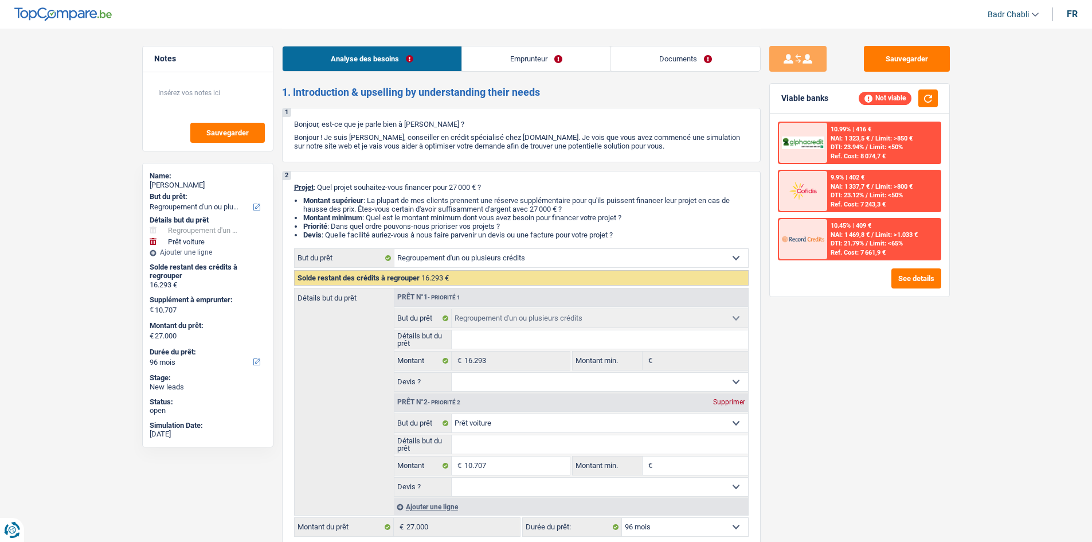
select select "refinancing"
select select "car"
select select "96"
select select "refinancing"
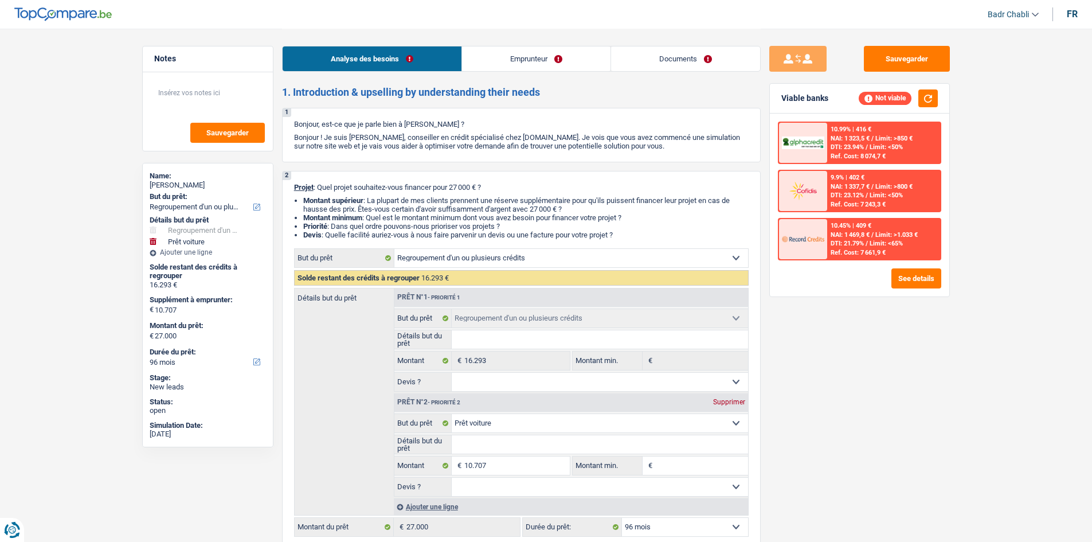
select select "refinancing"
select select "car"
select select "96"
select select "worker"
select select "netSalary"
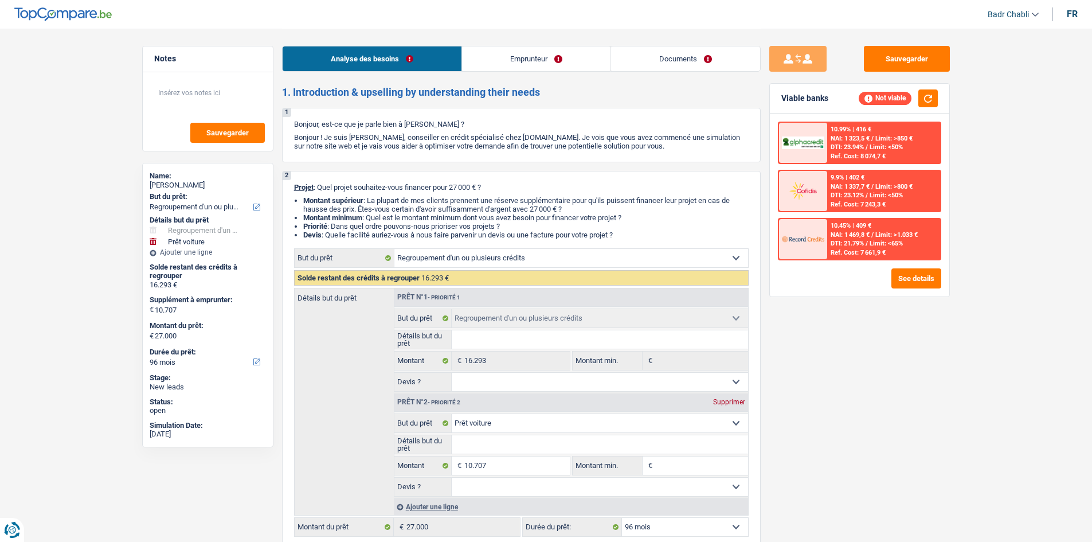
select select "concierge"
select select "personalLoan"
select select "other"
select select "60"
select select "personalLoan"
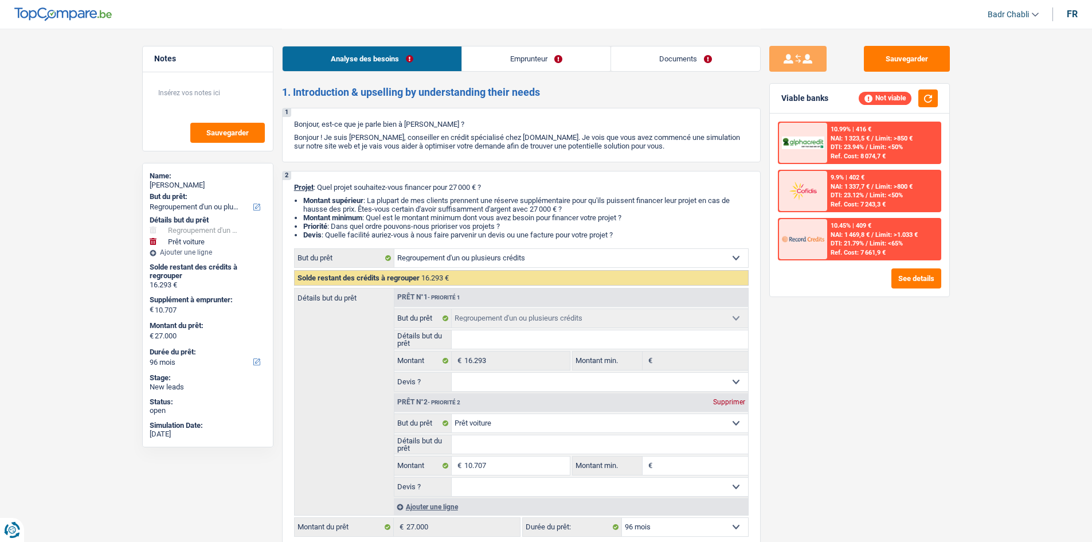
select select "other"
select select "60"
select select "refinancing"
select select "car"
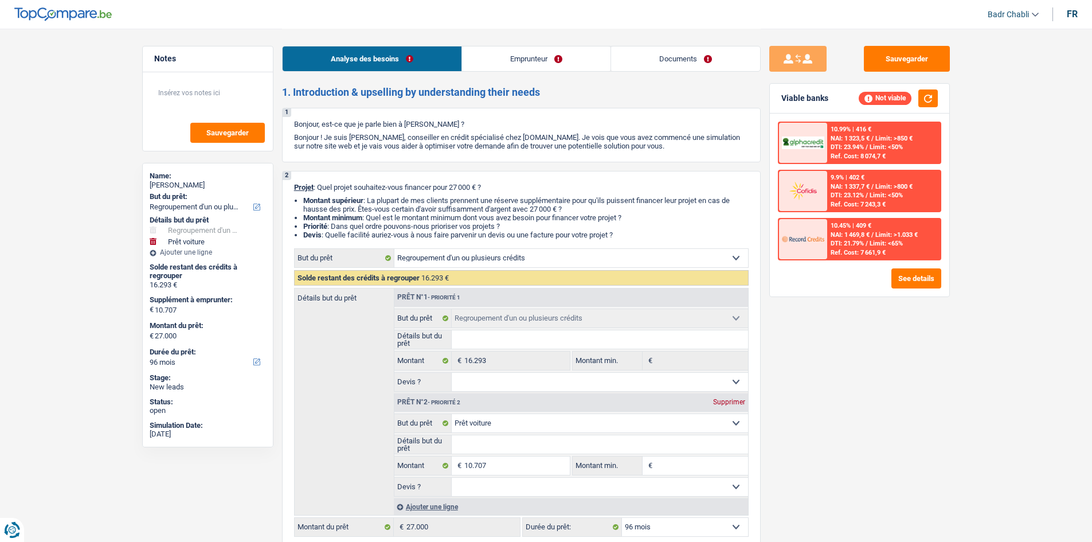
select select "96"
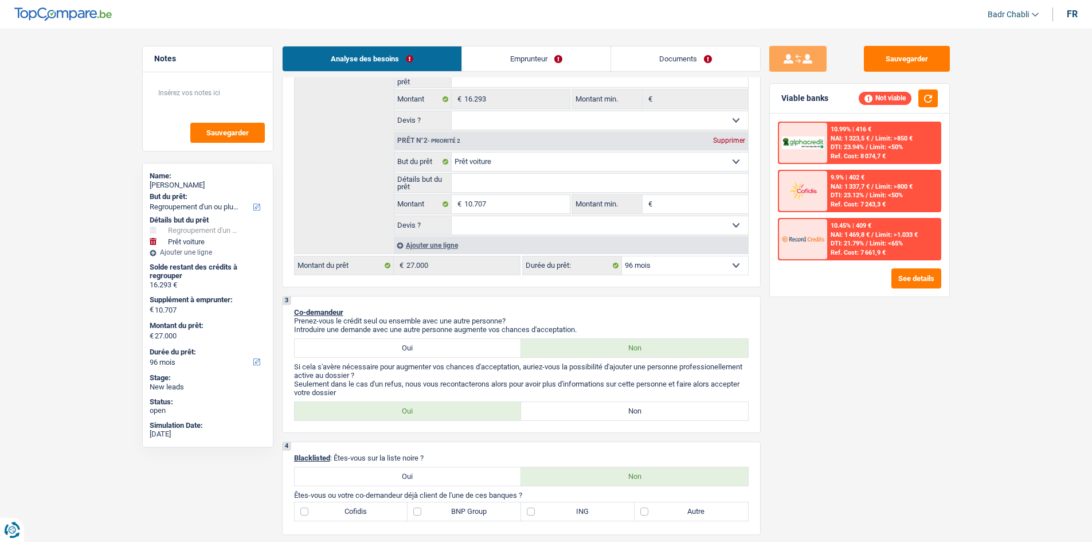
scroll to position [344, 0]
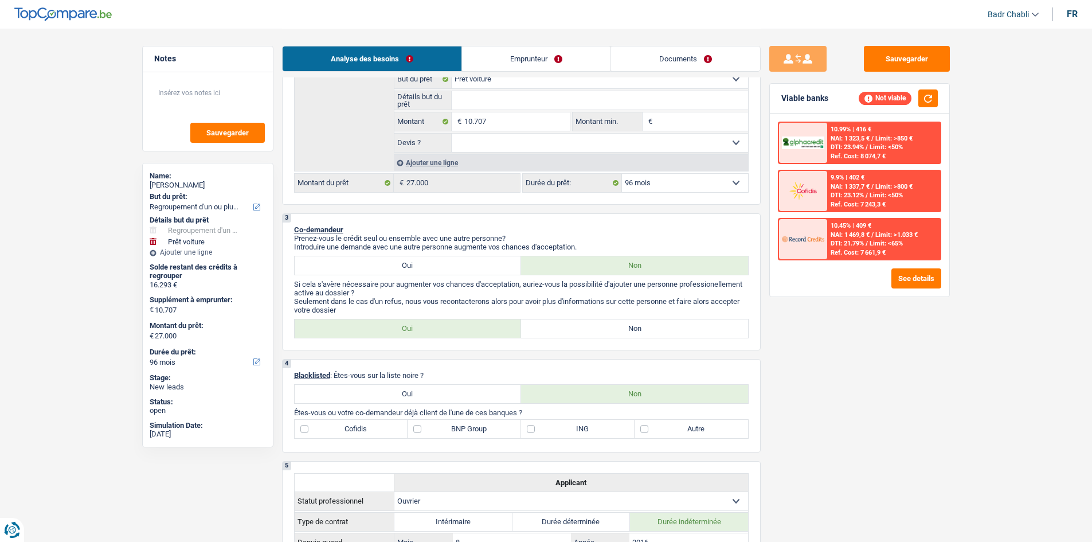
click at [639, 331] on label "Non" at bounding box center [634, 328] width 227 height 18
click at [639, 331] on input "Non" at bounding box center [634, 328] width 227 height 18
radio input "true"
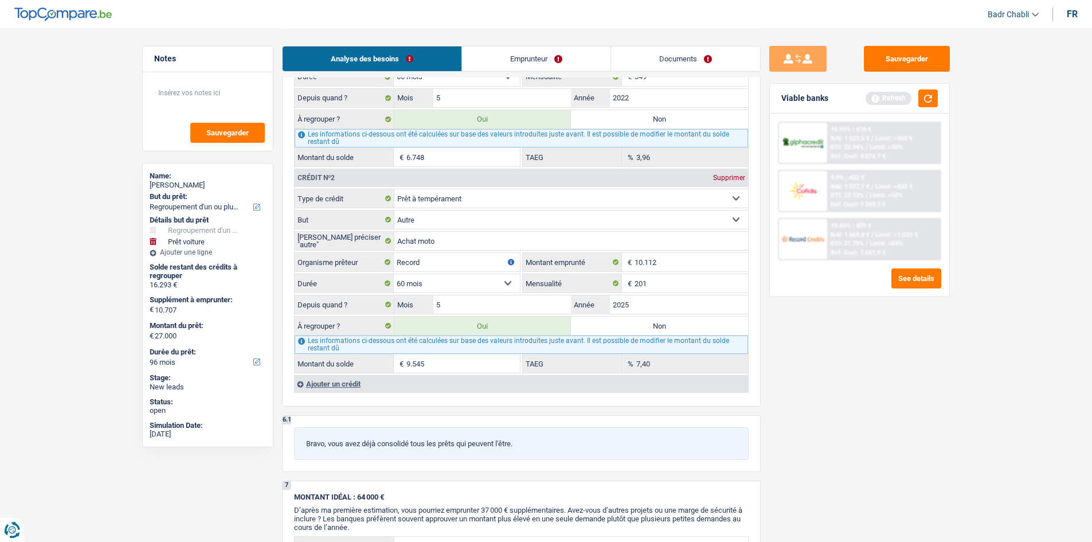
scroll to position [1204, 0]
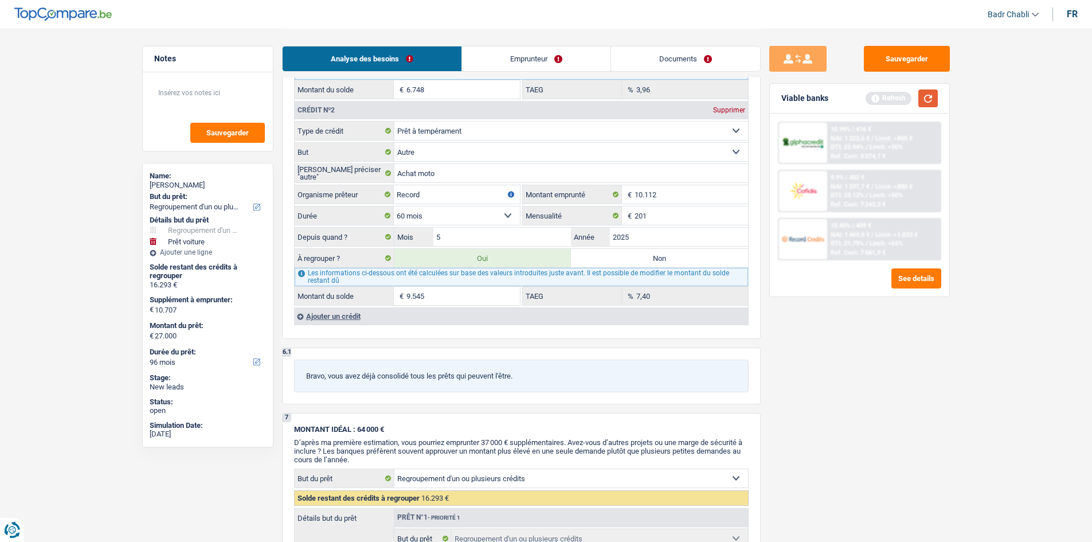
click at [932, 97] on button "button" at bounding box center [928, 98] width 19 height 18
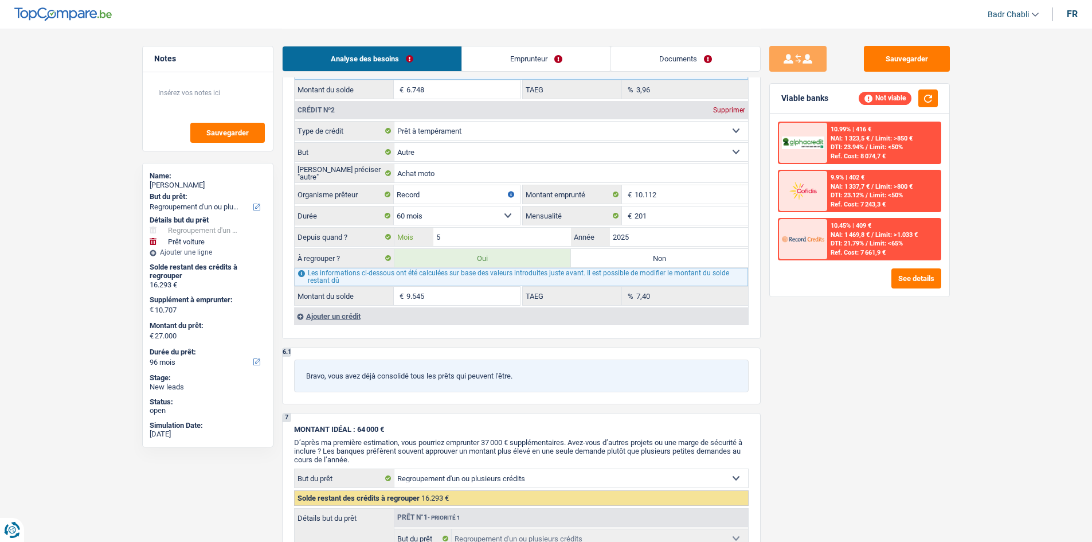
click at [469, 236] on input "5" at bounding box center [503, 237] width 138 height 18
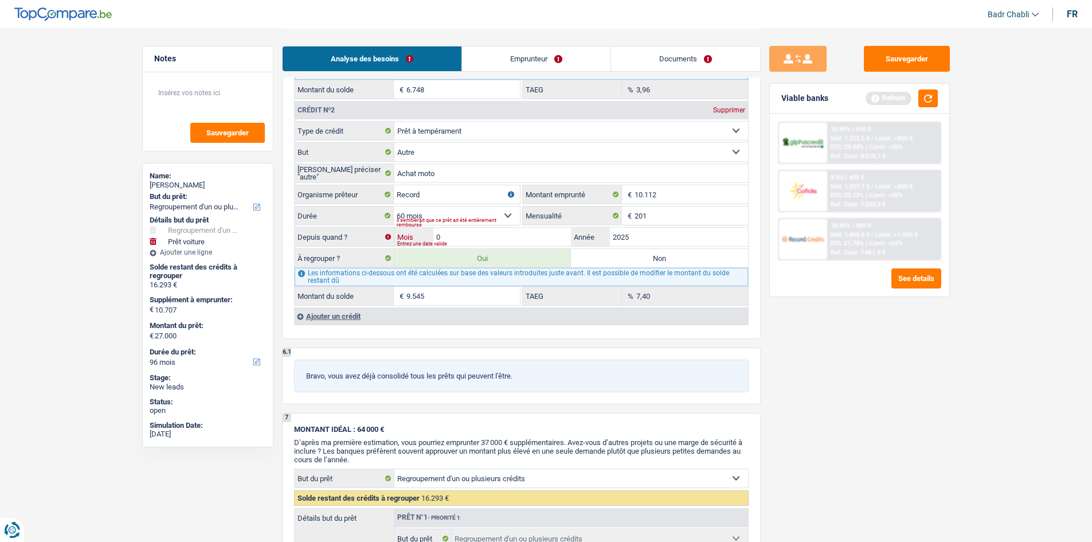
type input "04"
type input "26.856"
select select "120"
type input "16.149"
type input "26.856"
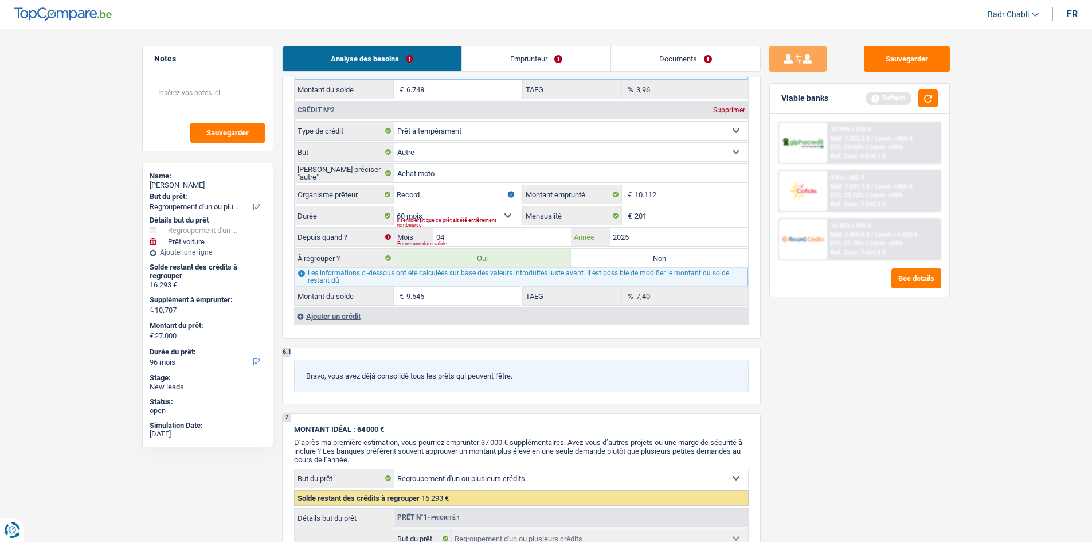
select select "120"
type input "9.401"
type input "16.149"
type input "26.856"
select select "120"
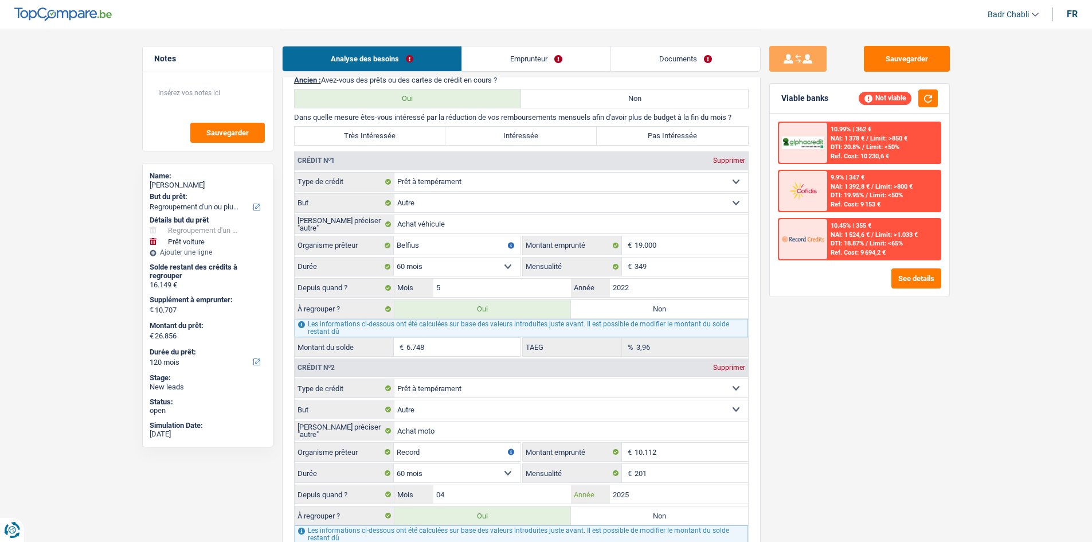
scroll to position [1089, 0]
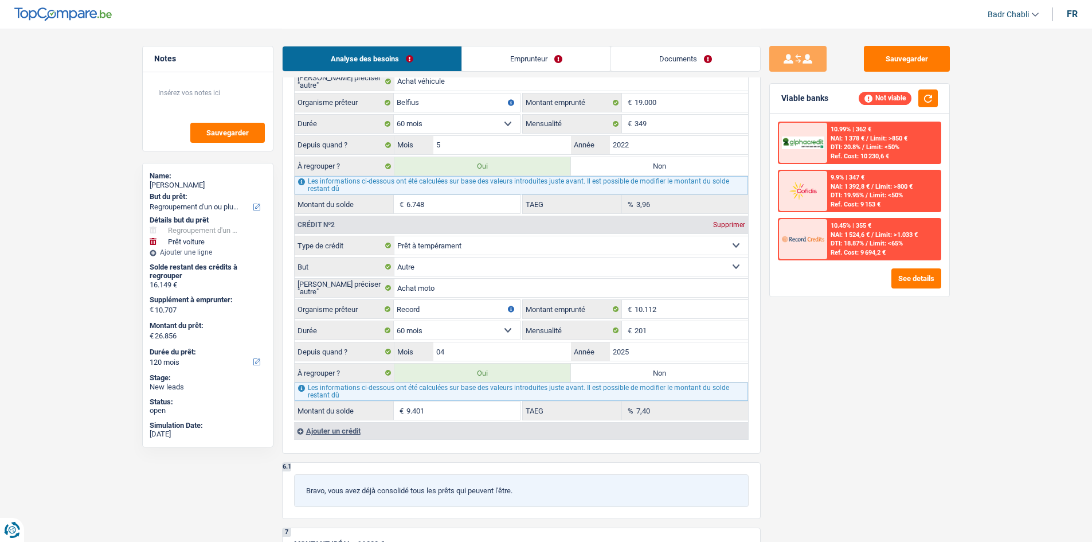
click at [875, 427] on div "Sauvegarder Viable banks Not viable 10.99% | 362 € NAI: 1 378 € / Limit: >850 €…" at bounding box center [860, 285] width 198 height 478
click at [679, 372] on label "Non" at bounding box center [659, 373] width 177 height 18
click at [679, 372] on input "Non" at bounding box center [659, 373] width 177 height 18
radio input "true"
type input "17.455"
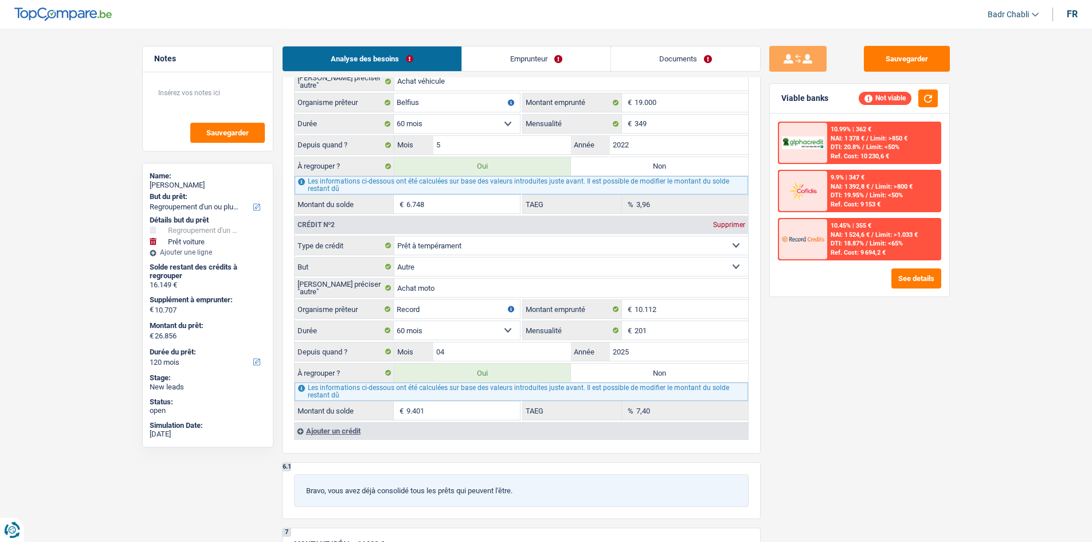
select select "84"
type input "6.748"
type input "17.455"
select select "84"
radio input "false"
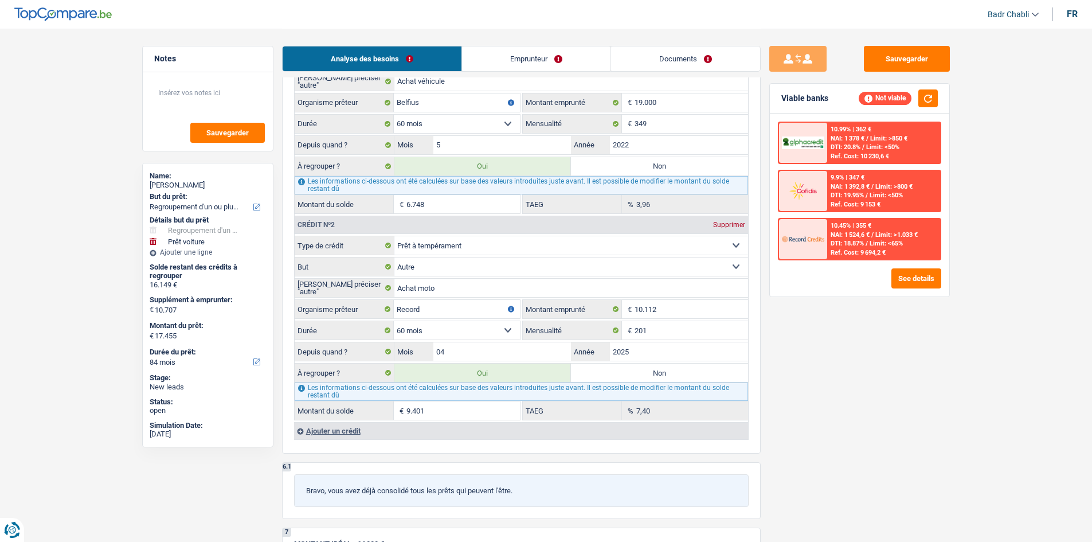
type input "6.748"
type input "17.455"
select select "84"
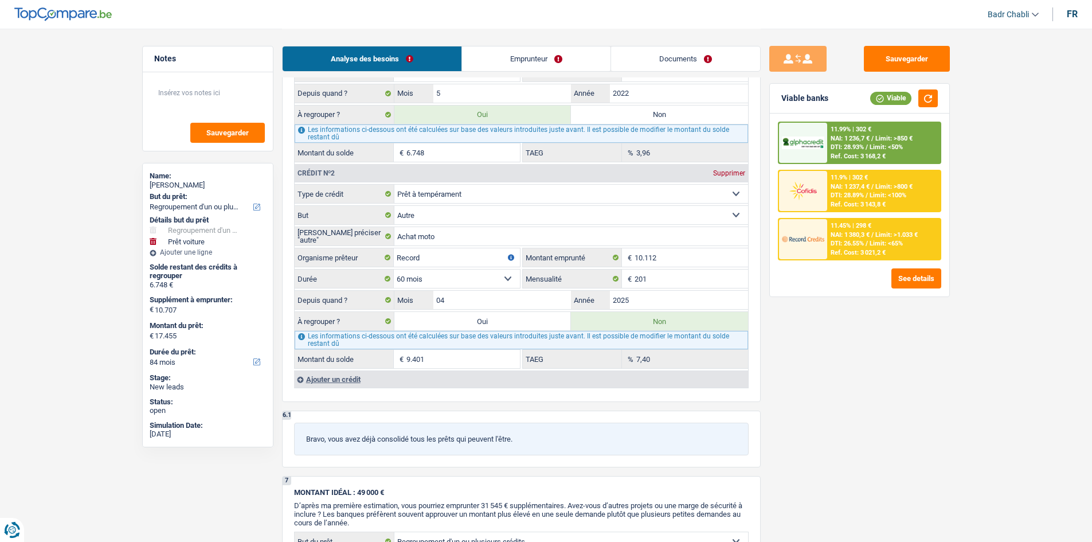
scroll to position [1147, 0]
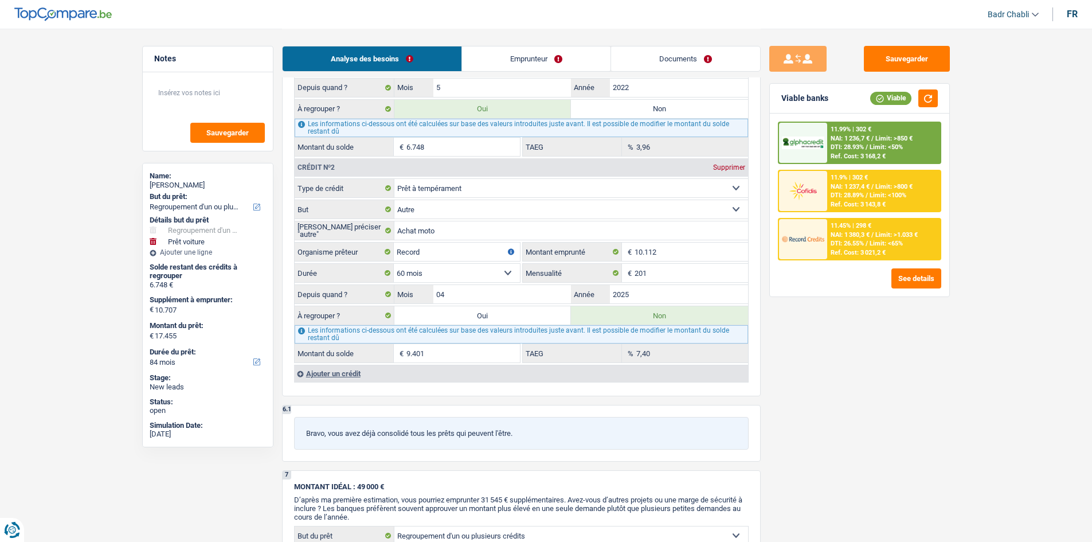
click at [938, 355] on div "Sauvegarder Viable banks Viable 11.99% | 302 € NAI: 1 236,7 € / Limit: >850 € D…" at bounding box center [860, 285] width 198 height 478
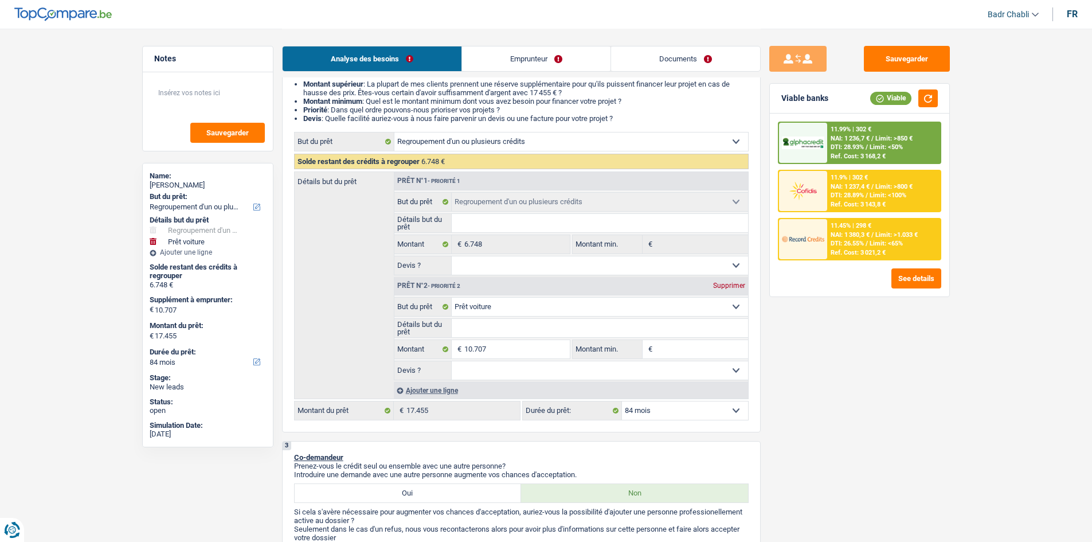
scroll to position [115, 0]
click at [461, 391] on div "Ajouter une ligne" at bounding box center [571, 392] width 354 height 17
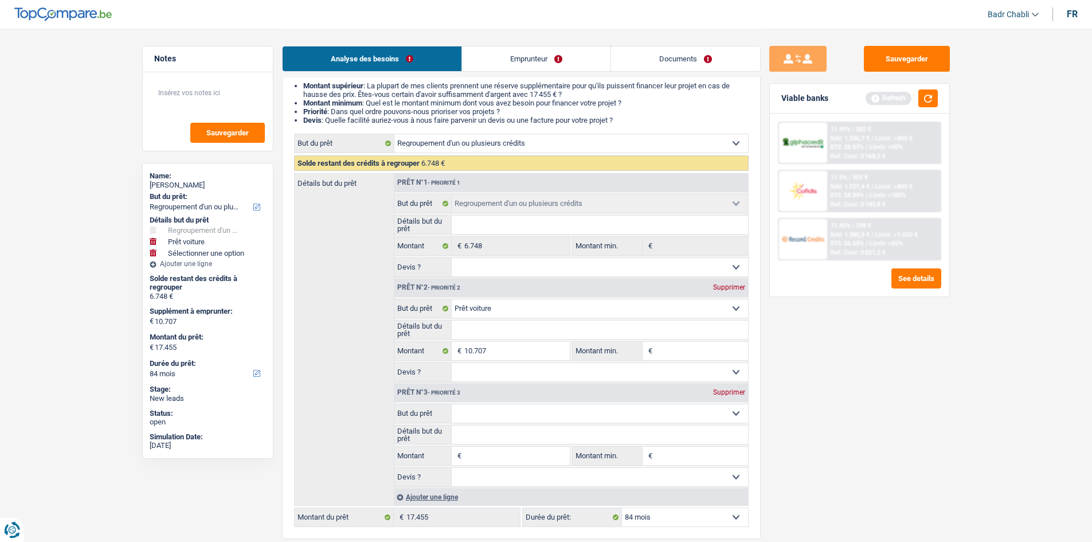
click at [531, 415] on select "Confort maison: meubles, textile, peinture, électroménager, outillage non-profe…" at bounding box center [600, 413] width 296 height 18
select select "household"
click at [452, 404] on select "Confort maison: meubles, textile, peinture, électroménager, outillage non-profe…" at bounding box center [600, 413] width 296 height 18
select select "household"
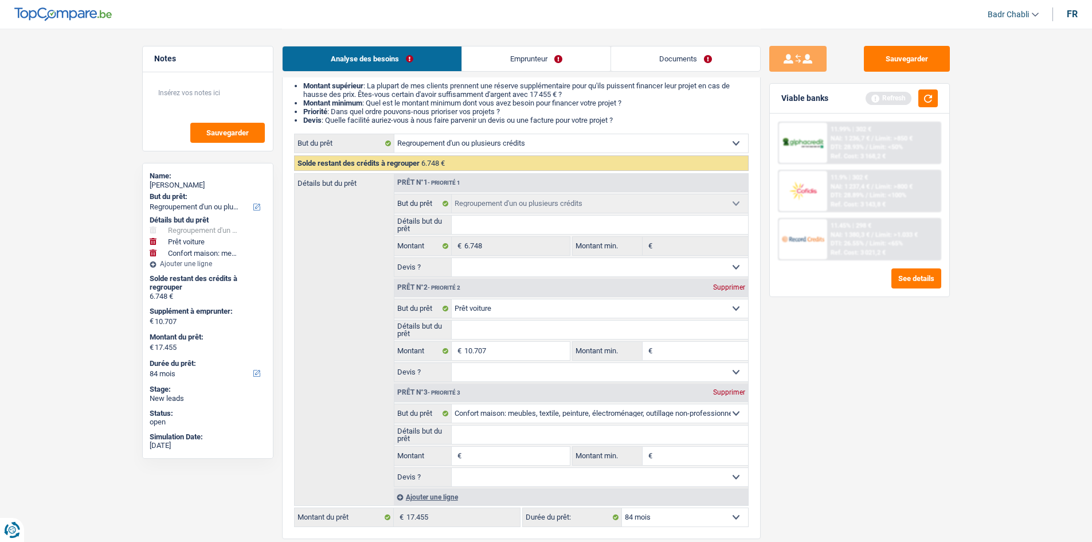
click at [502, 436] on input "Détails but du prêt" at bounding box center [600, 434] width 296 height 18
click at [502, 458] on input "Montant" at bounding box center [516, 456] width 105 height 18
type input "1"
type input "10"
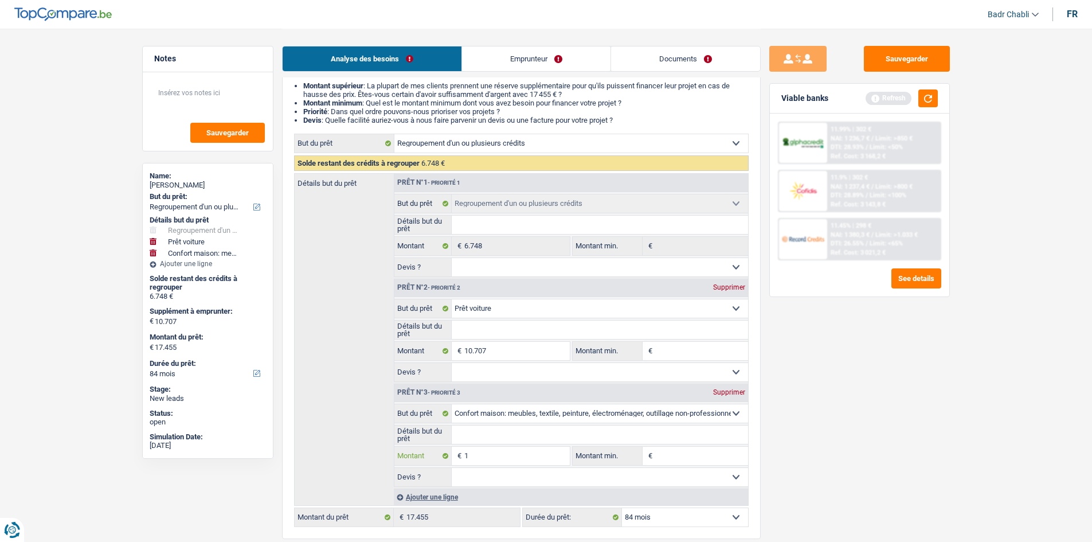
type input "10"
type input "100"
type input "1.000"
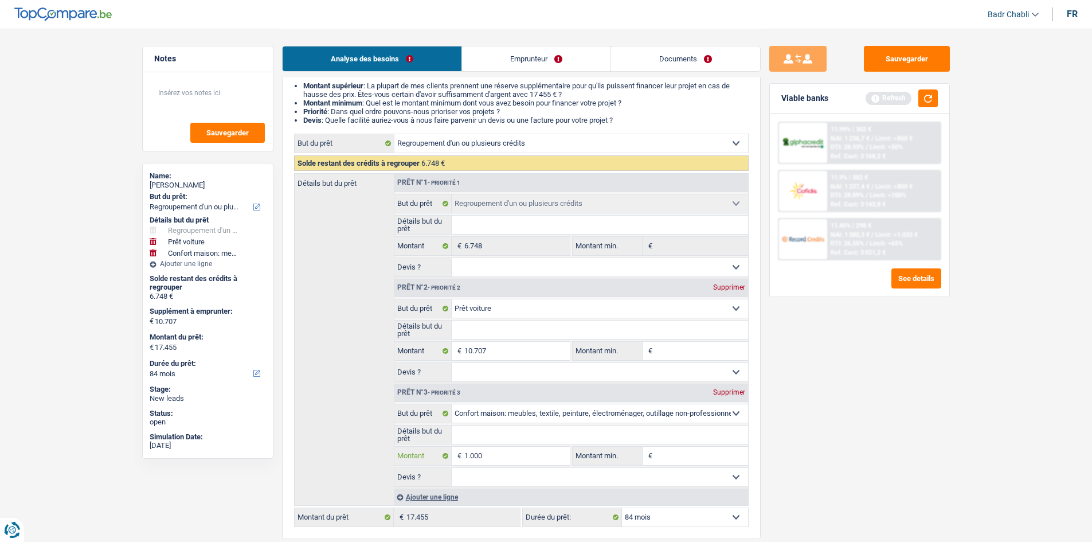
type input "10.000"
type input "20.707"
type input "27.455"
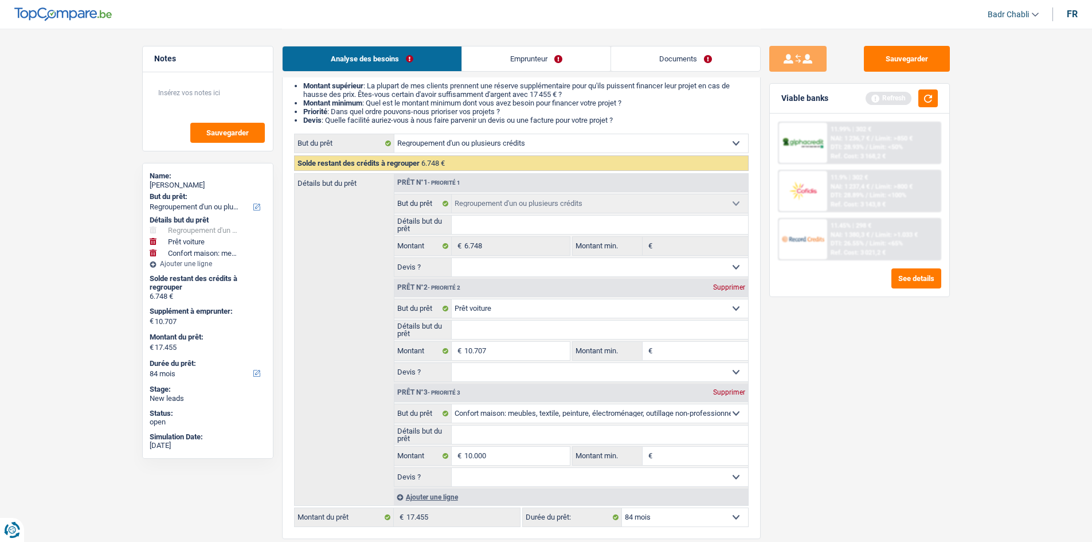
type input "27.455"
click at [501, 438] on input "Détails but du prêt" at bounding box center [600, 434] width 296 height 18
select select "120"
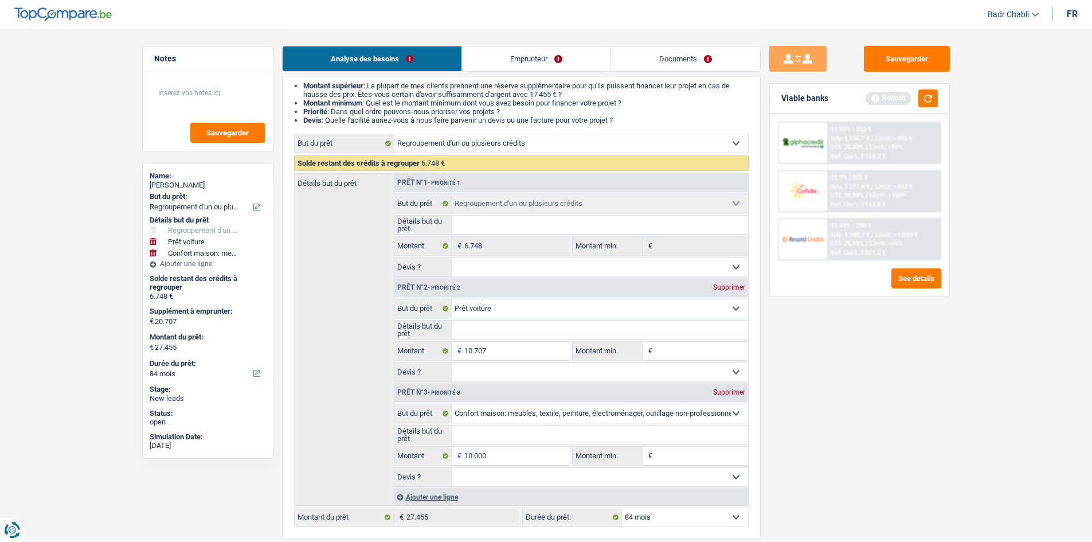
select select "120"
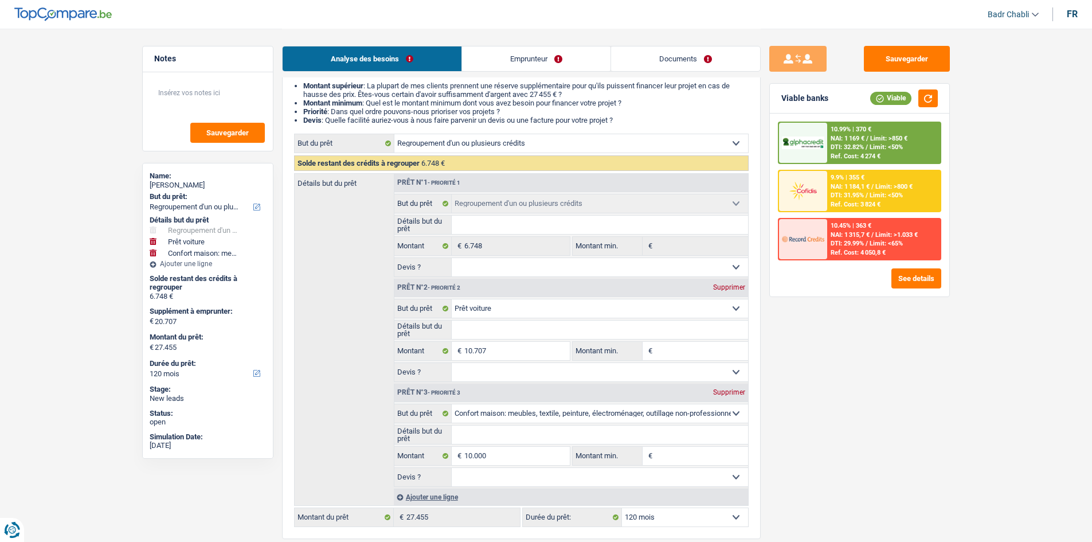
click at [687, 348] on input "Montant min." at bounding box center [701, 351] width 93 height 18
type input "8"
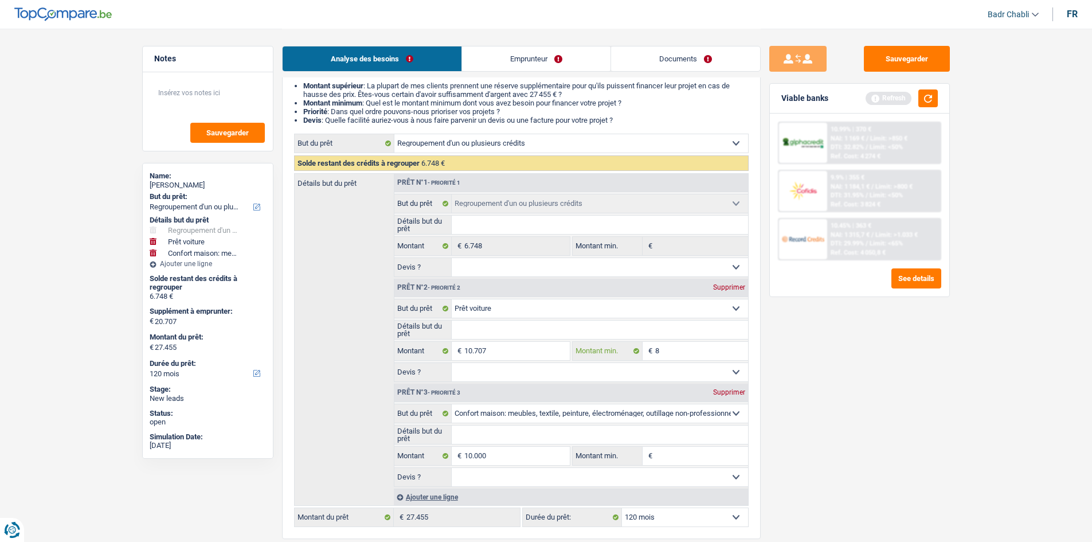
type input "80"
type input "800"
type input "8.000"
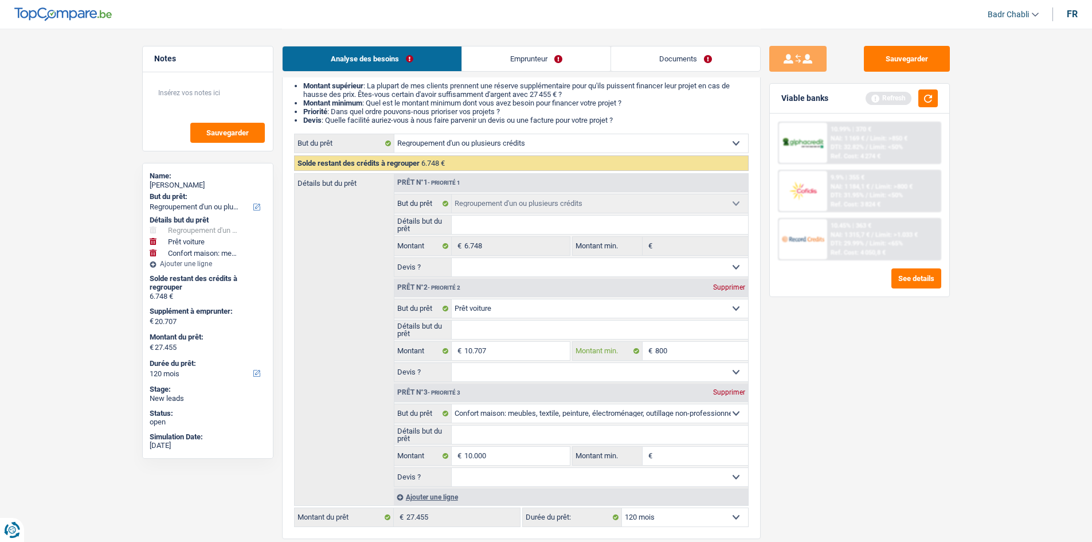
type input "8.000"
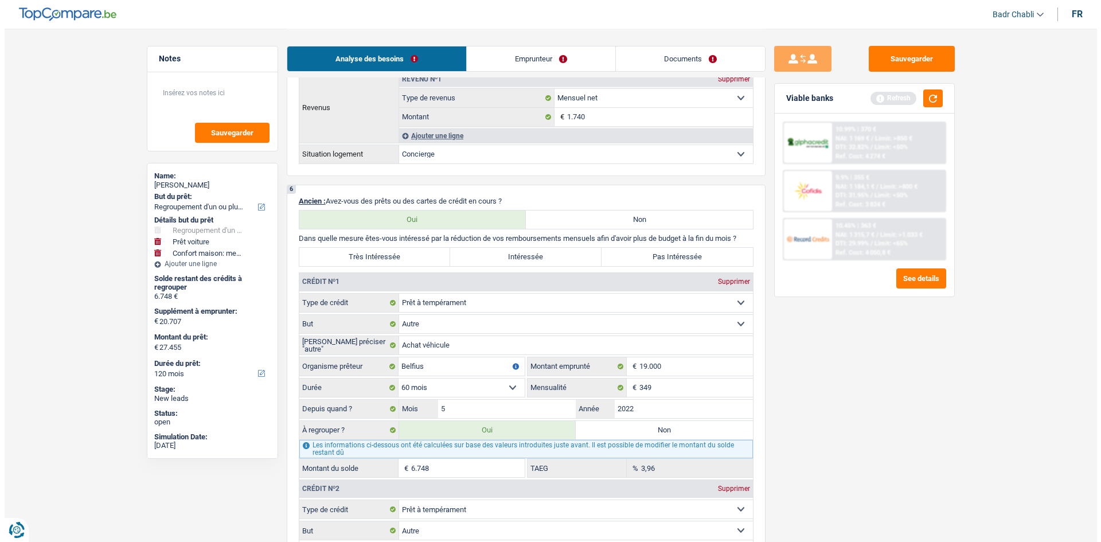
scroll to position [1032, 0]
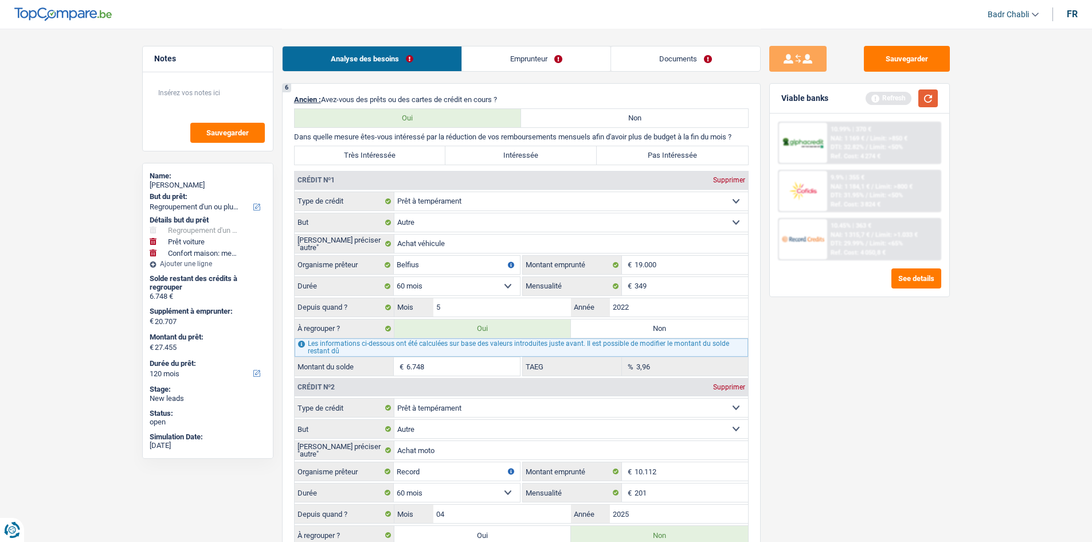
type input "8.000"
click at [928, 100] on button "button" at bounding box center [928, 98] width 19 height 18
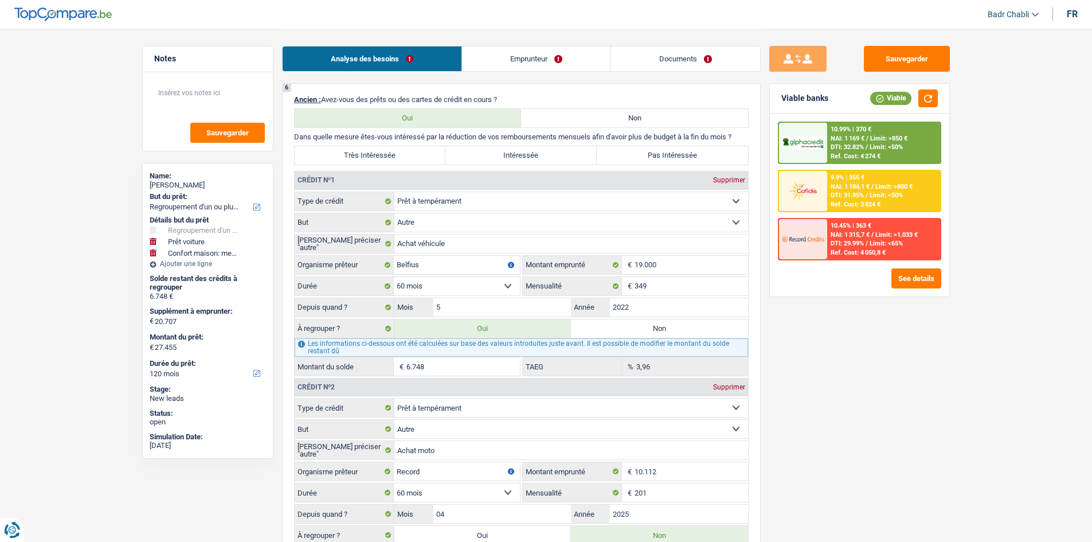
click at [922, 108] on div "Viable banks Viable" at bounding box center [859, 99] width 179 height 30
click at [932, 100] on button "button" at bounding box center [928, 98] width 19 height 18
click at [912, 282] on button "See details" at bounding box center [917, 278] width 50 height 20
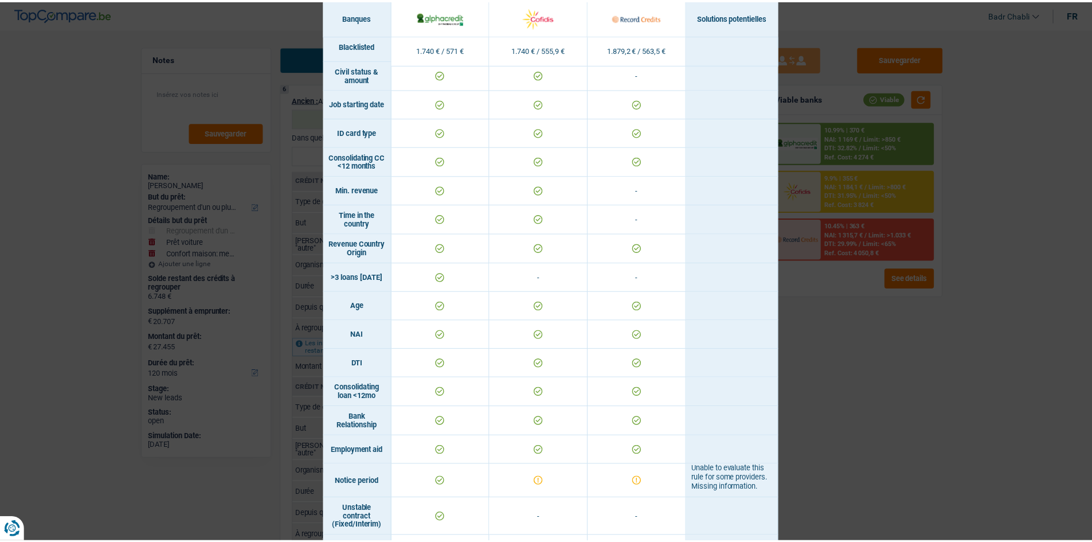
scroll to position [0, 0]
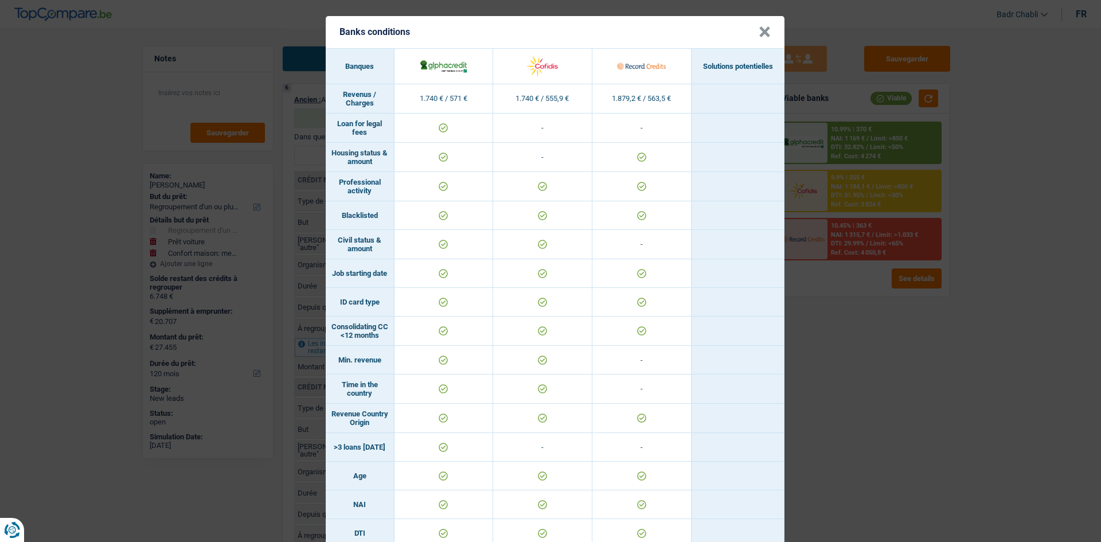
click at [759, 33] on button "×" at bounding box center [765, 31] width 12 height 11
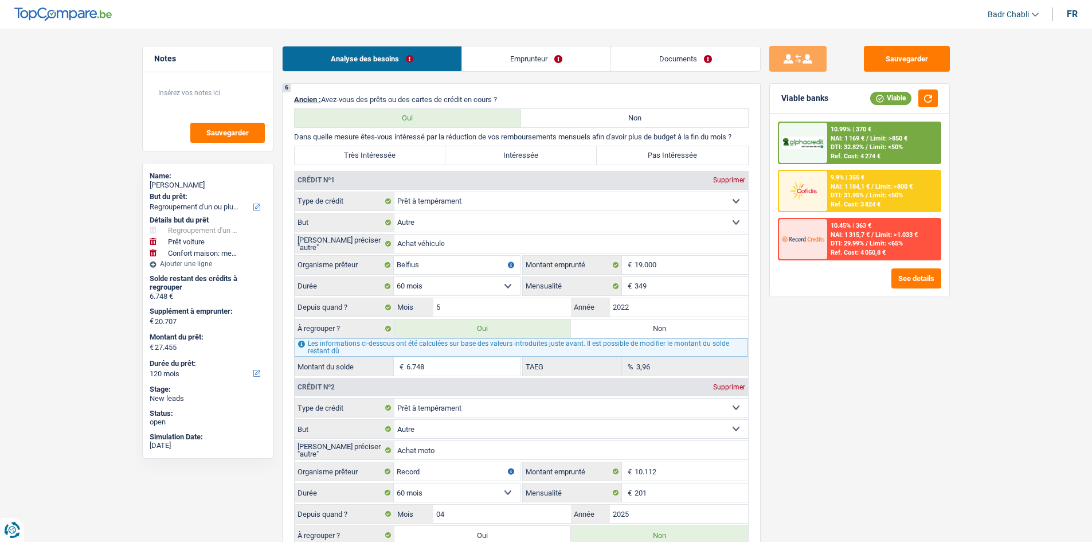
click at [569, 62] on link "Emprunteur" at bounding box center [536, 58] width 149 height 25
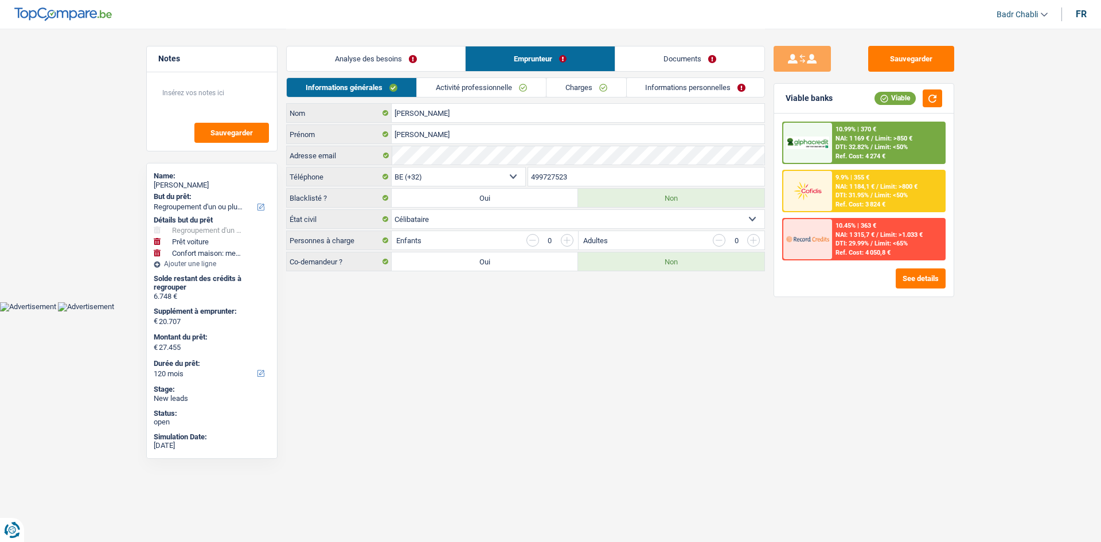
click at [528, 84] on link "Activité professionnelle" at bounding box center [481, 87] width 129 height 19
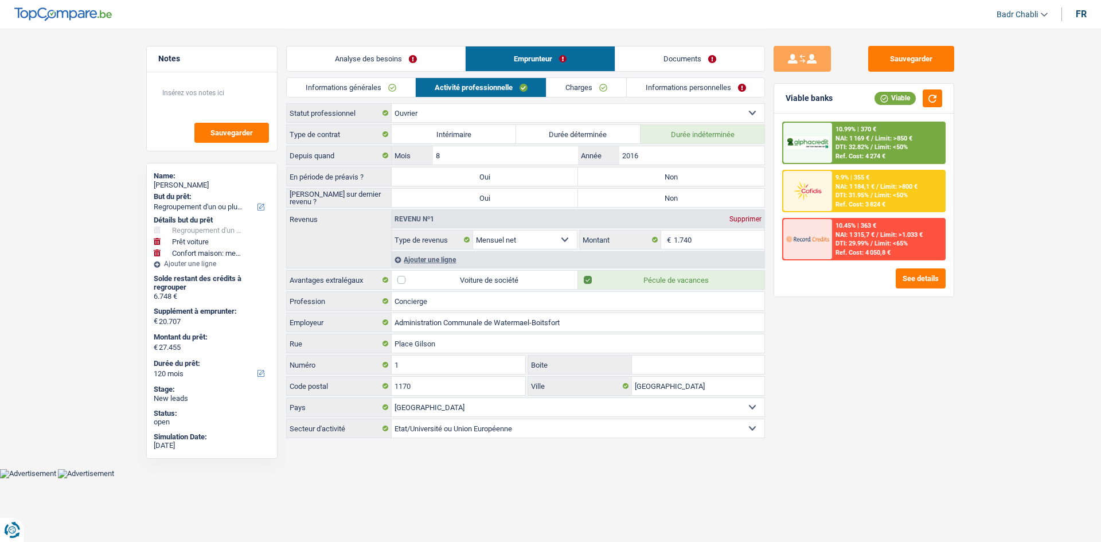
click at [585, 87] on link "Charges" at bounding box center [586, 87] width 80 height 19
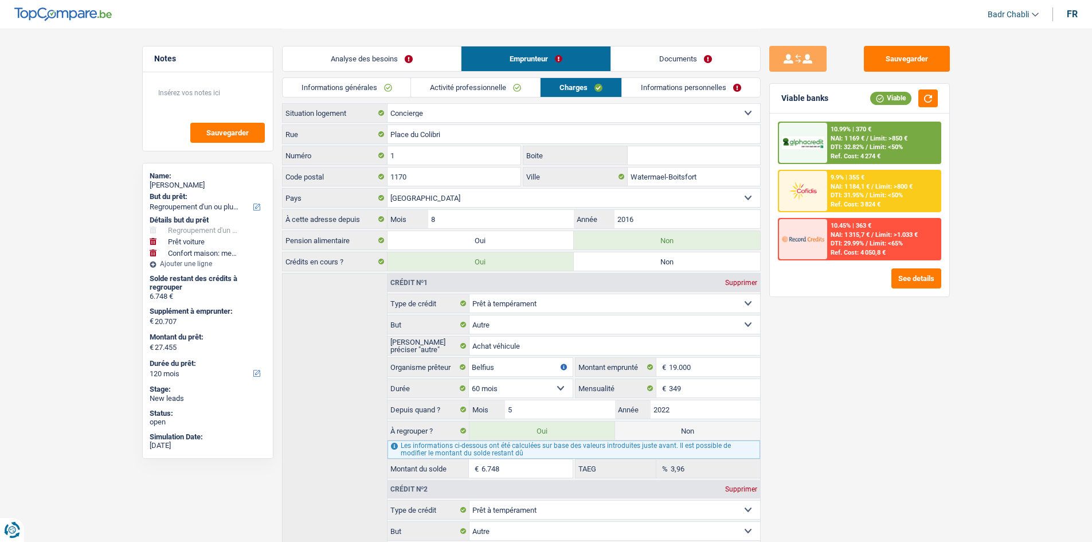
click at [485, 91] on link "Activité professionnelle" at bounding box center [475, 87] width 129 height 19
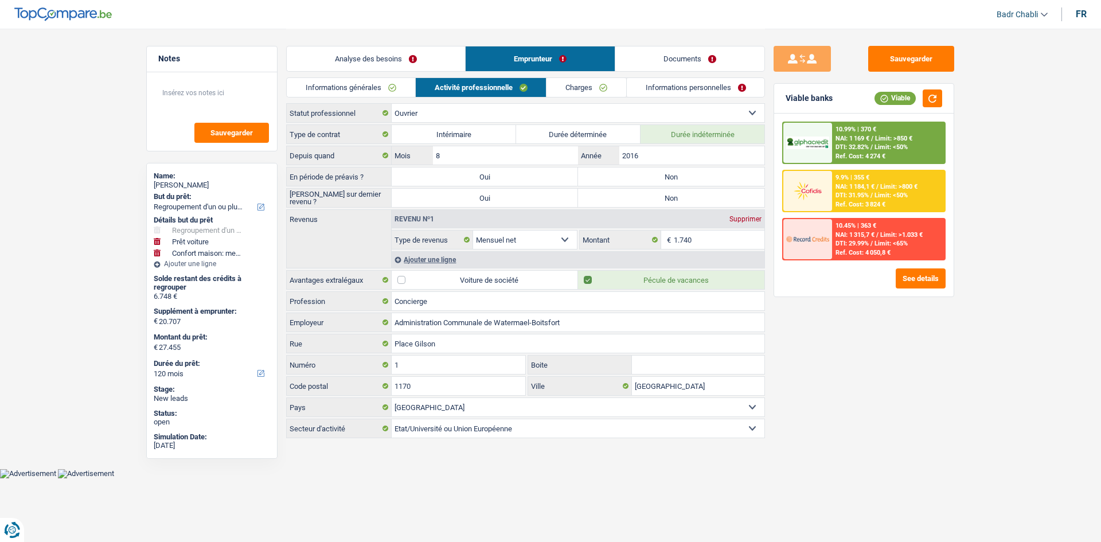
click at [377, 89] on link "Informations générales" at bounding box center [351, 87] width 128 height 19
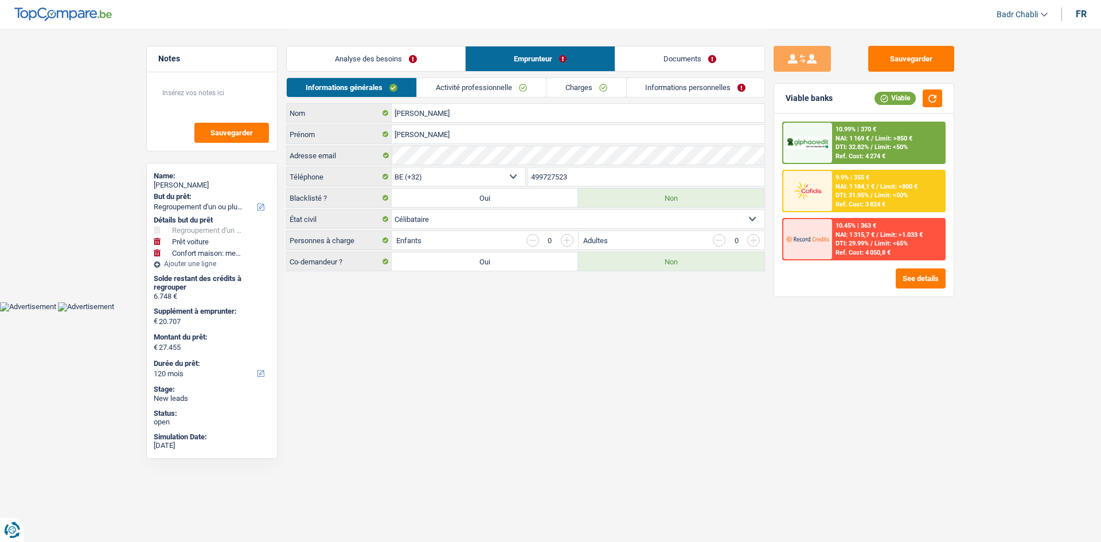
click at [384, 64] on link "Analyse des besoins" at bounding box center [376, 58] width 178 height 25
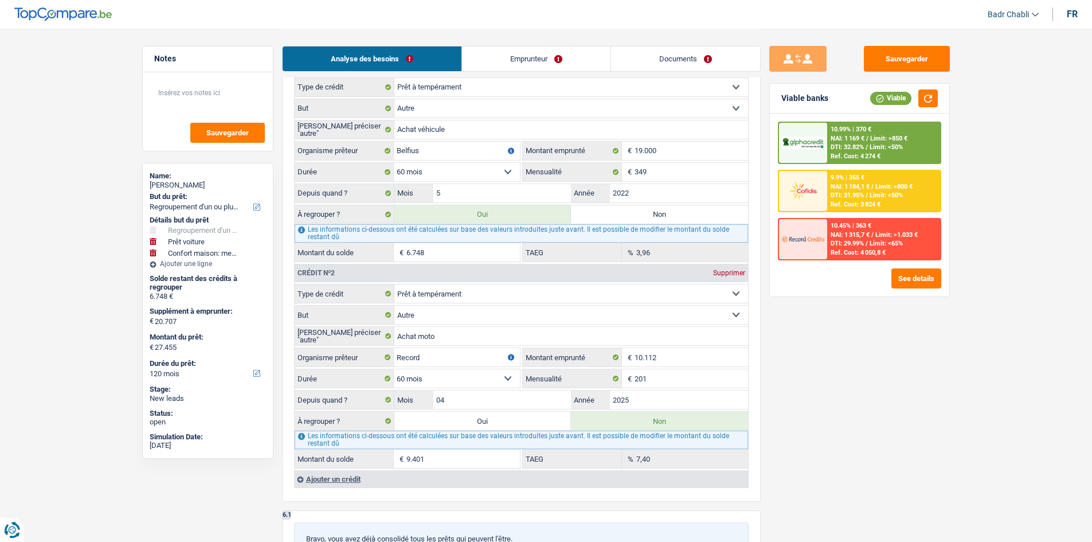
scroll to position [1147, 0]
click at [232, 104] on textarea at bounding box center [208, 97] width 114 height 34
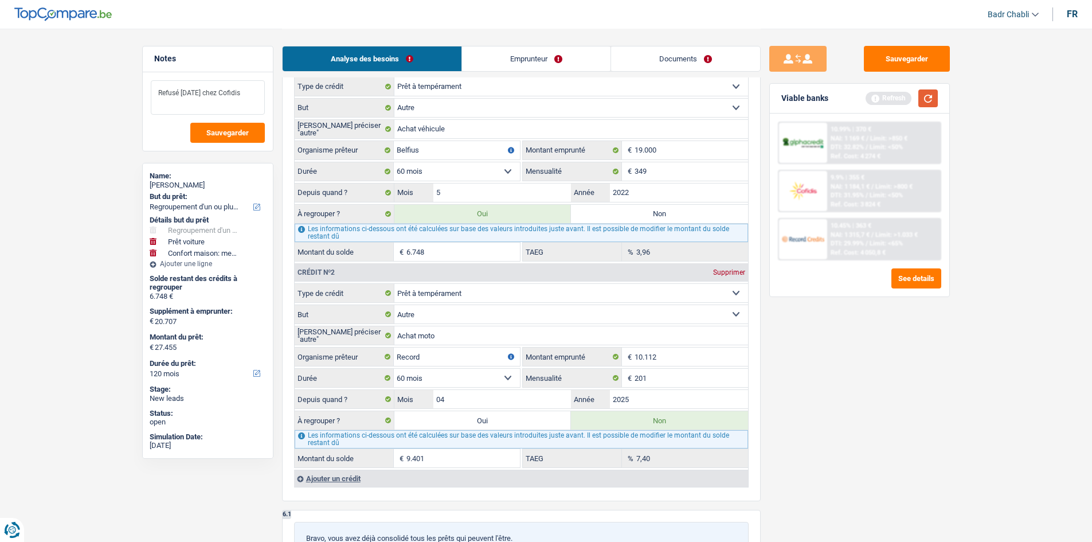
type textarea "Refusé hier chez Cofidis"
click at [932, 96] on button "button" at bounding box center [928, 98] width 19 height 18
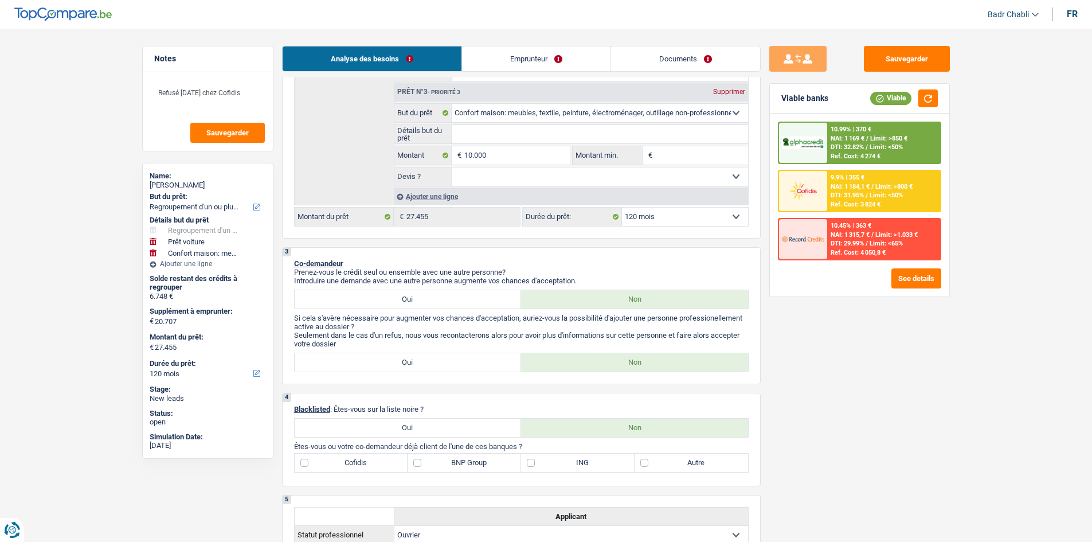
scroll to position [172, 0]
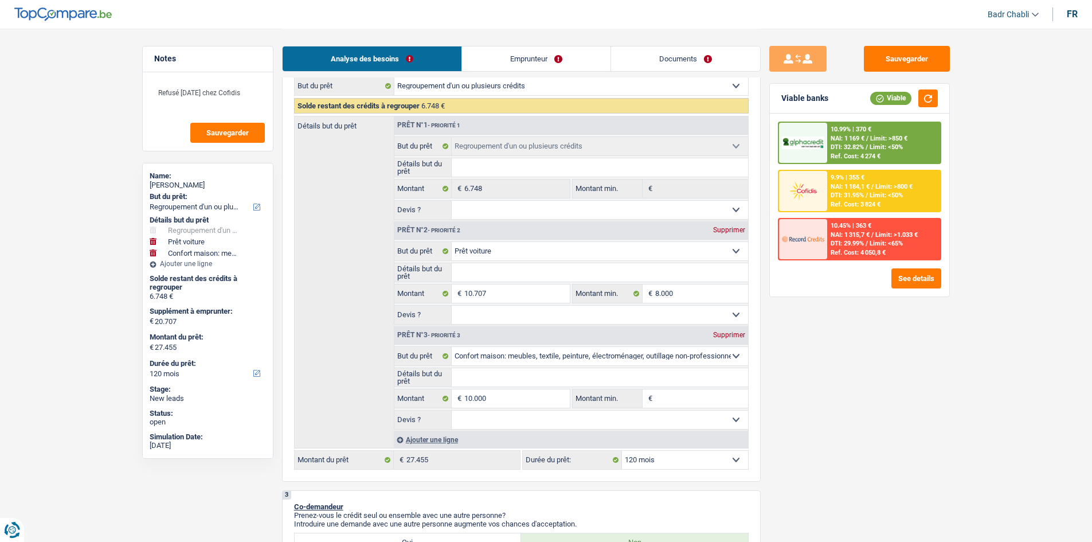
click at [671, 460] on select "12 mois 18 mois 24 mois 30 mois 36 mois 42 mois 48 mois 60 mois 72 mois 84 mois…" at bounding box center [685, 460] width 126 height 18
select select "84"
click at [622, 451] on select "12 mois 18 mois 24 mois 30 mois 36 mois 42 mois 48 mois 60 mois 72 mois 84 mois…" at bounding box center [685, 460] width 126 height 18
select select "84"
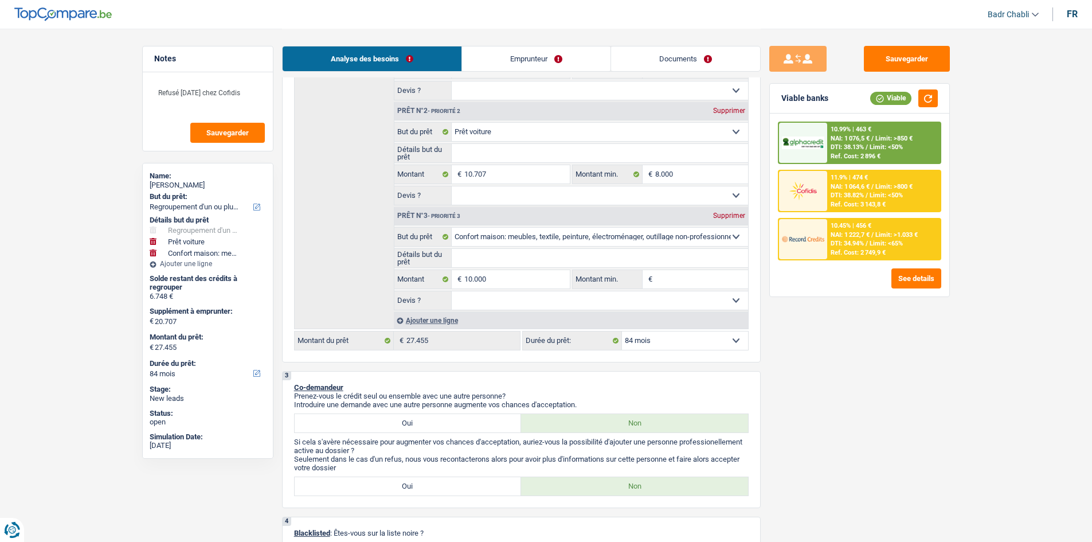
scroll to position [287, 0]
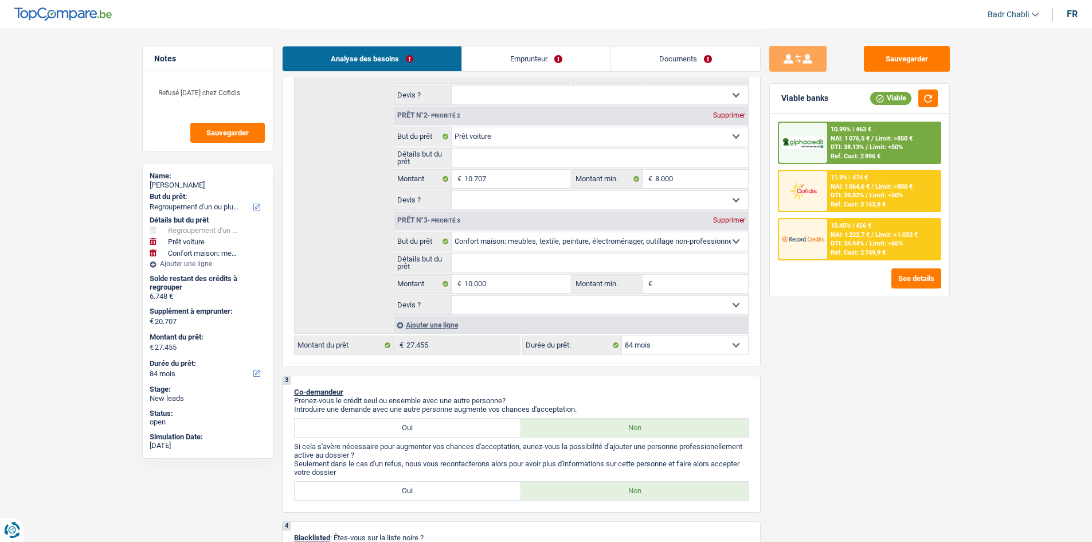
click at [880, 244] on span "Limit: <65%" at bounding box center [886, 243] width 33 height 7
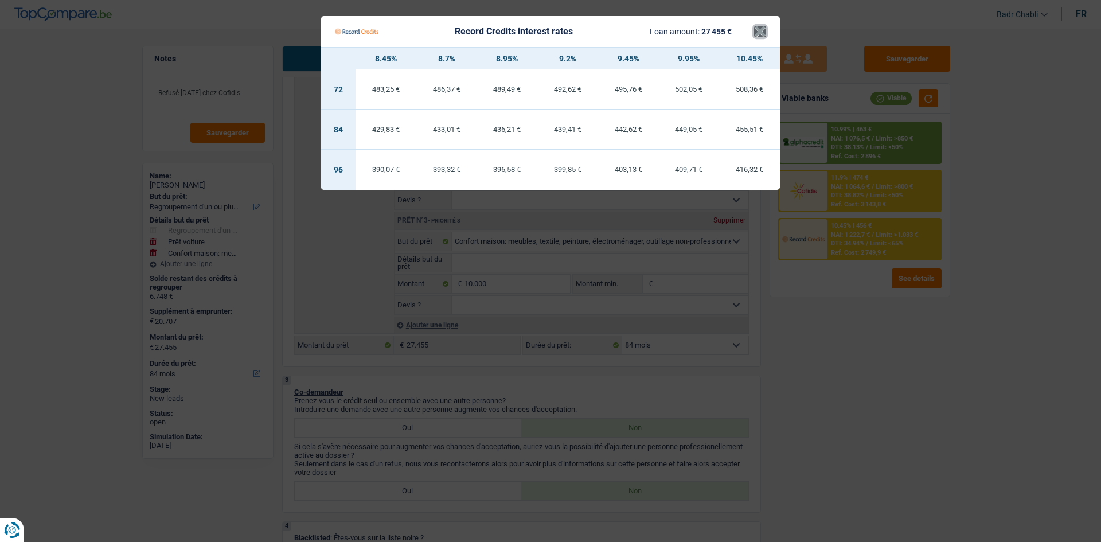
click at [756, 30] on button "×" at bounding box center [760, 31] width 12 height 11
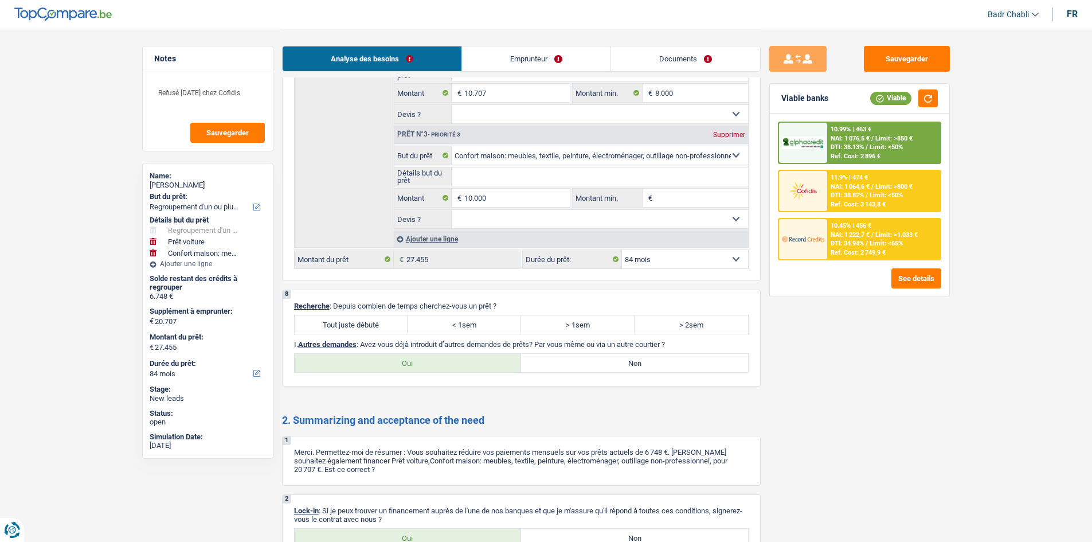
scroll to position [1958, 0]
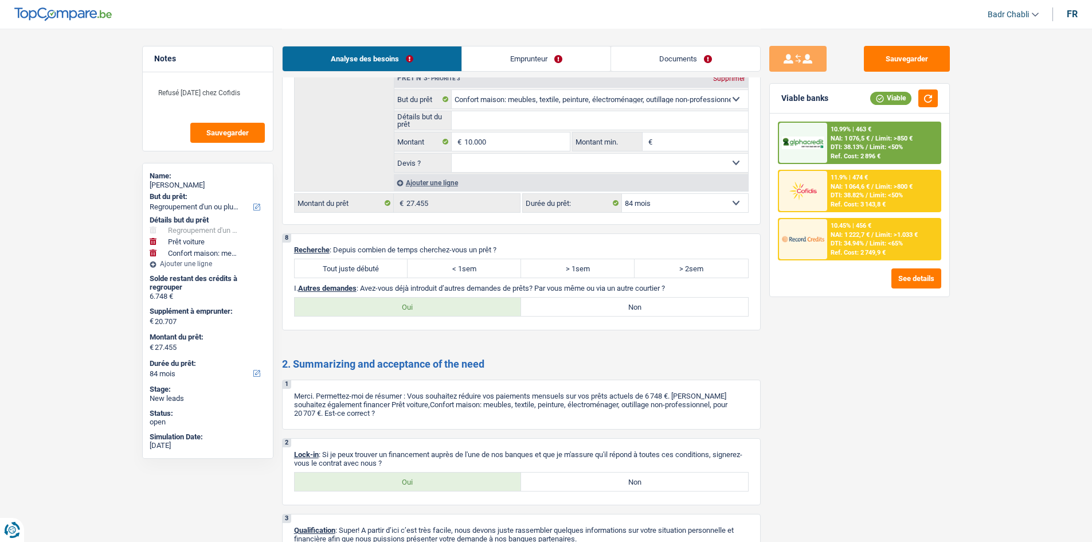
click at [389, 276] on label "Tout juste débuté" at bounding box center [352, 268] width 114 height 18
click at [389, 276] on input "Tout juste débuté" at bounding box center [352, 268] width 114 height 18
radio input "true"
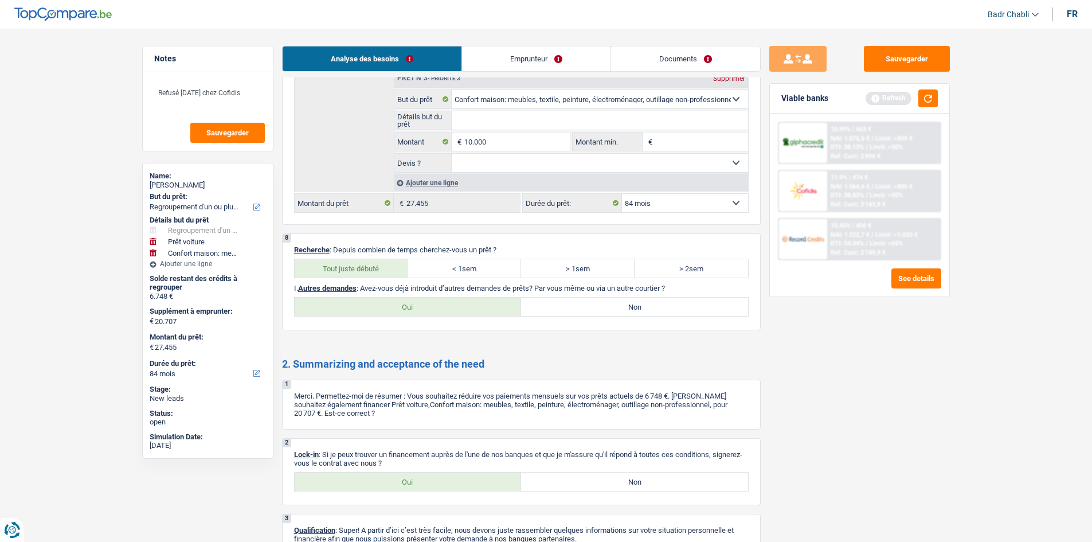
click at [595, 312] on label "Non" at bounding box center [634, 307] width 227 height 18
click at [595, 312] on input "Non" at bounding box center [634, 307] width 227 height 18
radio input "true"
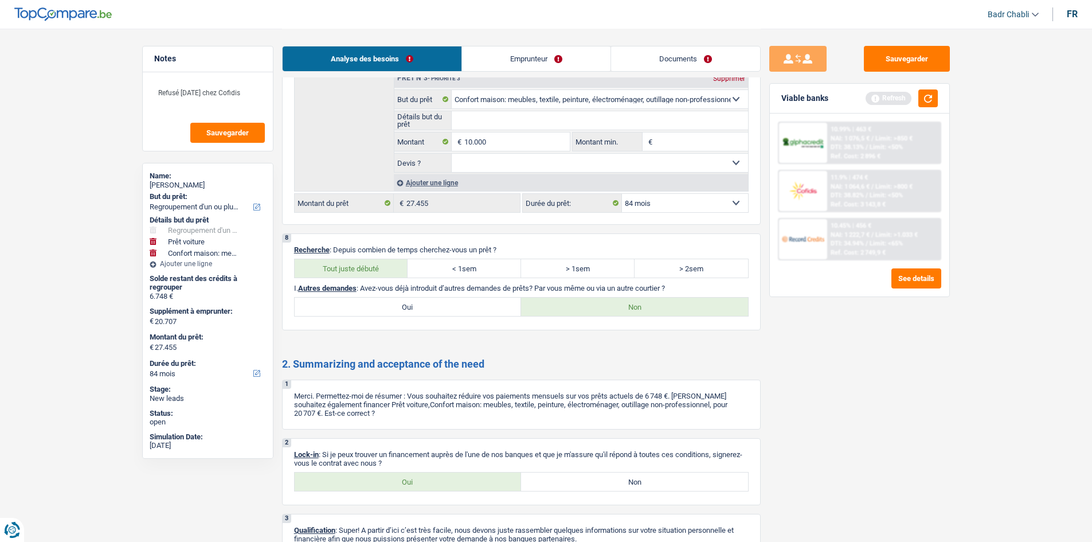
click at [401, 482] on label "Oui" at bounding box center [408, 481] width 227 height 18
click at [401, 482] on input "Oui" at bounding box center [408, 481] width 227 height 18
radio input "true"
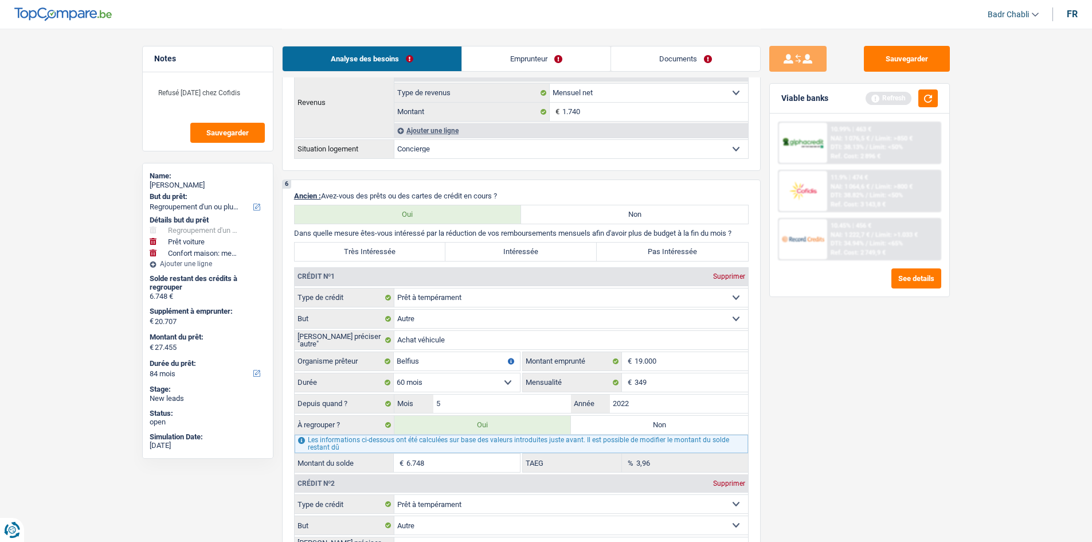
scroll to position [769, 0]
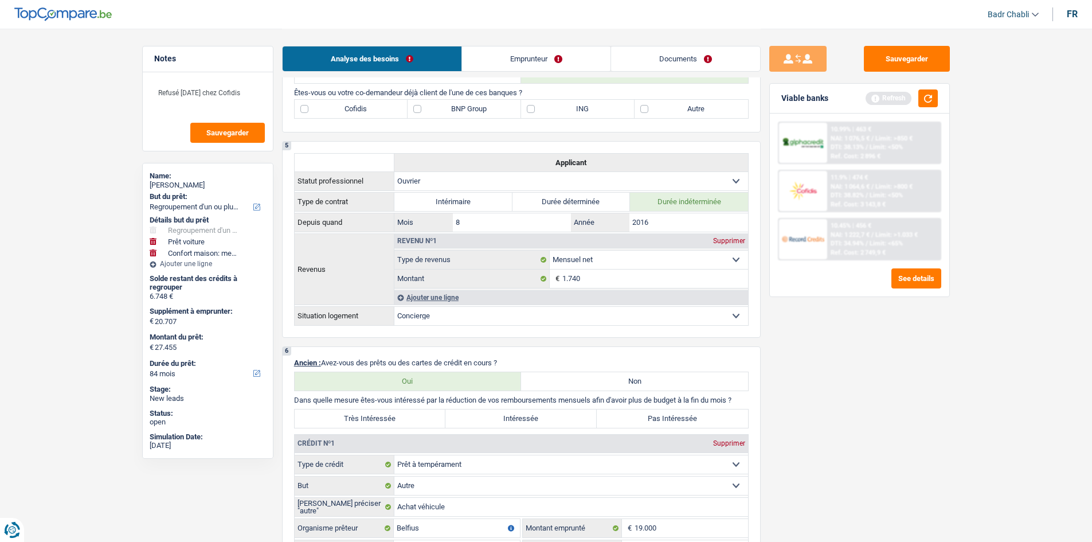
click at [396, 428] on div "Très Intéressée Intéressée Pas Intéressée" at bounding box center [521, 418] width 455 height 19
click at [405, 424] on label "Très Intéressée" at bounding box center [370, 418] width 151 height 18
click at [405, 424] on input "Très Intéressée" at bounding box center [370, 418] width 151 height 18
radio input "true"
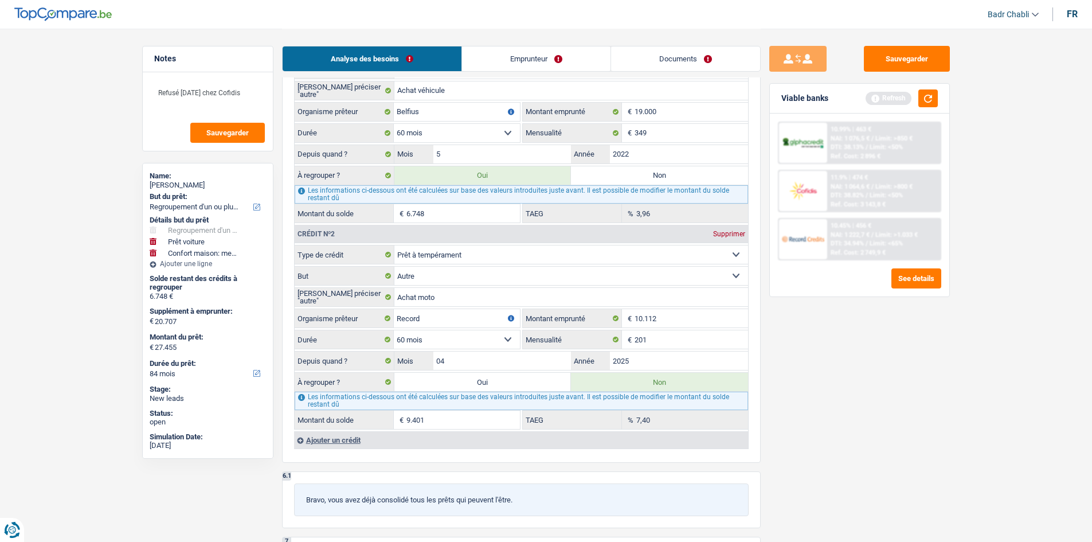
scroll to position [1285, 0]
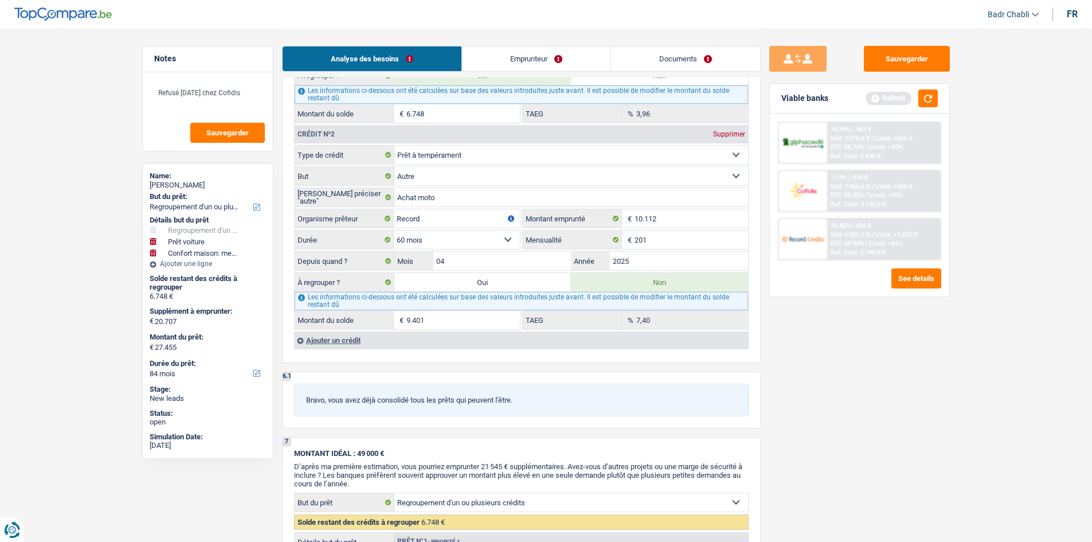
click at [344, 343] on div "Ajouter un crédit" at bounding box center [521, 339] width 454 height 17
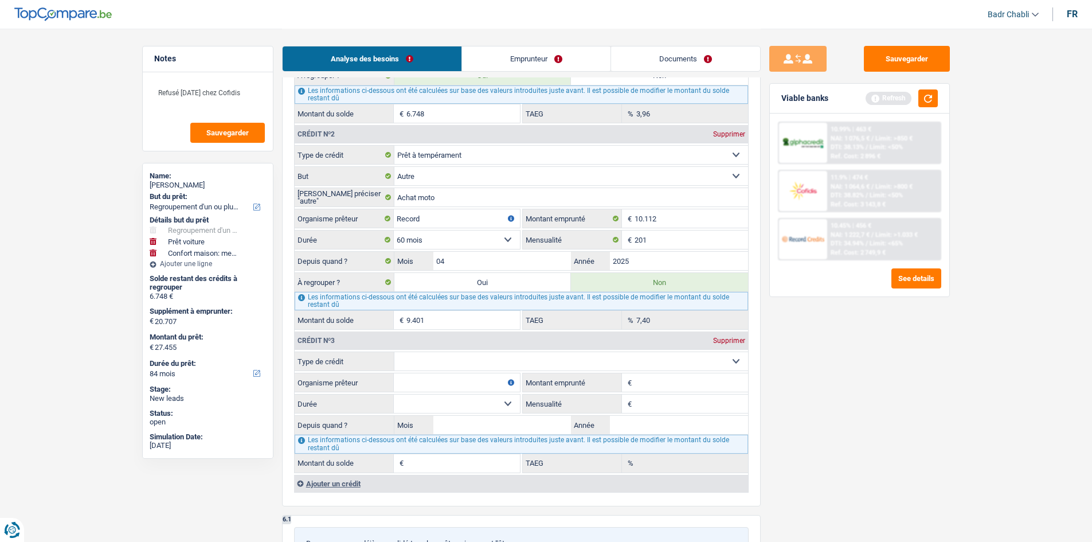
click at [475, 360] on select "Carte ou ouverture de crédit Prêt hypothécaire Vente à tempérament Prêt à tempé…" at bounding box center [572, 361] width 354 height 18
select select "cardOrCredit"
type input "0"
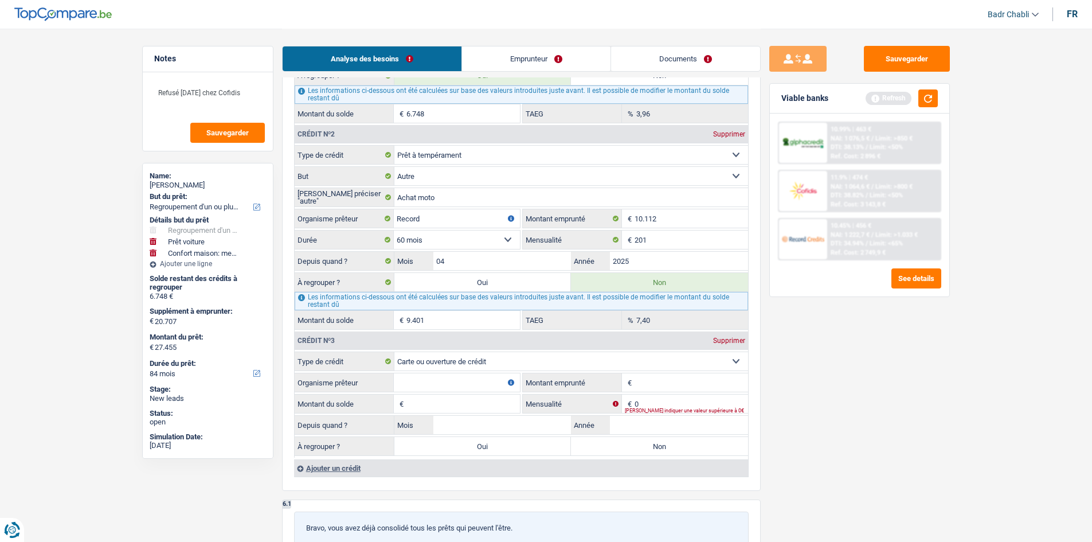
click at [464, 390] on input "Organisme prêteur" at bounding box center [457, 382] width 126 height 18
type input "Belfius"
type input "1.250"
click at [447, 399] on input "Montant du solde" at bounding box center [464, 404] width 114 height 18
click at [441, 401] on input "Montant du solde" at bounding box center [464, 404] width 114 height 18
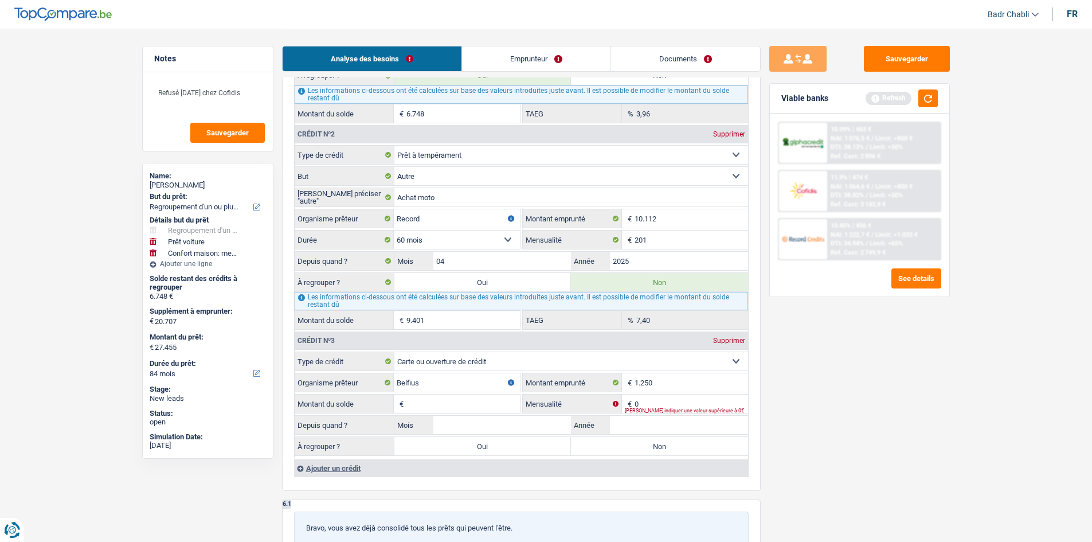
click at [441, 401] on input "Montant du solde" at bounding box center [464, 404] width 114 height 18
type input "1"
type input "02"
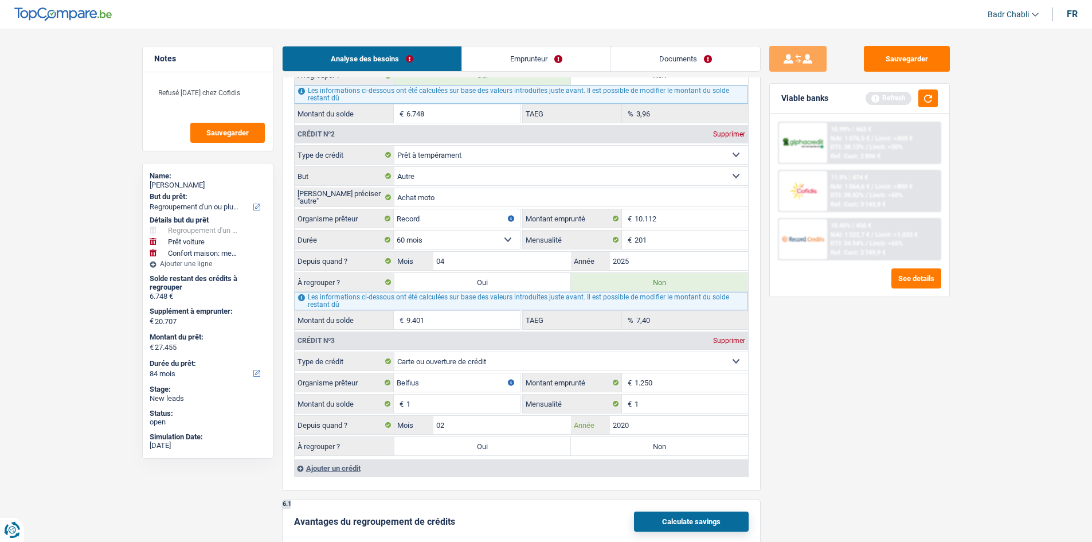
type input "2020"
click at [646, 447] on label "Non" at bounding box center [659, 446] width 177 height 18
click at [646, 447] on input "Non" at bounding box center [659, 446] width 177 height 18
radio input "true"
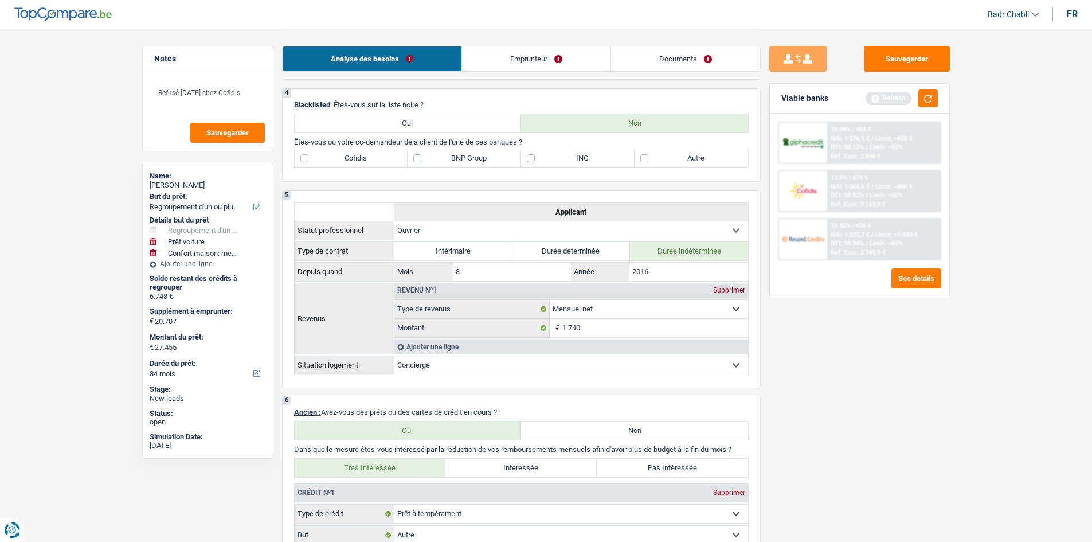
scroll to position [729, 0]
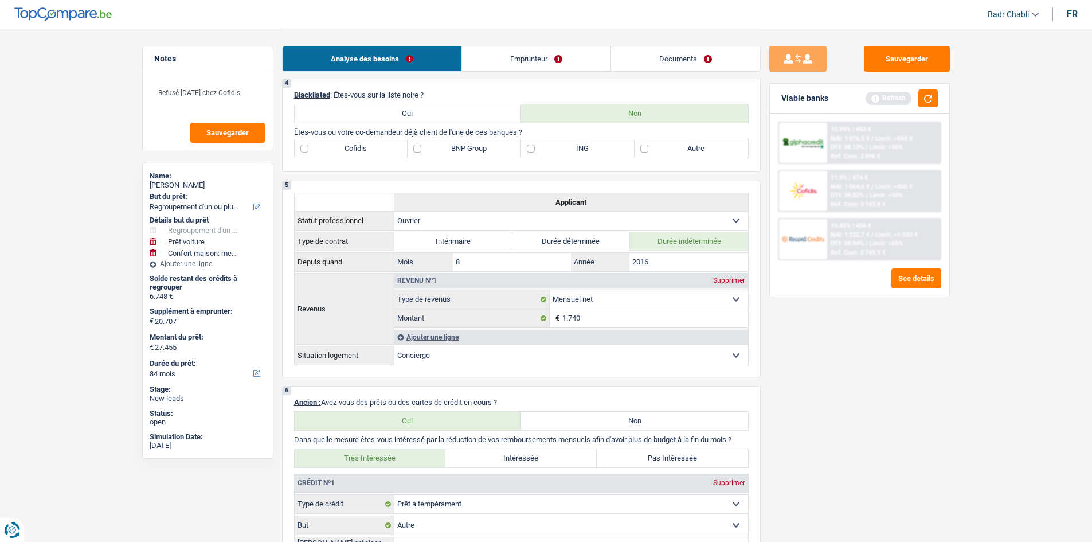
click at [310, 151] on label "Cofidis" at bounding box center [352, 148] width 114 height 18
click at [310, 151] on input "Cofidis" at bounding box center [352, 148] width 114 height 18
checkbox input "true"
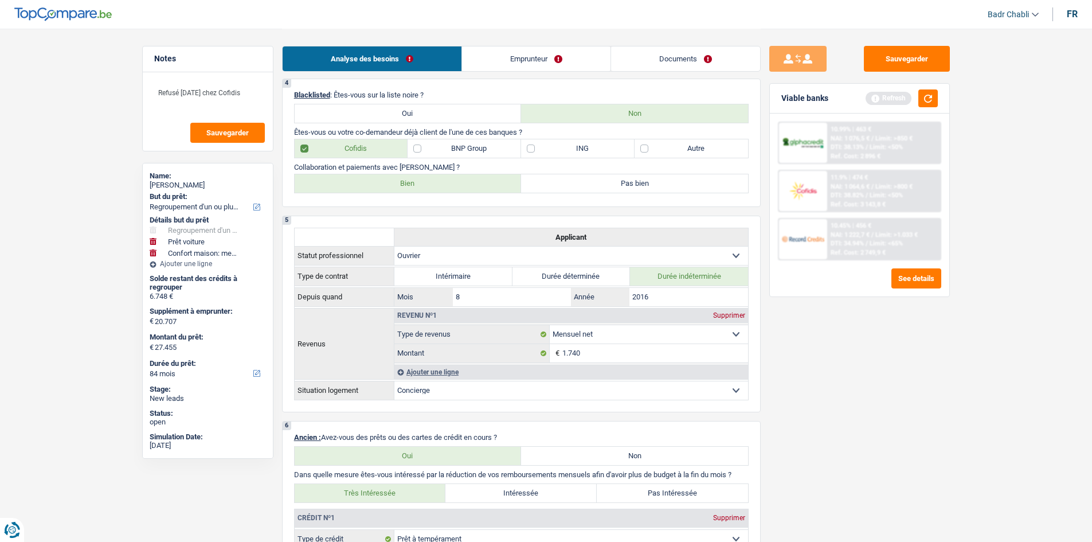
click at [413, 187] on label "Bien" at bounding box center [408, 183] width 227 height 18
click at [413, 187] on input "Bien" at bounding box center [408, 183] width 227 height 18
radio input "true"
click at [551, 145] on label "ING" at bounding box center [578, 148] width 114 height 18
click at [551, 145] on input "ING" at bounding box center [578, 148] width 114 height 18
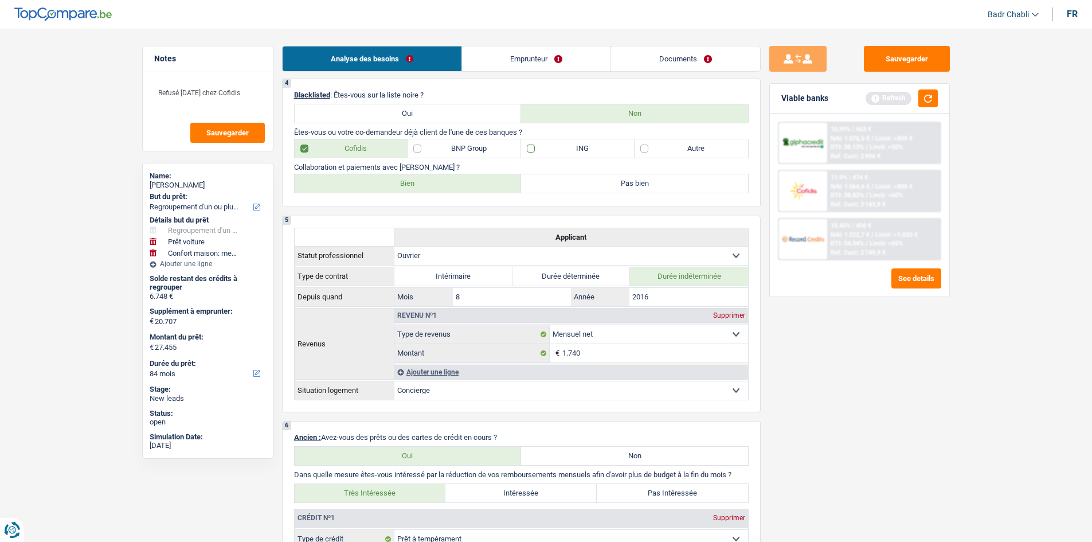
checkbox input "true"
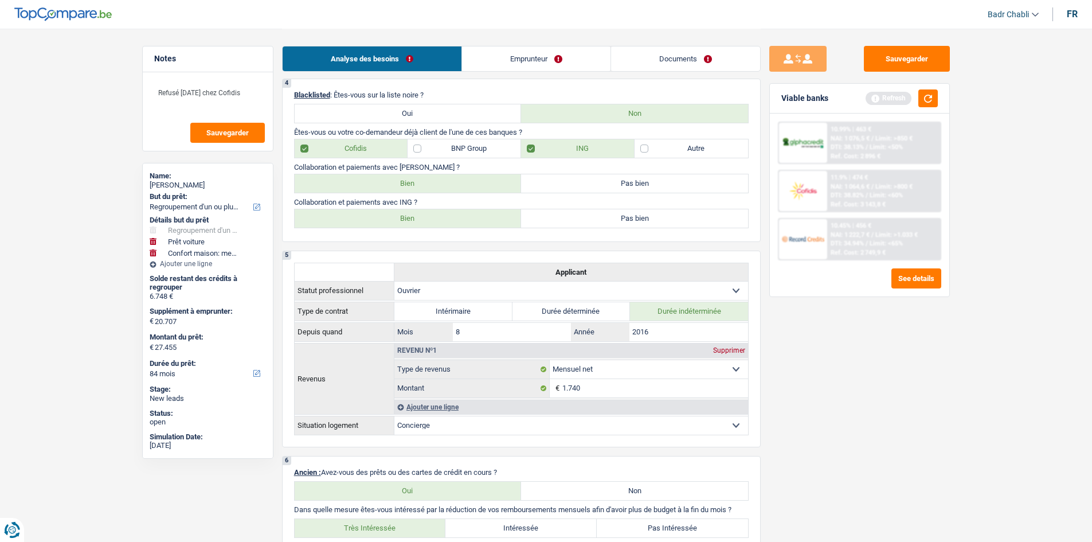
click at [436, 214] on label "Bien" at bounding box center [408, 218] width 227 height 18
click at [436, 214] on input "Bien" at bounding box center [408, 218] width 227 height 18
radio input "true"
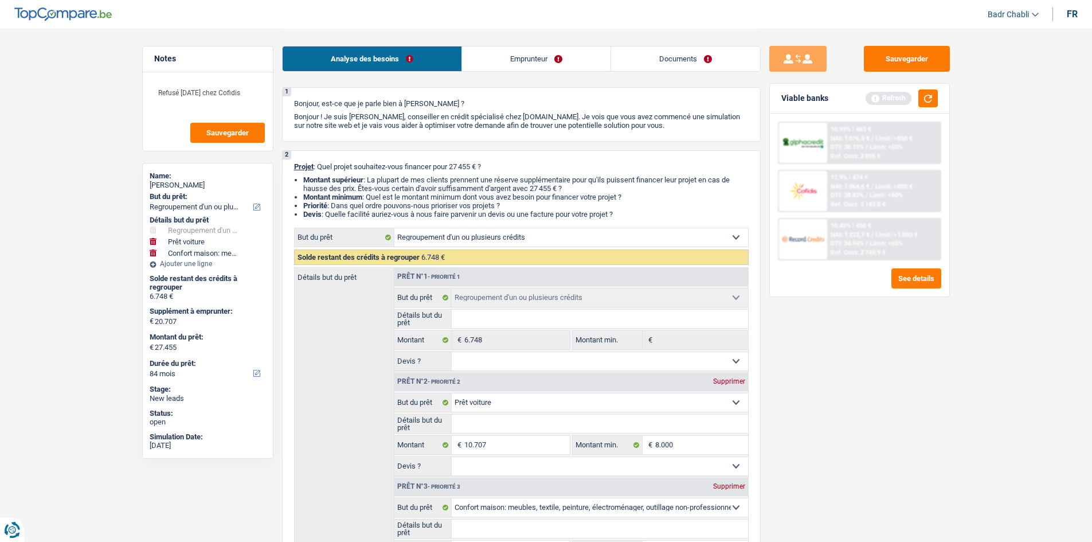
scroll to position [0, 0]
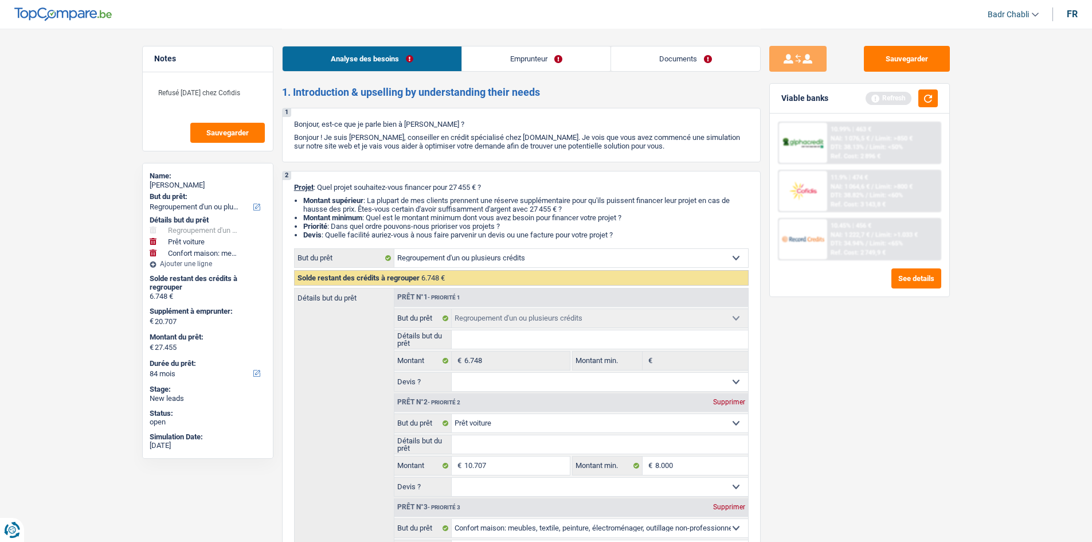
click at [530, 50] on link "Emprunteur" at bounding box center [536, 58] width 149 height 25
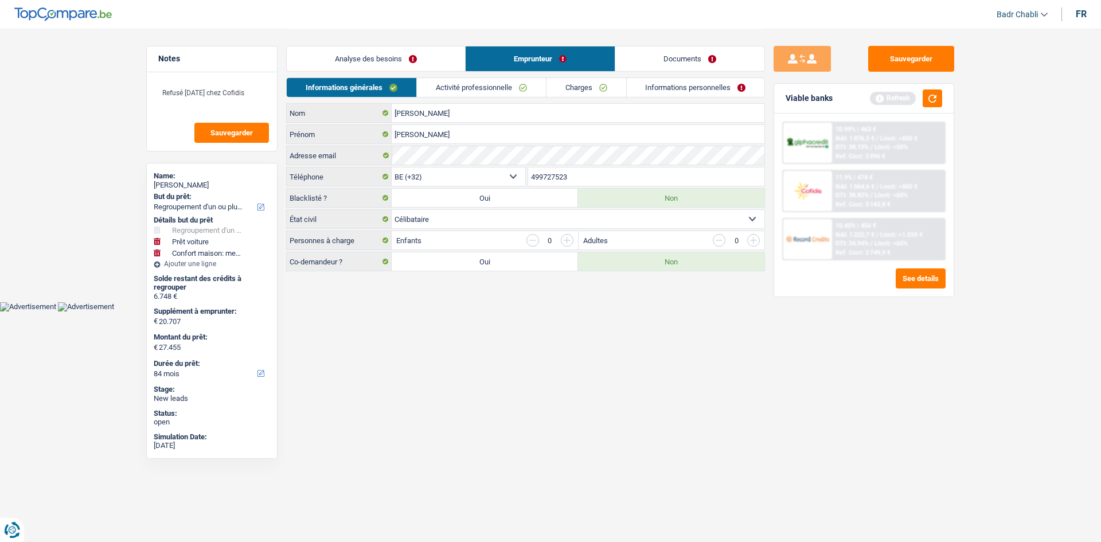
click at [481, 85] on link "Activité professionnelle" at bounding box center [481, 87] width 129 height 19
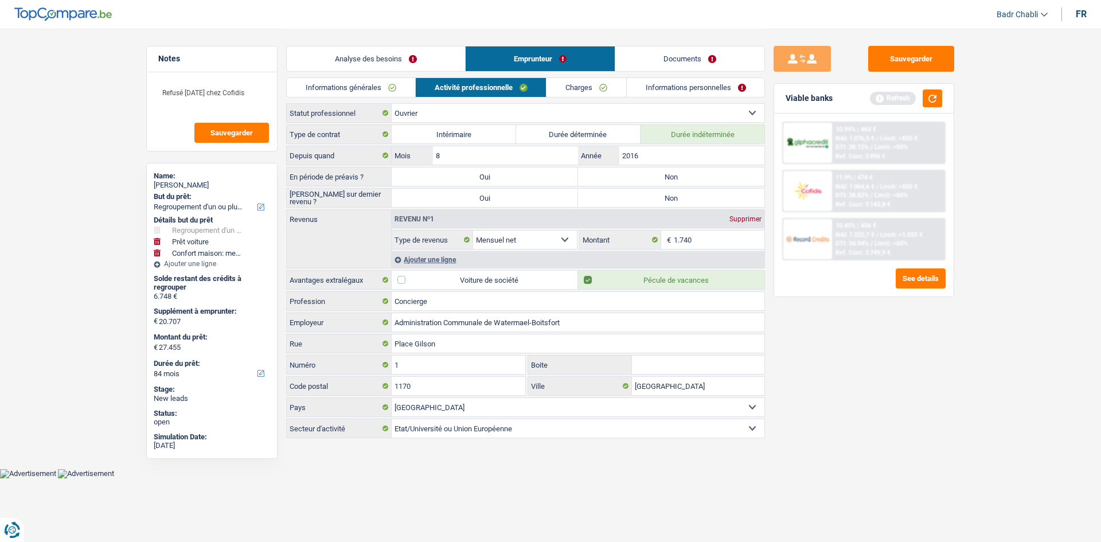
click at [650, 171] on label "Non" at bounding box center [671, 176] width 186 height 18
click at [650, 171] on input "Non" at bounding box center [671, 176] width 186 height 18
radio input "true"
click at [655, 190] on label "Non" at bounding box center [671, 198] width 186 height 18
click at [655, 190] on input "Non" at bounding box center [671, 198] width 186 height 18
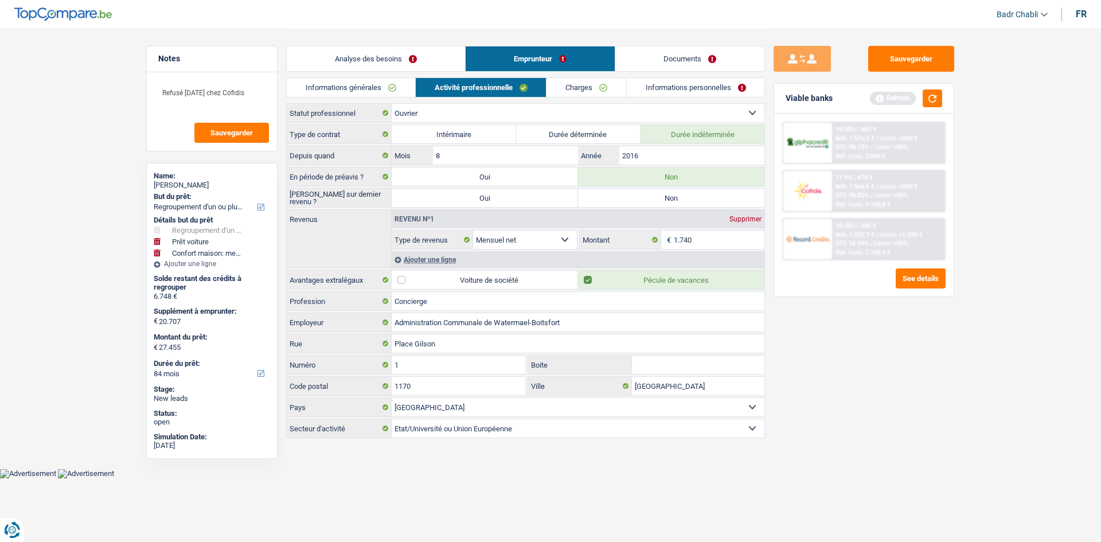
radio input "true"
click at [431, 258] on div "Ajouter une ligne" at bounding box center [578, 259] width 373 height 17
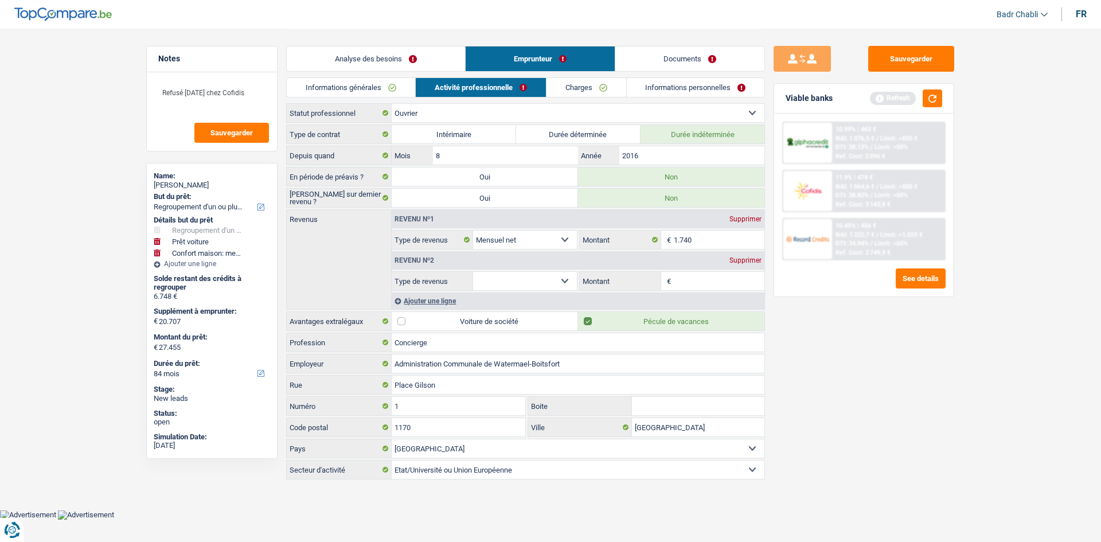
click at [539, 271] on fieldset "Allocation d'handicap Allocations chômage Allocations familiales Chèques repas …" at bounding box center [484, 280] width 185 height 19
click at [540, 276] on select "Allocation d'handicap Allocations chômage Allocations familiales Chèques repas …" at bounding box center [525, 281] width 104 height 18
select select "mealVouchers"
click at [473, 272] on select "Allocation d'handicap Allocations chômage Allocations familiales Chèques repas …" at bounding box center [525, 281] width 104 height 18
click at [698, 284] on input "Montant par jour" at bounding box center [719, 281] width 91 height 18
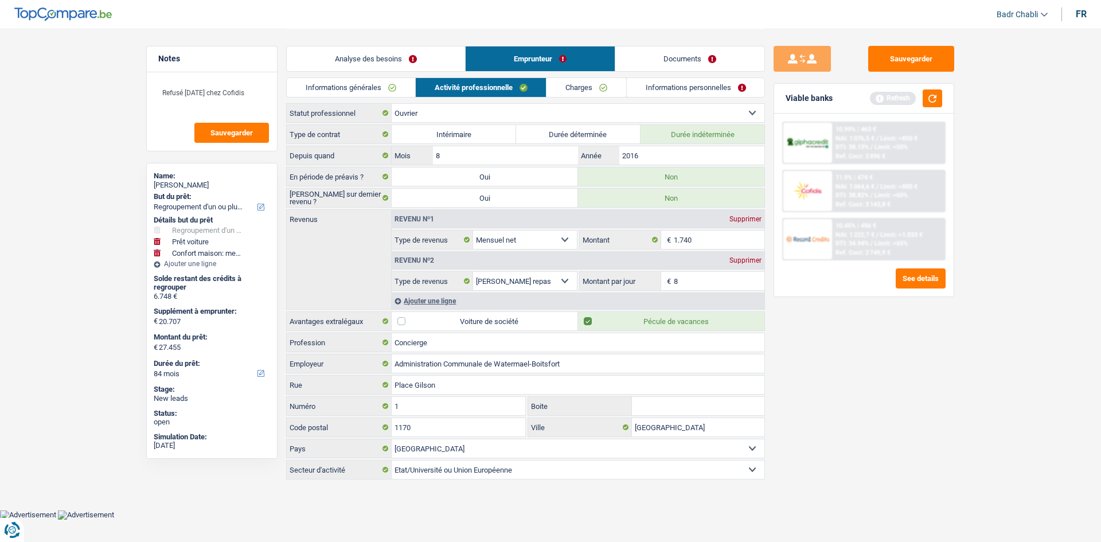
type input "8,0"
click at [958, 380] on div "Sauvegarder Viable banks Refresh 10.99% | 463 € NAI: 1 076,5 € / Limit: >850 € …" at bounding box center [864, 285] width 198 height 478
click at [579, 87] on link "Charges" at bounding box center [586, 87] width 80 height 19
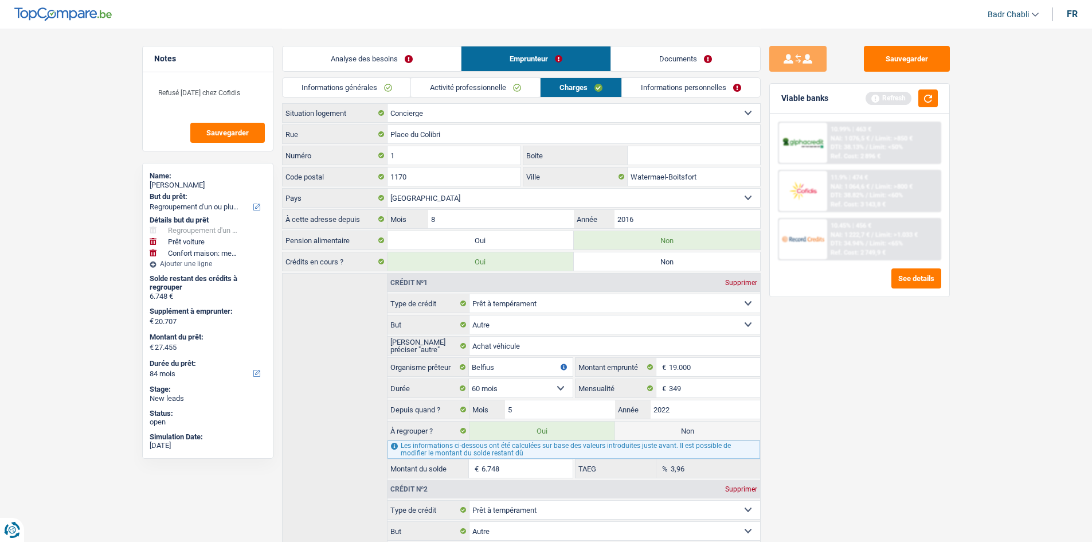
click at [678, 85] on link "Informations personnelles" at bounding box center [691, 87] width 138 height 19
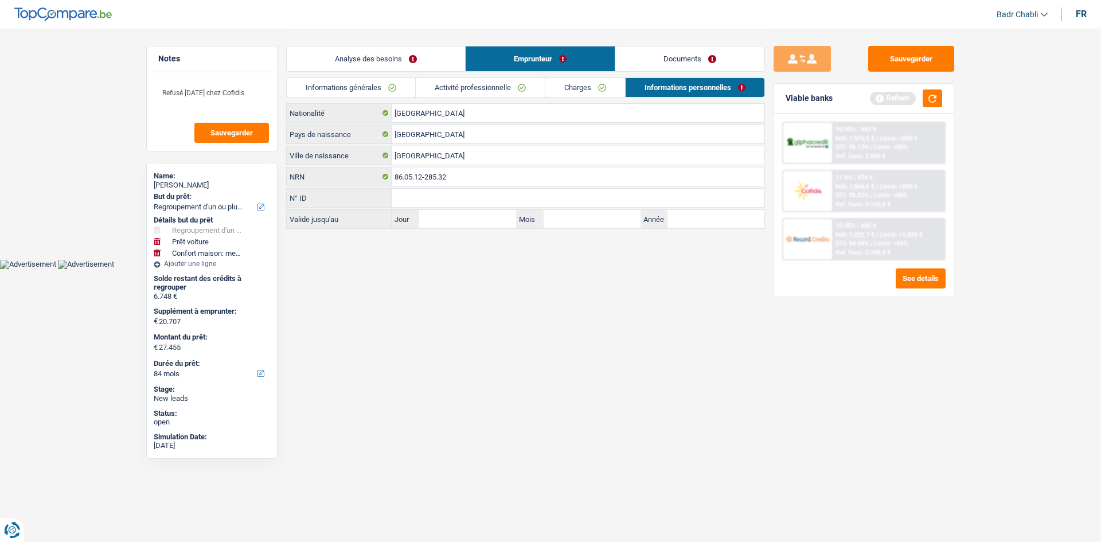
click at [578, 92] on link "Charges" at bounding box center [585, 87] width 80 height 19
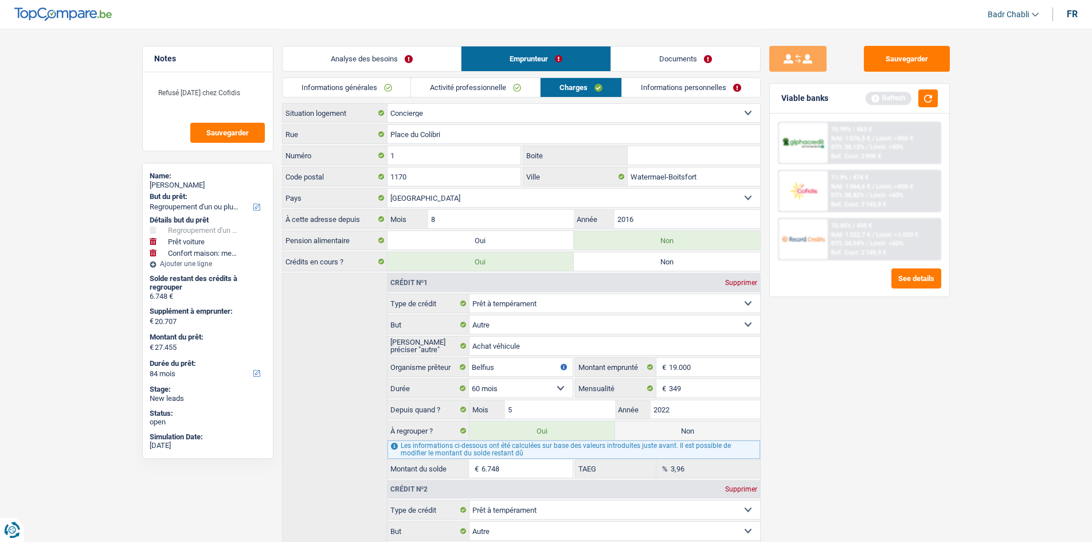
click at [509, 88] on link "Activité professionnelle" at bounding box center [475, 87] width 129 height 19
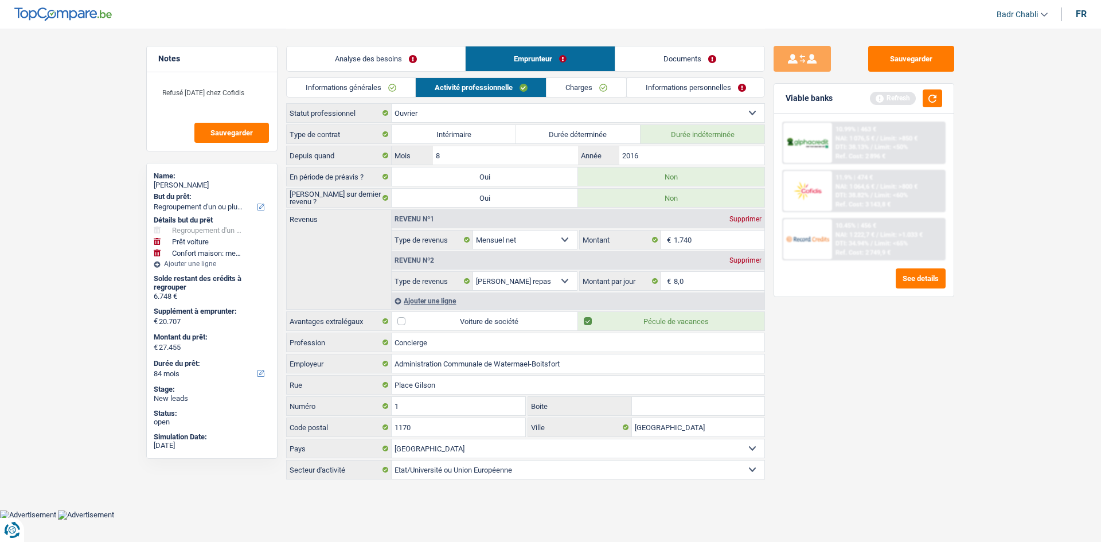
click at [702, 92] on link "Informations personnelles" at bounding box center [696, 87] width 138 height 19
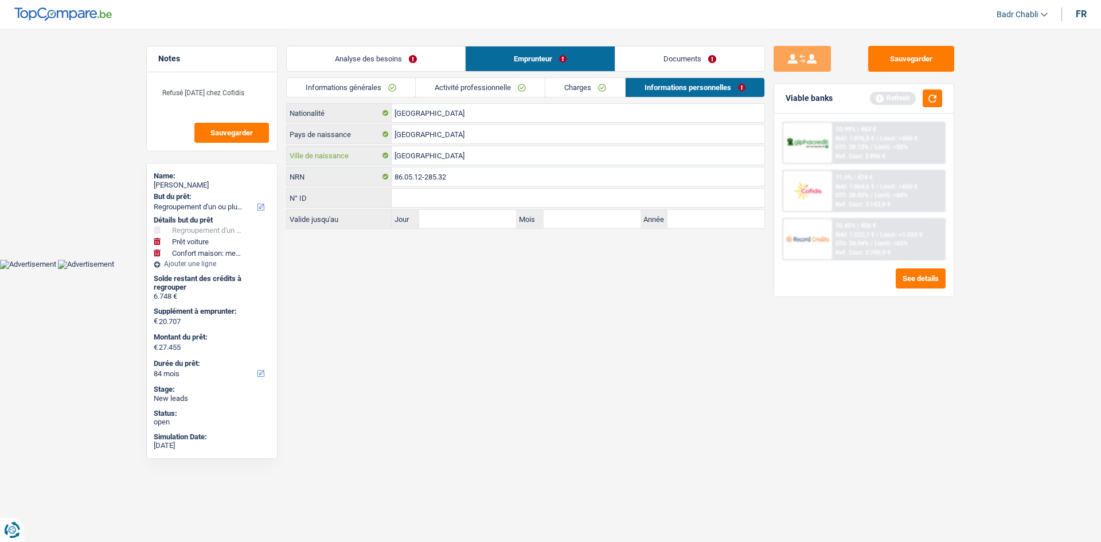
click at [483, 154] on input "BRUSSEL" at bounding box center [578, 155] width 373 height 18
type input "Ottignies Louvain La Neuve"
click at [883, 61] on button "Sauvegarder" at bounding box center [911, 59] width 86 height 26
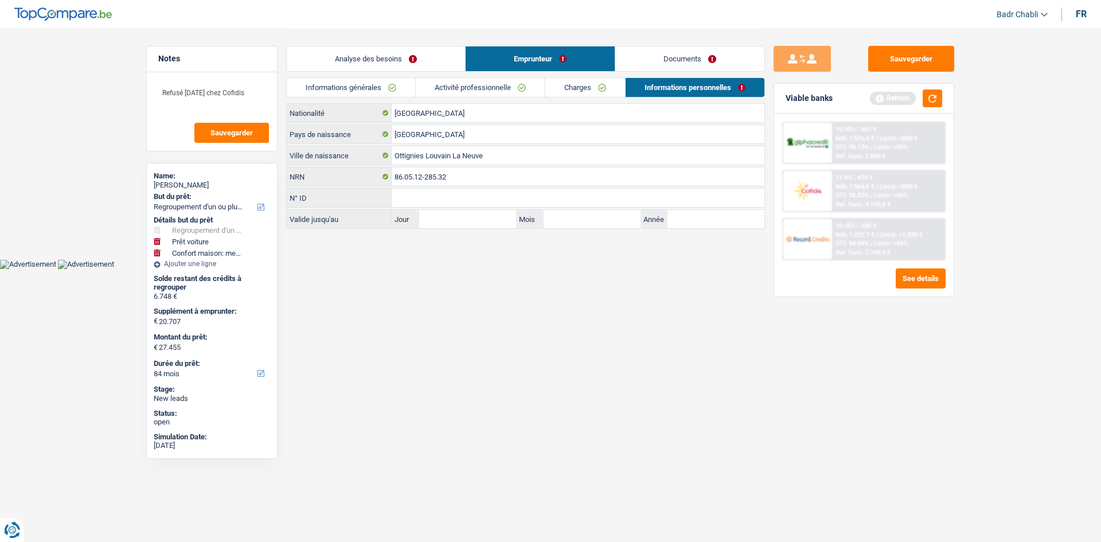
click at [594, 88] on link "Charges" at bounding box center [585, 87] width 80 height 19
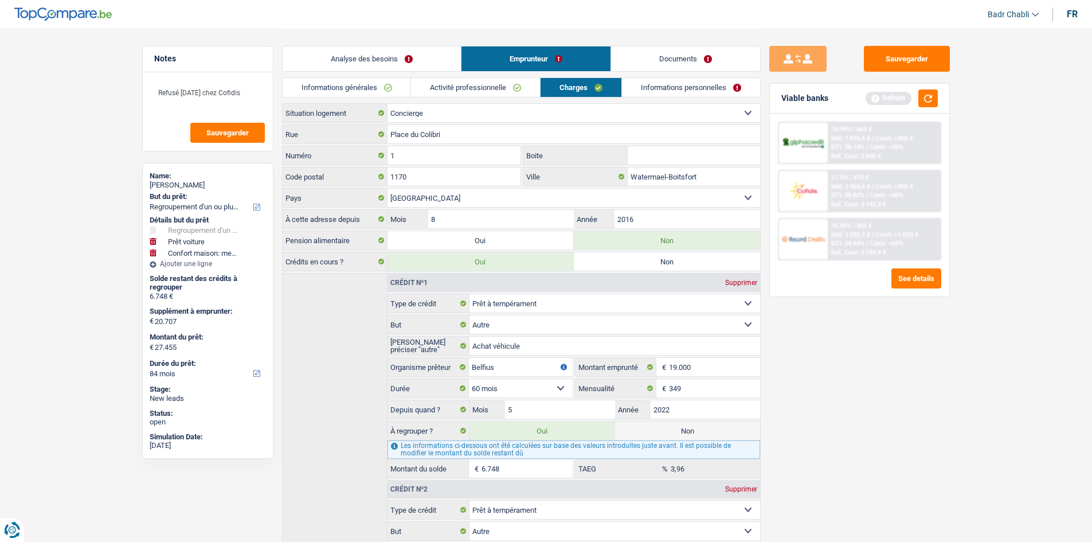
click at [487, 94] on link "Activité professionnelle" at bounding box center [475, 87] width 129 height 19
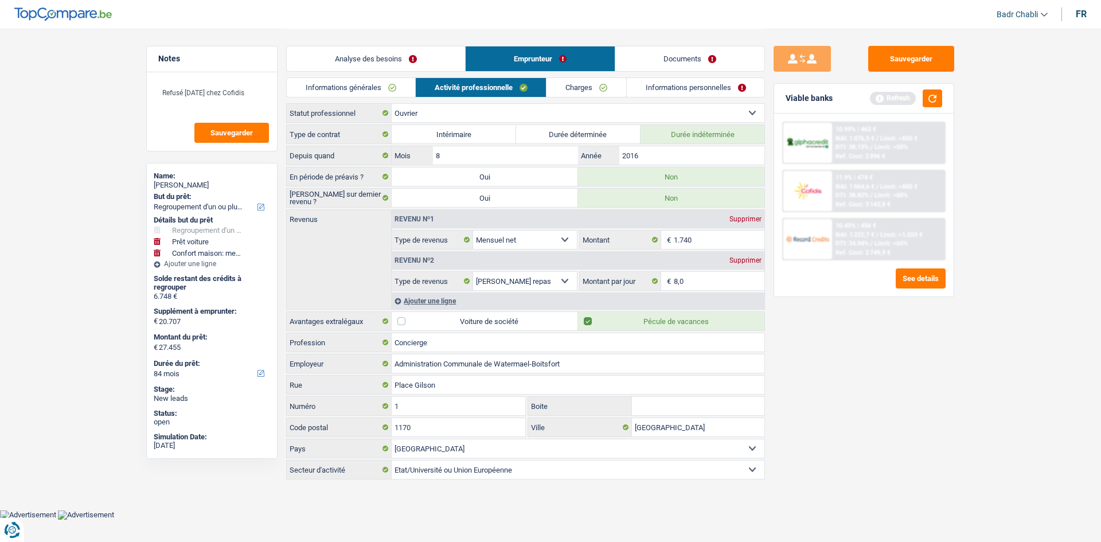
click at [494, 89] on link "Activité professionnelle" at bounding box center [481, 87] width 131 height 19
click at [618, 96] on link "Charges" at bounding box center [586, 87] width 80 height 19
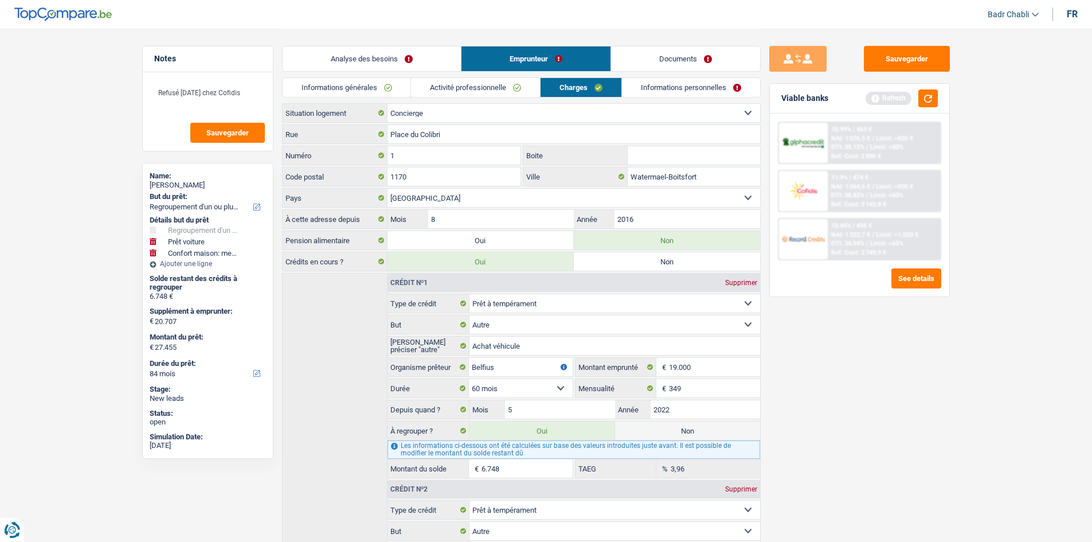
click at [601, 87] on link "Charges" at bounding box center [581, 87] width 81 height 19
click at [653, 91] on link "Informations personnelles" at bounding box center [691, 87] width 138 height 19
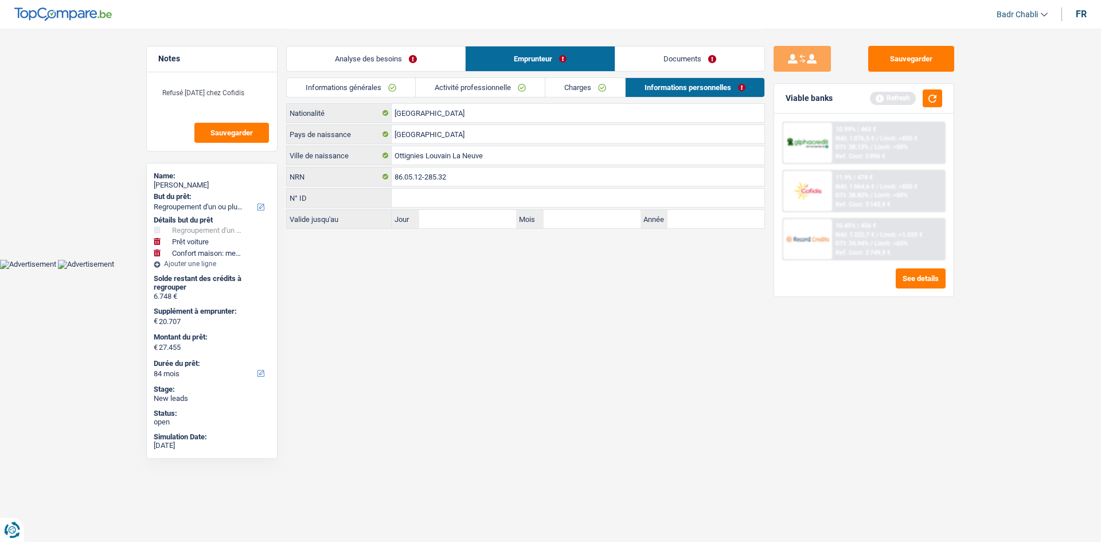
click at [725, 97] on div "Informations générales Activité professionnelle Charges Informations personnell…" at bounding box center [525, 90] width 479 height 26
click at [918, 63] on button "Sauvegarder" at bounding box center [911, 59] width 86 height 26
click at [591, 98] on div "Informations générales Activité professionnelle Charges Informations personnell…" at bounding box center [525, 90] width 479 height 26
click at [595, 93] on link "Charges" at bounding box center [585, 87] width 80 height 19
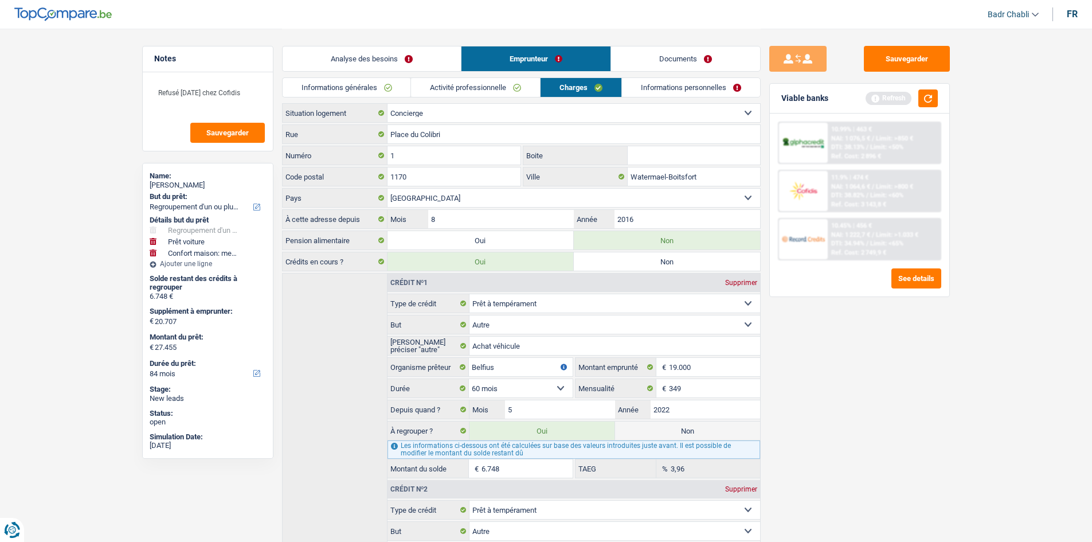
click at [502, 93] on link "Activité professionnelle" at bounding box center [475, 87] width 129 height 19
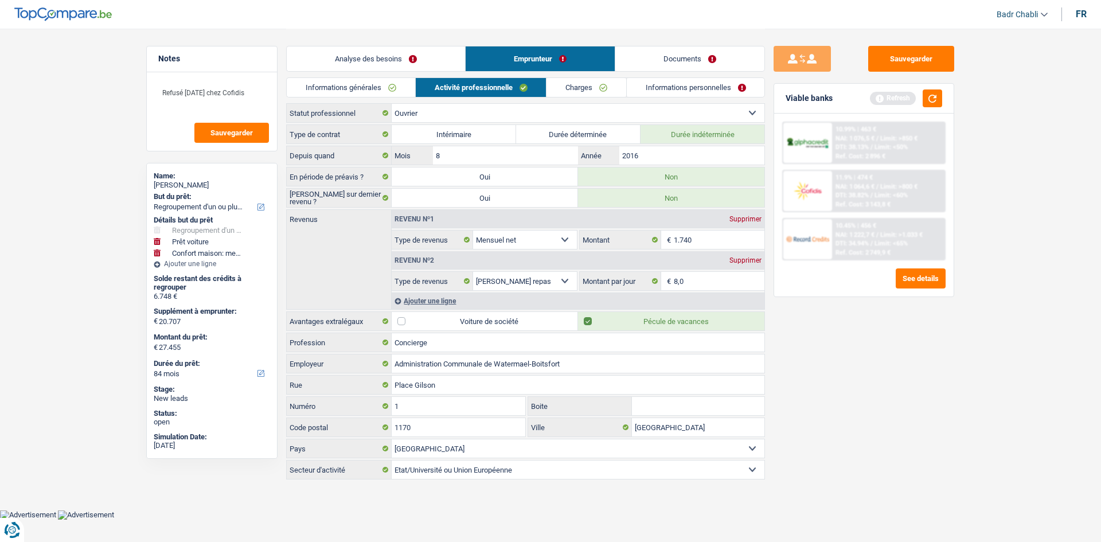
click at [366, 85] on link "Informations générales" at bounding box center [351, 87] width 128 height 19
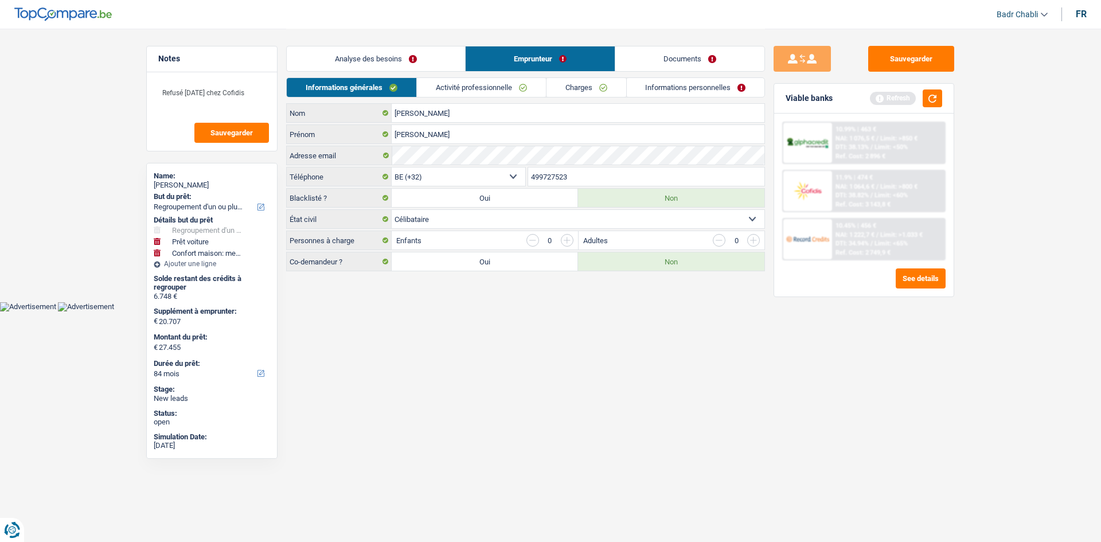
click at [471, 86] on link "Activité professionnelle" at bounding box center [481, 87] width 129 height 19
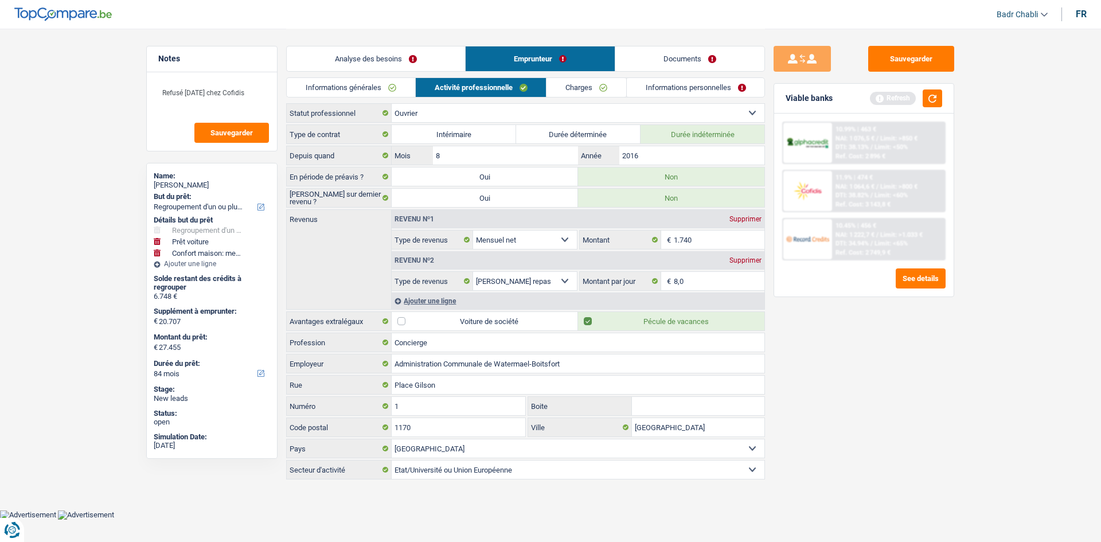
click at [569, 92] on link "Charges" at bounding box center [586, 87] width 80 height 19
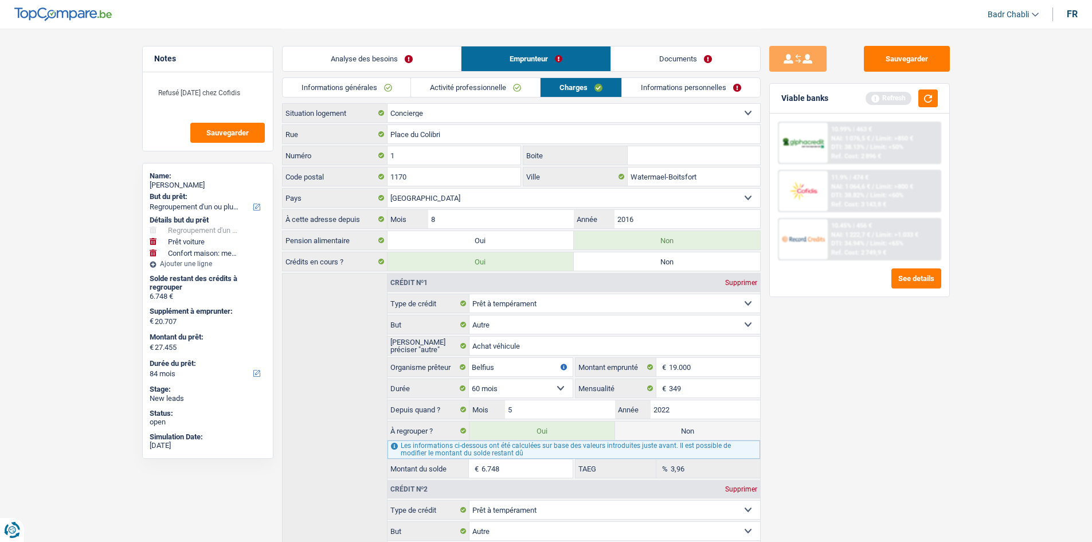
click at [704, 90] on link "Informations personnelles" at bounding box center [691, 87] width 138 height 19
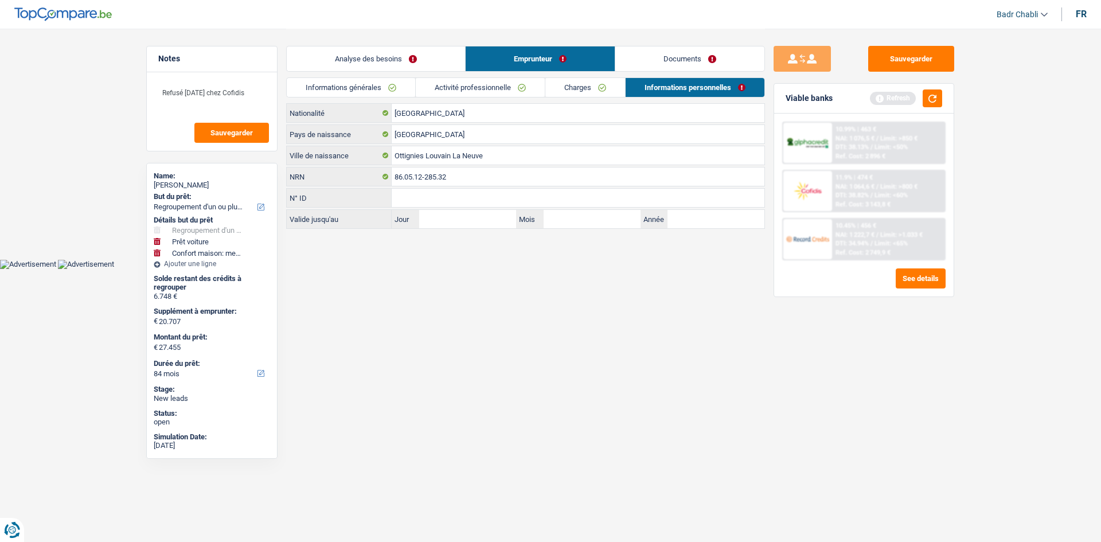
click at [604, 89] on link "Charges" at bounding box center [585, 87] width 80 height 19
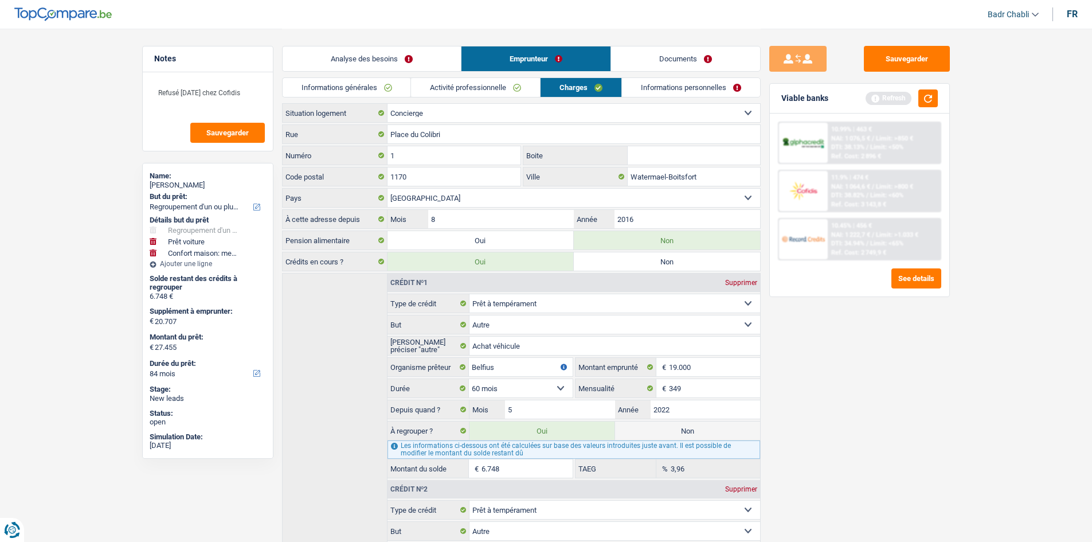
click at [499, 88] on link "Activité professionnelle" at bounding box center [475, 87] width 129 height 19
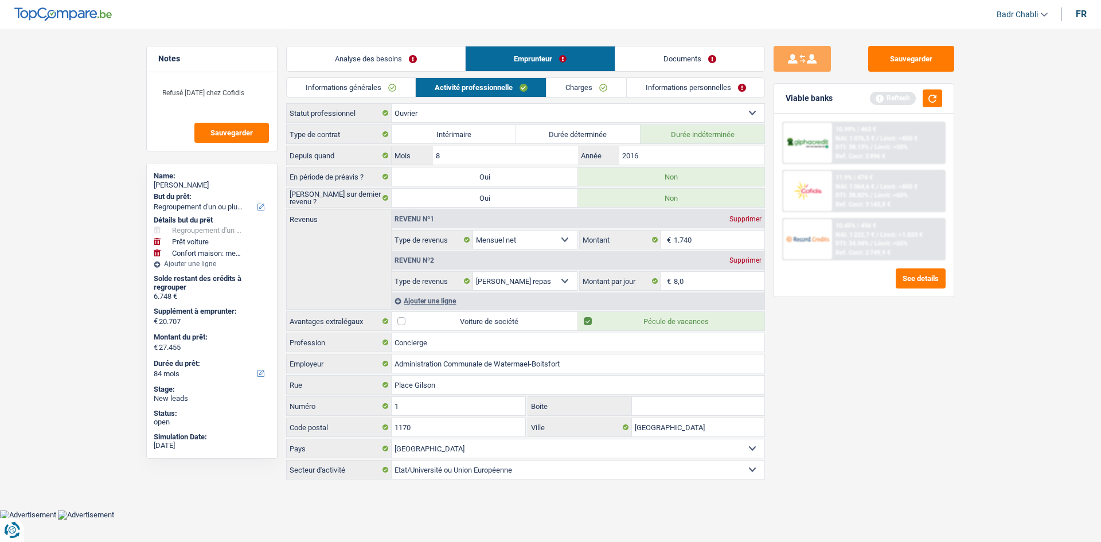
click at [368, 87] on link "Informations générales" at bounding box center [351, 87] width 128 height 19
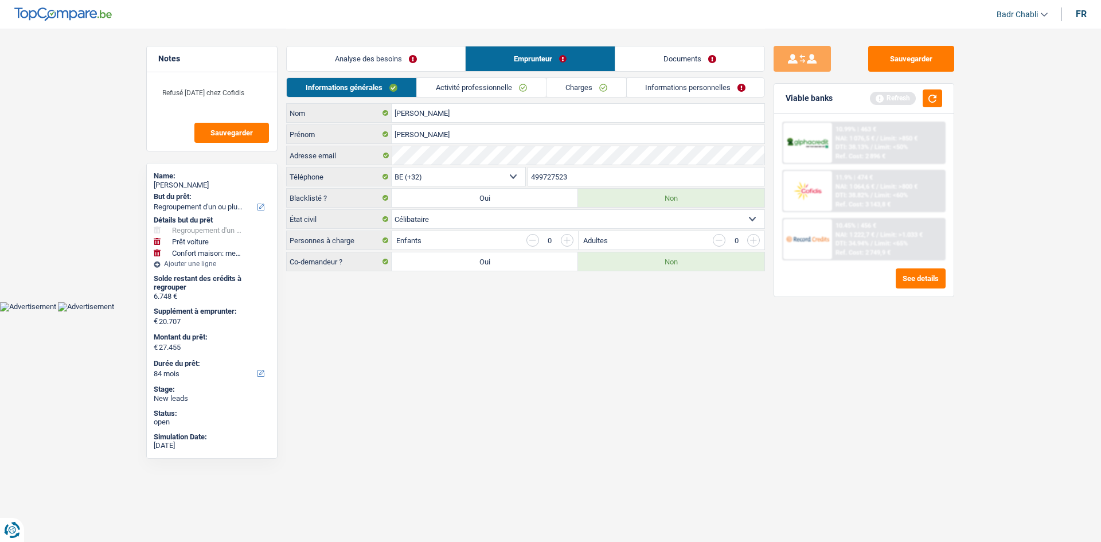
click at [396, 64] on link "Analyse des besoins" at bounding box center [376, 58] width 178 height 25
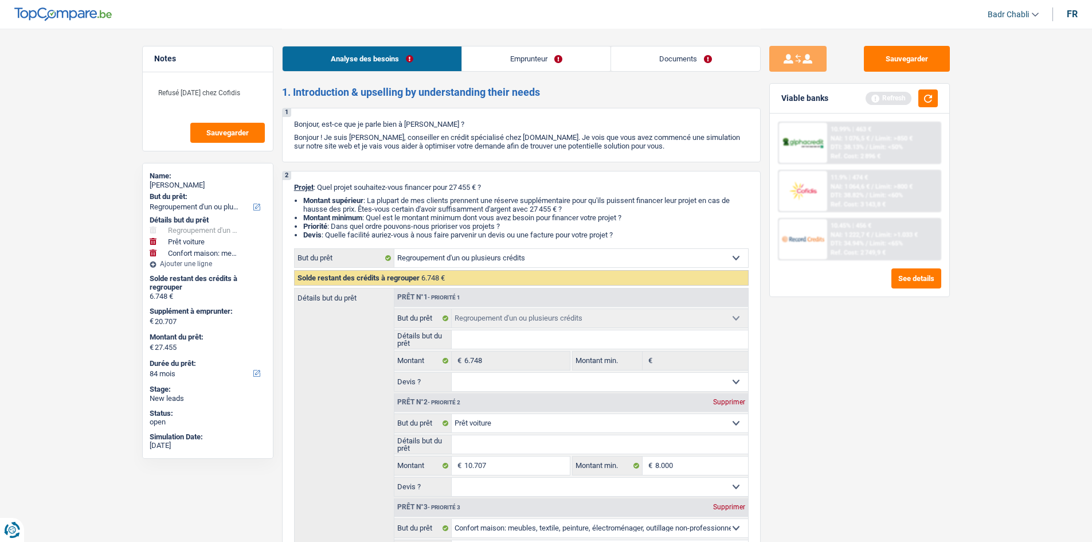
click at [648, 63] on link "Documents" at bounding box center [685, 58] width 149 height 25
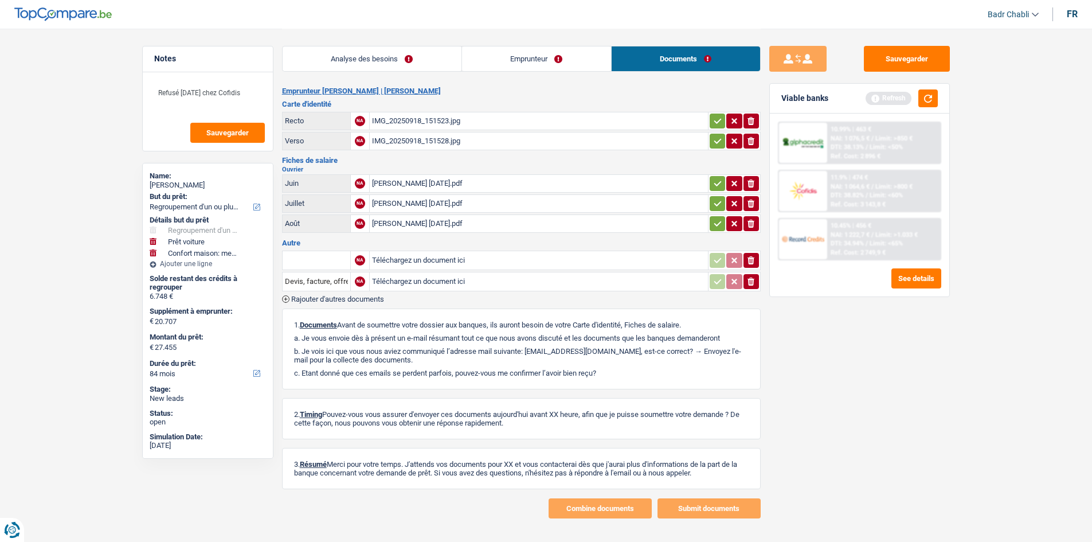
click at [416, 121] on div "IMG_20250918_151523.jpg" at bounding box center [539, 120] width 334 height 17
click at [432, 144] on div "IMG_20250918_151528.jpg" at bounding box center [539, 140] width 334 height 17
click at [440, 184] on div "Arrigoni Michael juin25.pdf" at bounding box center [539, 183] width 334 height 17
click at [444, 201] on div "Arrigoni Michael juillet25.pdf" at bounding box center [539, 203] width 334 height 17
click at [547, 57] on link "Emprunteur" at bounding box center [536, 58] width 149 height 25
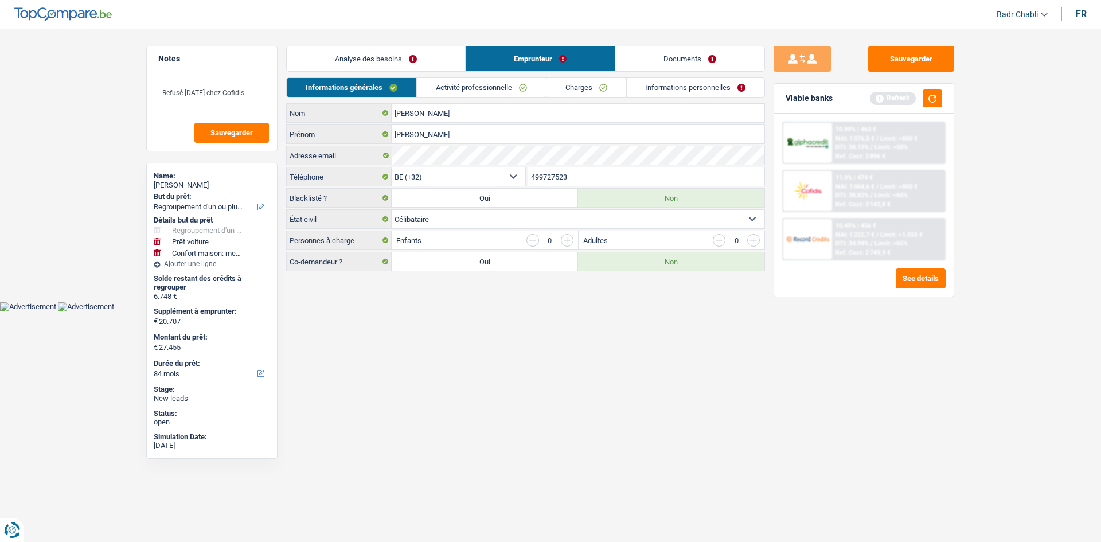
click at [474, 94] on link "Activité professionnelle" at bounding box center [481, 87] width 129 height 19
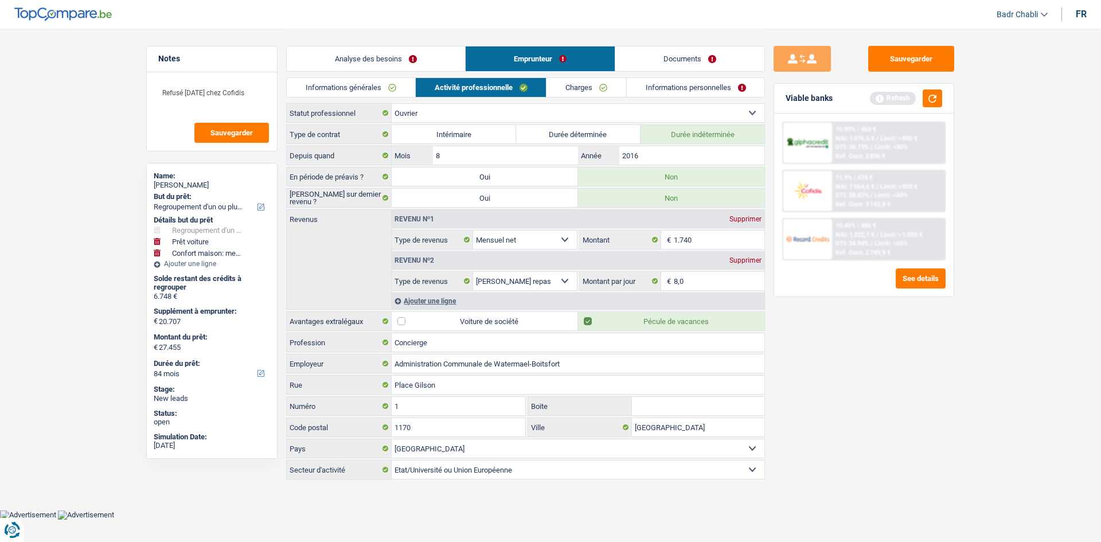
click at [584, 91] on link "Charges" at bounding box center [586, 87] width 80 height 19
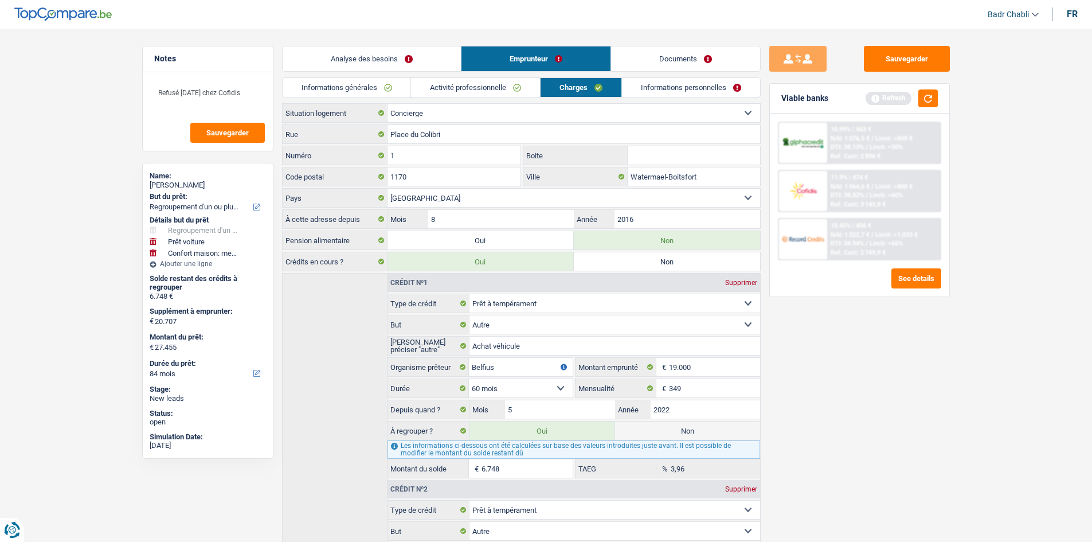
click at [370, 63] on link "Analyse des besoins" at bounding box center [372, 58] width 178 height 25
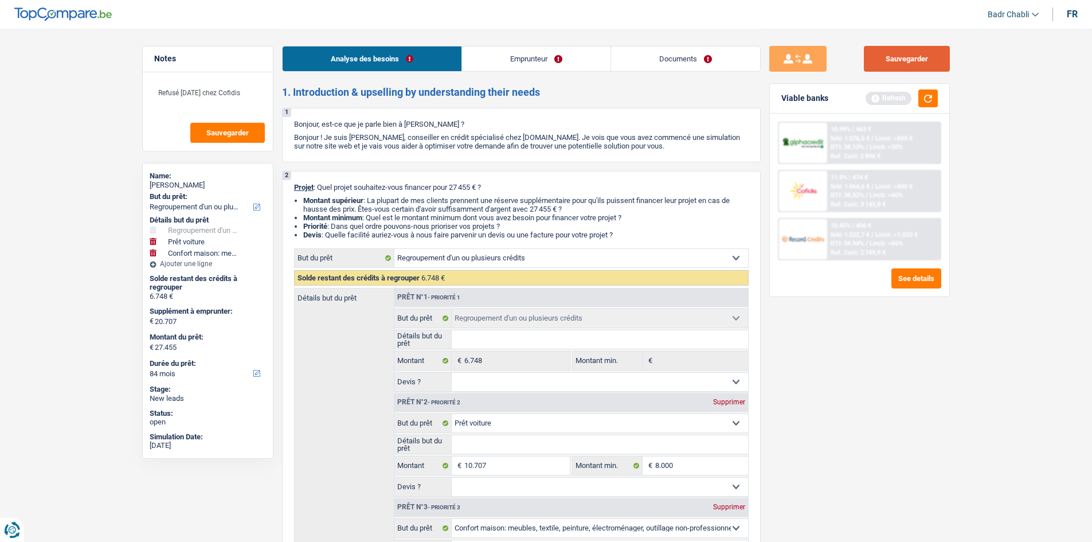
click at [925, 67] on button "Sauvegarder" at bounding box center [907, 59] width 86 height 26
click at [206, 97] on textarea "Refusé hier chez Cofidis" at bounding box center [208, 97] width 114 height 34
click at [239, 91] on textarea "Refusé hier chez Cofidis" at bounding box center [208, 97] width 114 height 34
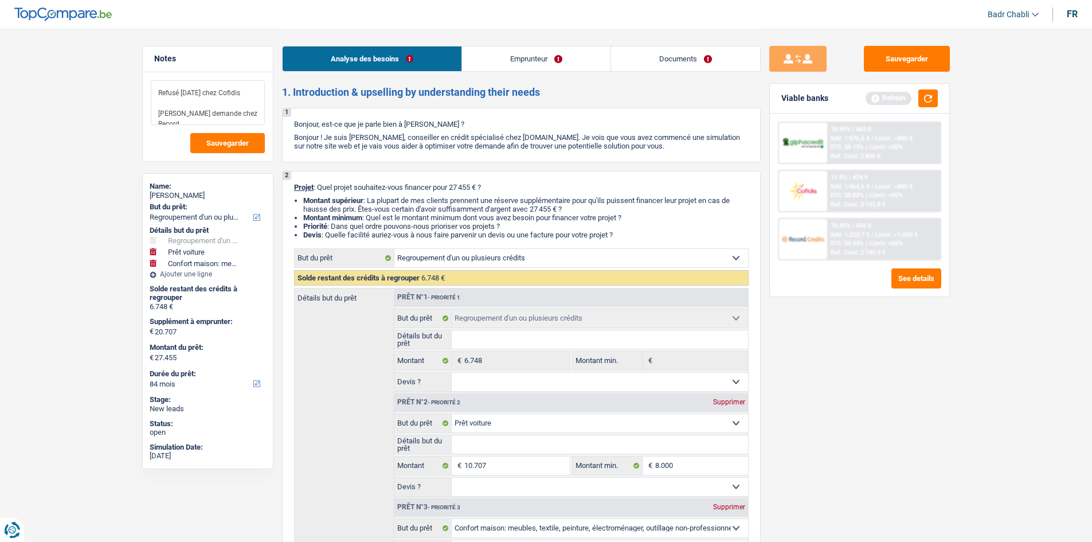
type textarea "Refusé hier chez Cofidis Faire demande chez Record"
click at [891, 62] on button "Sauvegarder" at bounding box center [907, 59] width 86 height 26
click at [908, 46] on button "Sauvegarder" at bounding box center [907, 59] width 86 height 26
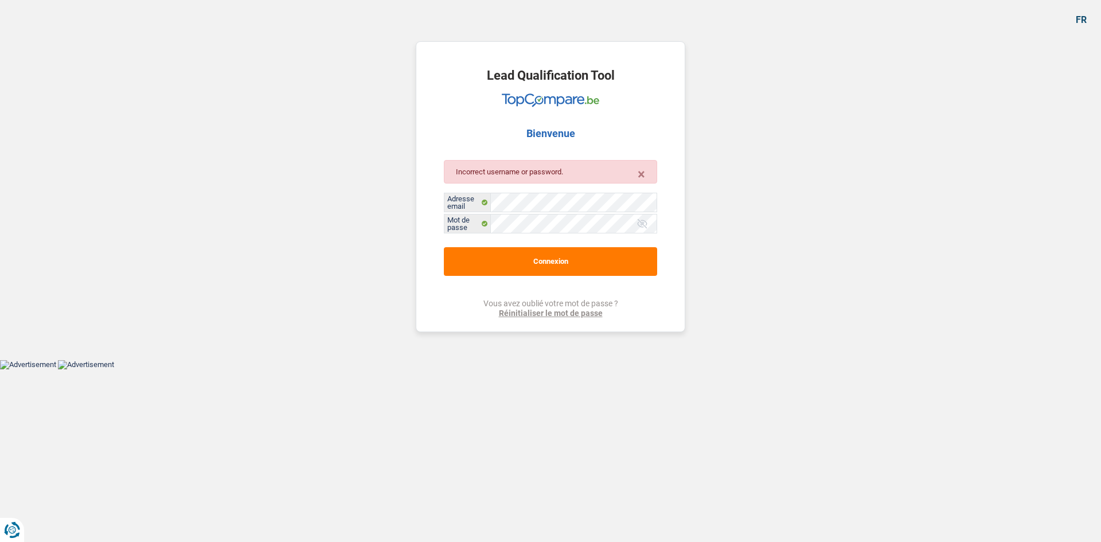
click at [642, 225] on div at bounding box center [641, 223] width 11 height 11
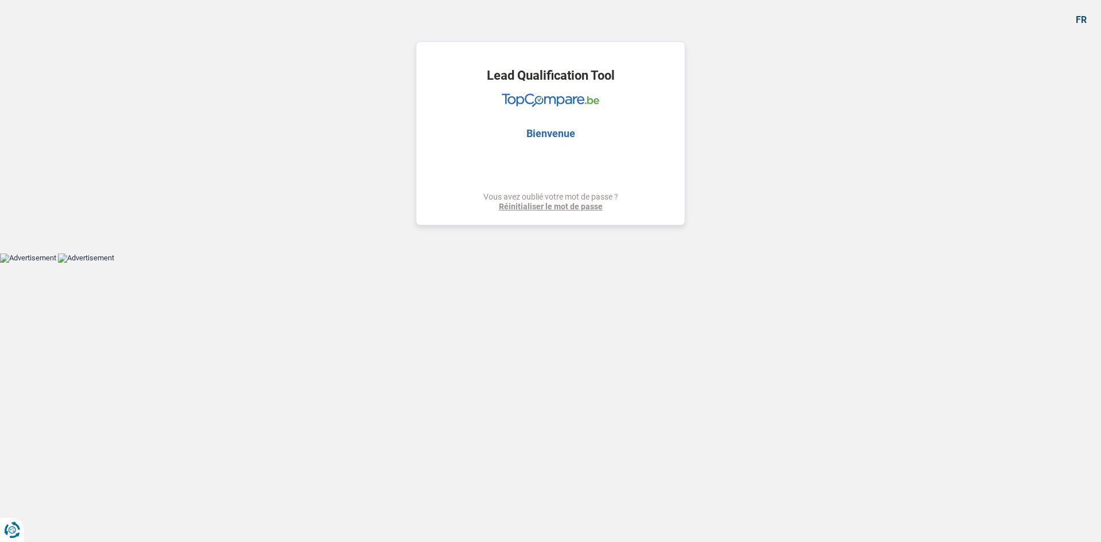
select select "car"
select select "60"
select select "car"
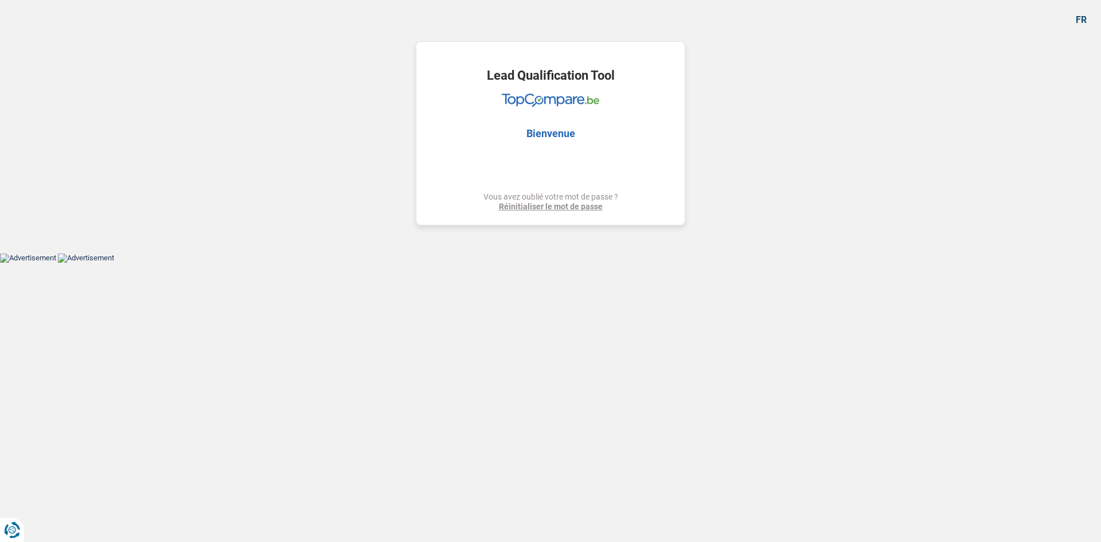
select select "60"
select select "car"
select select "60"
select select "32"
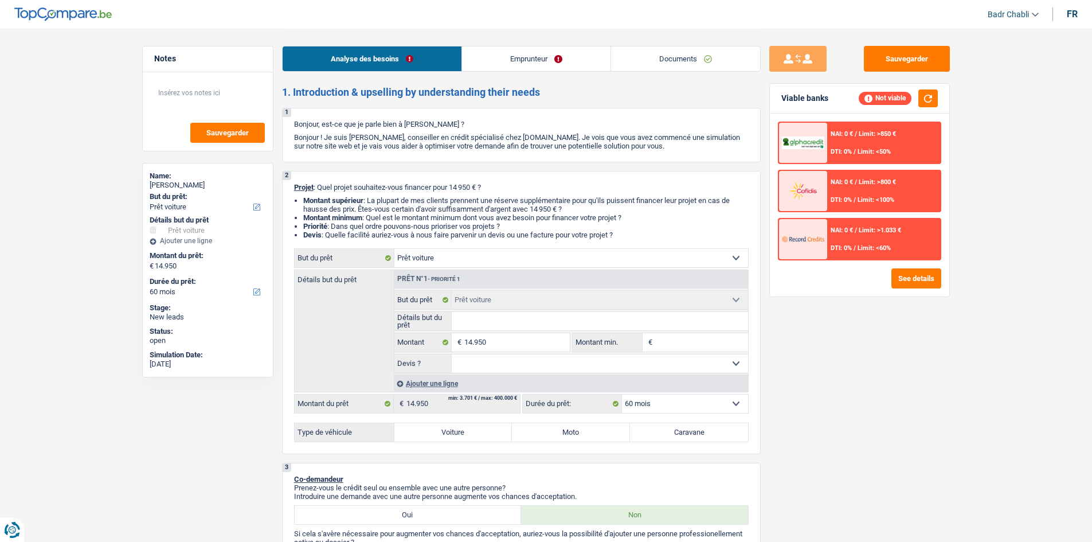
click at [657, 73] on div "Analyse des besoins Emprunteur Documents" at bounding box center [521, 53] width 479 height 49
click at [665, 60] on link "Documents" at bounding box center [685, 58] width 149 height 25
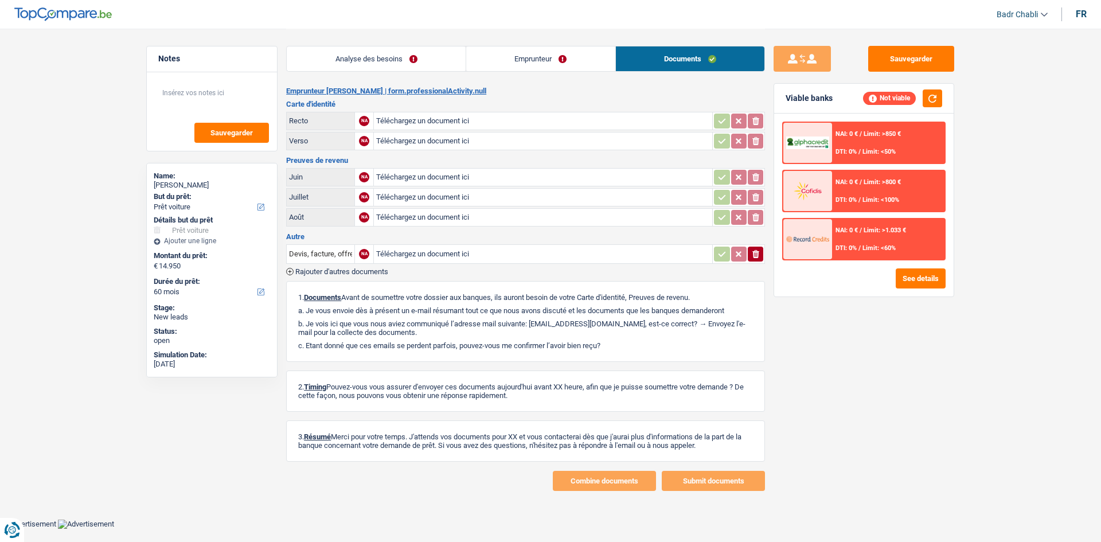
click at [538, 61] on link "Emprunteur" at bounding box center [540, 58] width 149 height 25
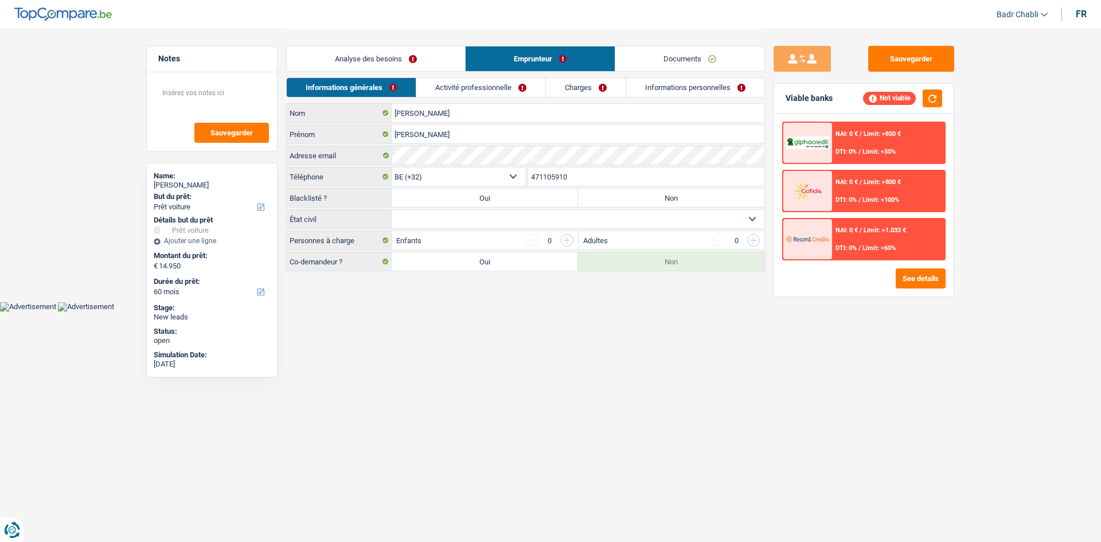
click at [377, 71] on li "Analyse des besoins" at bounding box center [375, 59] width 179 height 26
click at [386, 58] on link "Analyse des besoins" at bounding box center [376, 58] width 178 height 25
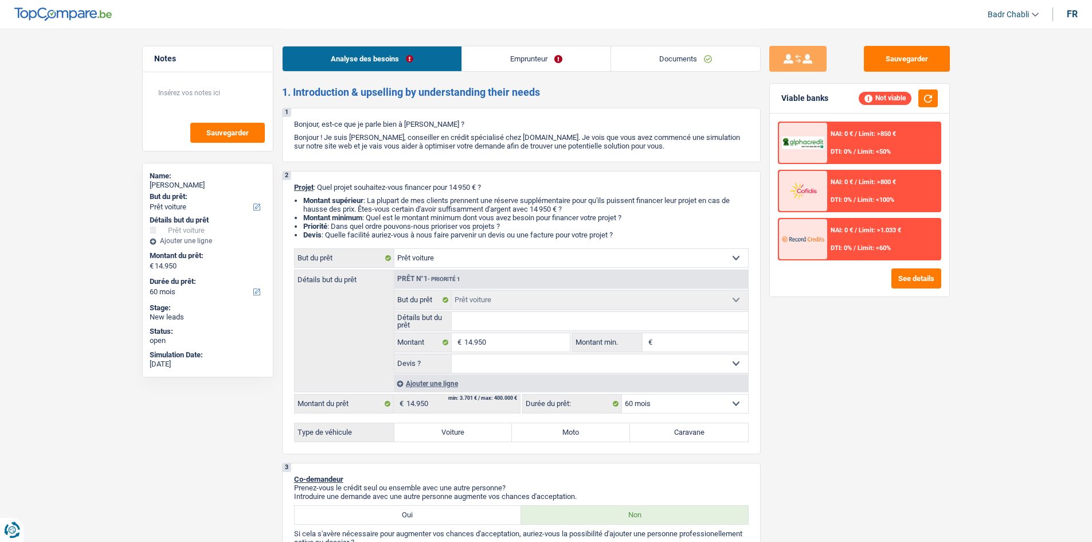
click at [530, 60] on link "Emprunteur" at bounding box center [536, 58] width 149 height 25
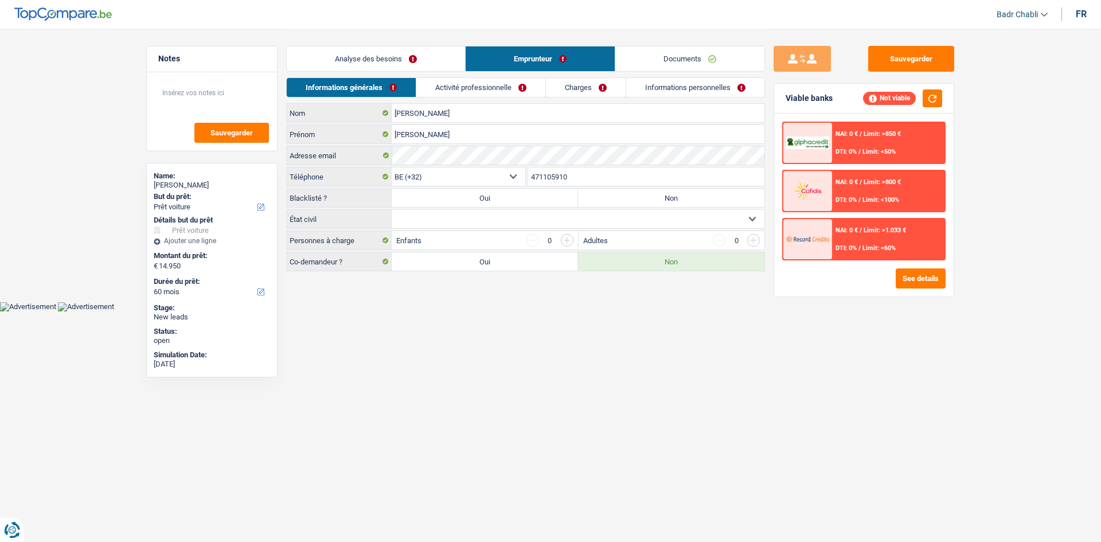
click at [483, 88] on link "Activité professionnelle" at bounding box center [480, 87] width 129 height 19
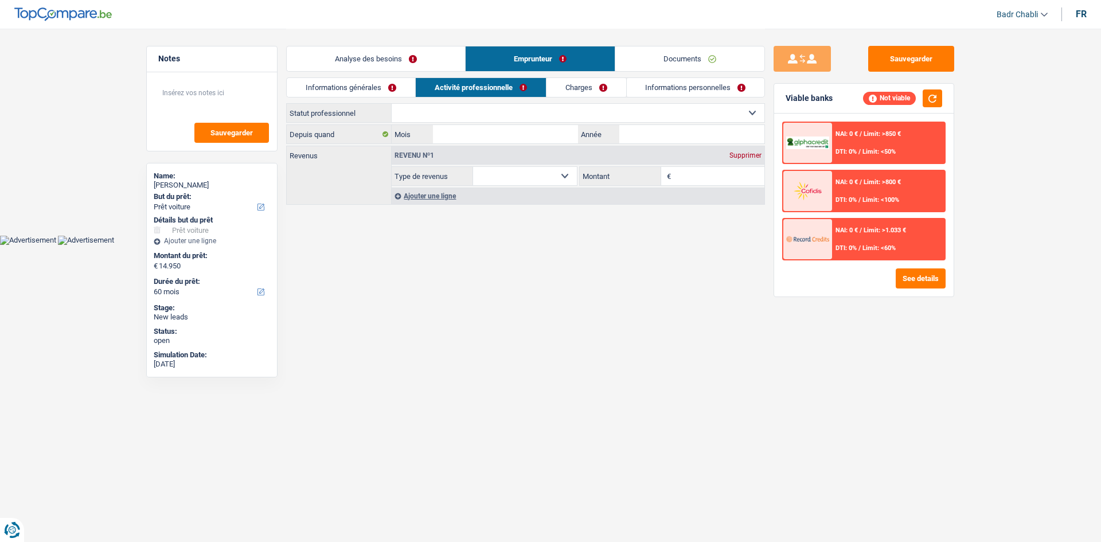
click at [361, 88] on link "Informations générales" at bounding box center [351, 87] width 128 height 19
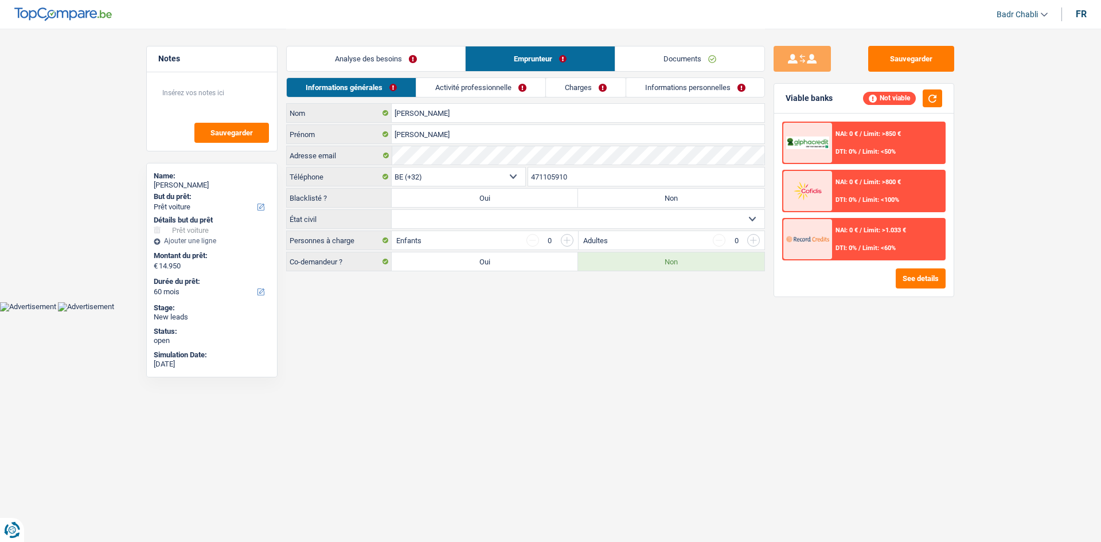
click at [487, 214] on select "Célibataire Marié(e) Cohabitant(e) légal(e) Divorcé(e) Veuf(ve) Séparé (de fait…" at bounding box center [578, 219] width 373 height 18
select select "married"
click at [392, 210] on select "Célibataire Marié(e) Cohabitant(e) légal(e) Divorcé(e) Veuf(ve) Séparé (de fait…" at bounding box center [578, 219] width 373 height 18
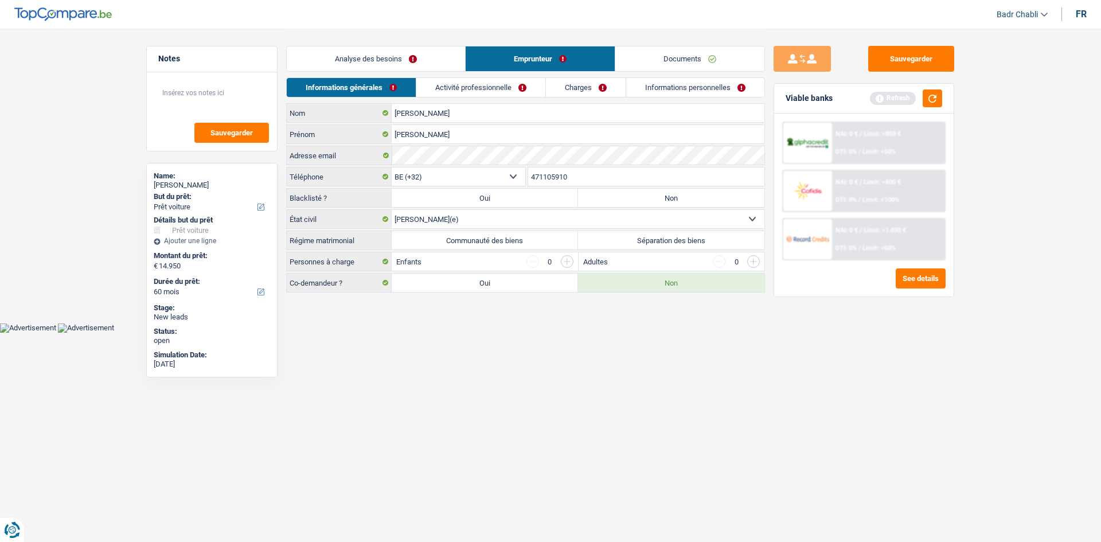
click at [483, 235] on label "Communauté des biens" at bounding box center [485, 240] width 186 height 18
click at [483, 235] on input "Communauté des biens" at bounding box center [485, 240] width 186 height 18
radio input "true"
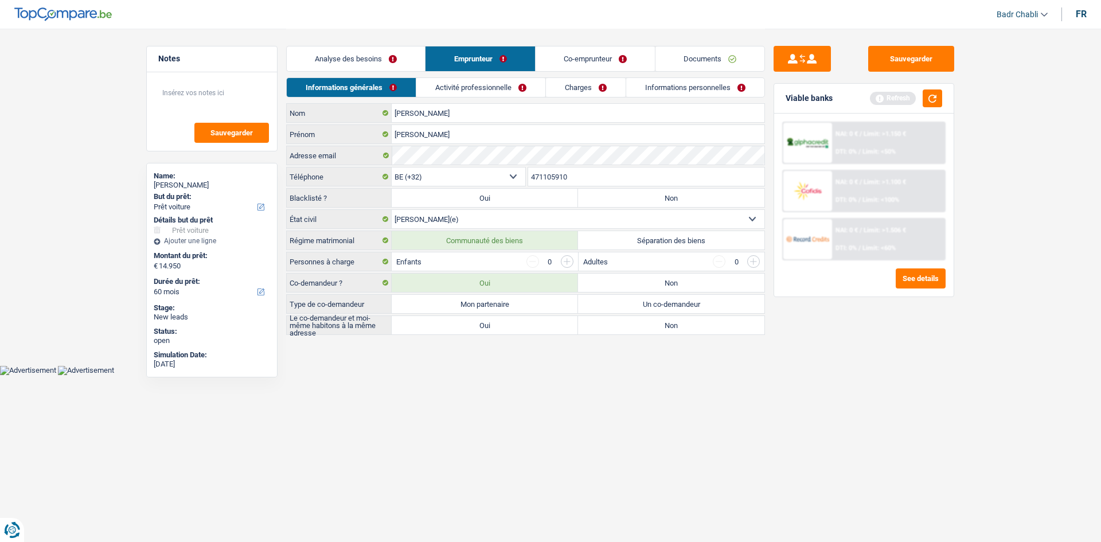
click at [488, 306] on label "Mon partenaire" at bounding box center [485, 304] width 186 height 18
click at [488, 306] on input "Mon partenaire" at bounding box center [485, 304] width 186 height 18
radio input "true"
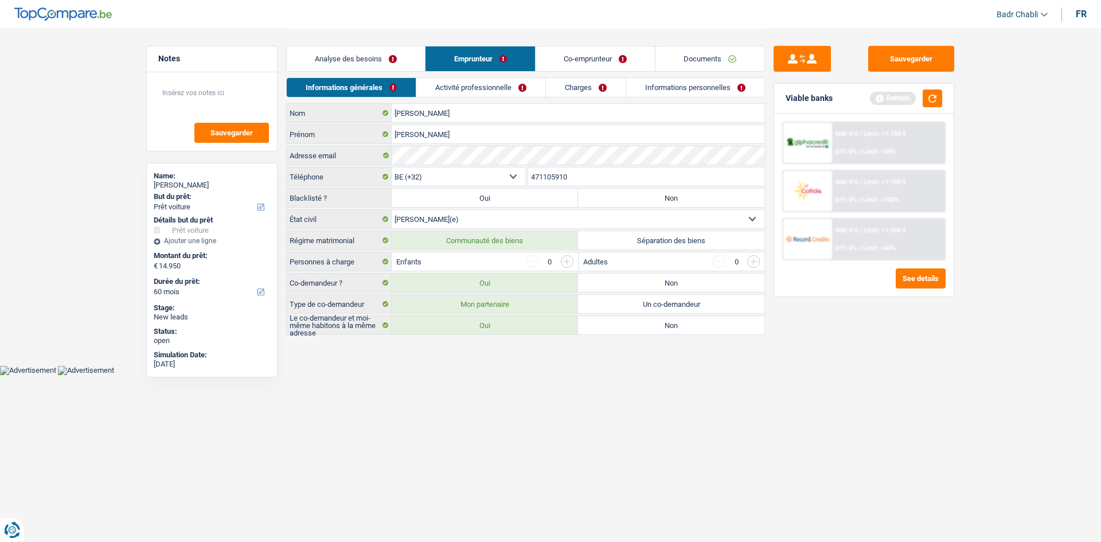
click at [494, 329] on label "Oui" at bounding box center [485, 325] width 186 height 18
click at [494, 329] on input "Oui" at bounding box center [485, 325] width 186 height 18
click at [363, 63] on link "Analyse des besoins" at bounding box center [356, 58] width 138 height 25
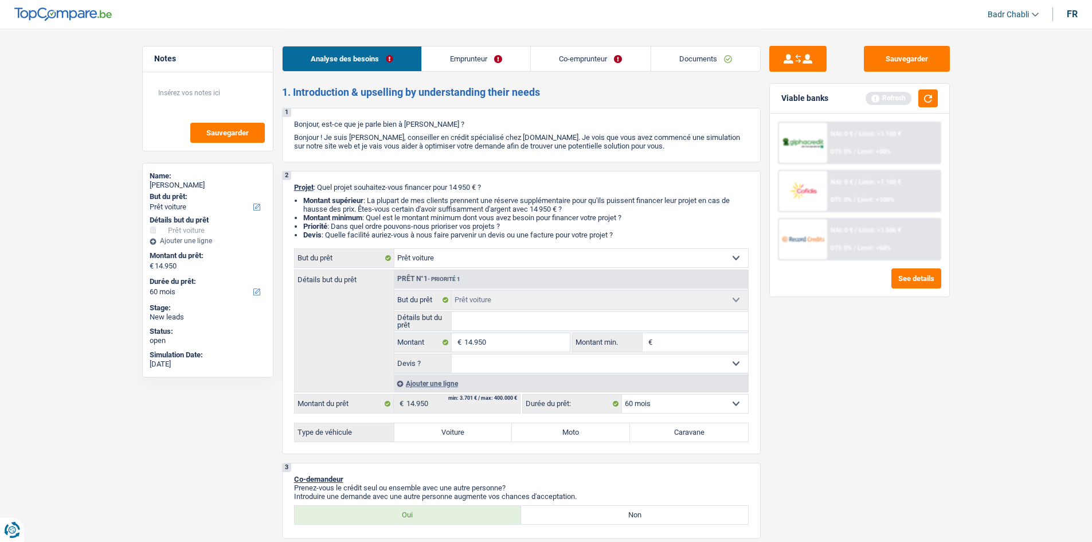
click at [548, 63] on link "Co-emprunteur" at bounding box center [590, 58] width 119 height 25
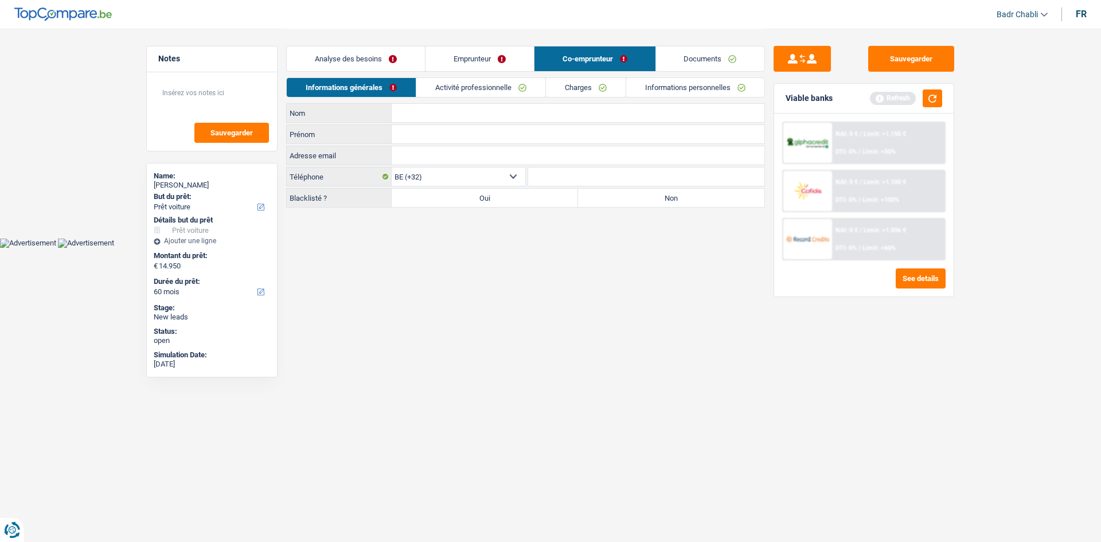
click at [413, 118] on input "Nom" at bounding box center [578, 113] width 373 height 18
paste input "Difresco"
type input "Difresco"
click at [437, 130] on input "Prénom" at bounding box center [578, 134] width 373 height 18
paste input "Giovanna"
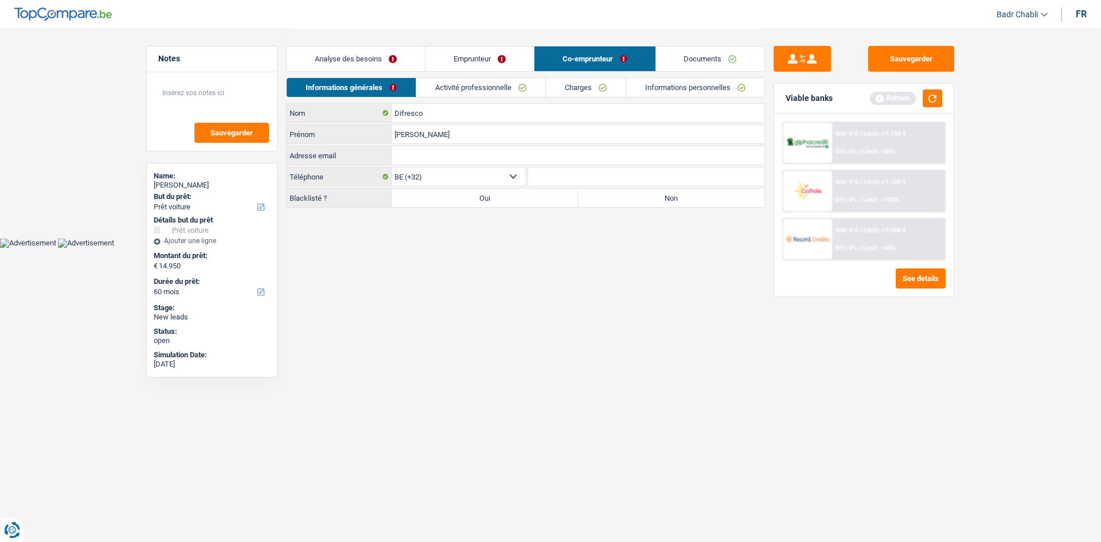
type input "Giovanna"
click at [360, 60] on link "Analyse des besoins" at bounding box center [356, 58] width 138 height 25
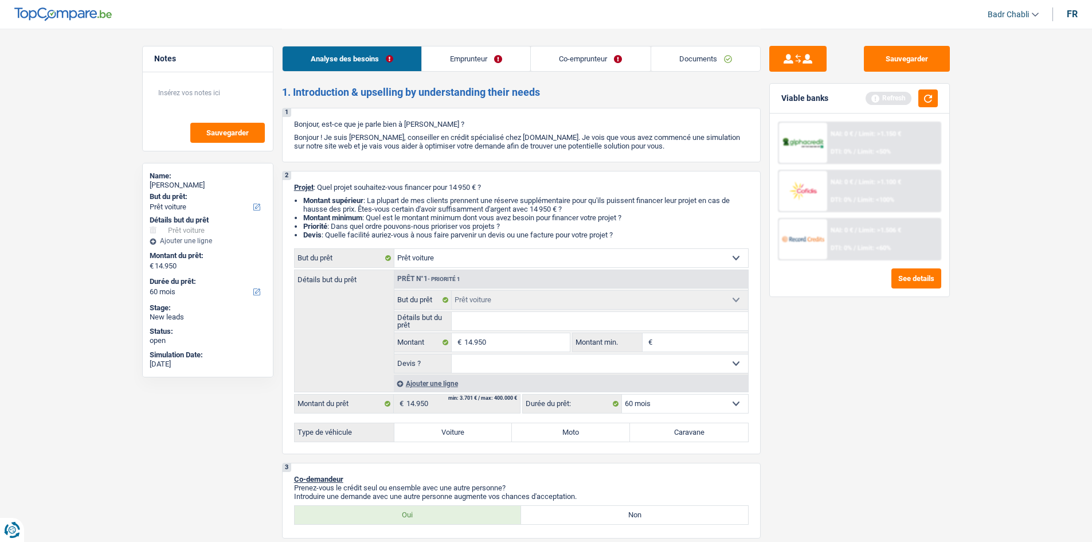
click at [439, 431] on label "Voiture" at bounding box center [454, 432] width 118 height 18
click at [439, 431] on input "Voiture" at bounding box center [454, 432] width 118 height 18
radio input "true"
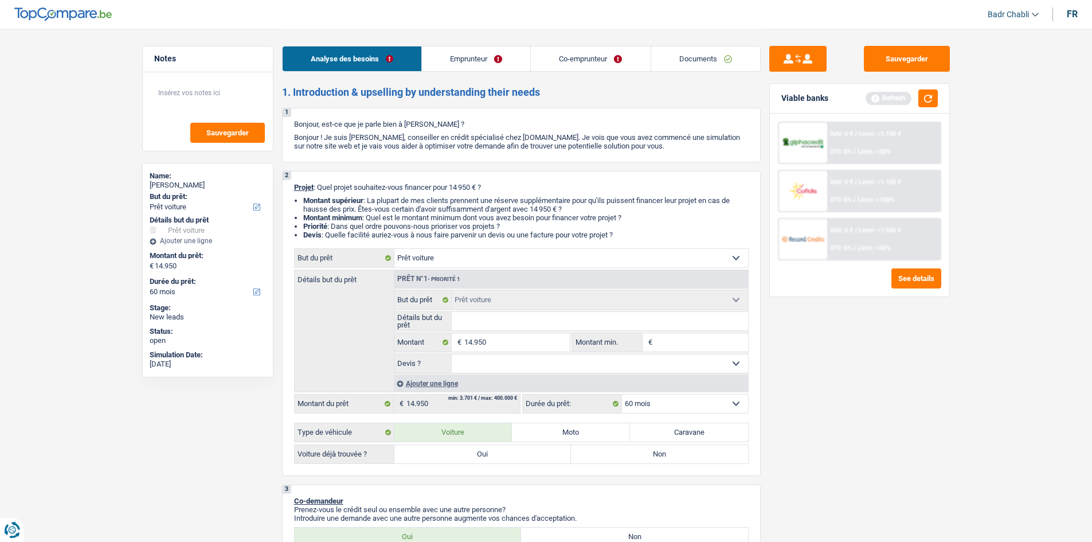
click at [442, 458] on label "Oui" at bounding box center [483, 454] width 177 height 18
click at [442, 458] on input "Oui" at bounding box center [483, 454] width 177 height 18
radio input "true"
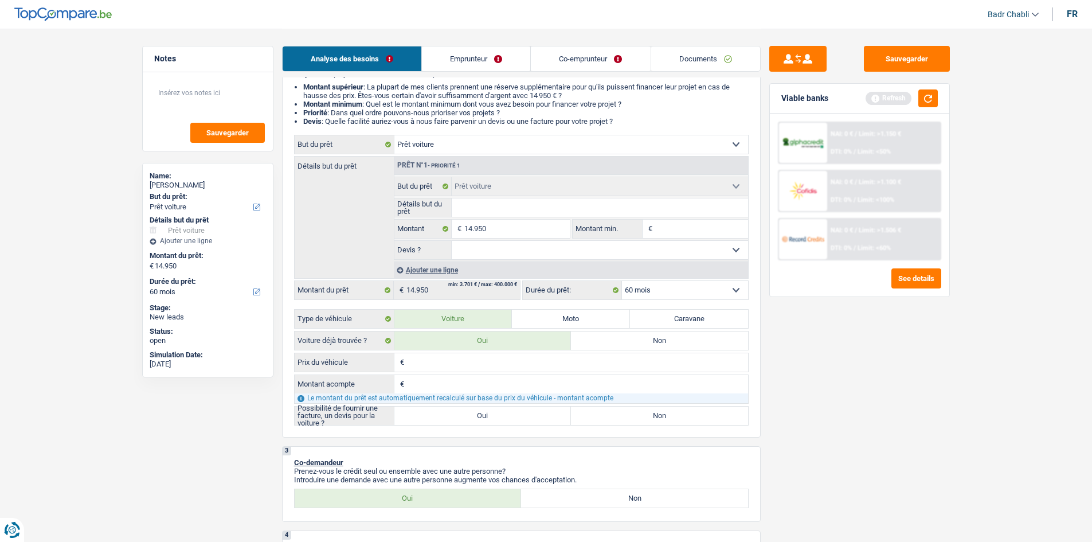
scroll to position [115, 0]
click at [475, 415] on label "Oui" at bounding box center [483, 414] width 177 height 18
click at [475, 415] on input "Oui" at bounding box center [483, 414] width 177 height 18
radio input "true"
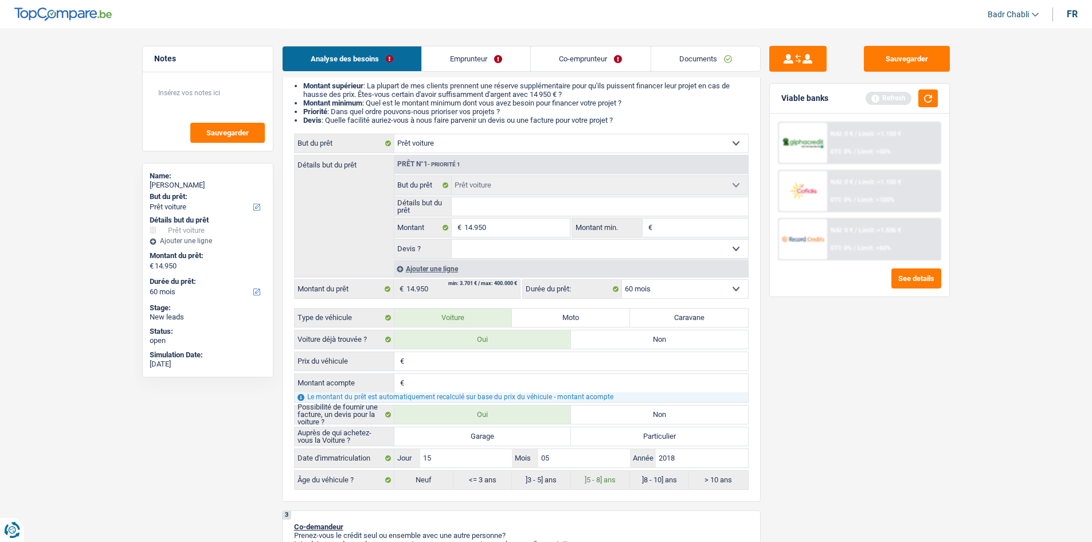
click at [495, 434] on label "Garage" at bounding box center [483, 436] width 177 height 18
click at [495, 434] on input "Garage" at bounding box center [483, 436] width 177 height 18
radio input "true"
click at [481, 209] on input "Détails but du prêt" at bounding box center [600, 206] width 296 height 18
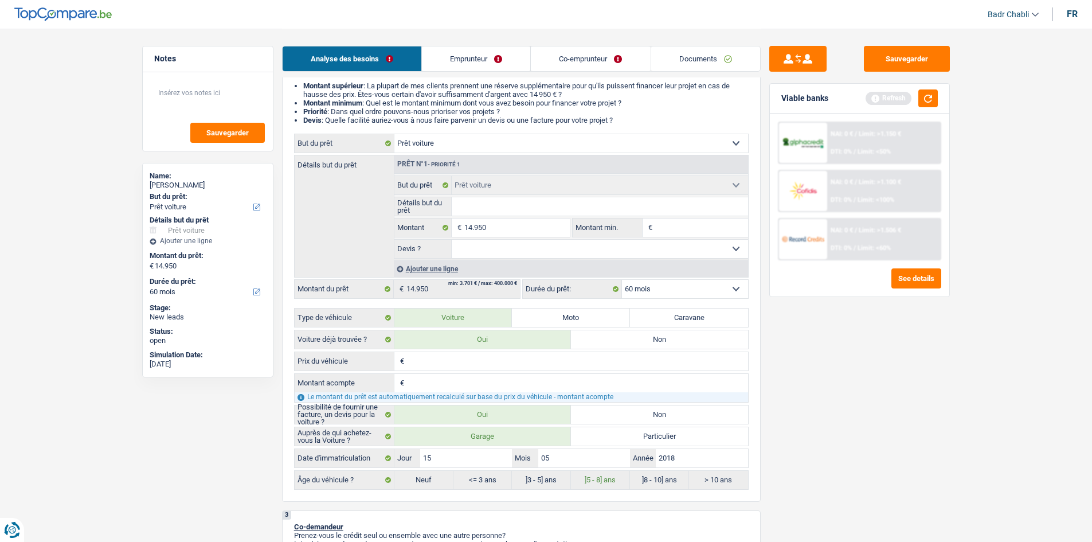
type input "M"
type input "Me"
type input "Mer"
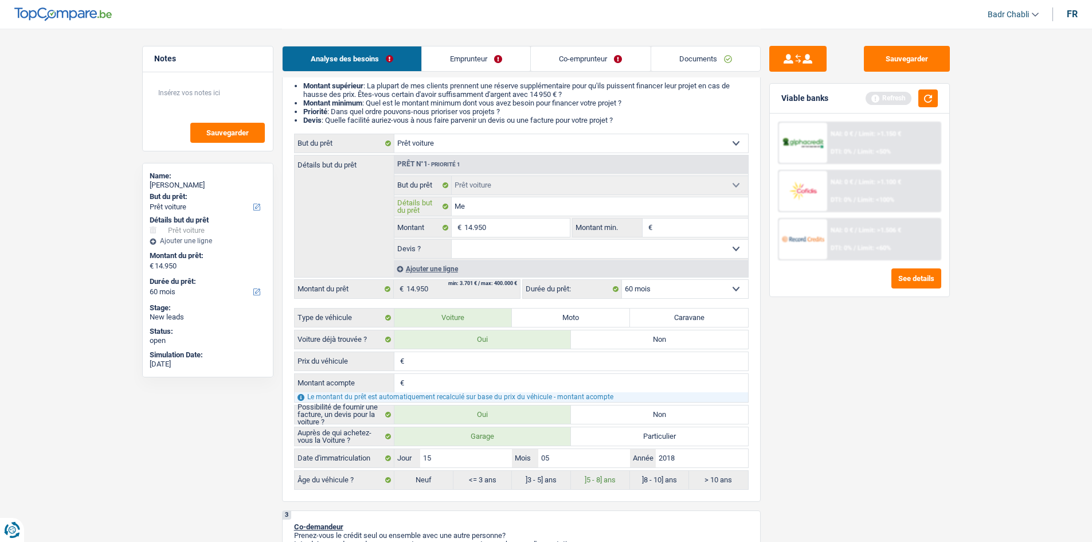
type input "Mer"
type input "Merc"
type input "Merce"
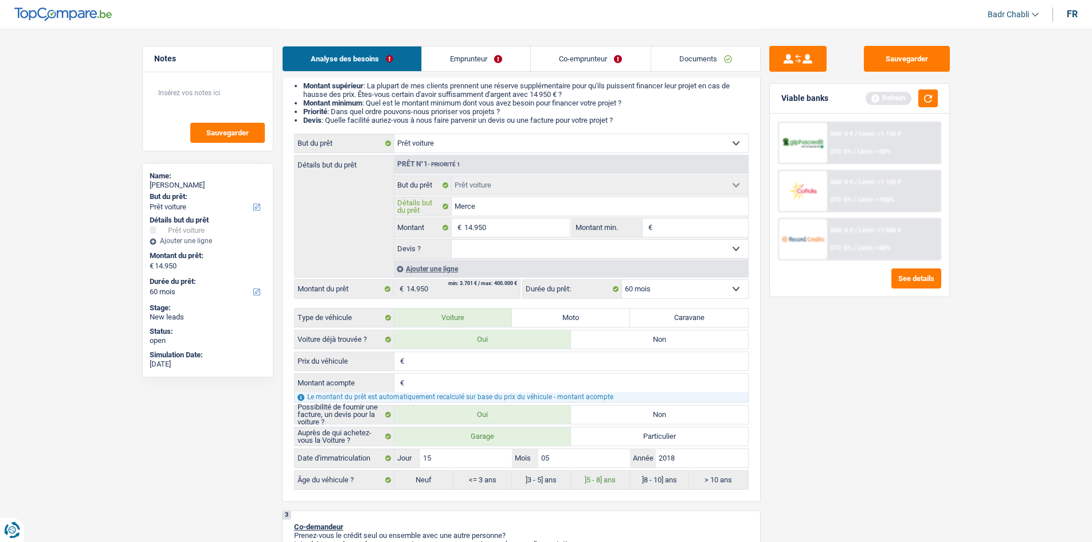
type input "Merced"
type input "Mercede"
type input "Mercedes"
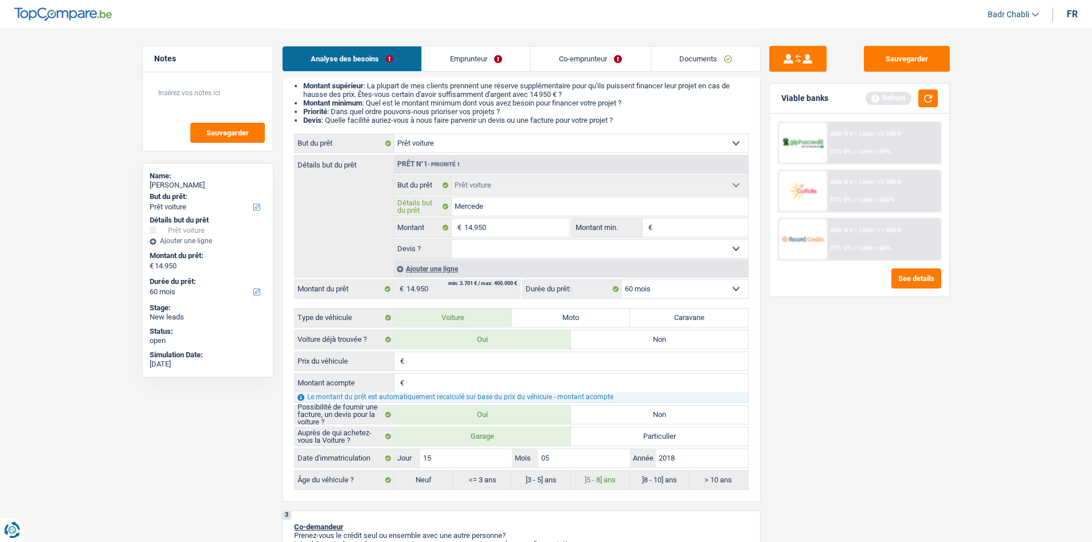
type input "Mercedes"
type input "Mercedes 2"
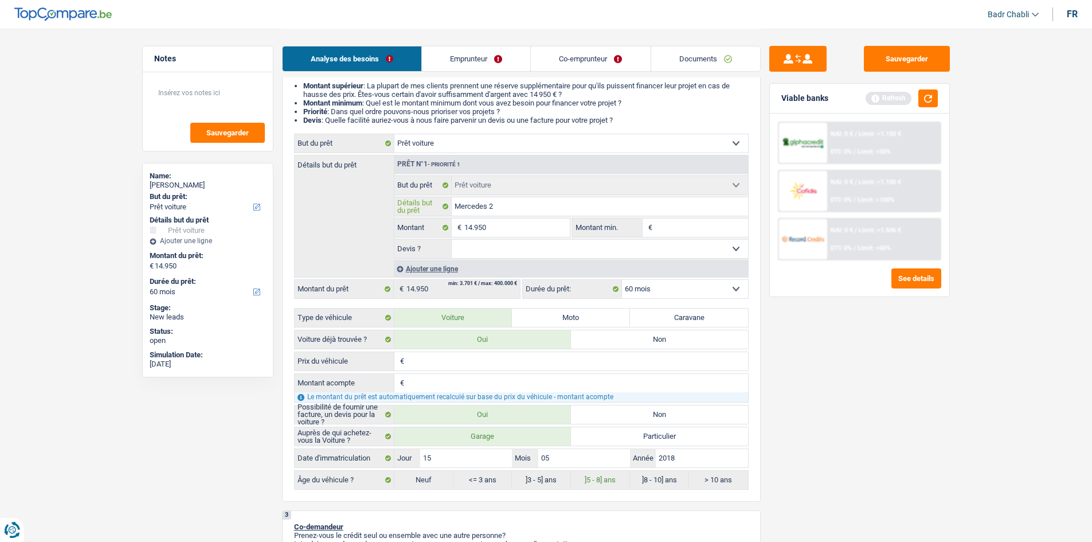
type input "Mercedes 20"
type input "Mercedes 201"
type input "Mercedes 2018"
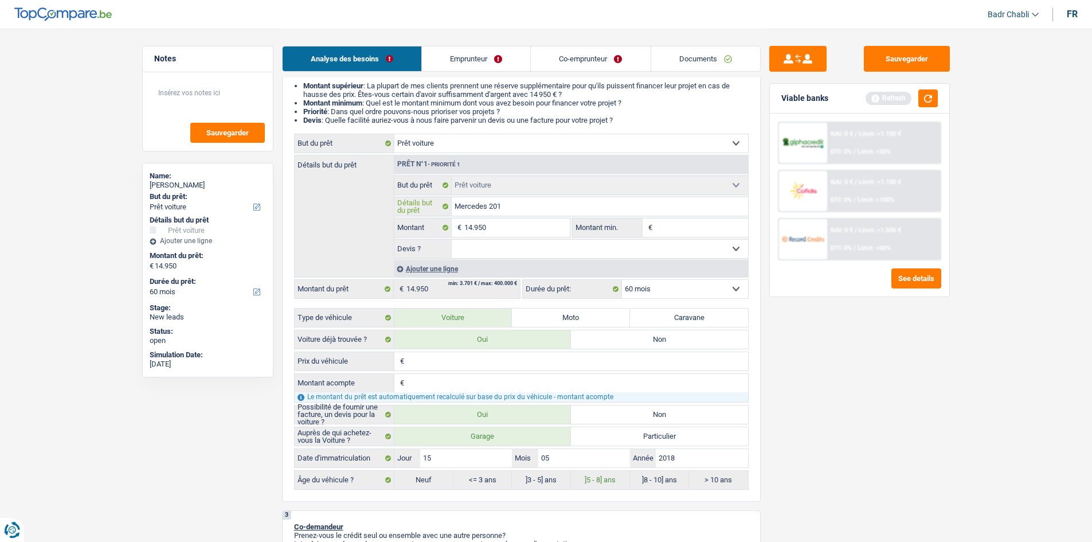
type input "Mercedes 2018"
click at [549, 252] on select "Oui Non Non répondu Sélectionner une option" at bounding box center [600, 249] width 296 height 18
select select "yes"
click at [452, 240] on select "Oui Non Non répondu Sélectionner une option" at bounding box center [600, 249] width 296 height 18
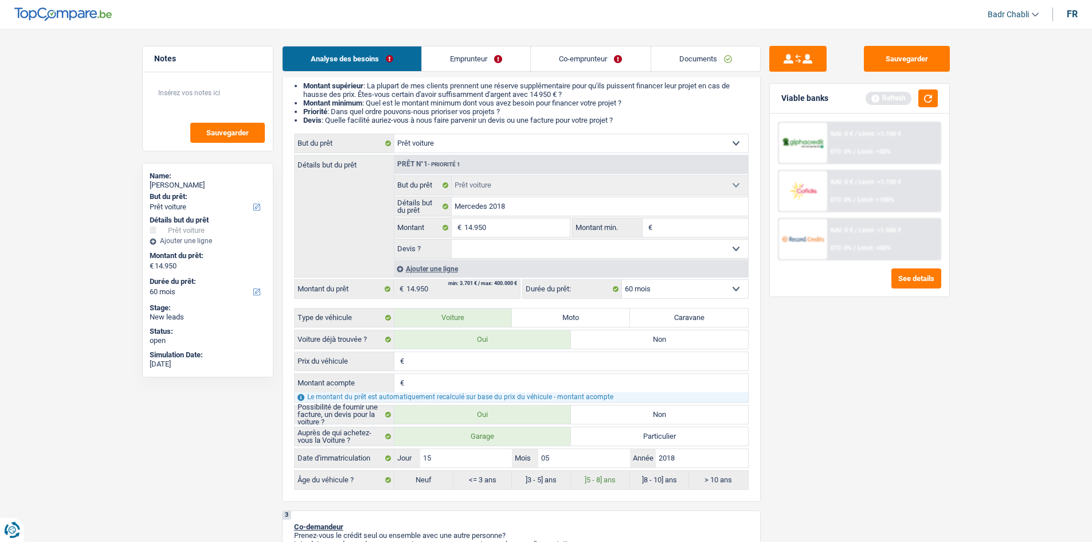
select select "yes"
click at [675, 227] on input "Montant min." at bounding box center [701, 227] width 93 height 18
click at [520, 225] on input "14.950" at bounding box center [516, 227] width 105 height 18
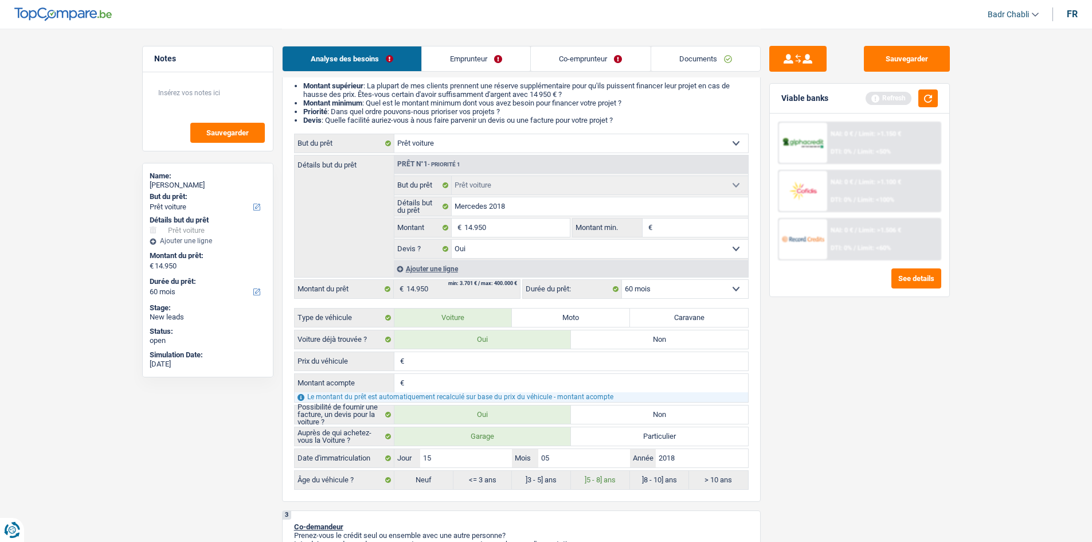
click at [704, 229] on input "Montant min." at bounding box center [701, 227] width 93 height 18
paste input "14.950"
type input "14.950"
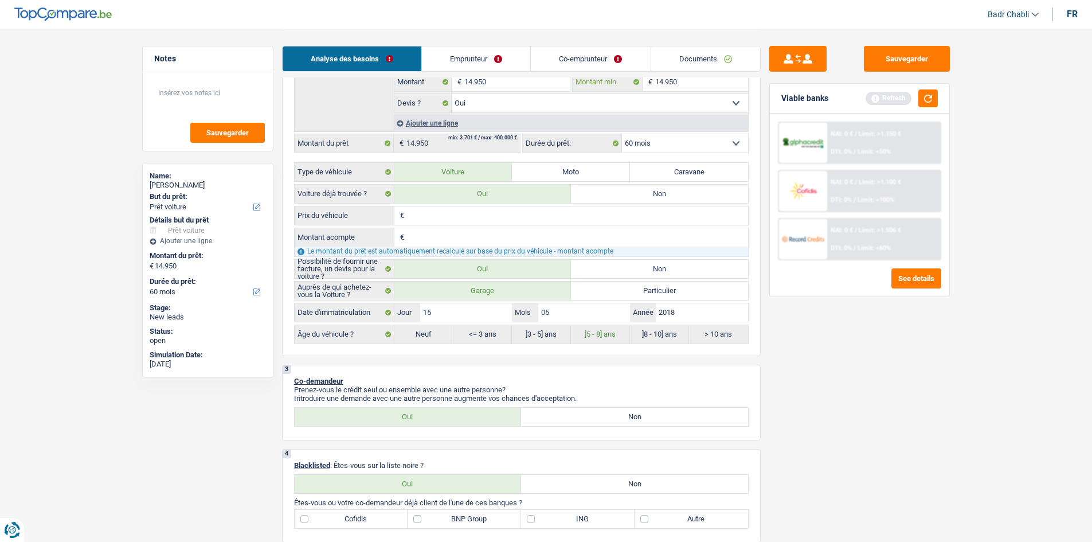
scroll to position [401, 0]
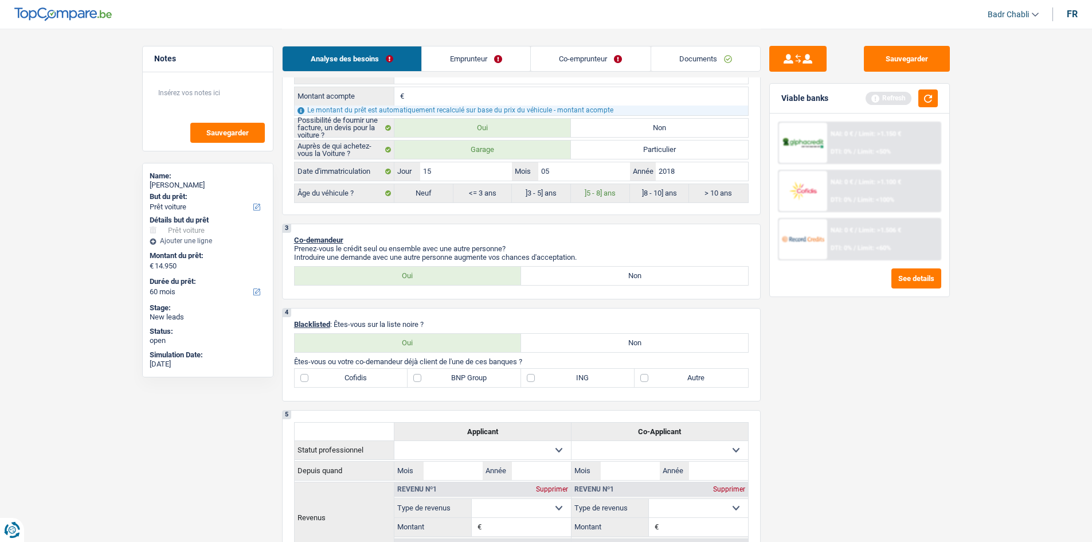
type input "14.950"
click at [474, 345] on label "Oui" at bounding box center [408, 343] width 227 height 18
click at [474, 345] on input "Oui" at bounding box center [408, 343] width 227 height 18
radio input "true"
click at [615, 344] on label "Non" at bounding box center [634, 343] width 227 height 18
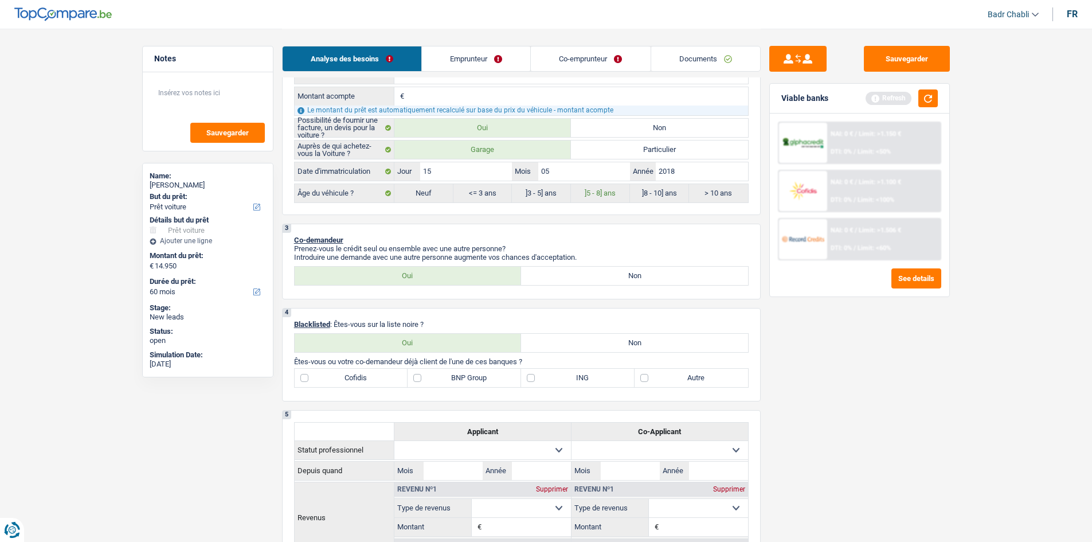
click at [615, 344] on input "Non" at bounding box center [634, 343] width 227 height 18
radio input "true"
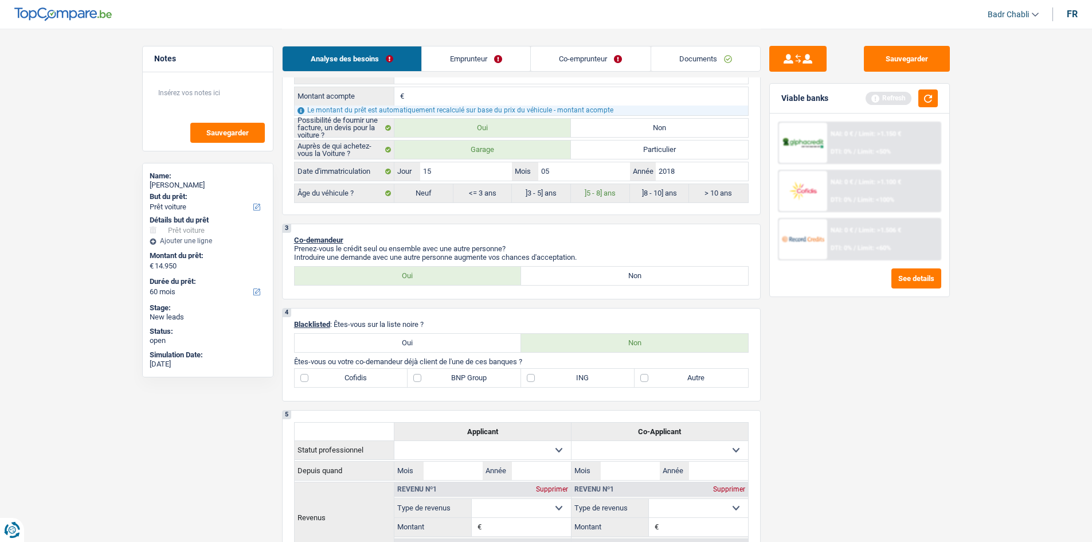
scroll to position [688, 0]
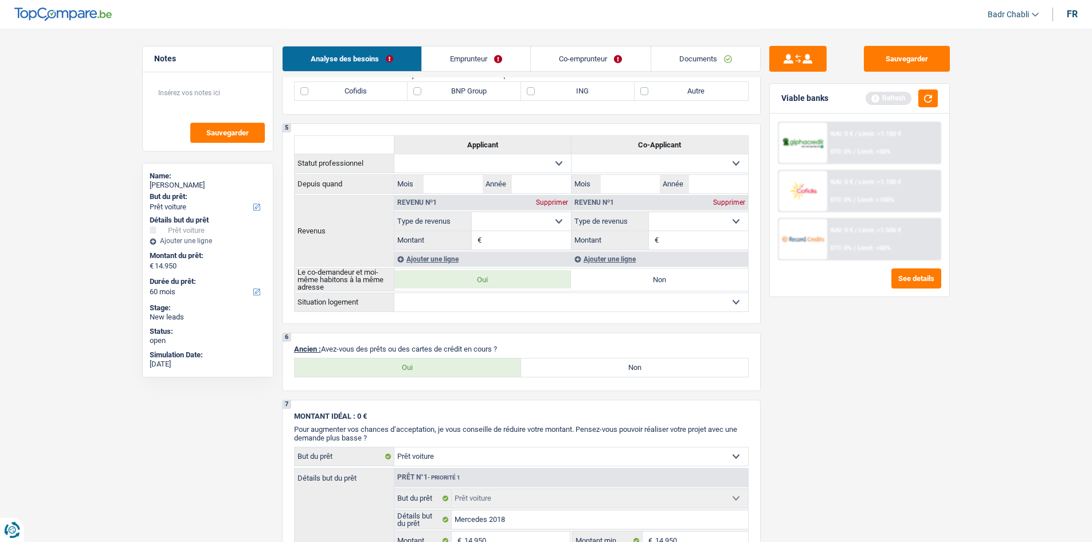
click at [642, 370] on label "Non" at bounding box center [634, 367] width 227 height 18
click at [642, 370] on input "Non" at bounding box center [634, 367] width 227 height 18
radio input "true"
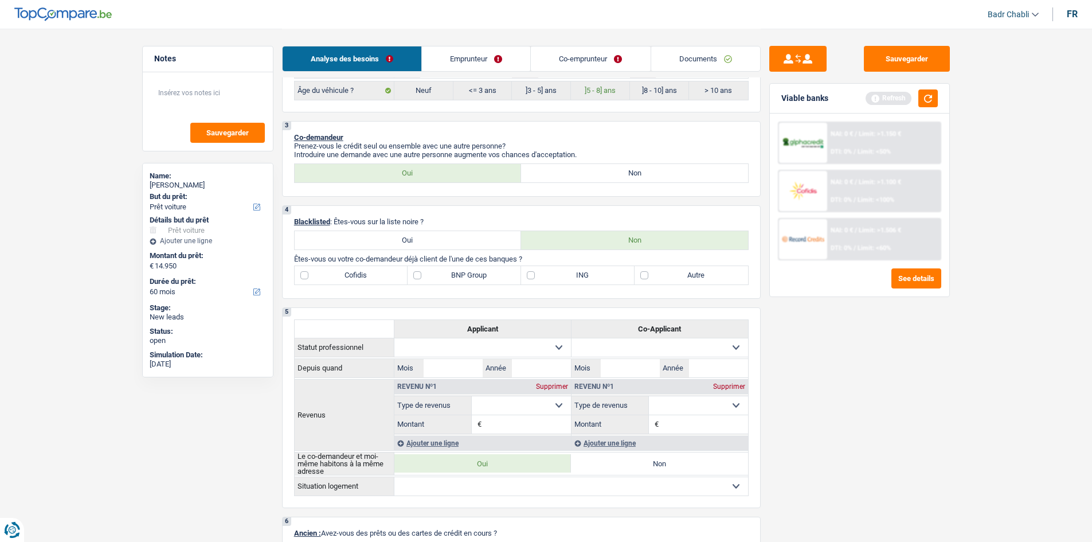
scroll to position [459, 0]
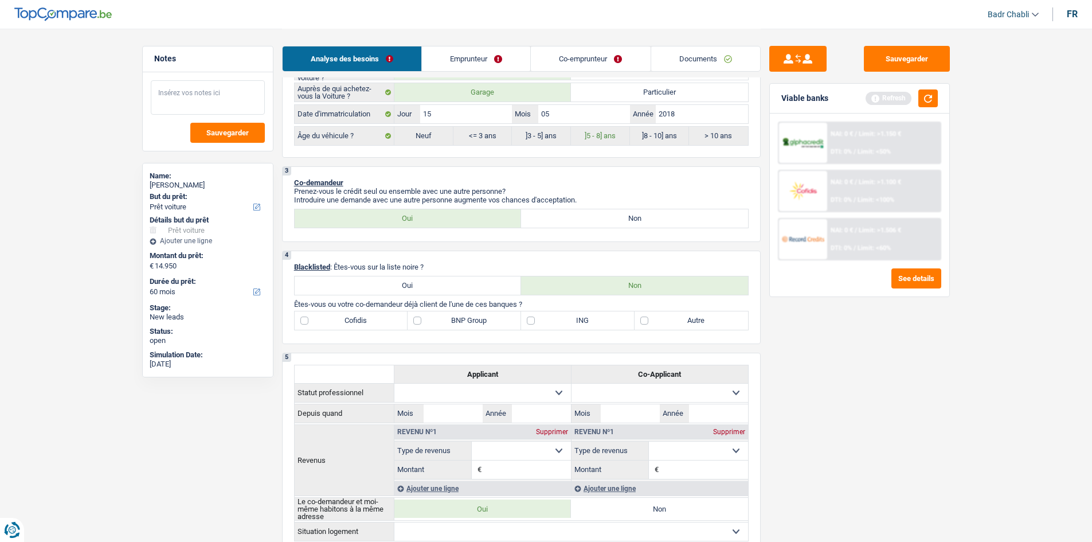
click at [208, 103] on textarea at bounding box center [208, 97] width 114 height 34
type textarea "Refusé chez Record cette semaine"
click at [869, 382] on div "Sauvegarder Viable banks Refresh NAI: 0 € / Limit: >1.150 € DTI: 0% / Limit: <5…" at bounding box center [860, 285] width 198 height 478
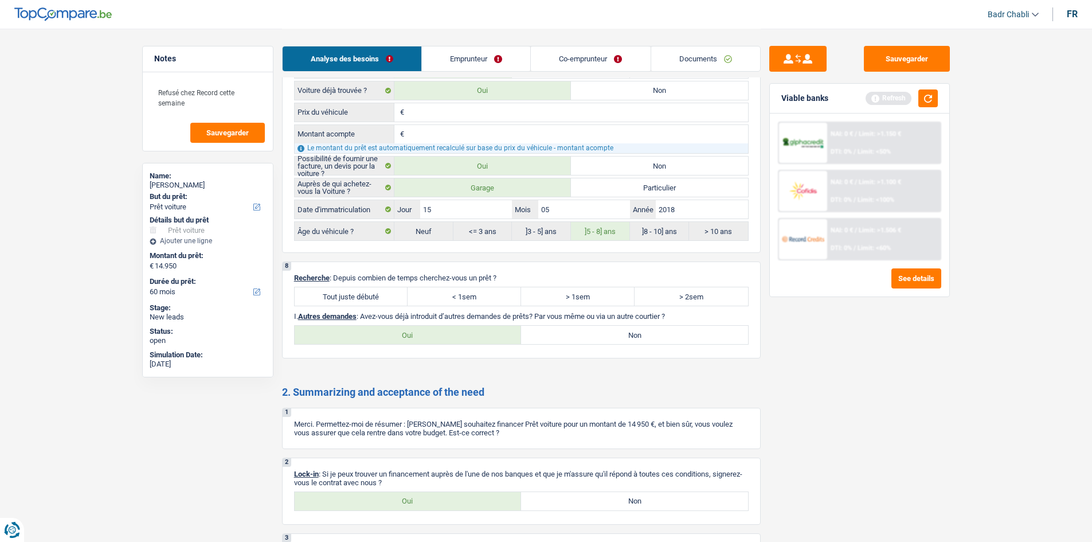
scroll to position [1342, 0]
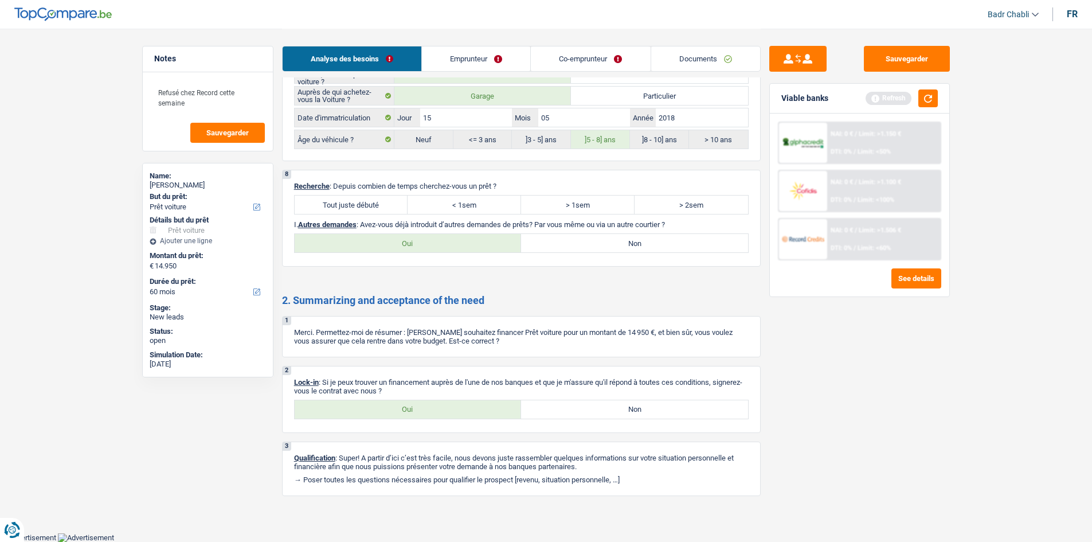
click at [364, 201] on label "Tout juste débuté" at bounding box center [352, 205] width 114 height 18
click at [364, 201] on input "Tout juste débuté" at bounding box center [352, 205] width 114 height 18
radio input "true"
click at [560, 239] on label "Non" at bounding box center [634, 243] width 227 height 18
click at [560, 239] on input "Non" at bounding box center [634, 243] width 227 height 18
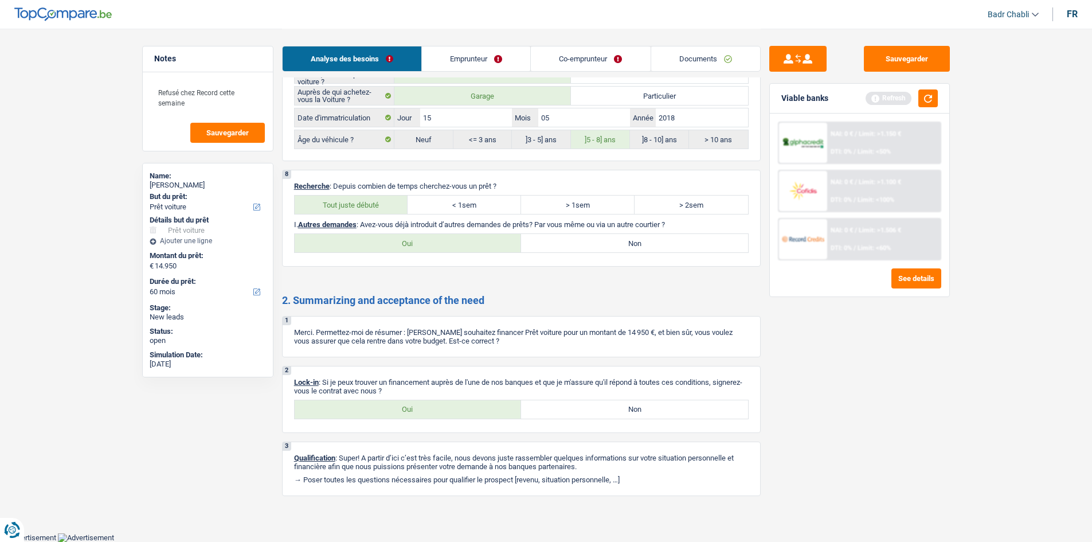
radio input "true"
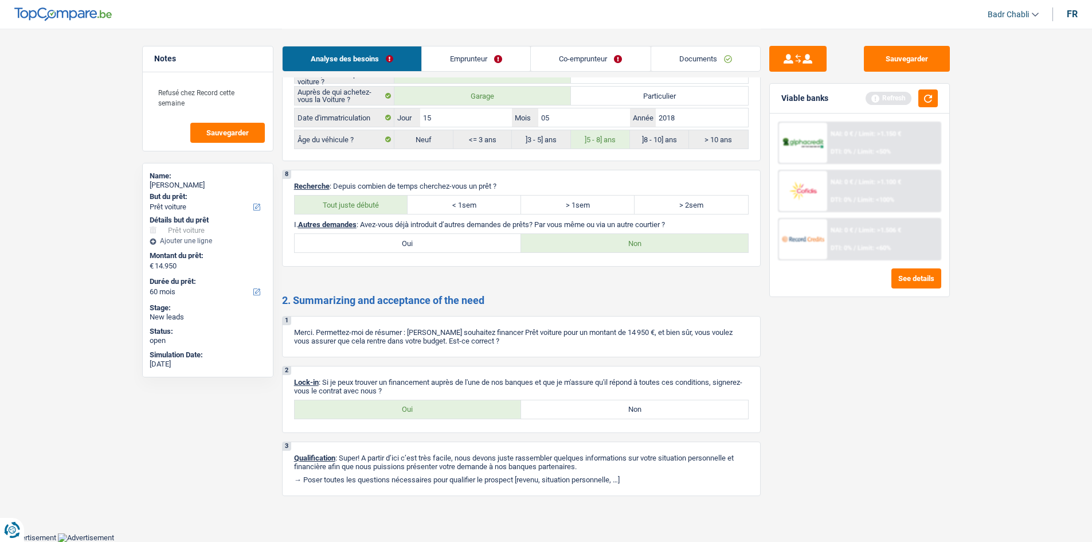
click at [405, 411] on label "Oui" at bounding box center [408, 409] width 227 height 18
click at [405, 411] on input "Oui" at bounding box center [408, 409] width 227 height 18
radio input "true"
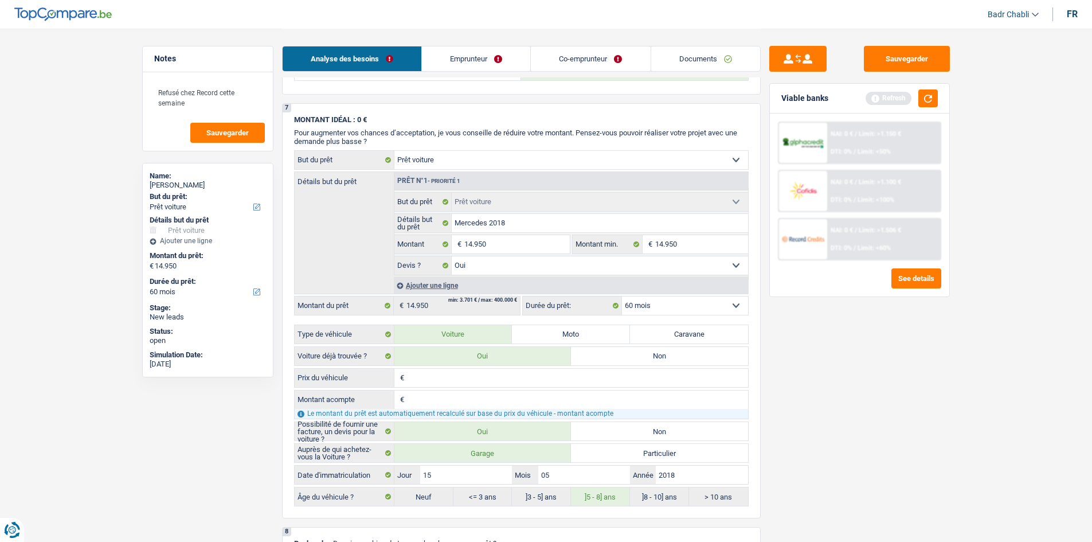
scroll to position [883, 0]
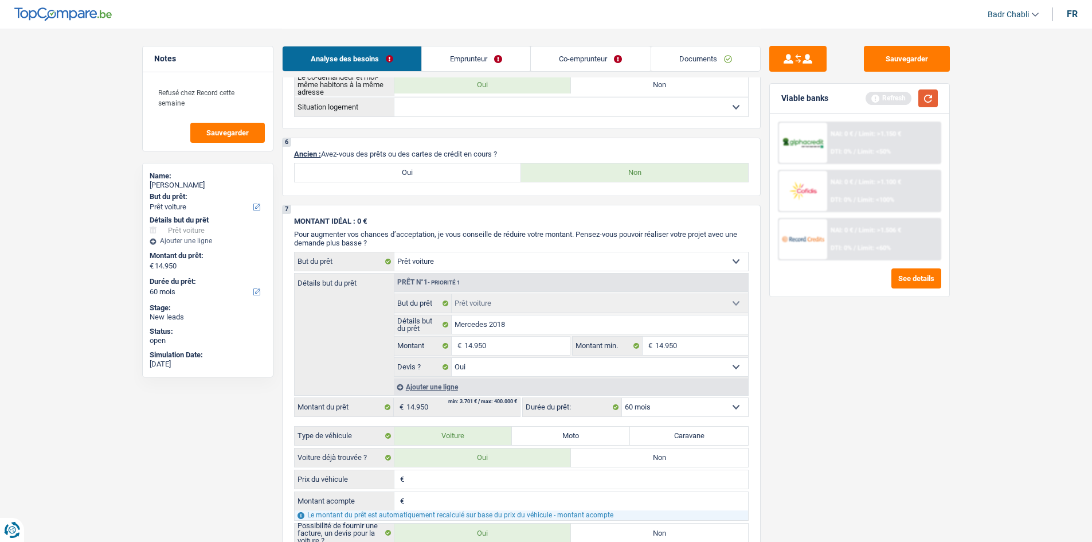
click at [929, 96] on button "button" at bounding box center [928, 98] width 19 height 18
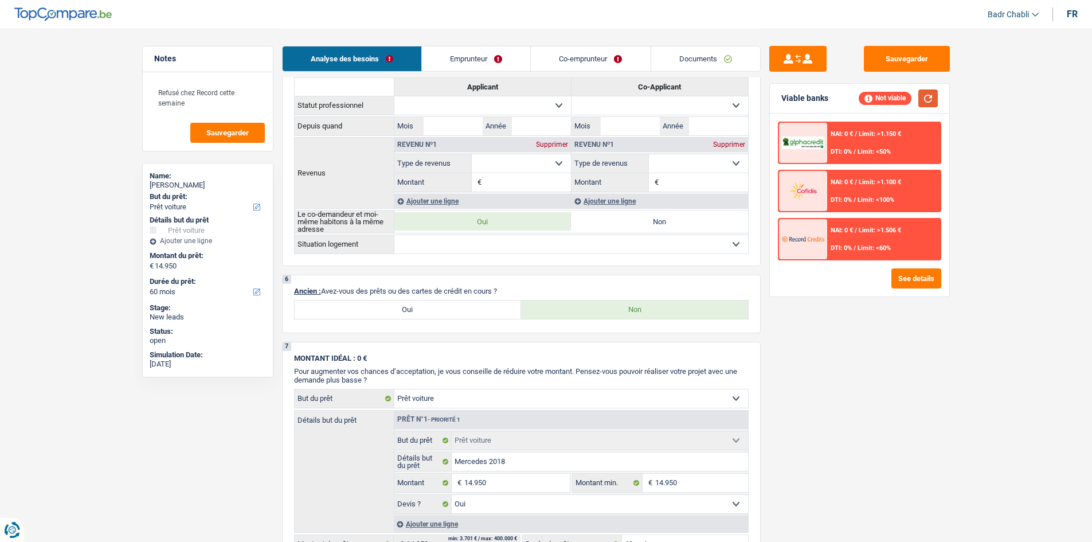
scroll to position [826, 0]
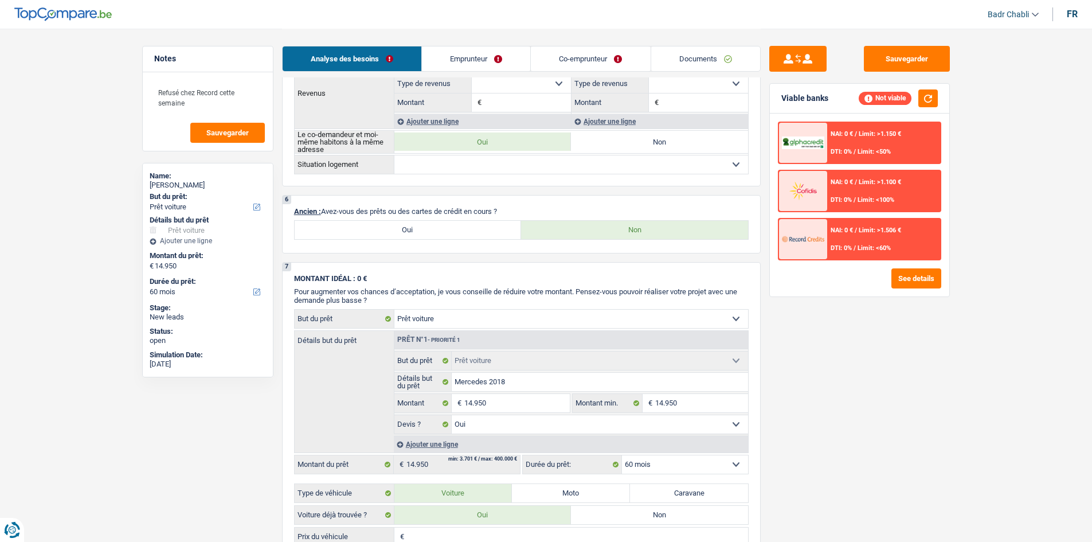
click at [440, 225] on label "Oui" at bounding box center [408, 230] width 227 height 18
click at [440, 225] on input "Oui" at bounding box center [408, 230] width 227 height 18
radio input "true"
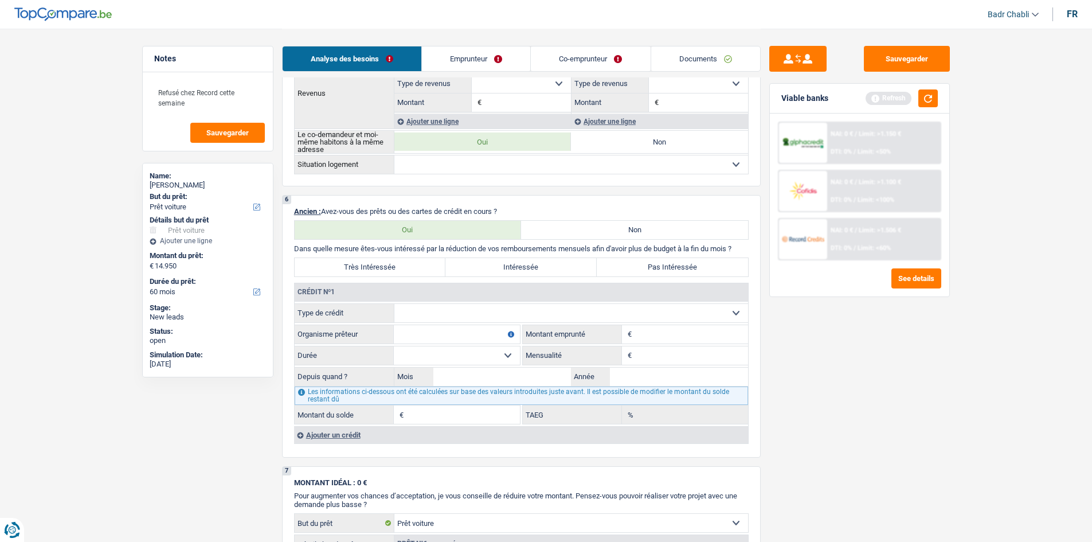
click at [434, 315] on select "Carte ou ouverture de crédit Prêt hypothécaire Vente à tempérament Prêt à tempé…" at bounding box center [572, 313] width 354 height 18
select select "mortgage"
click at [395, 304] on select "Carte ou ouverture de crédit Prêt hypothécaire Vente à tempérament Prêt à tempé…" at bounding box center [572, 313] width 354 height 18
type input "0"
click at [436, 339] on input "Organisme prêteur" at bounding box center [457, 334] width 126 height 18
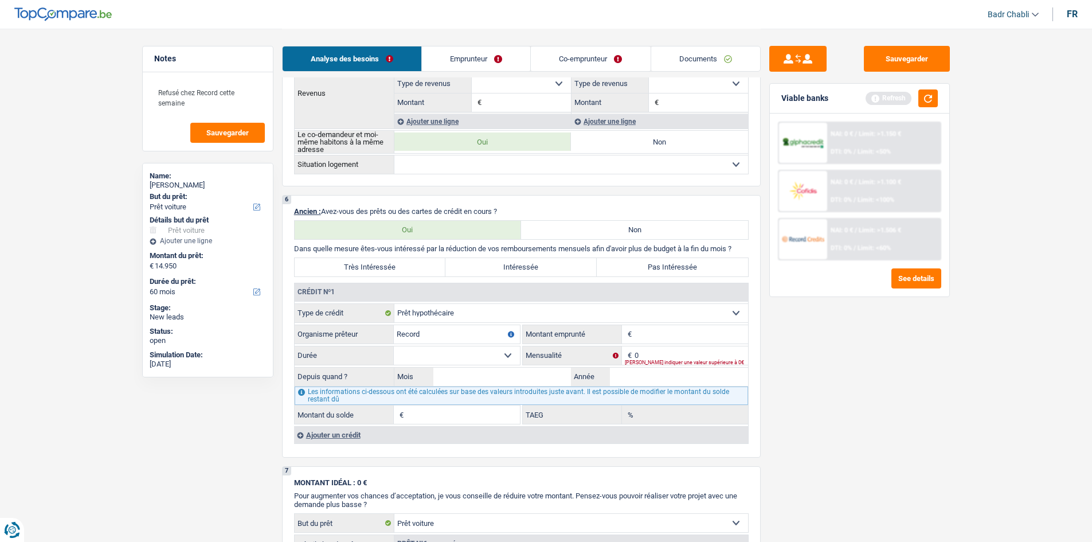
type input "Record"
click at [678, 354] on input "0" at bounding box center [692, 355] width 114 height 18
type input "900"
click at [681, 333] on input "Montant" at bounding box center [692, 334] width 114 height 18
click at [678, 335] on input "Montant" at bounding box center [692, 334] width 114 height 18
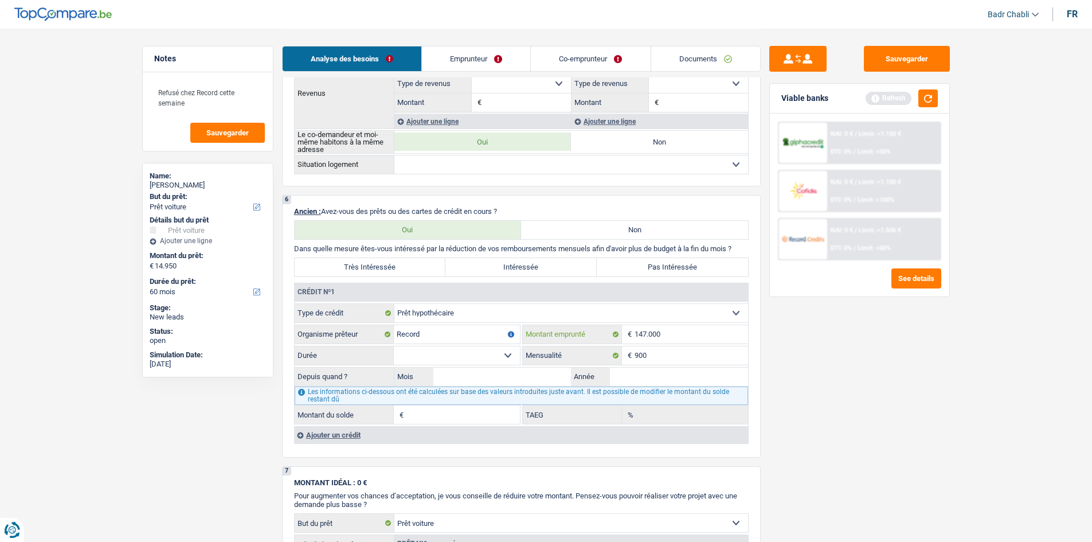
type input "147.000"
click at [490, 353] on select "120 mois 132 mois 144 mois 180 mois 240 mois 300 mois 360 mois 420 mois Sélecti…" at bounding box center [457, 355] width 126 height 18
select select "360"
click at [394, 346] on select "120 mois 132 mois 144 mois 180 mois 240 mois 300 mois 360 mois 420 mois Sélecti…" at bounding box center [457, 355] width 126 height 18
click at [518, 372] on input "Mois" at bounding box center [503, 377] width 138 height 18
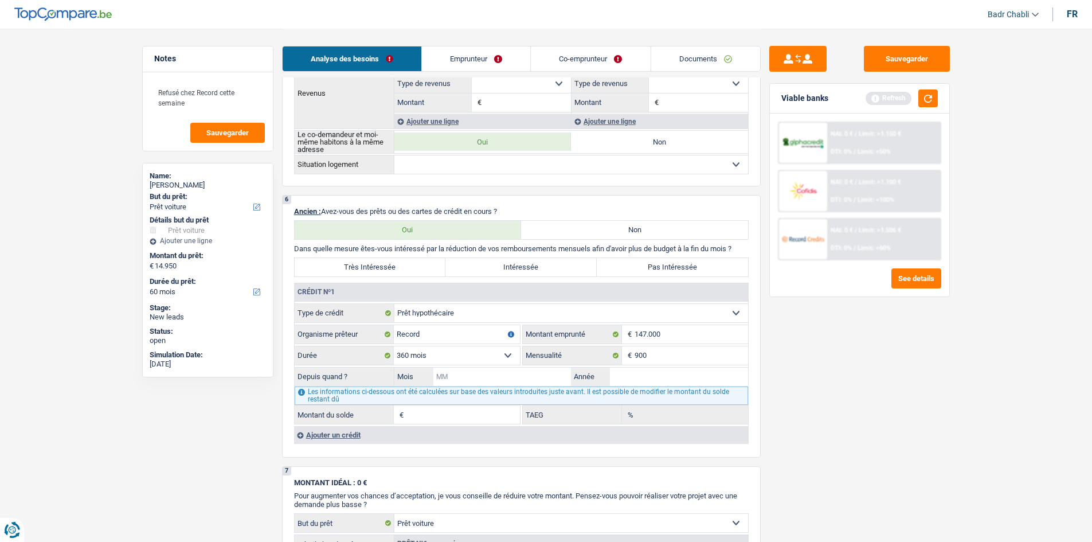
click at [518, 372] on input "Mois" at bounding box center [503, 377] width 138 height 18
click at [512, 373] on input "Mois" at bounding box center [503, 377] width 138 height 18
click at [497, 377] on input "Mois" at bounding box center [503, 377] width 138 height 18
click at [498, 376] on input "Mois" at bounding box center [503, 377] width 138 height 18
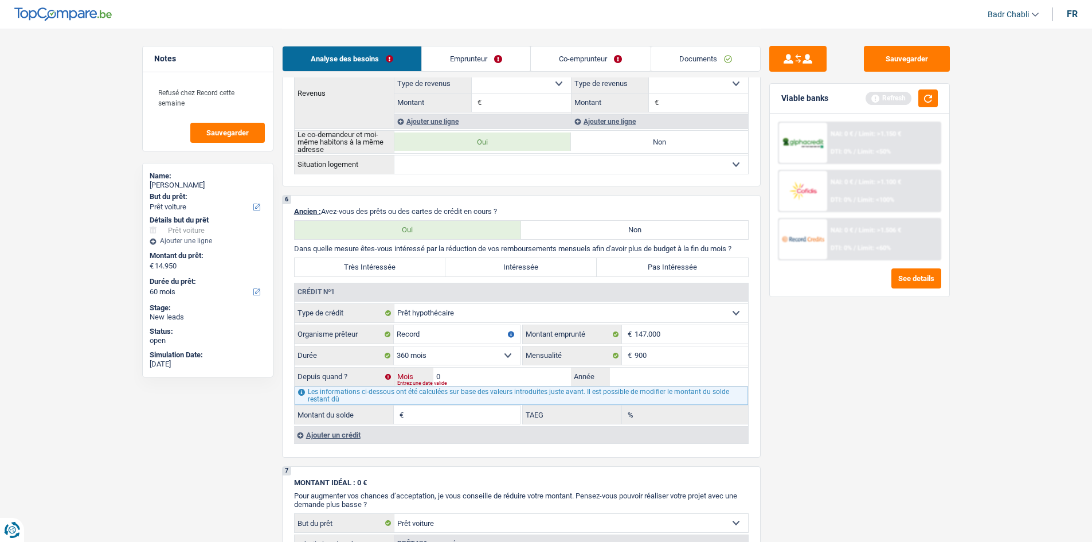
type input "05"
type input "5"
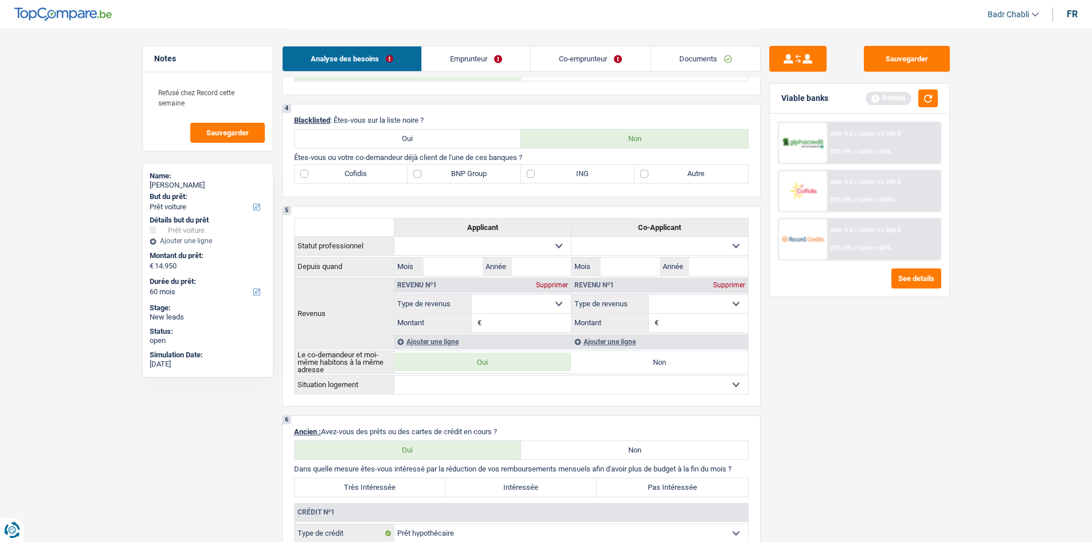
scroll to position [686, 0]
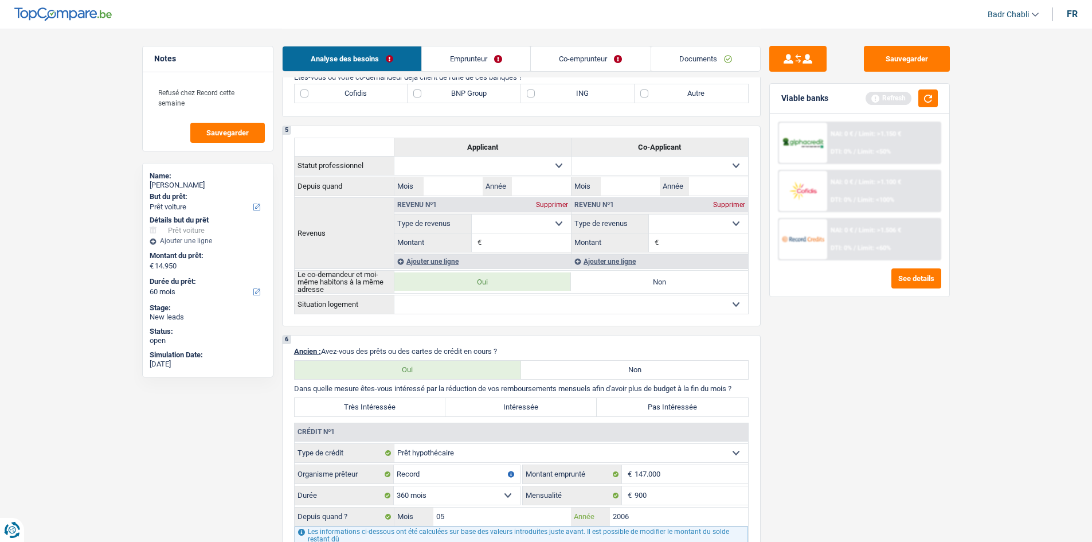
type input "2006"
type input "104.766"
type input "1,81"
click at [682, 409] on label "Pas Intéressée" at bounding box center [672, 407] width 151 height 18
click at [682, 409] on input "Pas Intéressée" at bounding box center [672, 407] width 151 height 18
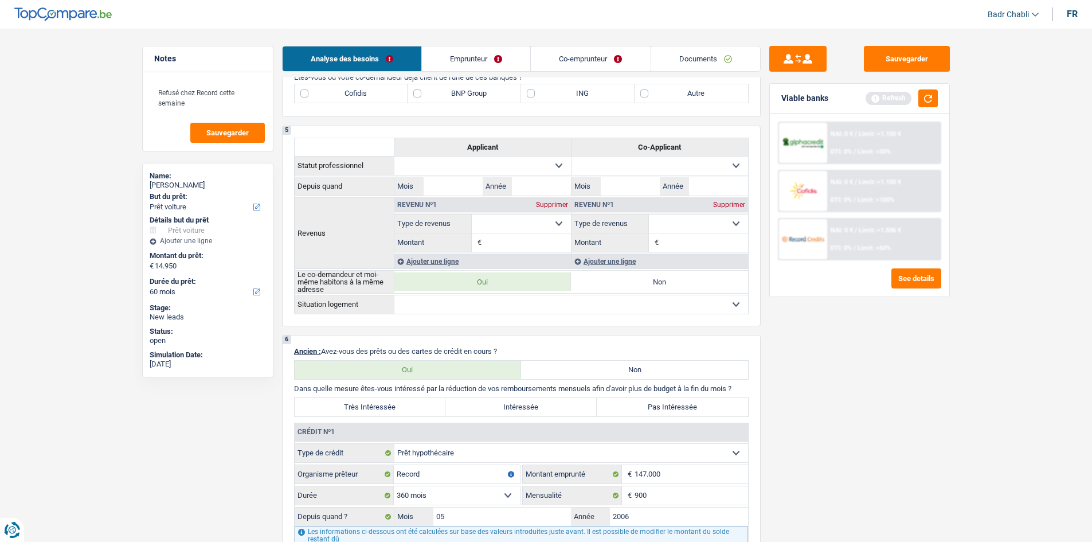
radio input "true"
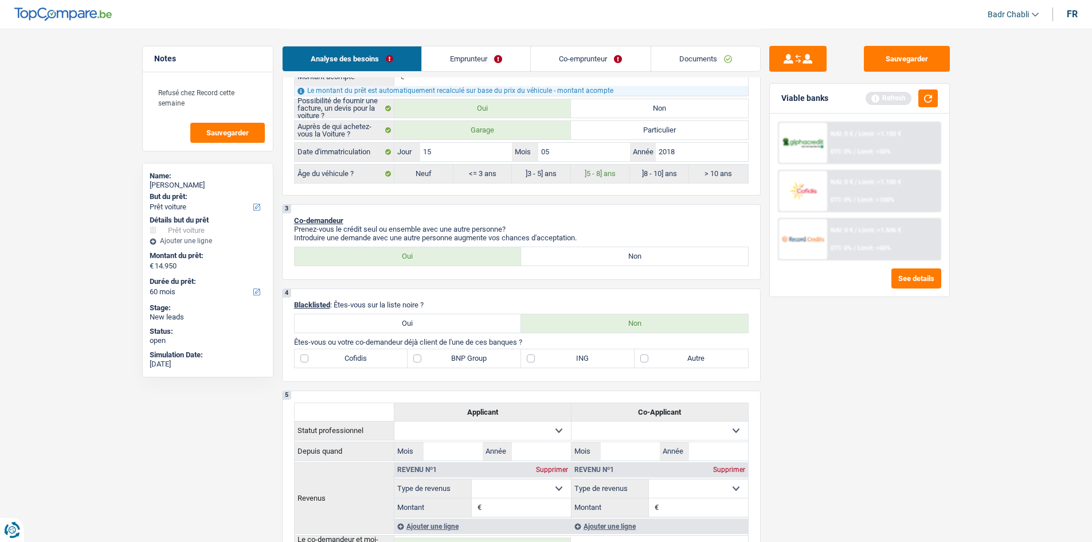
scroll to position [399, 0]
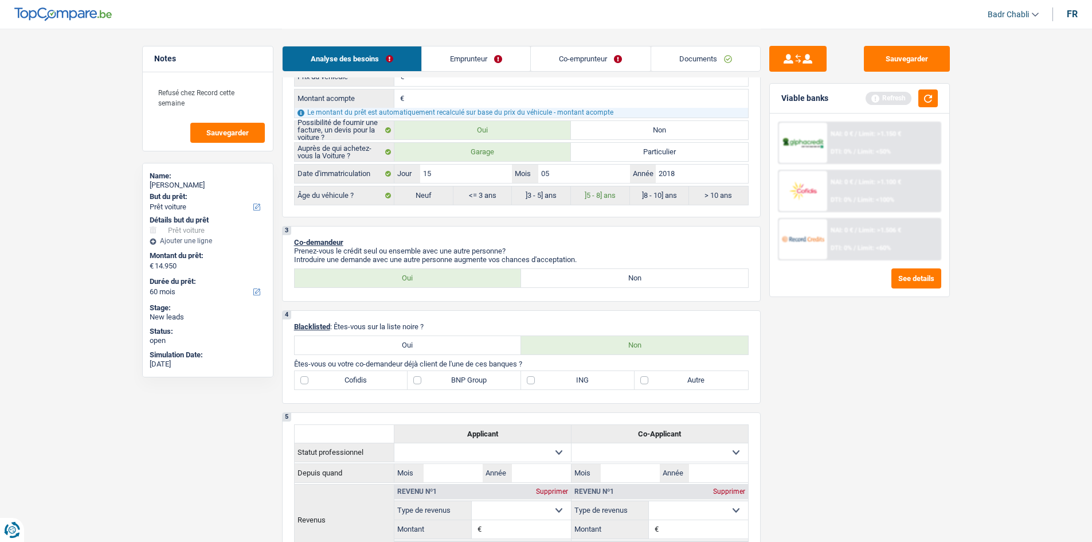
click at [542, 383] on label "ING" at bounding box center [578, 380] width 114 height 18
click at [542, 383] on input "ING" at bounding box center [578, 380] width 114 height 18
checkbox input "true"
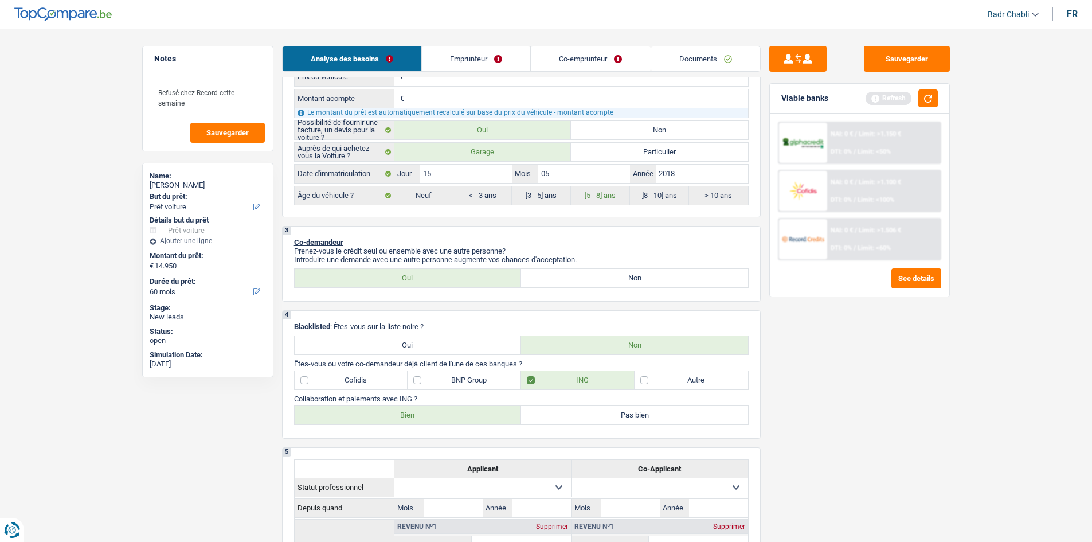
click at [432, 382] on label "BNP Group" at bounding box center [465, 380] width 114 height 18
click at [432, 382] on input "BNP Group" at bounding box center [465, 380] width 114 height 18
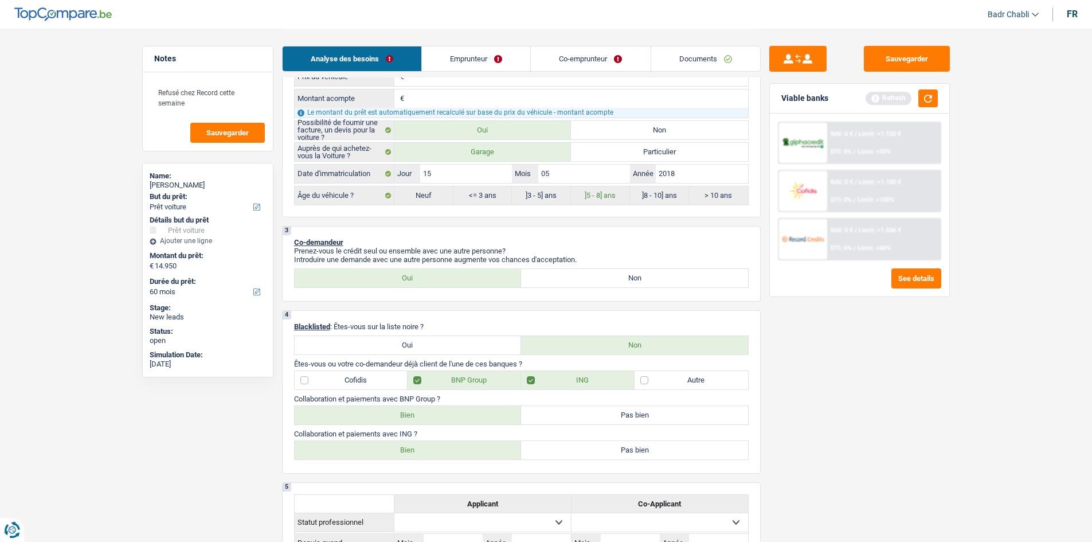
click at [424, 380] on label "BNP Group" at bounding box center [465, 380] width 114 height 18
click at [424, 380] on input "BNP Group" at bounding box center [465, 380] width 114 height 18
checkbox input "false"
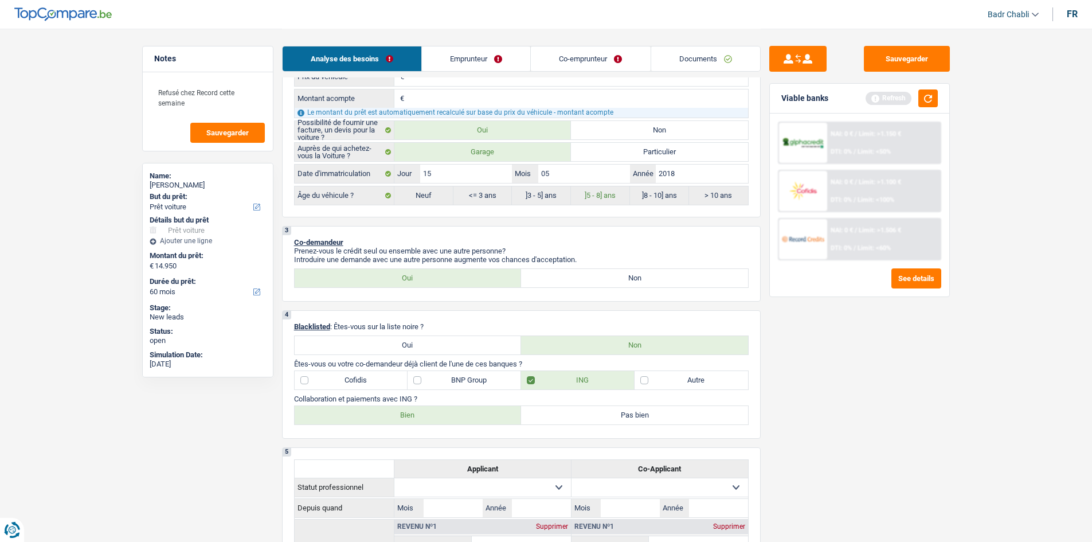
click at [429, 417] on label "Bien" at bounding box center [408, 415] width 227 height 18
click at [429, 417] on input "Bien" at bounding box center [408, 415] width 227 height 18
radio input "true"
click at [440, 381] on label "BNP Group" at bounding box center [465, 380] width 114 height 18
click at [440, 381] on input "BNP Group" at bounding box center [465, 380] width 114 height 18
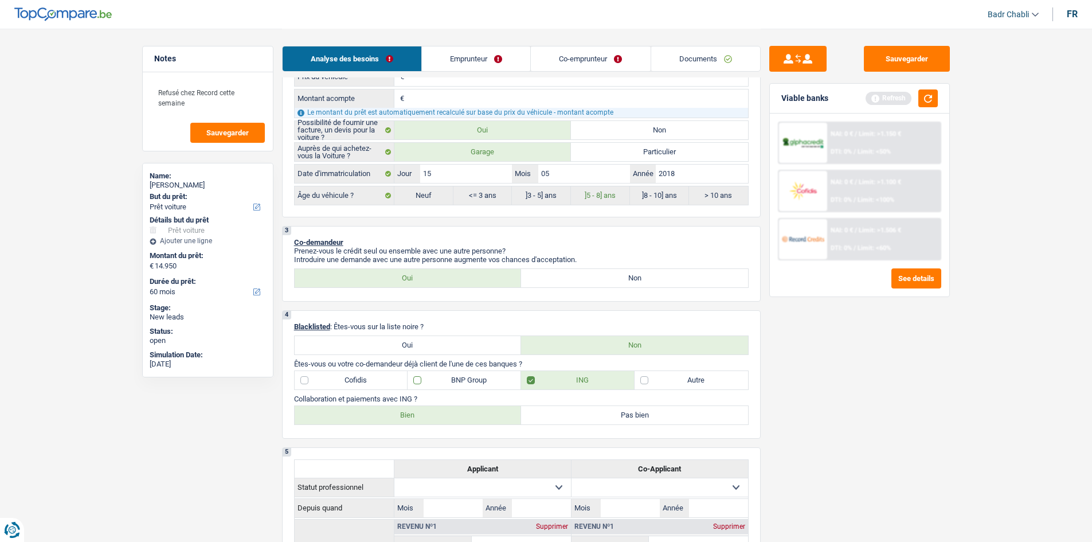
checkbox input "true"
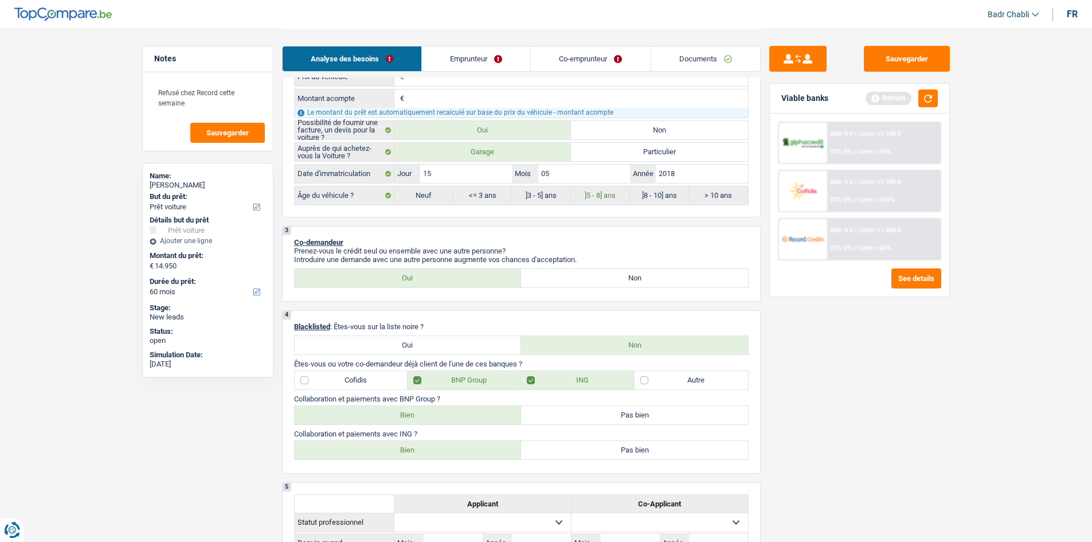
click at [429, 417] on label "Bien" at bounding box center [408, 415] width 227 height 18
click at [429, 417] on input "Bien" at bounding box center [408, 415] width 227 height 18
radio input "true"
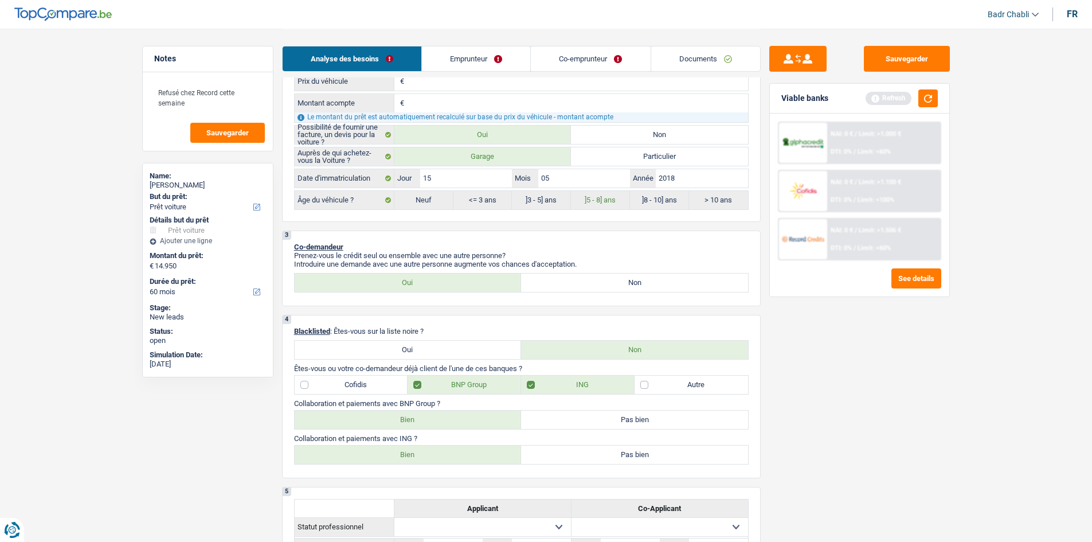
scroll to position [516, 0]
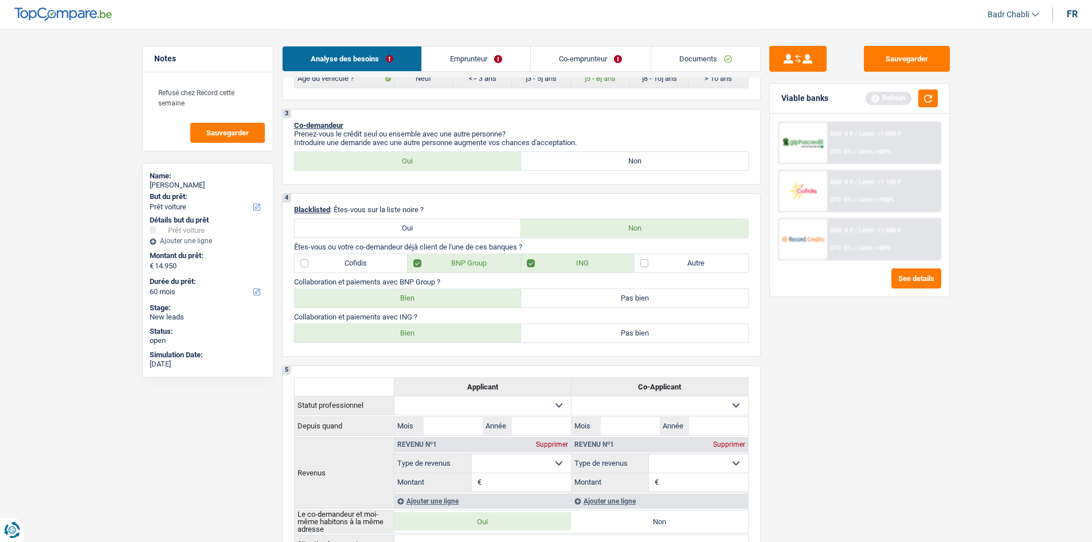
click at [315, 265] on label "Cofidis" at bounding box center [352, 263] width 114 height 18
click at [315, 265] on input "Cofidis" at bounding box center [352, 263] width 114 height 18
checkbox input "true"
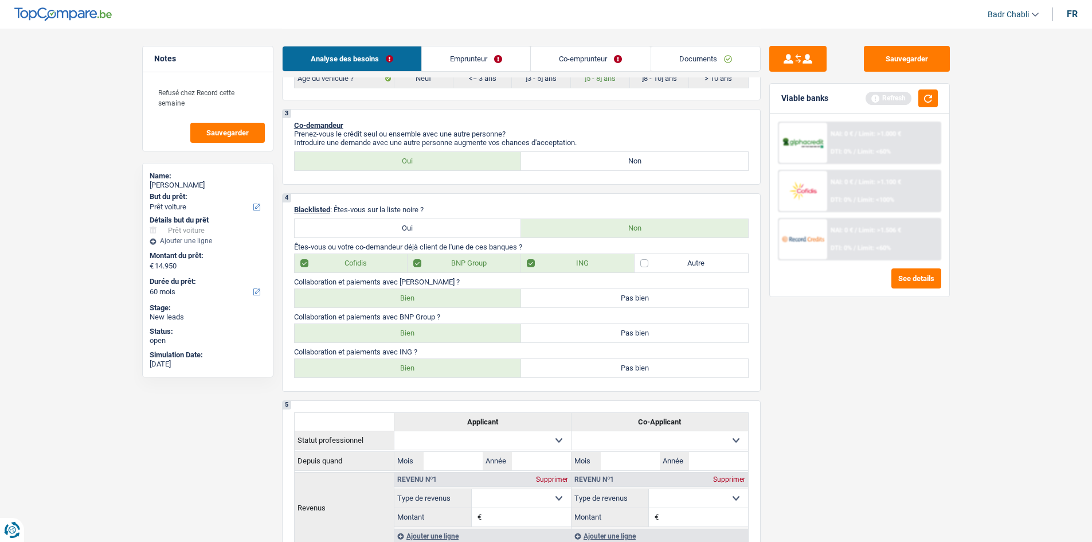
click at [447, 303] on label "Bien" at bounding box center [408, 298] width 227 height 18
click at [447, 303] on input "Bien" at bounding box center [408, 298] width 227 height 18
radio input "true"
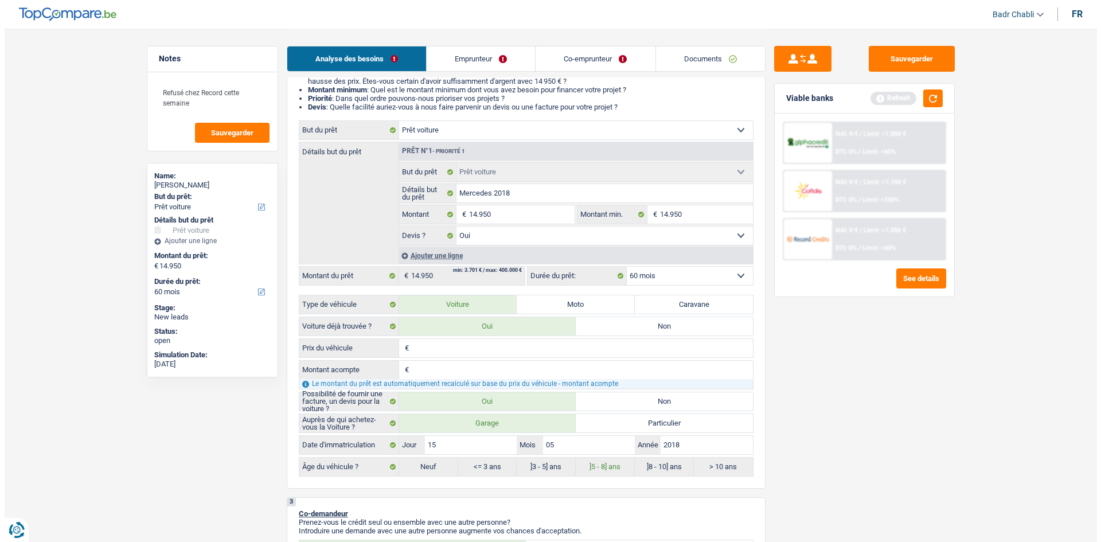
scroll to position [0, 0]
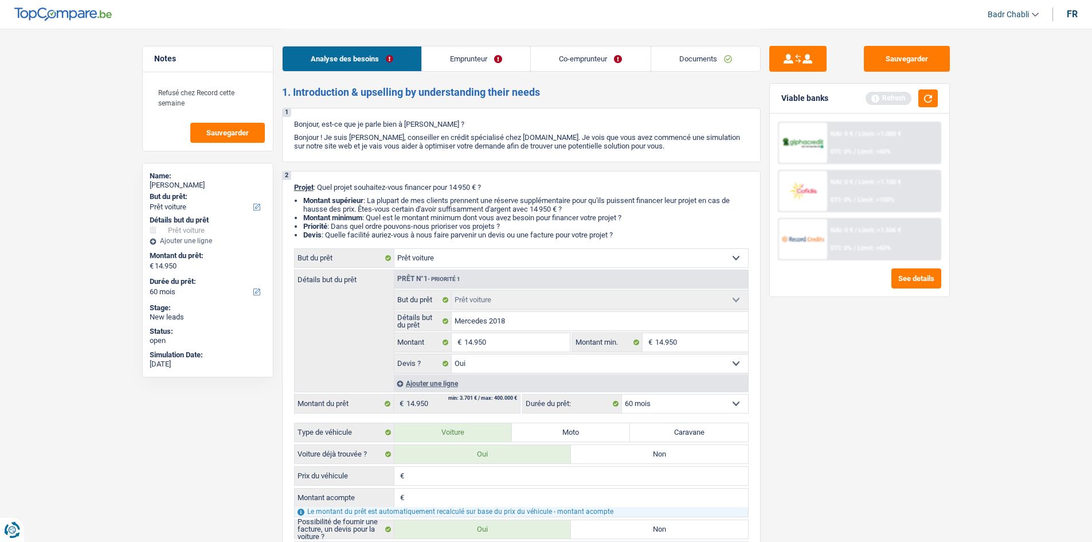
click at [466, 54] on link "Emprunteur" at bounding box center [476, 58] width 108 height 25
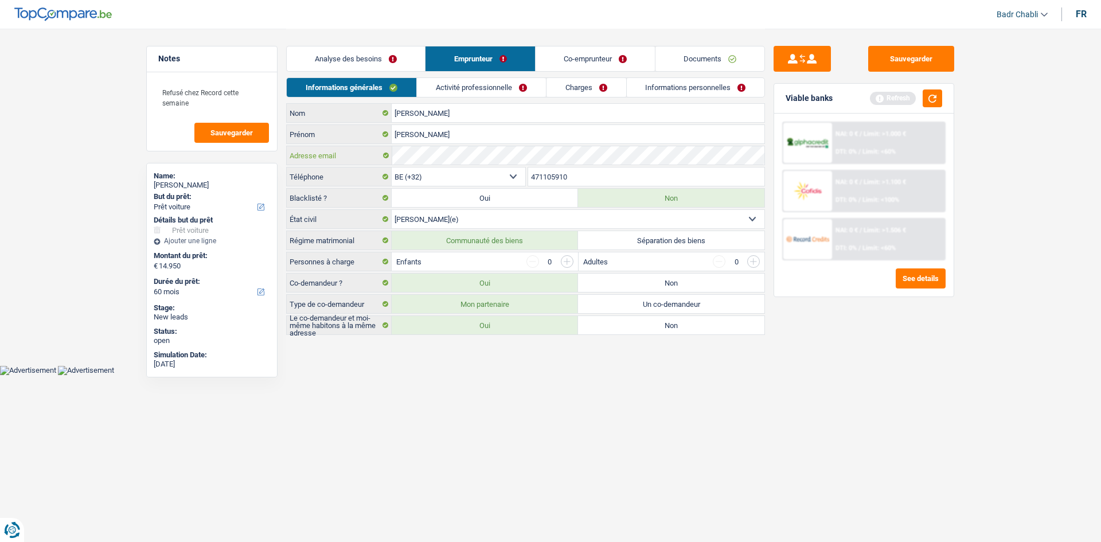
click at [333, 150] on div "Adresse email" at bounding box center [526, 155] width 478 height 18
click at [453, 88] on link "Activité professionnelle" at bounding box center [481, 87] width 129 height 19
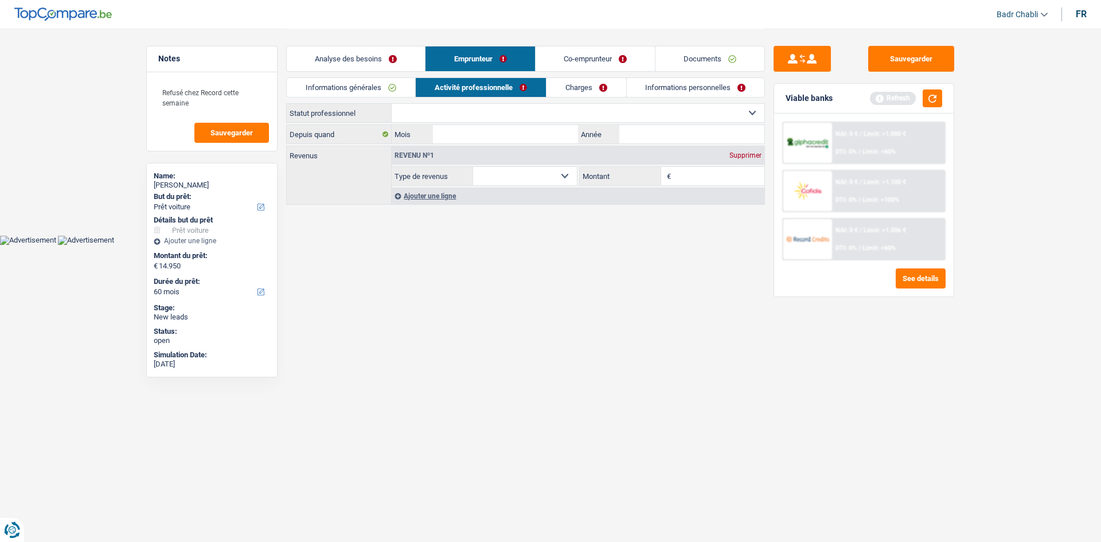
click at [370, 86] on link "Informations générales" at bounding box center [351, 87] width 128 height 19
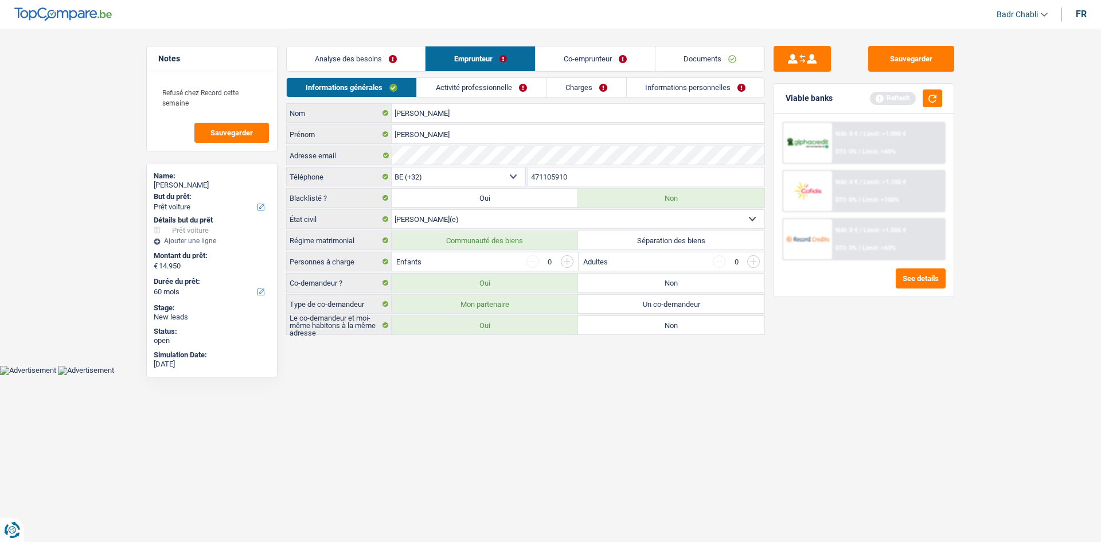
click at [495, 91] on link "Activité professionnelle" at bounding box center [481, 87] width 129 height 19
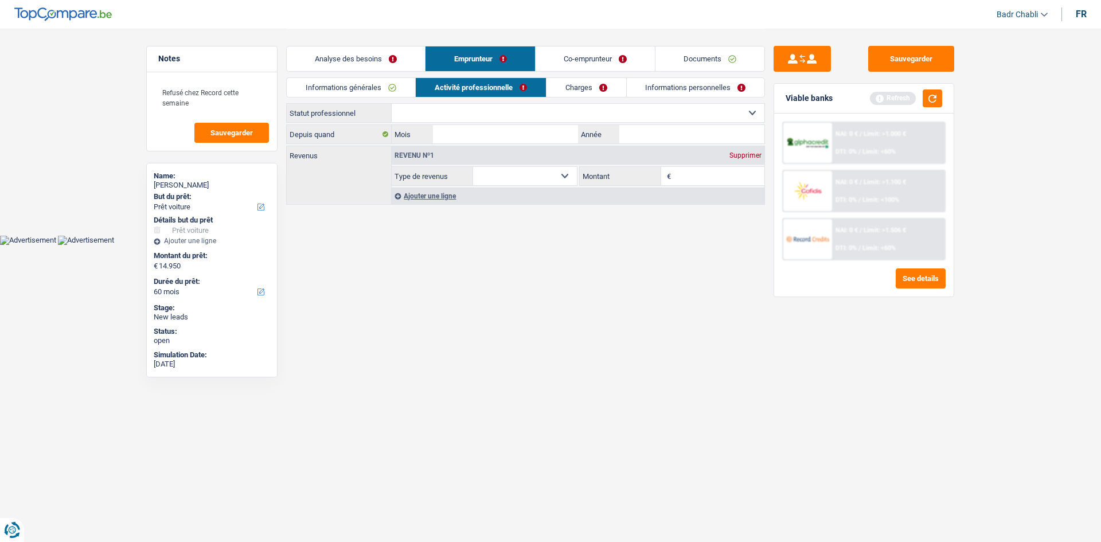
click at [493, 111] on select "Ouvrier Employé privé Employé public Invalide Indépendant Pensionné Chômeur Mut…" at bounding box center [578, 113] width 373 height 18
select select "retired"
click at [392, 104] on select "Ouvrier Employé privé Employé public Invalide Indépendant Pensionné Chômeur Mut…" at bounding box center [578, 113] width 373 height 18
select select "pension"
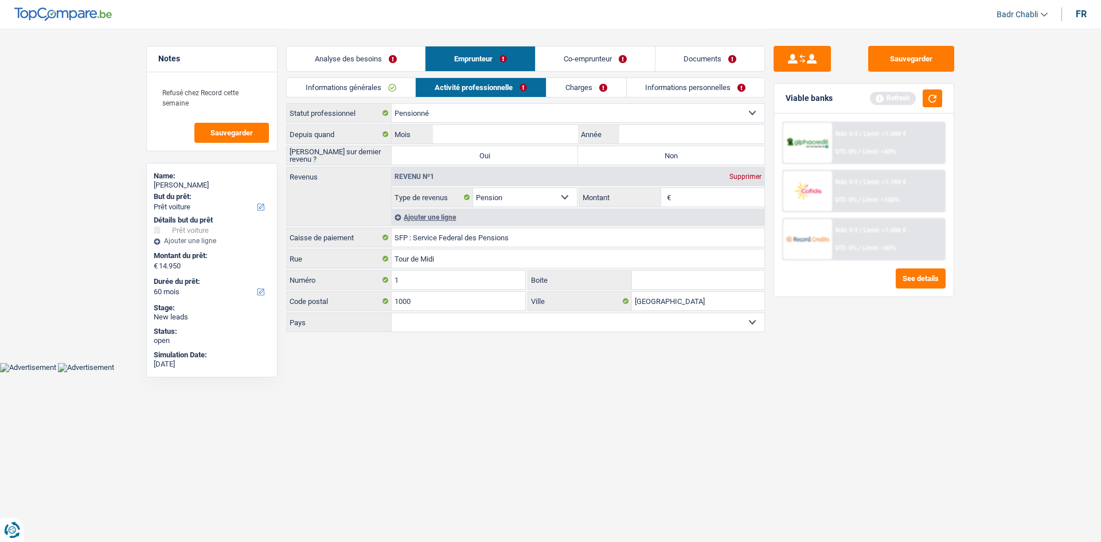
click at [529, 151] on label "Oui" at bounding box center [485, 155] width 186 height 18
click at [529, 151] on input "Oui" at bounding box center [485, 155] width 186 height 18
radio input "true"
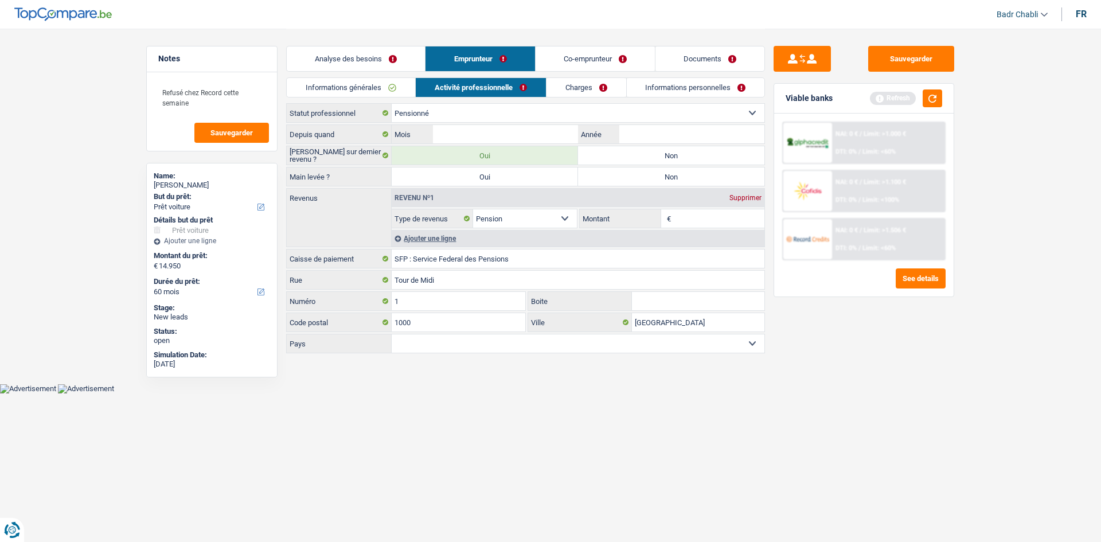
click at [636, 156] on label "Non" at bounding box center [671, 155] width 186 height 18
click at [636, 156] on input "Non" at bounding box center [671, 155] width 186 height 18
radio input "true"
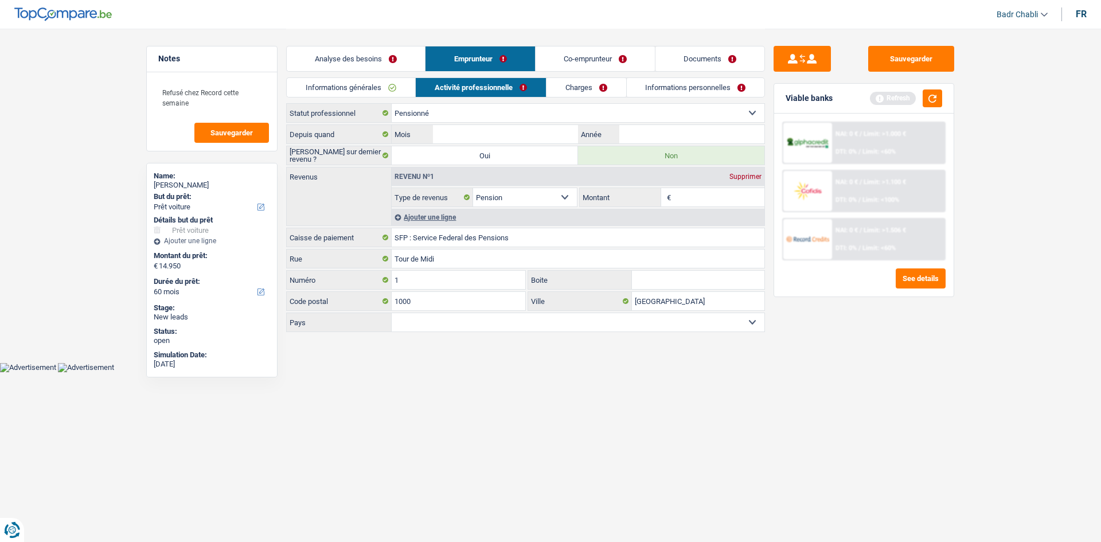
click at [634, 173] on div "Revenu nº1 Supprimer" at bounding box center [578, 176] width 373 height 18
click at [494, 139] on input "Mois" at bounding box center [505, 134] width 145 height 18
type input "02"
type input "2023"
click at [691, 194] on input "Montant" at bounding box center [719, 197] width 91 height 18
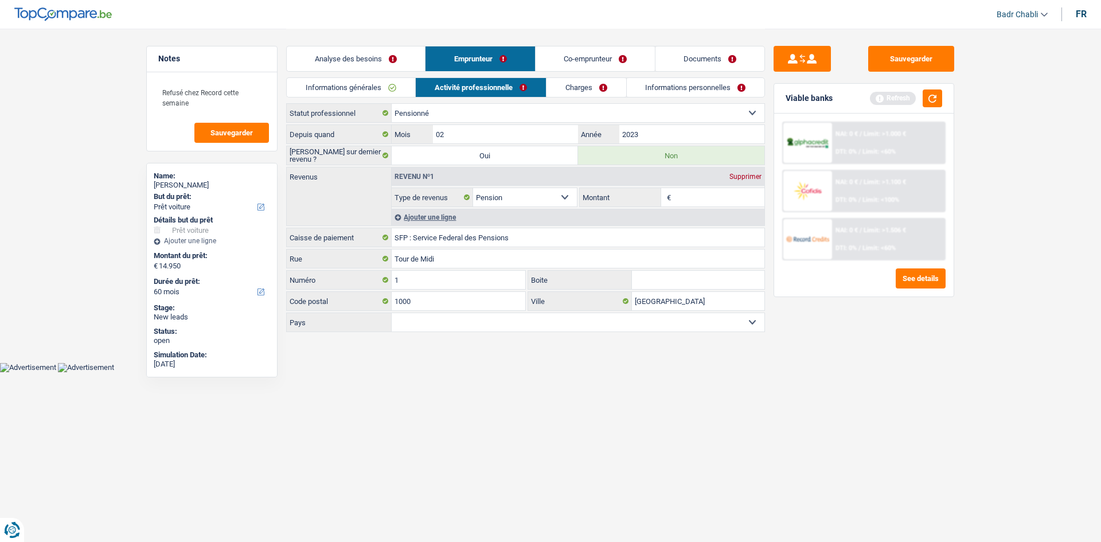
click at [691, 194] on input "Montant" at bounding box center [719, 197] width 91 height 18
type input "1.150"
click at [584, 100] on div "Informations générales Activité professionnelle Charges Informations personnell…" at bounding box center [525, 90] width 479 height 26
click at [584, 97] on li "Charges" at bounding box center [586, 87] width 80 height 20
click at [585, 92] on link "Charges" at bounding box center [586, 87] width 80 height 19
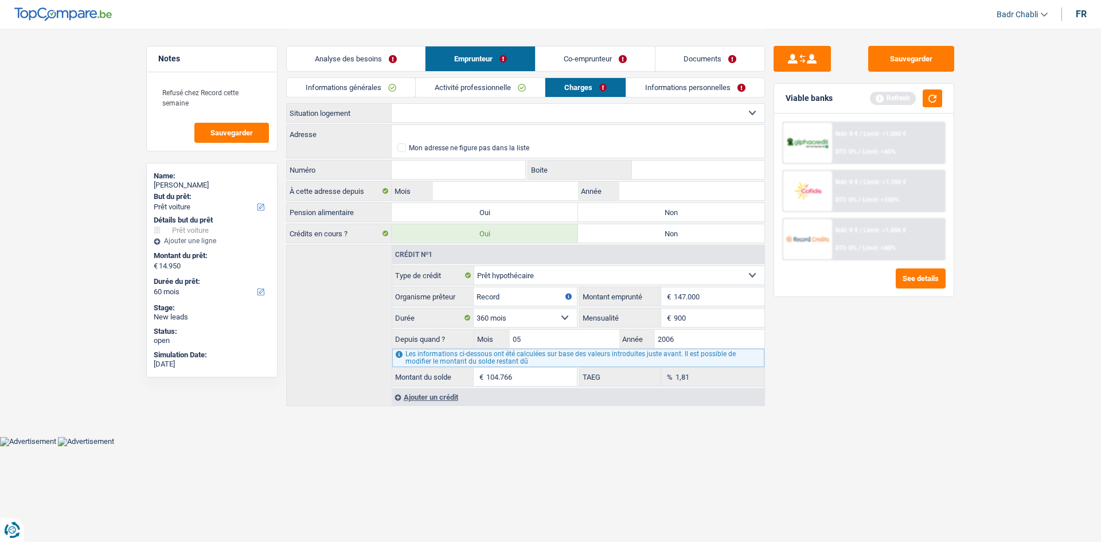
click at [452, 113] on select "Locataire Propriétaire avec prêt hypothécaire Propriétaire sans prêt hypothécai…" at bounding box center [578, 113] width 373 height 18
select select "ownerWithMortgage"
click at [392, 104] on select "Locataire Propriétaire avec prêt hypothécaire Propriétaire sans prêt hypothécai…" at bounding box center [578, 113] width 373 height 18
click at [628, 212] on label "Non" at bounding box center [671, 212] width 186 height 18
click at [628, 212] on input "Non" at bounding box center [671, 212] width 186 height 18
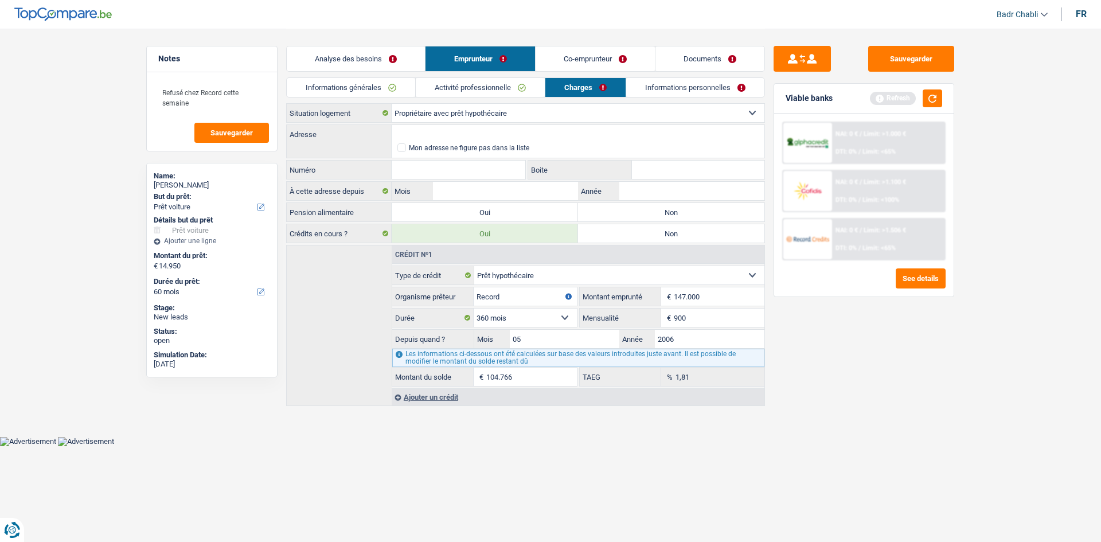
radio input "true"
click at [437, 131] on input "Adresse" at bounding box center [578, 134] width 373 height 18
click at [507, 94] on link "Activité professionnelle" at bounding box center [480, 87] width 129 height 19
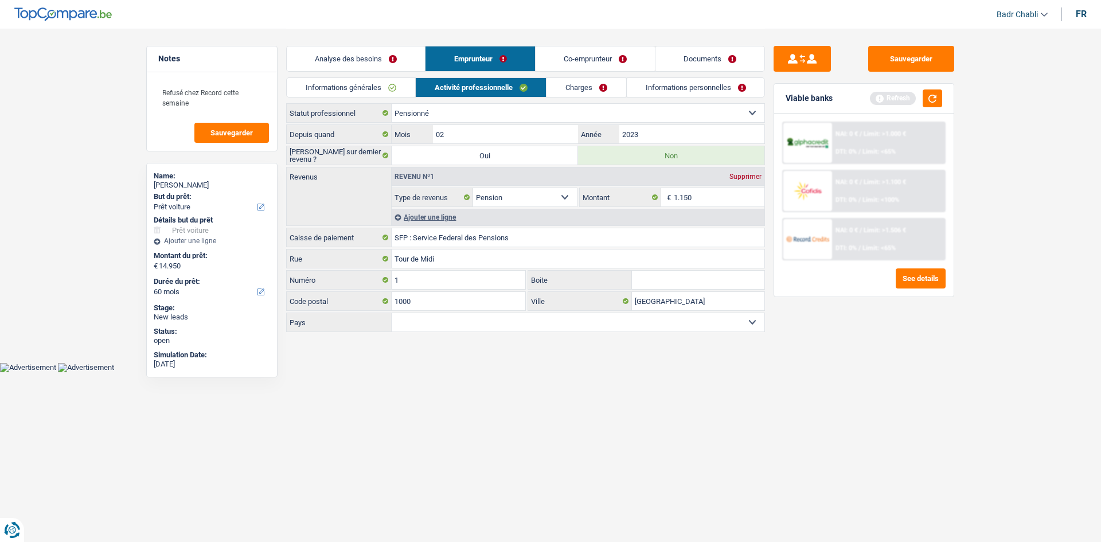
click at [605, 91] on link "Charges" at bounding box center [586, 87] width 80 height 19
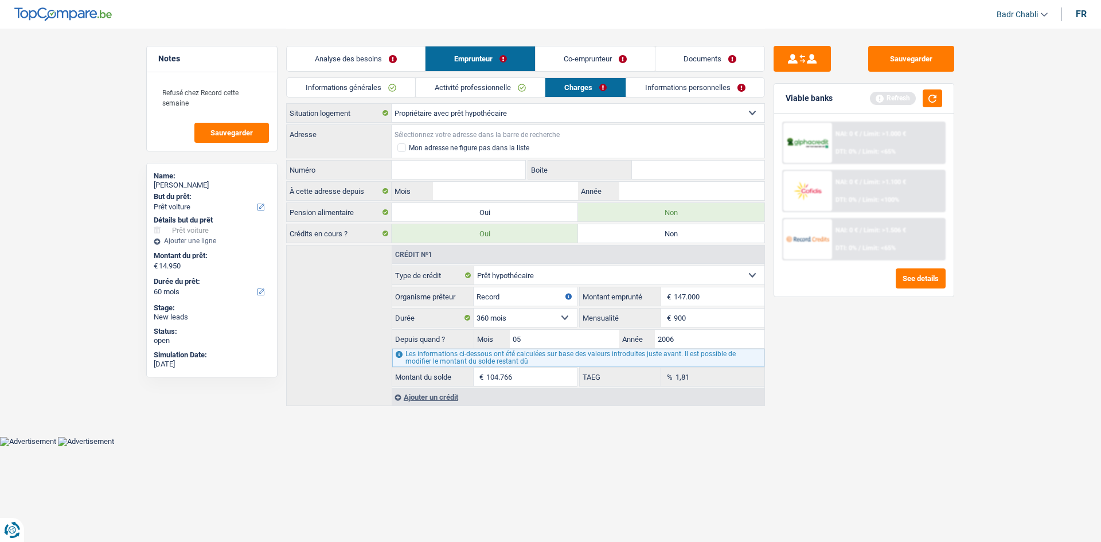
click at [499, 131] on input "Adresse" at bounding box center [578, 134] width 373 height 18
click at [474, 87] on link "Activité professionnelle" at bounding box center [480, 87] width 129 height 19
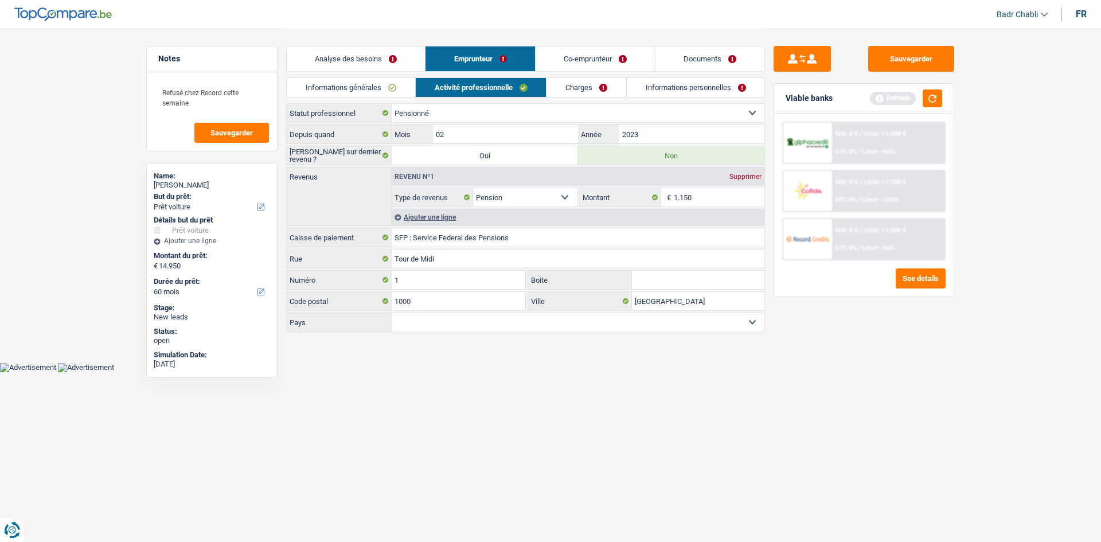
click at [587, 84] on link "Charges" at bounding box center [586, 87] width 80 height 19
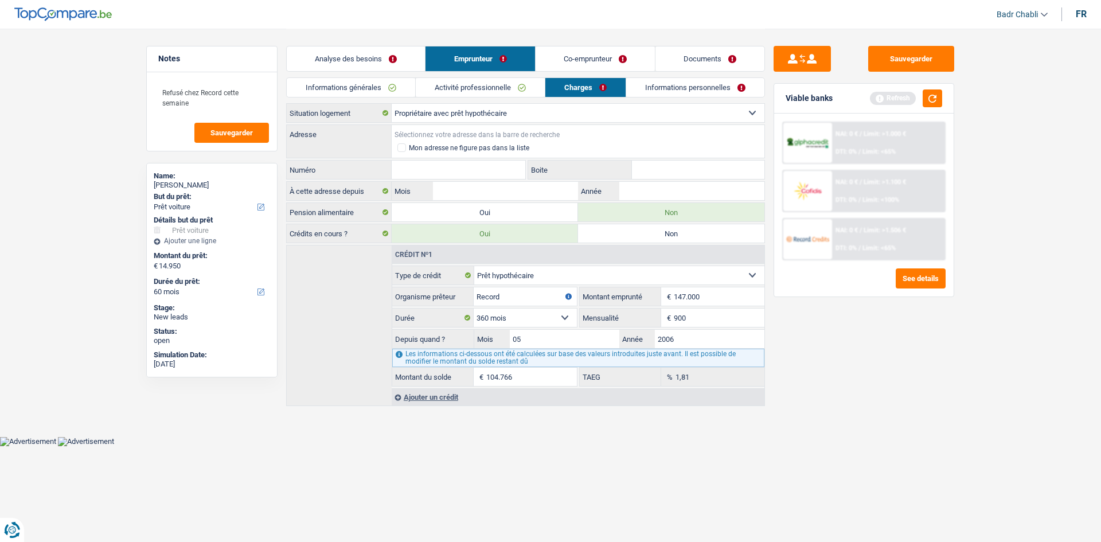
click at [497, 131] on input "Adresse" at bounding box center [578, 134] width 373 height 18
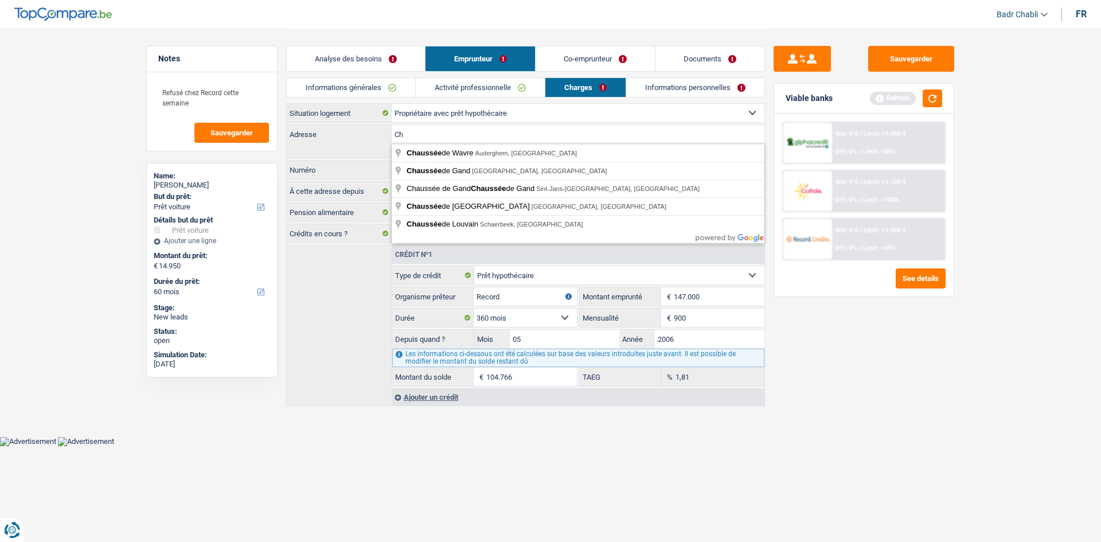
type input "C"
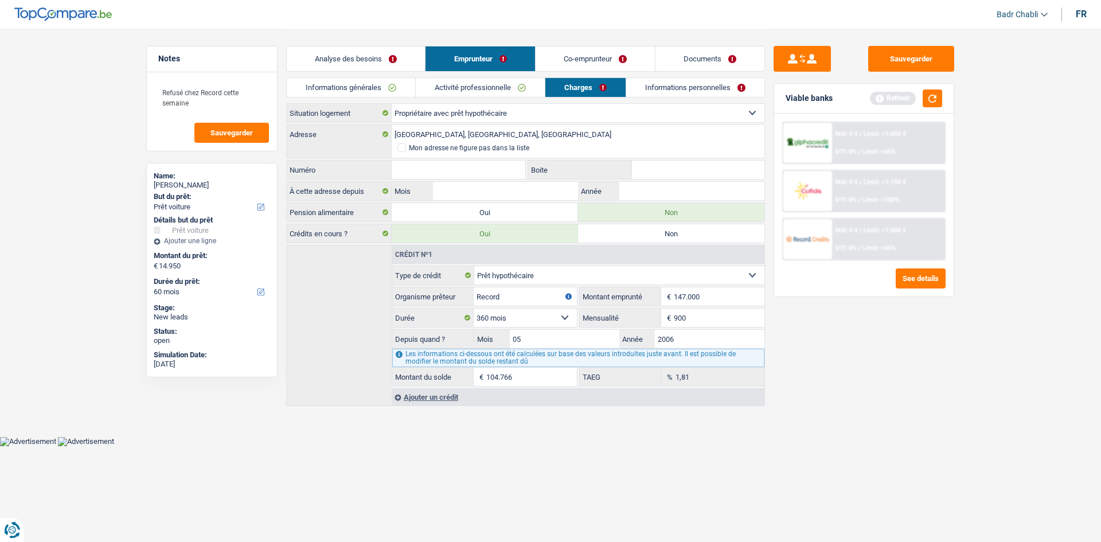
type input "Rue de la Vecquée, 4100, Seraing, BE"
click at [472, 166] on input "Numéro" at bounding box center [459, 170] width 134 height 18
type input "236"
click at [512, 197] on input "Mois" at bounding box center [505, 191] width 145 height 18
type input "04"
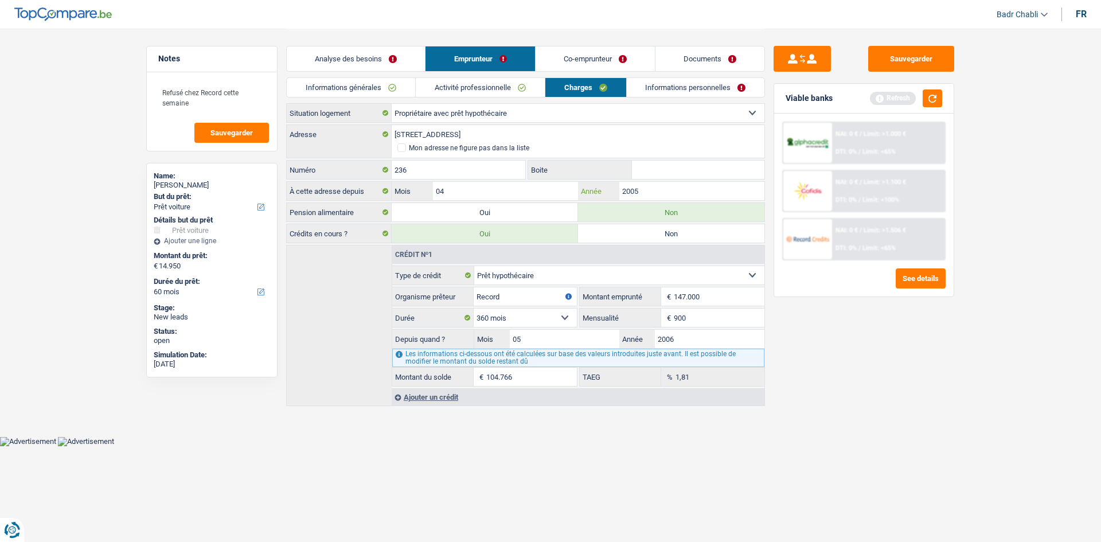
type input "2005"
click at [485, 194] on input "04" at bounding box center [505, 191] width 145 height 18
type input "05"
click at [659, 96] on link "Informations personnelles" at bounding box center [696, 87] width 138 height 19
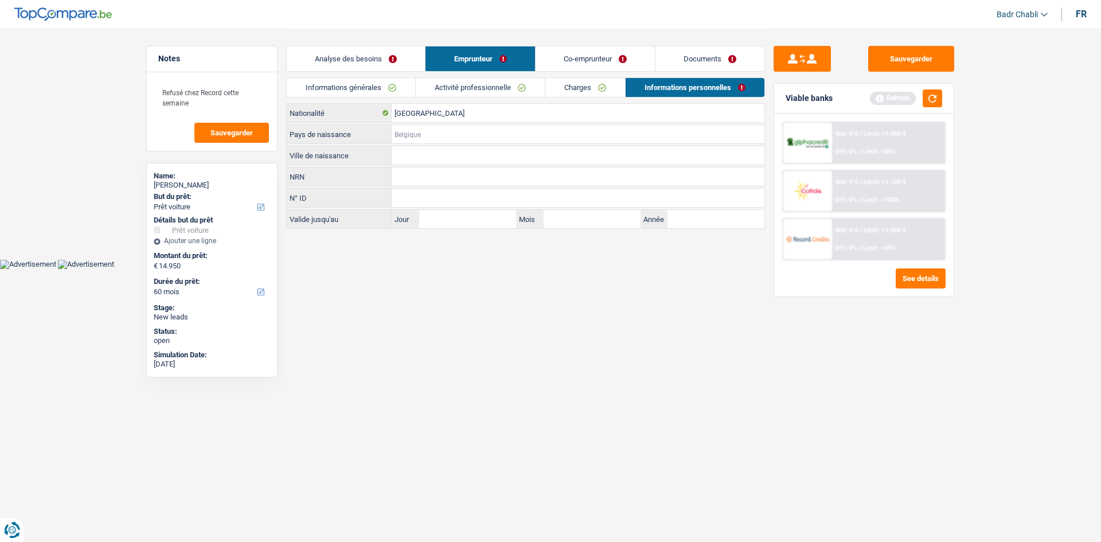
click at [426, 135] on input "Pays de naissance" at bounding box center [578, 134] width 373 height 18
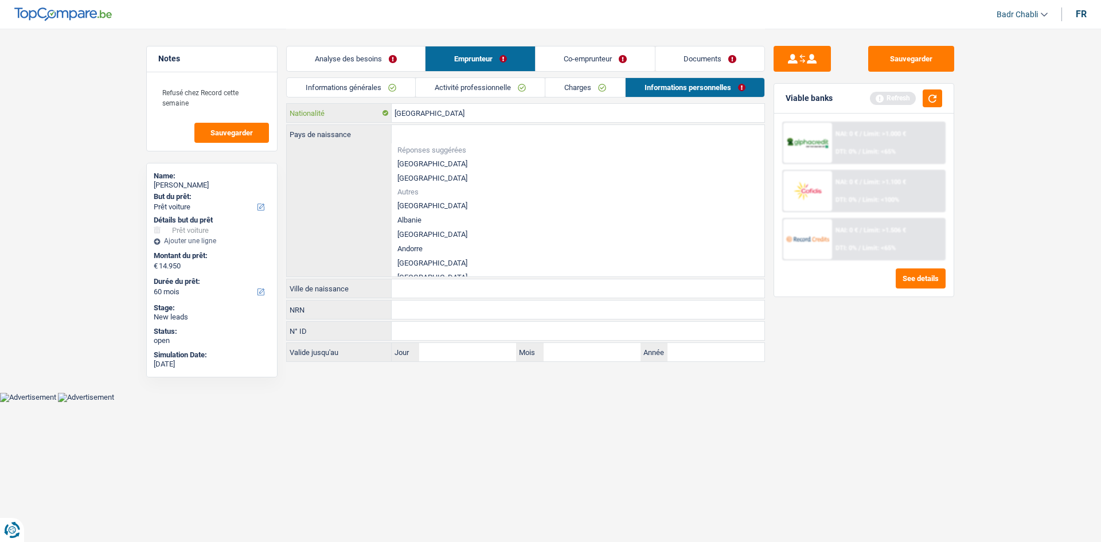
click at [423, 112] on input "Belgique" at bounding box center [578, 113] width 373 height 18
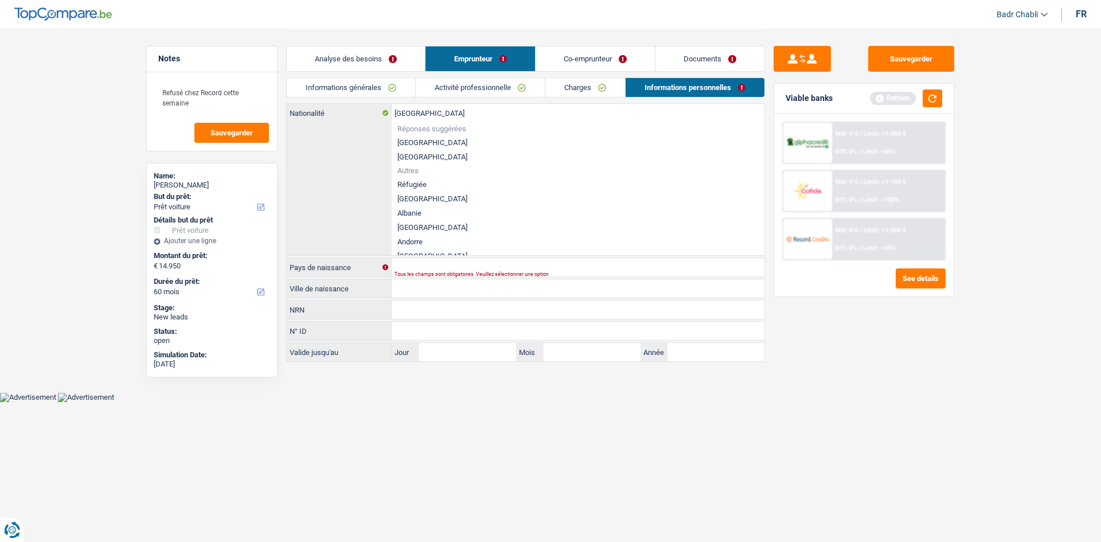
click at [357, 132] on div "Belgique Nationalité Réponses suggérées Belgique Luxembourg Autres Réfugiée Afg…" at bounding box center [526, 179] width 478 height 151
click at [423, 140] on li "Belgique" at bounding box center [578, 142] width 373 height 14
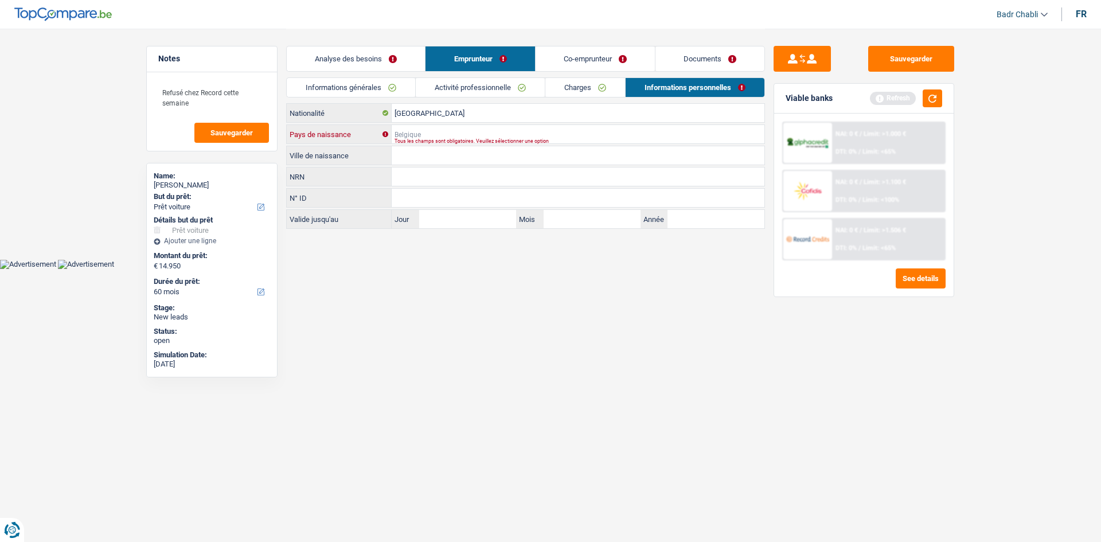
click at [433, 132] on input "Pays de naissance" at bounding box center [578, 134] width 373 height 18
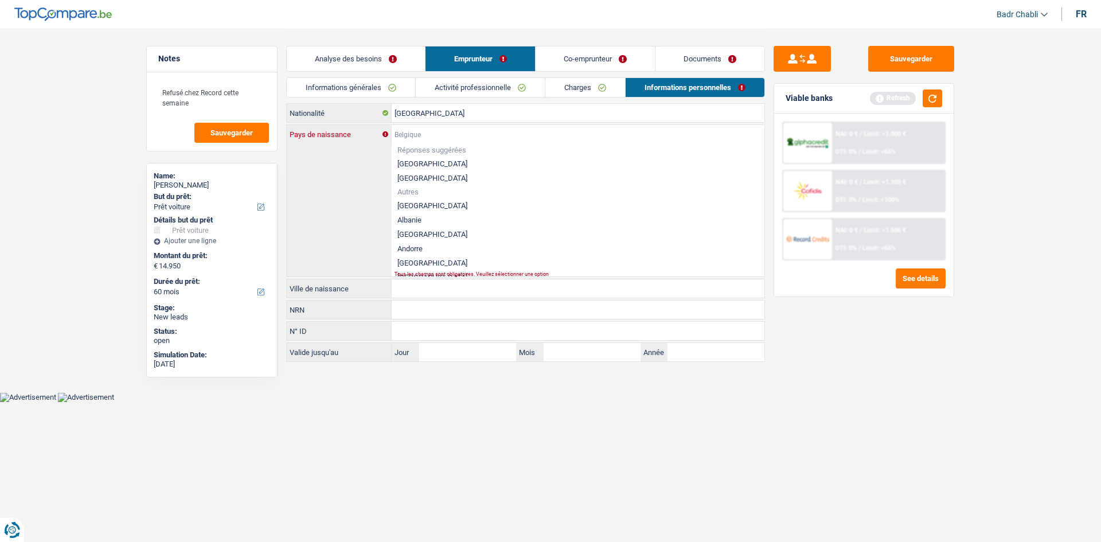
type input "S"
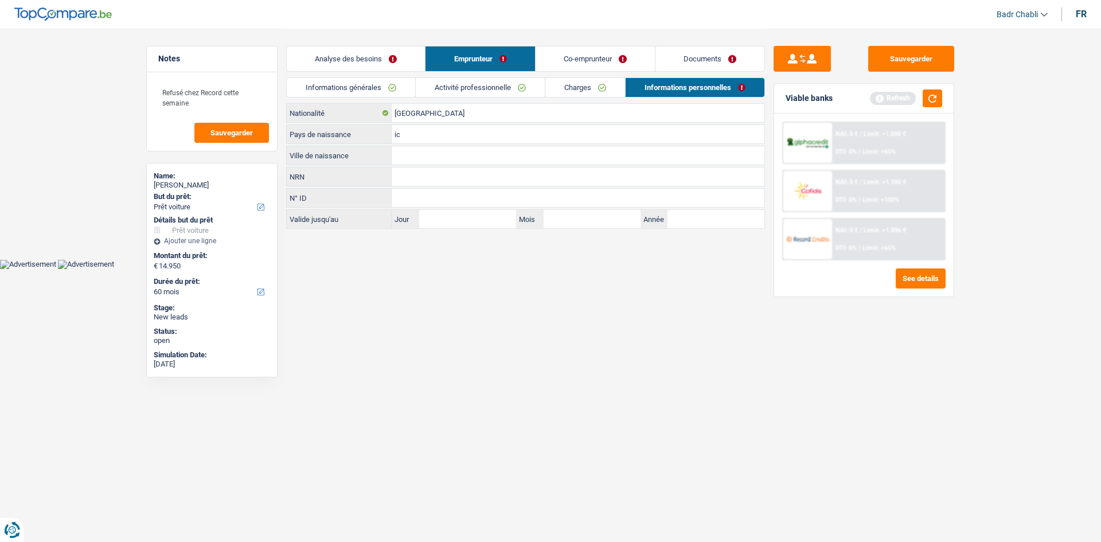
type input "i"
click at [421, 135] on input "Sicile" at bounding box center [578, 134] width 373 height 18
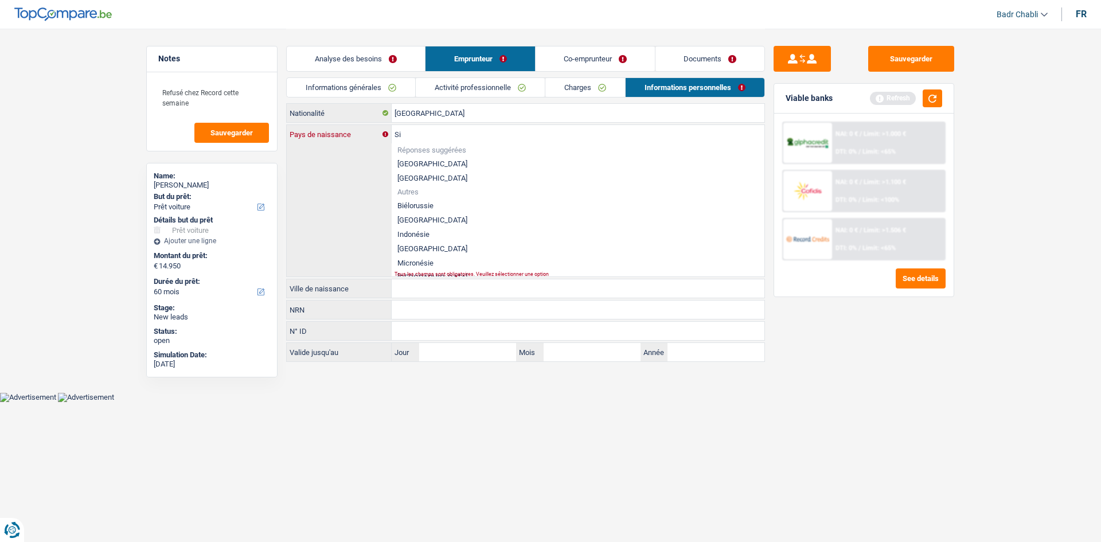
click at [421, 135] on input "Si" at bounding box center [578, 134] width 373 height 18
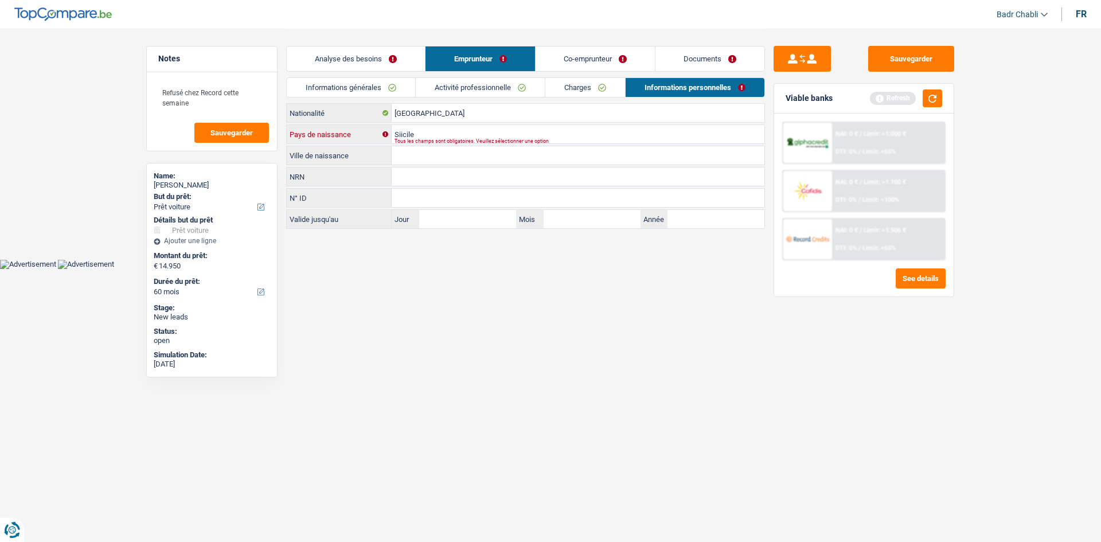
type input "Siicile"
type input "Palerme"
click at [428, 134] on input "Siicile" at bounding box center [578, 134] width 373 height 18
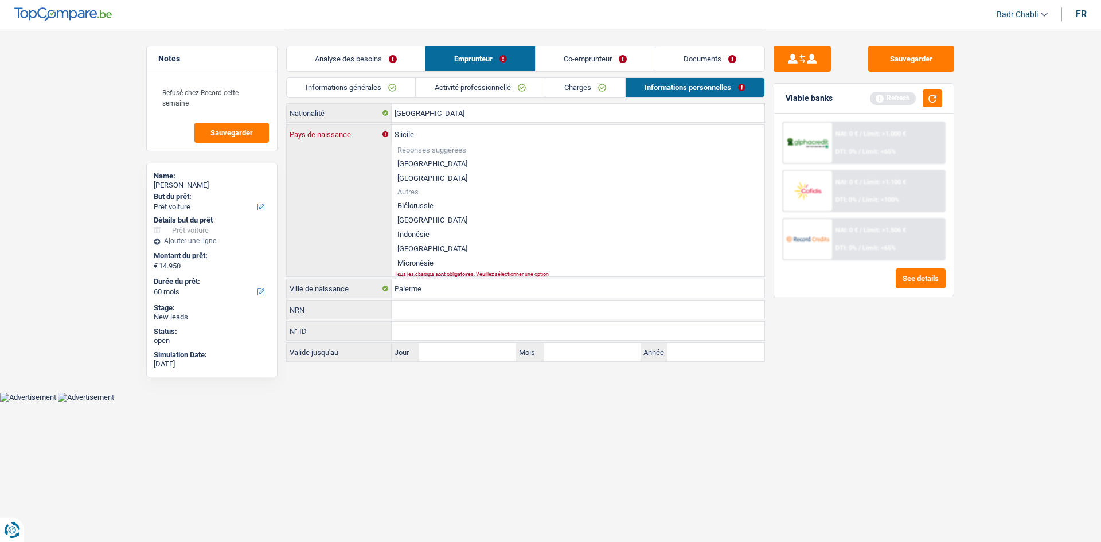
click at [428, 134] on input "Siicile" at bounding box center [578, 134] width 373 height 18
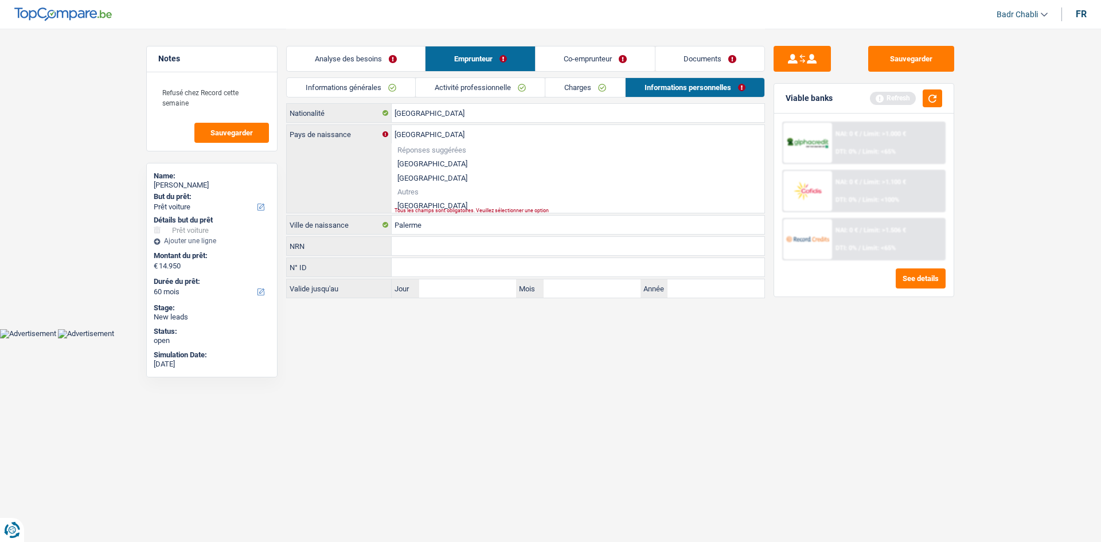
click at [417, 202] on li "Italie" at bounding box center [578, 205] width 373 height 14
type input "Italie"
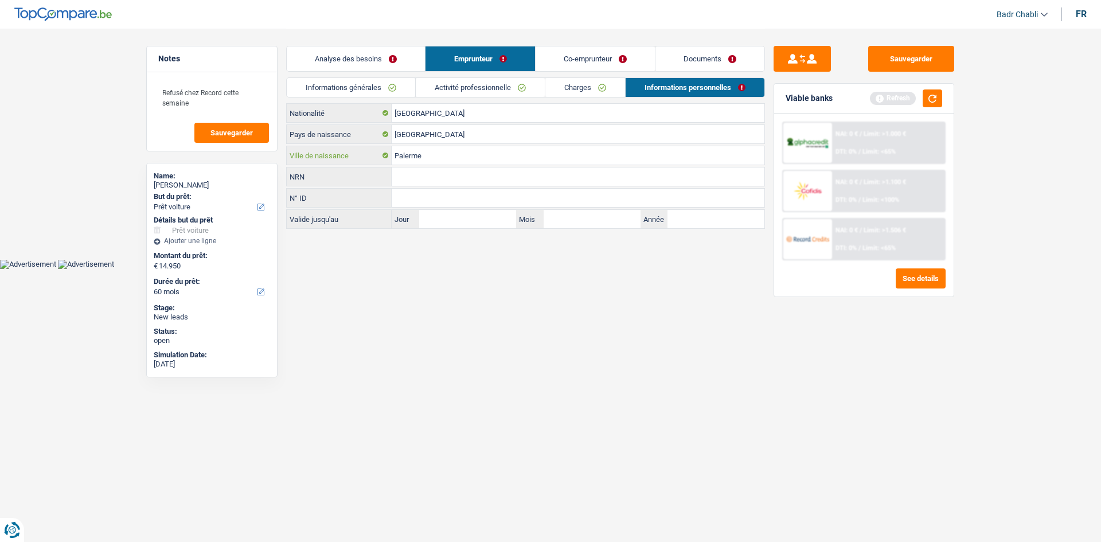
click at [433, 156] on input "Palerme" at bounding box center [578, 155] width 373 height 18
click at [434, 156] on input "Palerme" at bounding box center [578, 155] width 373 height 18
type input "Raguza"
click at [597, 54] on link "Co-emprunteur" at bounding box center [595, 58] width 119 height 25
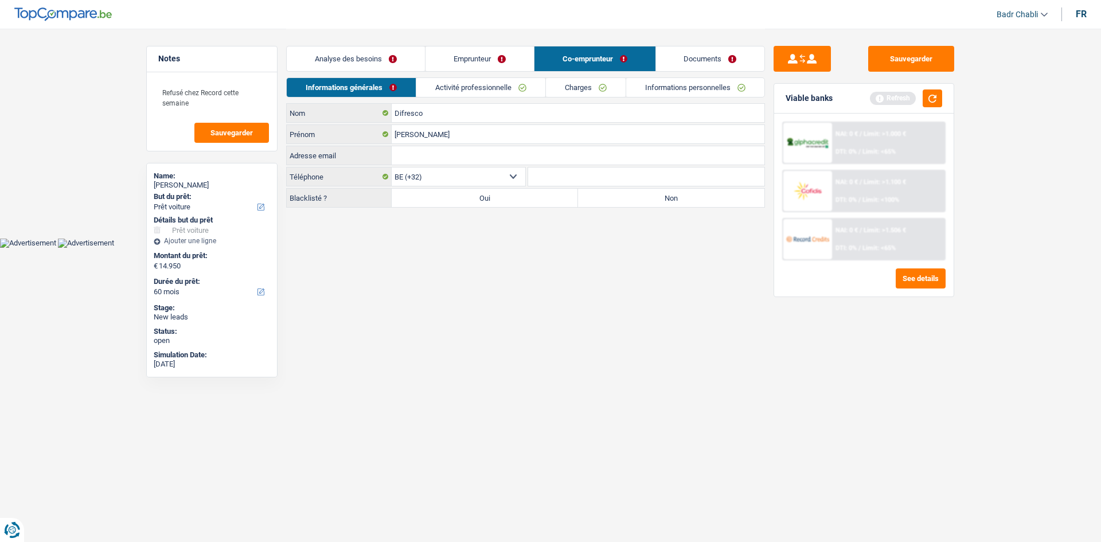
click at [586, 91] on link "Charges" at bounding box center [586, 87] width 80 height 19
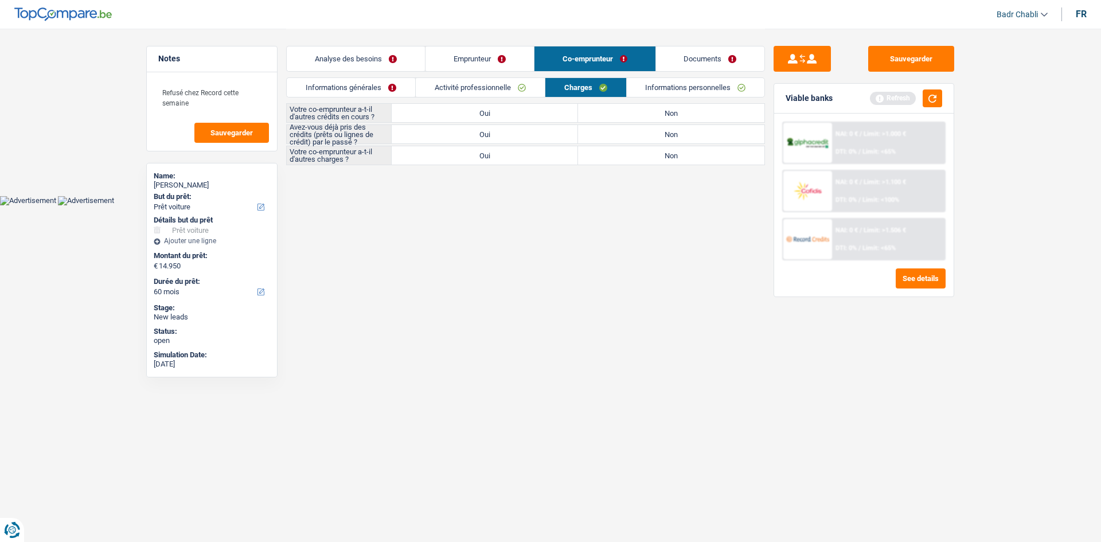
click at [657, 91] on link "Informations personnelles" at bounding box center [696, 87] width 138 height 19
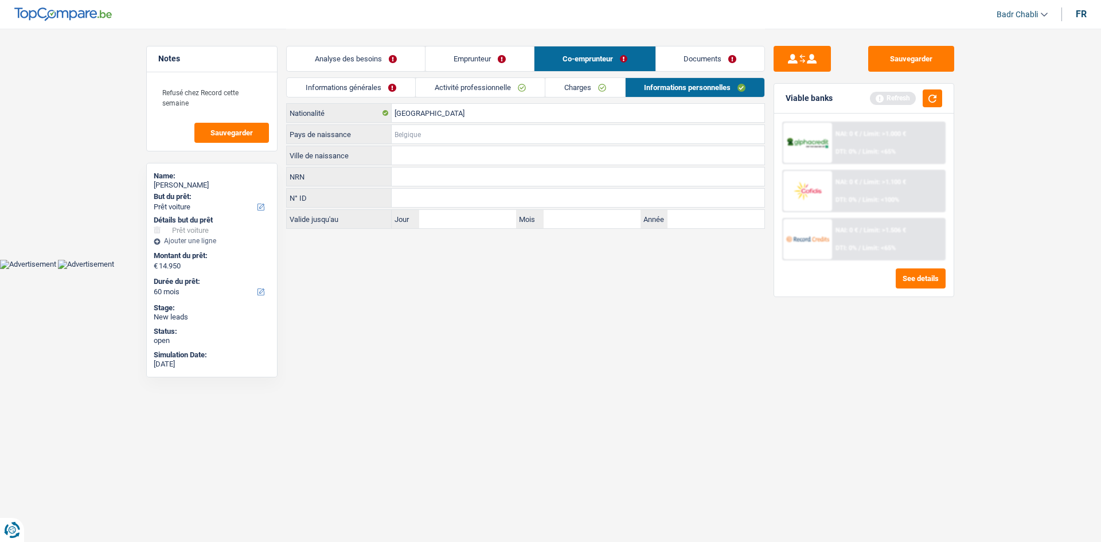
click at [418, 130] on input "Pays de naissance" at bounding box center [578, 134] width 373 height 18
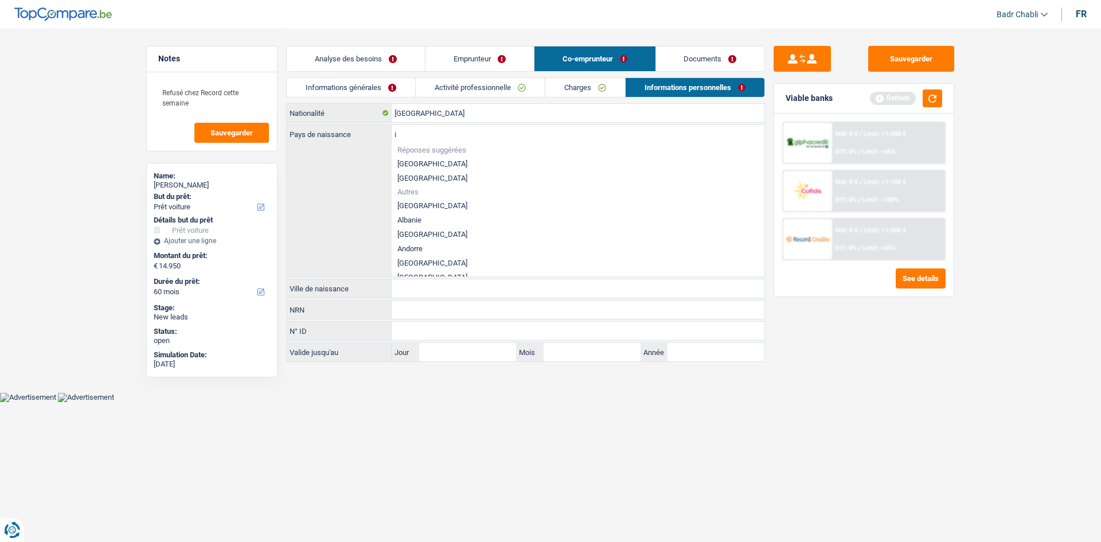
type input "it"
type input "a"
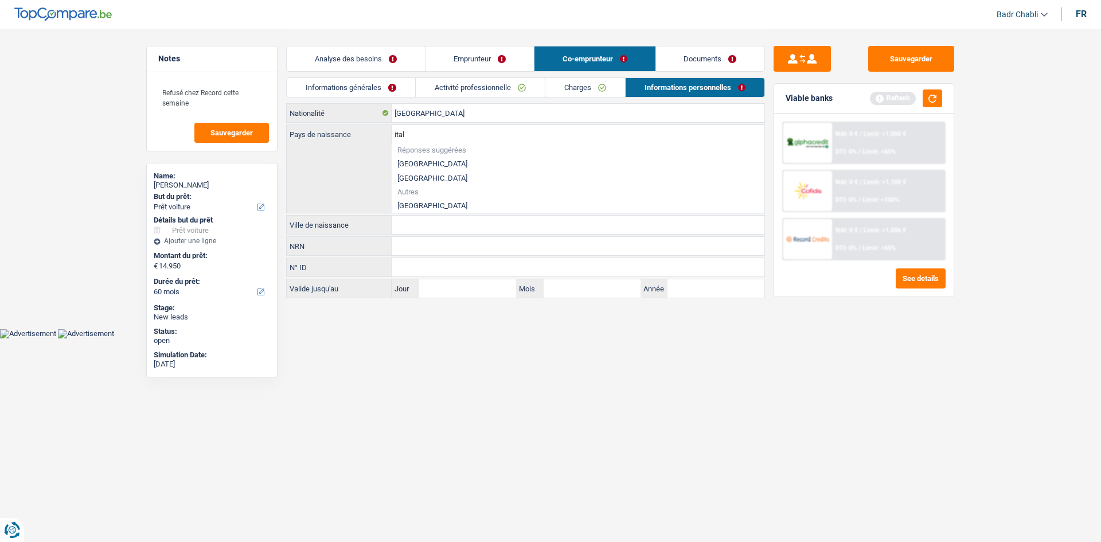
click at [410, 203] on li "Italie" at bounding box center [578, 205] width 373 height 14
type input "Italie"
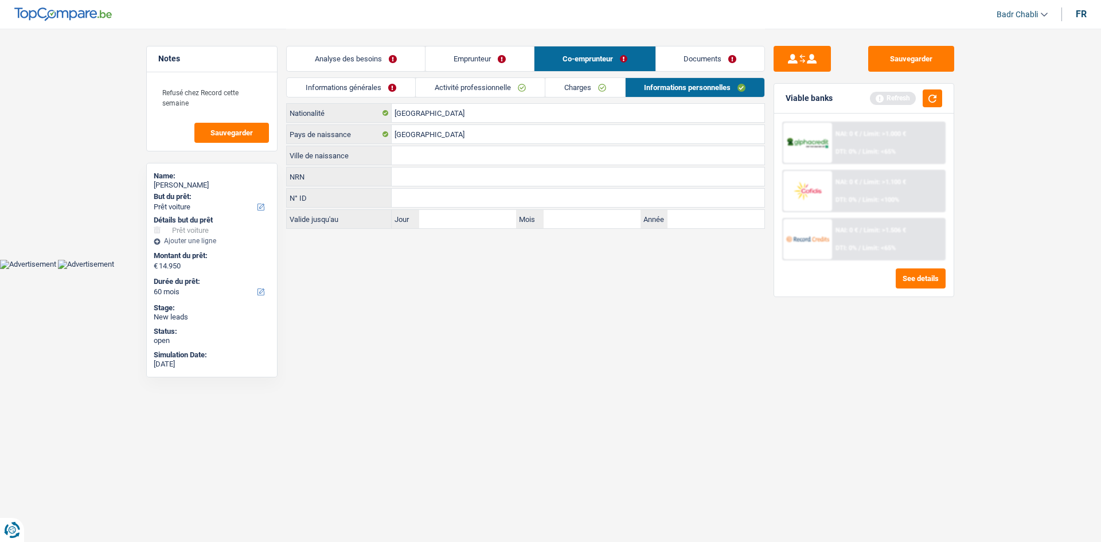
click at [440, 151] on input "Ville de naissance" at bounding box center [578, 155] width 373 height 18
type input "Palerme"
click at [497, 48] on link "Emprunteur" at bounding box center [479, 58] width 108 height 25
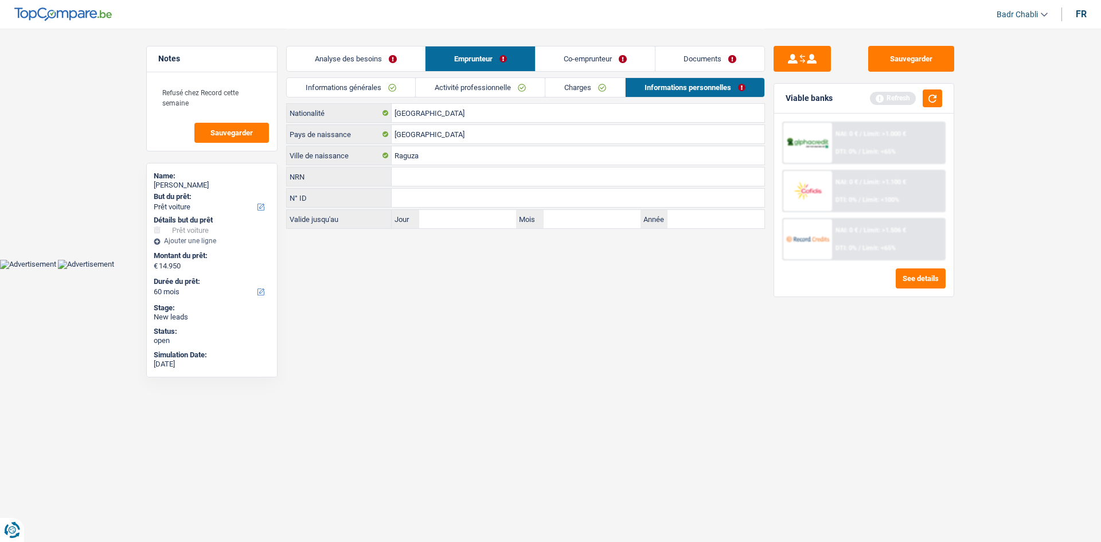
click at [668, 85] on link "Informations personnelles" at bounding box center [695, 87] width 139 height 19
click at [600, 88] on link "Charges" at bounding box center [585, 87] width 80 height 19
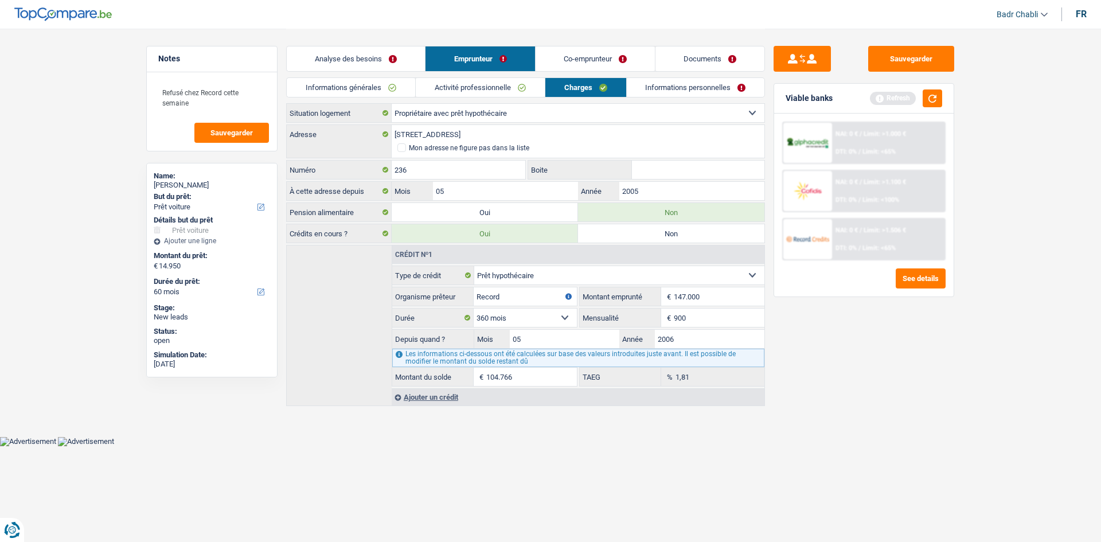
click at [506, 86] on link "Activité professionnelle" at bounding box center [480, 87] width 129 height 19
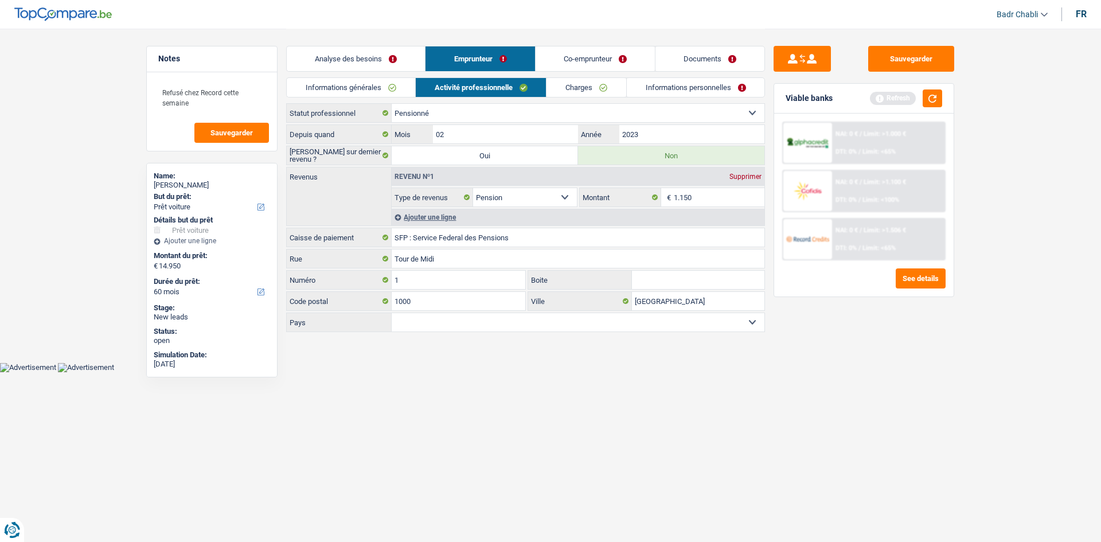
click at [589, 61] on link "Co-emprunteur" at bounding box center [595, 58] width 119 height 25
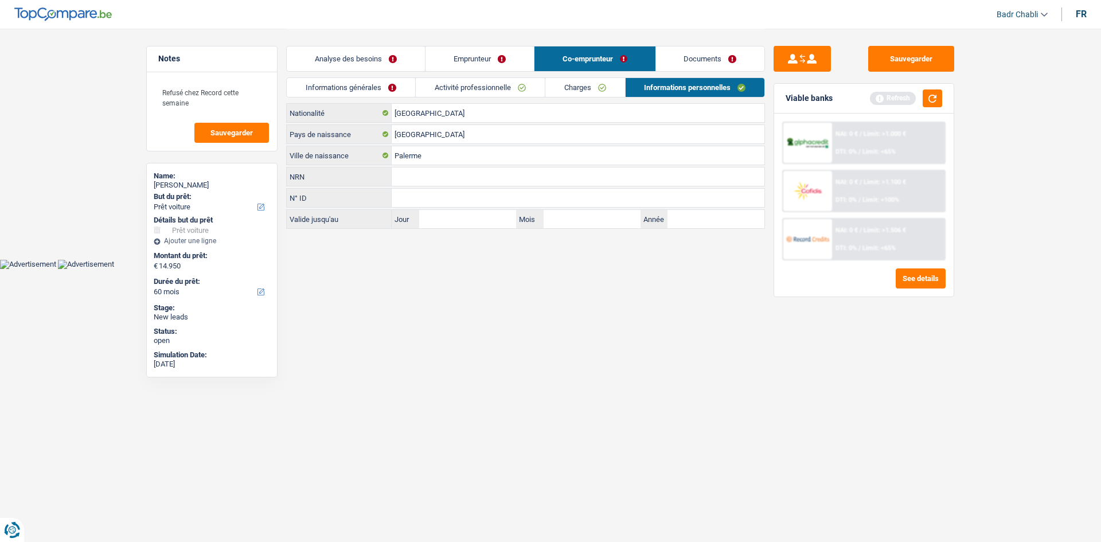
click at [328, 87] on link "Informations générales" at bounding box center [351, 87] width 128 height 19
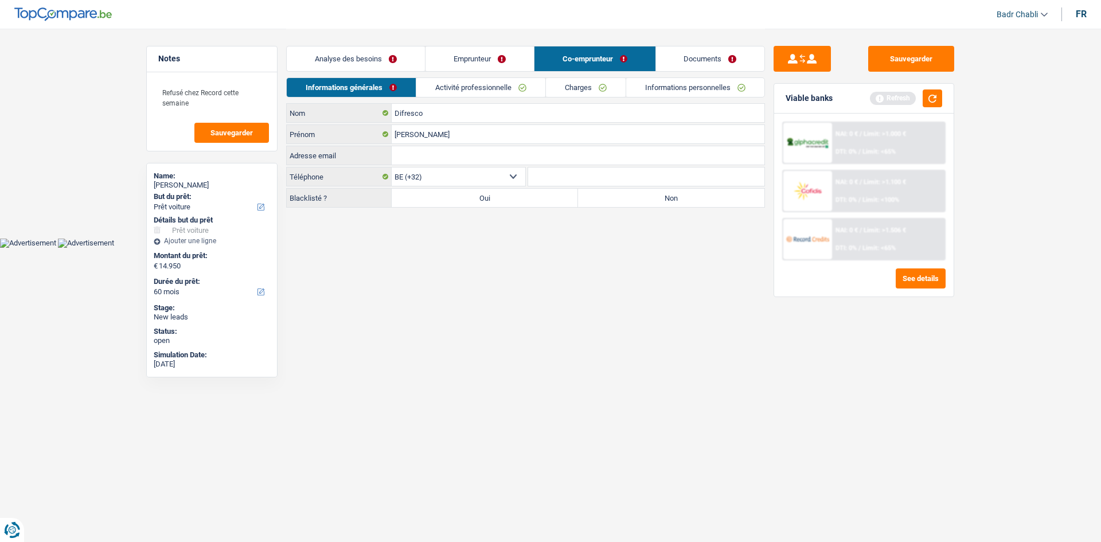
click at [483, 87] on link "Activité professionnelle" at bounding box center [480, 87] width 129 height 19
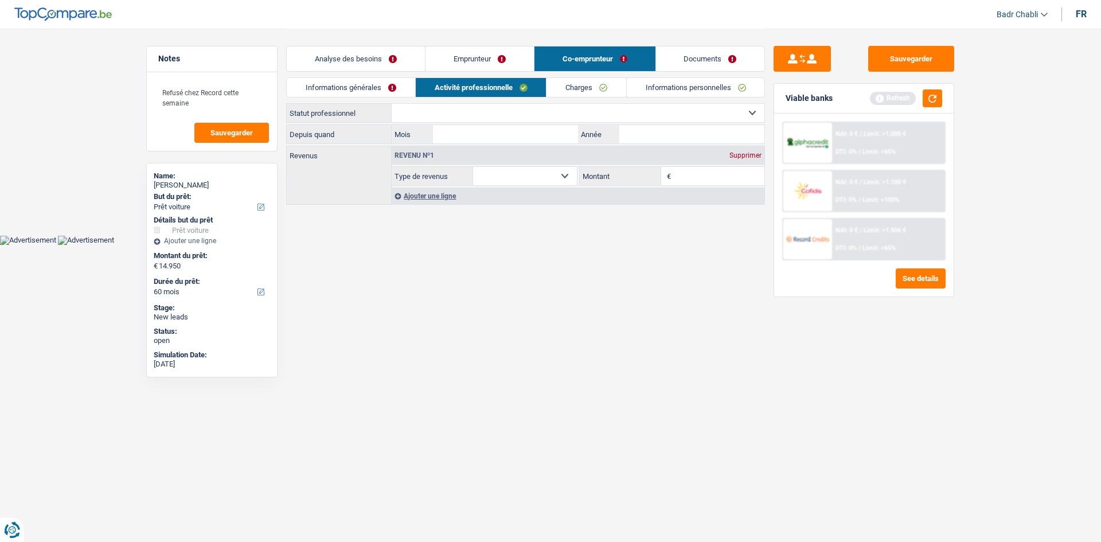
click at [460, 121] on select "Ouvrier Employé privé Employé public Invalide Indépendant Pensionné Chômeur Mut…" at bounding box center [578, 113] width 373 height 18
select select "mutuality"
click at [392, 104] on select "Ouvrier Employé privé Employé public Invalide Indépendant Pensionné Chômeur Mut…" at bounding box center [578, 113] width 373 height 18
select select "mutualityIndemnity"
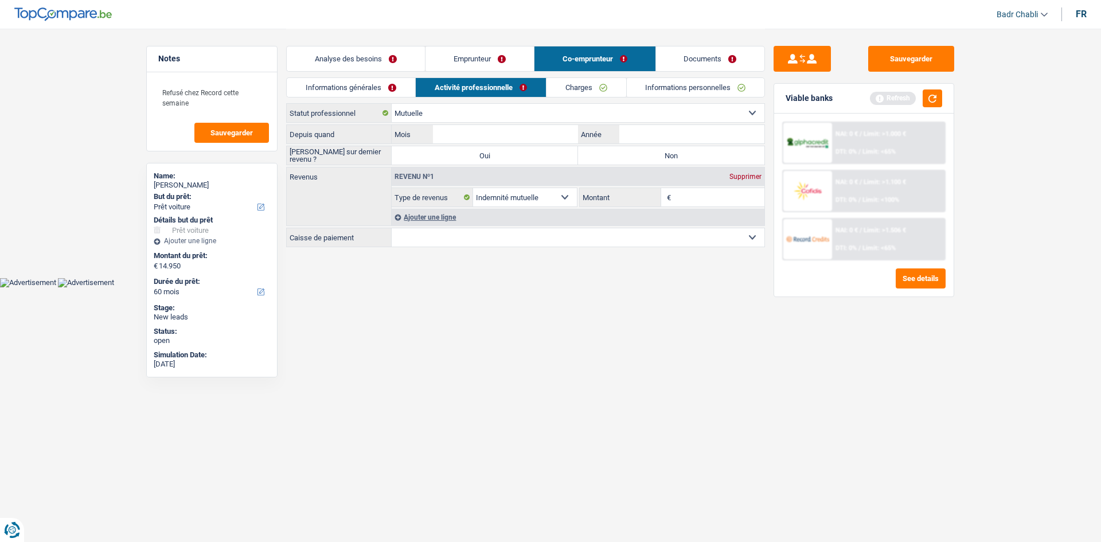
click at [467, 108] on select "Ouvrier Employé privé Employé public Invalide Indépendant Pensionné Chômeur Mut…" at bounding box center [578, 113] width 373 height 18
select select "invalid"
click at [392, 104] on select "Ouvrier Employé privé Employé public Invalide Indépendant Pensionné Chômeur Mut…" at bounding box center [578, 113] width 373 height 18
select select "disabilityPension"
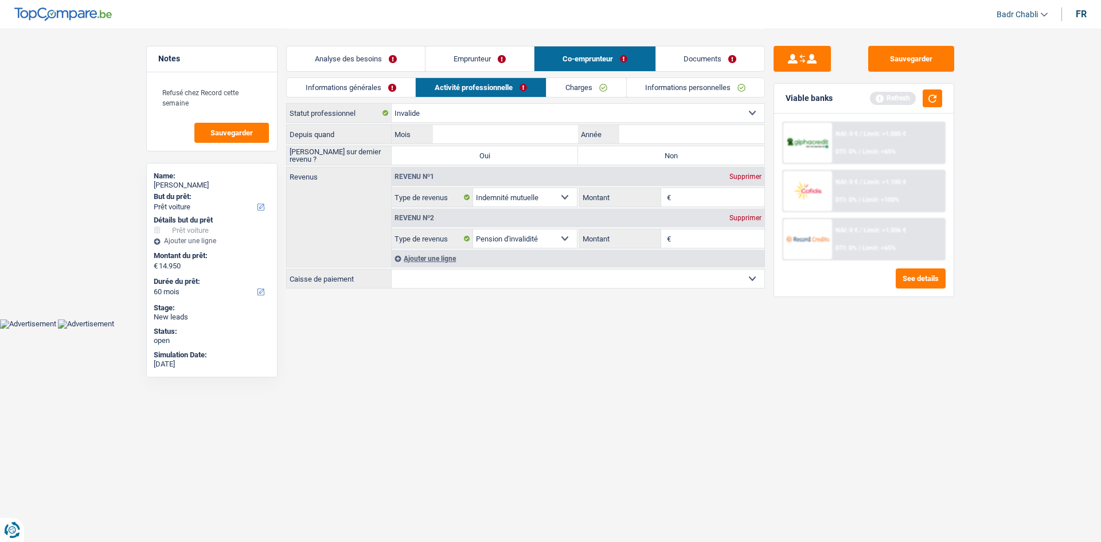
click at [642, 155] on label "Non" at bounding box center [671, 155] width 186 height 18
click at [642, 155] on input "Non" at bounding box center [671, 155] width 186 height 18
radio input "true"
click at [531, 136] on input "Mois" at bounding box center [505, 134] width 145 height 18
click at [686, 197] on input "Montant" at bounding box center [719, 197] width 91 height 18
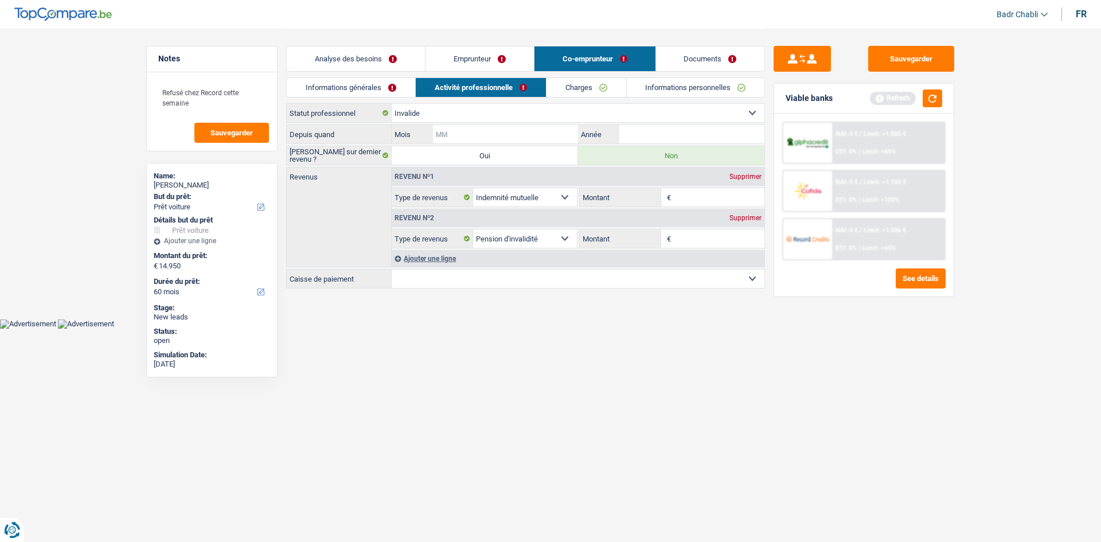
click at [514, 134] on input "Mois" at bounding box center [505, 134] width 145 height 18
type input "05"
type input "2022"
click at [700, 200] on input "Montant" at bounding box center [719, 197] width 91 height 18
type input "1.250"
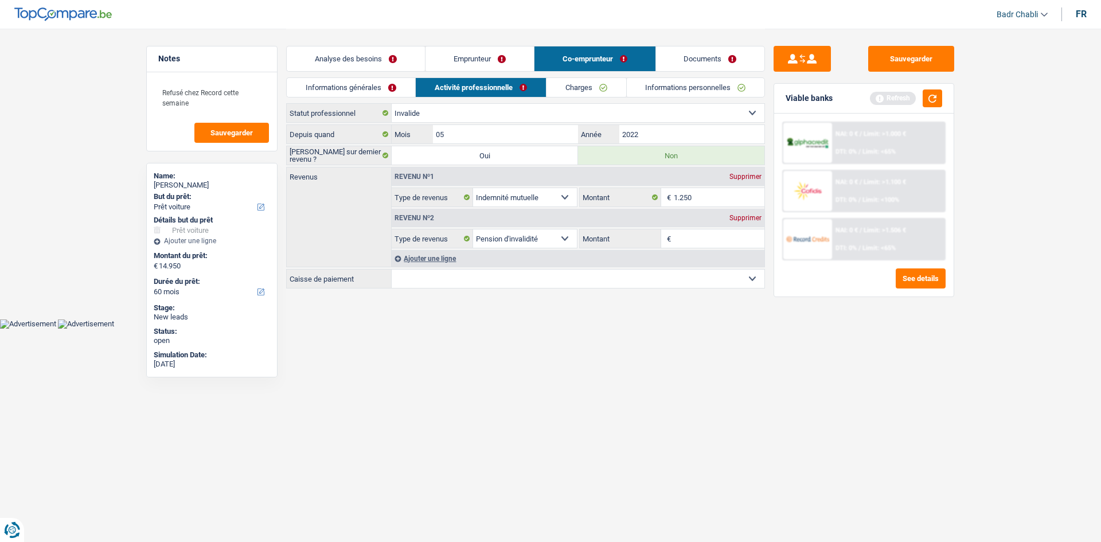
click at [750, 220] on div "Supprimer" at bounding box center [746, 217] width 38 height 7
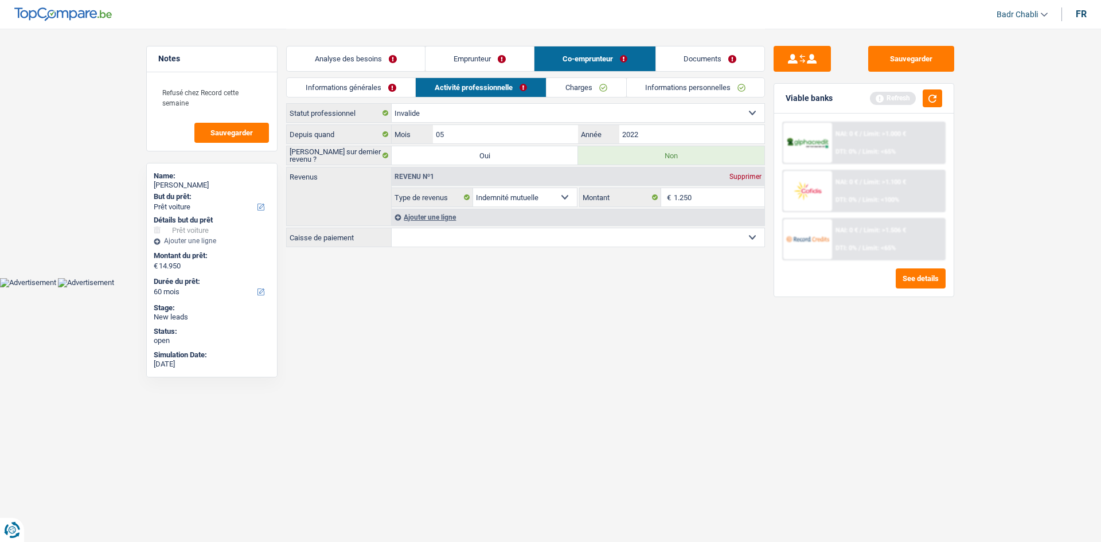
click at [561, 233] on select "Mutualité Chrétienne Mutualité Socialiste (Solidaris) SPF Sécurité Sociale Unio…" at bounding box center [578, 237] width 373 height 18
select select "solidaris"
click at [392, 228] on select "Mutualité Chrétienne Mutualité Socialiste (Solidaris) SPF Sécurité Sociale Unio…" at bounding box center [578, 237] width 373 height 18
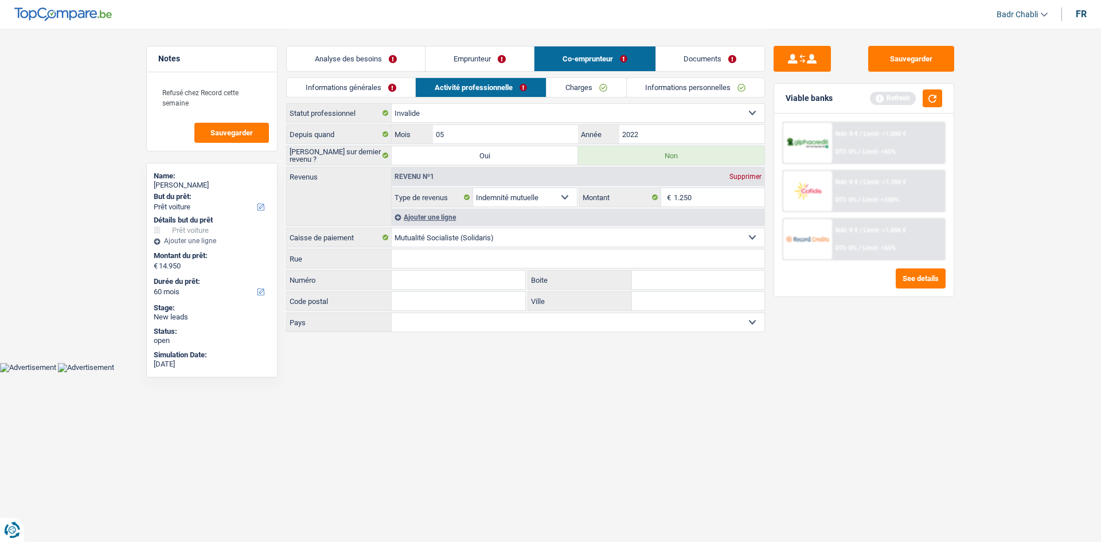
click at [583, 91] on link "Charges" at bounding box center [586, 87] width 80 height 19
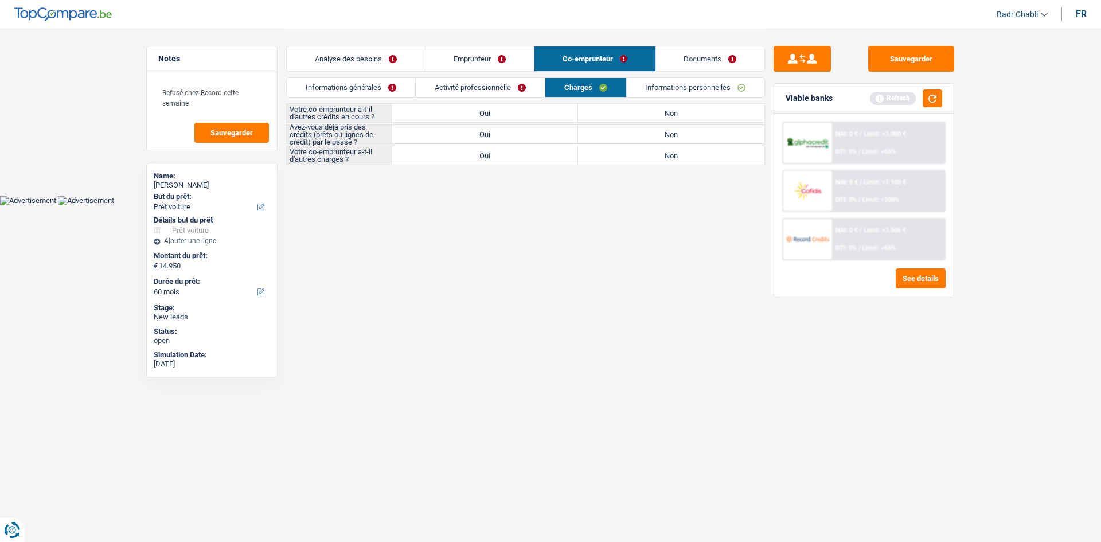
click at [696, 123] on div "Votre co-emprunteur a-t-il d'autres crédits en cours ? Oui Non Tous les champs …" at bounding box center [525, 134] width 479 height 62
click at [688, 115] on label "Non" at bounding box center [671, 113] width 186 height 18
click at [688, 115] on input "Non" at bounding box center [671, 113] width 186 height 18
radio input "true"
click at [687, 138] on label "Non" at bounding box center [671, 134] width 186 height 18
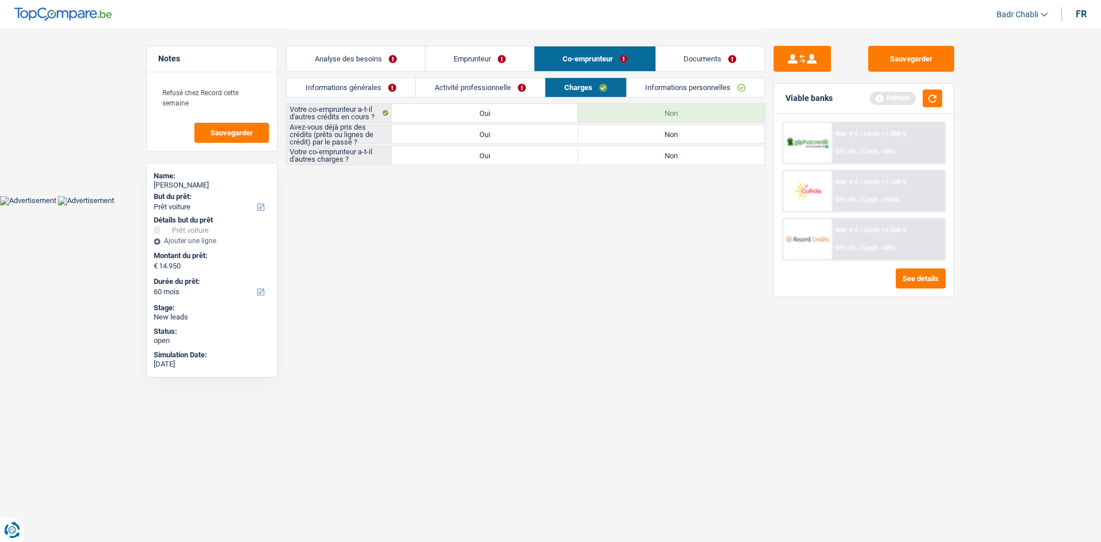
click at [687, 138] on input "Non" at bounding box center [671, 134] width 186 height 18
radio input "true"
click at [689, 155] on label "Non" at bounding box center [671, 155] width 186 height 18
click at [689, 155] on input "Non" at bounding box center [671, 155] width 186 height 18
radio input "true"
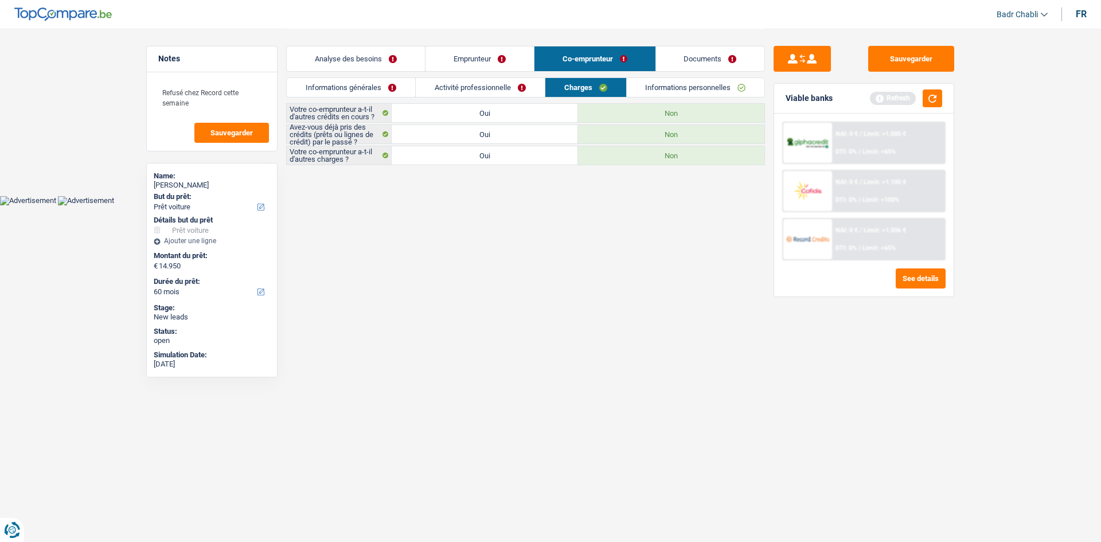
click at [662, 96] on link "Informations personnelles" at bounding box center [696, 87] width 138 height 19
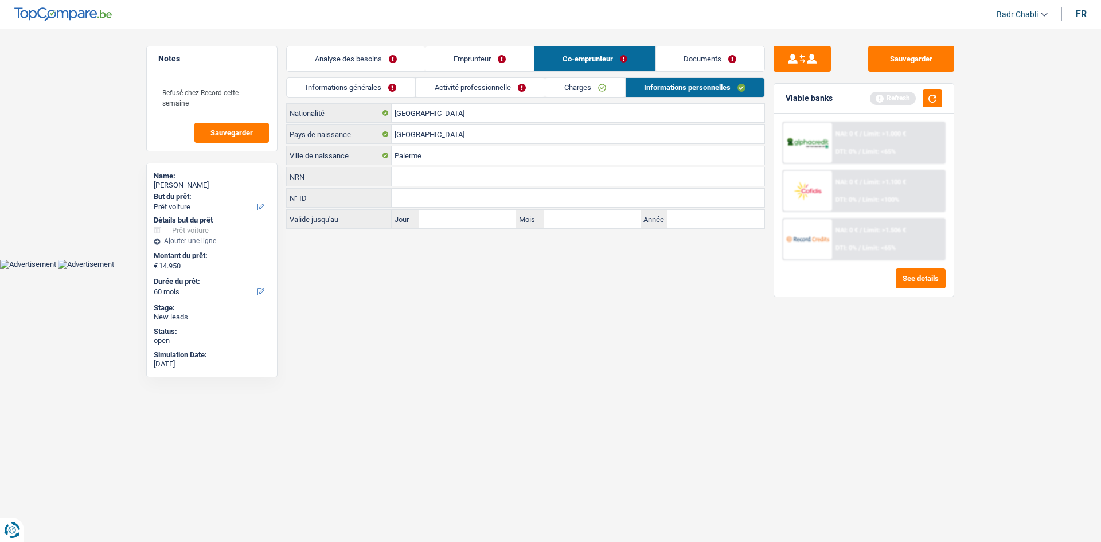
click at [499, 57] on link "Emprunteur" at bounding box center [479, 58] width 108 height 25
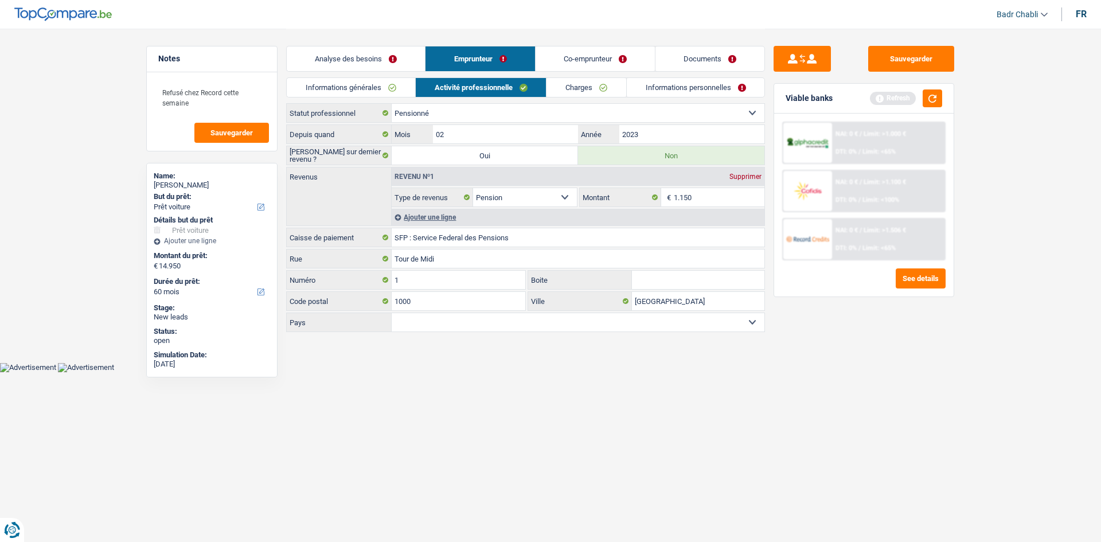
click at [603, 60] on link "Co-emprunteur" at bounding box center [595, 58] width 119 height 25
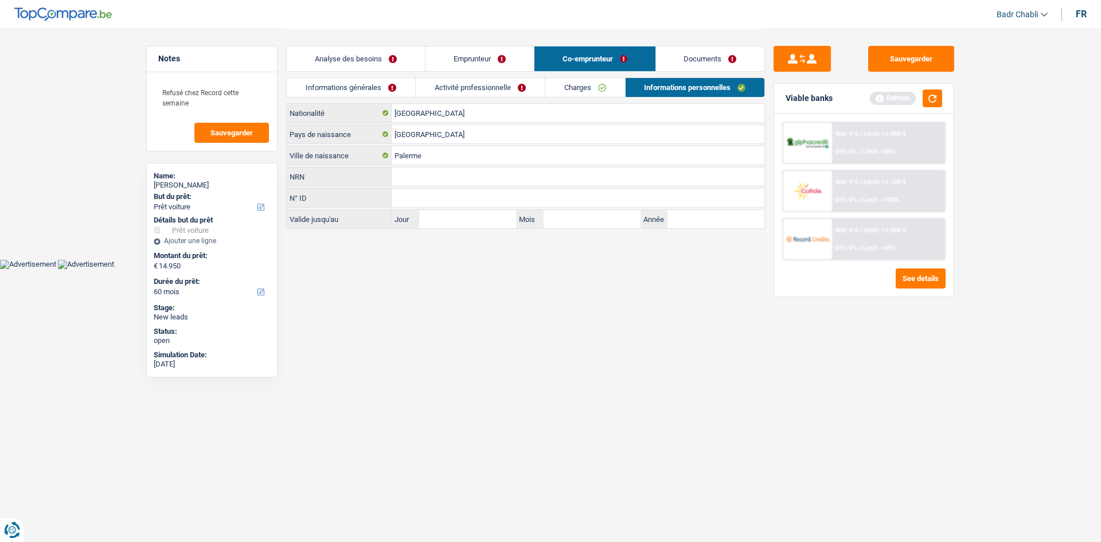
click at [584, 89] on link "Charges" at bounding box center [585, 87] width 80 height 19
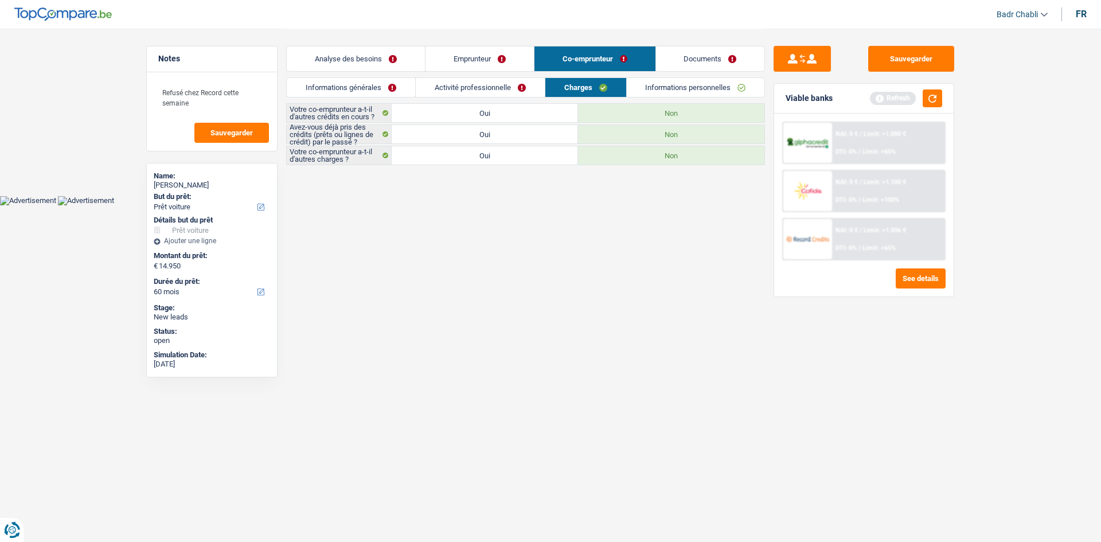
click at [682, 90] on link "Informations personnelles" at bounding box center [696, 87] width 138 height 19
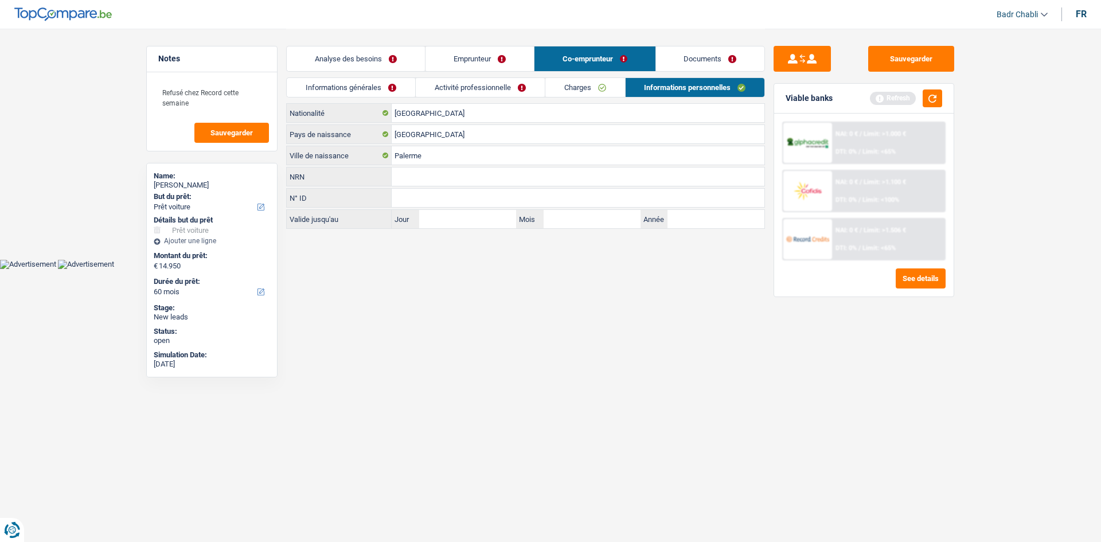
click at [467, 61] on link "Emprunteur" at bounding box center [479, 58] width 108 height 25
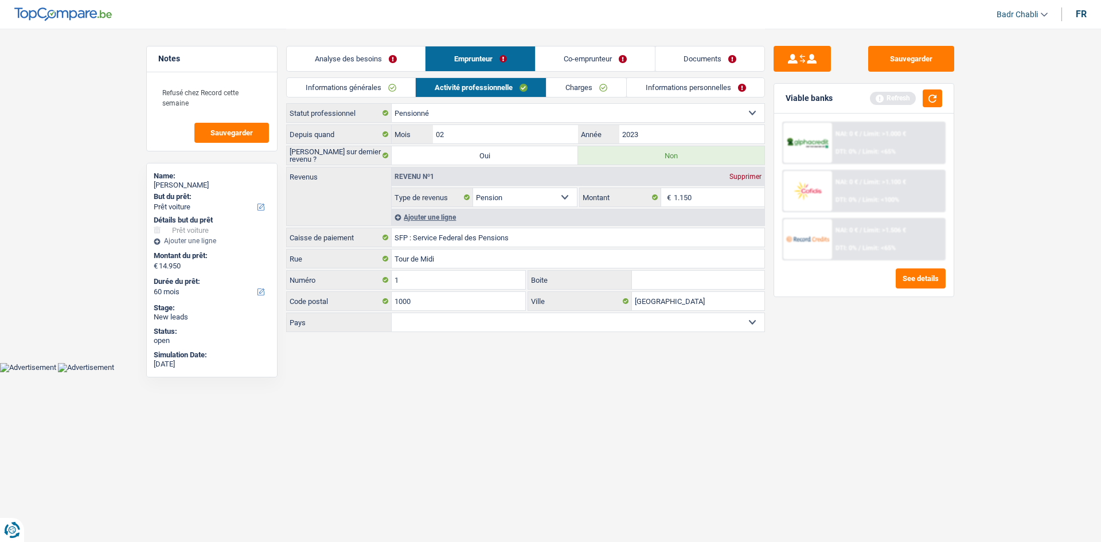
click at [372, 83] on link "Informations générales" at bounding box center [351, 87] width 128 height 19
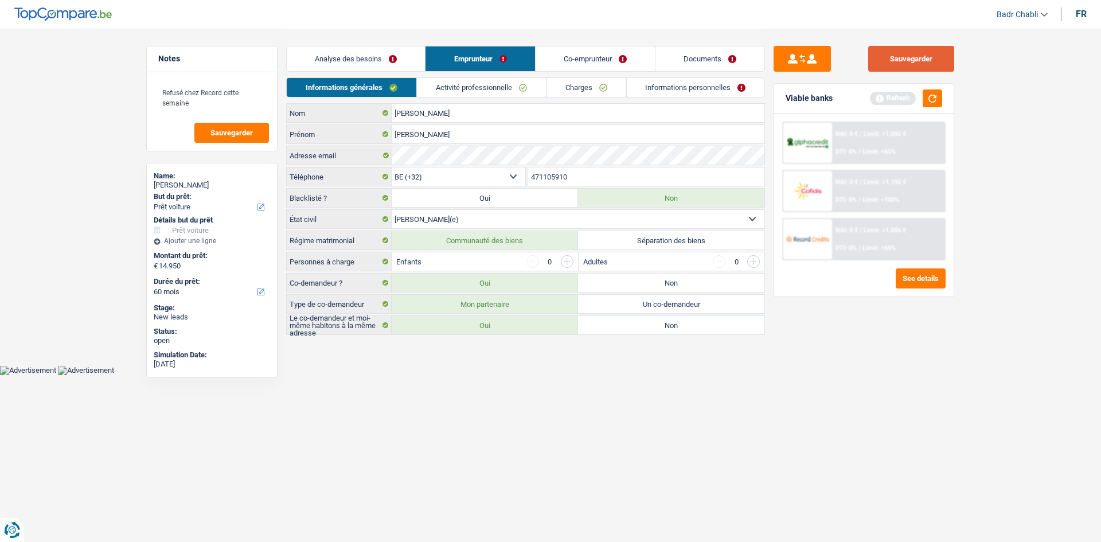
click at [930, 60] on button "Sauvegarder" at bounding box center [911, 59] width 86 height 26
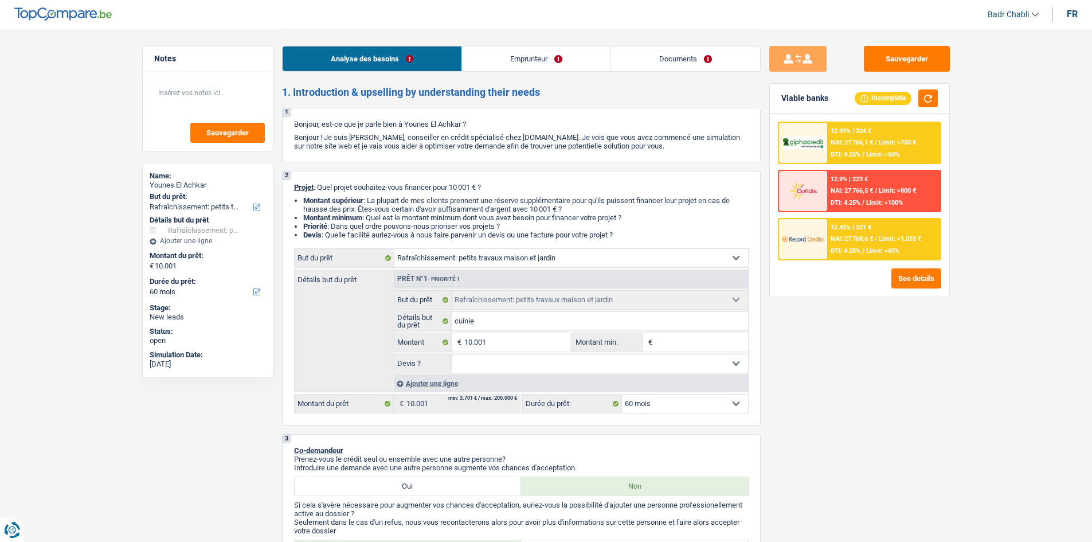
select select "houseOrGarden"
select select "60"
select select "houseOrGarden"
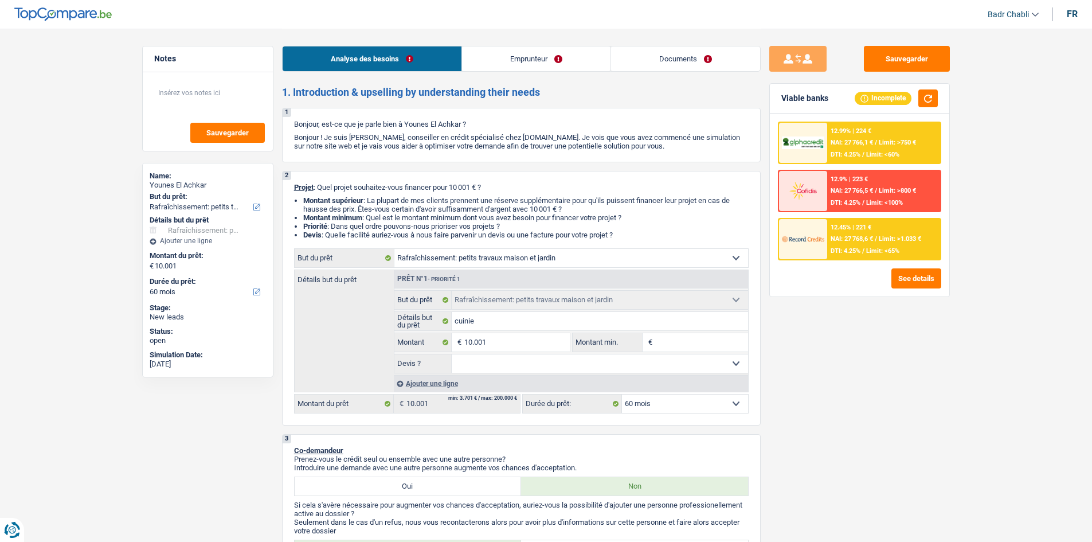
select select "60"
select select "independent"
select select "netSalary"
select select "ownerWithMortgage"
select select "mortgage"
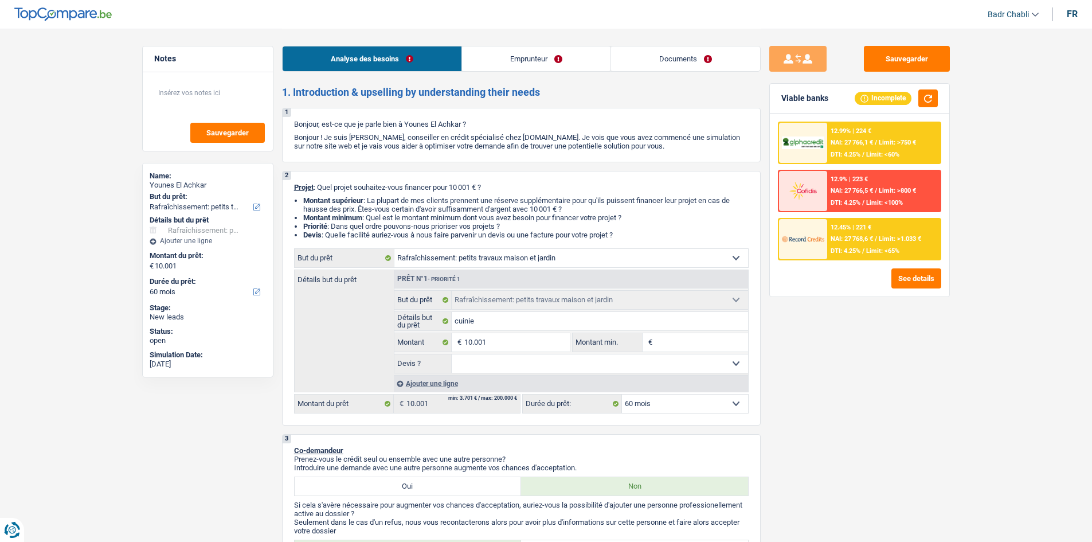
select select "300"
select select "houseOrGarden"
select select "60"
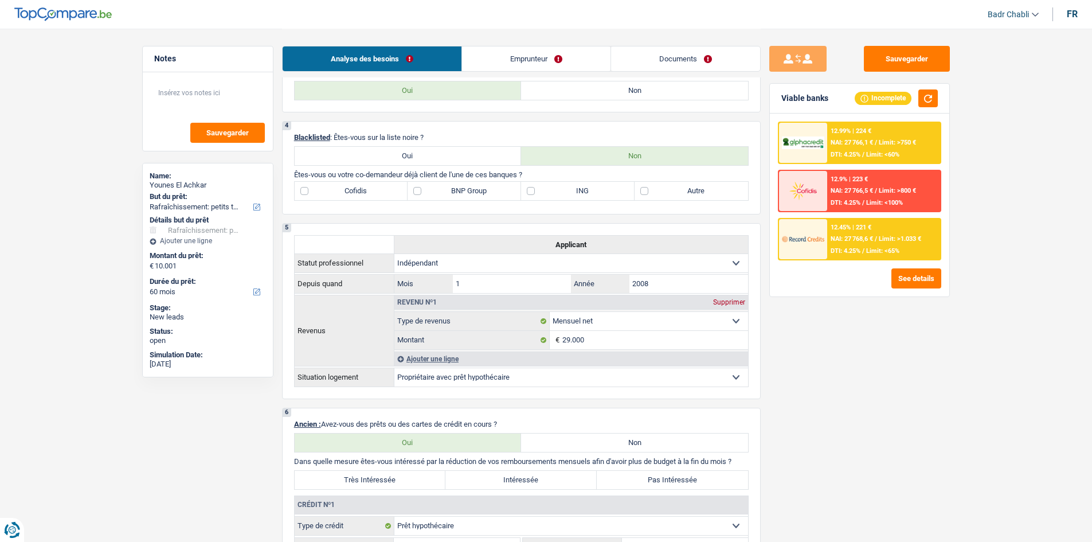
scroll to position [229, 0]
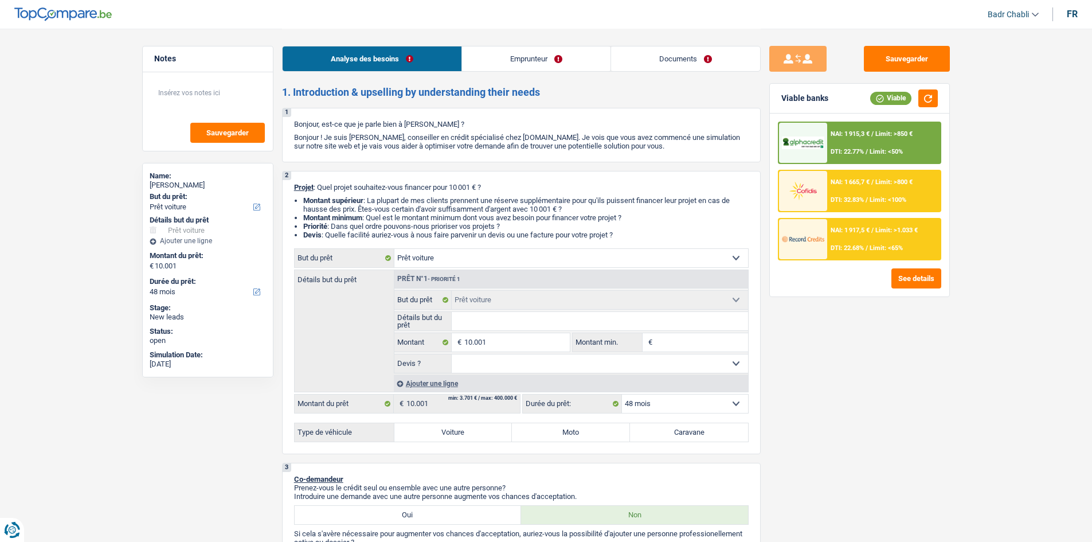
select select "car"
select select "48"
select select "car"
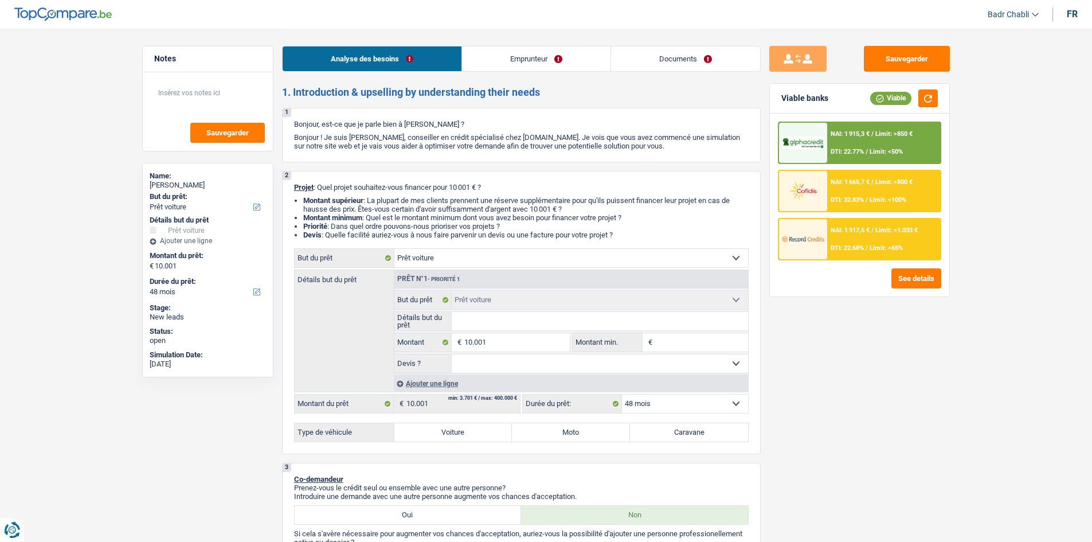
select select "48"
select select "privateEmployee"
select select "netSalary"
select select "mealVouchers"
select select "liveWithParents"
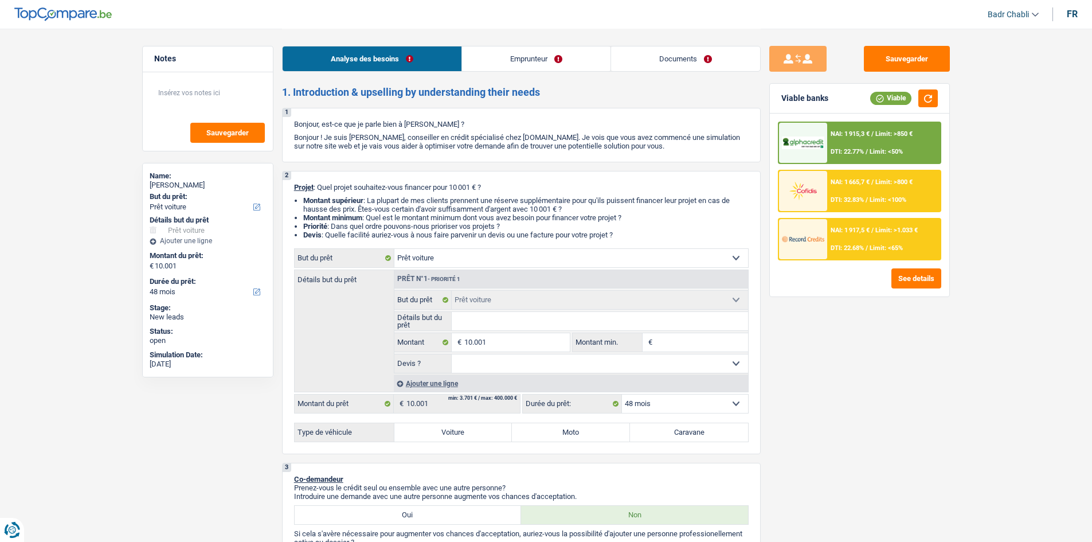
select select "car"
select select "48"
select select "car"
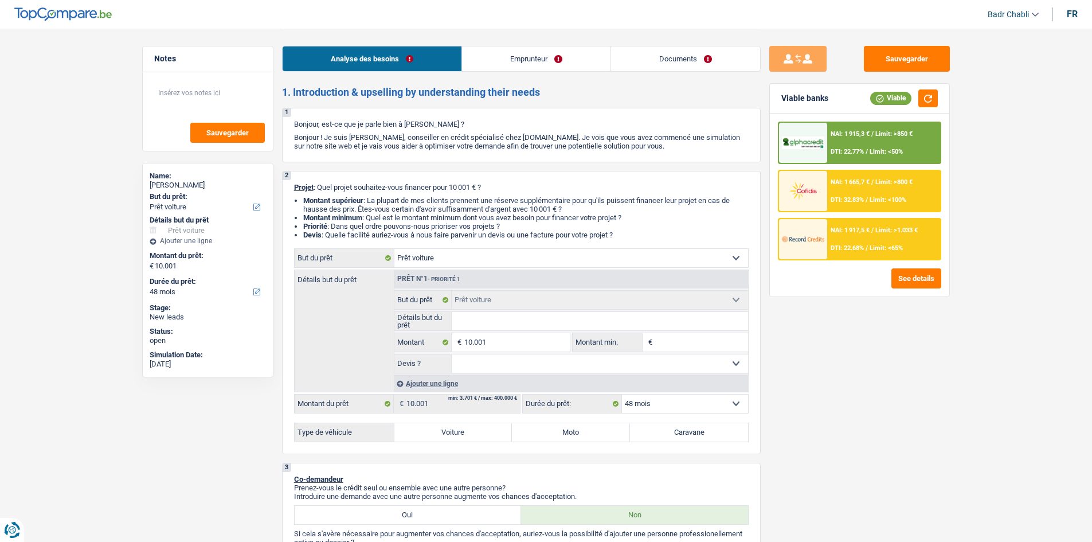
select select "48"
select select "car"
select select "48"
select select "privateEmployee"
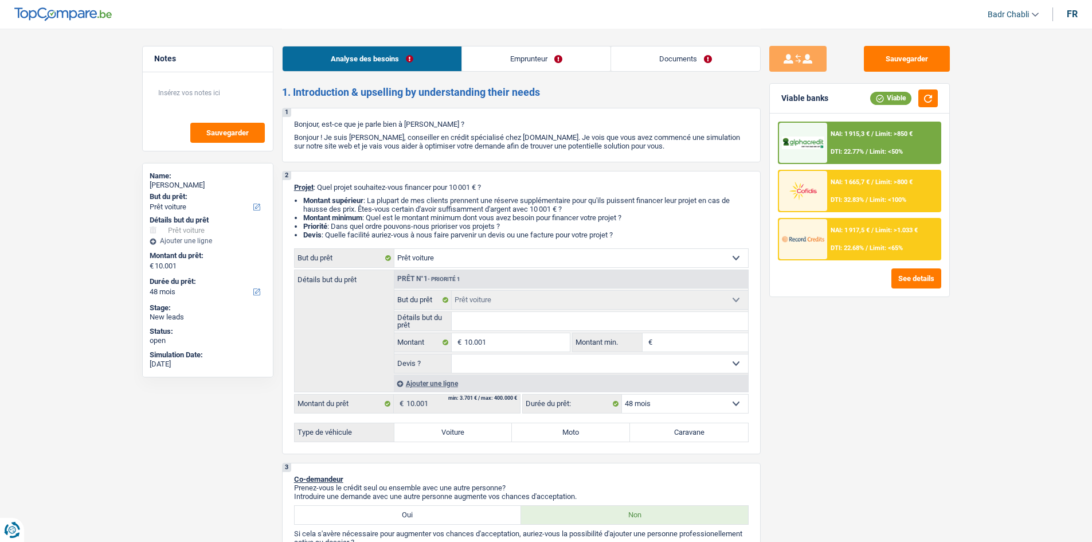
select select "netSalary"
select select "mealVouchers"
select select "liveWithParents"
select select "car"
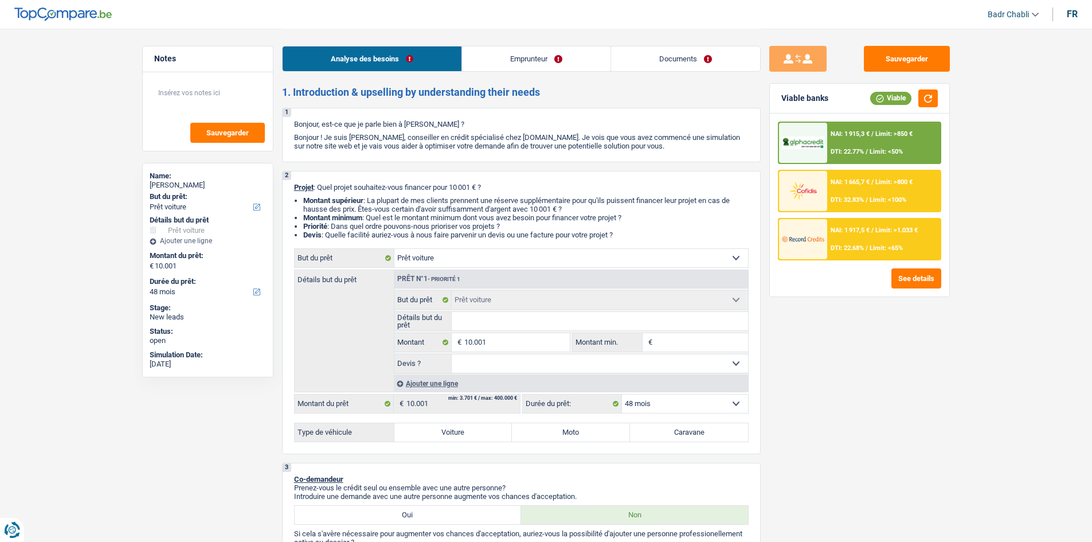
select select "48"
click at [915, 61] on button "Sauvegarder" at bounding box center [907, 59] width 86 height 26
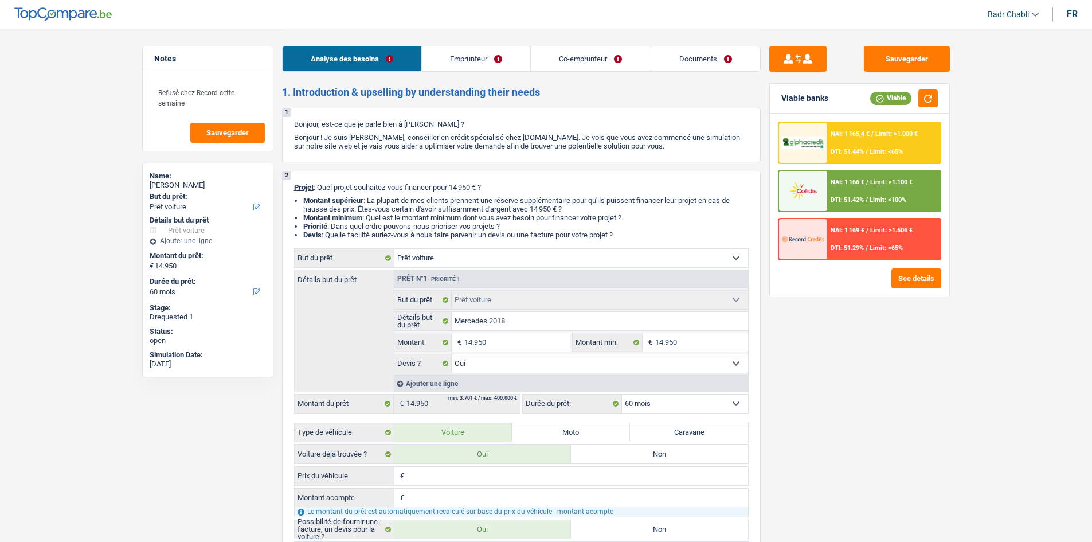
select select "car"
select select "60"
select select "car"
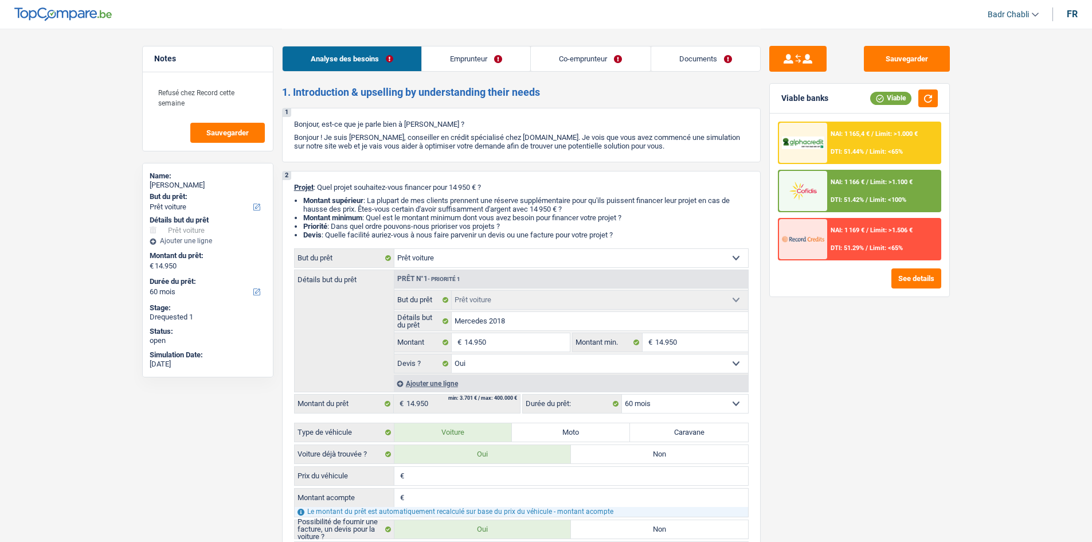
select select "yes"
select select "60"
select select "retired"
select select "invalid"
select select "pension"
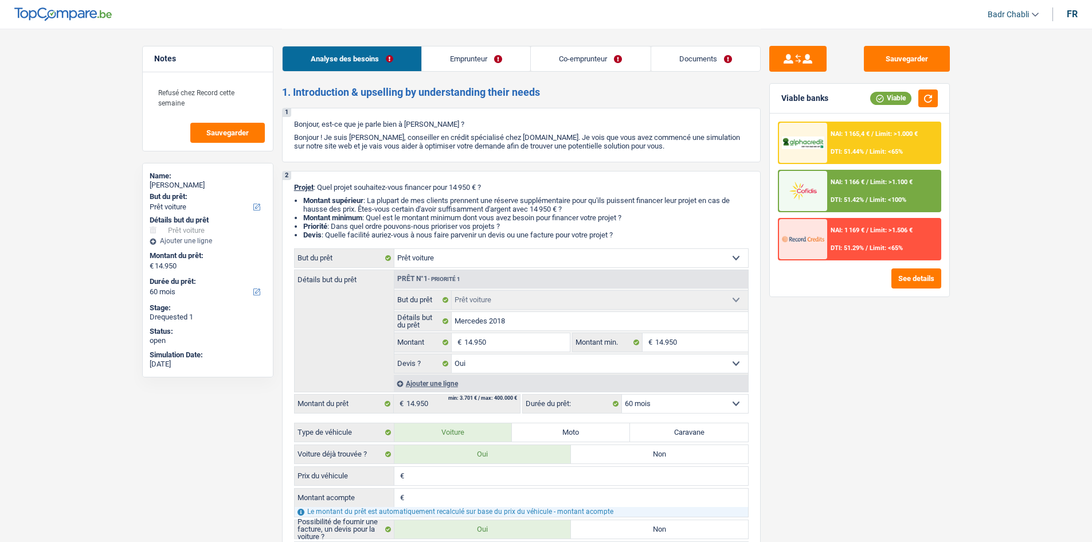
select select "mutualityIndemnity"
select select "disabilityPension"
select select "ownerWithMortgage"
select select "mortgage"
select select "360"
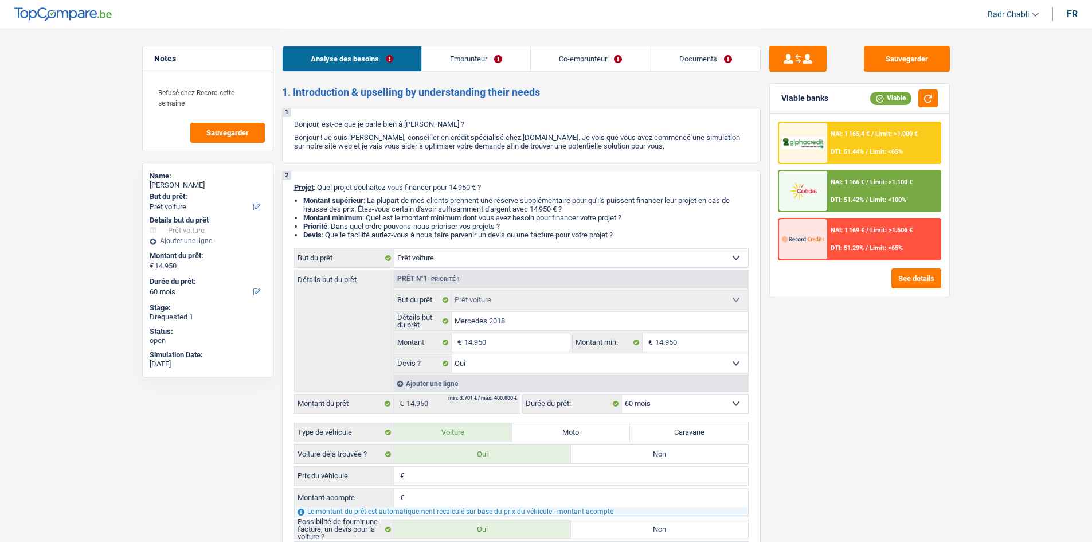
select select "car"
select select "yes"
select select "60"
click at [912, 62] on button "Sauvegarder" at bounding box center [907, 59] width 86 height 26
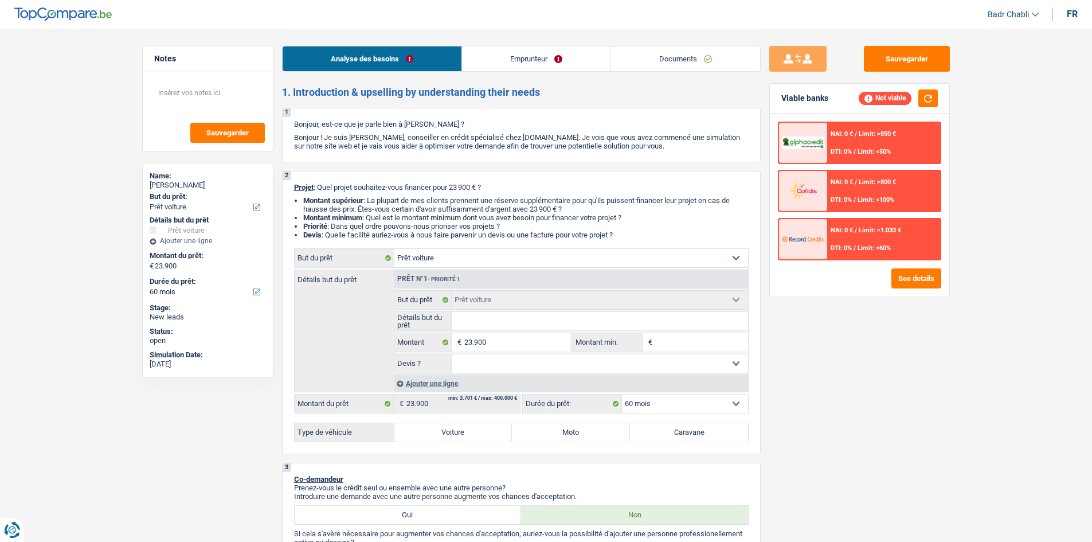
select select "car"
select select "60"
select select "car"
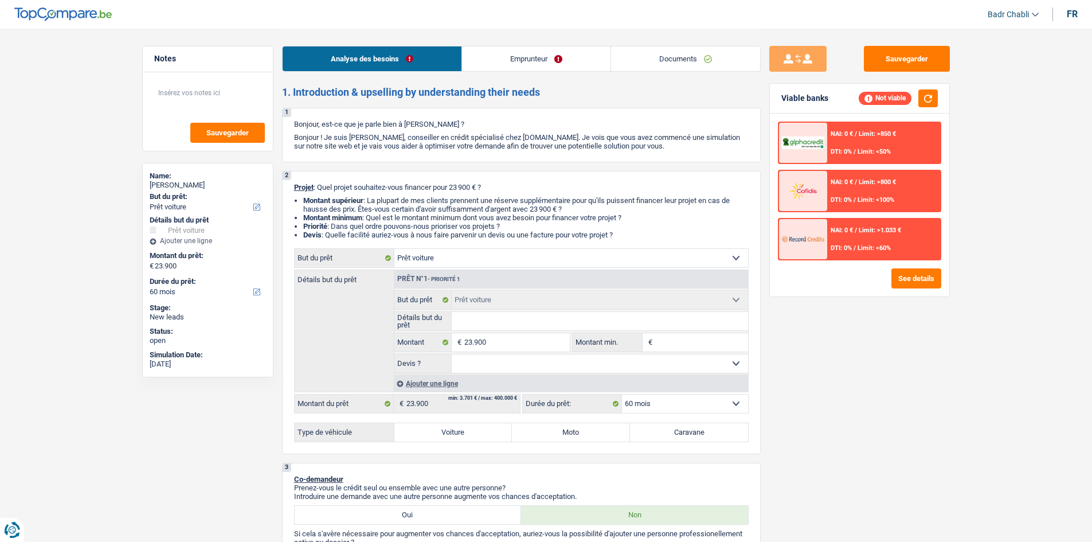
select select "60"
select select "car"
select select "60"
click at [711, 58] on link "Documents" at bounding box center [685, 58] width 149 height 25
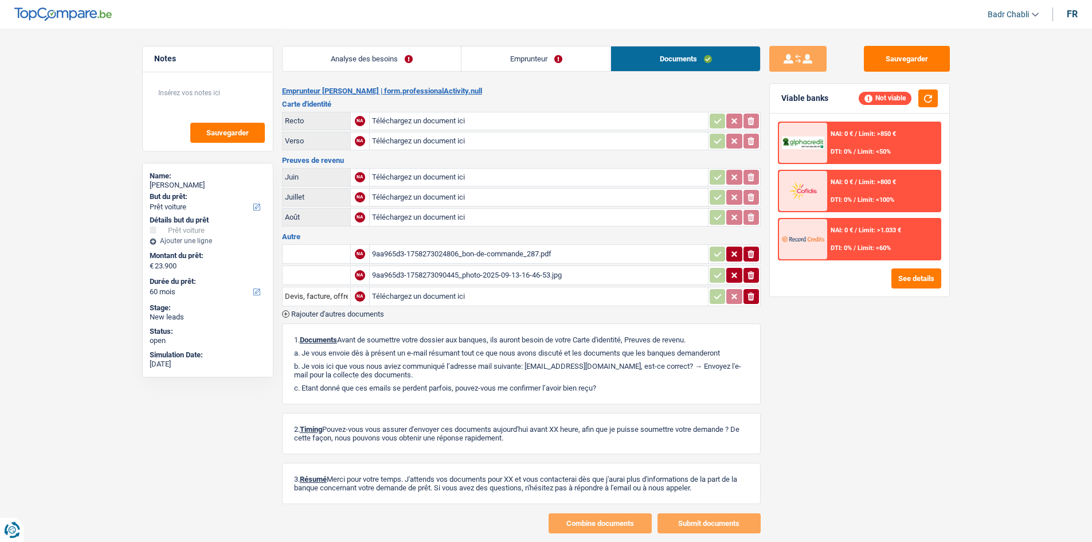
click at [467, 254] on div "9aa965d3-1758273024806_bon-de-commande_287.pdf" at bounding box center [539, 253] width 334 height 17
click at [396, 70] on link "Analyse des besoins" at bounding box center [372, 58] width 179 height 25
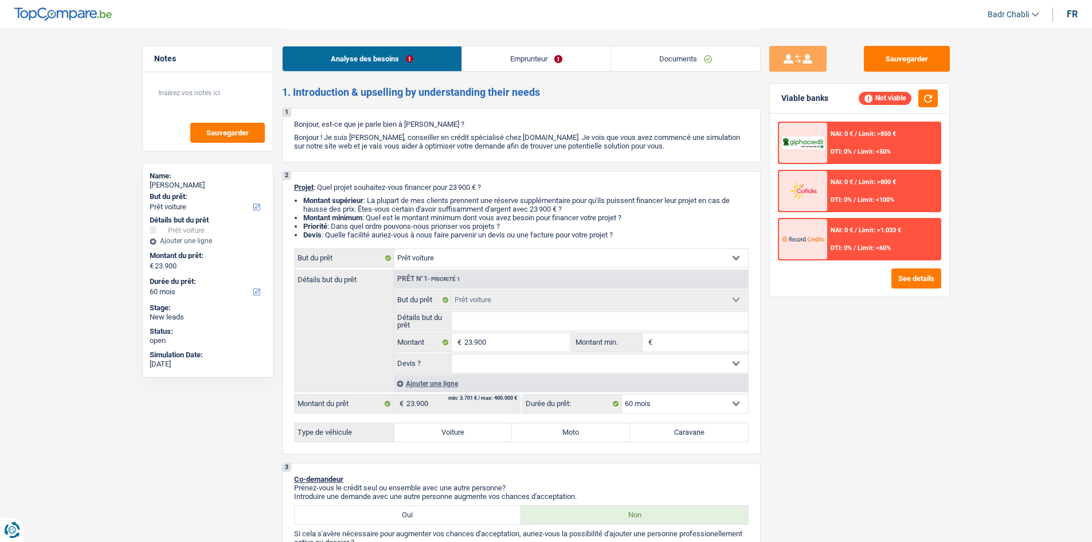
click at [477, 316] on input "Détails but du prêt" at bounding box center [600, 321] width 296 height 18
type input "v"
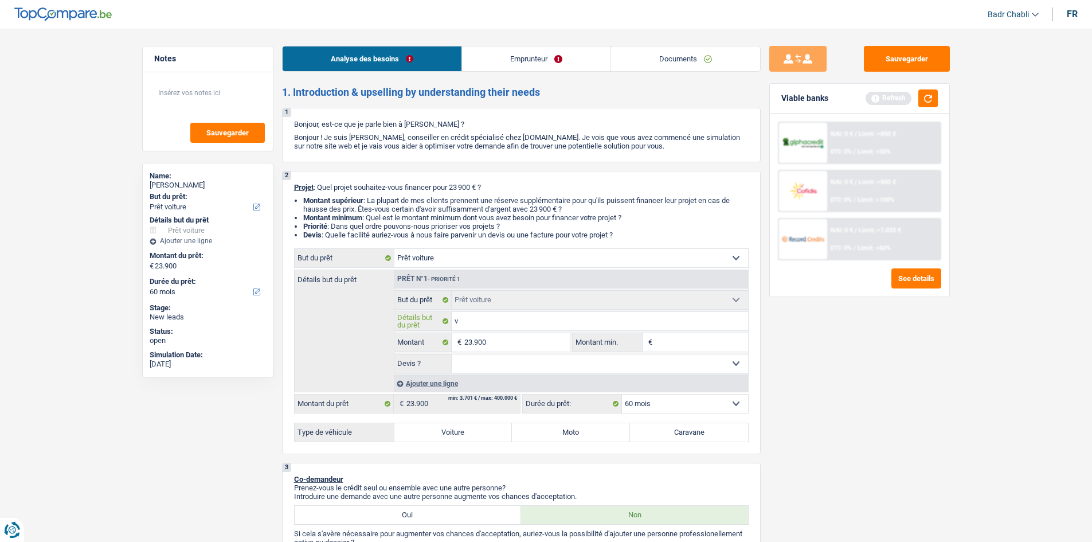
click at [475, 322] on input "v" at bounding box center [600, 321] width 296 height 18
paste input "VOLKSWAGEN TIGUAN"
type input "VOLKSWAGEN TIGUAN"
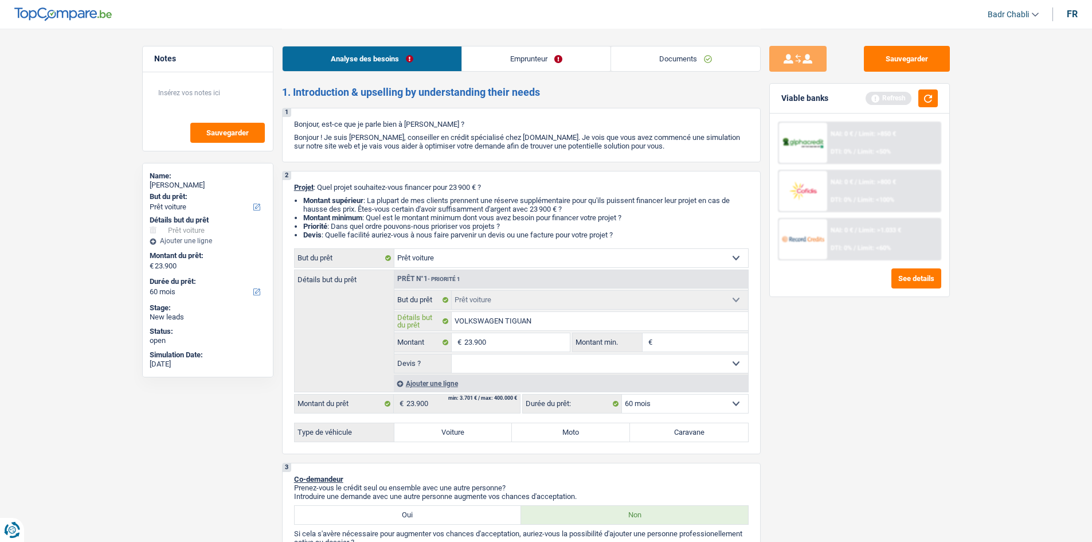
type input "VOLKSWAGEN TIGUAN"
type input "VOLKSWAGEN TIGUAN 2"
type input "VOLKSWAGEN TIGUAN 20"
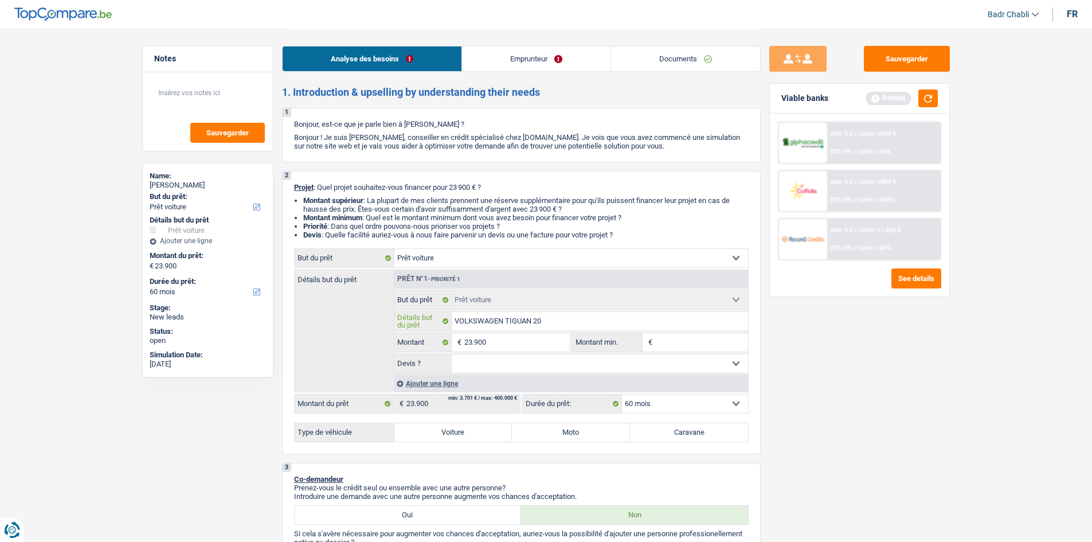
type input "VOLKSWAGEN TIGUAN 202"
type input "VOLKSWAGEN TIGUAN 2020"
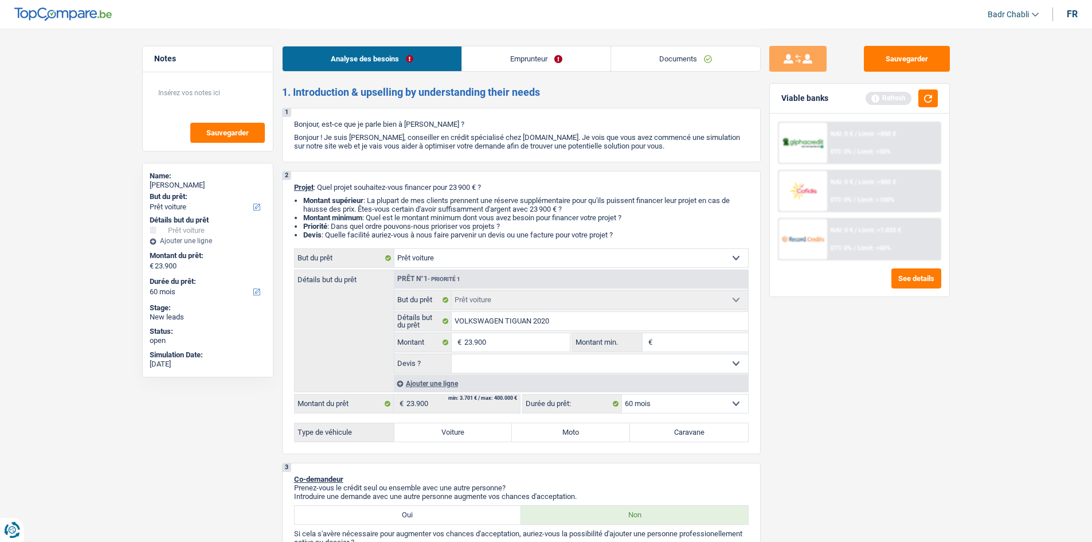
click at [510, 362] on select "Oui Non Non répondu Sélectionner une option" at bounding box center [600, 363] width 296 height 18
select select "yes"
click at [452, 354] on select "Oui Non Non répondu Sélectionner une option" at bounding box center [600, 363] width 296 height 18
select select "yes"
click at [482, 436] on label "Voiture" at bounding box center [454, 432] width 118 height 18
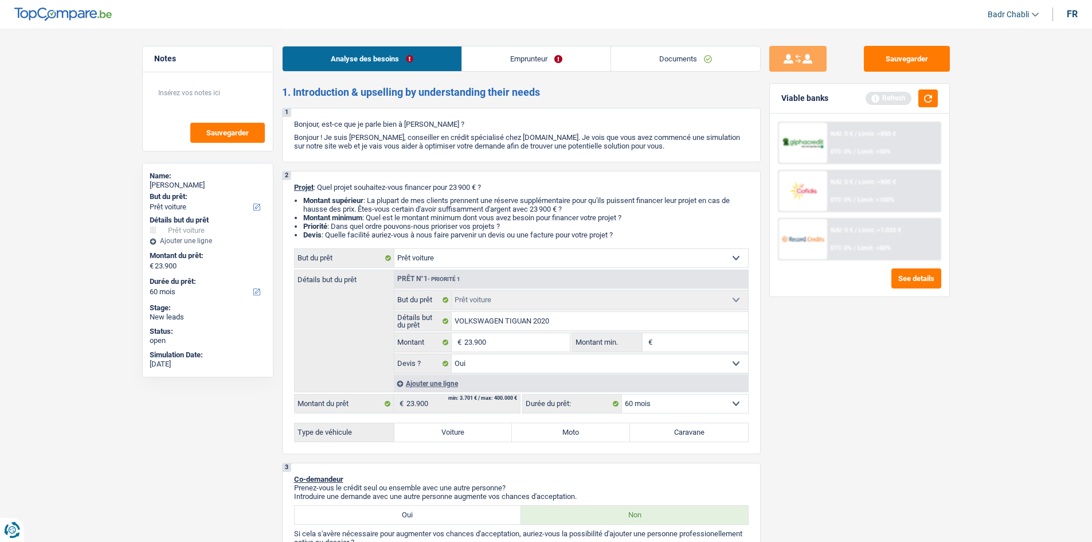
click at [482, 436] on input "Voiture" at bounding box center [454, 432] width 118 height 18
radio input "true"
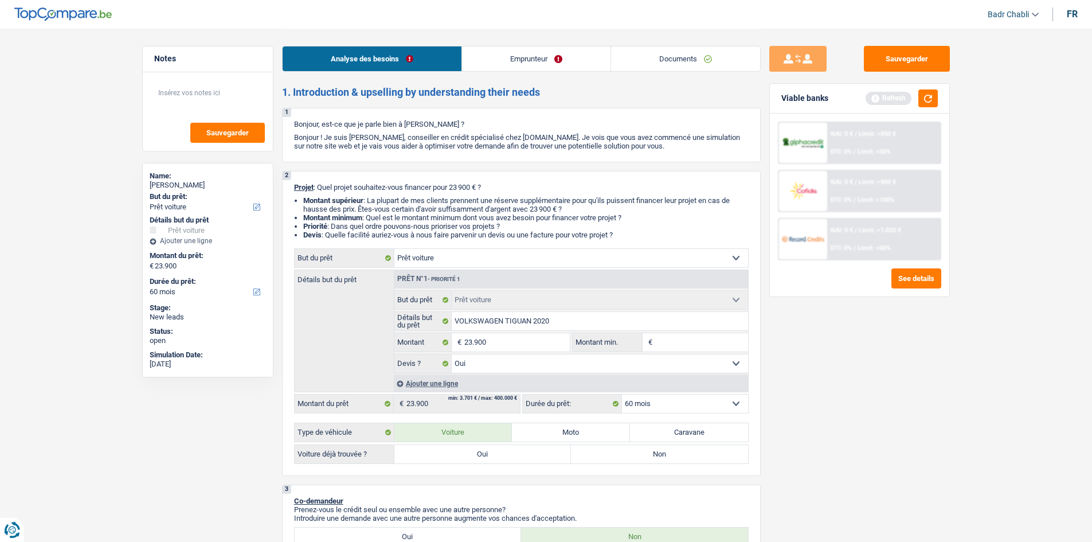
click at [476, 466] on div "2 Projet : Quel projet souhaitez-vous financer pour 23 900 € ? Montant supérieu…" at bounding box center [521, 323] width 479 height 305
click at [476, 459] on label "Oui" at bounding box center [483, 454] width 177 height 18
click at [476, 459] on input "Oui" at bounding box center [483, 454] width 177 height 18
radio input "true"
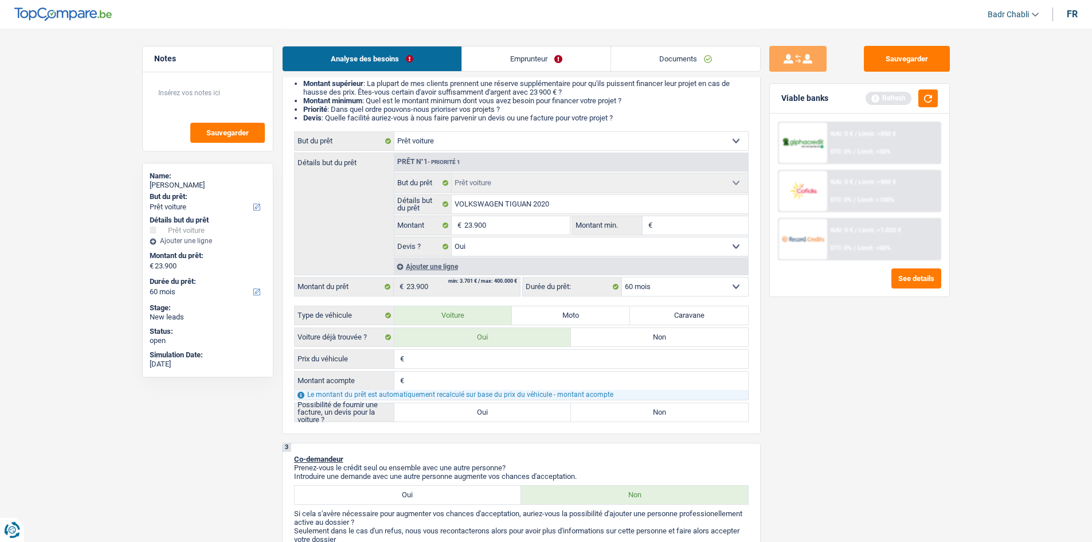
scroll to position [229, 0]
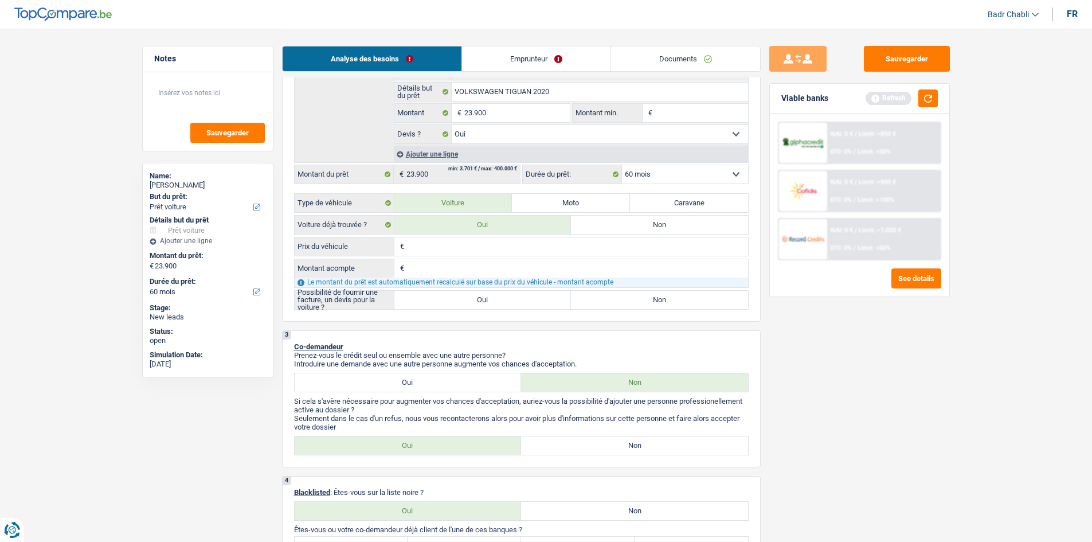
click at [483, 303] on label "Oui" at bounding box center [483, 300] width 177 height 18
click at [483, 303] on input "Oui" at bounding box center [483, 300] width 177 height 18
radio input "true"
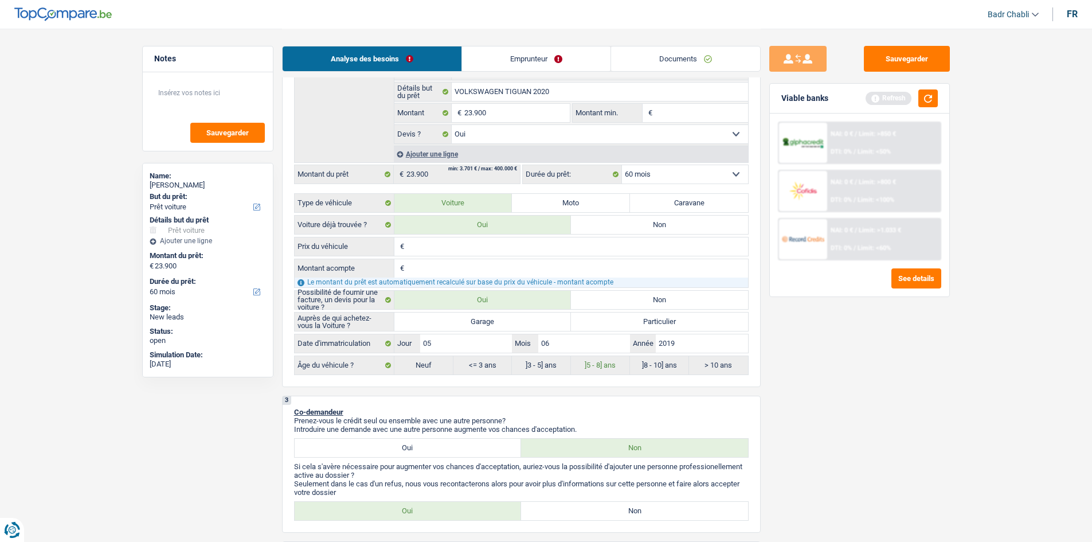
click at [487, 327] on label "Garage" at bounding box center [483, 322] width 177 height 18
click at [487, 327] on input "Garage" at bounding box center [483, 322] width 177 height 18
radio input "true"
click at [456, 356] on label "<= 3 ans" at bounding box center [483, 365] width 59 height 18
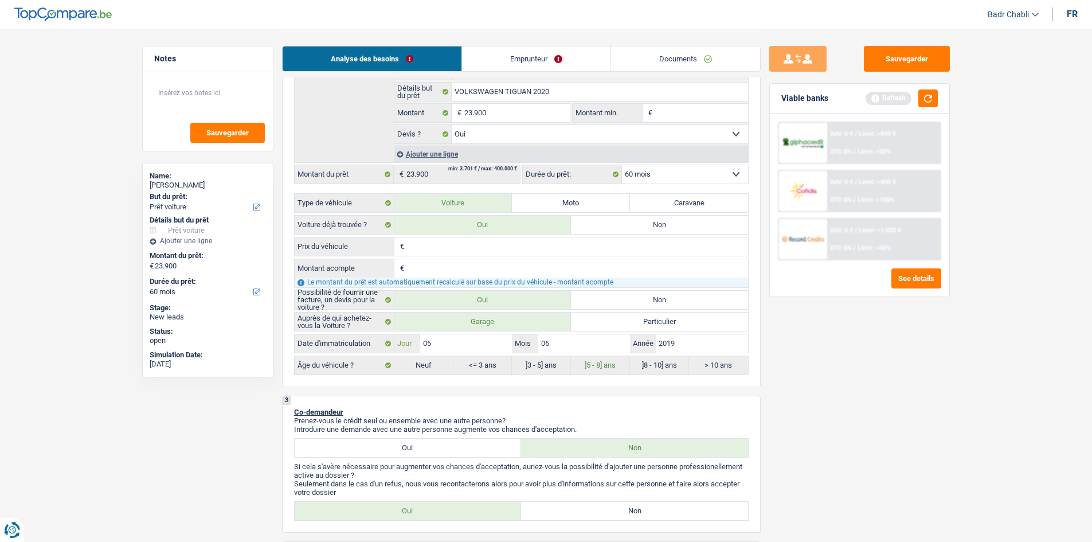
click at [461, 349] on input "05" at bounding box center [466, 343] width 92 height 18
type input "1"
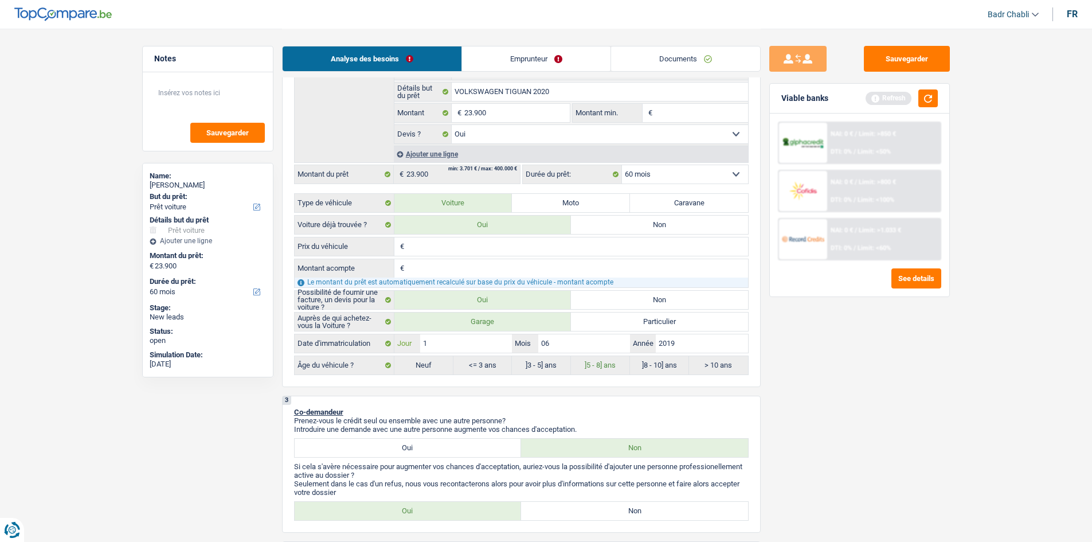
type input "13"
type input "06"
type input "201"
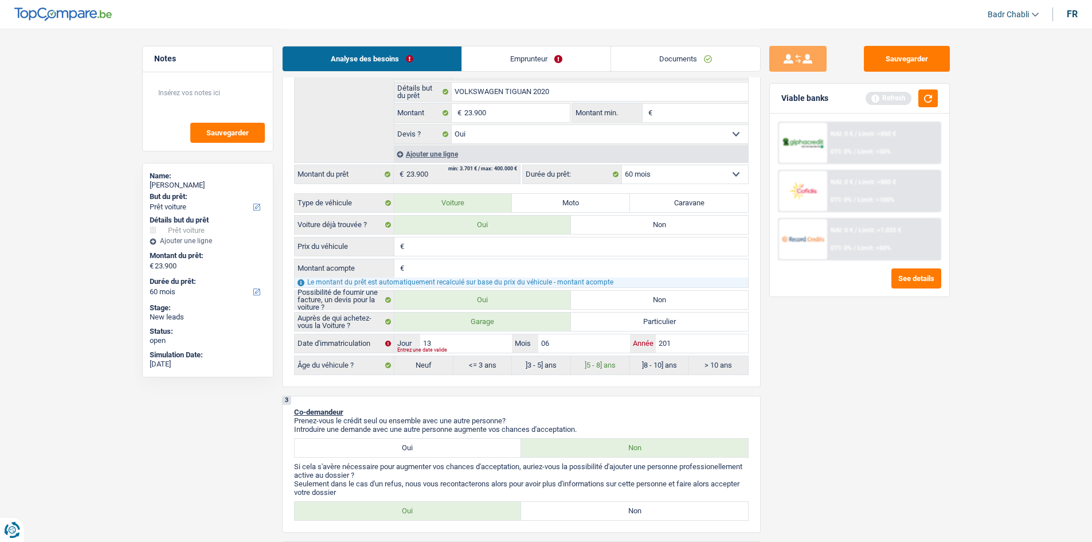
type input "20"
type input "202"
type input "2020"
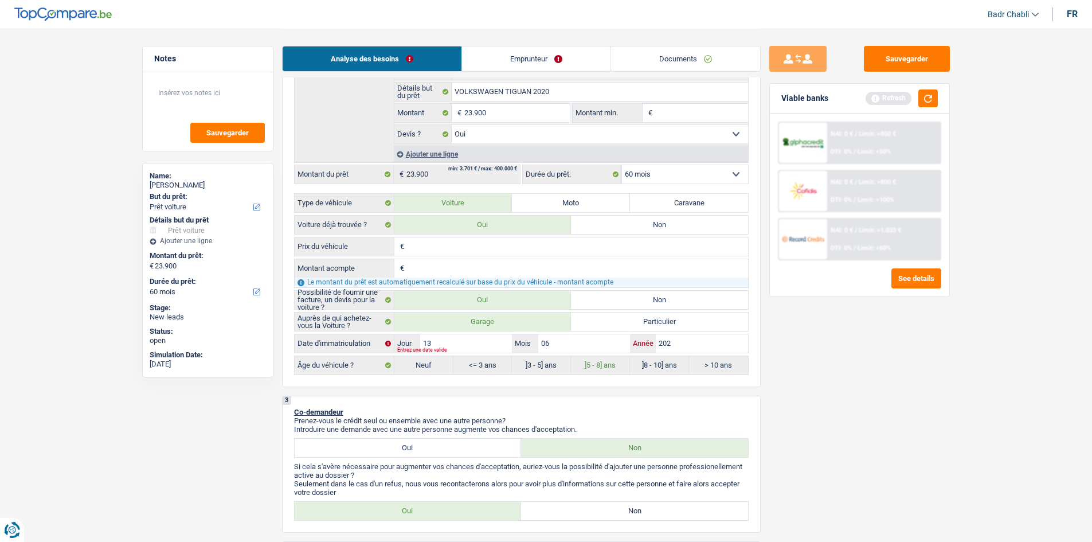
type input "2020"
drag, startPoint x: 561, startPoint y: 128, endPoint x: 561, endPoint y: 119, distance: 9.2
click at [561, 128] on select "Oui Non Non répondu Sélectionner une option" at bounding box center [600, 134] width 296 height 18
click at [546, 120] on input "23.900" at bounding box center [516, 113] width 105 height 18
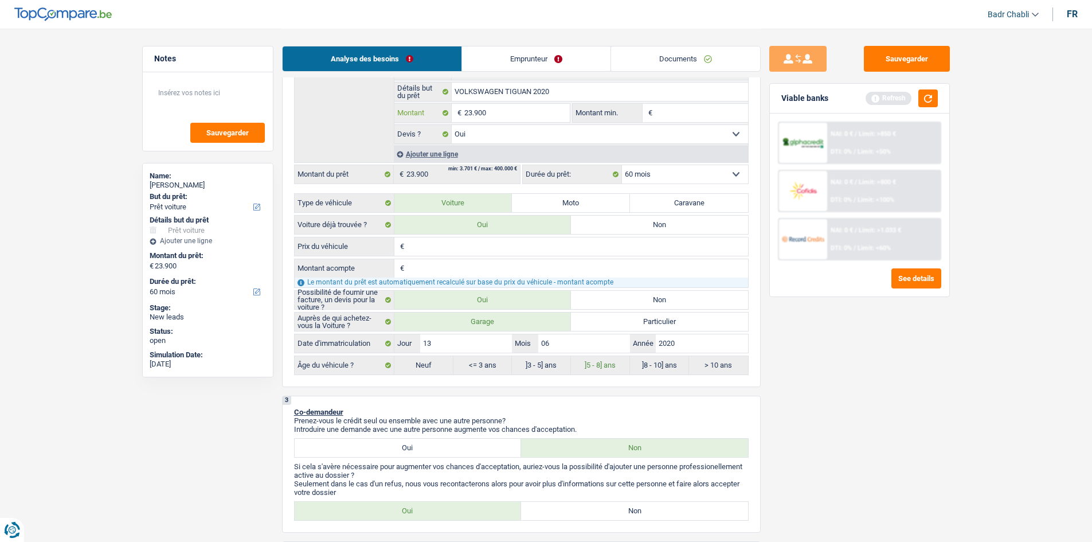
click at [546, 120] on input "23.900" at bounding box center [516, 113] width 105 height 18
click at [710, 112] on input "Montant min." at bounding box center [701, 113] width 93 height 18
paste input "23.900"
type input "23.900"
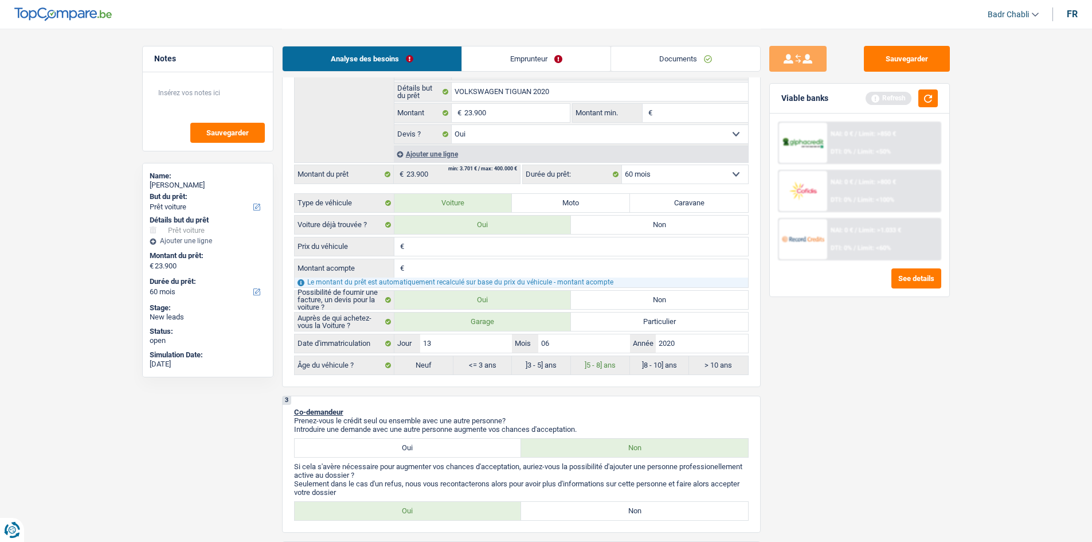
type input "23.900"
click at [458, 250] on input "Prix du véhicule" at bounding box center [577, 246] width 341 height 18
type input "2"
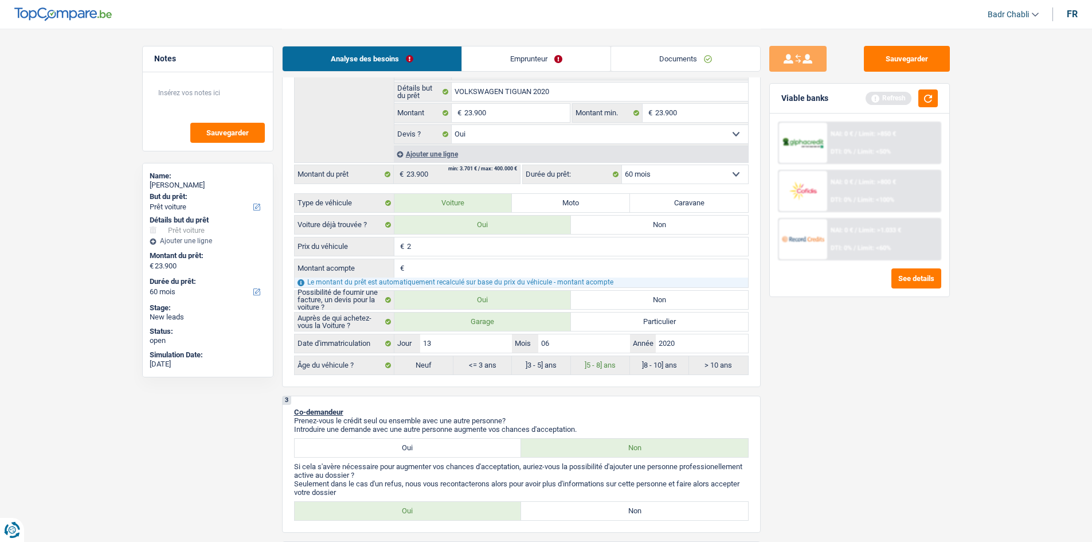
type input "24"
type input "244"
type input "2.440"
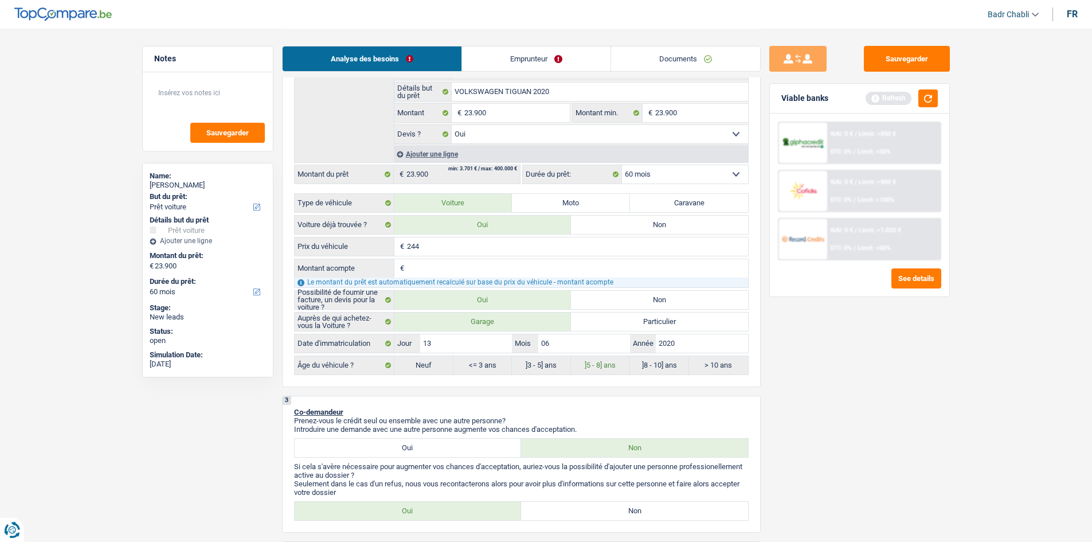
type input "2.440"
type input "24.400"
drag, startPoint x: 450, startPoint y: 273, endPoint x: 458, endPoint y: 270, distance: 8.5
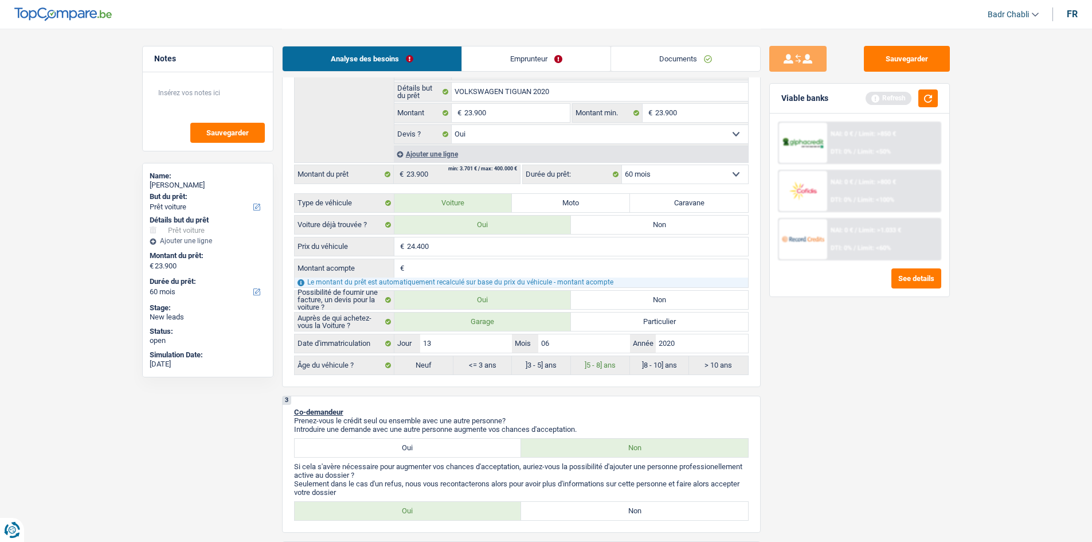
click at [450, 272] on input "Montant acompte" at bounding box center [577, 268] width 341 height 18
type input "5"
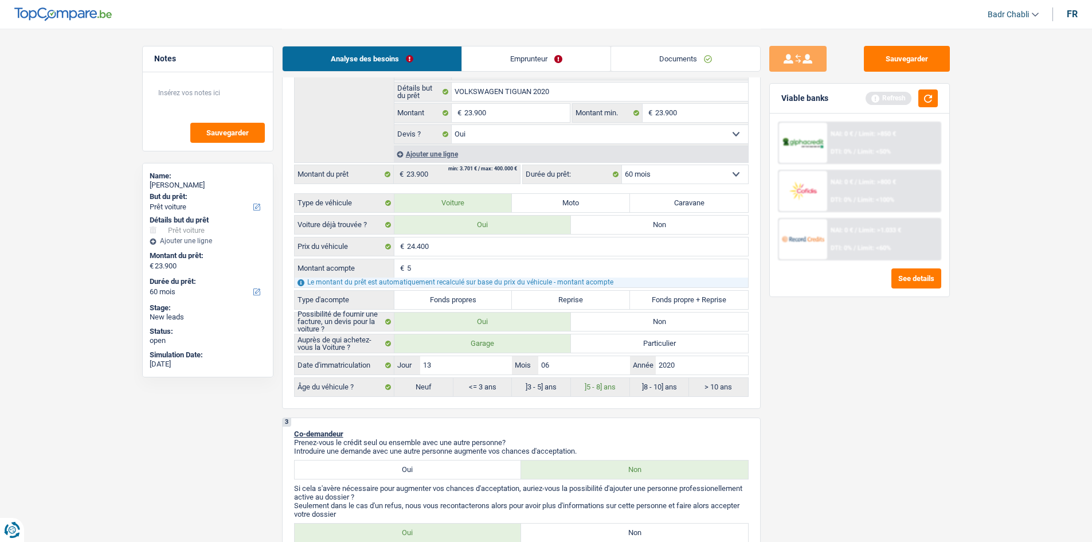
type input "50"
type input "500"
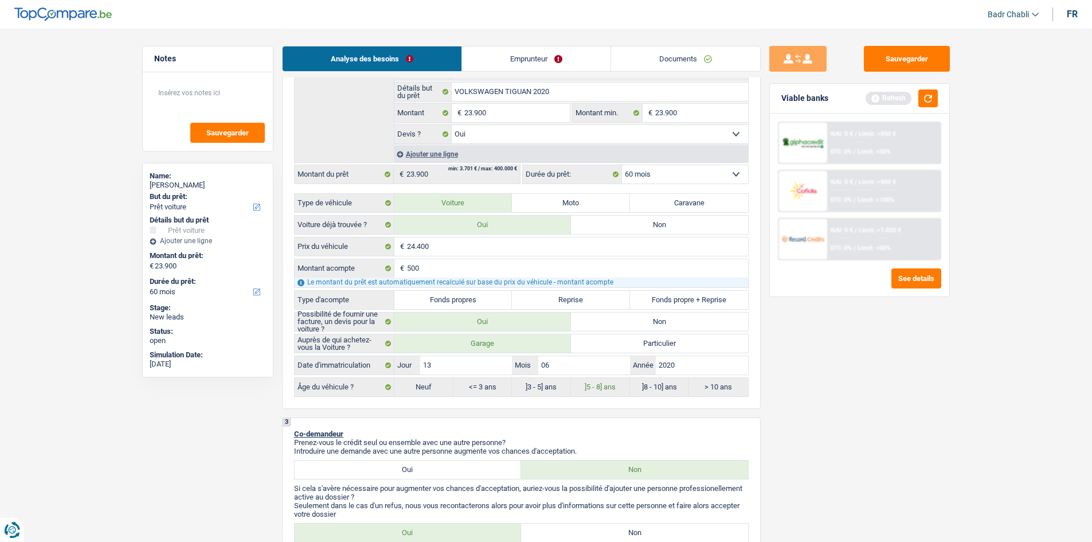
click at [481, 303] on label "Fonds propres" at bounding box center [454, 300] width 118 height 18
click at [481, 303] on input "Fonds propres" at bounding box center [454, 300] width 118 height 18
radio input "true"
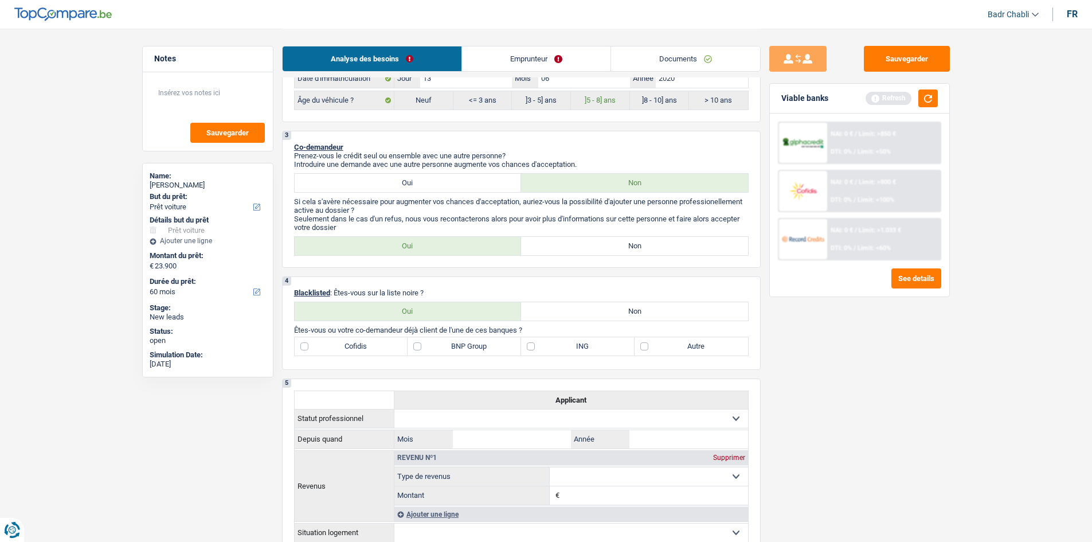
click at [652, 237] on label "Non" at bounding box center [634, 246] width 227 height 18
click at [652, 237] on input "Non" at bounding box center [634, 246] width 227 height 18
radio input "true"
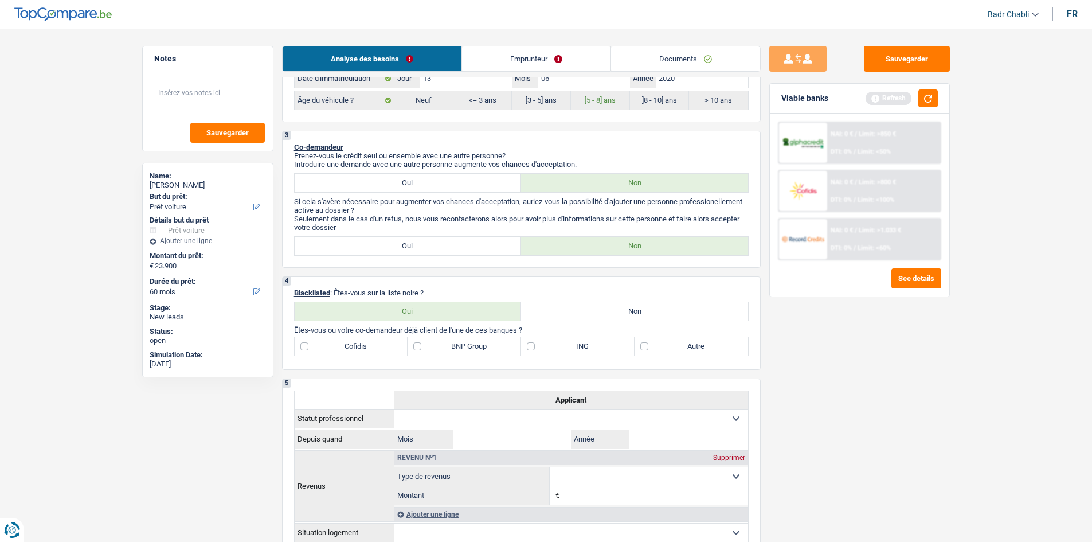
click at [648, 306] on label "Non" at bounding box center [634, 311] width 227 height 18
click at [648, 306] on input "Non" at bounding box center [634, 311] width 227 height 18
radio input "true"
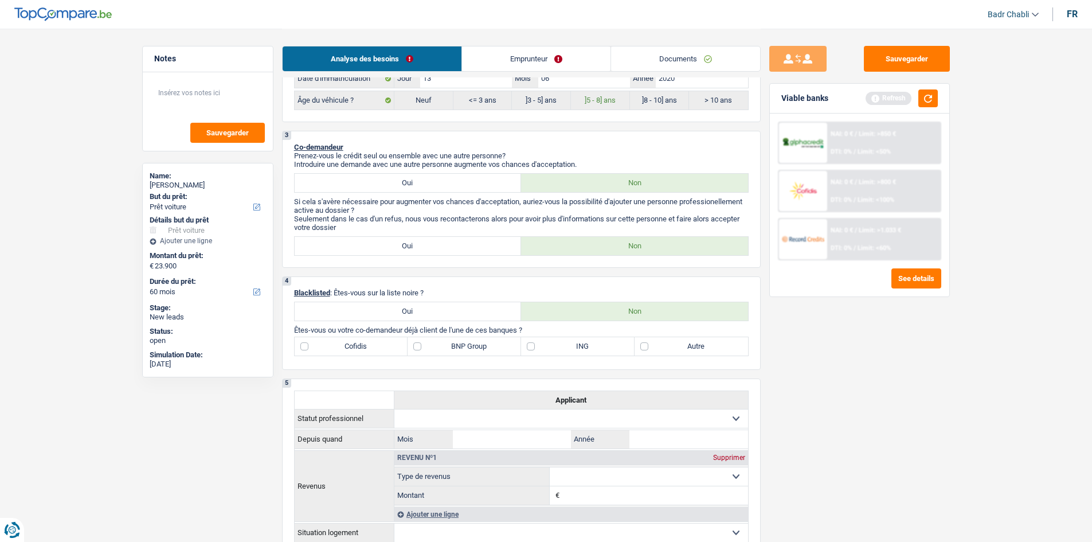
radio input "true"
click at [539, 63] on link "Emprunteur" at bounding box center [536, 58] width 149 height 25
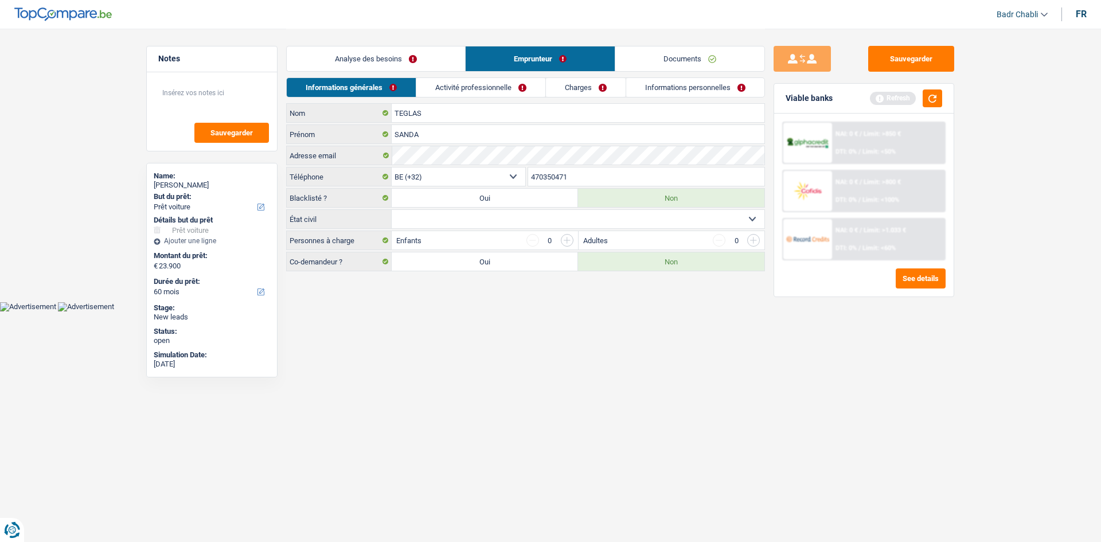
click at [490, 214] on select "Célibataire Marié(e) Cohabitant(e) légal(e) Divorcé(e) Veuf(ve) Séparé (de fait…" at bounding box center [578, 219] width 373 height 18
select select "single"
click at [392, 210] on select "Célibataire Marié(e) Cohabitant(e) légal(e) Divorcé(e) Veuf(ve) Séparé (de fait…" at bounding box center [578, 219] width 373 height 18
click at [388, 65] on link "Analyse des besoins" at bounding box center [376, 58] width 178 height 25
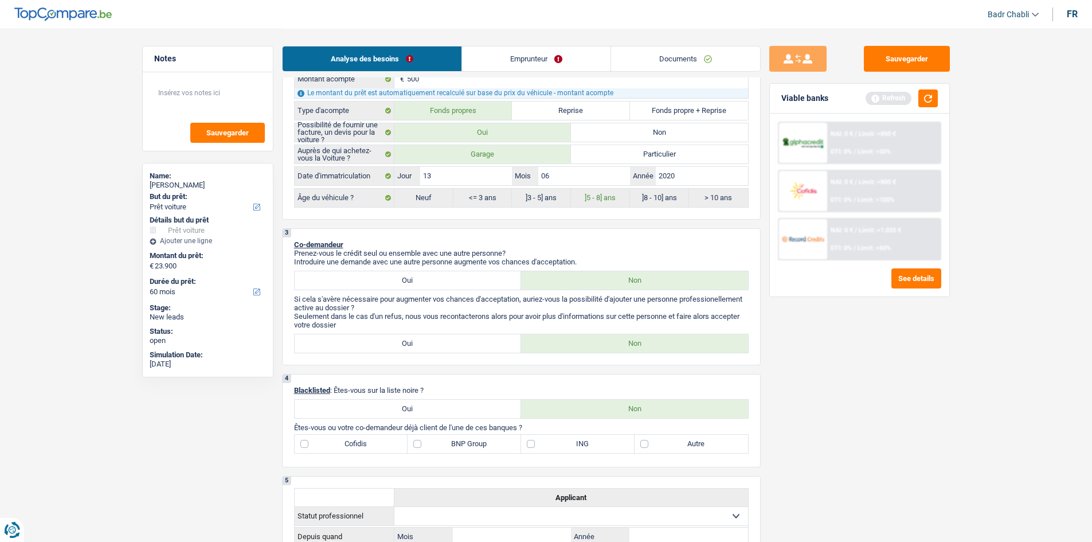
scroll to position [516, 0]
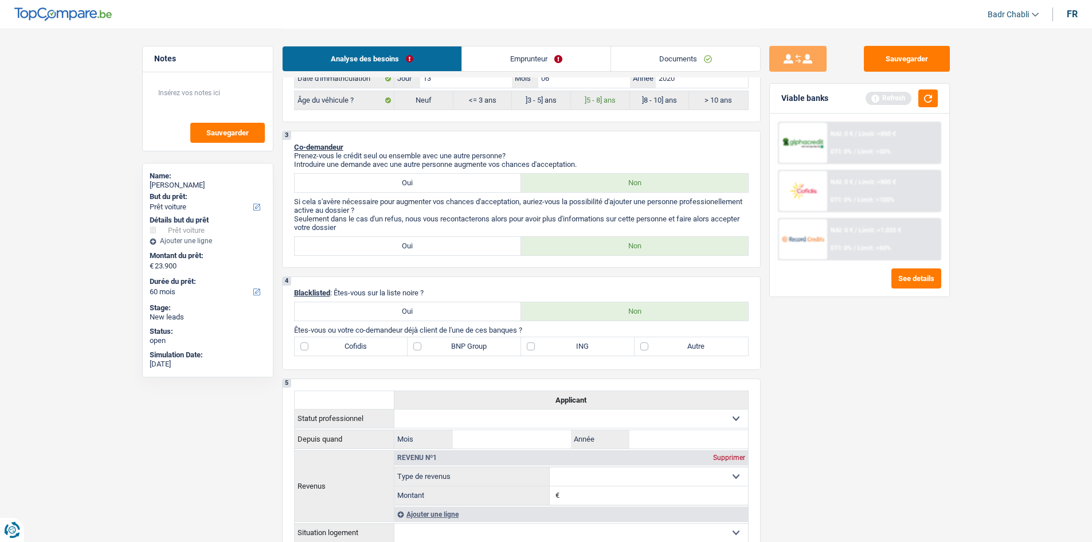
click at [580, 60] on link "Emprunteur" at bounding box center [536, 58] width 149 height 25
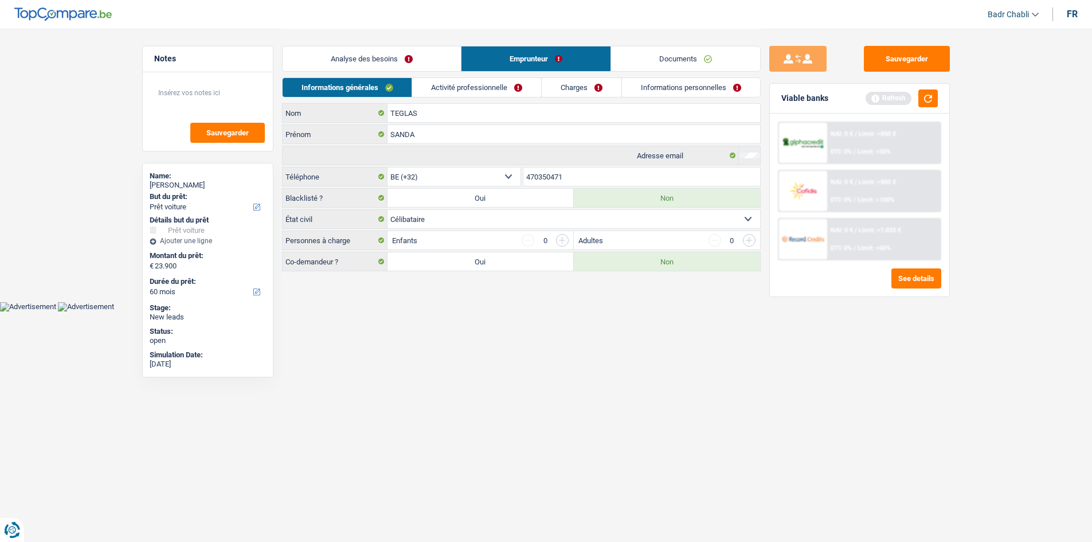
scroll to position [0, 0]
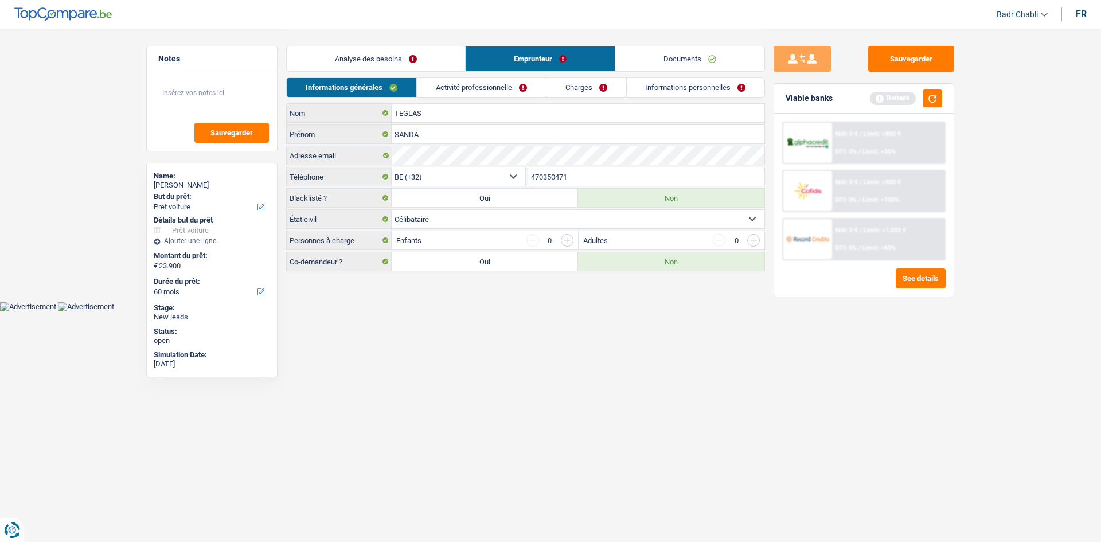
click at [689, 96] on link "Informations personnelles" at bounding box center [696, 87] width 138 height 19
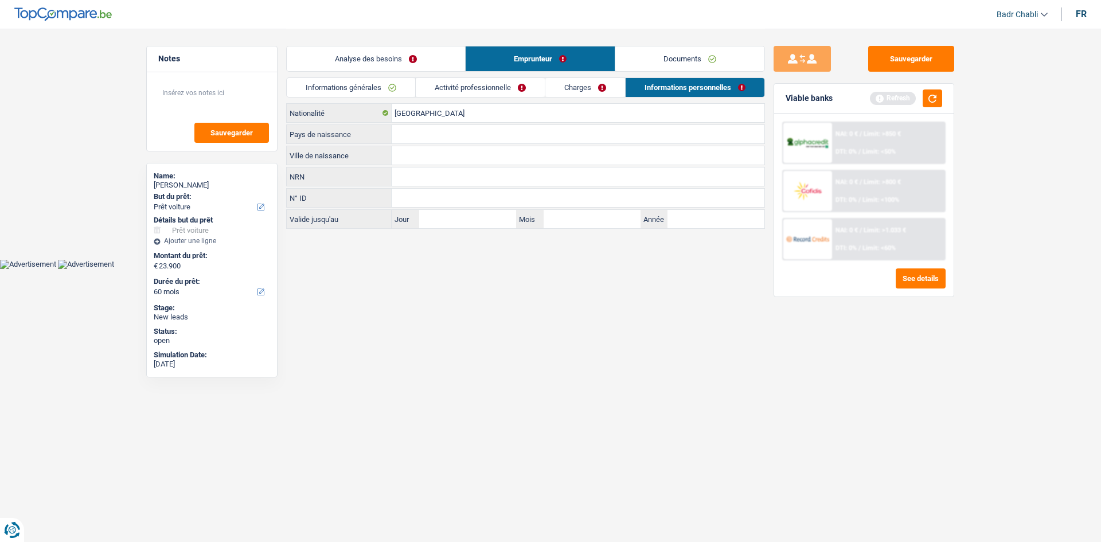
click at [388, 48] on link "Analyse des besoins" at bounding box center [376, 58] width 178 height 25
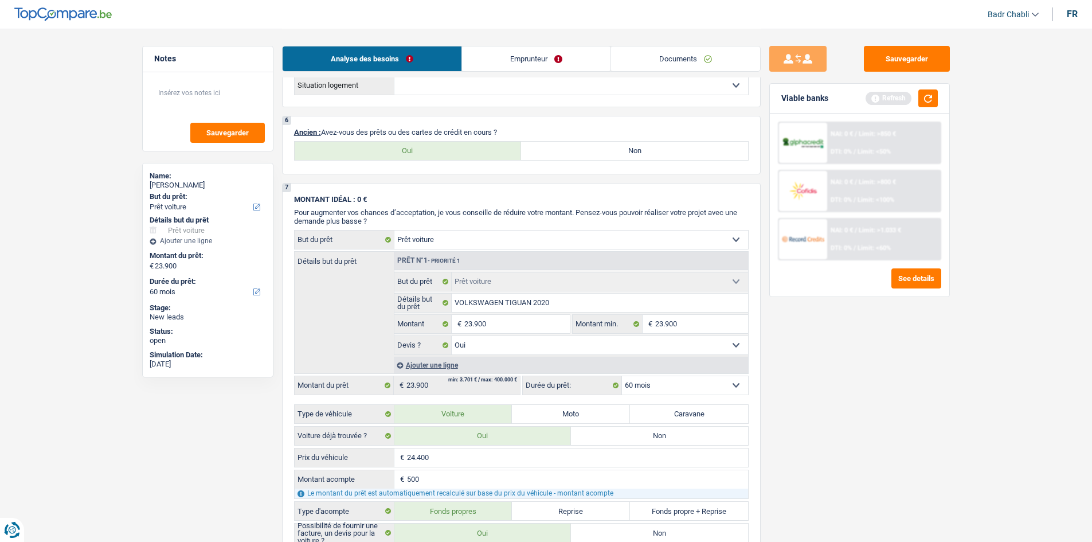
scroll to position [860, 0]
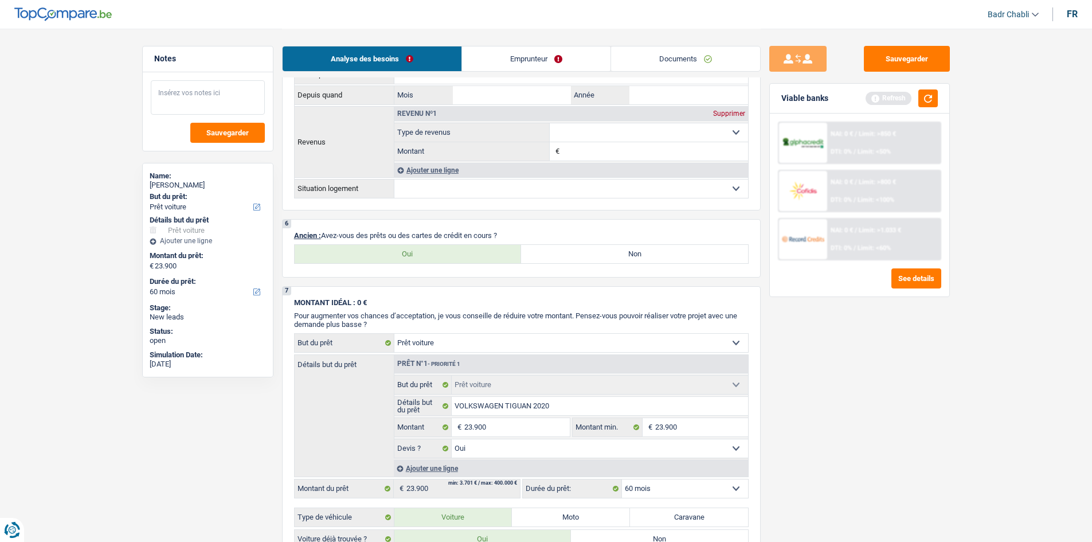
click at [205, 93] on textarea at bounding box center [208, 97] width 114 height 34
type textarea "Client ENG"
click at [610, 256] on label "Non" at bounding box center [634, 254] width 227 height 18
click at [610, 256] on input "Non" at bounding box center [634, 254] width 227 height 18
radio input "true"
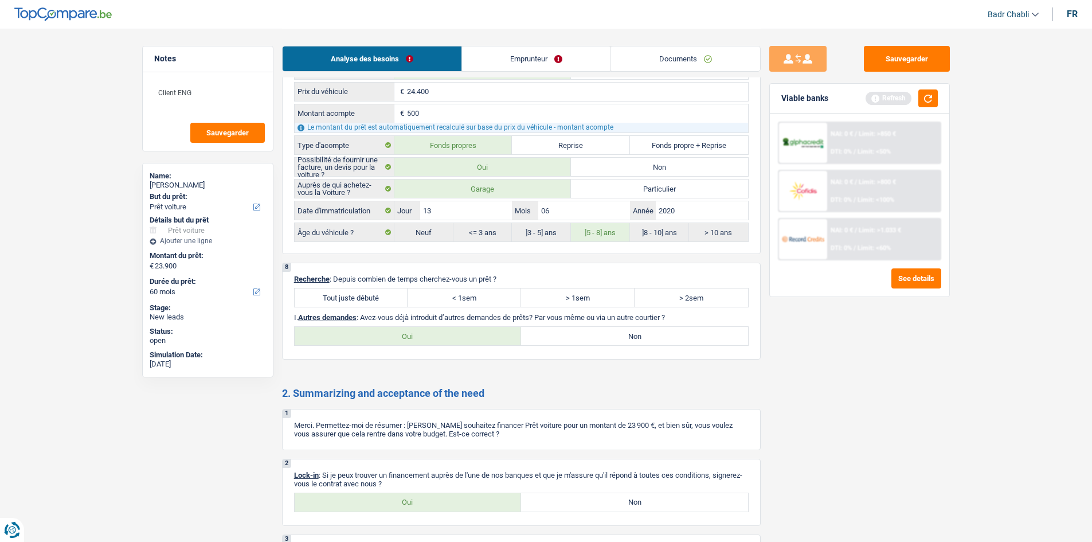
scroll to position [1422, 0]
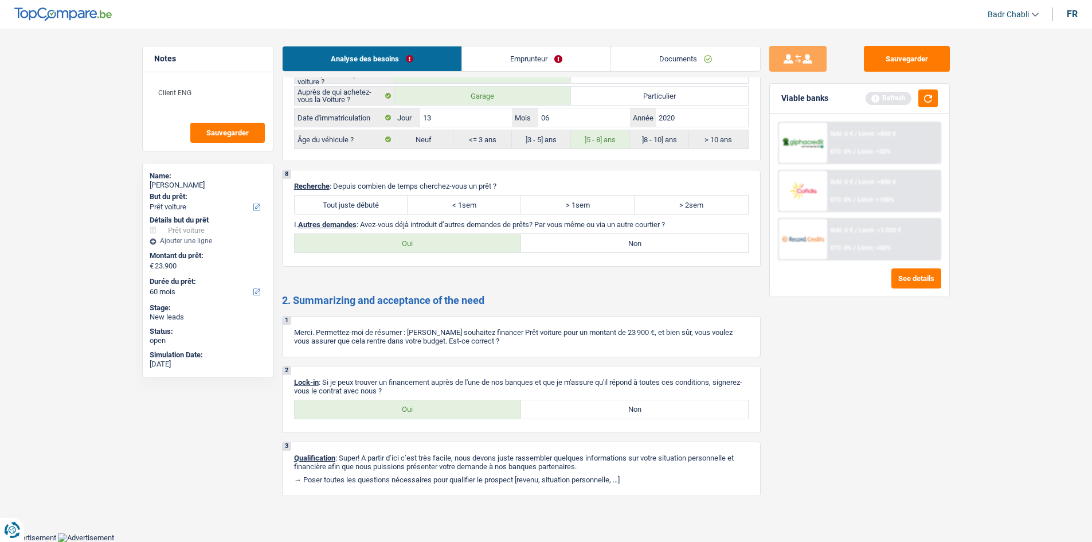
click at [364, 196] on label "Tout juste débuté" at bounding box center [352, 205] width 114 height 18
click at [364, 196] on input "Tout juste débuté" at bounding box center [352, 205] width 114 height 18
radio input "true"
click at [617, 244] on label "Non" at bounding box center [634, 243] width 227 height 18
click at [617, 244] on input "Non" at bounding box center [634, 243] width 227 height 18
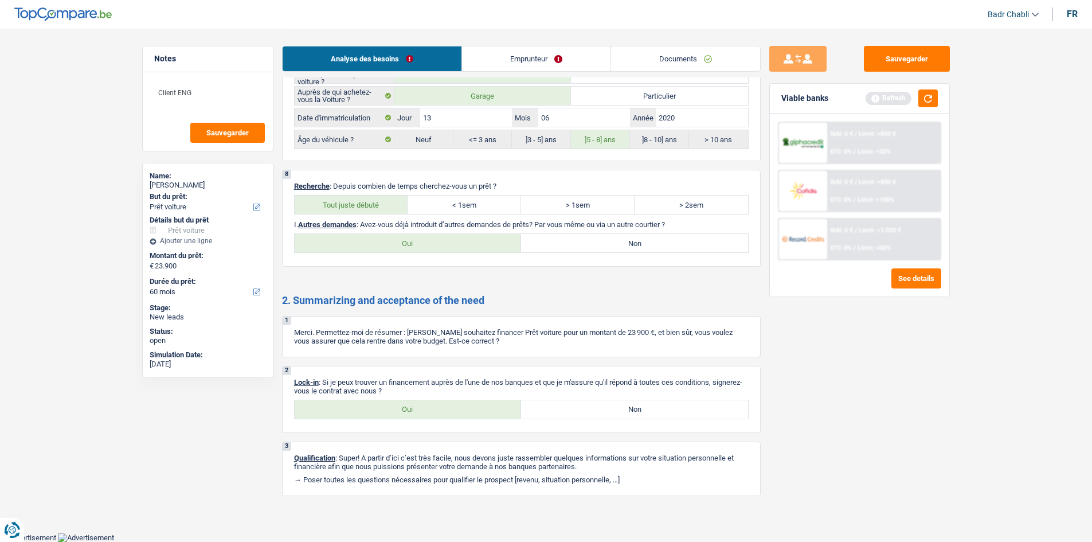
radio input "true"
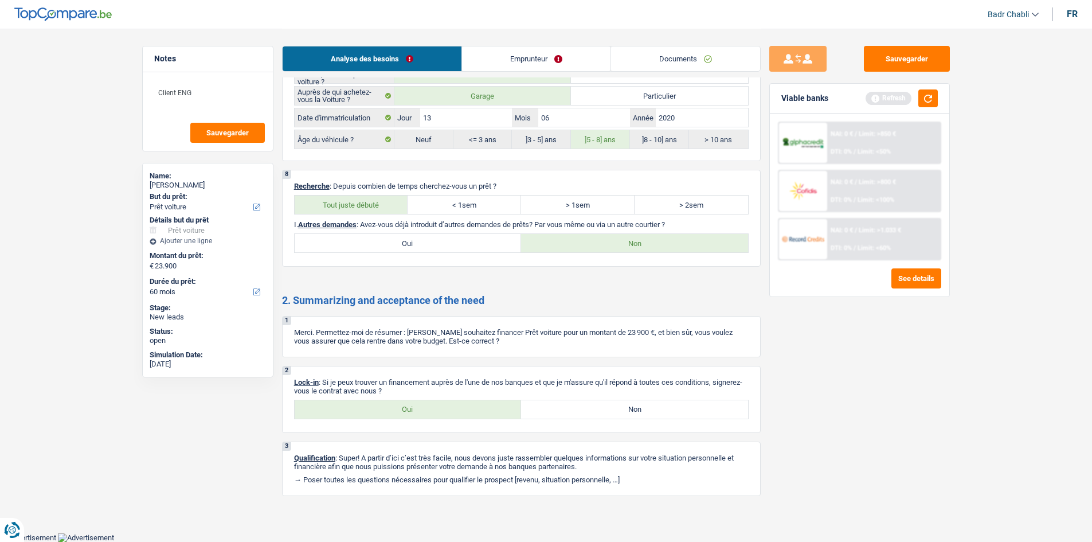
click at [440, 406] on label "Oui" at bounding box center [408, 409] width 227 height 18
click at [440, 406] on input "Oui" at bounding box center [408, 409] width 227 height 18
radio input "true"
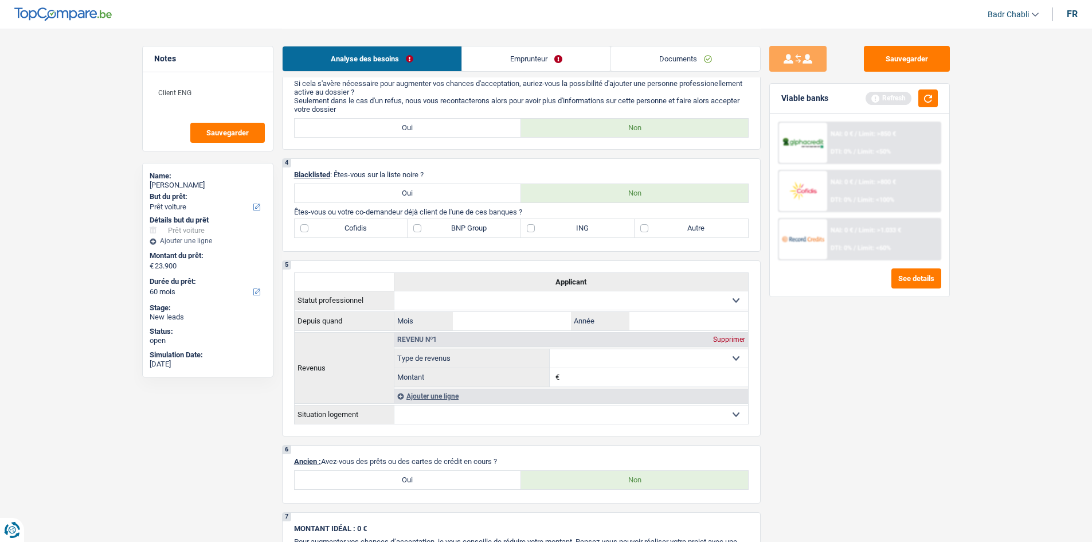
scroll to position [505, 0]
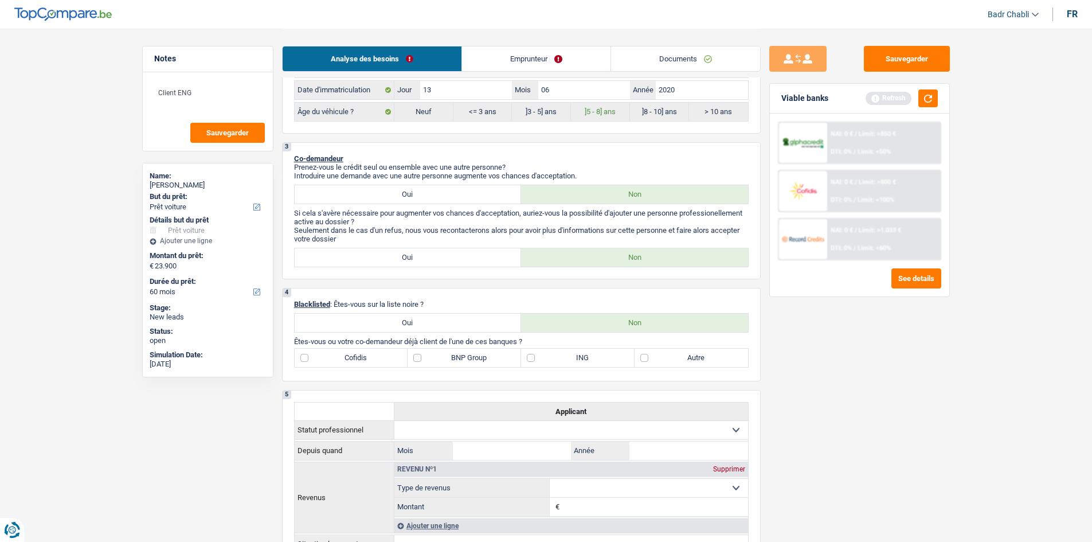
click at [427, 356] on label "BNP Group" at bounding box center [465, 358] width 114 height 18
click at [427, 356] on input "BNP Group" at bounding box center [465, 358] width 114 height 18
checkbox input "true"
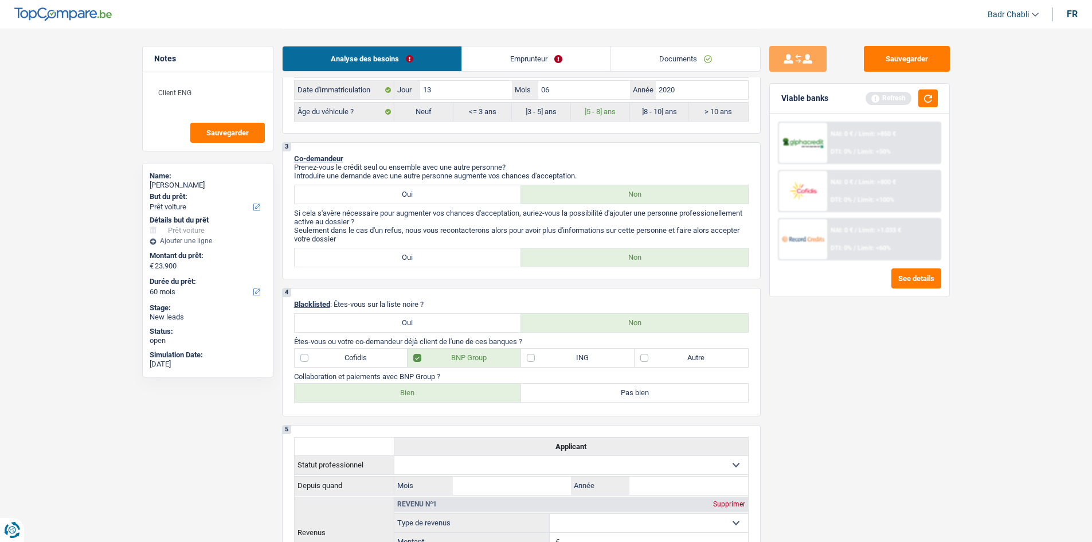
click at [540, 363] on label "ING" at bounding box center [578, 358] width 114 height 18
click at [540, 363] on input "ING" at bounding box center [578, 358] width 114 height 18
checkbox input "true"
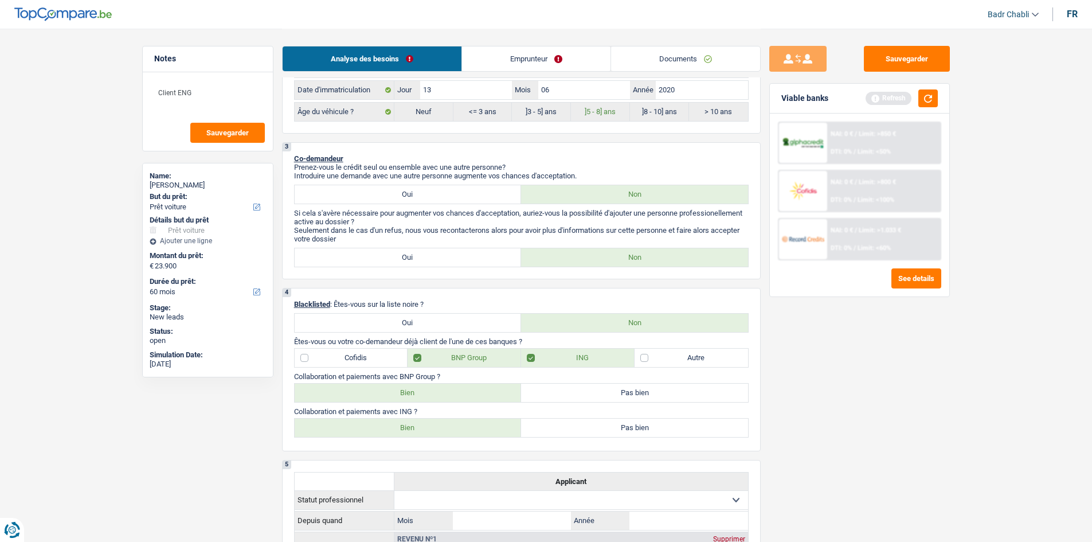
click at [467, 392] on label "Bien" at bounding box center [408, 393] width 227 height 18
click at [467, 392] on input "Bien" at bounding box center [408, 393] width 227 height 18
radio input "true"
click at [474, 427] on label "Bien" at bounding box center [408, 428] width 227 height 18
click at [474, 427] on input "Bien" at bounding box center [408, 428] width 227 height 18
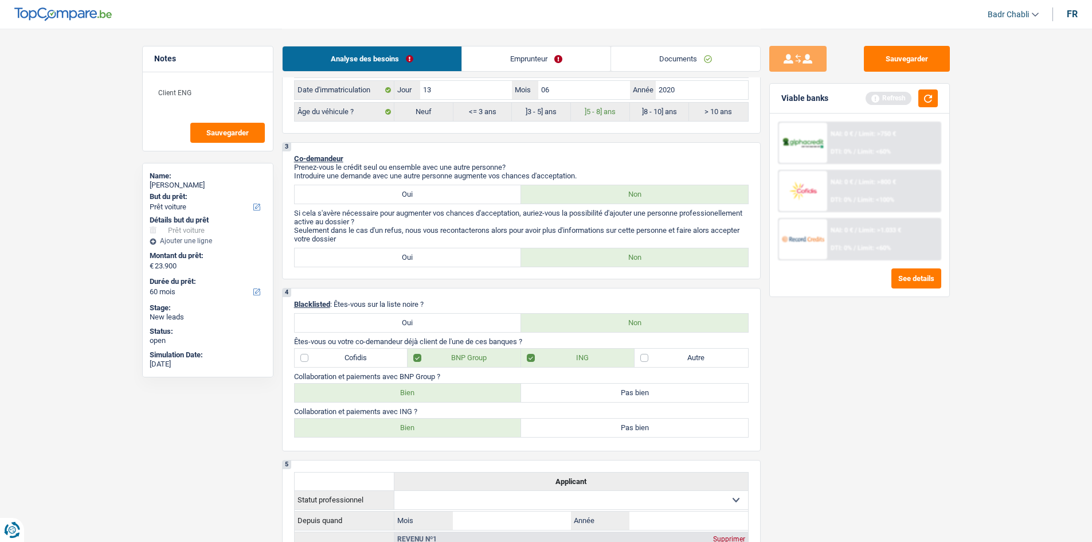
radio input "true"
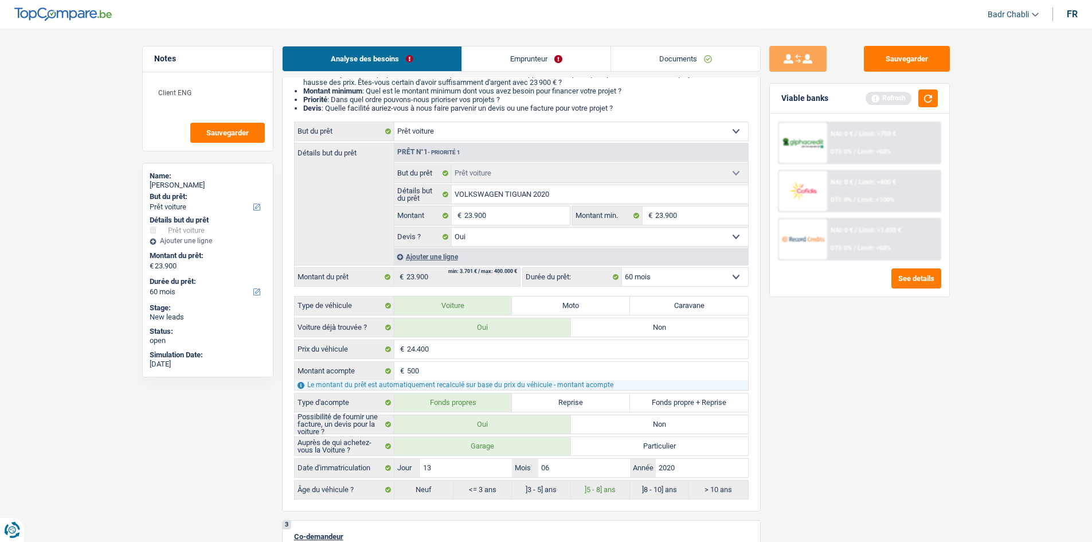
scroll to position [0, 0]
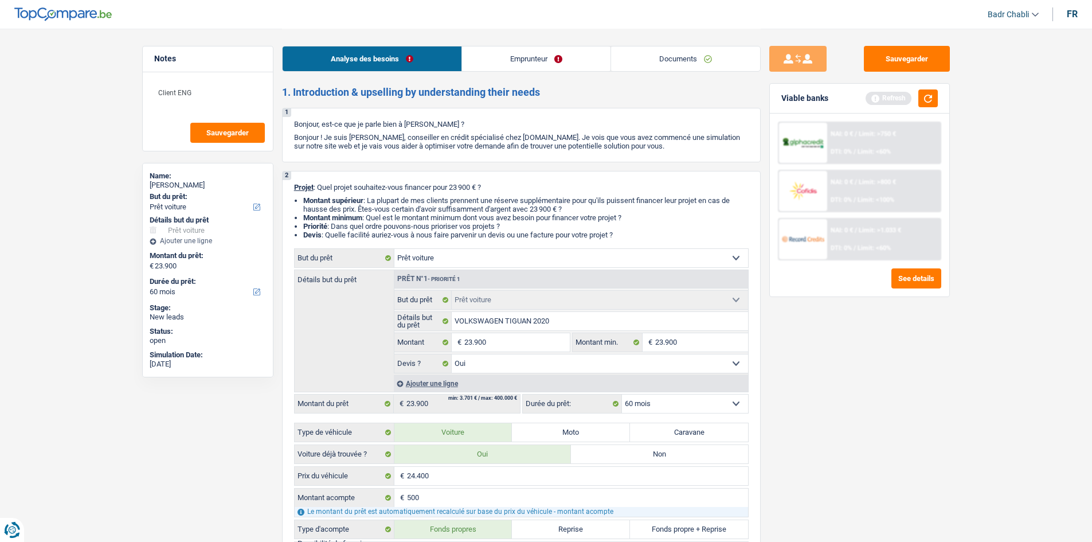
click at [504, 50] on link "Emprunteur" at bounding box center [536, 58] width 149 height 25
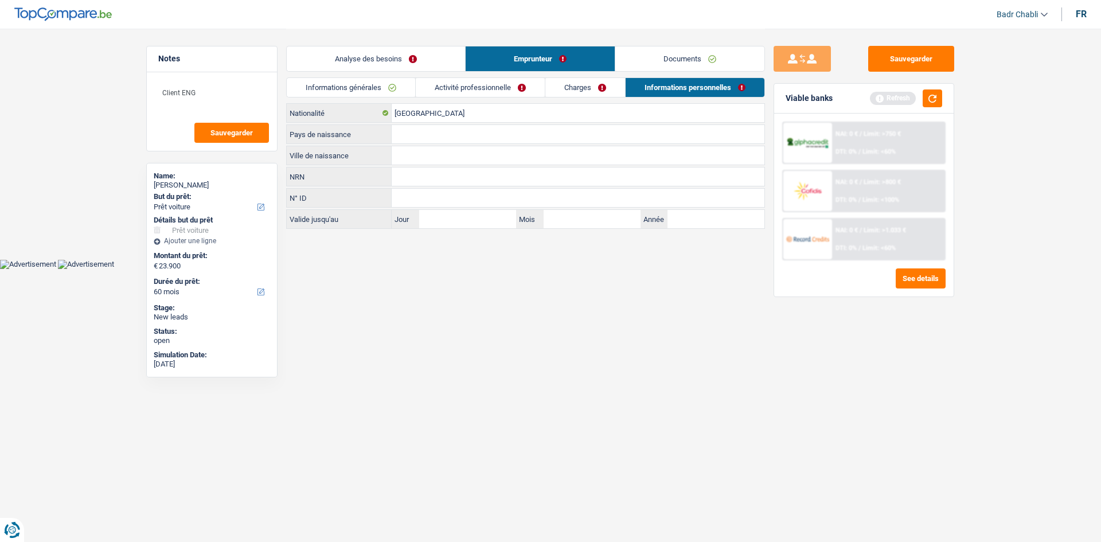
click at [359, 83] on link "Informations générales" at bounding box center [351, 87] width 128 height 19
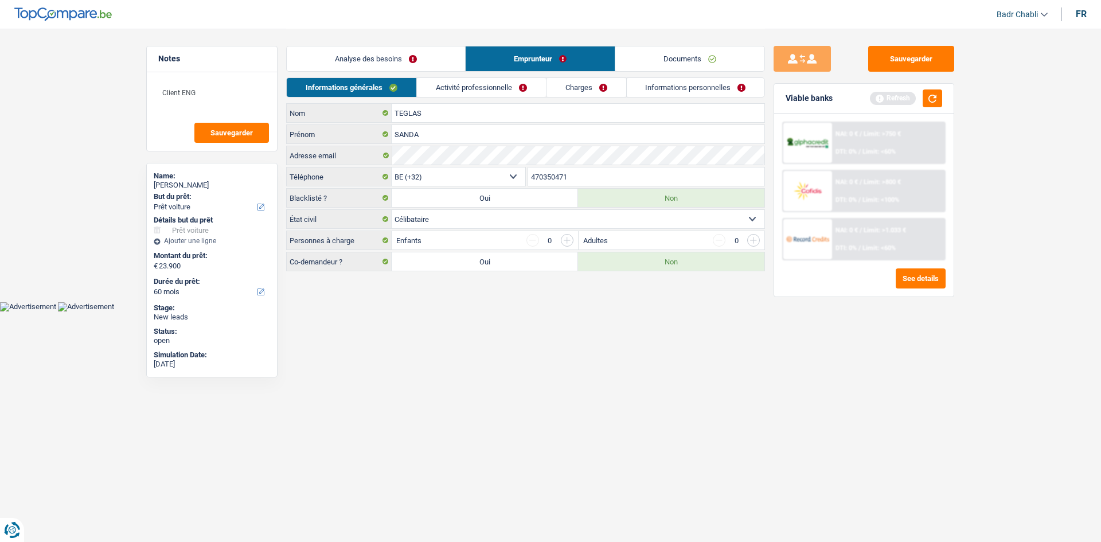
click at [487, 91] on link "Activité professionnelle" at bounding box center [481, 87] width 129 height 19
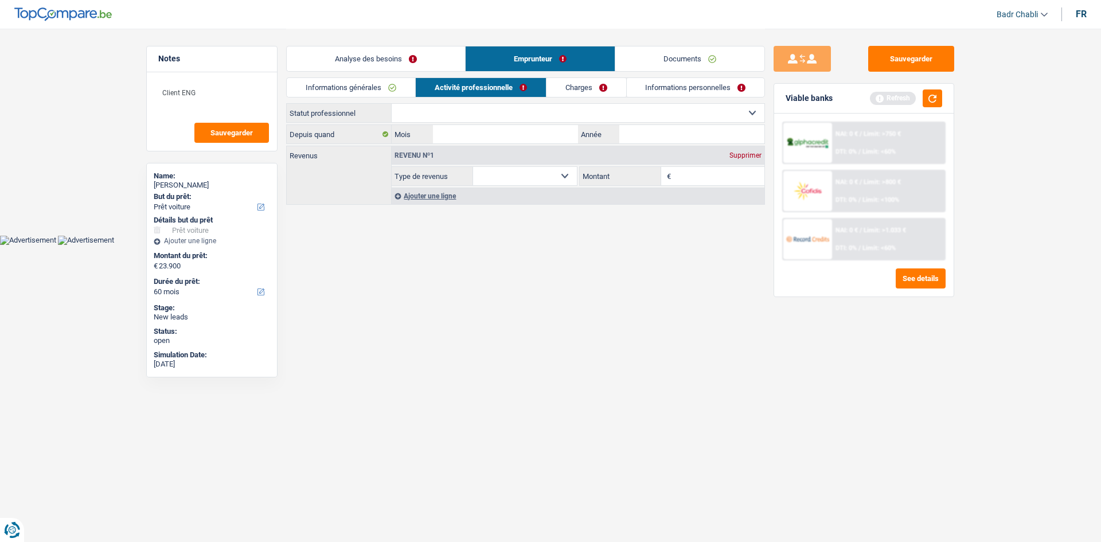
click at [449, 116] on select "Ouvrier Employé privé Employé public Invalide Indépendant Pensionné Chômeur Mut…" at bounding box center [578, 113] width 373 height 18
select select "worker"
click at [392, 104] on select "Ouvrier Employé privé Employé public Invalide Indépendant Pensionné Chômeur Mut…" at bounding box center [578, 113] width 373 height 18
select select "netSalary"
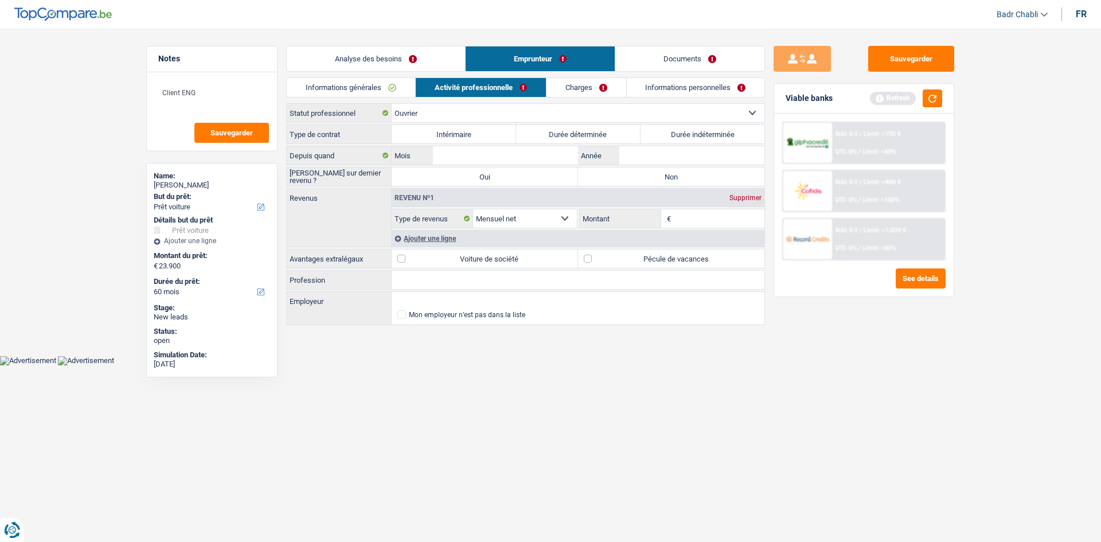
click at [651, 138] on label "Durée indéterminée" at bounding box center [703, 134] width 124 height 18
click at [651, 138] on input "Durée indéterminée" at bounding box center [703, 134] width 124 height 18
radio input "true"
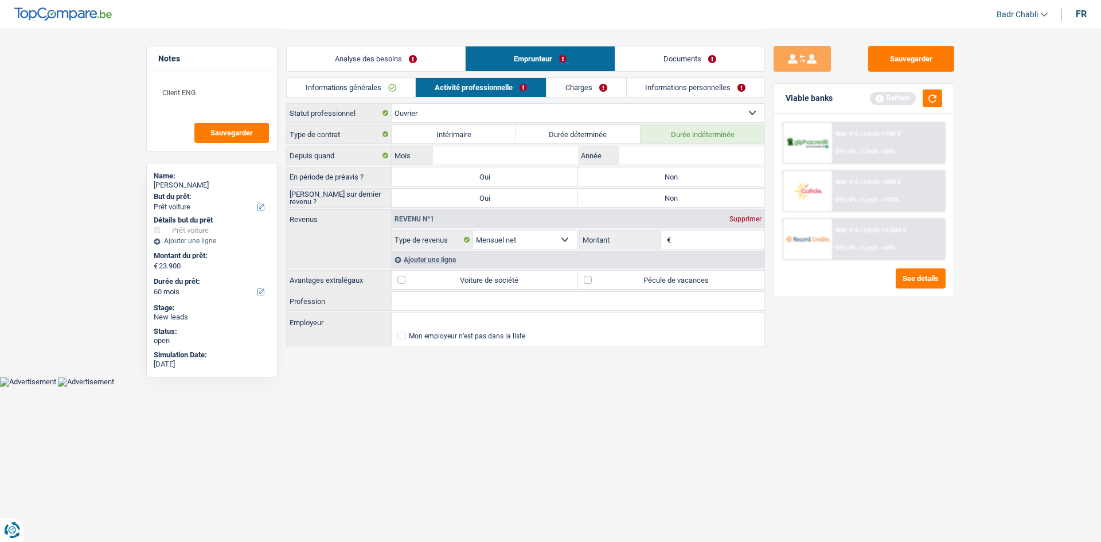
click at [651, 175] on label "Non" at bounding box center [671, 176] width 186 height 18
click at [651, 175] on input "Non" at bounding box center [671, 176] width 186 height 18
radio input "true"
click at [655, 200] on label "Non" at bounding box center [671, 198] width 186 height 18
click at [655, 200] on input "Non" at bounding box center [671, 198] width 186 height 18
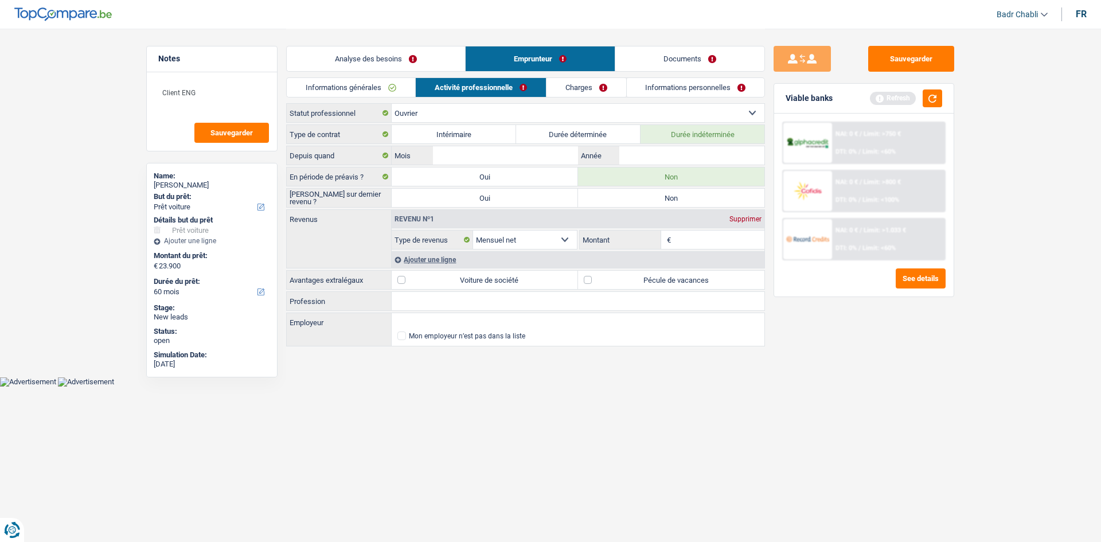
radio input "true"
click at [447, 299] on input "Profession" at bounding box center [578, 301] width 373 height 18
type input "Restauration"
click at [658, 56] on link "Documents" at bounding box center [689, 58] width 149 height 25
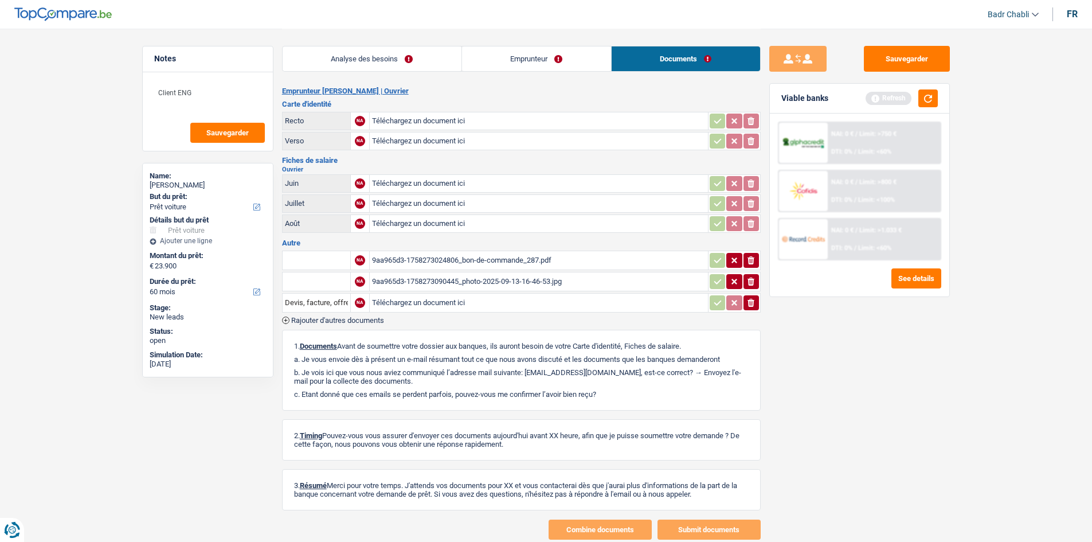
click at [486, 279] on div "9aa965d3-1758273090445_photo-2025-09-13-16-46-53.jpg" at bounding box center [539, 281] width 334 height 17
click at [511, 56] on link "Emprunteur" at bounding box center [536, 58] width 149 height 25
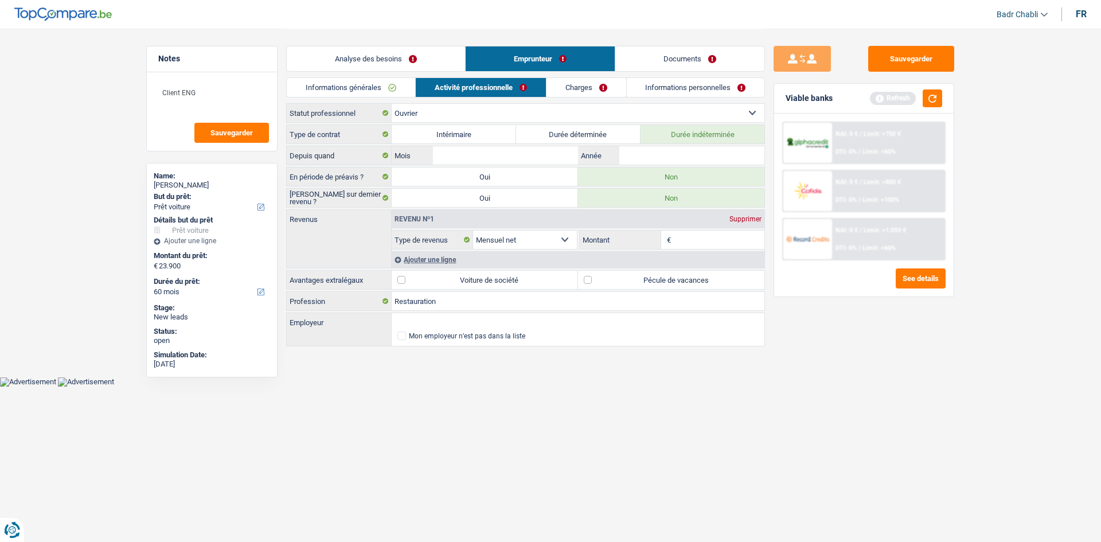
click at [352, 89] on link "Informations générales" at bounding box center [351, 87] width 128 height 19
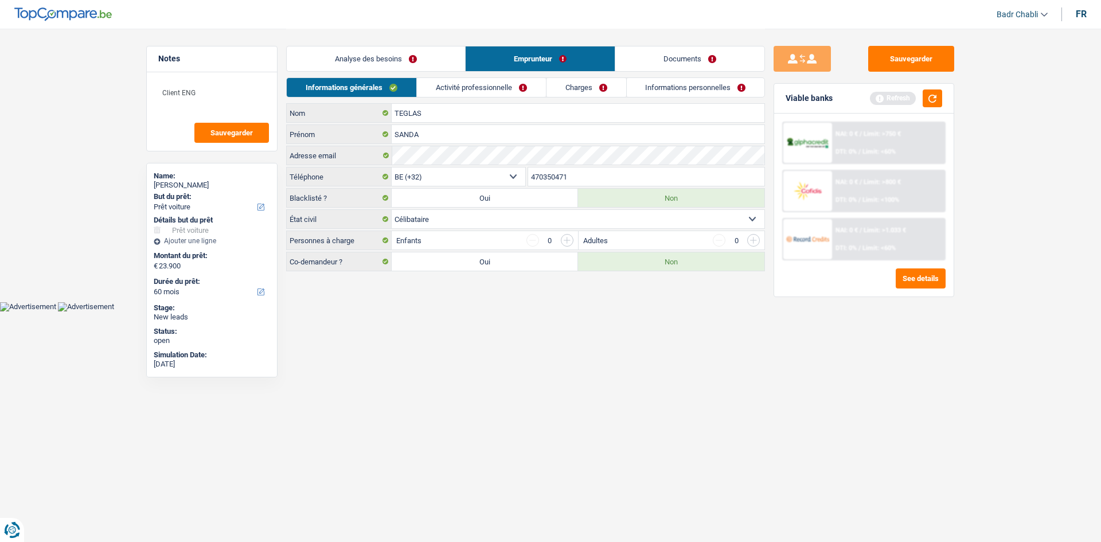
click at [406, 65] on link "Analyse des besoins" at bounding box center [376, 58] width 178 height 25
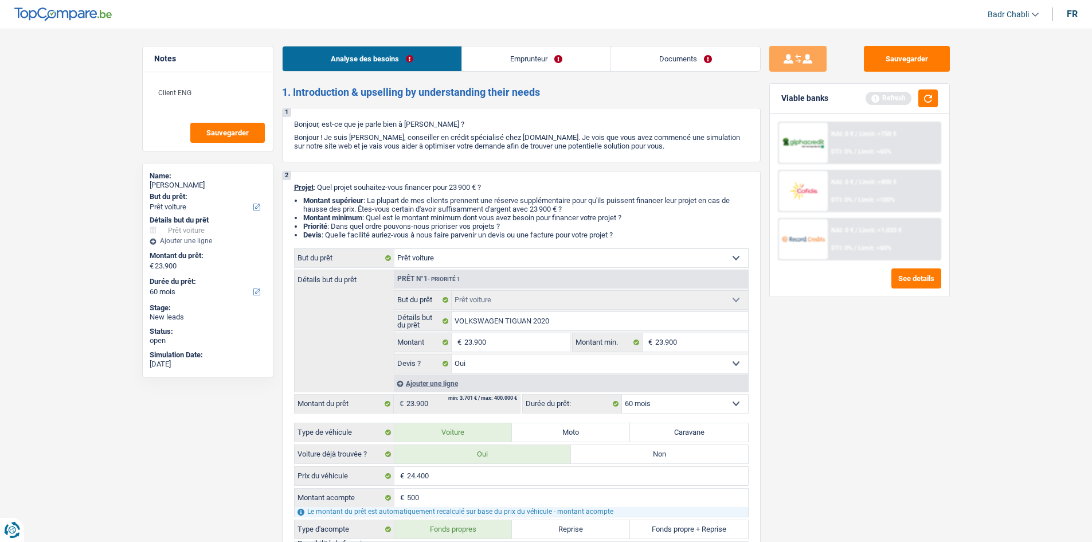
click at [543, 61] on link "Emprunteur" at bounding box center [536, 58] width 149 height 25
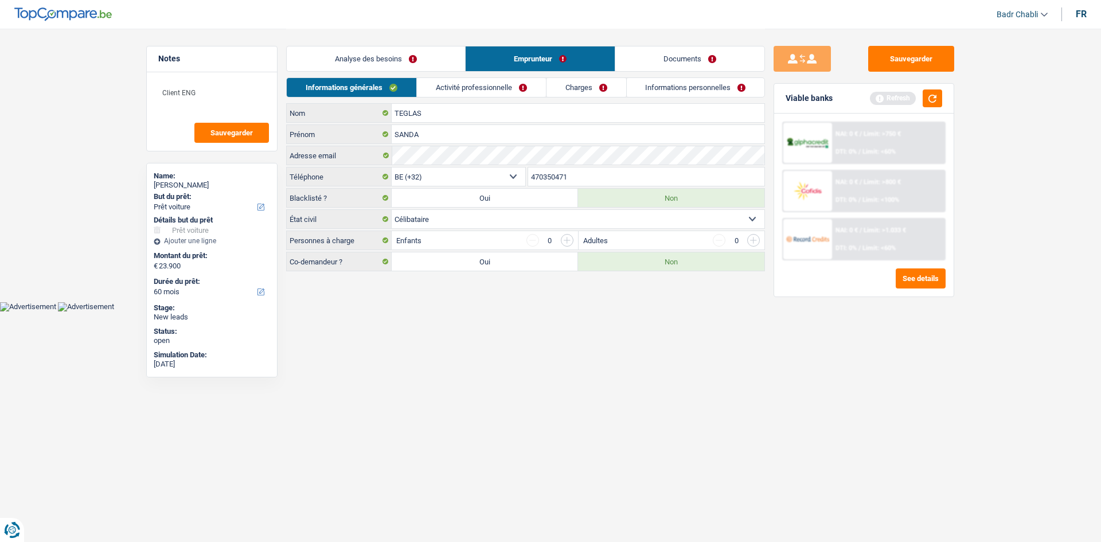
click at [506, 91] on link "Activité professionnelle" at bounding box center [481, 87] width 129 height 19
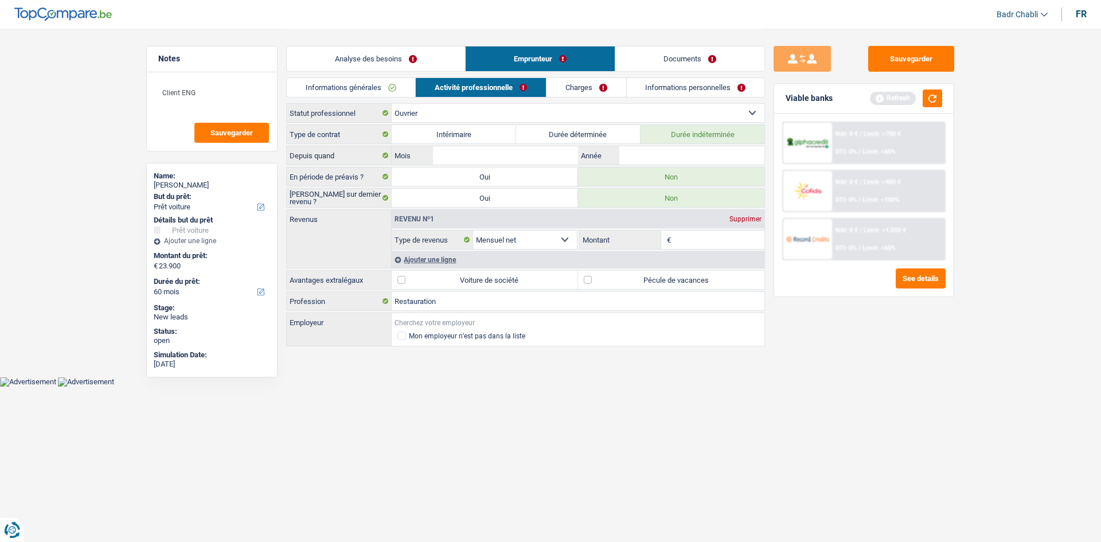
click at [455, 322] on input "Employeur" at bounding box center [578, 322] width 373 height 18
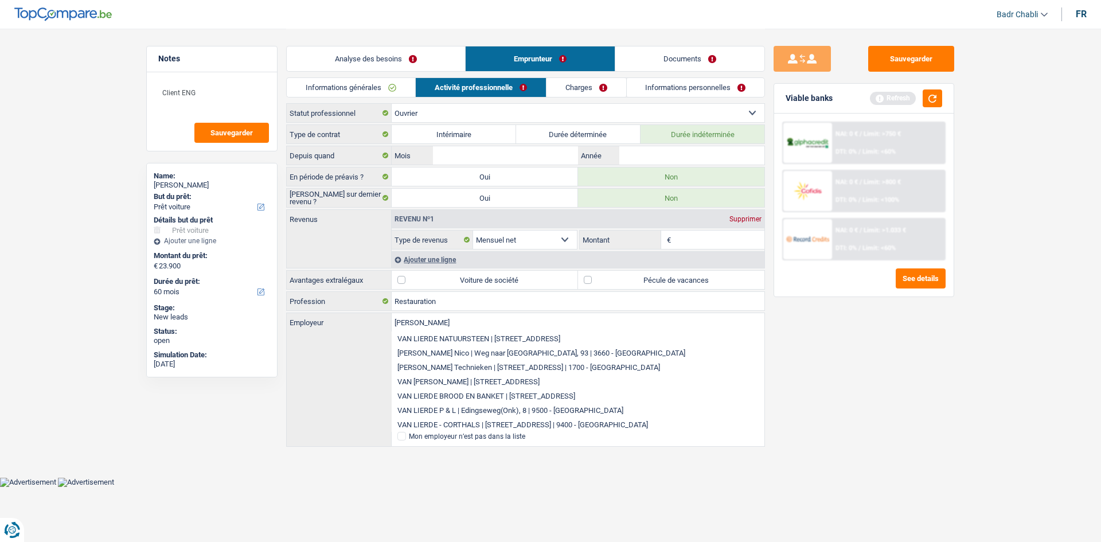
click at [481, 427] on li "VAN LIERDE - CORTHALS | Centrumlaan, 44 | 9400 - Ninove" at bounding box center [578, 424] width 373 height 14
type input "VAN LIERDE - CORTHALS | Centrumlaan, 44 | 9400 - Ninove"
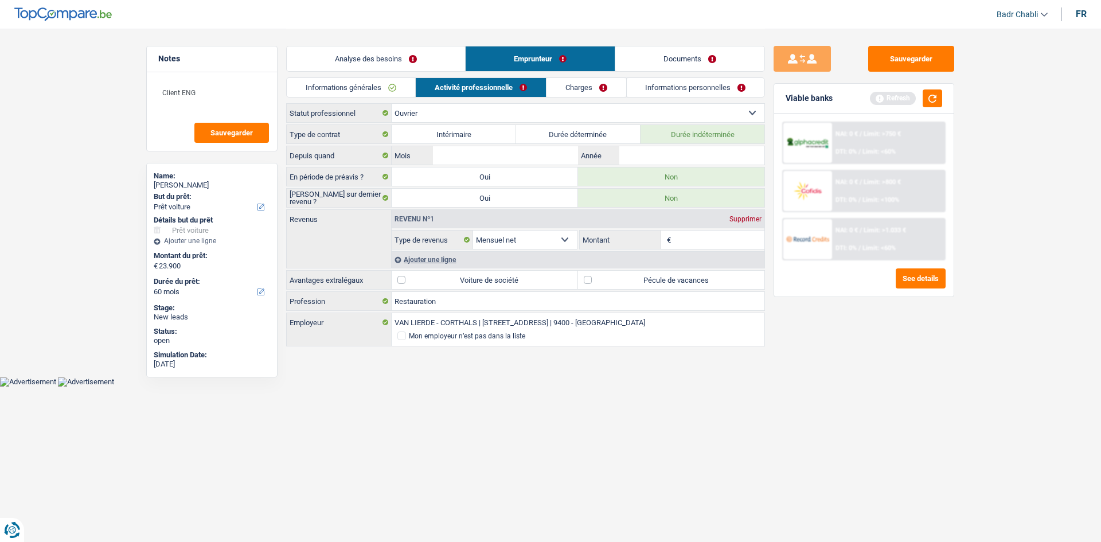
click at [594, 277] on label "Pécule de vacances" at bounding box center [671, 280] width 186 height 18
click at [594, 277] on input "Pécule de vacances" at bounding box center [671, 280] width 186 height 18
checkbox input "true"
click at [516, 152] on input "Mois" at bounding box center [505, 155] width 145 height 18
type input "05"
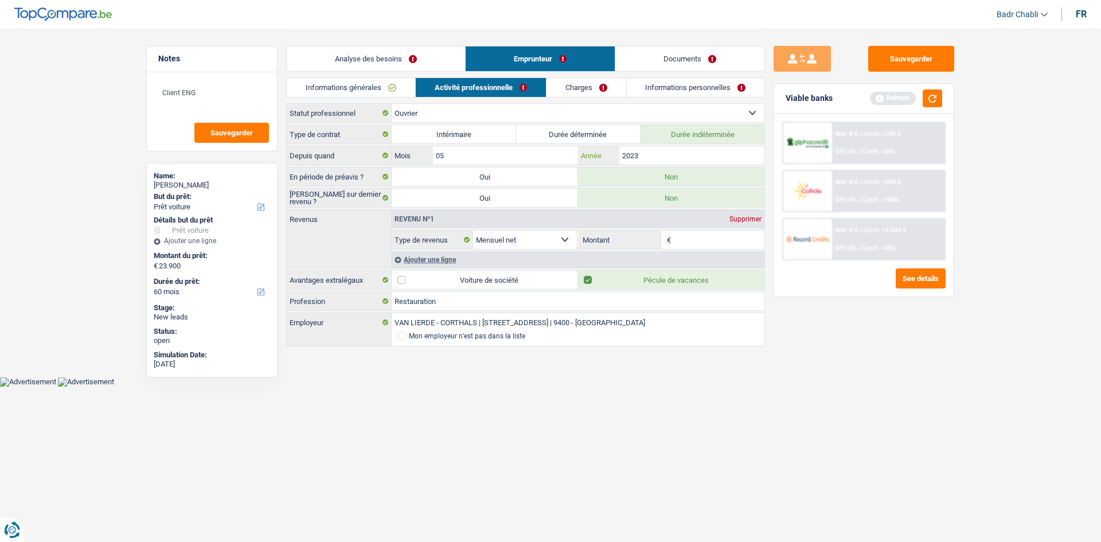
type input "2023"
click at [475, 158] on input "05" at bounding box center [505, 155] width 145 height 18
type input "09"
click at [724, 243] on input "Montant" at bounding box center [719, 240] width 91 height 18
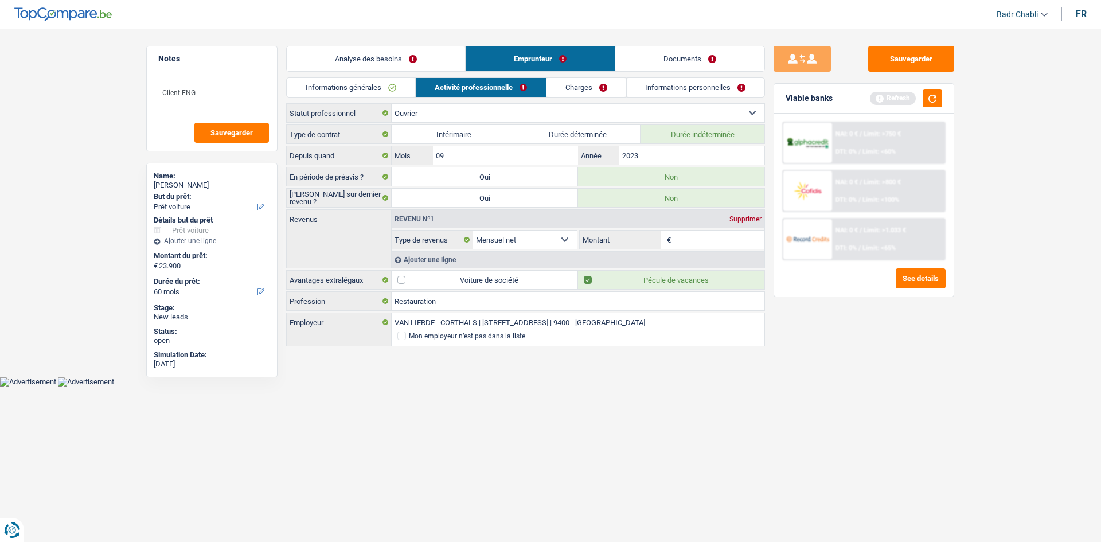
click at [728, 240] on input "Montant" at bounding box center [719, 240] width 91 height 18
type input "1.790"
click at [583, 81] on link "Charges" at bounding box center [586, 87] width 80 height 19
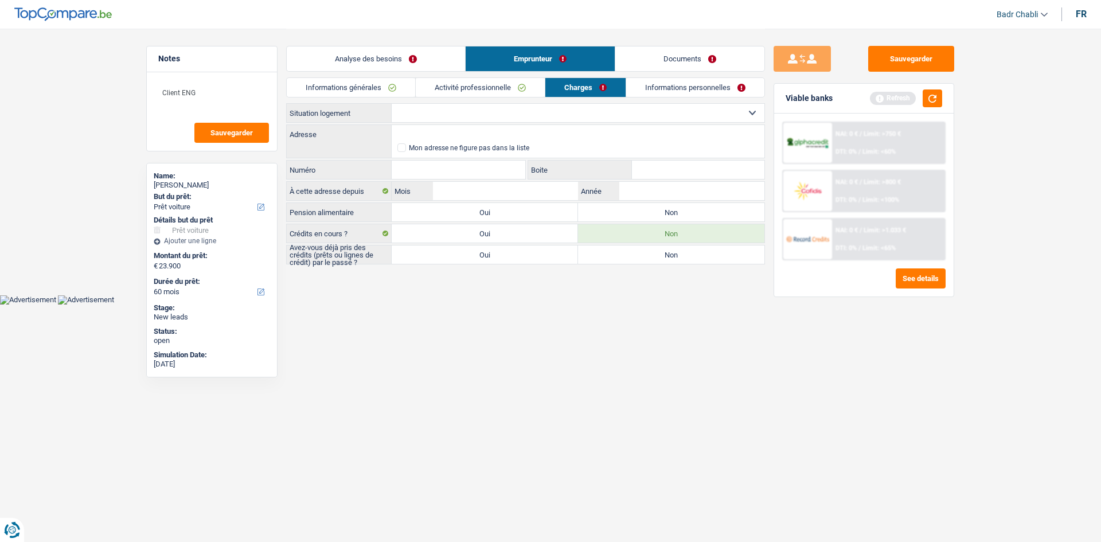
click at [459, 110] on select "Locataire Propriétaire avec prêt hypothécaire Propriétaire sans prêt hypothécai…" at bounding box center [578, 113] width 373 height 18
click at [638, 210] on label "Non" at bounding box center [671, 212] width 186 height 18
click at [638, 210] on input "Non" at bounding box center [671, 212] width 186 height 18
radio input "true"
click at [463, 104] on select "Locataire Propriétaire avec prêt hypothécaire Propriétaire sans prêt hypothécai…" at bounding box center [578, 113] width 373 height 18
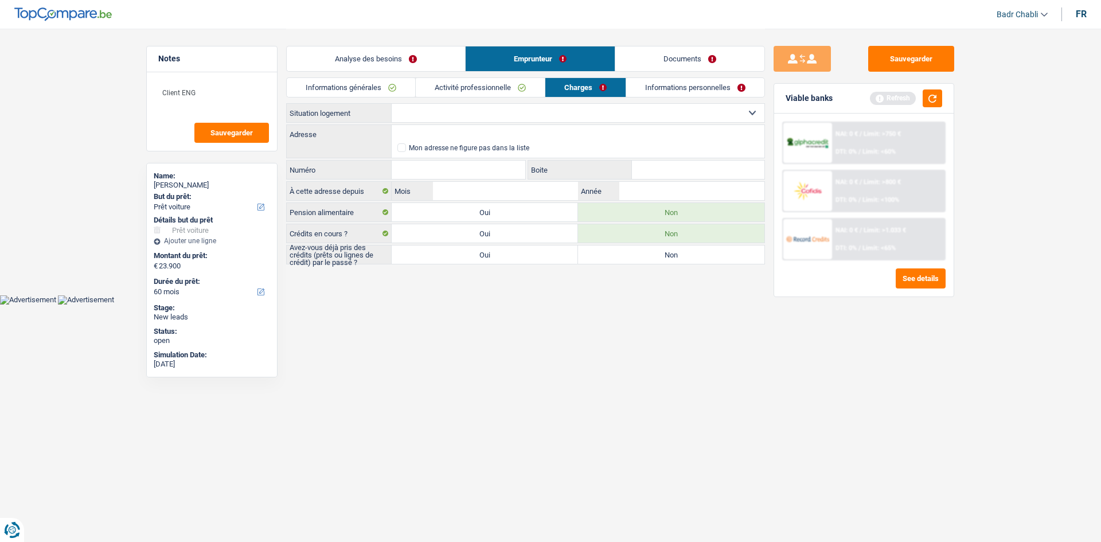
select select "rents"
click at [392, 104] on select "Locataire Propriétaire avec prêt hypothécaire Propriétaire sans prêt hypothécai…" at bounding box center [578, 113] width 373 height 18
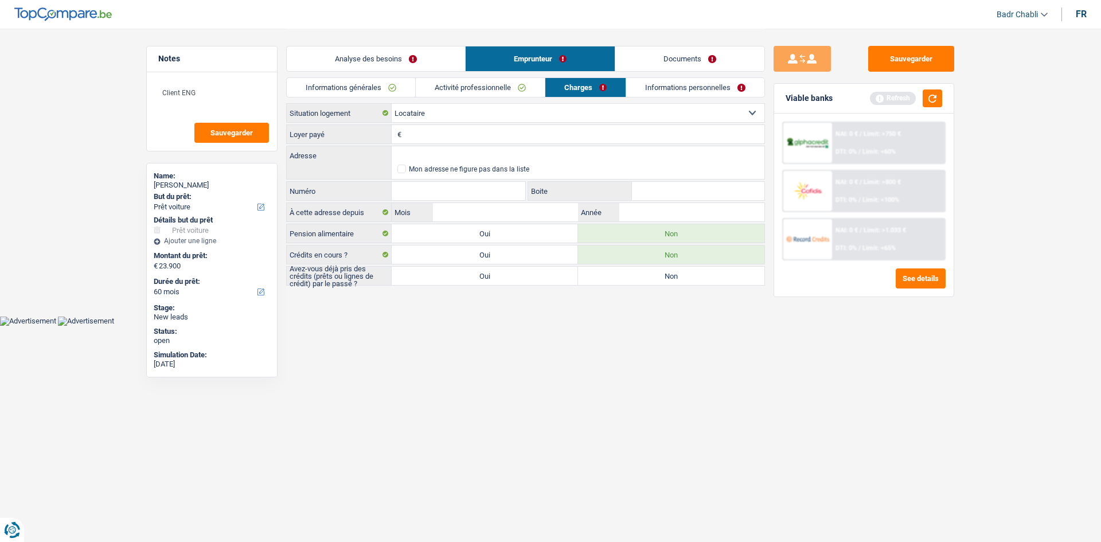
click at [438, 137] on input "Loyer payé" at bounding box center [584, 134] width 360 height 18
type input "300"
click at [441, 157] on input "Adresse" at bounding box center [578, 155] width 373 height 18
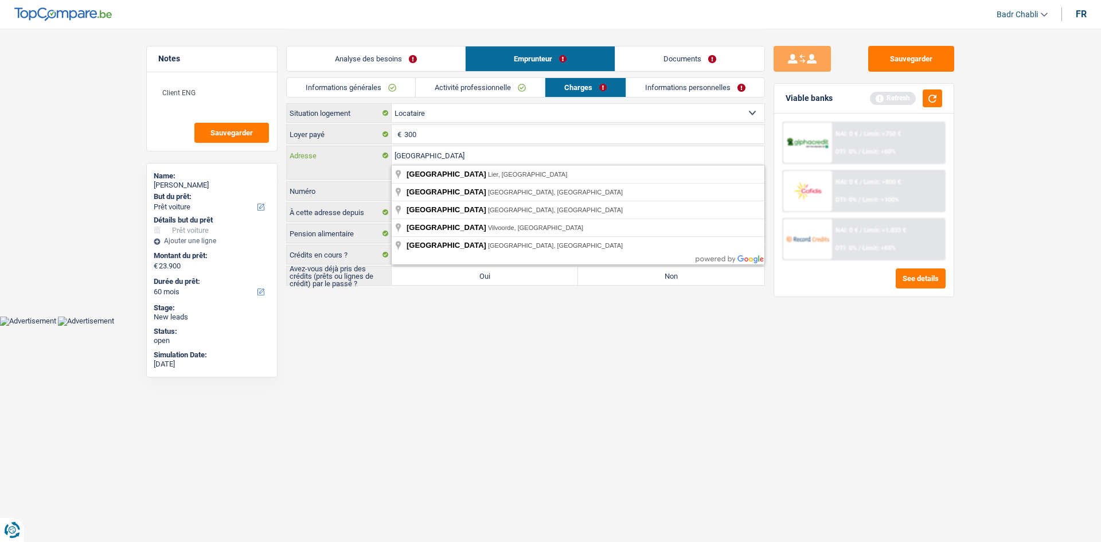
type input "Koepoortstraat"
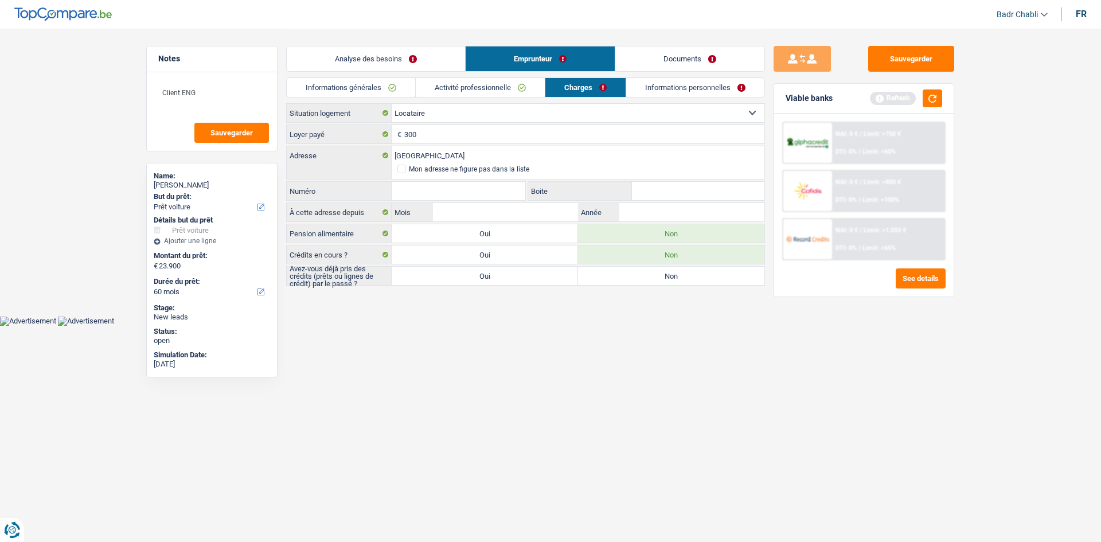
click at [474, 315] on main "Notes Client ENG Sauvegarder Name: SANDA TEGLAS But du prêt: Confort maison: me…" at bounding box center [550, 158] width 1101 height 316
click at [466, 195] on input "Numéro" at bounding box center [459, 191] width 134 height 18
click at [471, 193] on input "Numéro" at bounding box center [459, 191] width 134 height 18
type input "30"
type input "2"
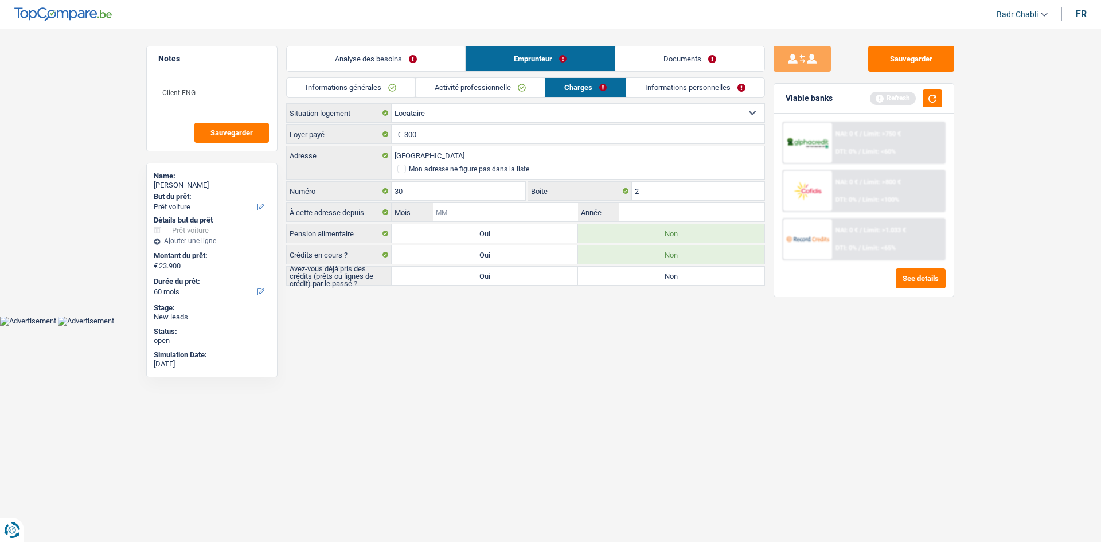
click at [537, 215] on input "Mois" at bounding box center [505, 212] width 145 height 18
click at [507, 216] on input "Mois" at bounding box center [505, 212] width 145 height 18
click at [499, 155] on input "Koepoortstraat" at bounding box center [578, 155] width 373 height 18
type input "Koepoortstraat, 9400, Ninove, BE"
click at [531, 213] on input "Mois" at bounding box center [505, 212] width 145 height 18
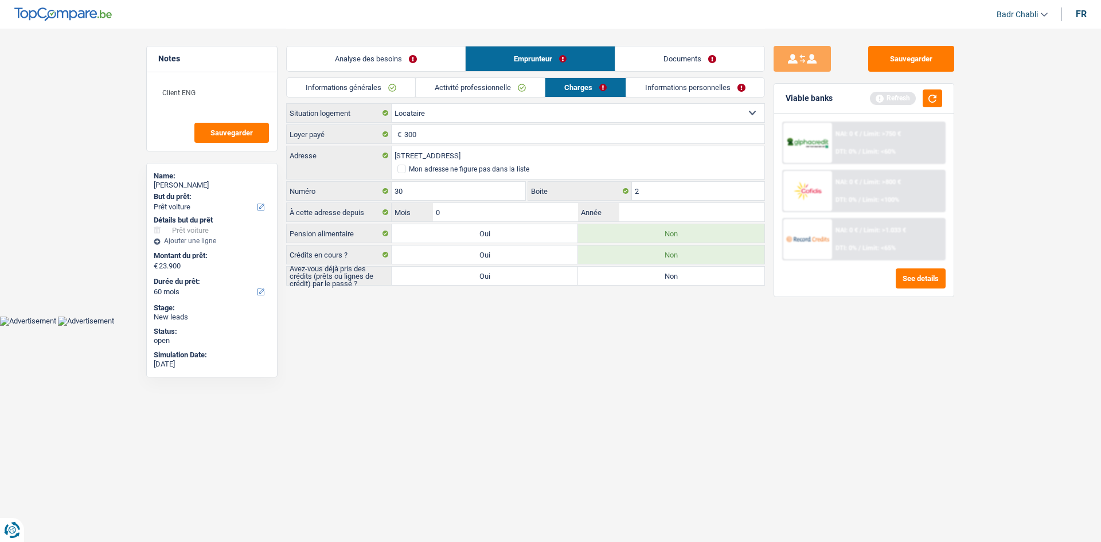
type input "04"
type input "2023"
click at [532, 279] on label "Oui" at bounding box center [485, 276] width 186 height 18
click at [532, 279] on input "Oui" at bounding box center [485, 276] width 186 height 18
radio input "true"
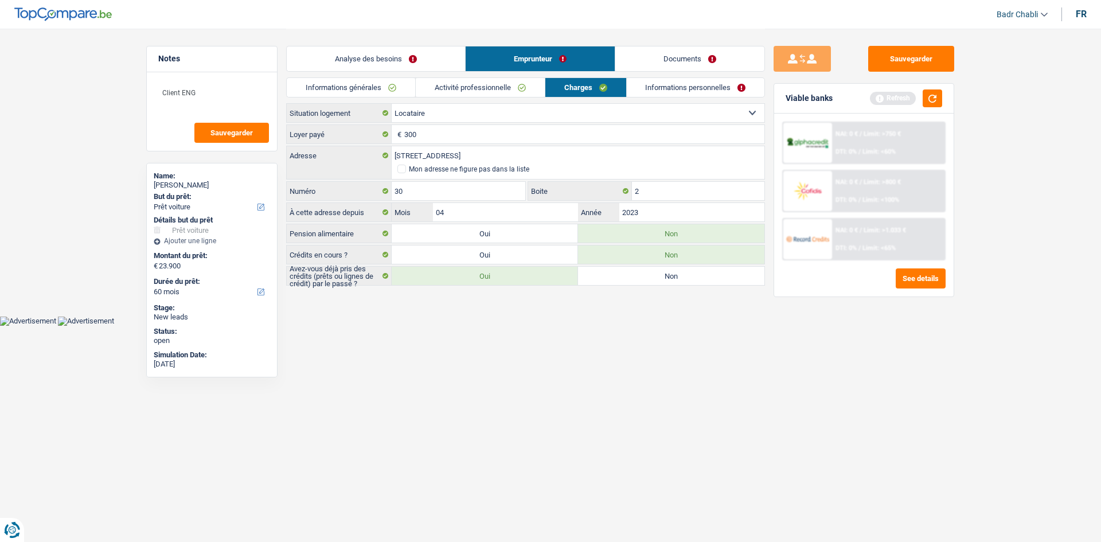
click at [653, 275] on label "Non" at bounding box center [671, 276] width 186 height 18
click at [653, 275] on input "Non" at bounding box center [671, 276] width 186 height 18
radio input "true"
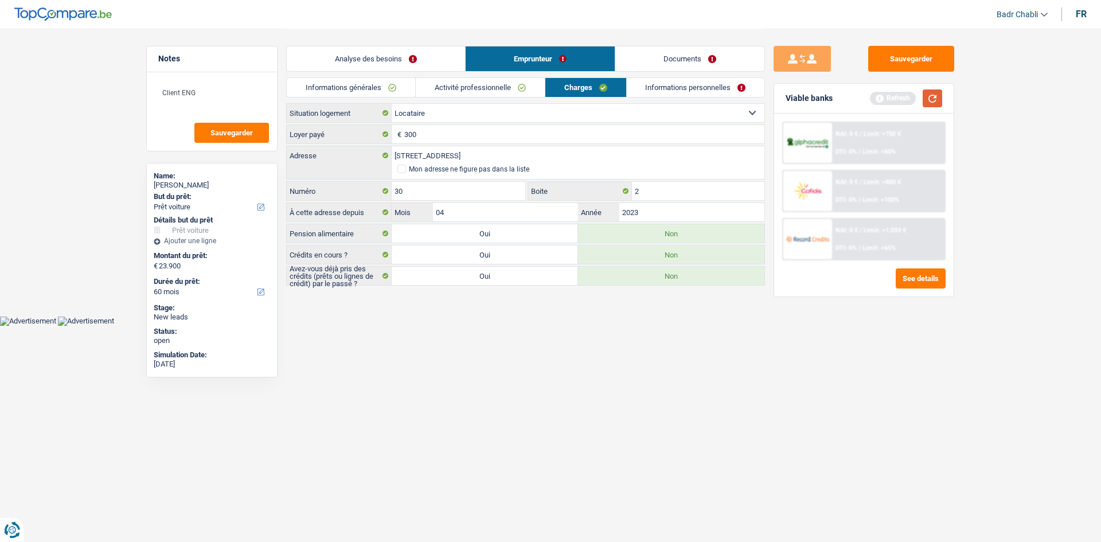
click at [929, 100] on button "button" at bounding box center [932, 98] width 19 height 18
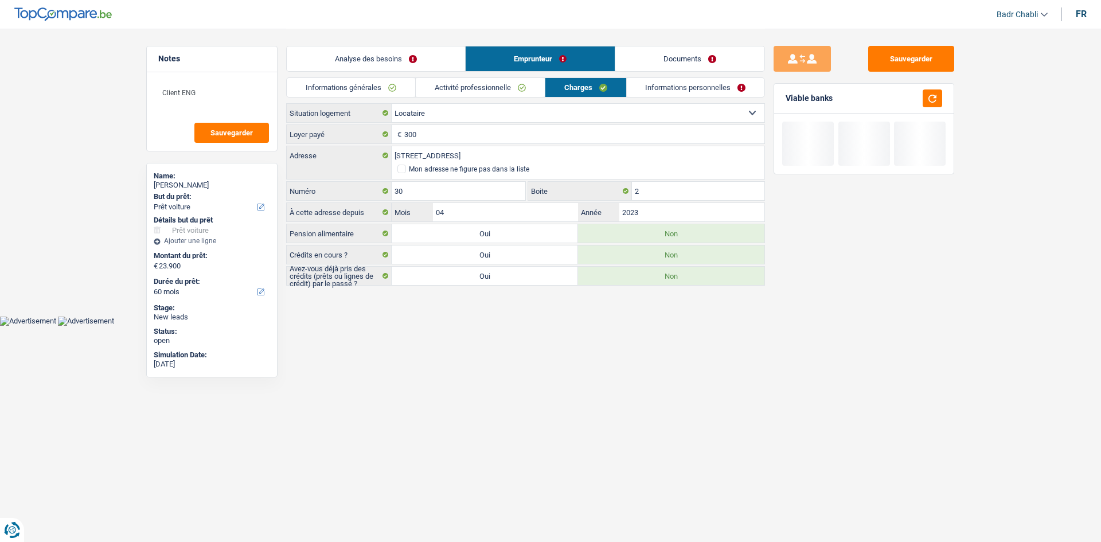
click at [731, 90] on link "Informations personnelles" at bounding box center [696, 87] width 138 height 19
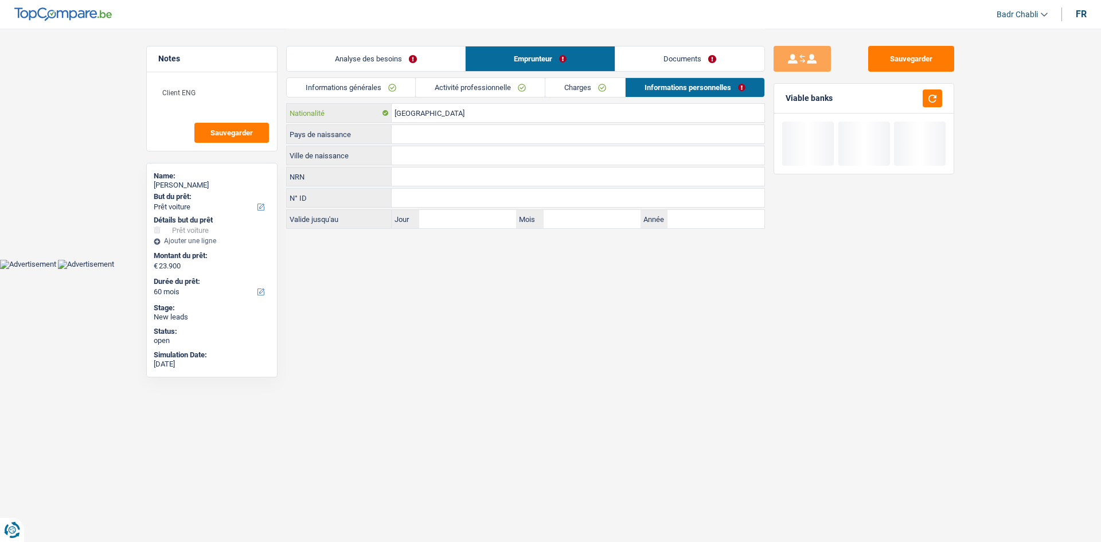
click at [407, 112] on input "Belgique" at bounding box center [578, 113] width 373 height 18
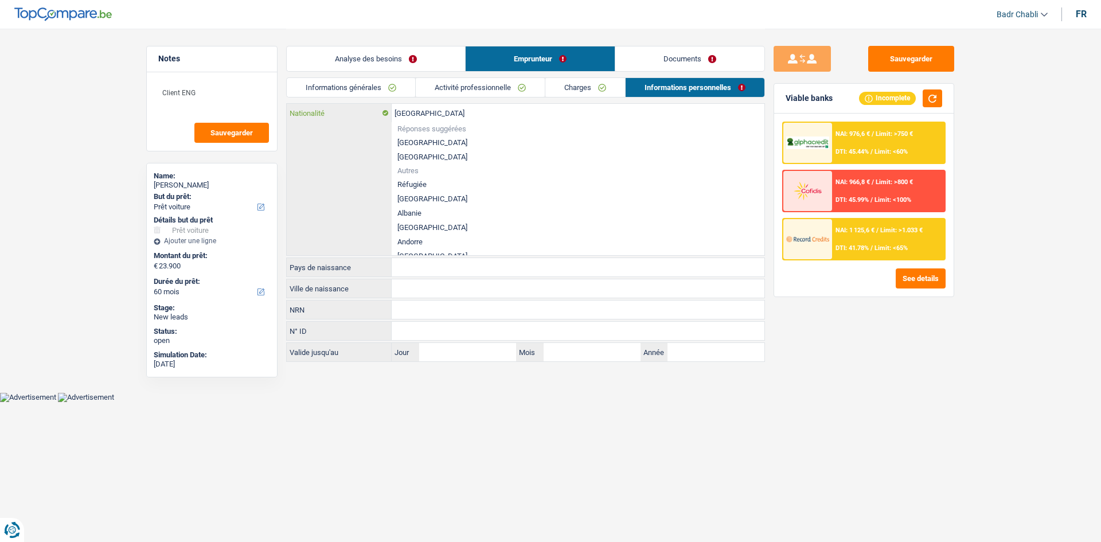
click at [407, 112] on input "Belgique" at bounding box center [578, 113] width 373 height 18
click at [607, 72] on div "Analyse des besoins Emprunteur Documents" at bounding box center [525, 53] width 479 height 49
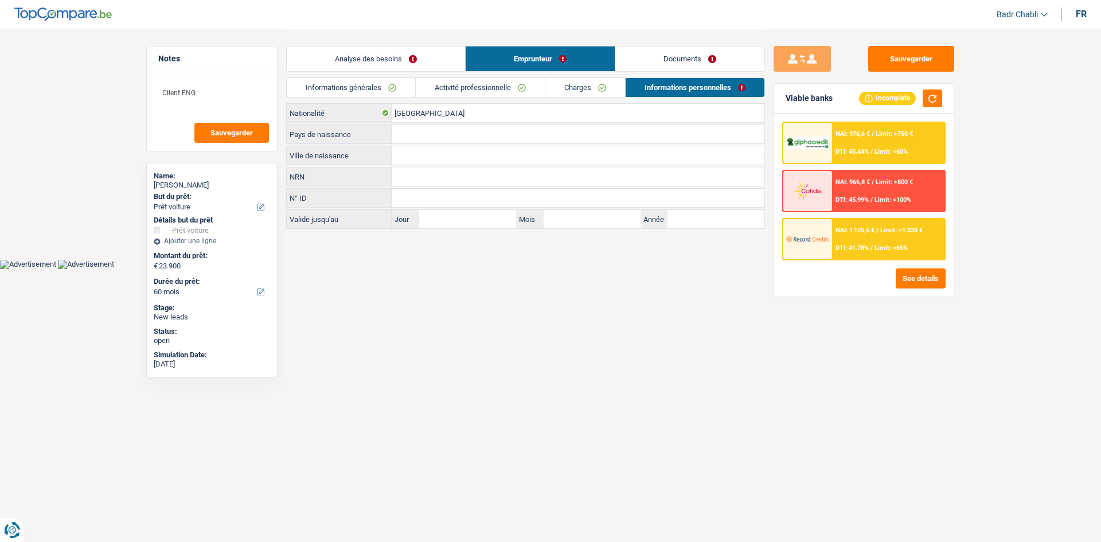
click at [606, 79] on link "Charges" at bounding box center [585, 87] width 80 height 19
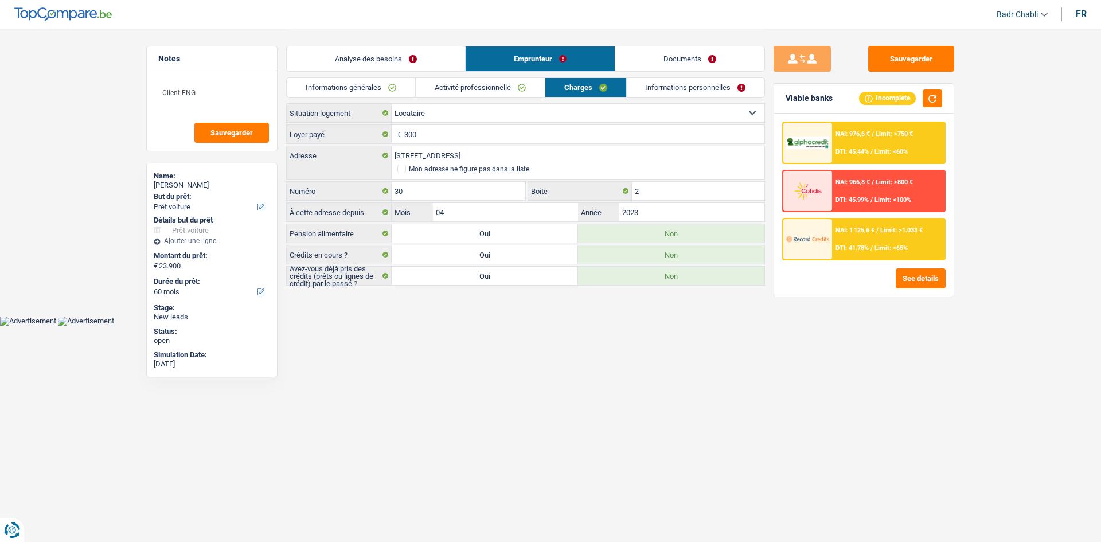
click at [524, 279] on label "Oui" at bounding box center [485, 276] width 186 height 18
click at [524, 279] on input "Oui" at bounding box center [485, 276] width 186 height 18
radio input "true"
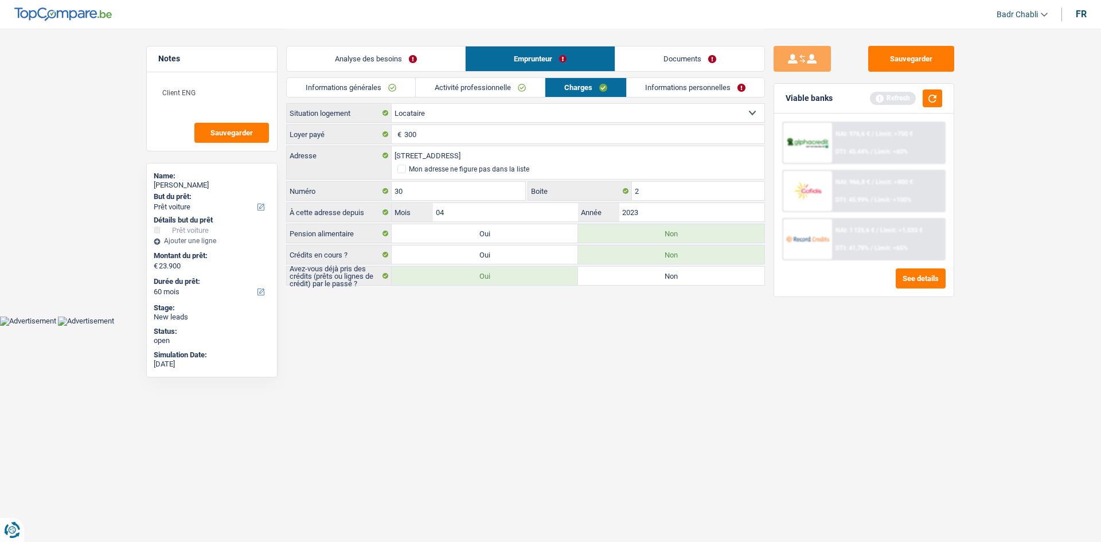
click at [521, 291] on main "Notes Client ENG Sauvegarder Name: SANDA TEGLAS But du prêt: Confort maison: me…" at bounding box center [550, 158] width 1101 height 316
click at [715, 89] on link "Informations personnelles" at bounding box center [696, 87] width 138 height 19
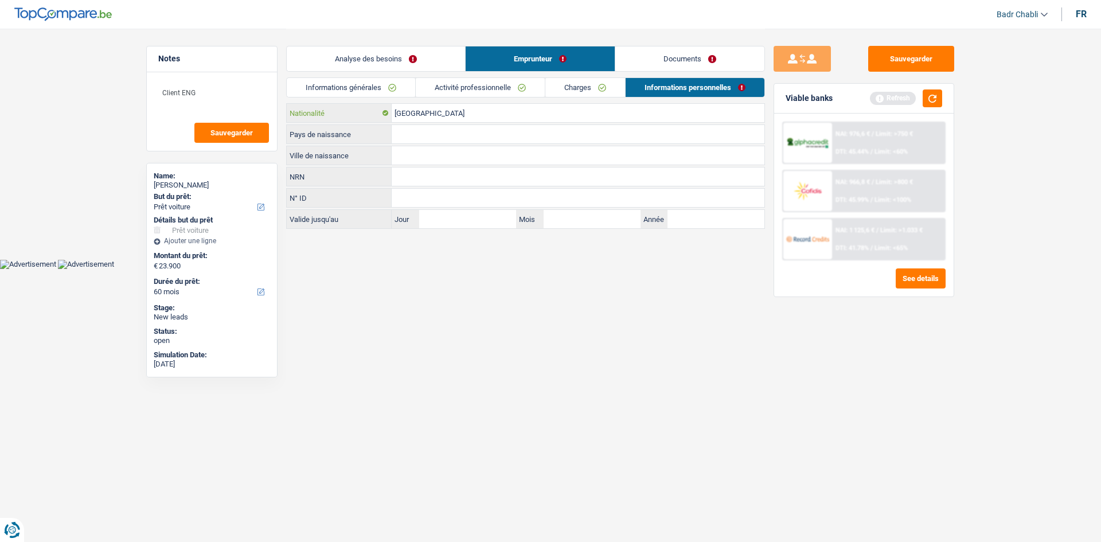
click at [429, 111] on input "Belgique" at bounding box center [578, 113] width 373 height 18
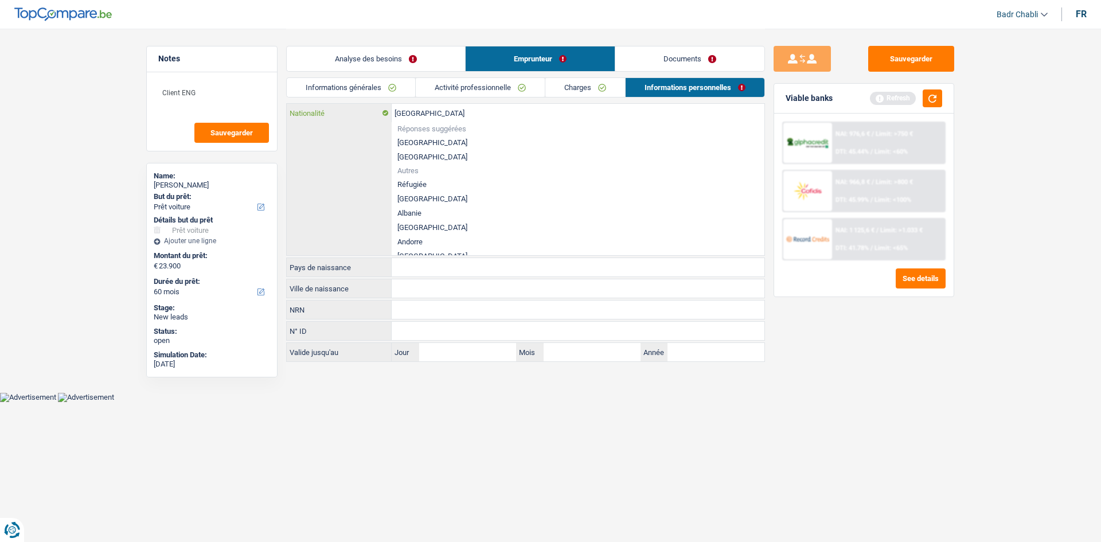
click at [429, 111] on input "Belgique" at bounding box center [578, 113] width 373 height 18
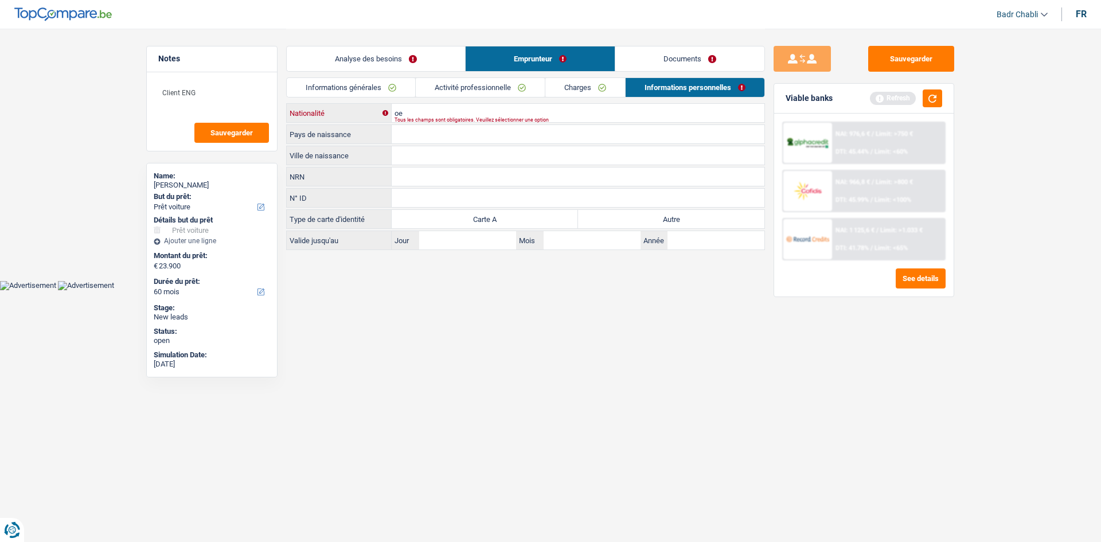
type input "o"
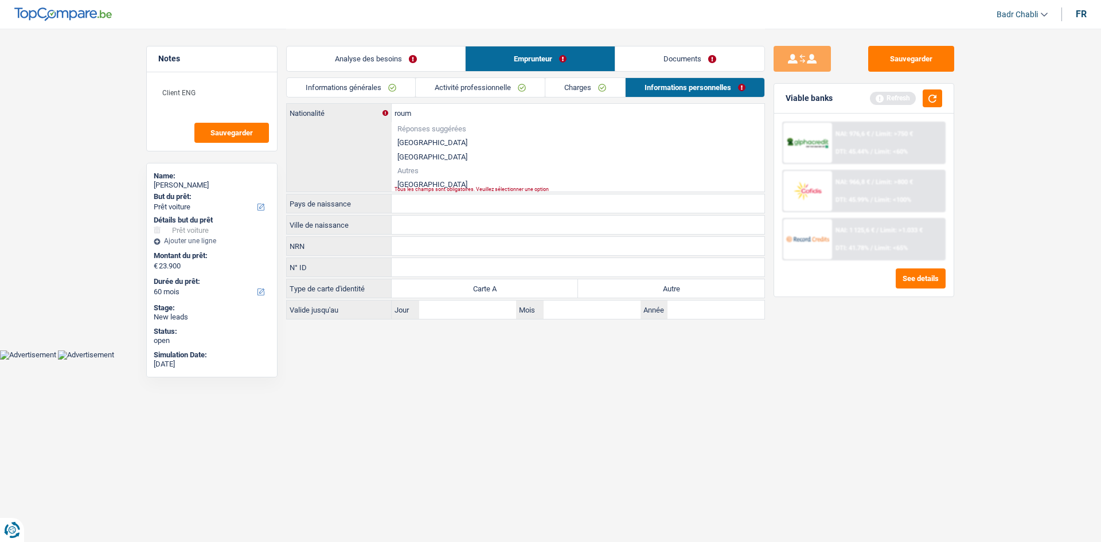
click at [424, 180] on li "Roumanie" at bounding box center [578, 184] width 373 height 14
type input "Roumanie"
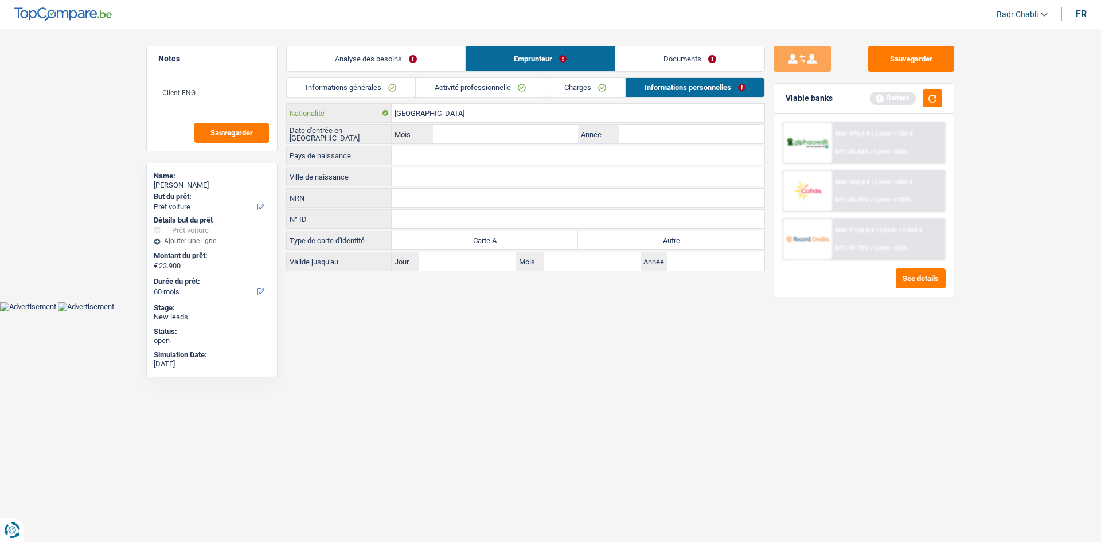
click at [430, 115] on input "Roumanie" at bounding box center [578, 113] width 373 height 18
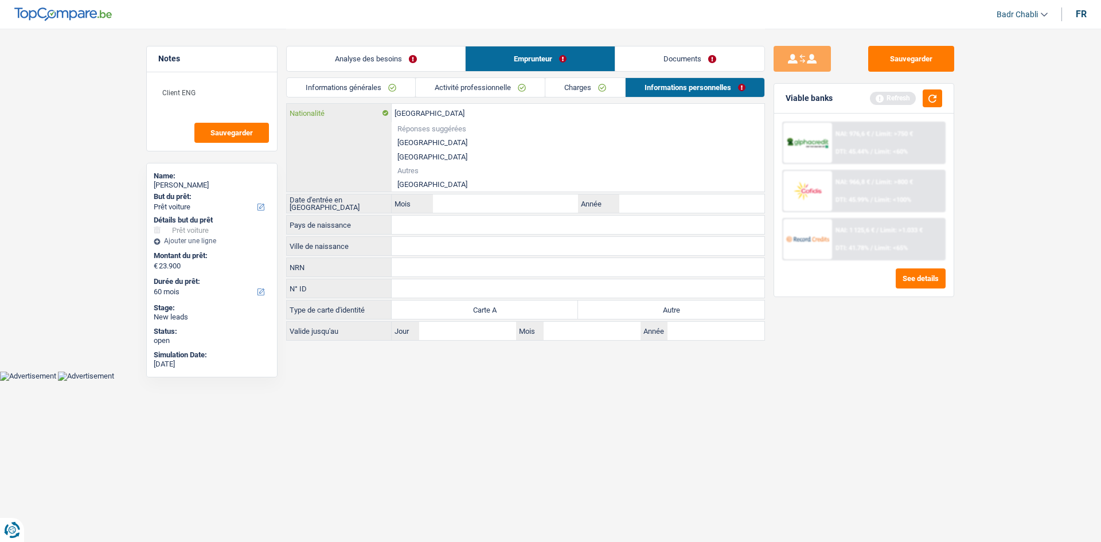
click at [430, 115] on input "Roumanie" at bounding box center [578, 113] width 373 height 18
click at [425, 181] on li "Roumanie" at bounding box center [578, 184] width 373 height 14
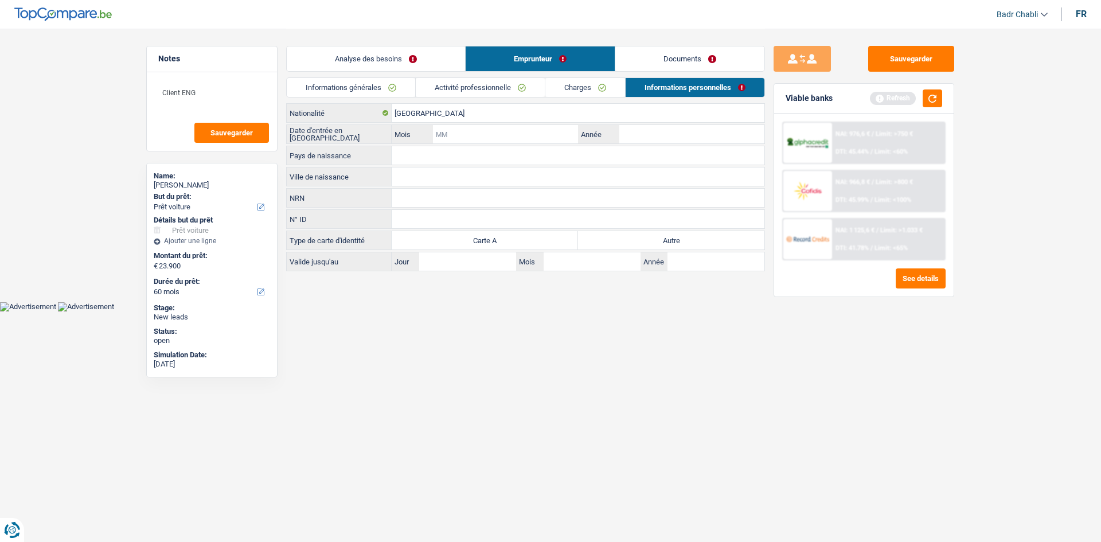
click at [435, 125] on input "Mois" at bounding box center [505, 134] width 145 height 18
click at [435, 115] on input "Roumanie" at bounding box center [578, 113] width 373 height 18
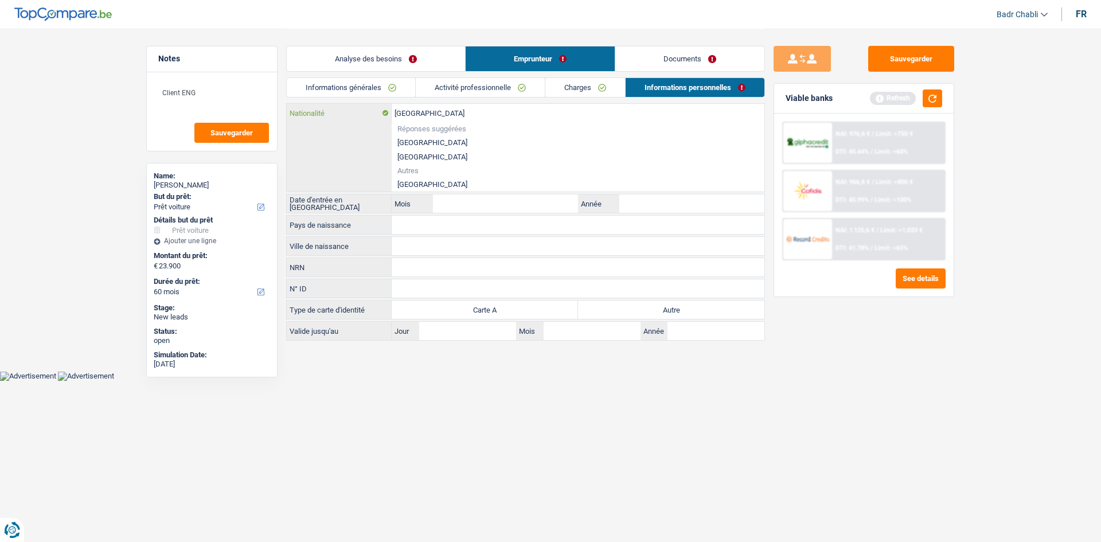
click at [435, 115] on input "Roumanie" at bounding box center [578, 113] width 373 height 18
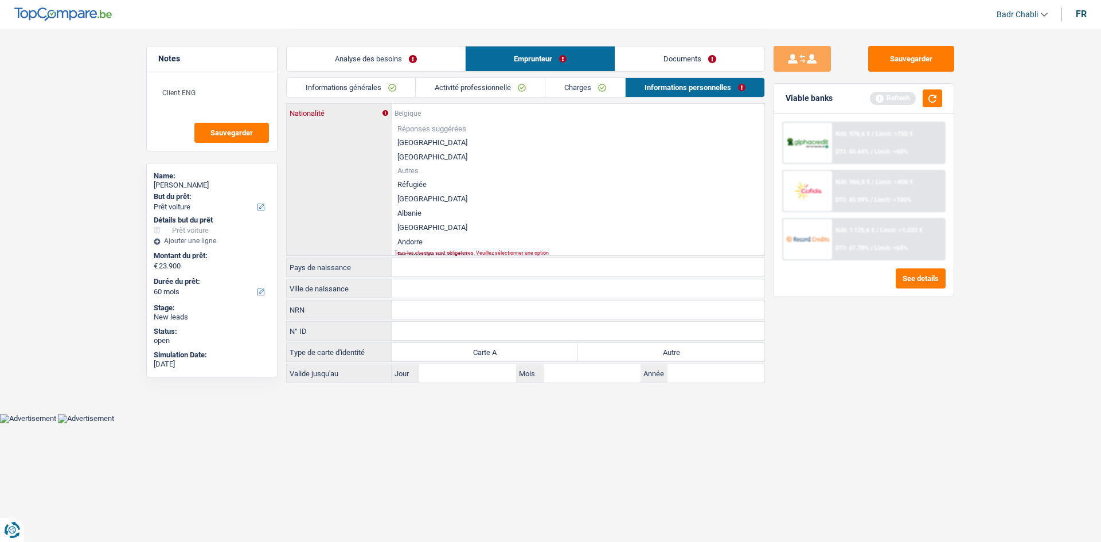
paste input "Roumanie"
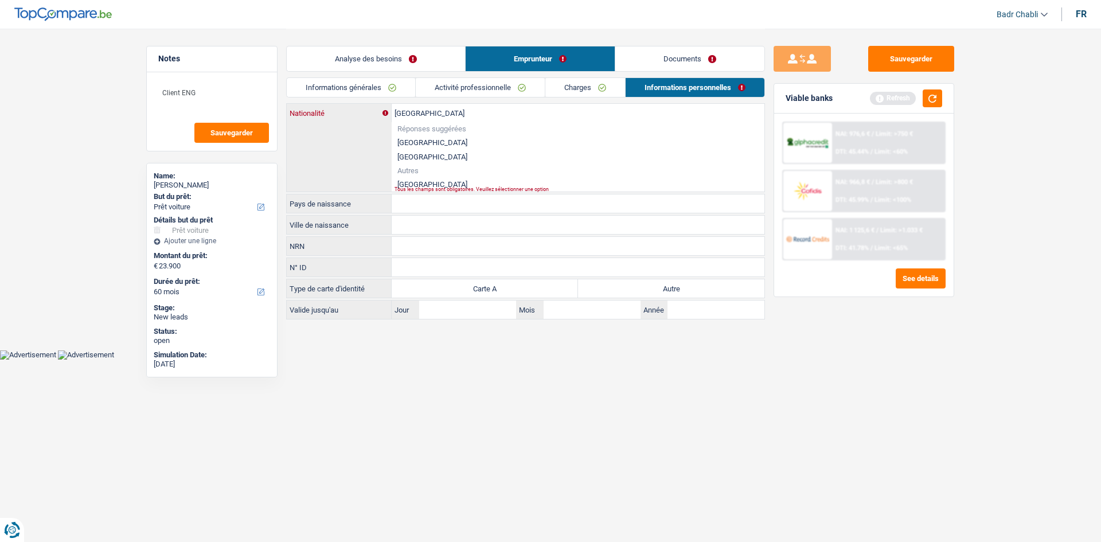
type input "Roumanie"
click at [423, 184] on li "Roumanie" at bounding box center [578, 184] width 373 height 14
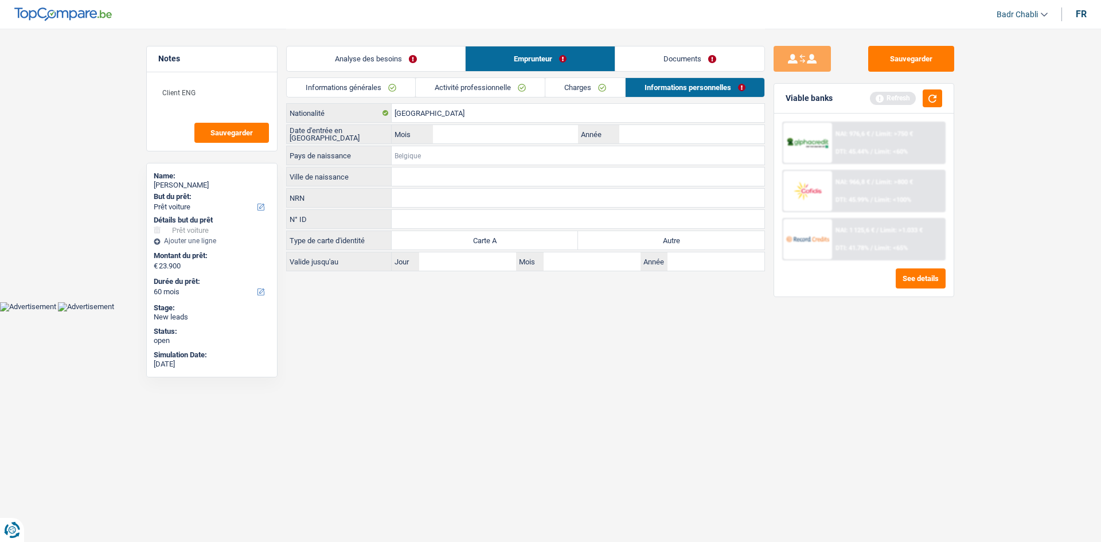
click at [424, 149] on input "Pays de naissance" at bounding box center [578, 155] width 373 height 18
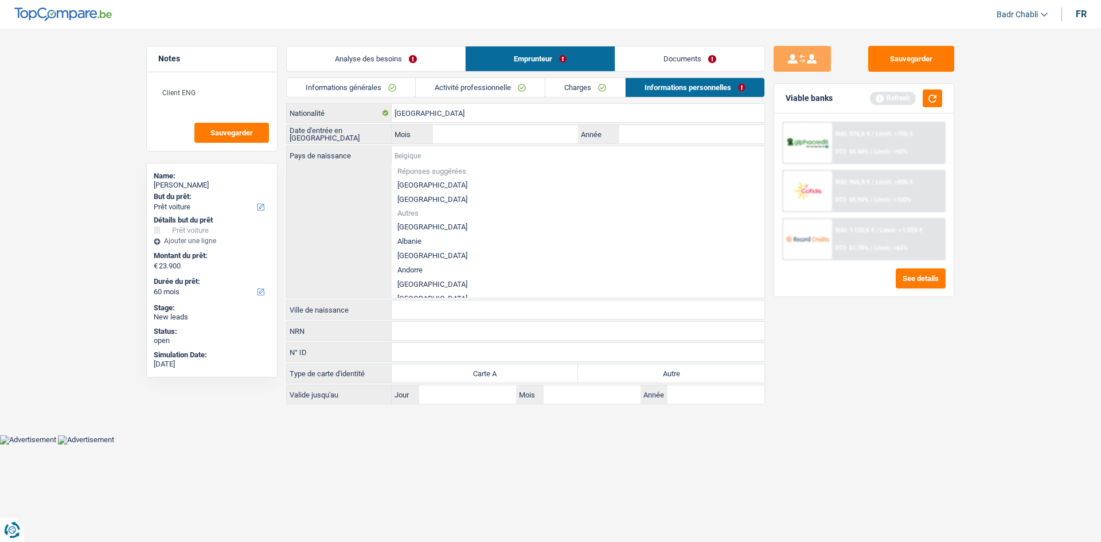
paste input "Roumanie"
type input "Roumanie"
paste input "Roumanie"
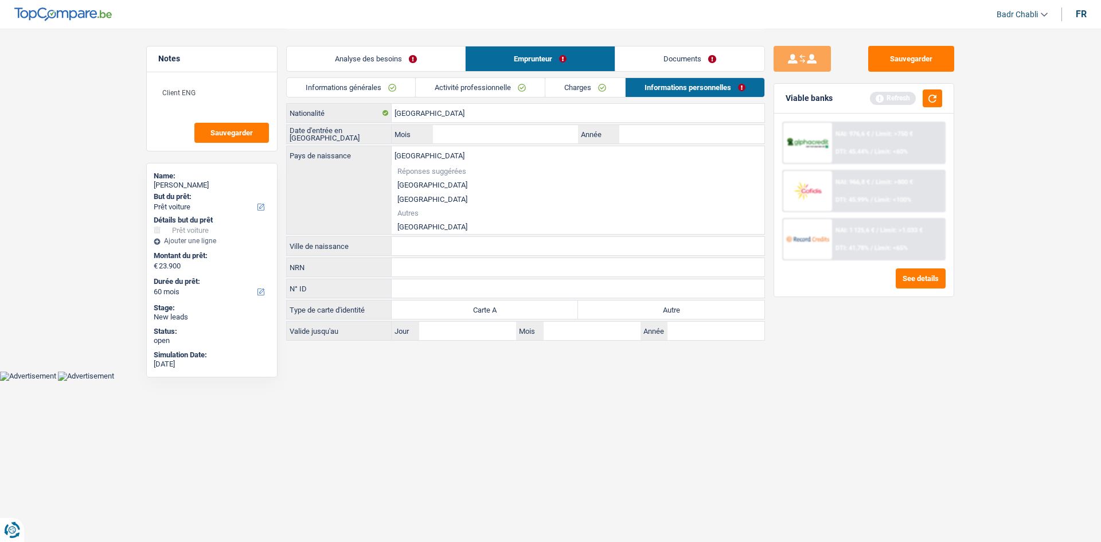
type input "Roumanie"
click at [420, 226] on li "Roumanie" at bounding box center [578, 227] width 373 height 14
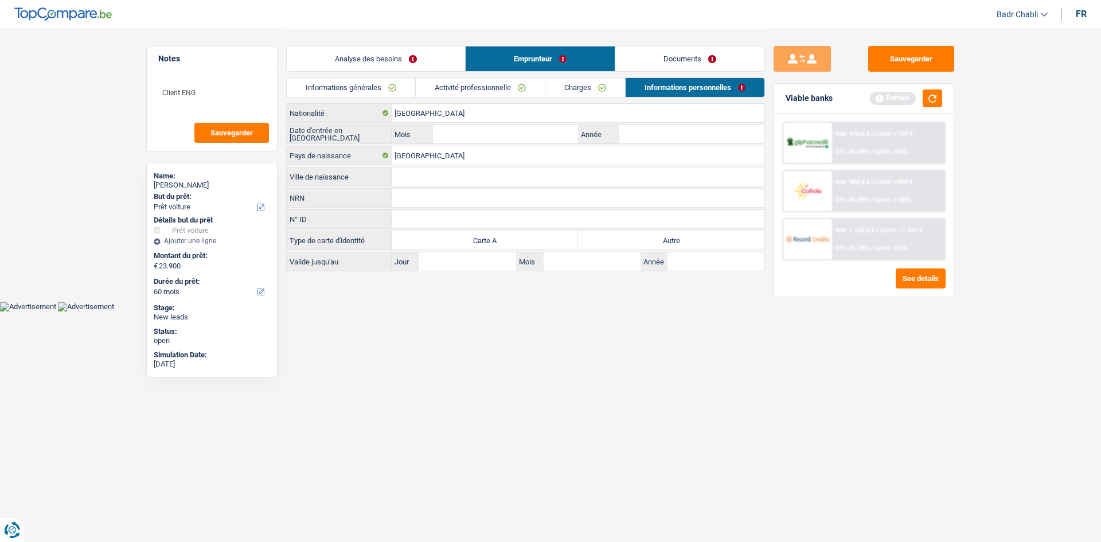
click at [427, 176] on input "Ville de naissance" at bounding box center [578, 176] width 373 height 18
click at [635, 240] on label "Autre" at bounding box center [671, 240] width 186 height 18
click at [635, 240] on input "Autre" at bounding box center [671, 240] width 186 height 18
radio input "true"
click at [442, 177] on input "Ville de naissance" at bounding box center [578, 176] width 373 height 18
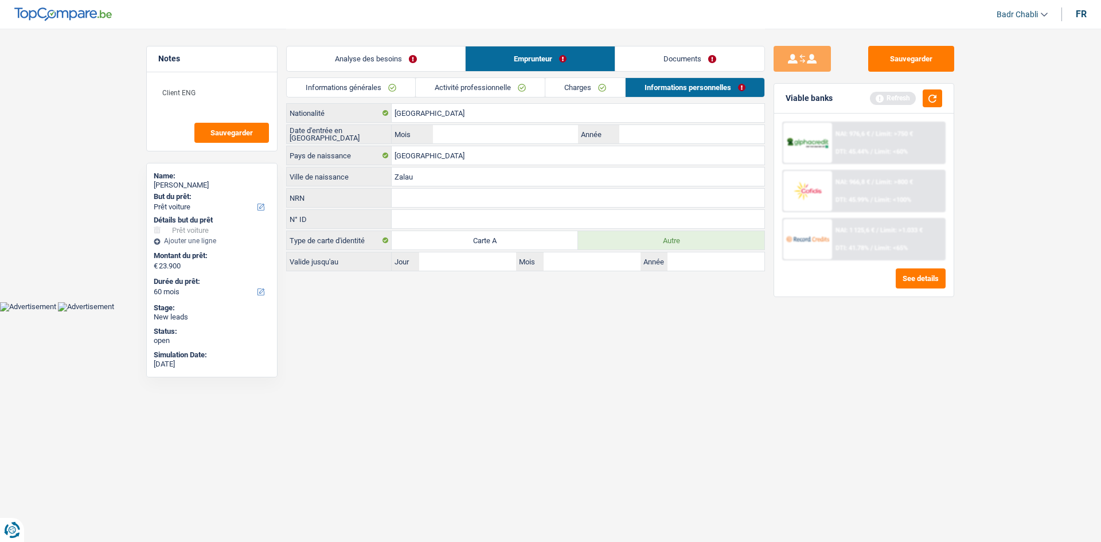
type input "Zalau"
click at [556, 138] on input "Mois" at bounding box center [505, 134] width 145 height 18
type input "06"
type input "2023"
click at [561, 136] on input "06" at bounding box center [505, 134] width 145 height 18
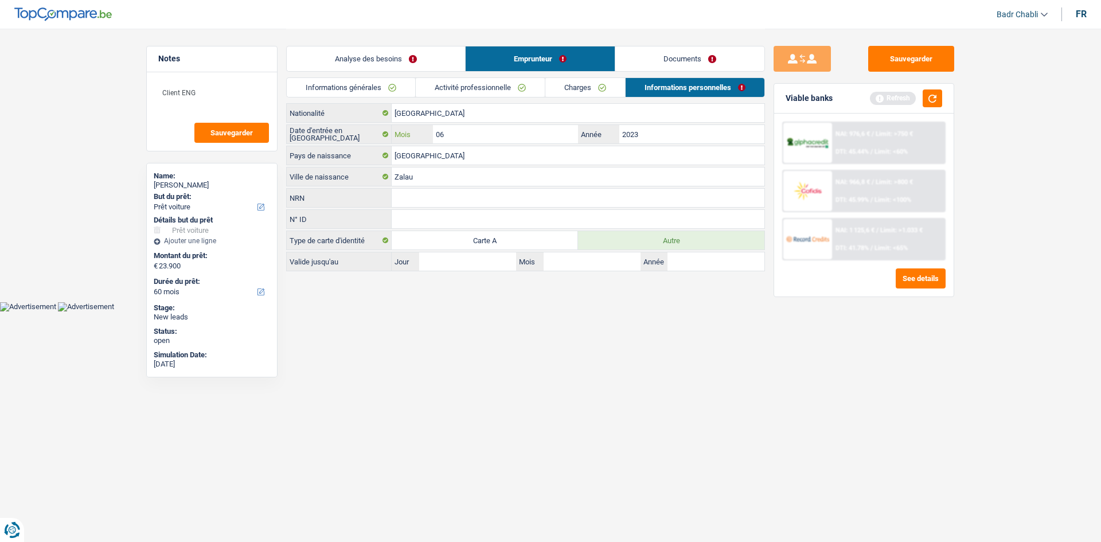
click at [561, 136] on input "06" at bounding box center [505, 134] width 145 height 18
type input "08"
click at [580, 93] on link "Charges" at bounding box center [585, 87] width 80 height 19
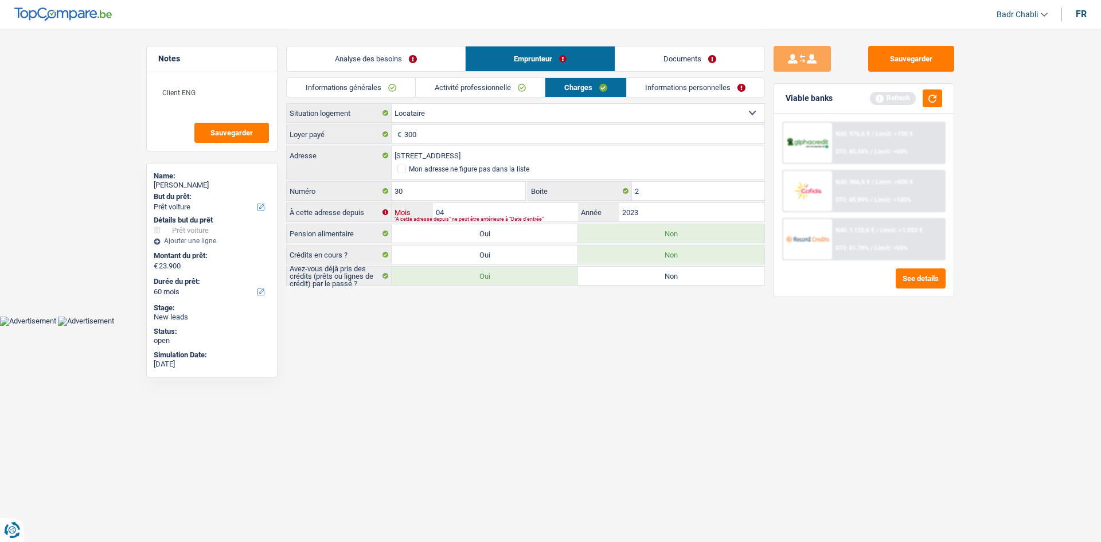
click at [529, 213] on input "04" at bounding box center [505, 212] width 145 height 18
type input "08"
click at [696, 85] on link "Informations personnelles" at bounding box center [696, 87] width 138 height 19
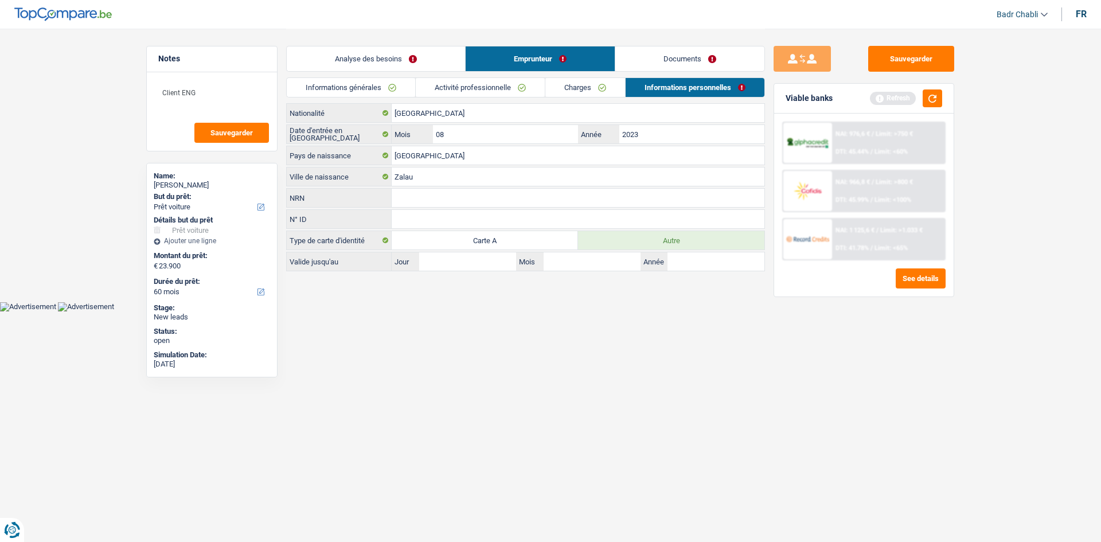
click at [677, 60] on link "Documents" at bounding box center [689, 58] width 149 height 25
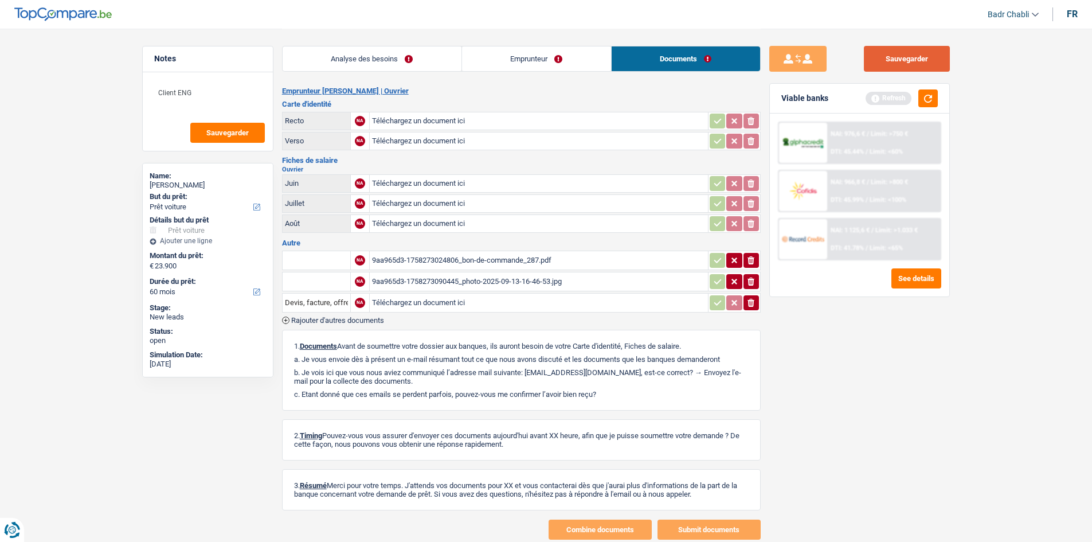
click at [887, 60] on button "Sauvegarder" at bounding box center [907, 59] width 86 height 26
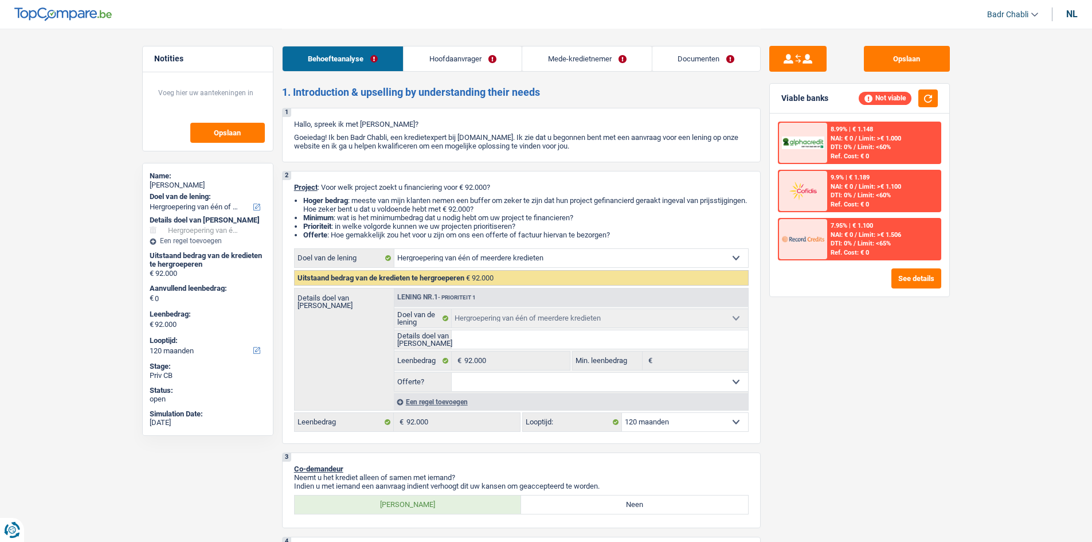
select select "refinancing"
select select "120"
select select "refinancing"
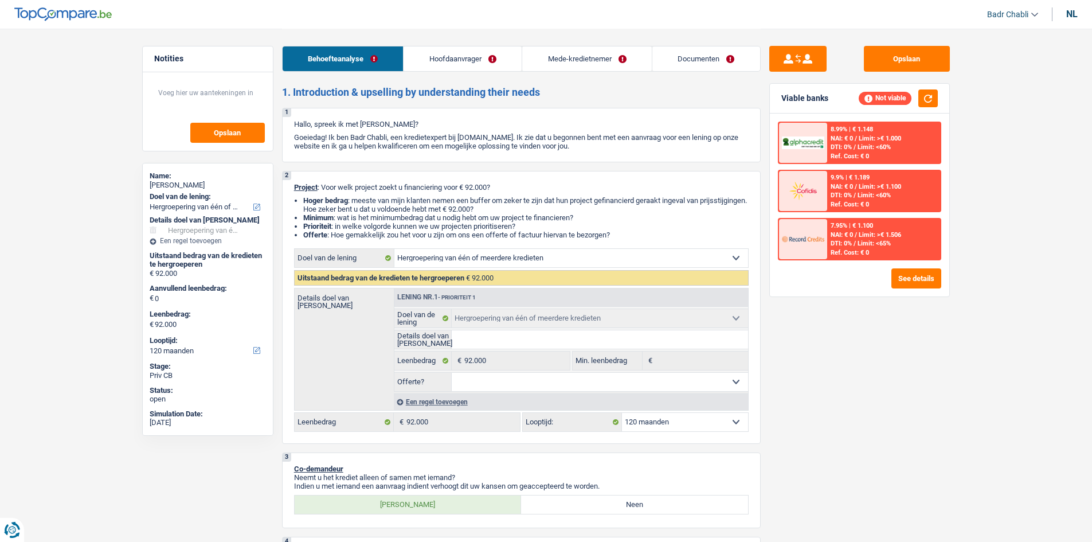
select select "120"
select select "independent"
select select "familyAllowances"
select select "netSalary"
select select "ownerWithMortgage"
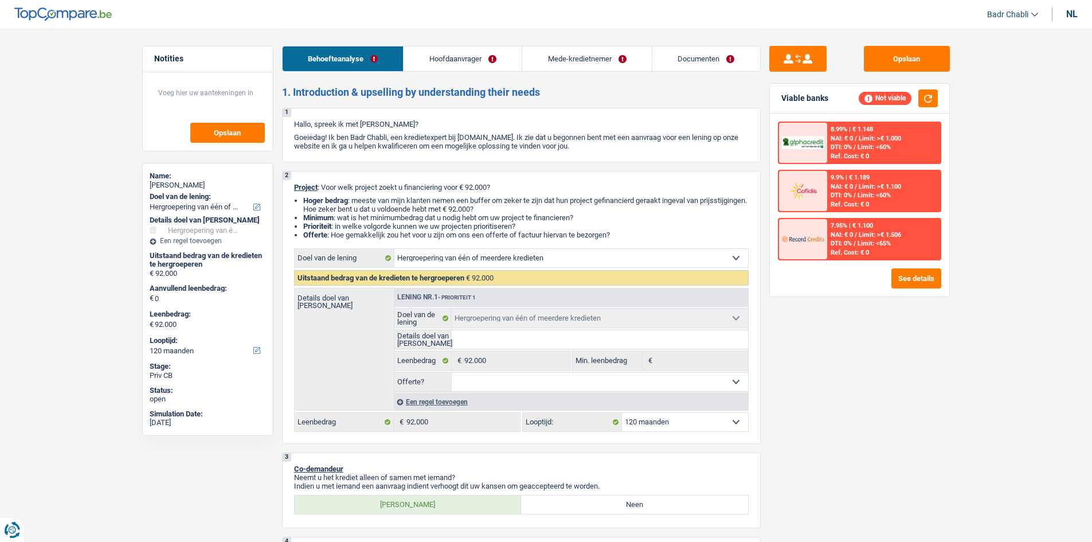
select select "refinancing"
select select "120"
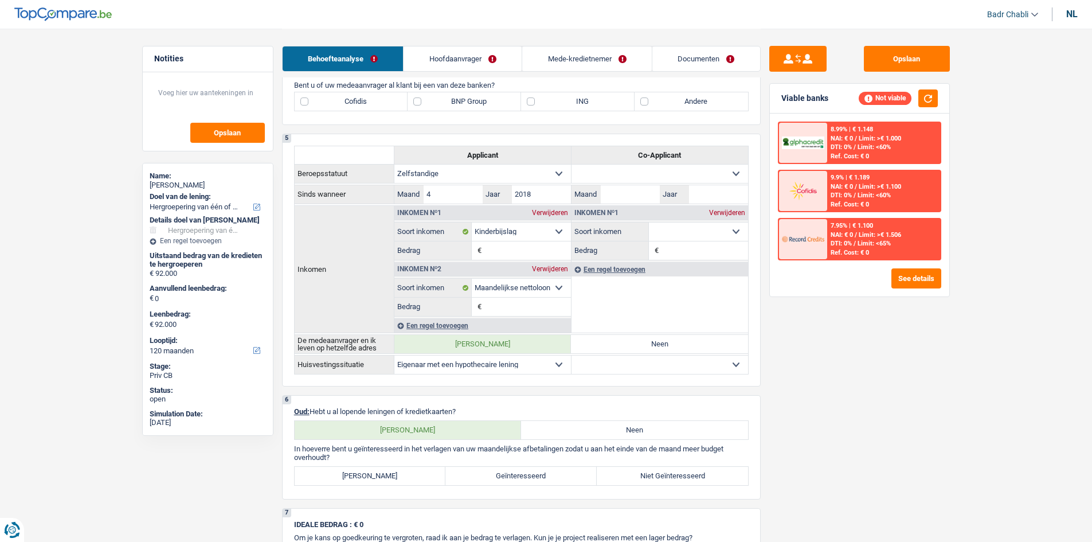
scroll to position [684, 0]
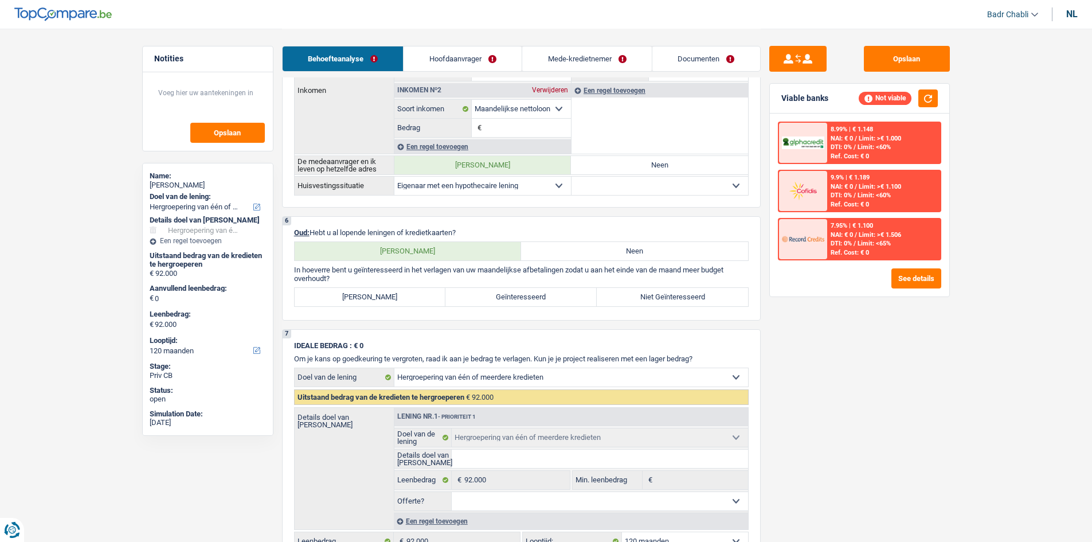
click at [580, 249] on label "Neen" at bounding box center [634, 251] width 227 height 18
click at [580, 249] on input "Neen" at bounding box center [634, 251] width 227 height 18
radio input "true"
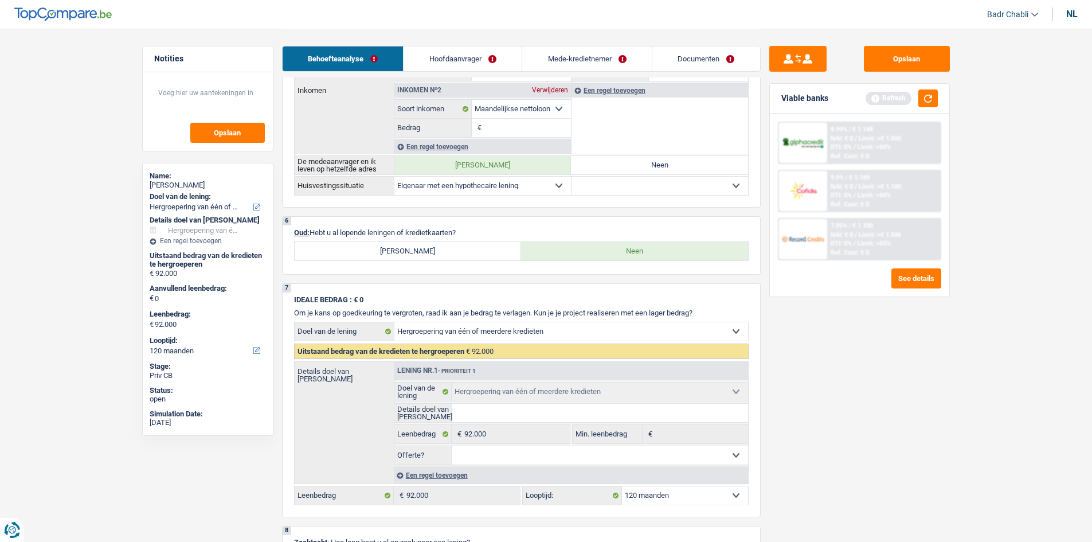
click at [494, 248] on label "[PERSON_NAME]" at bounding box center [408, 251] width 227 height 18
click at [494, 248] on input "[PERSON_NAME]" at bounding box center [408, 251] width 227 height 18
radio input "true"
select select "mortgage"
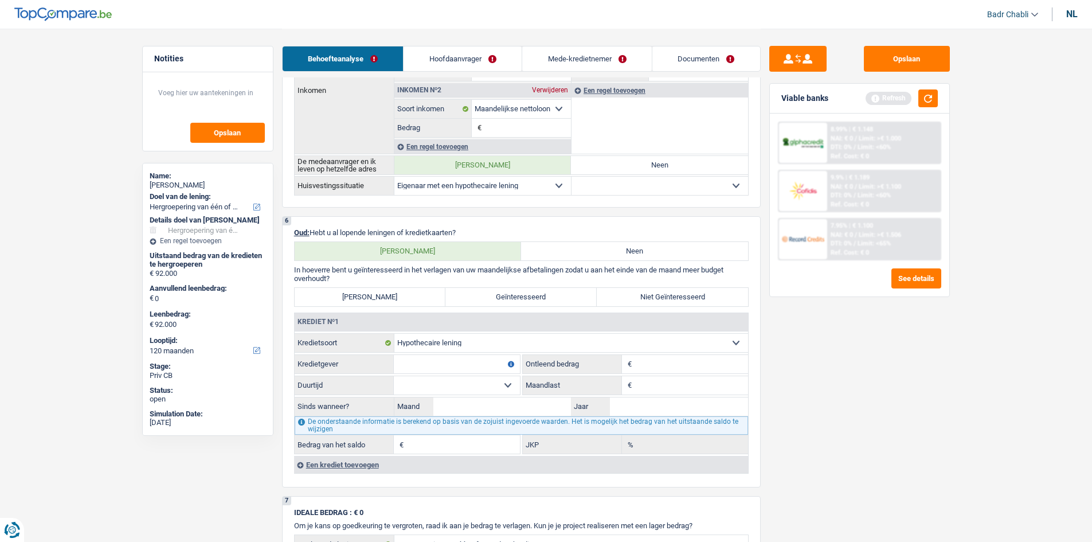
click at [360, 470] on div "Een krediet toevoegen" at bounding box center [521, 464] width 454 height 17
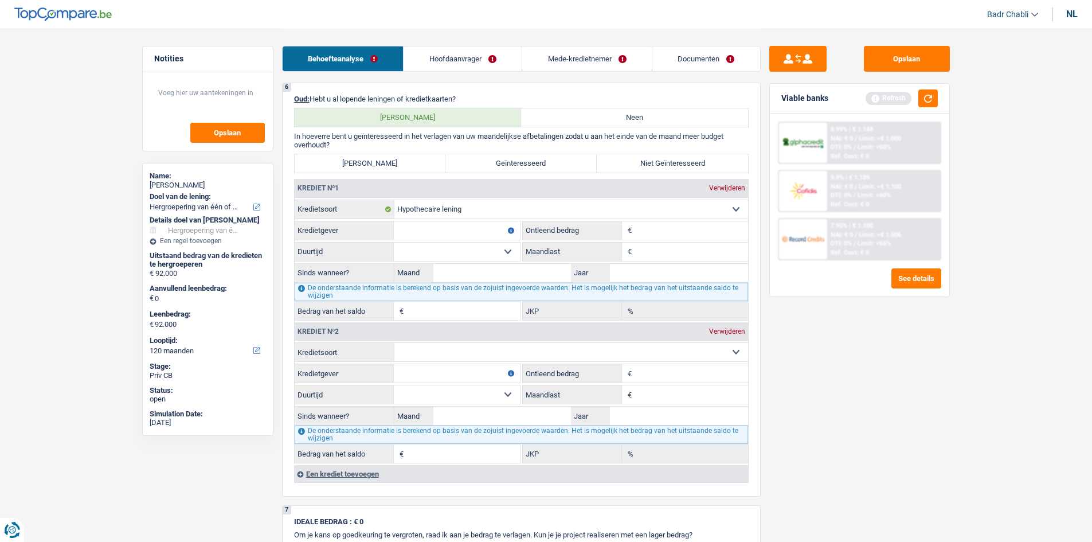
scroll to position [913, 0]
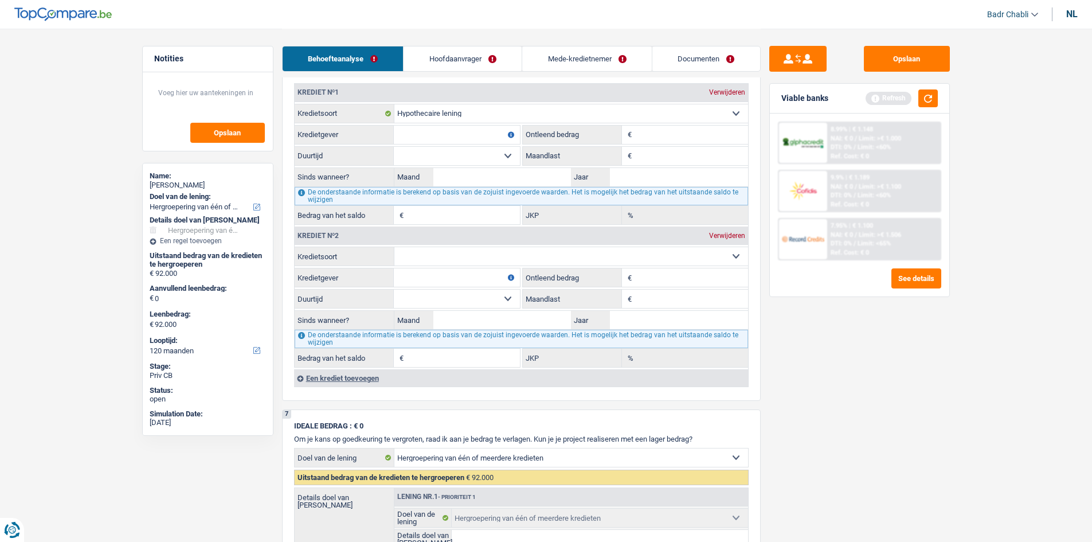
click at [366, 378] on div "Een krediet toevoegen" at bounding box center [521, 377] width 454 height 17
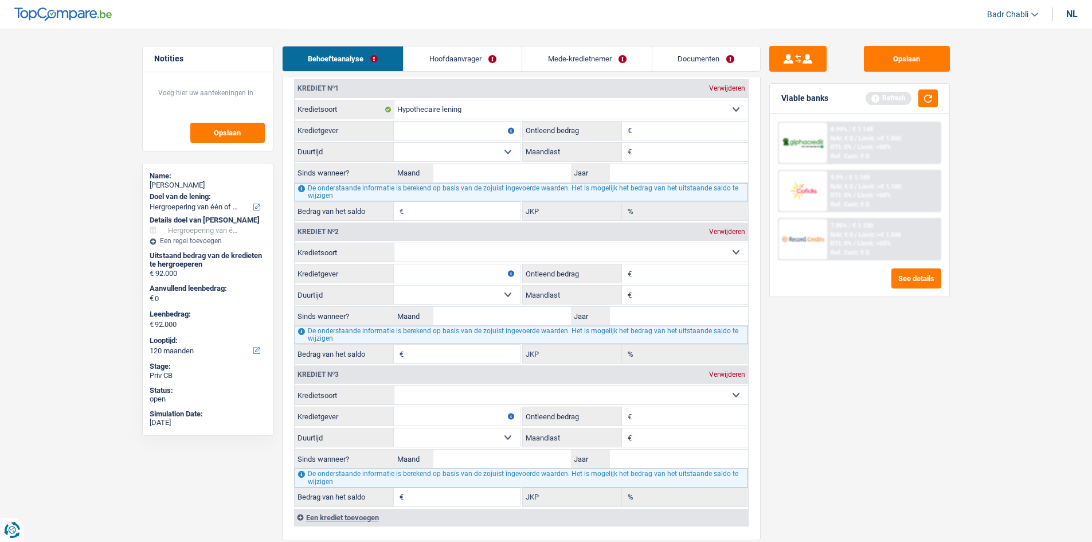
scroll to position [1085, 0]
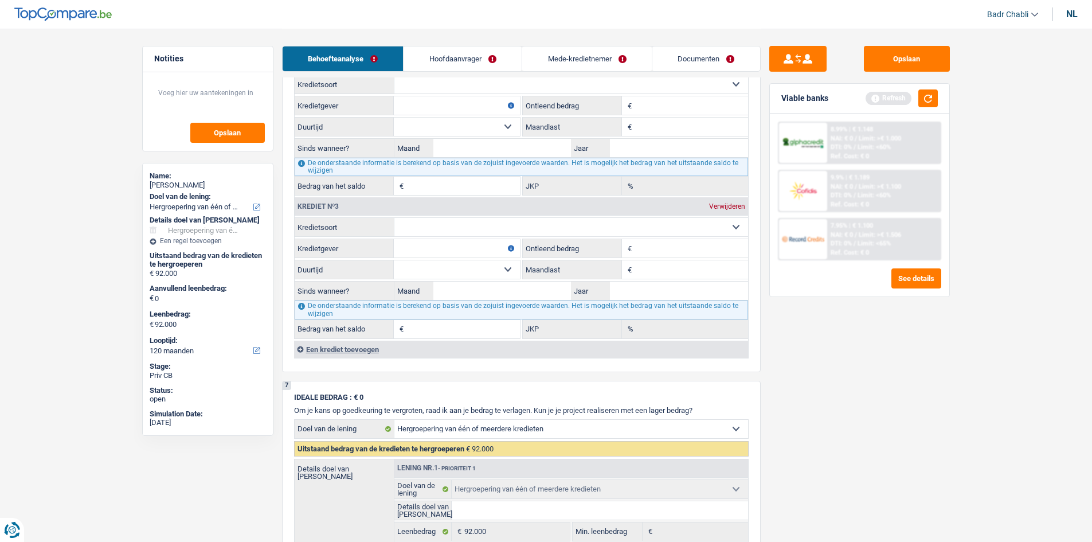
click at [356, 351] on div "Een krediet toevoegen" at bounding box center [521, 349] width 454 height 17
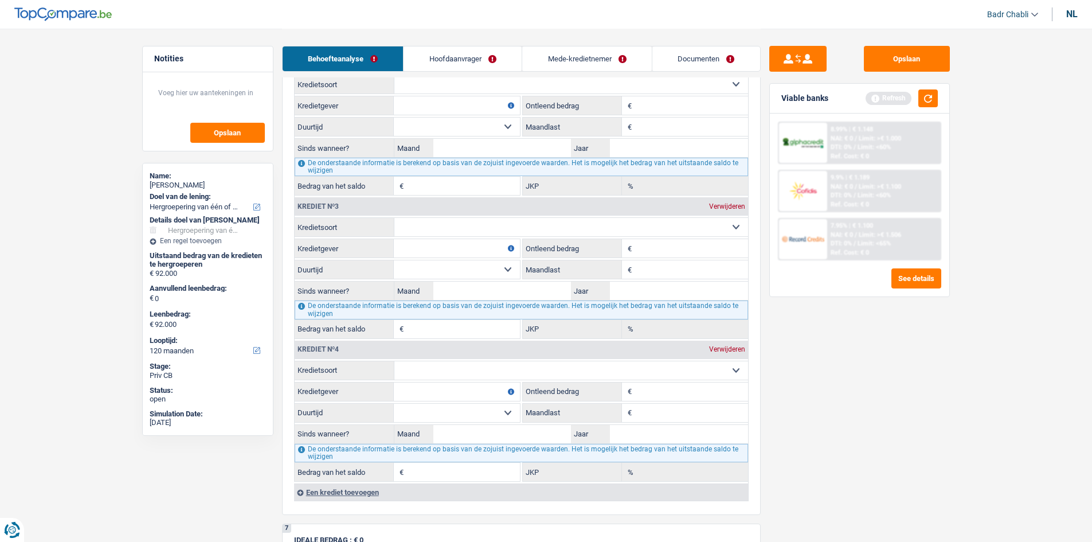
click at [376, 493] on div "Een krediet toevoegen" at bounding box center [521, 491] width 454 height 17
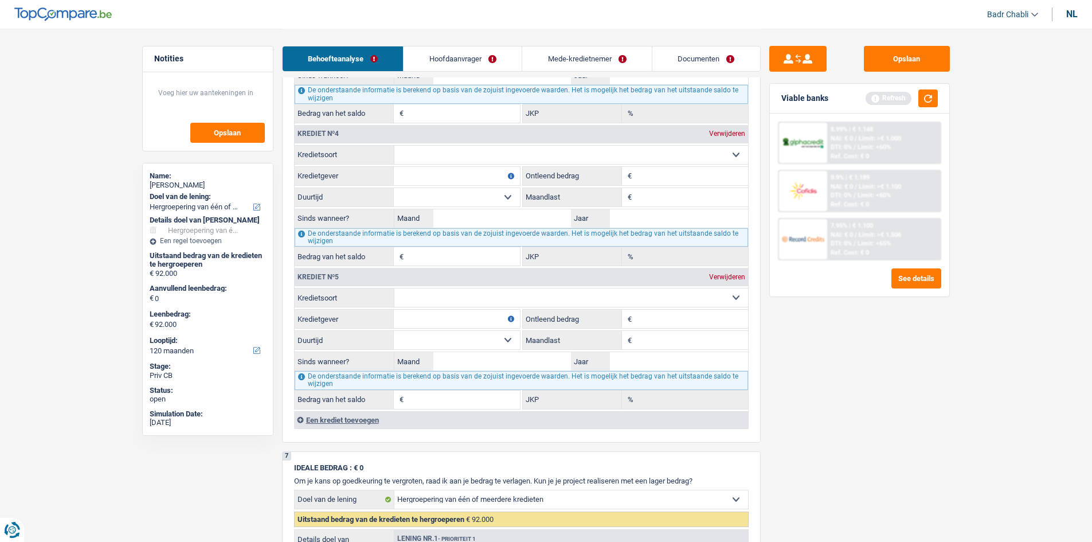
scroll to position [1372, 0]
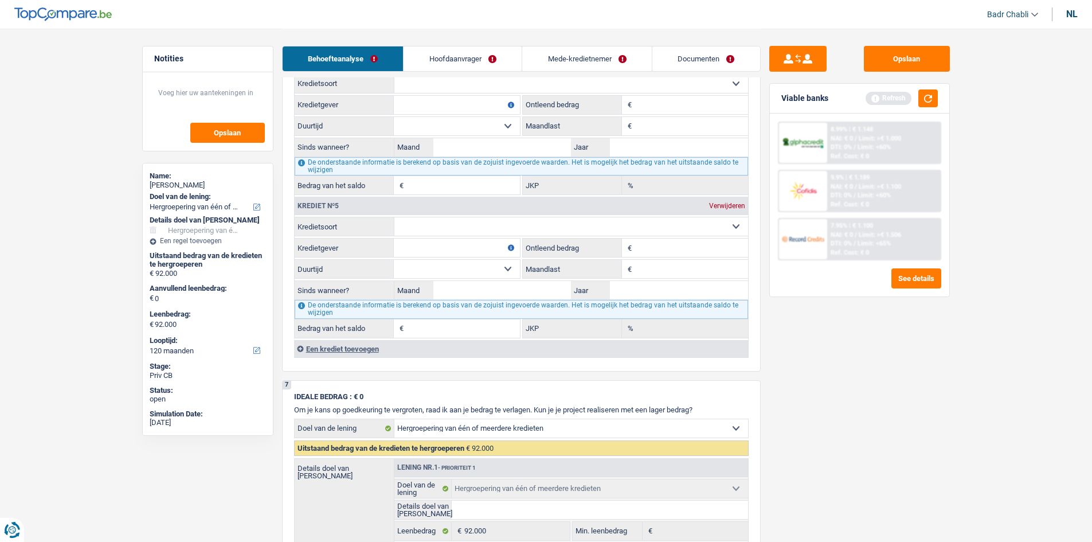
click at [366, 350] on div "Een krediet toevoegen" at bounding box center [521, 348] width 454 height 17
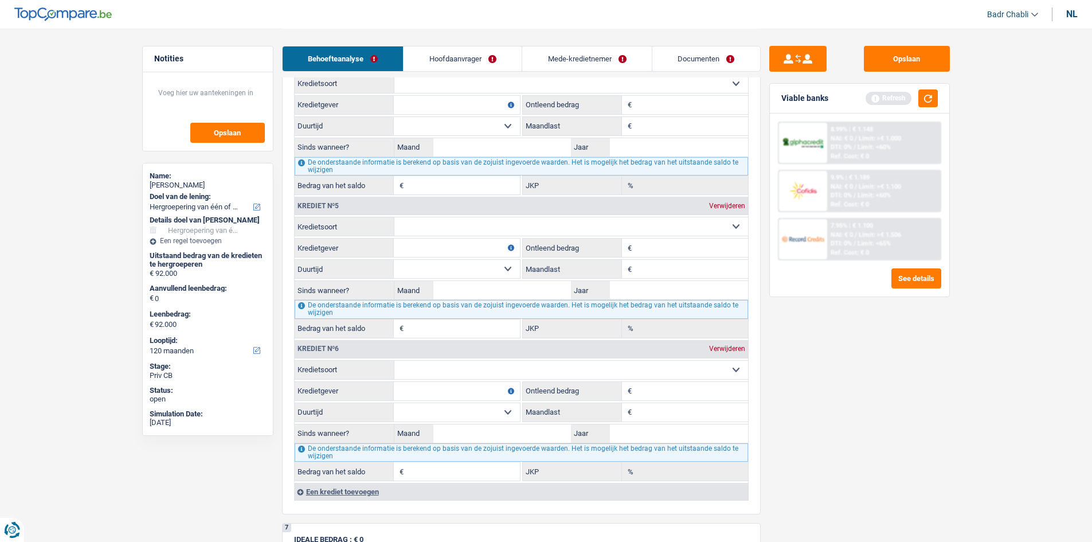
click at [358, 492] on div "Een krediet toevoegen" at bounding box center [521, 491] width 454 height 17
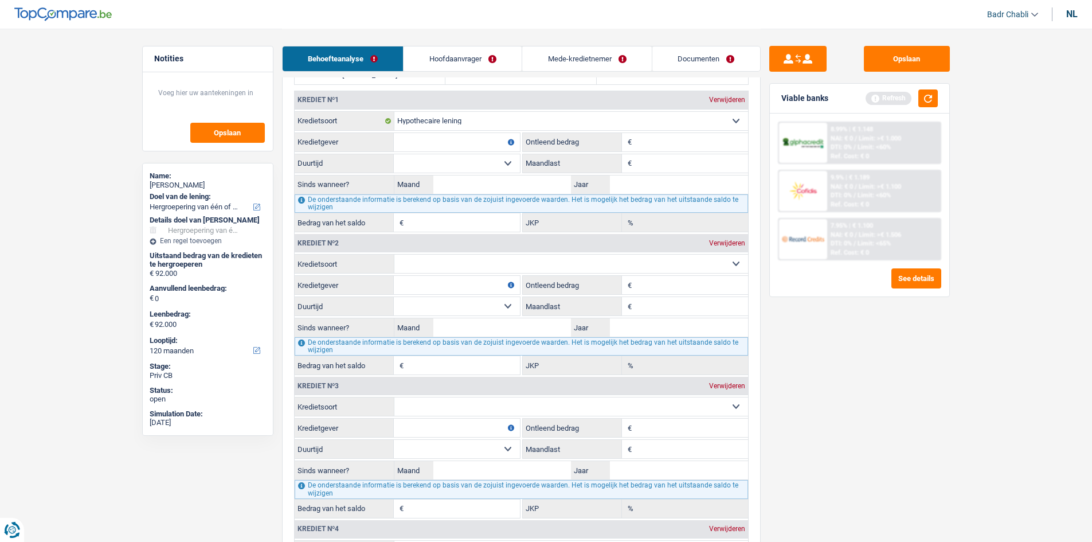
scroll to position [799, 0]
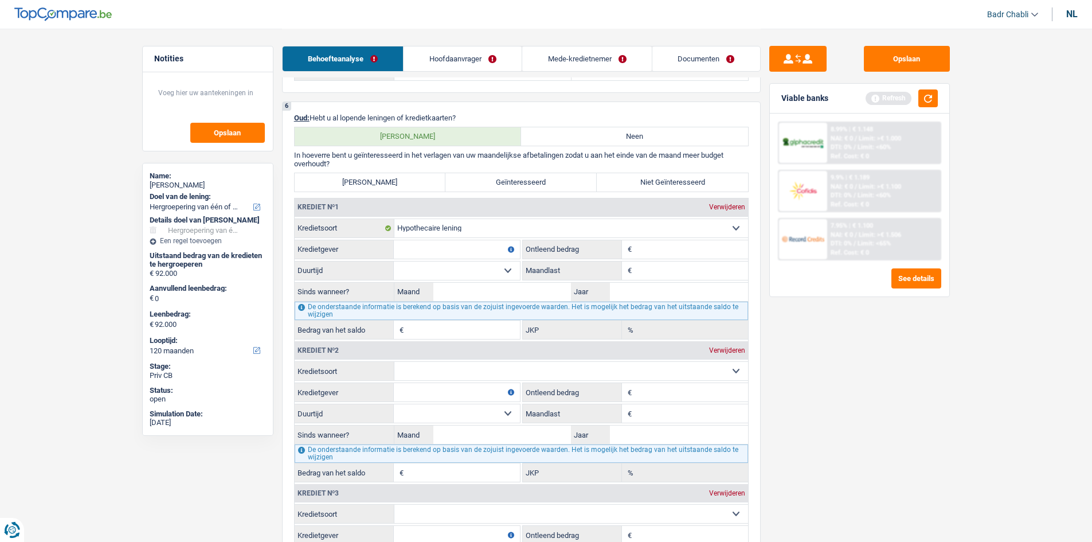
click at [456, 247] on input "Kredietgever" at bounding box center [457, 249] width 126 height 18
type input "ING"
type input "445.000"
click at [496, 270] on select "120 maanden 132 maanden 144 maanden 180 maanden 240 maanden 300 maanden 360 maa…" at bounding box center [457, 270] width 126 height 18
select select "240"
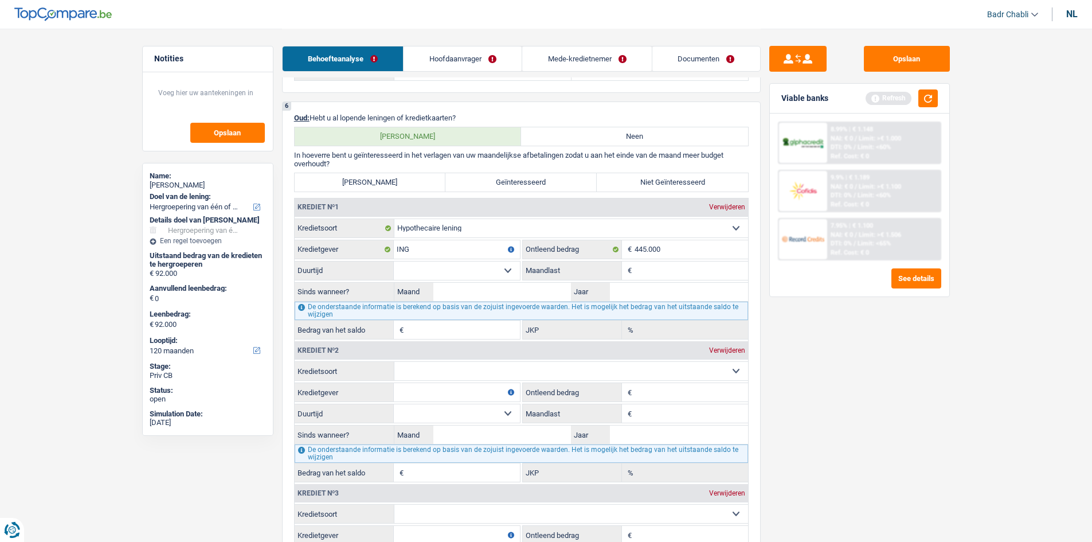
click at [394, 261] on select "120 maanden 132 maanden 144 maanden 180 maanden 240 maanden 300 maanden 360 maa…" at bounding box center [457, 270] width 126 height 18
click at [636, 270] on input "Maandlast" at bounding box center [692, 270] width 114 height 18
type input "2.230"
click at [532, 294] on input "Maand" at bounding box center [503, 292] width 138 height 18
type input "05"
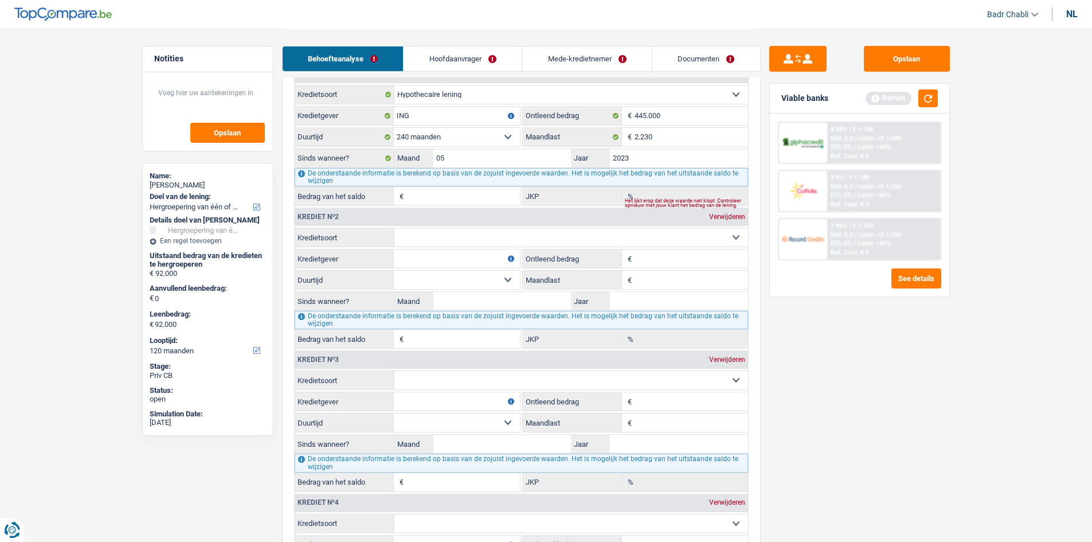
scroll to position [1028, 0]
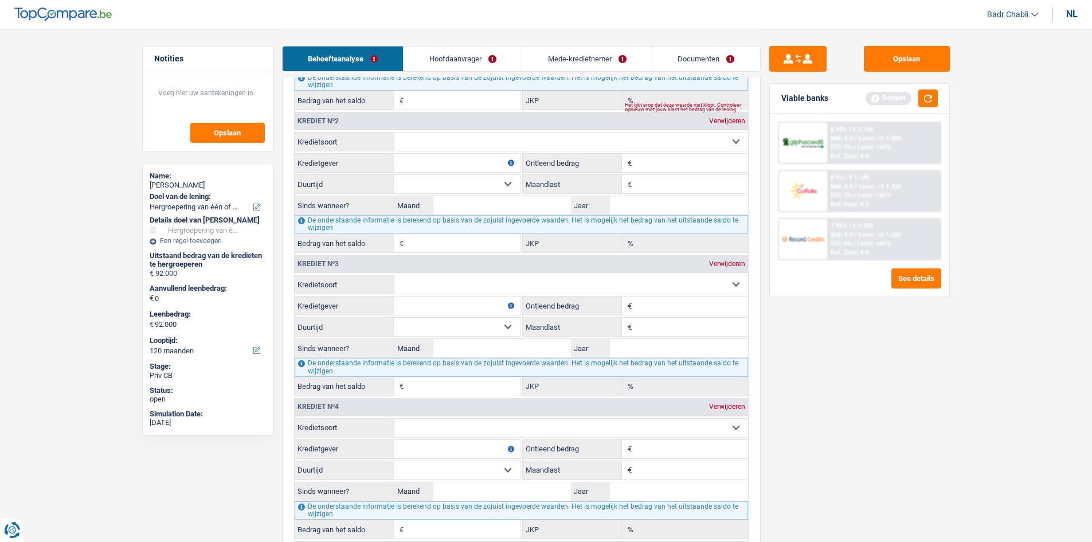
type input "2023"
click at [456, 144] on select "Kaart of kredietlijn Hypothecaire lening Verkoop op afbetaling Lening op afbeta…" at bounding box center [572, 141] width 354 height 18
type input "401.355"
type input "1,92"
select select "personalLoan"
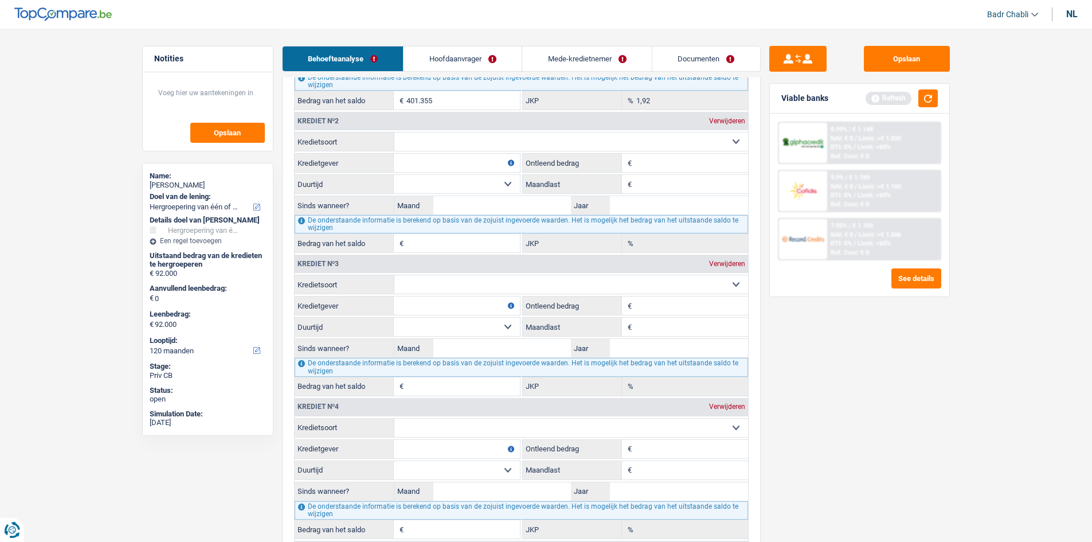
type input "0"
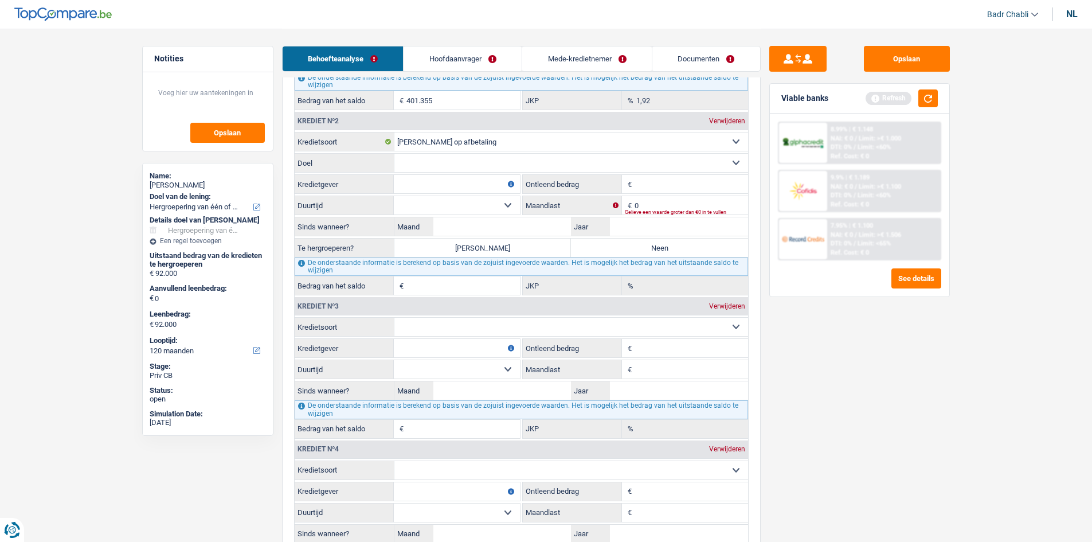
click at [468, 143] on select "Kaart of kredietlijn Hypothecaire lening Verkoop op afbetaling Lening op afbeta…" at bounding box center [572, 141] width 354 height 18
select select "renovationLoan"
click at [395, 132] on select "Kaart of kredietlijn Hypothecaire lening Verkoop op afbetaling Lening op afbeta…" at bounding box center [572, 141] width 354 height 18
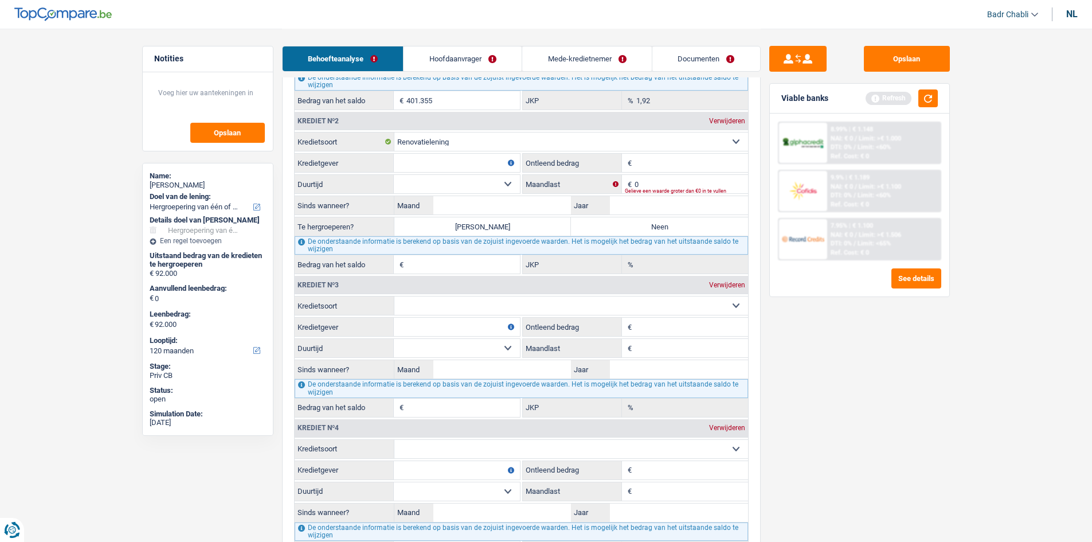
click at [451, 163] on input "Kredietgever" at bounding box center [457, 163] width 126 height 18
type input "ING"
type input "30.000"
click at [497, 185] on select "12 maanden 18 maanden 24 maanden 30 maanden 36 maanden 42 maanden 48 maanden 60…" at bounding box center [457, 184] width 126 height 18
select select "120"
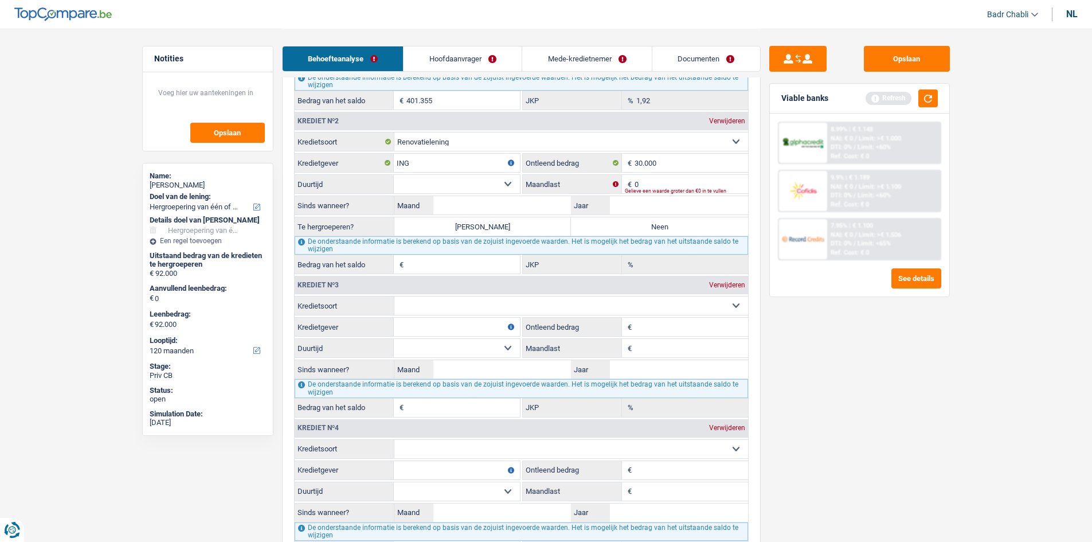
click at [394, 175] on select "12 maanden 18 maanden 24 maanden 30 maanden 36 maanden 42 maanden 48 maanden 60…" at bounding box center [457, 184] width 126 height 18
click at [490, 206] on input "Maand" at bounding box center [503, 205] width 138 height 18
type input "04"
type input "2022"
type input "1"
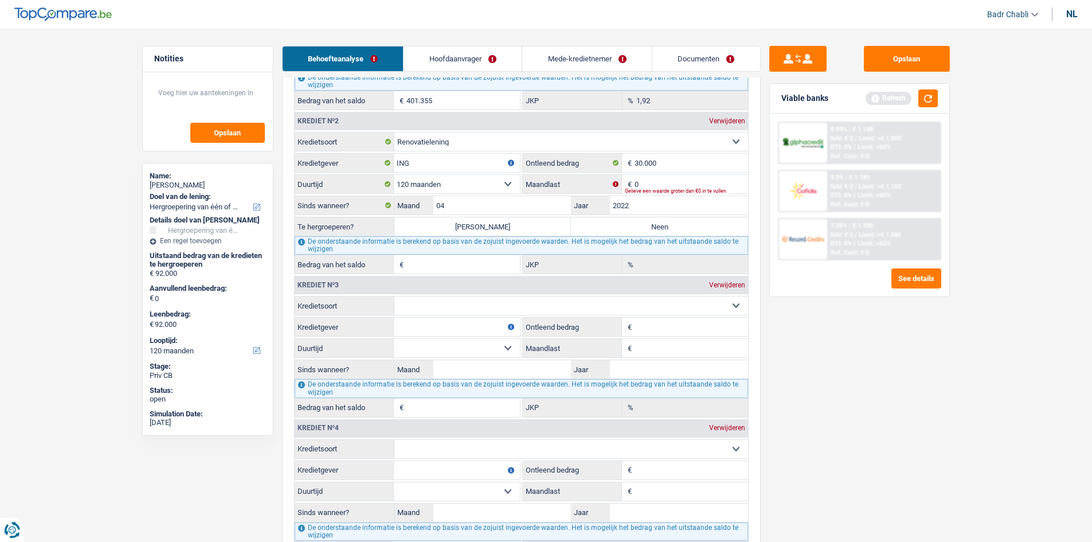
type input "0,00"
click at [669, 183] on input "0" at bounding box center [692, 184] width 114 height 18
type input "281"
click at [502, 226] on label "[PERSON_NAME]" at bounding box center [483, 226] width 177 height 18
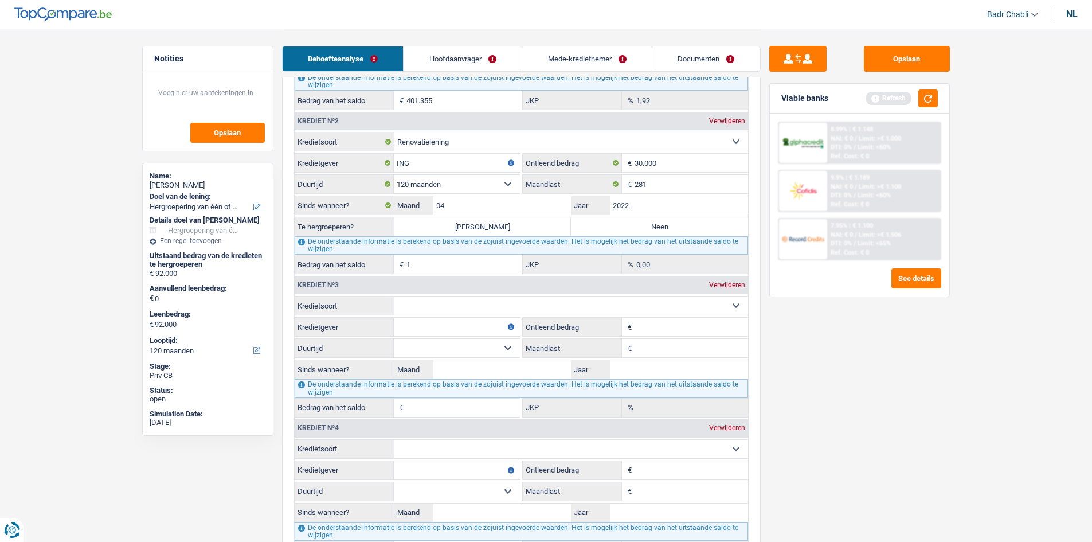
click at [502, 226] on input "[PERSON_NAME]" at bounding box center [483, 226] width 177 height 18
radio input "true"
type input "20.538"
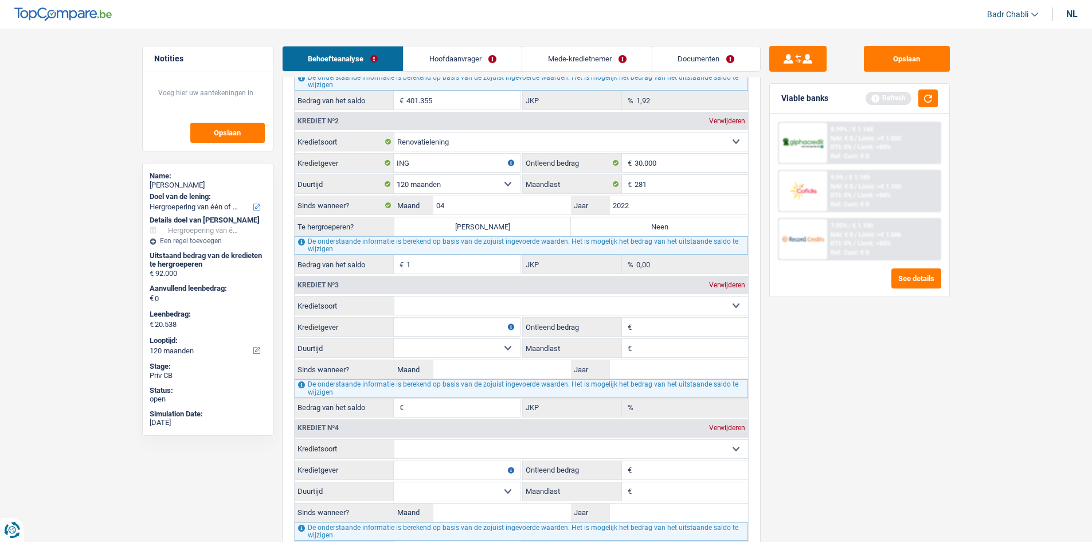
type input "20.538"
type input "2,39"
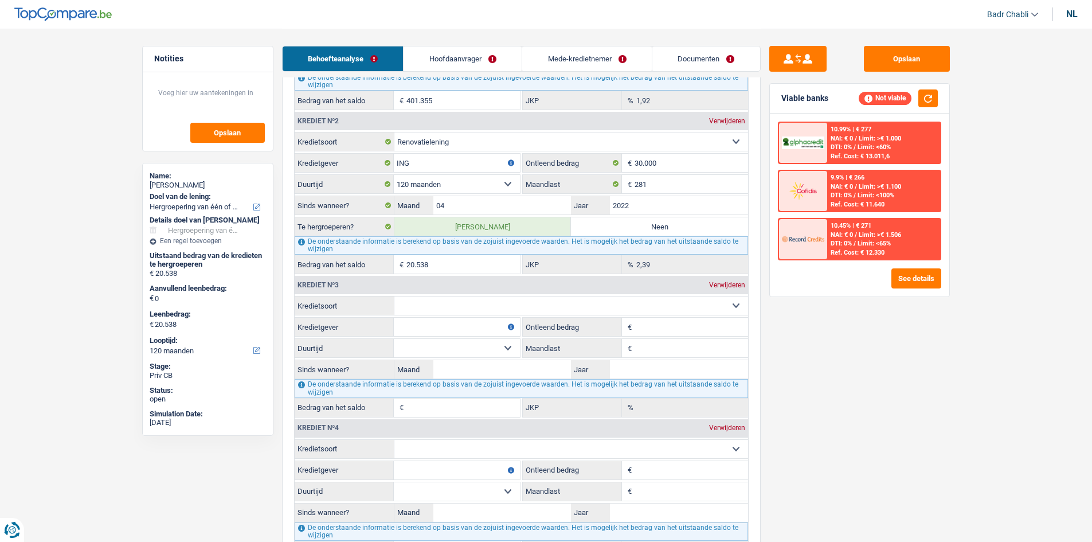
click at [497, 303] on select "Kaart of kredietlijn Hypothecaire lening Verkoop op afbetaling Lening op afbeta…" at bounding box center [572, 305] width 354 height 18
select select "carLoan"
type input "0"
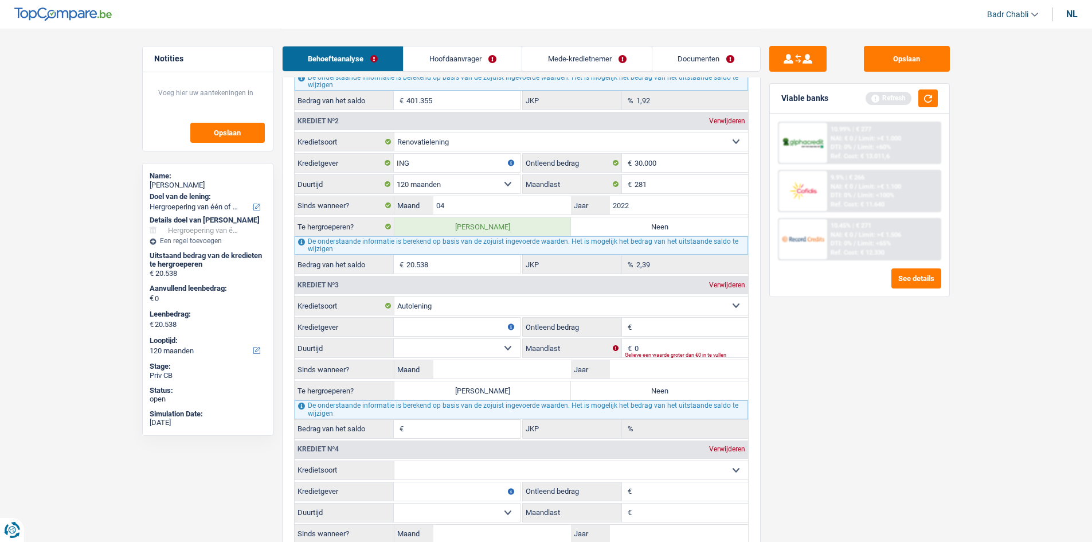
click at [495, 326] on input "Kredietgever" at bounding box center [457, 327] width 126 height 18
type input "ING"
type input "30.220"
click at [865, 337] on div "Opslaan Viable banks Refresh 10.99% | € 277 NAI: € 0 / Limit: >€ 1.000 DTI: 0% …" at bounding box center [860, 285] width 198 height 478
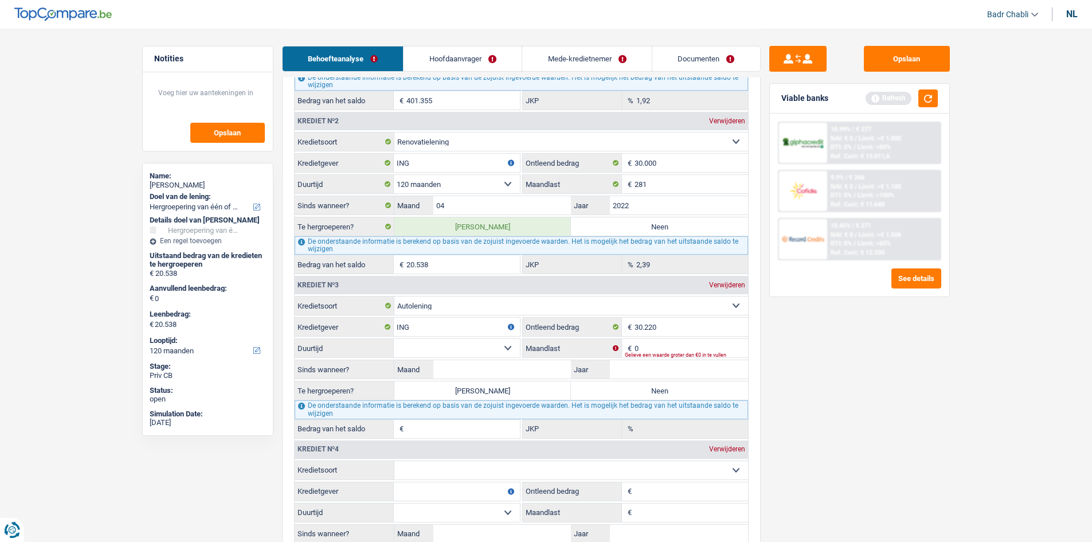
click at [505, 346] on select "12 maanden 18 maanden 24 maanden 30 maanden 36 maanden 42 maanden 48 maanden 60…" at bounding box center [457, 348] width 126 height 18
select select "84"
click at [394, 339] on select "12 maanden 18 maanden 24 maanden 30 maanden 36 maanden 42 maanden 48 maanden 60…" at bounding box center [457, 348] width 126 height 18
click at [664, 347] on input "0" at bounding box center [692, 348] width 114 height 18
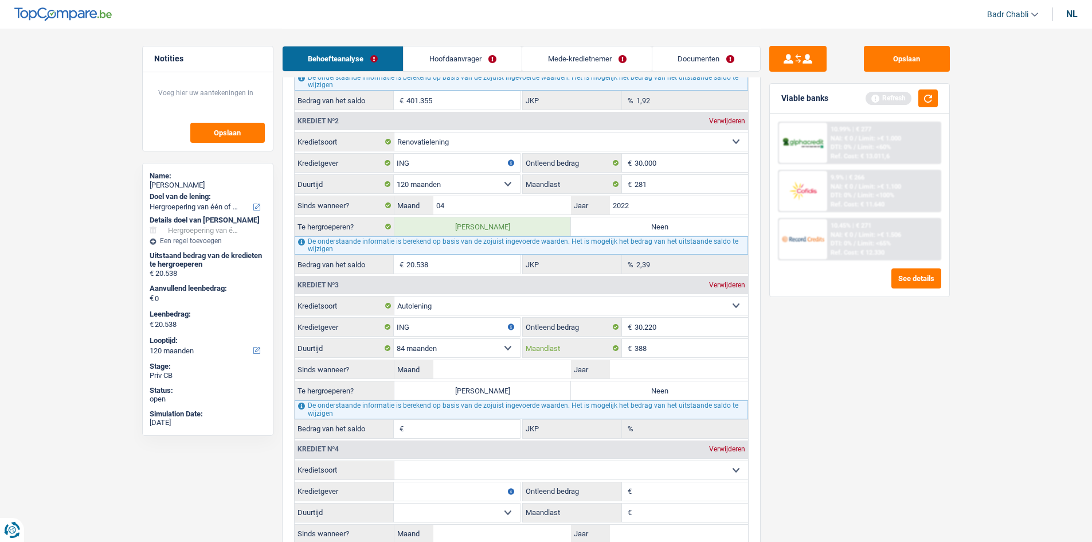
type input "388"
click at [506, 368] on input "Maand" at bounding box center [503, 369] width 138 height 18
type input "10"
type input "2021"
type input "13.876"
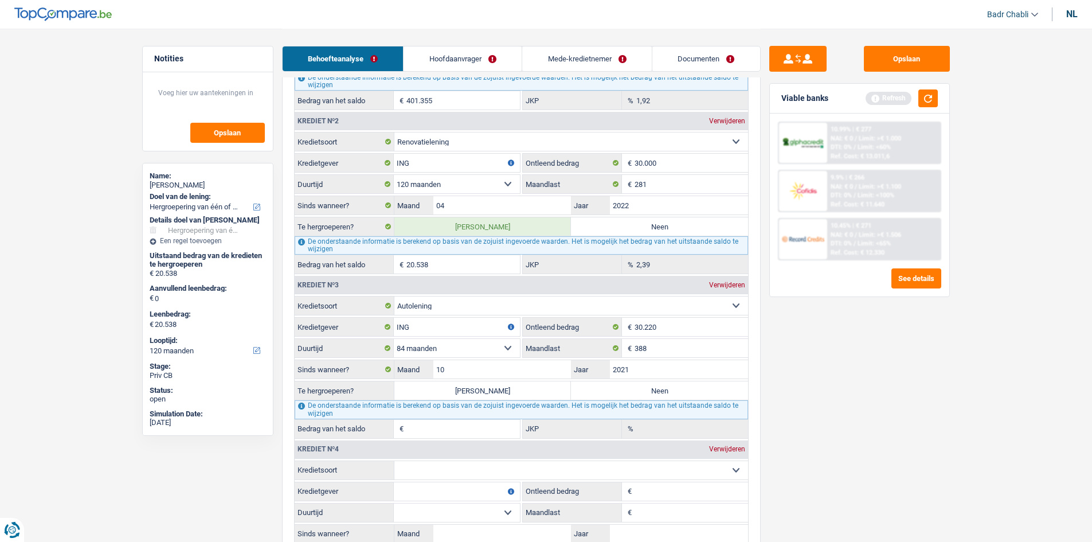
type input "2,18"
click at [521, 386] on label "[PERSON_NAME]" at bounding box center [483, 390] width 177 height 18
click at [521, 386] on input "[PERSON_NAME]" at bounding box center [483, 390] width 177 height 18
radio input "true"
type input "34.414"
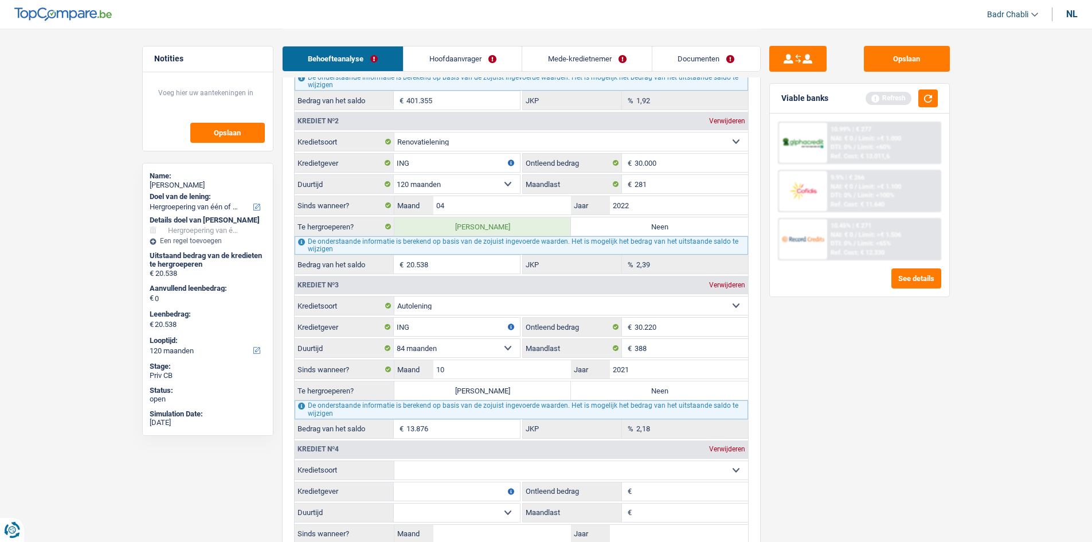
type input "34.414"
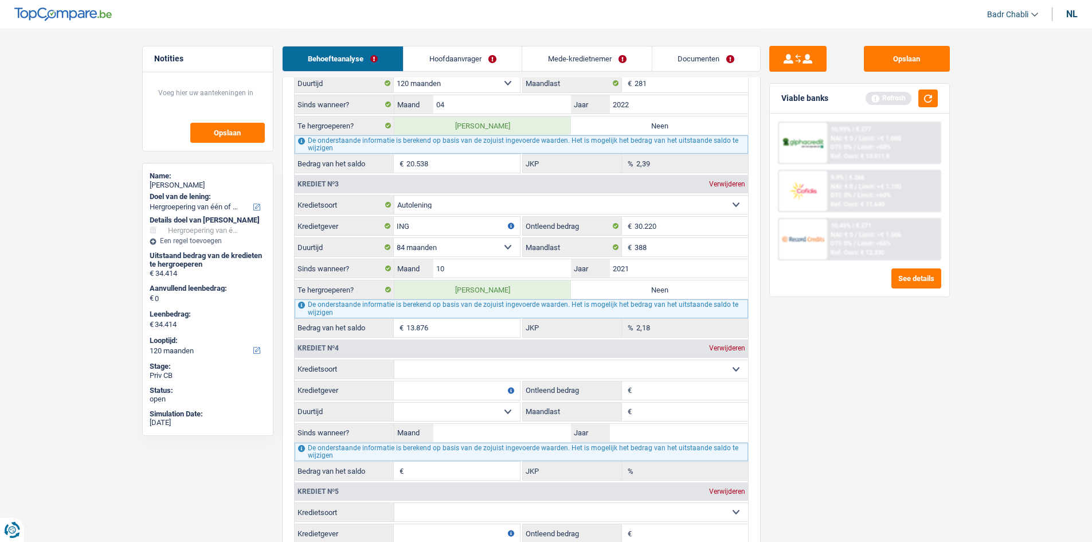
scroll to position [1200, 0]
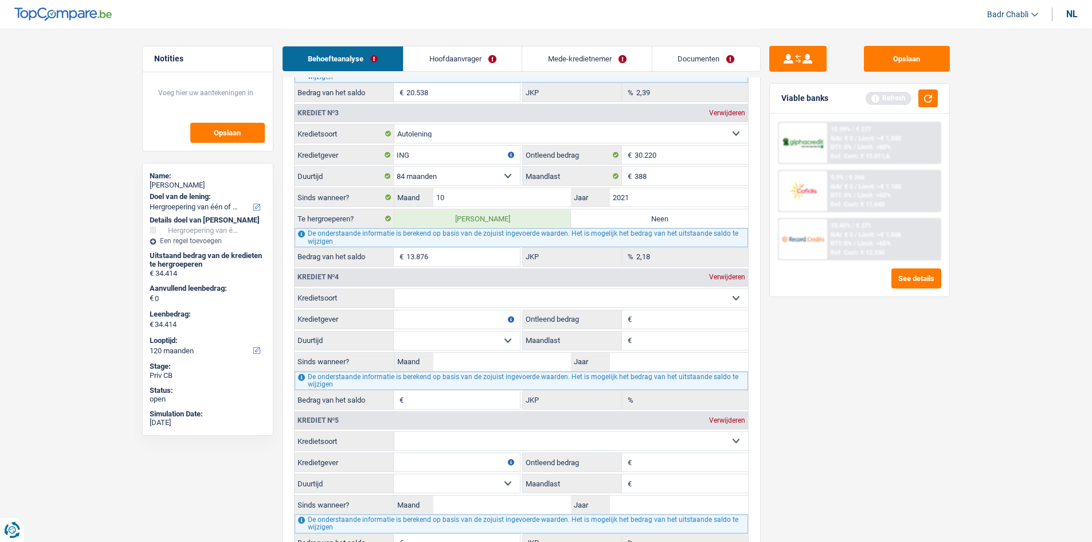
click at [496, 299] on select "Kaart of kredietlijn Hypothecaire lening Verkoop op afbetaling Lening op afbeta…" at bounding box center [572, 298] width 354 height 18
select select "carLoan"
type input "0"
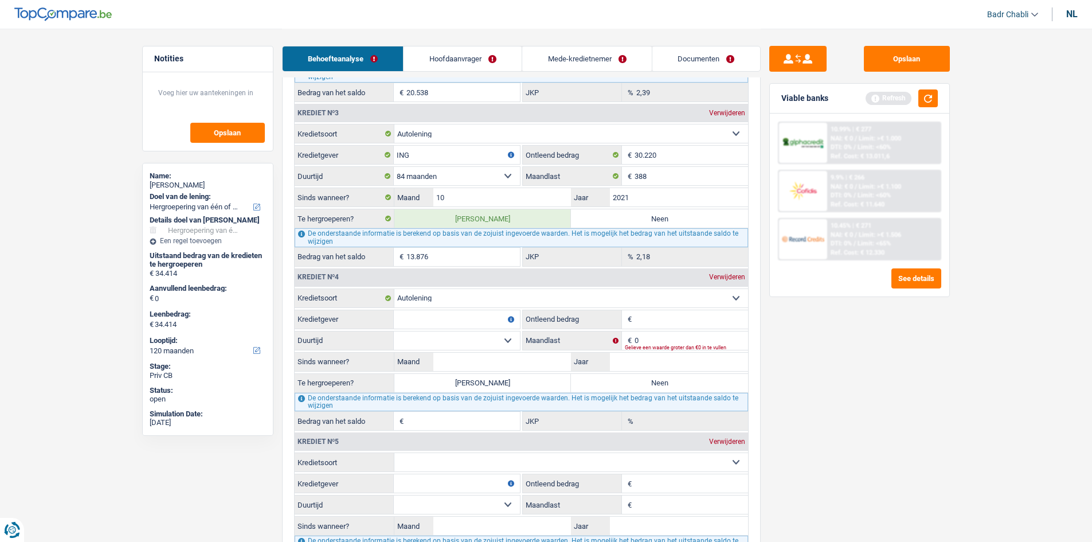
click at [464, 319] on input "Kredietgever" at bounding box center [457, 319] width 126 height 18
type input "ING"
type input "36.000"
click at [494, 336] on select "12 maanden 18 maanden 24 maanden 30 maanden 36 maanden 42 maanden 48 maanden 60…" at bounding box center [457, 340] width 126 height 18
select select "60"
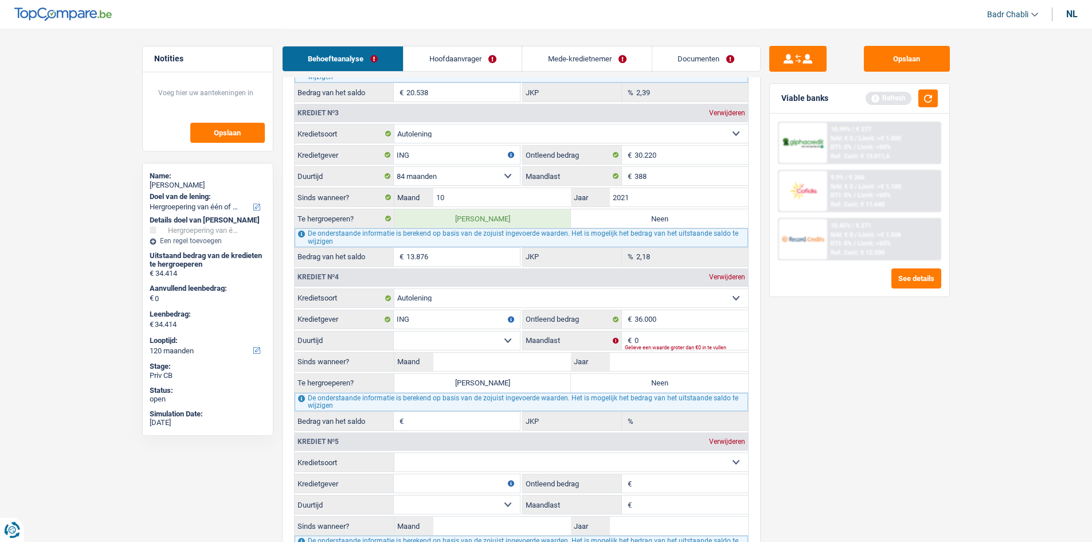
click at [394, 331] on select "12 maanden 18 maanden 24 maanden 30 maanden 36 maanden 42 maanden 48 maanden 60…" at bounding box center [457, 340] width 126 height 18
click at [677, 336] on input "0" at bounding box center [692, 340] width 114 height 18
type input "471"
click at [509, 366] on input "Maand" at bounding box center [503, 362] width 138 height 18
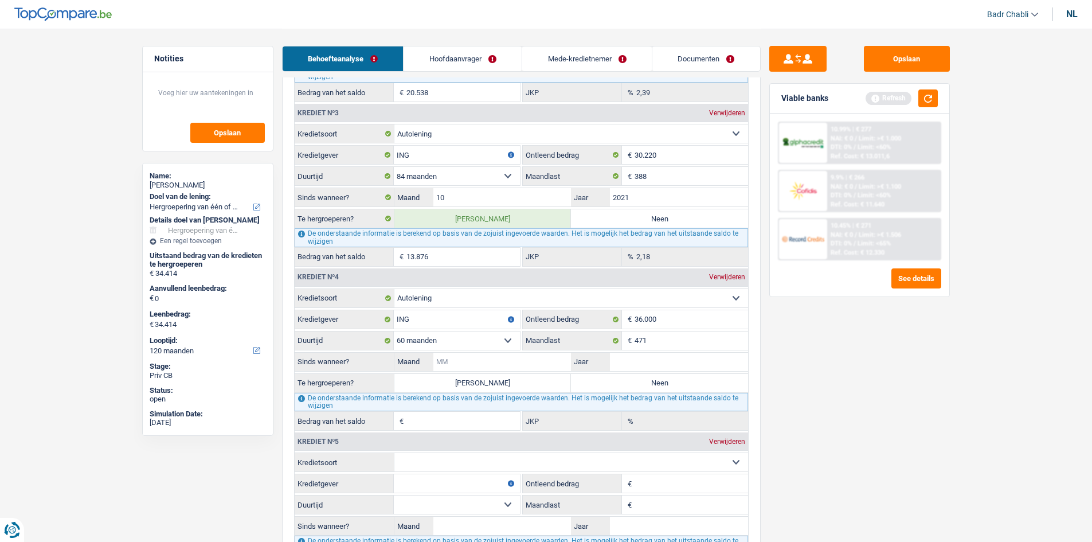
click at [498, 360] on input "Maand" at bounding box center [503, 362] width 138 height 18
click at [501, 356] on input "Maand" at bounding box center [503, 362] width 138 height 18
type input "08"
type input "2023"
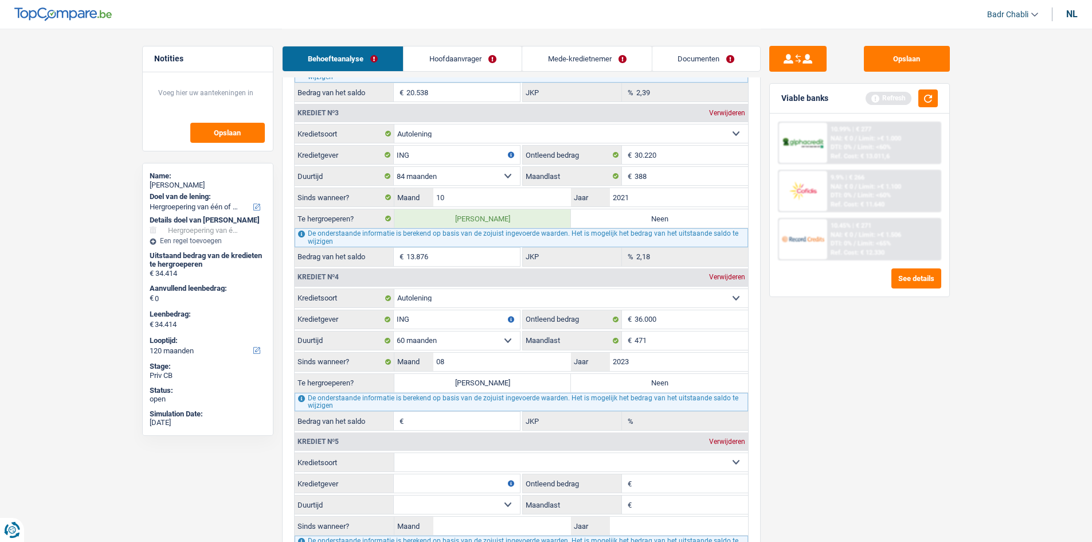
type input "18.976"
type input "0,00"
click at [507, 386] on label "[PERSON_NAME]" at bounding box center [483, 383] width 177 height 18
click at [507, 386] on input "[PERSON_NAME]" at bounding box center [483, 383] width 177 height 18
radio input "true"
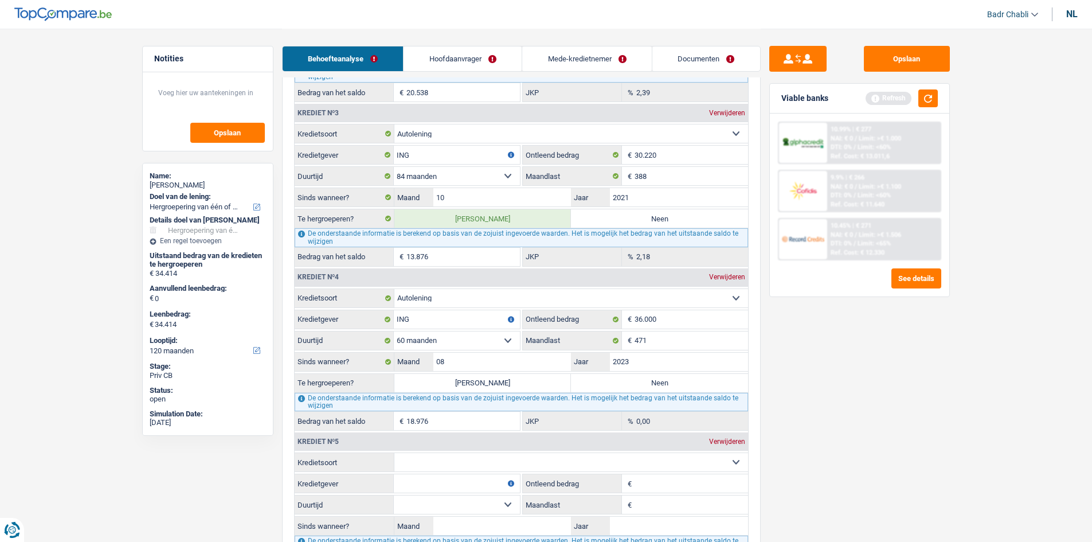
type input "53.390"
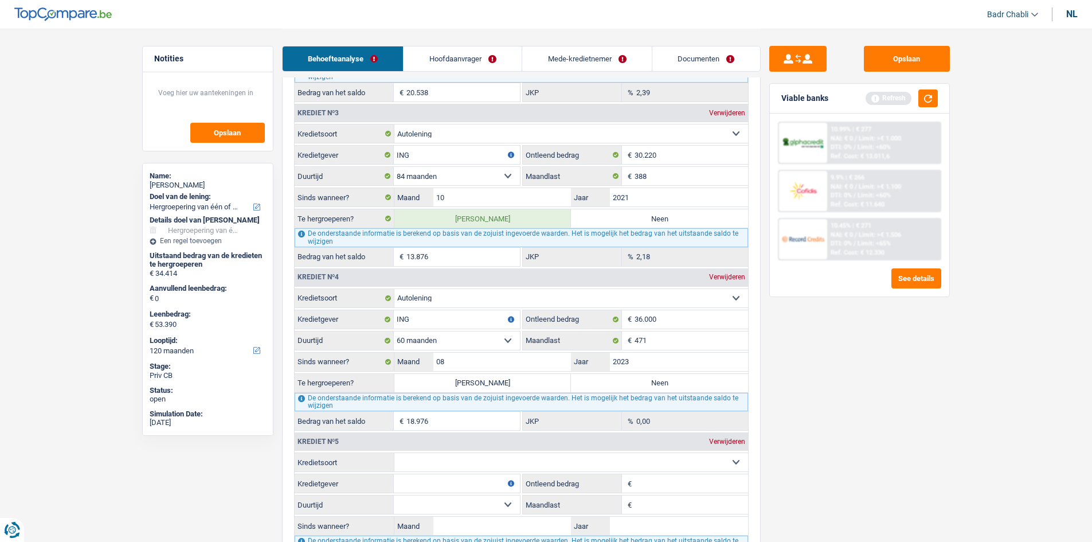
select select "144"
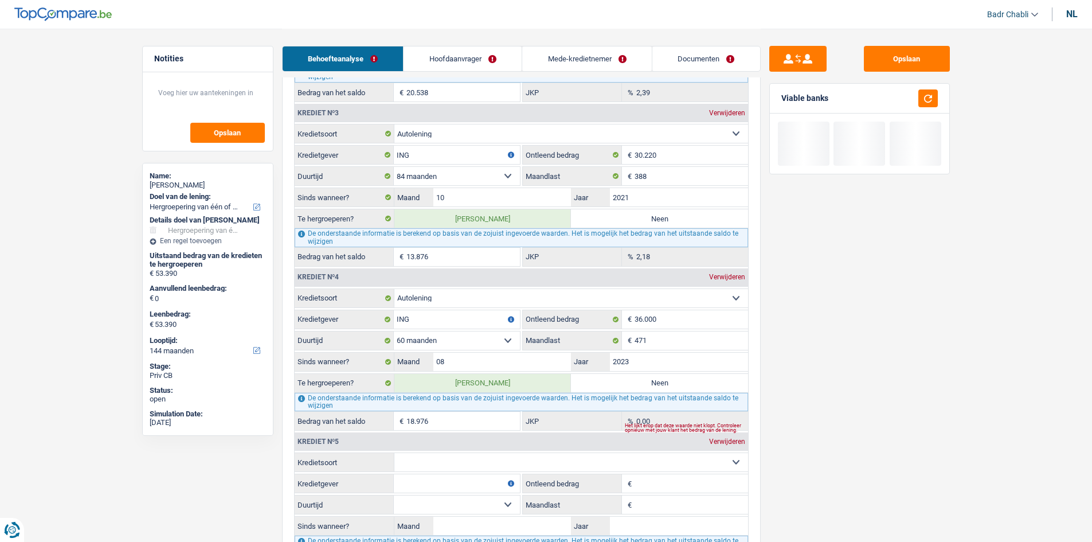
click at [451, 420] on input "18.976" at bounding box center [464, 421] width 114 height 18
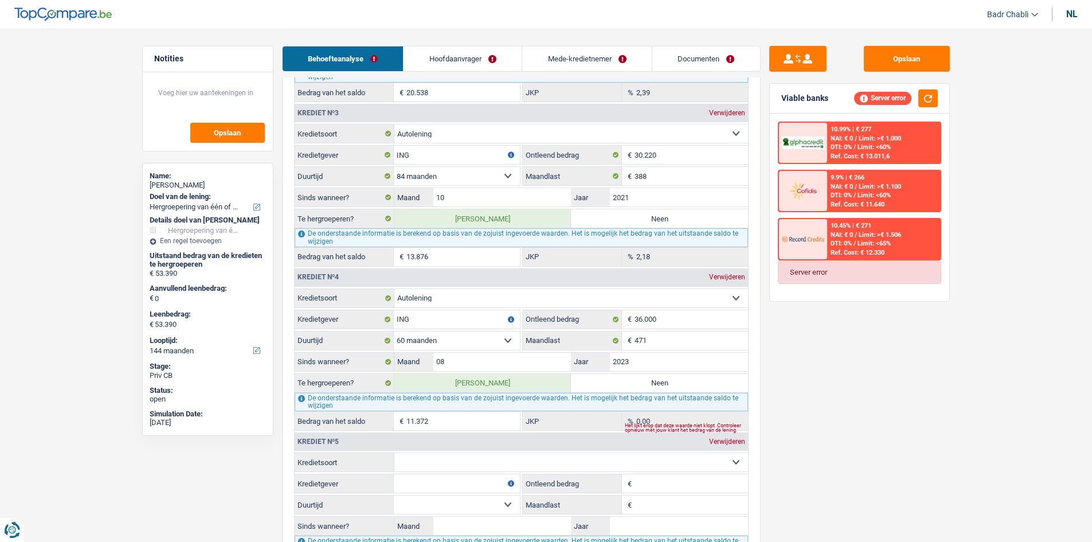
click at [450, 420] on input "11.372" at bounding box center [464, 421] width 114 height 18
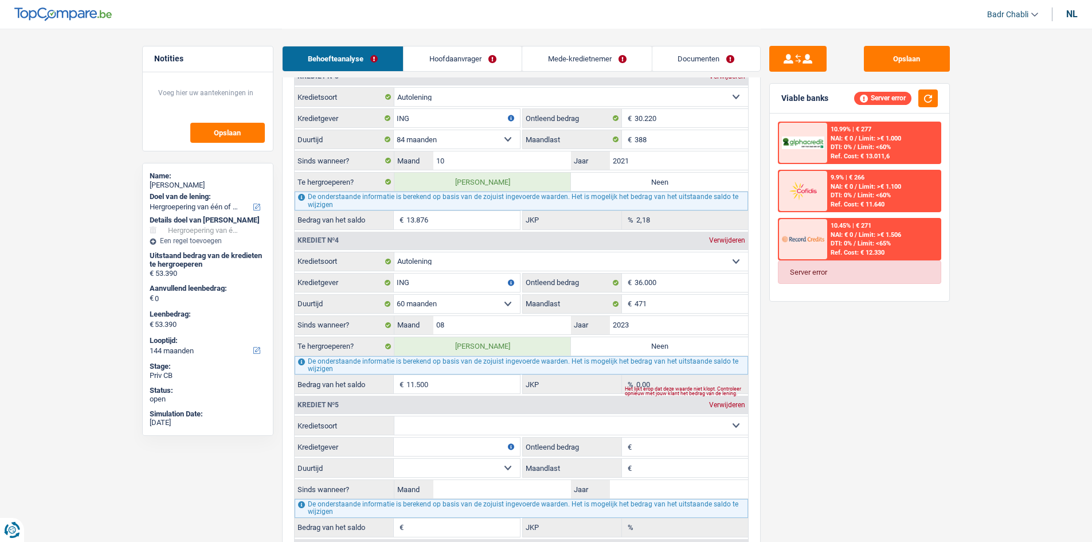
scroll to position [1315, 0]
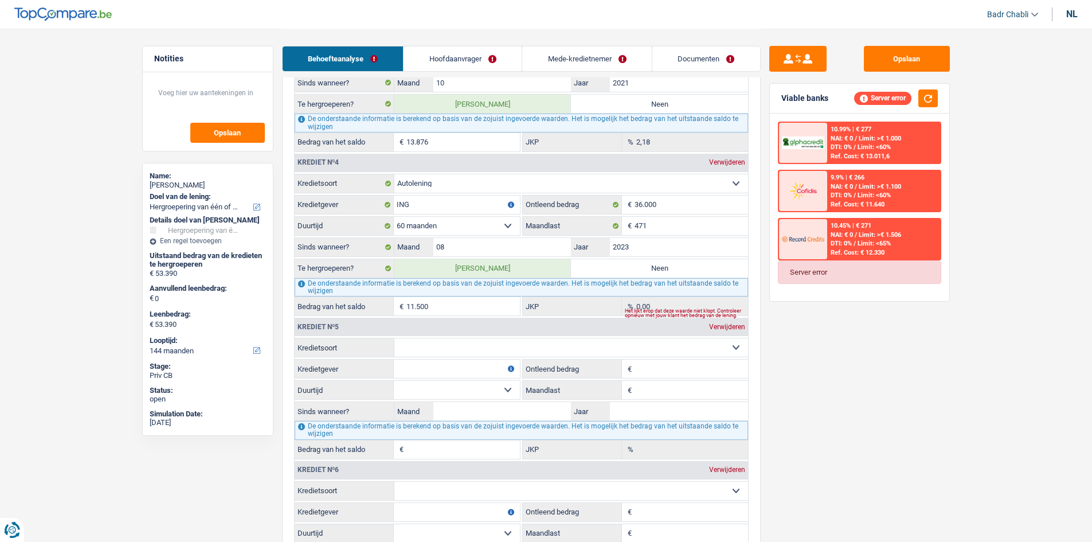
type input "11.500"
click at [481, 346] on select "Kaart of kredietlijn Hypothecaire lening Verkoop op afbetaling Lening op afbeta…" at bounding box center [572, 347] width 354 height 18
select select "renovationLoan"
type input "0"
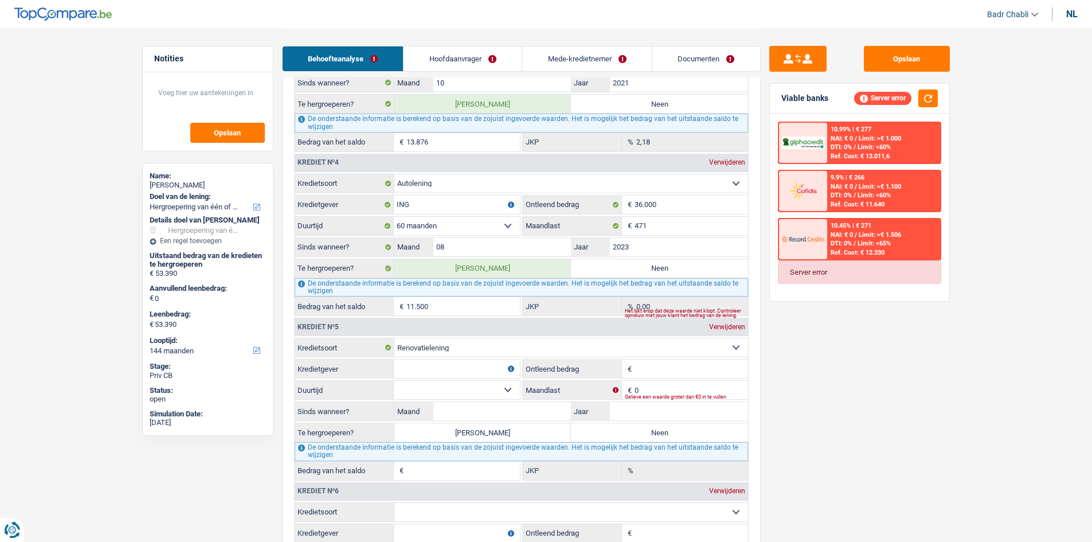
click at [478, 372] on input "Kredietgever" at bounding box center [457, 369] width 126 height 18
type input "ING"
type input "13.000"
click at [490, 388] on select "12 maanden 18 maanden 24 maanden 30 maanden 36 maanden 42 maanden 48 maanden 60…" at bounding box center [457, 390] width 126 height 18
select select "60"
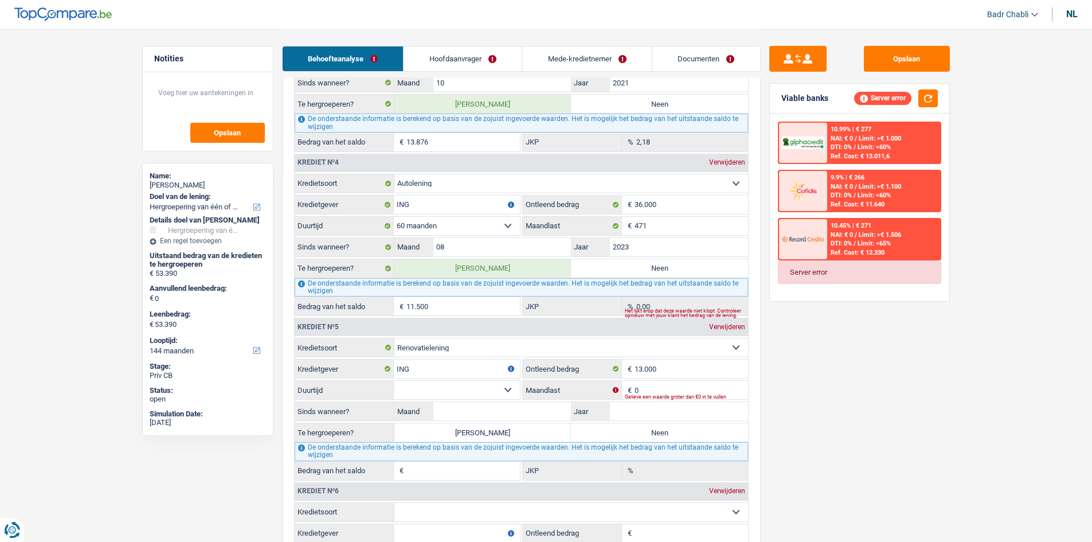
click at [394, 381] on select "12 maanden 18 maanden 24 maanden 30 maanden 36 maanden 42 maanden 48 maanden 60…" at bounding box center [457, 390] width 126 height 18
click at [661, 385] on input "0" at bounding box center [692, 390] width 114 height 18
type input "243"
type input "07"
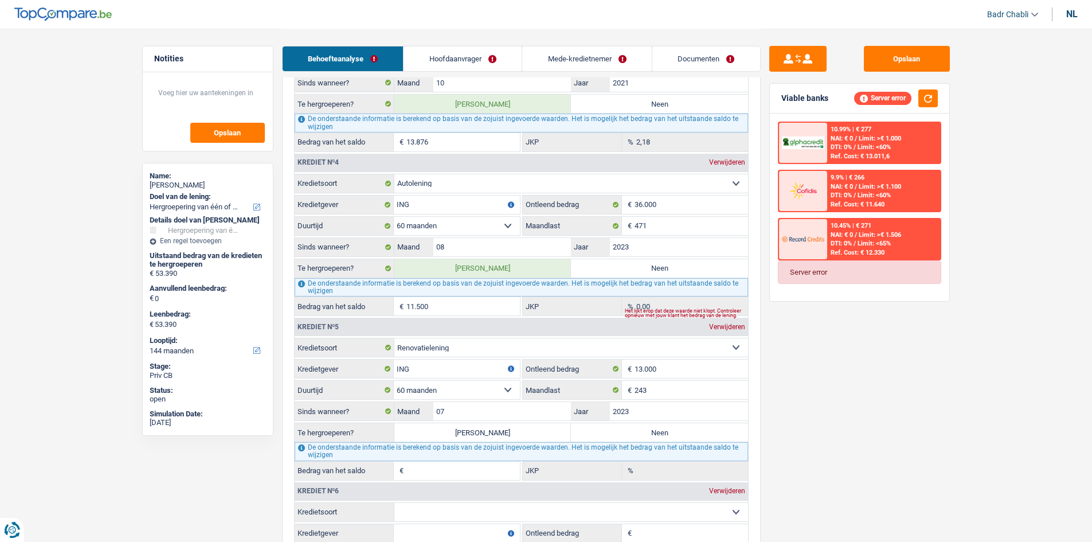
type input "2023"
click at [526, 428] on label "[PERSON_NAME]" at bounding box center [483, 432] width 177 height 18
click at [526, 428] on input "[PERSON_NAME]" at bounding box center [483, 432] width 177 height 18
radio input "true"
type input "53.646"
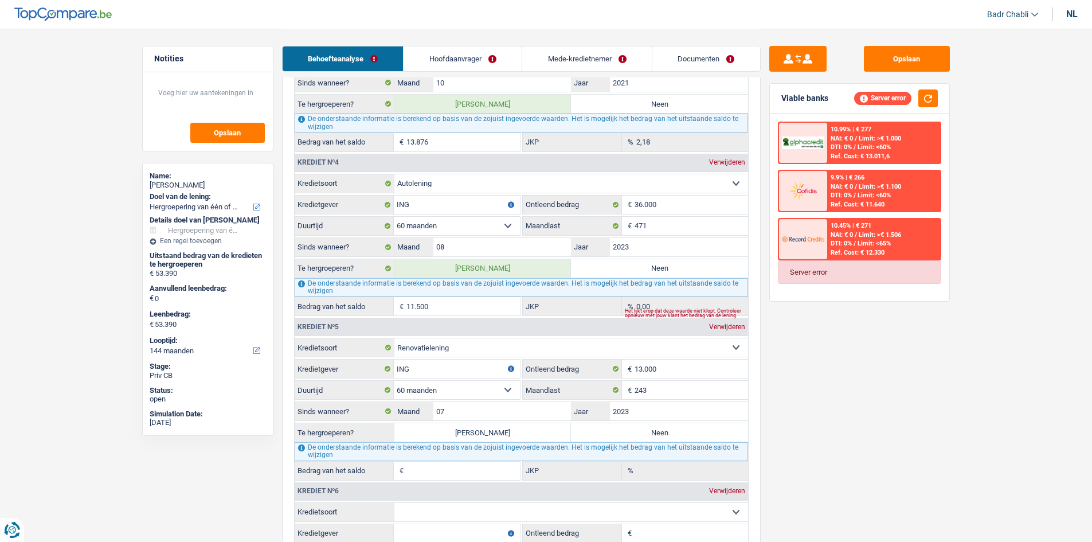
type input "53.646"
type input "7.732"
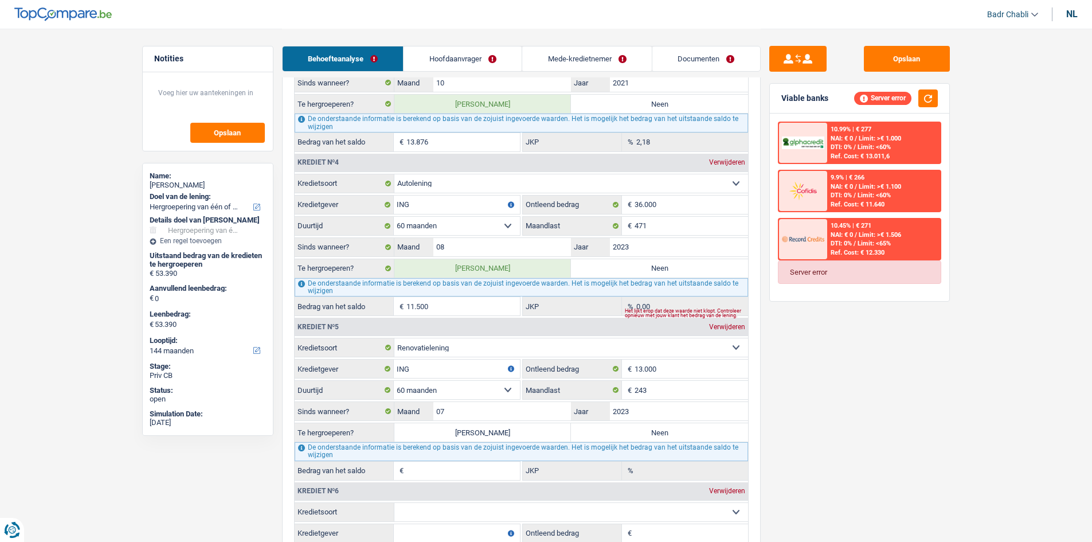
type input "4,71"
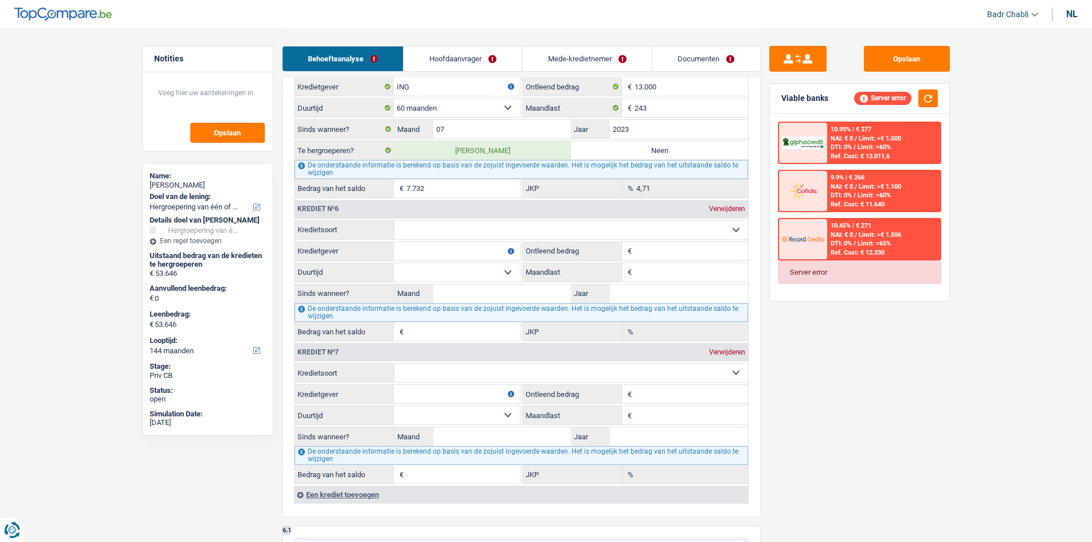
scroll to position [1544, 0]
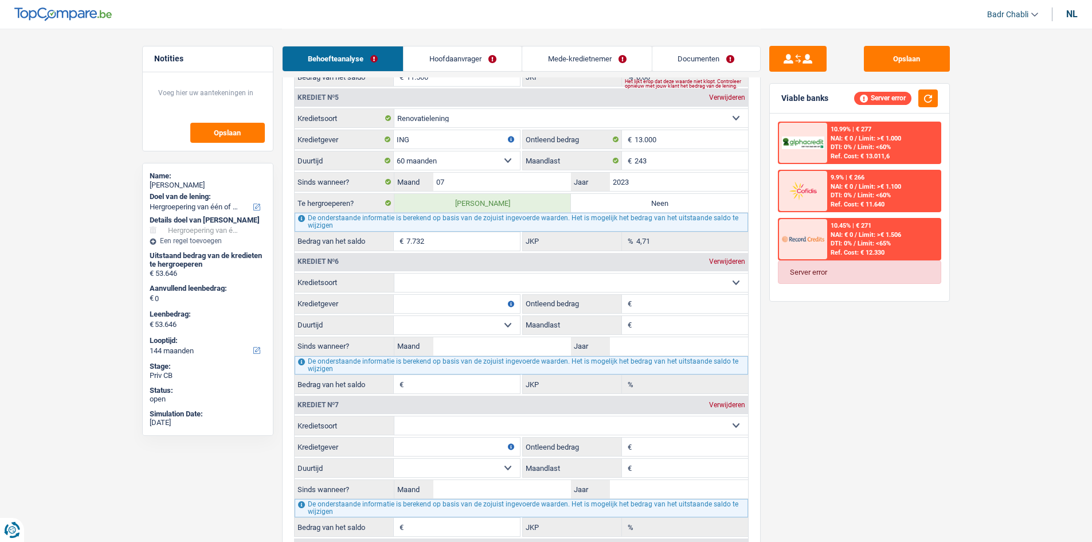
click at [476, 283] on select "Kaart of kredietlijn Hypothecaire lening Verkoop op afbetaling Lening op afbeta…" at bounding box center [572, 283] width 354 height 18
select select "renovationLoan"
type input "0"
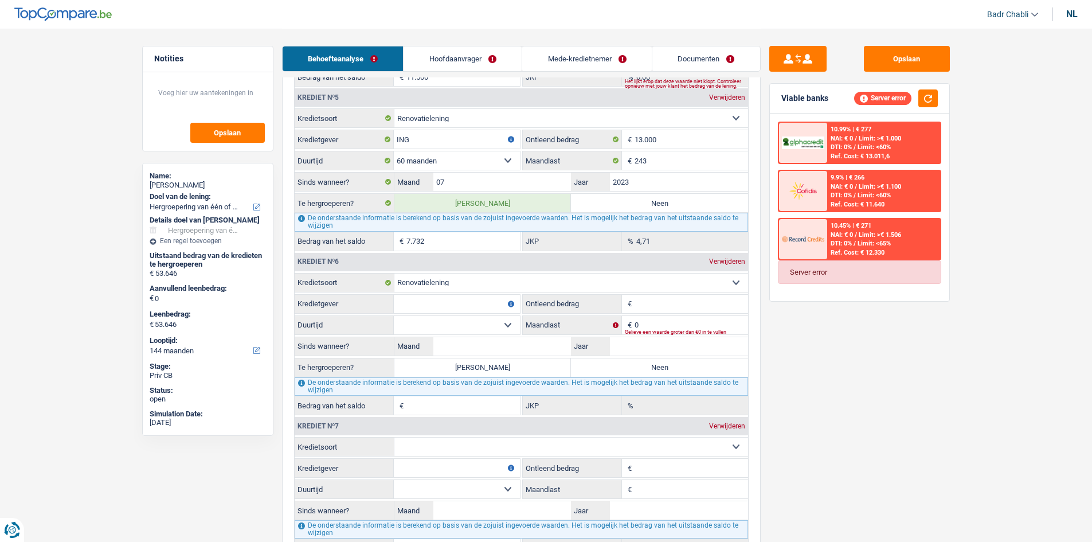
click at [472, 300] on input "Kredietgever" at bounding box center [457, 304] width 126 height 18
type input "ING"
type input "11.255"
drag, startPoint x: 493, startPoint y: 322, endPoint x: 489, endPoint y: 333, distance: 11.1
click at [493, 322] on select "12 maanden 18 maanden 24 maanden 30 maanden 36 maanden 42 maanden 48 maanden 60…" at bounding box center [457, 325] width 126 height 18
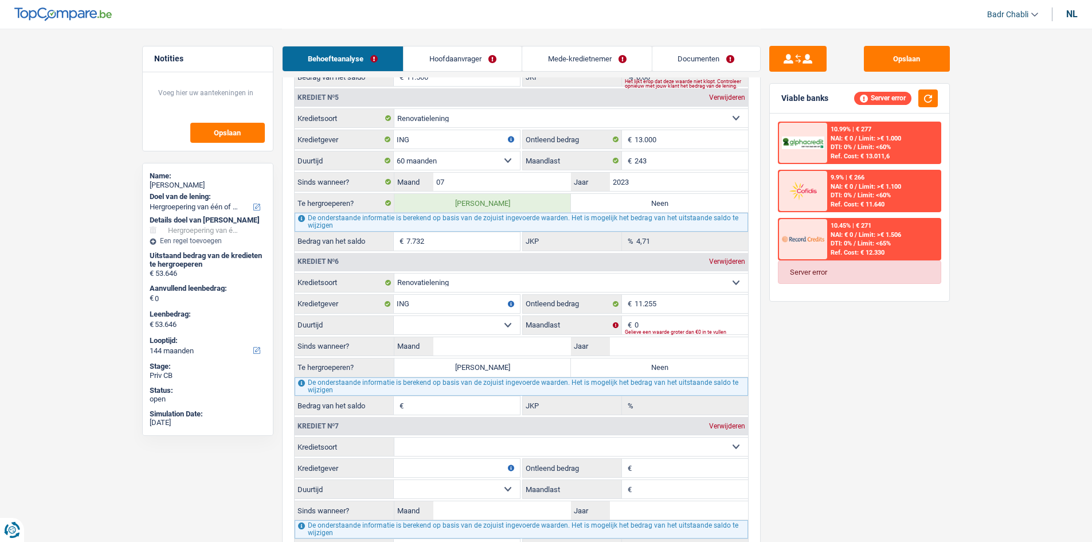
select select "60"
click at [394, 316] on select "12 maanden 18 maanden 24 maanden 30 maanden 36 maanden 42 maanden 48 maanden 60…" at bounding box center [457, 325] width 126 height 18
click at [645, 325] on input "0" at bounding box center [692, 325] width 114 height 18
type input "210"
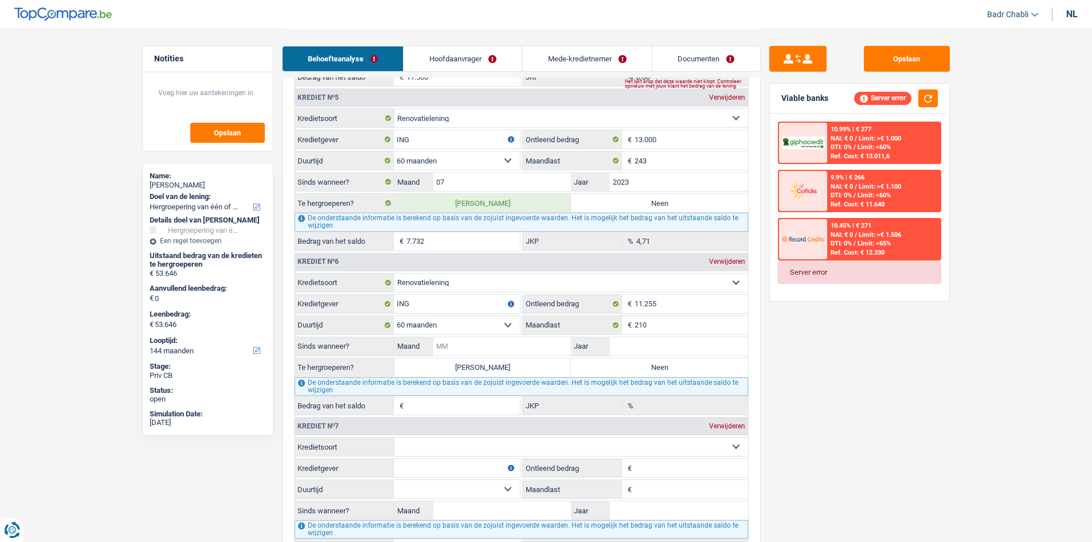
click at [476, 346] on input "Maand" at bounding box center [503, 346] width 138 height 18
type input "09"
type input "2023"
click at [491, 368] on label "[PERSON_NAME]" at bounding box center [483, 367] width 177 height 18
click at [491, 368] on input "[PERSON_NAME]" at bounding box center [483, 367] width 177 height 18
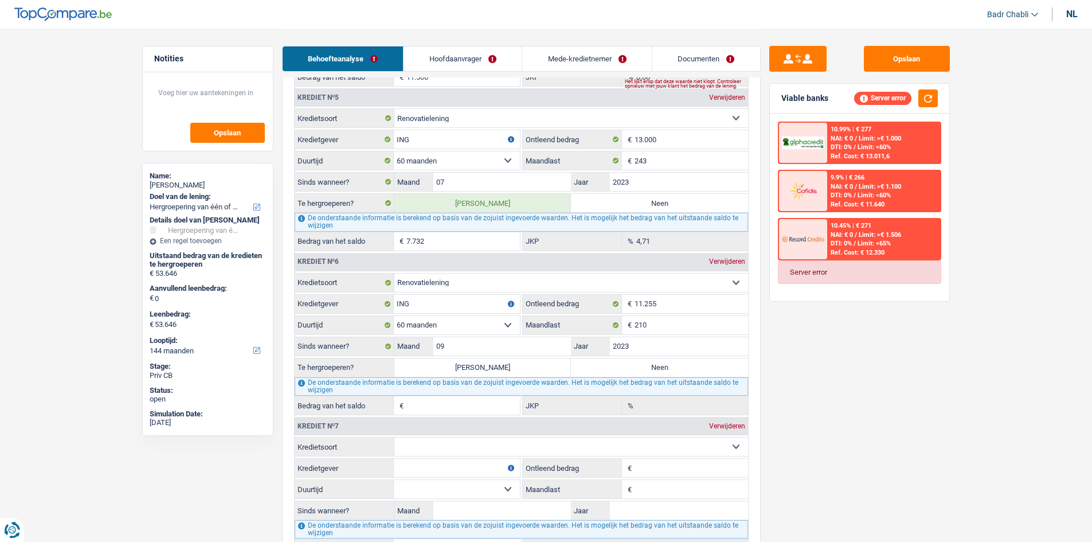
radio input "true"
type input "60.702"
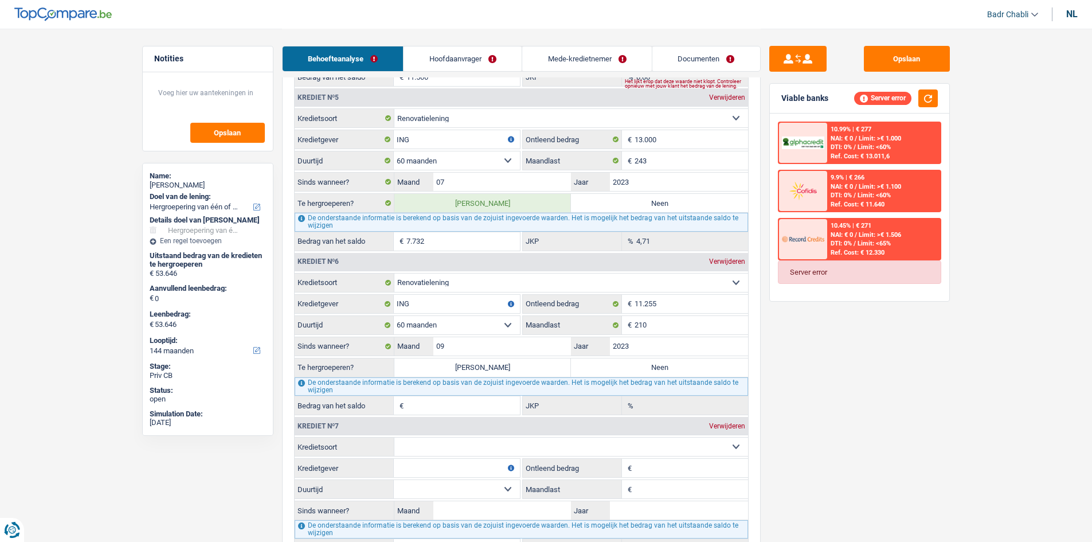
type input "60.702"
type input "7.056"
type input "4,63"
click at [934, 92] on button "button" at bounding box center [928, 98] width 19 height 18
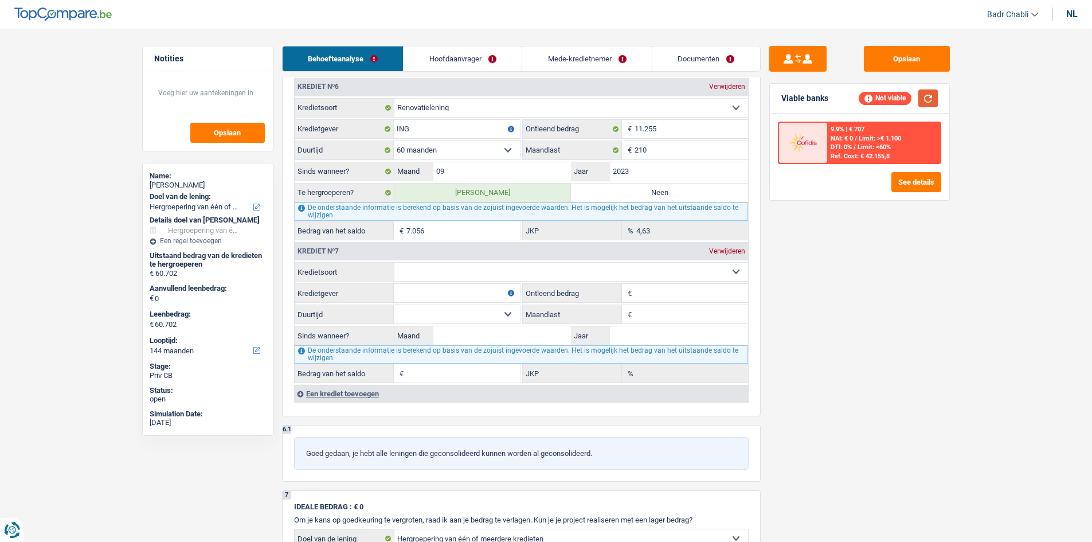
scroll to position [1831, 0]
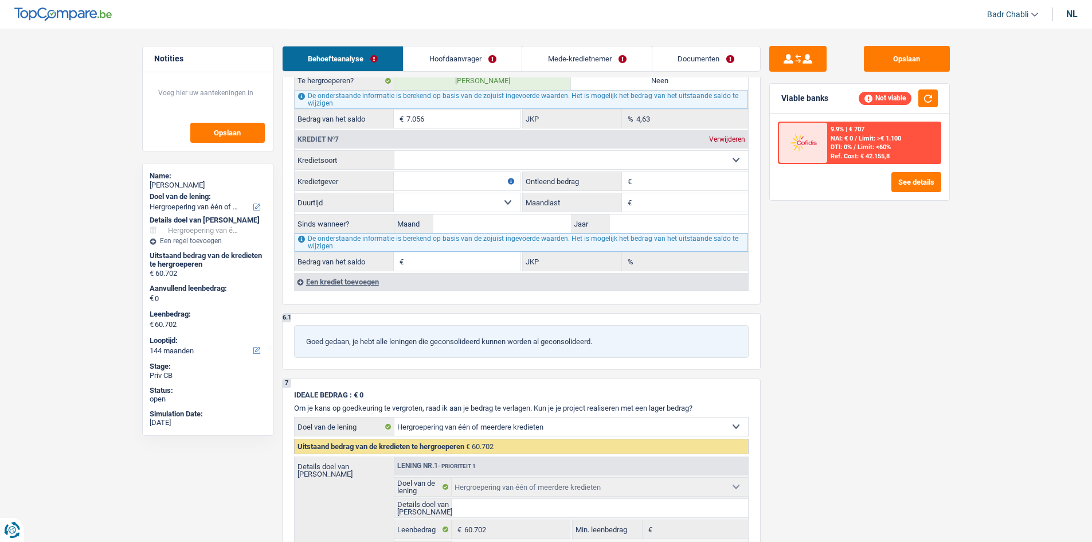
click at [458, 163] on select "Kaart of kredietlijn Hypothecaire lening Verkoop op afbetaling Lening op afbeta…" at bounding box center [572, 160] width 354 height 18
select select "personalLoan"
type input "0"
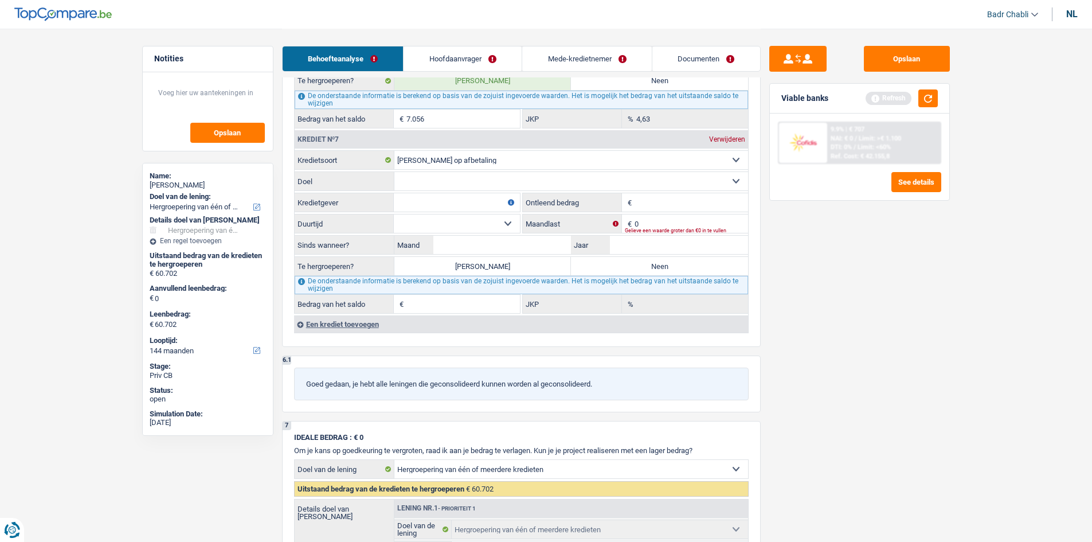
click at [436, 187] on select "Comfort woning: meubels, textiel, toestellen, privé materiaal, hifi, multimedia…" at bounding box center [572, 181] width 354 height 18
select select "homeFurnishingOrRelocation"
click at [395, 172] on select "Comfort woning: meubels, textiel, toestellen, privé materiaal, hifi, multimedia…" at bounding box center [572, 181] width 354 height 18
click at [441, 202] on input "Kredietgever" at bounding box center [457, 202] width 126 height 18
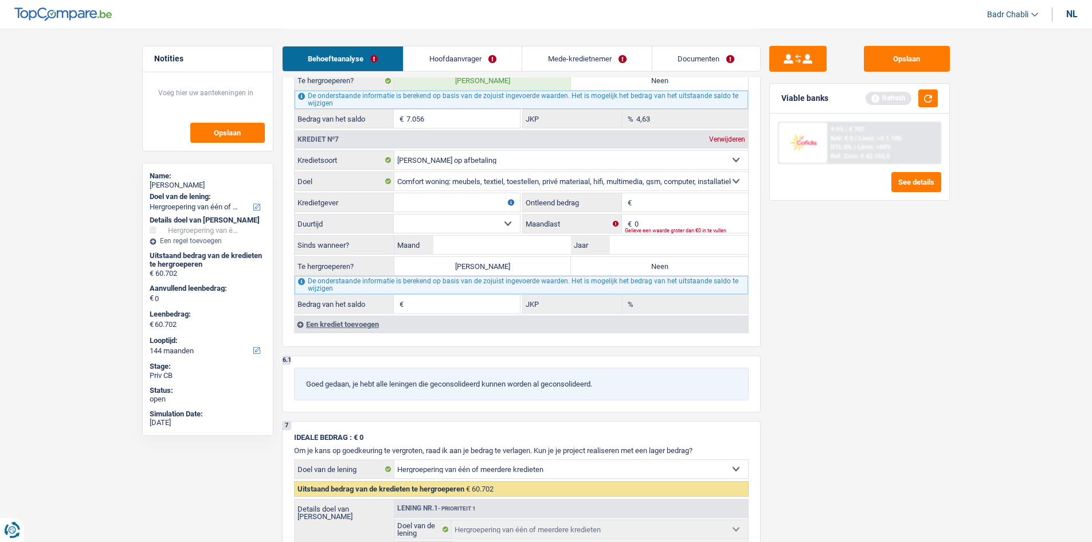
click at [442, 202] on input "Kredietgever" at bounding box center [457, 202] width 126 height 18
click at [462, 161] on select "Kaart of kredietlijn Hypothecaire lening Verkoop op afbetaling Lening op afbeta…" at bounding box center [572, 160] width 354 height 18
select select "renovationLoan"
click at [395, 151] on select "Kaart of kredietlijn Hypothecaire lening Verkoop op afbetaling Lening op afbeta…" at bounding box center [572, 160] width 354 height 18
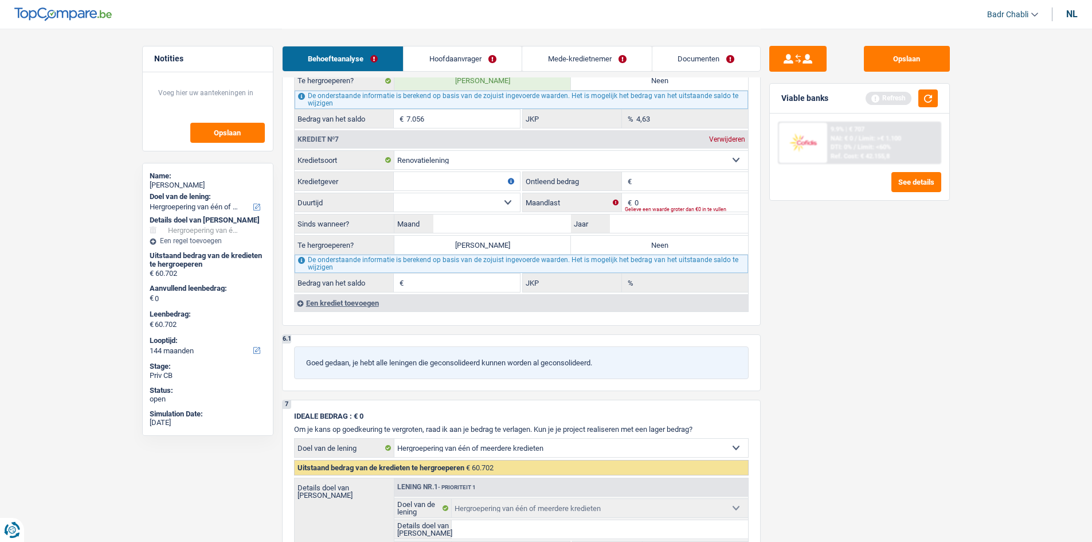
click at [450, 180] on input "Kredietgever" at bounding box center [457, 181] width 126 height 18
type input "Cofidis"
click at [667, 204] on input "0" at bounding box center [692, 202] width 114 height 18
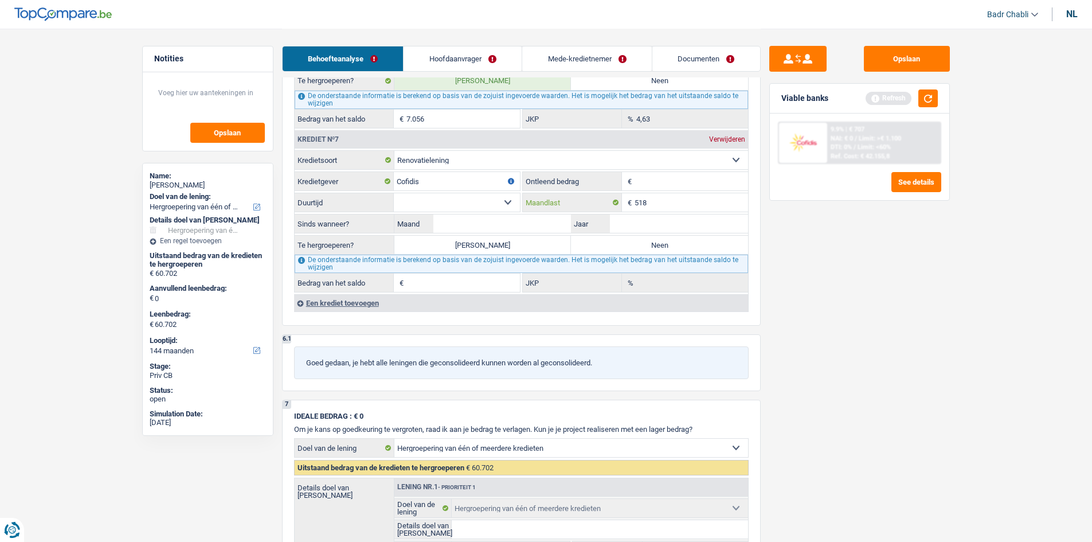
type input "518"
click at [662, 179] on input "Ontleend bedrag" at bounding box center [692, 181] width 114 height 18
type input "32.888"
drag, startPoint x: 510, startPoint y: 195, endPoint x: 509, endPoint y: 205, distance: 9.8
click at [510, 195] on select "12 maanden 18 maanden 24 maanden 30 maanden 36 maanden 42 maanden 48 maanden 60…" at bounding box center [457, 202] width 126 height 18
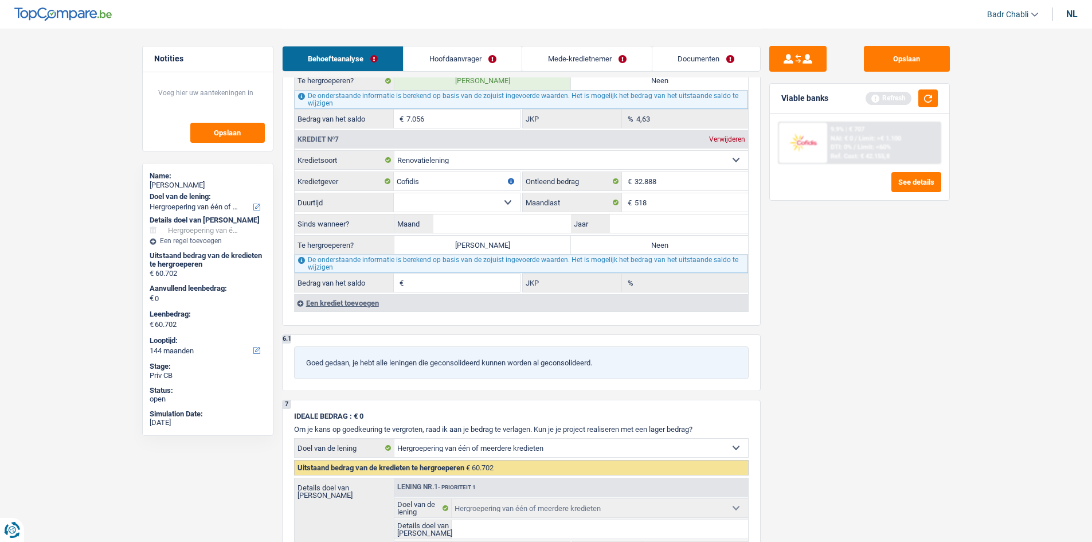
select select "120"
click at [394, 193] on select "12 maanden 18 maanden 24 maanden 30 maanden 36 maanden 42 maanden 48 maanden 60…" at bounding box center [457, 202] width 126 height 18
click at [530, 225] on input "Maand" at bounding box center [503, 223] width 138 height 18
type input "03"
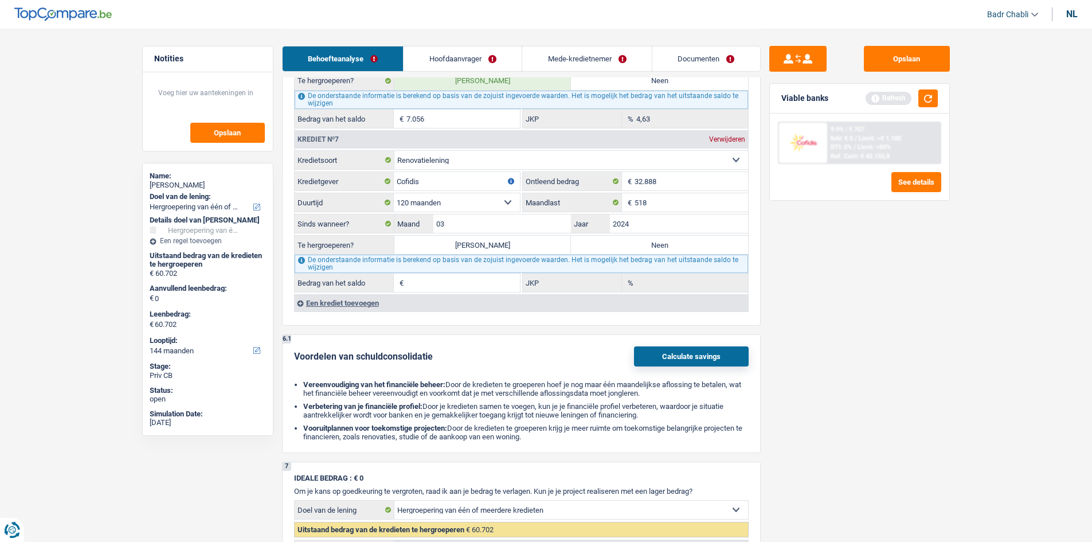
type input "2024"
click at [508, 245] on label "[PERSON_NAME]" at bounding box center [483, 245] width 177 height 18
click at [508, 245] on input "[PERSON_NAME]" at bounding box center [483, 245] width 177 height 18
radio input "true"
type input "91.113"
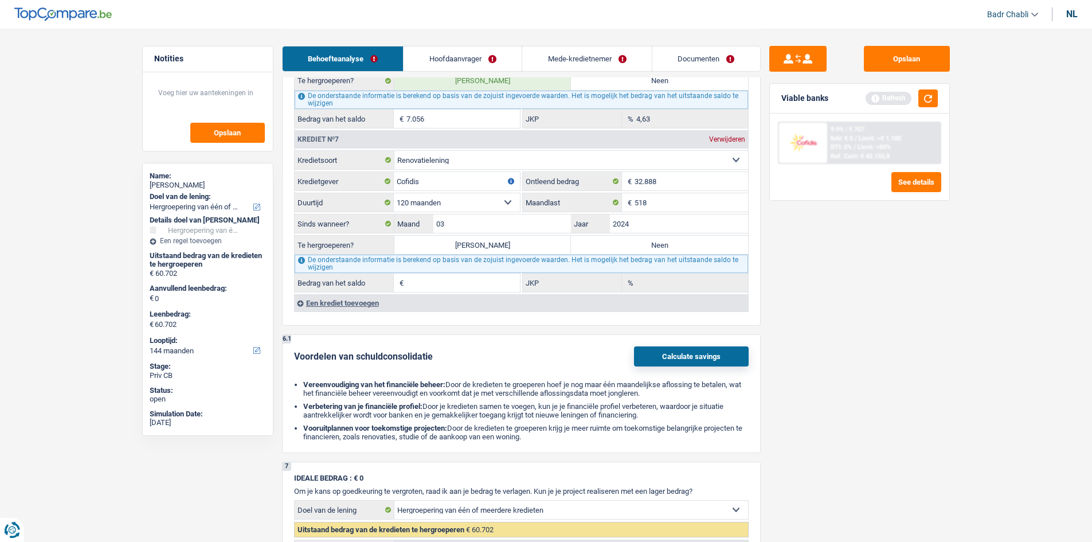
type input "91.113"
type input "30.411"
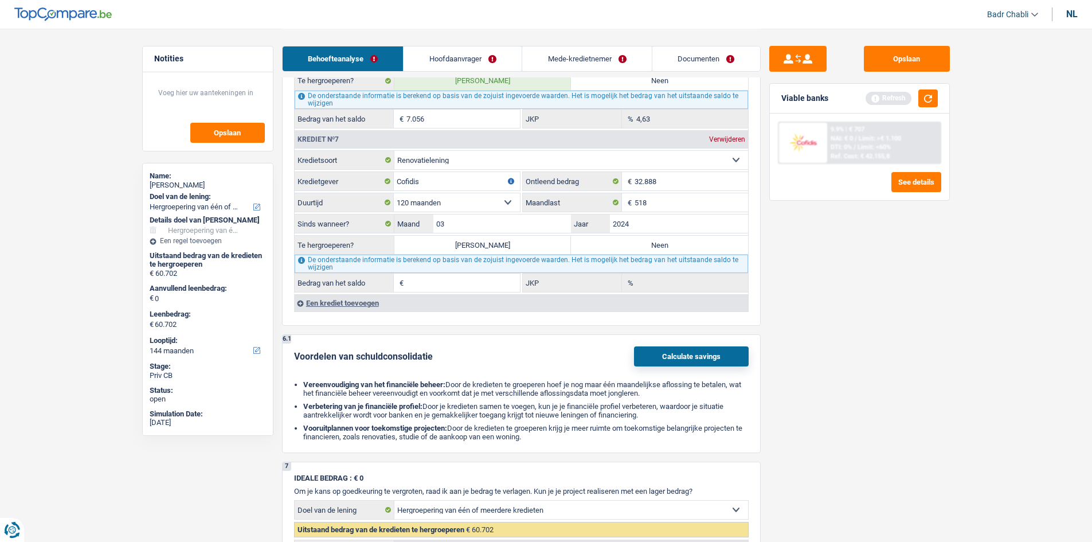
type input "15,36"
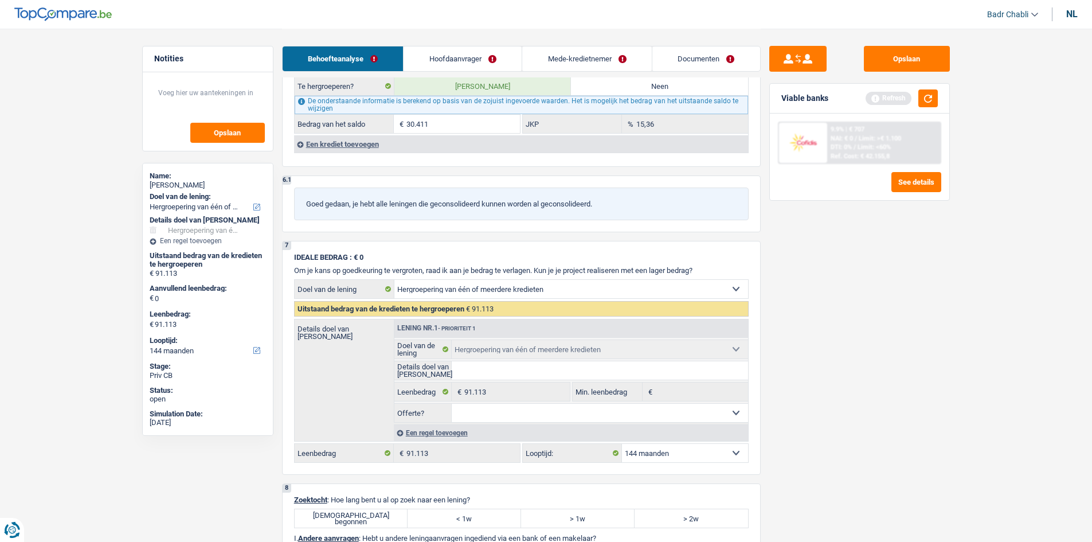
scroll to position [2175, 0]
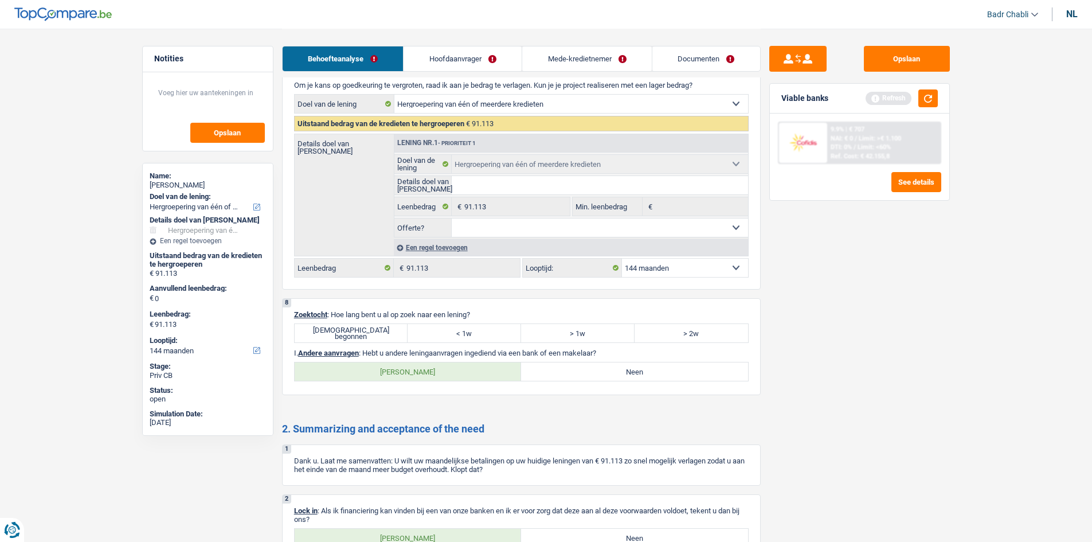
click at [385, 325] on label "[DEMOGRAPHIC_DATA] begonnen" at bounding box center [352, 333] width 114 height 18
click at [385, 325] on input "[DEMOGRAPHIC_DATA] begonnen" at bounding box center [352, 333] width 114 height 18
radio input "true"
click at [592, 363] on label "Neen" at bounding box center [634, 371] width 227 height 18
click at [592, 363] on input "Neen" at bounding box center [634, 371] width 227 height 18
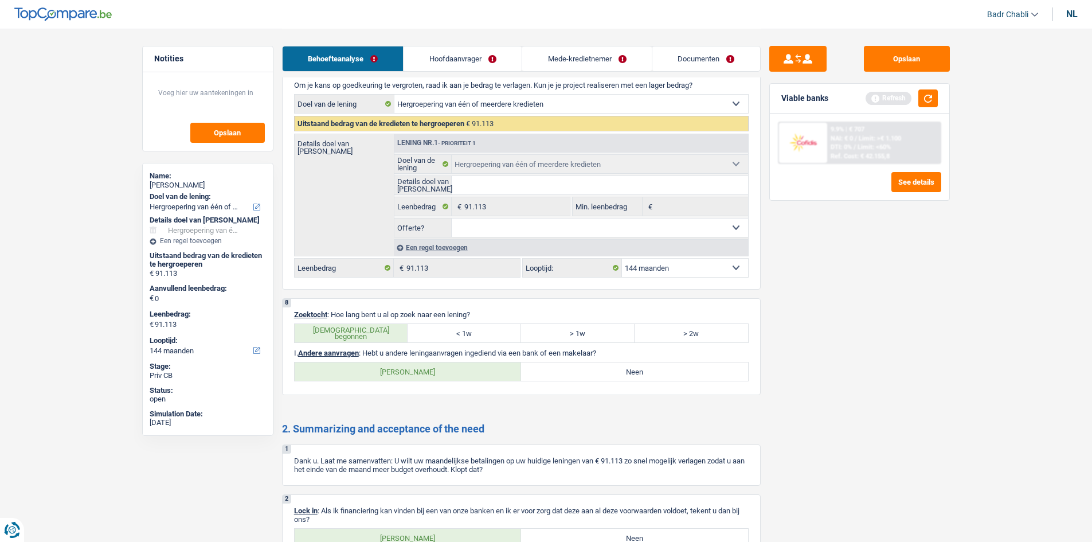
radio input "true"
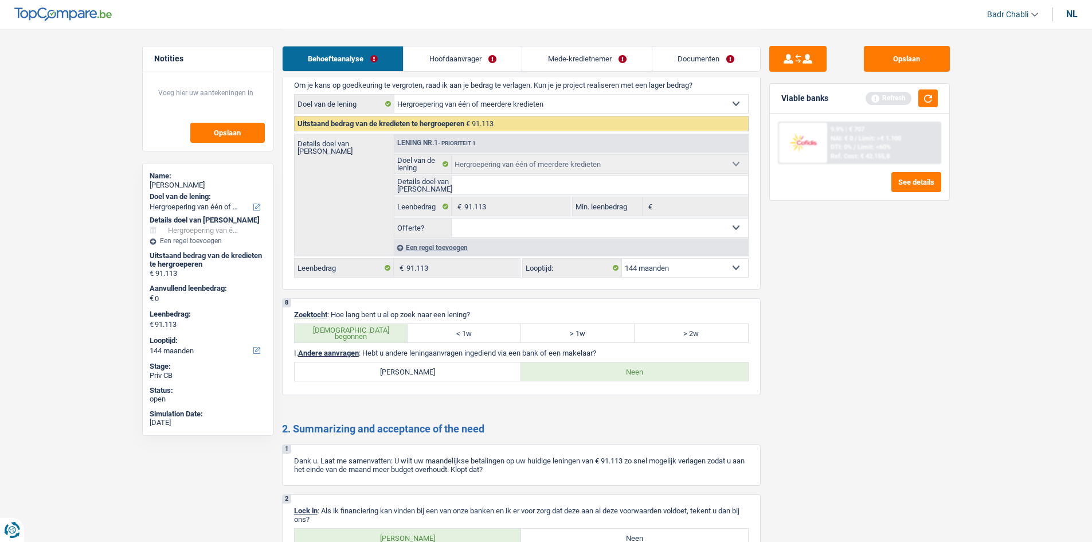
click at [593, 369] on label "Neen" at bounding box center [634, 371] width 227 height 18
click at [593, 369] on input "Neen" at bounding box center [634, 371] width 227 height 18
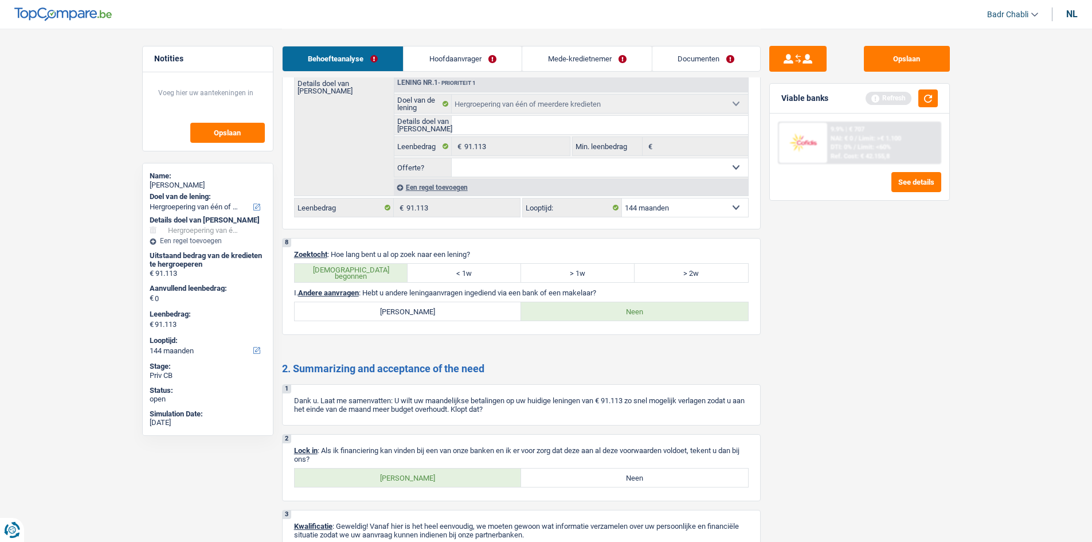
scroll to position [2303, 0]
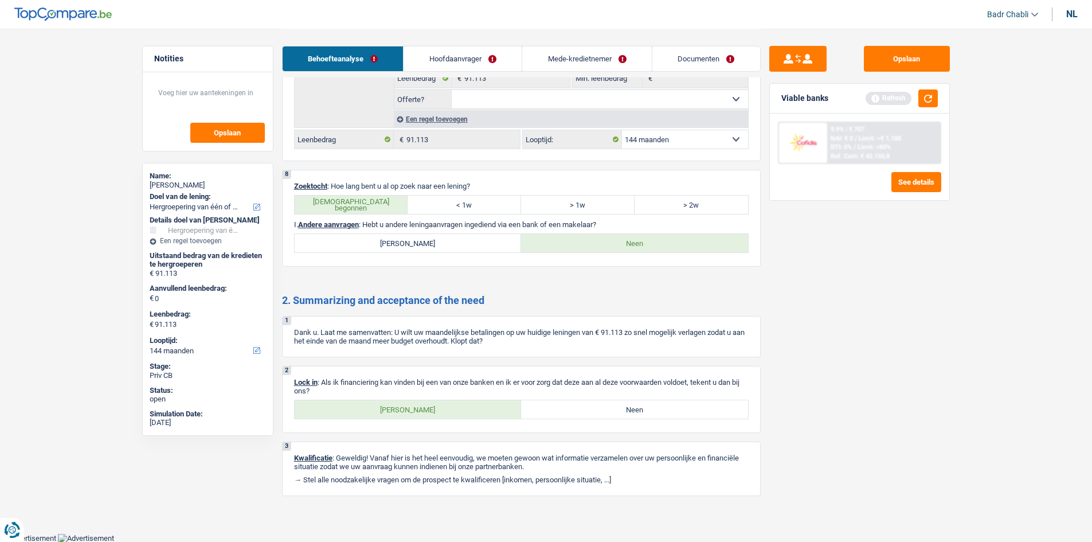
click at [446, 404] on label "[PERSON_NAME]" at bounding box center [408, 409] width 227 height 18
click at [446, 404] on input "[PERSON_NAME]" at bounding box center [408, 409] width 227 height 18
radio input "true"
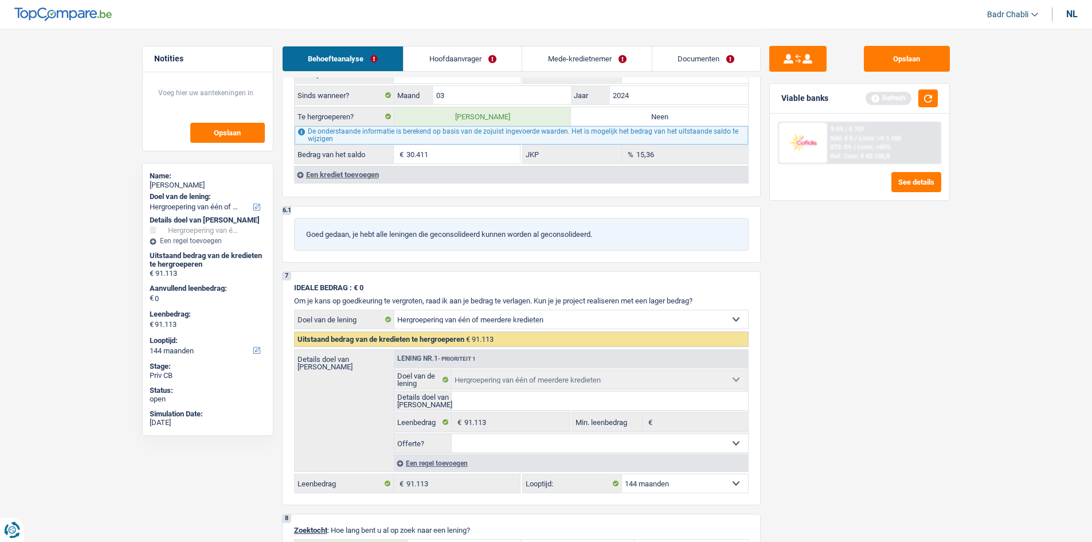
scroll to position [1787, 0]
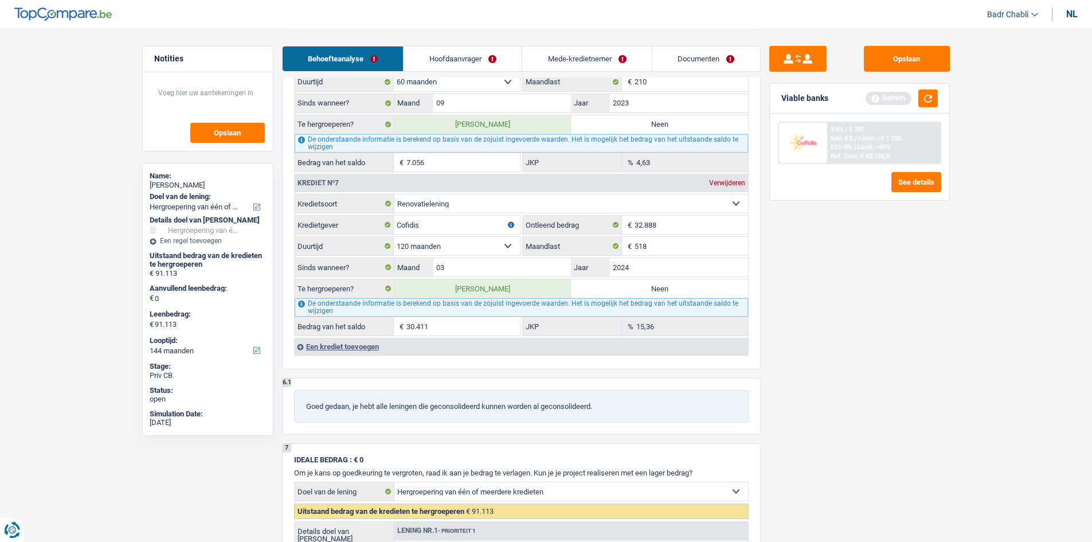
click at [340, 345] on div "Een krediet toevoegen" at bounding box center [521, 346] width 454 height 17
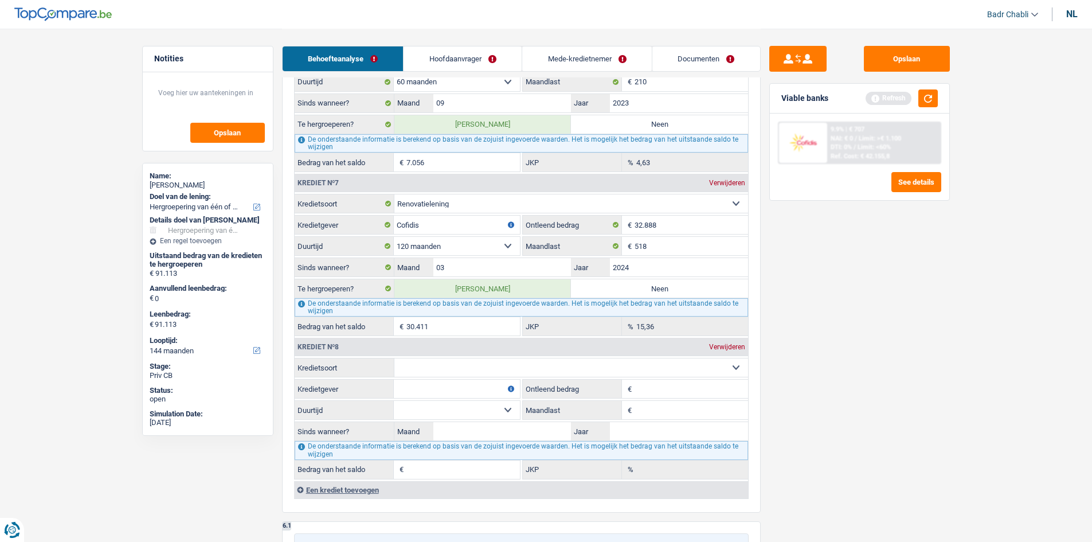
click at [488, 371] on select "Kaart of kredietlijn Hypothecaire lening Verkoop op afbetaling Lening op afbeta…" at bounding box center [572, 367] width 354 height 18
select select "cardOrCredit"
type input "0"
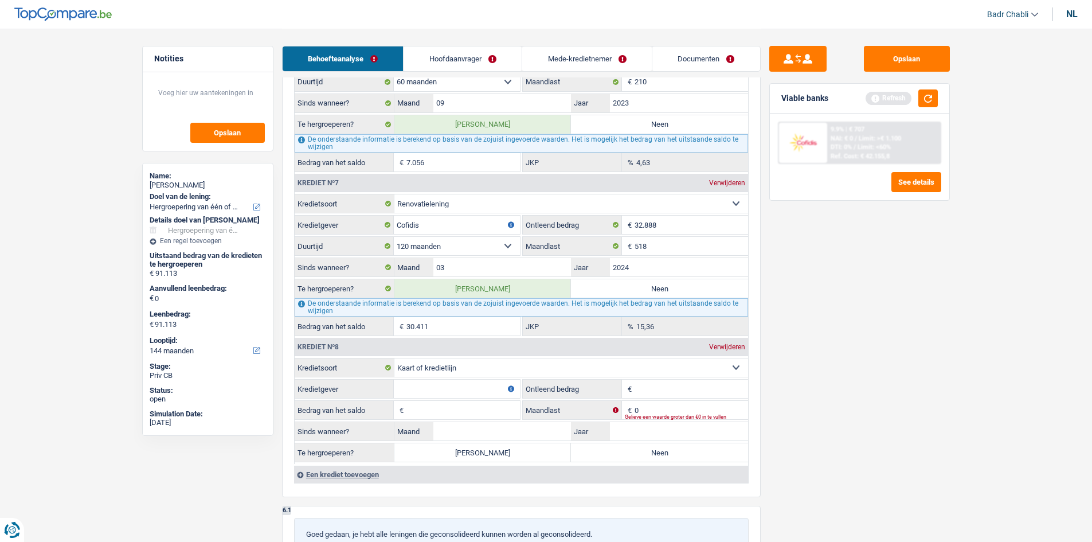
click at [464, 386] on input "Kredietgever" at bounding box center [457, 389] width 126 height 18
type input "ING"
click at [657, 395] on input "Ontleend bedrag" at bounding box center [692, 389] width 114 height 18
type input "1.500"
click at [368, 481] on div "Een krediet toevoegen" at bounding box center [521, 474] width 454 height 17
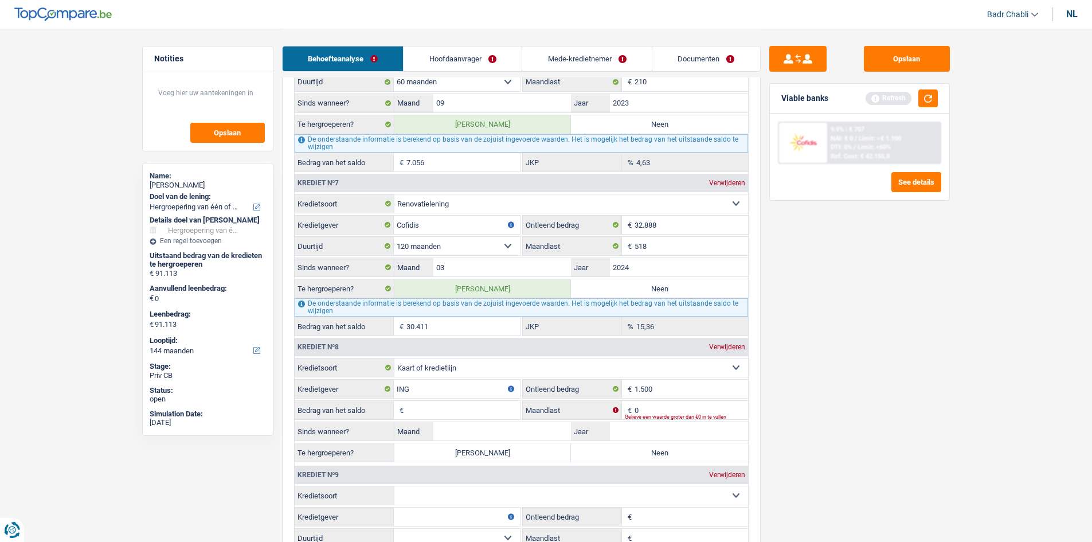
click at [421, 490] on select "Kaart of kredietlijn Hypothecaire lening Verkoop op afbetaling Lening op afbeta…" at bounding box center [572, 495] width 354 height 18
select select "cardOrCredit"
type input "0"
click at [499, 412] on input "Bedrag van het saldo" at bounding box center [464, 410] width 114 height 18
type input "1"
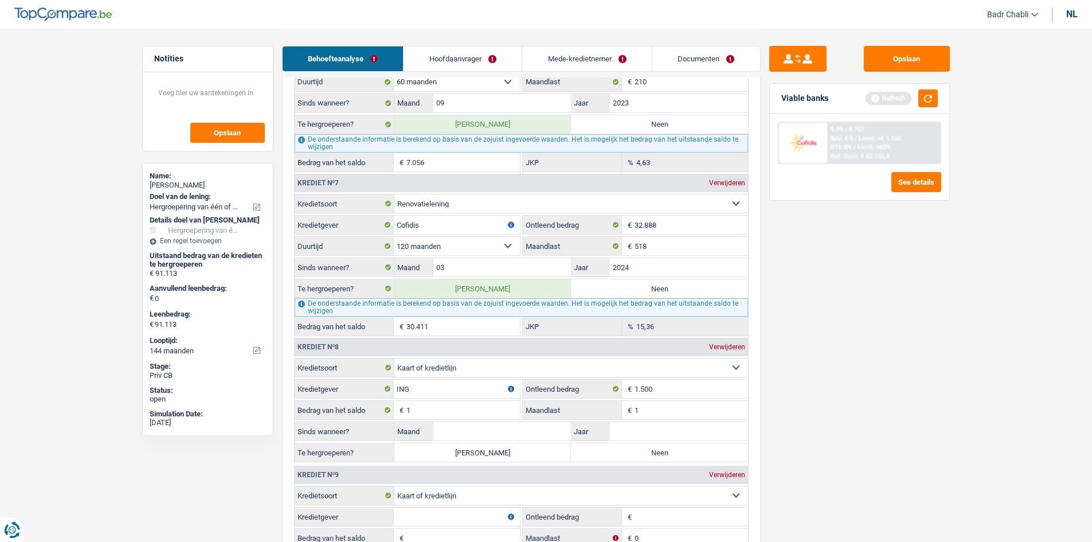
type input "1"
click at [500, 429] on input "Maand" at bounding box center [503, 431] width 138 height 18
type input "02"
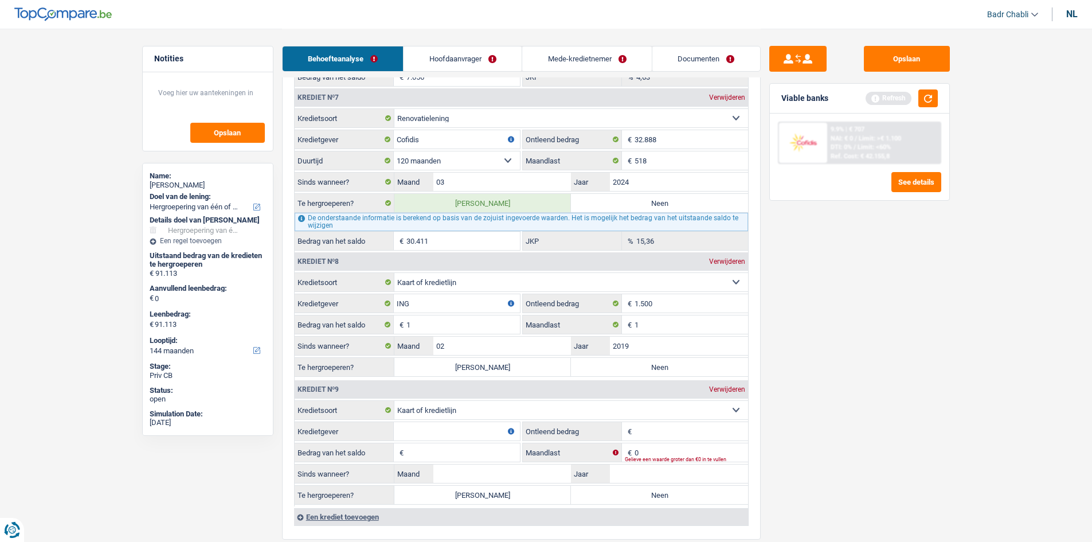
scroll to position [1959, 0]
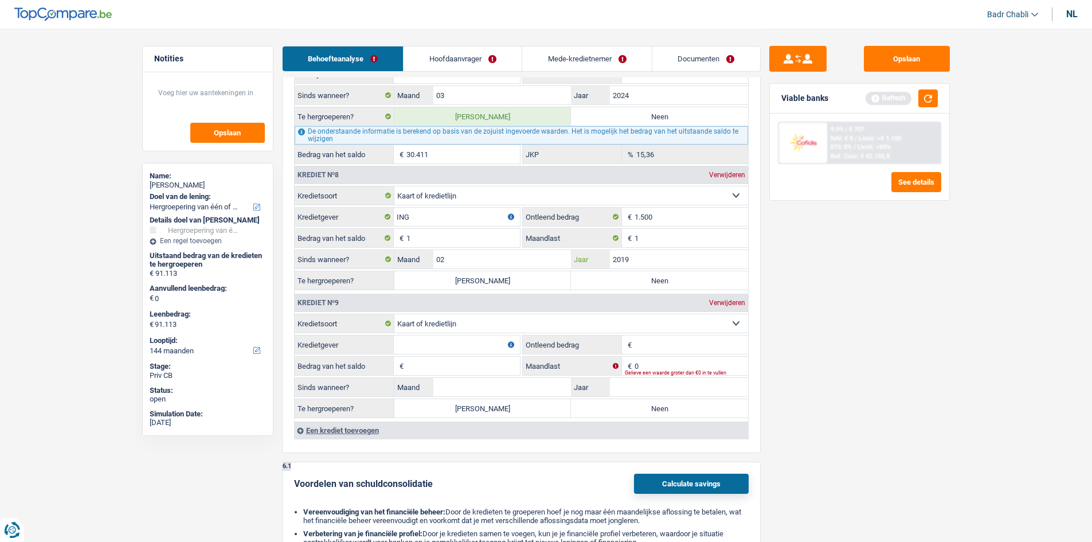
type input "2019"
click at [687, 338] on input "Ontleend bedrag" at bounding box center [692, 344] width 114 height 18
type input "2.500"
click at [462, 344] on input "Kredietgever" at bounding box center [457, 344] width 126 height 18
type input "ING"
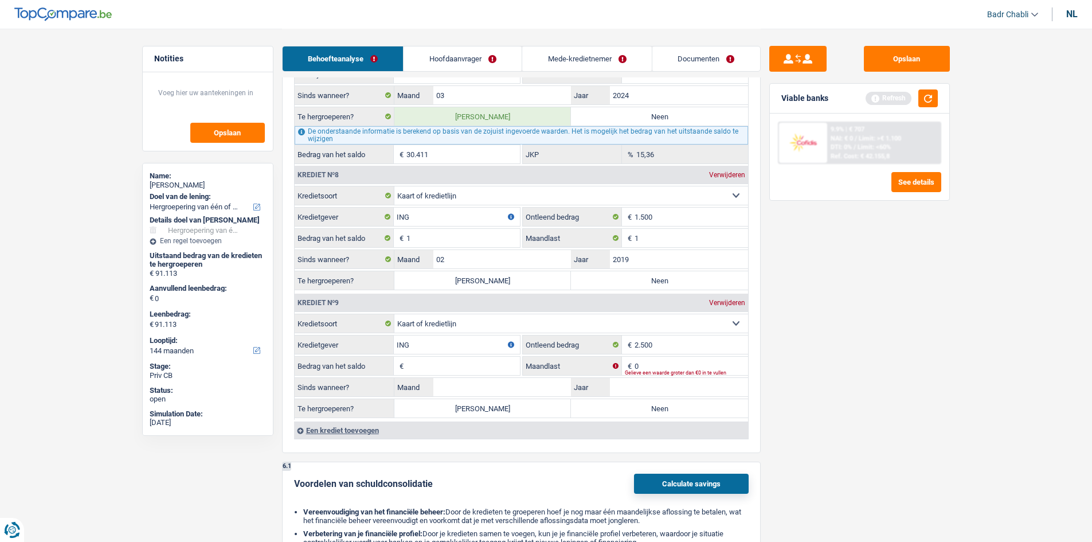
click at [445, 361] on input "Bedrag van het saldo" at bounding box center [464, 366] width 114 height 18
type input "1"
type input "02"
type input "2010"
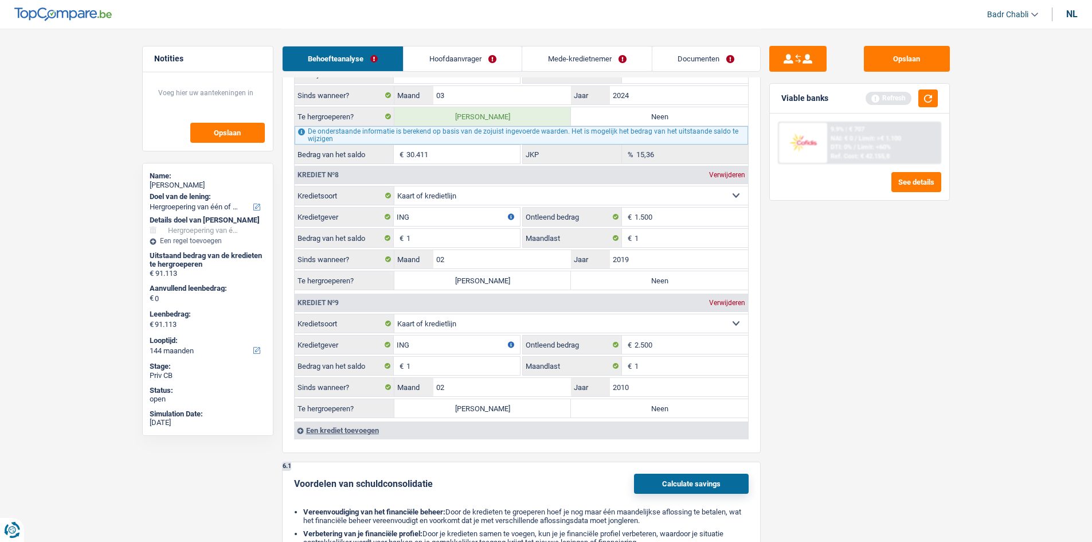
click at [608, 404] on label "Neen" at bounding box center [659, 408] width 177 height 18
click at [608, 404] on input "Neen" at bounding box center [659, 408] width 177 height 18
radio input "true"
click at [631, 279] on label "Neen" at bounding box center [659, 280] width 177 height 18
click at [631, 279] on input "Neen" at bounding box center [659, 280] width 177 height 18
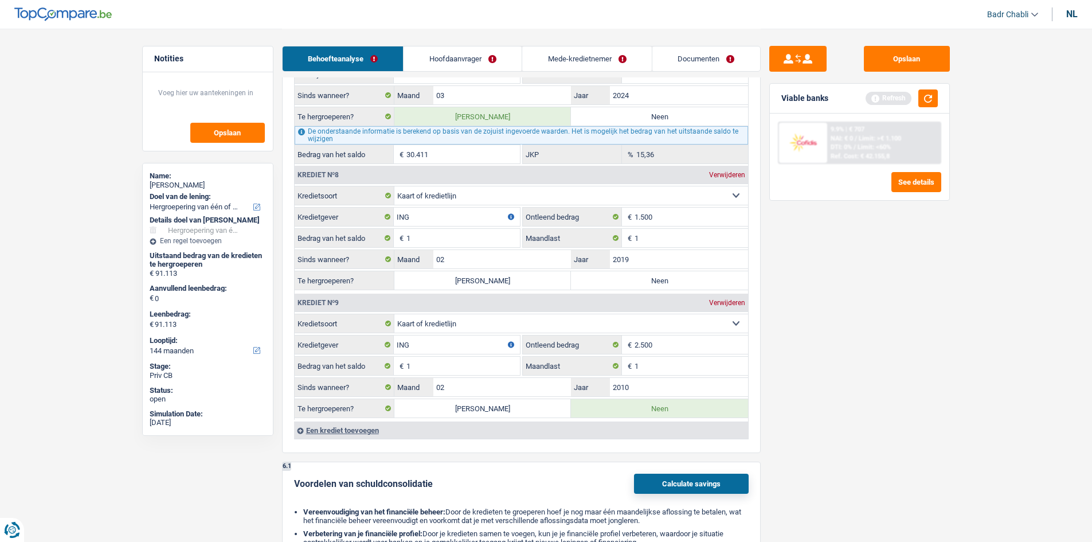
radio input "true"
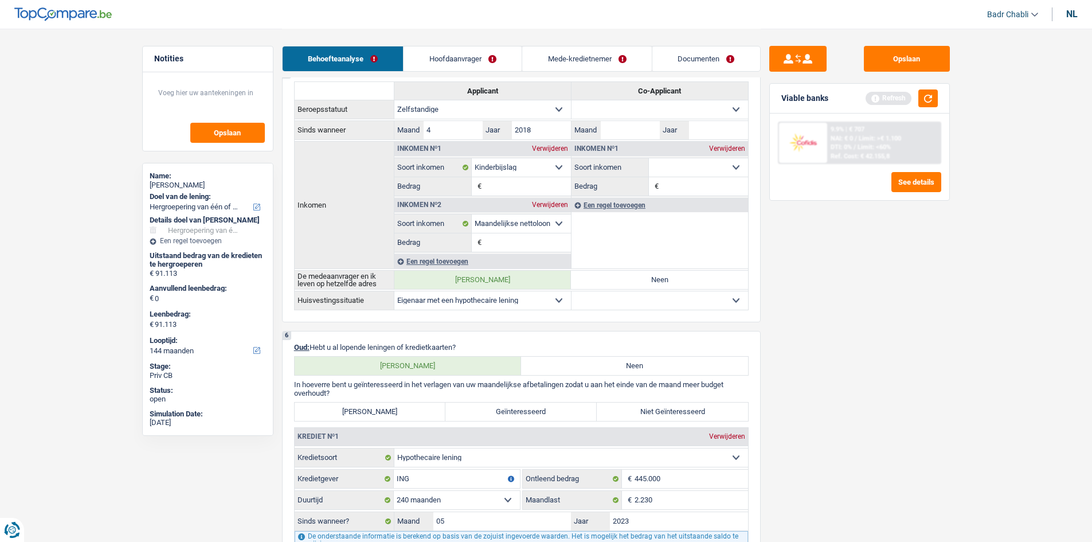
scroll to position [557, 0]
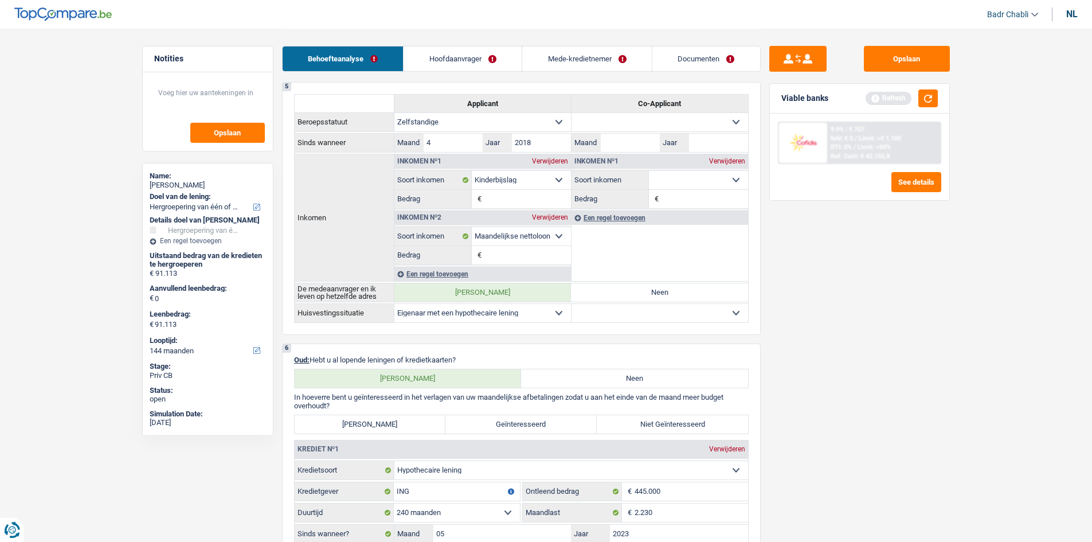
click at [431, 421] on label "[PERSON_NAME]" at bounding box center [370, 424] width 151 height 18
click at [431, 421] on input "[PERSON_NAME]" at bounding box center [370, 424] width 151 height 18
radio input "true"
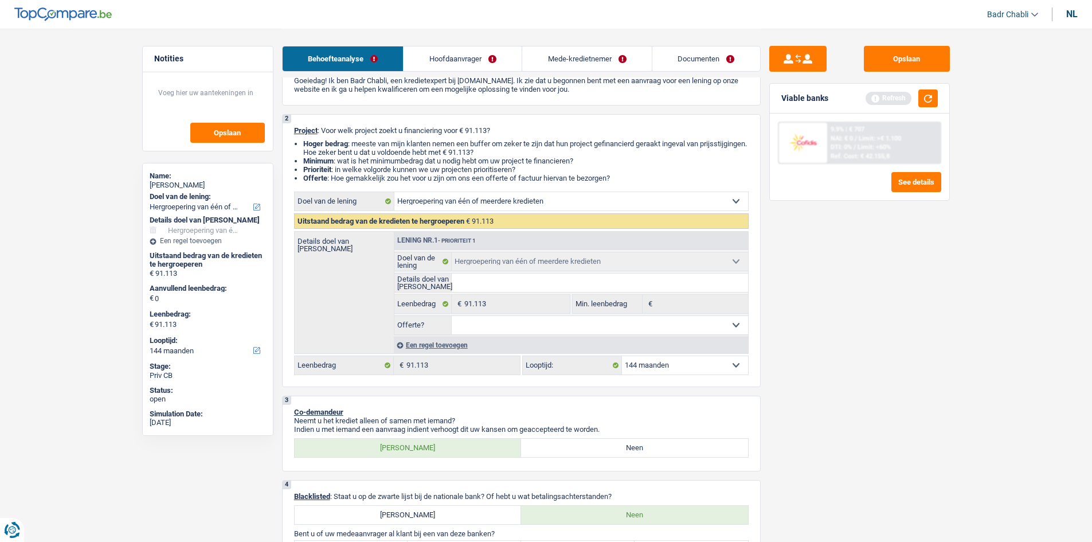
scroll to position [57, 0]
click at [661, 363] on select "12 maanden 18 maanden 24 maanden 30 maanden 36 maanden 42 maanden 48 maanden 60…" at bounding box center [685, 365] width 126 height 18
select select "120"
click at [622, 356] on select "12 maanden 18 maanden 24 maanden 30 maanden 36 maanden 42 maanden 48 maanden 60…" at bounding box center [685, 365] width 126 height 18
select select "120"
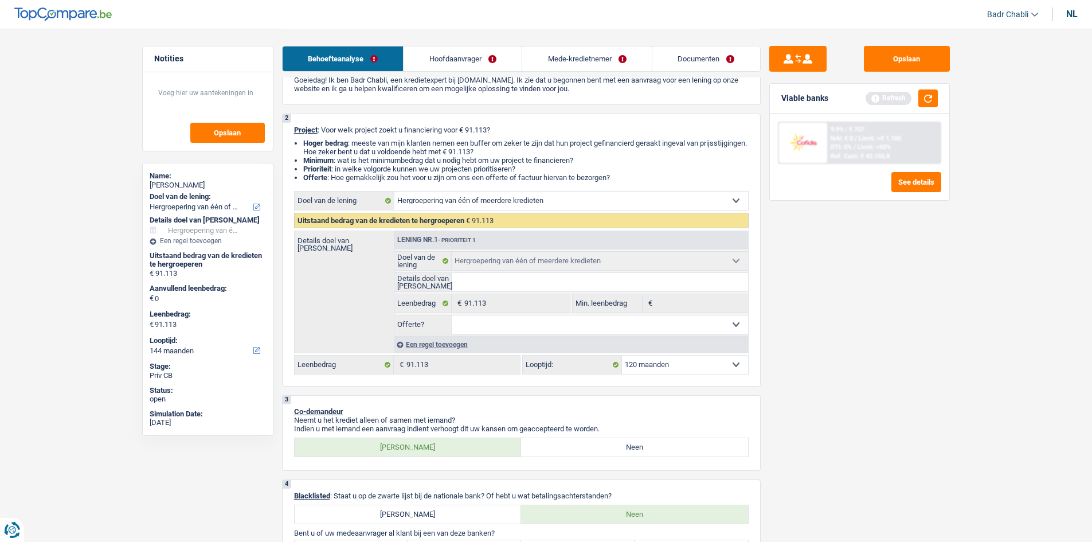
select select "120"
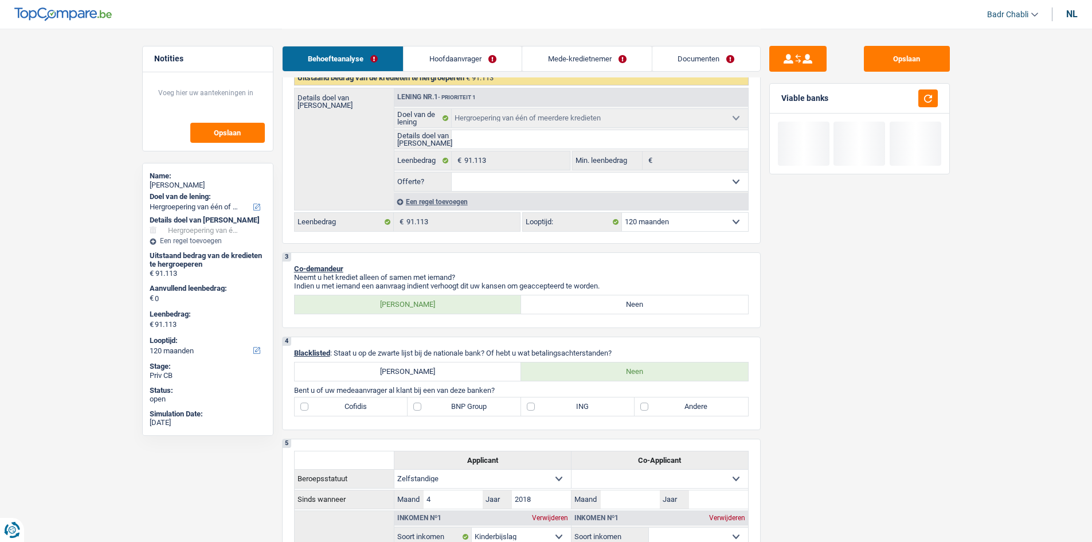
scroll to position [344, 0]
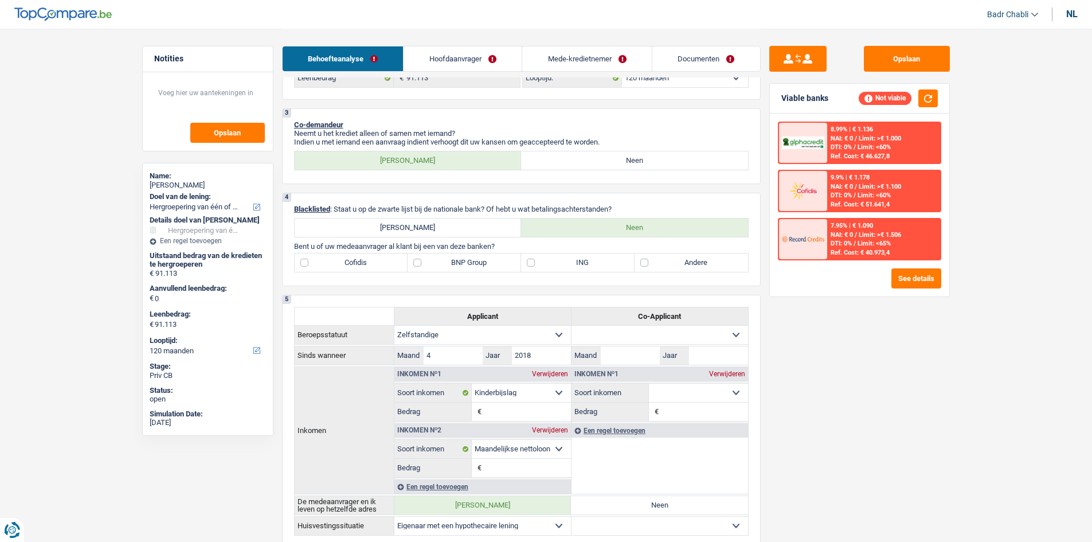
click at [305, 261] on label "Cofidis" at bounding box center [352, 262] width 114 height 18
click at [305, 261] on input "Cofidis" at bounding box center [352, 262] width 114 height 18
checkbox input "true"
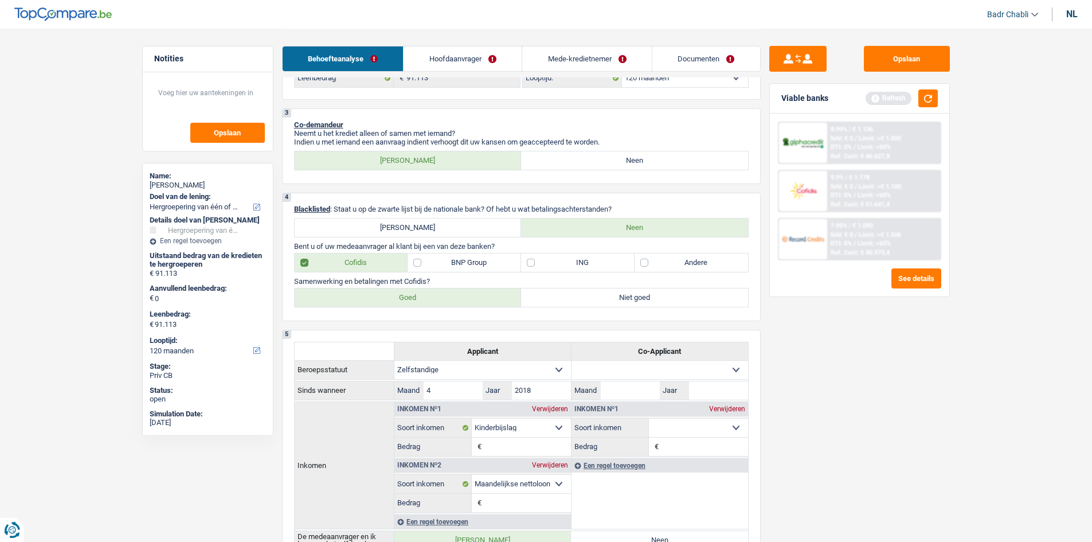
click at [525, 268] on label "ING" at bounding box center [578, 262] width 114 height 18
click at [525, 268] on input "ING" at bounding box center [578, 262] width 114 height 18
checkbox input "true"
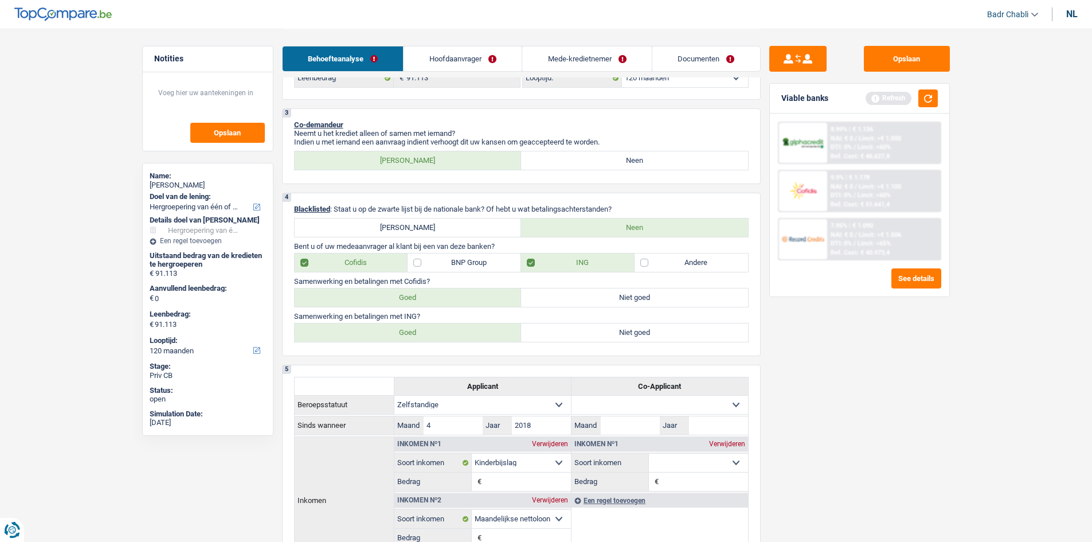
click at [399, 304] on label "Goed" at bounding box center [408, 297] width 227 height 18
click at [399, 304] on input "Goed" at bounding box center [408, 297] width 227 height 18
radio input "true"
click at [424, 330] on label "Goed" at bounding box center [408, 332] width 227 height 18
click at [424, 330] on input "Goed" at bounding box center [408, 332] width 227 height 18
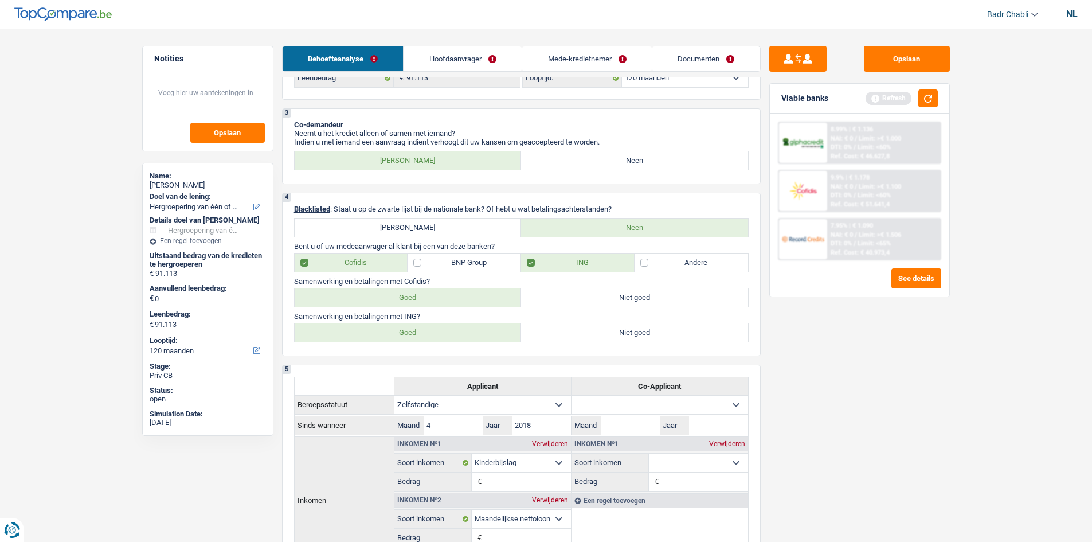
radio input "true"
click at [433, 263] on label "BNP Group" at bounding box center [465, 262] width 114 height 18
click at [433, 263] on input "BNP Group" at bounding box center [465, 262] width 114 height 18
checkbox input "true"
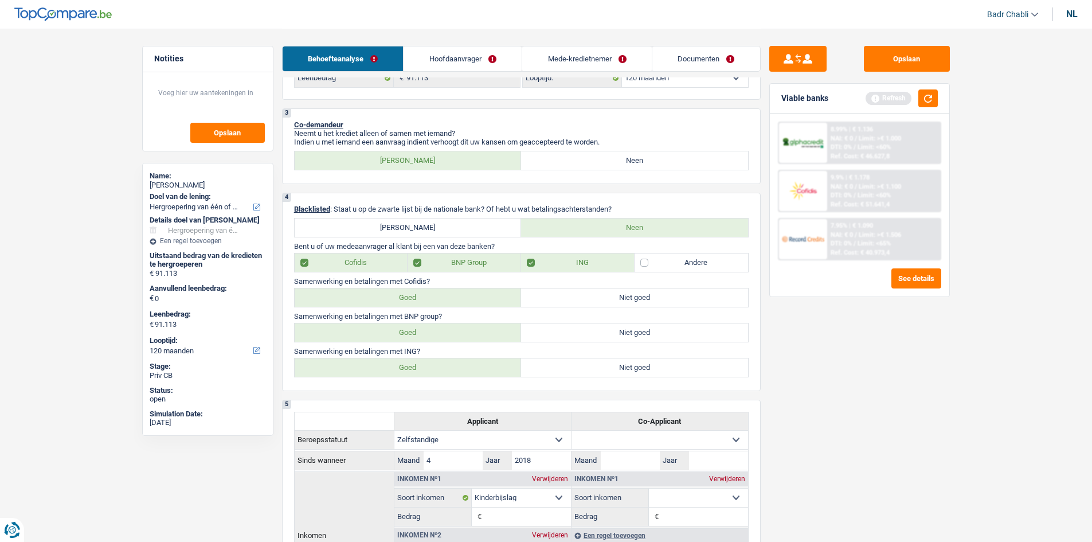
click at [426, 341] on label "Goed" at bounding box center [408, 332] width 227 height 18
click at [426, 341] on input "Goed" at bounding box center [408, 332] width 227 height 18
radio input "true"
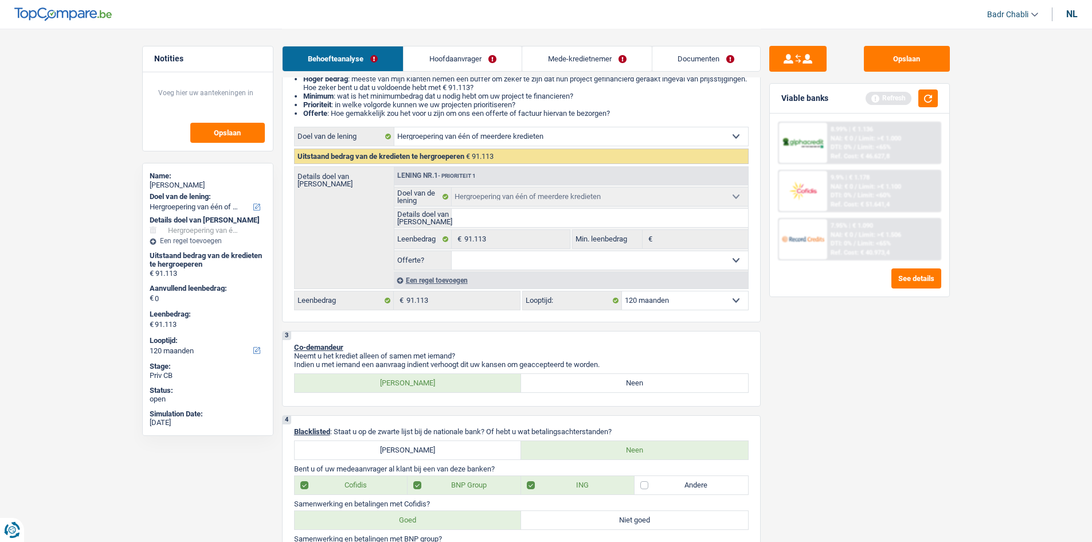
scroll to position [0, 0]
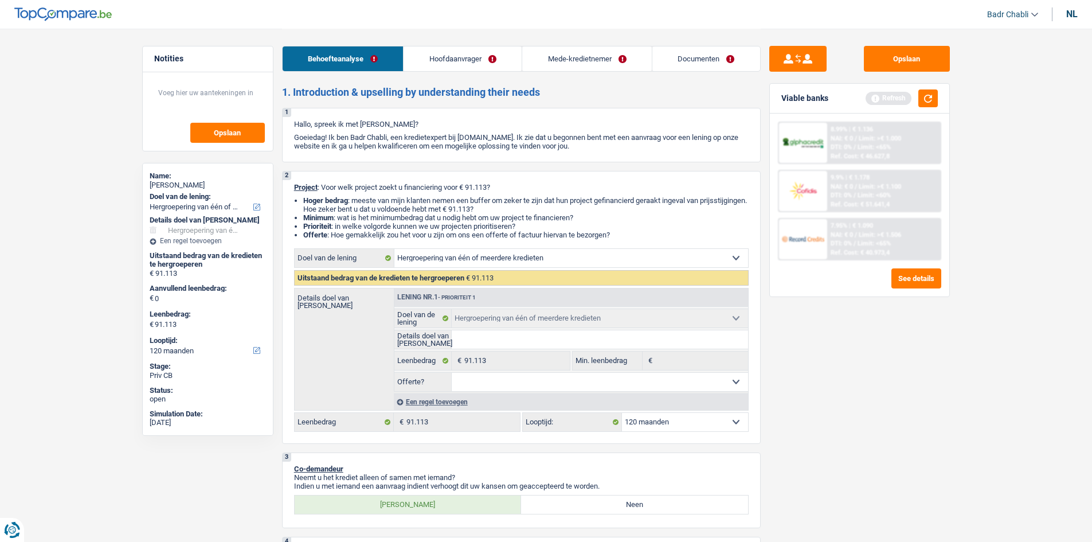
click at [448, 47] on link "Hoofdaanvrager" at bounding box center [463, 58] width 118 height 25
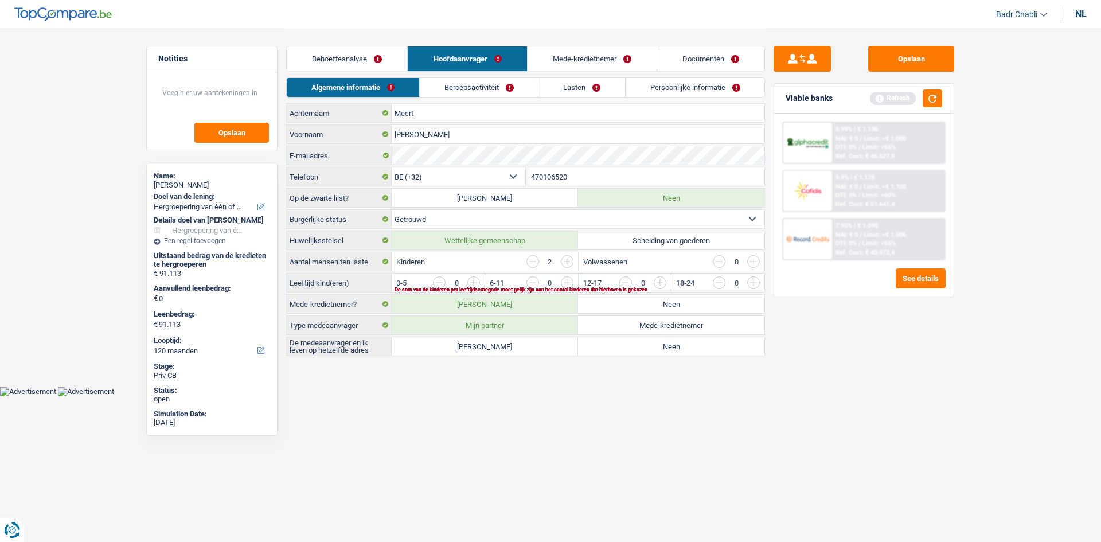
click at [538, 349] on label "Ja" at bounding box center [485, 346] width 186 height 18
click at [538, 349] on input "Ja" at bounding box center [485, 346] width 186 height 18
radio input "true"
click at [657, 281] on input "button" at bounding box center [893, 285] width 478 height 18
click at [568, 284] on input "button" at bounding box center [800, 285] width 478 height 18
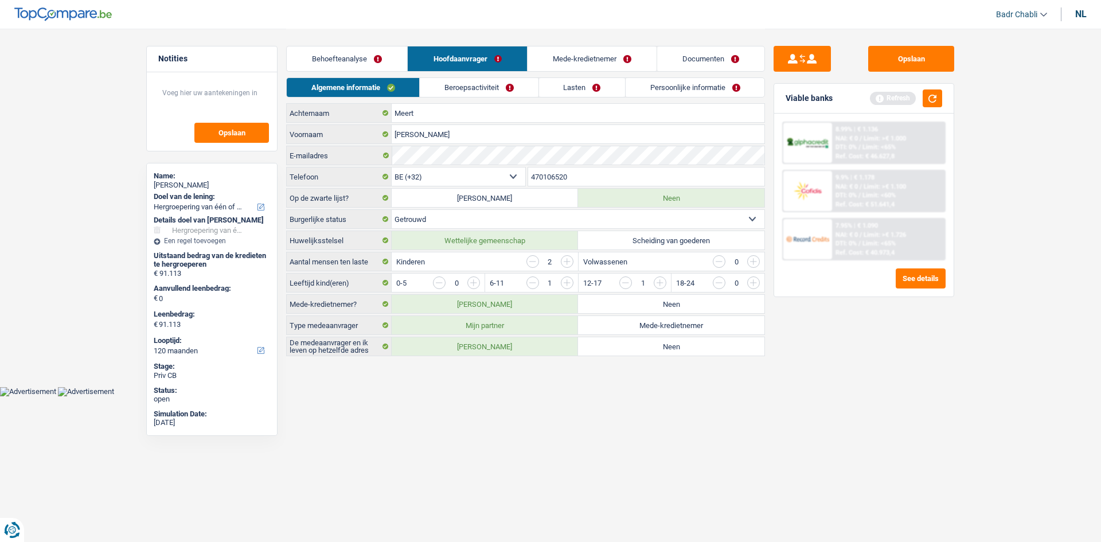
click at [472, 86] on link "Beroepsactiviteit" at bounding box center [479, 87] width 118 height 19
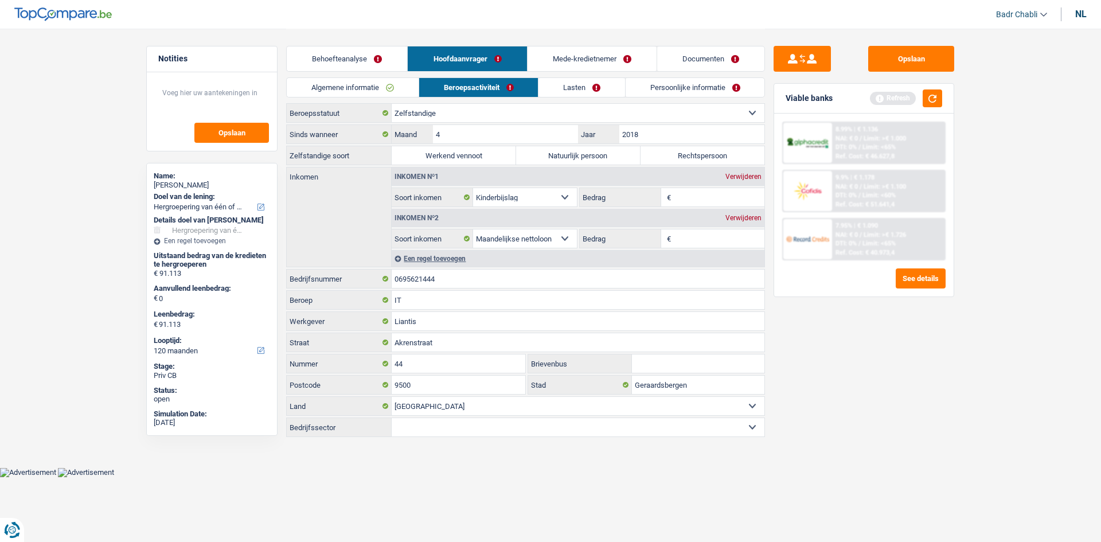
click at [574, 158] on label "Natuurlijk persoon" at bounding box center [578, 155] width 124 height 18
click at [574, 158] on input "Natuurlijk persoon" at bounding box center [578, 155] width 124 height 18
radio input "true"
click at [443, 279] on input "0695621444" at bounding box center [578, 279] width 373 height 18
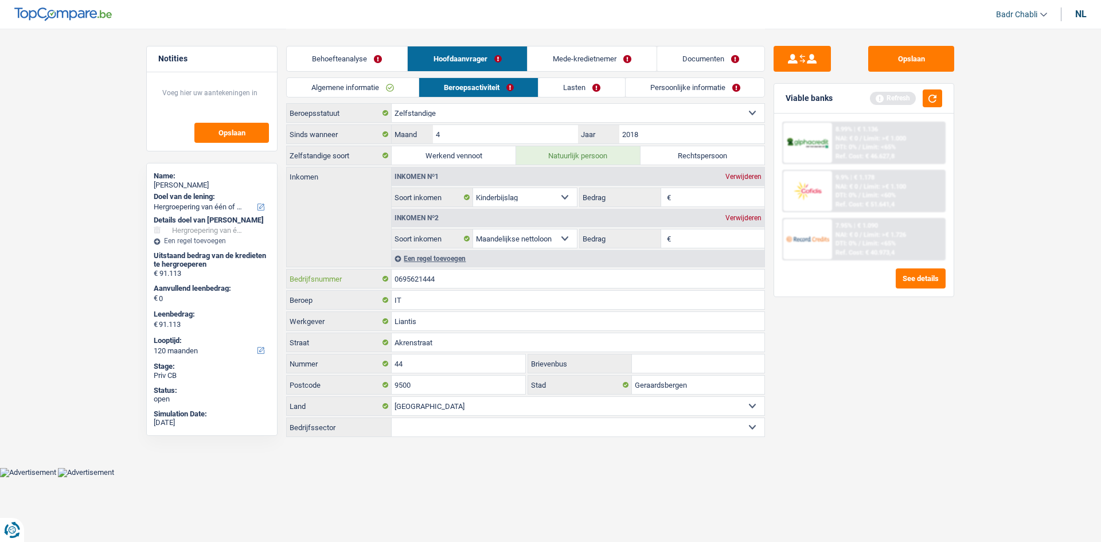
click at [443, 279] on input "0695621444" at bounding box center [578, 279] width 373 height 18
click at [425, 318] on input "Liantis" at bounding box center [578, 321] width 373 height 18
paste input "Digital Technology & Automotive Consultancy"
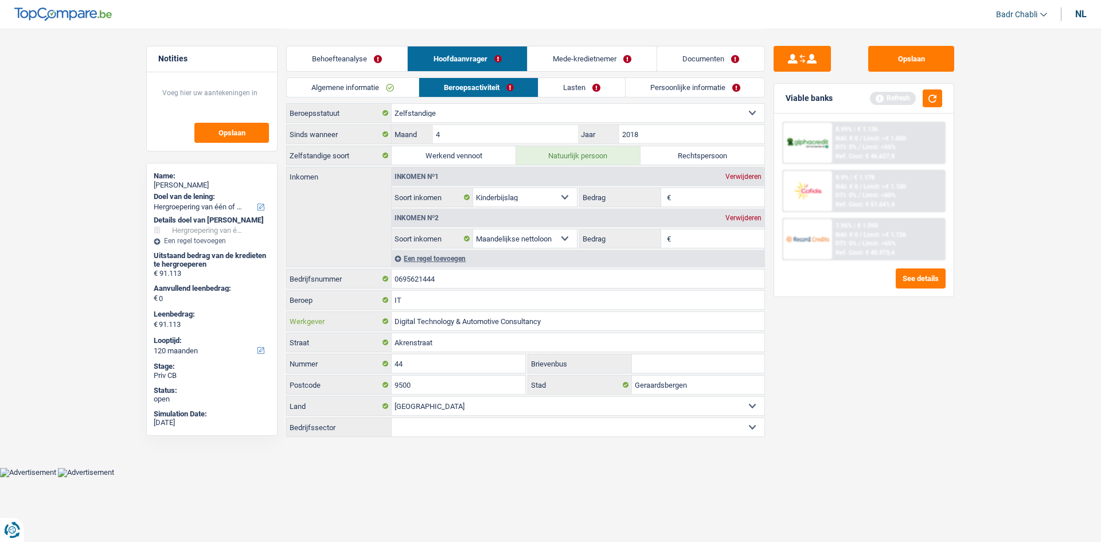
type input "Digital Technology & Automotive Consultancy"
click at [708, 245] on input "Bedrag" at bounding box center [719, 238] width 91 height 18
click at [708, 241] on input "Bedrag" at bounding box center [719, 238] width 91 height 18
type input "2.250"
click at [684, 194] on input "Bedrag" at bounding box center [719, 197] width 91 height 18
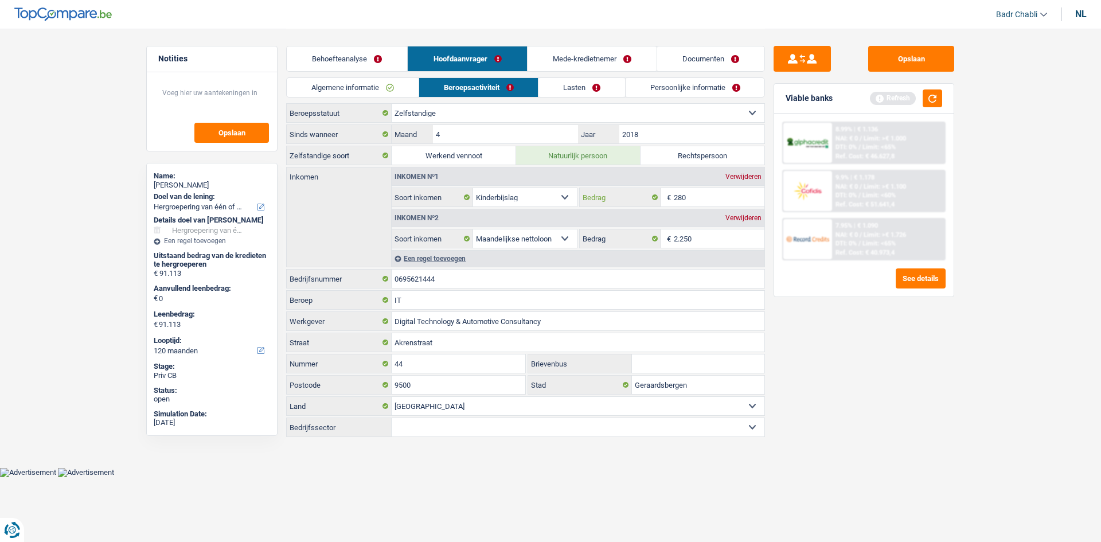
type input "280"
click at [578, 51] on link "Mede-kredietnemer" at bounding box center [592, 58] width 129 height 25
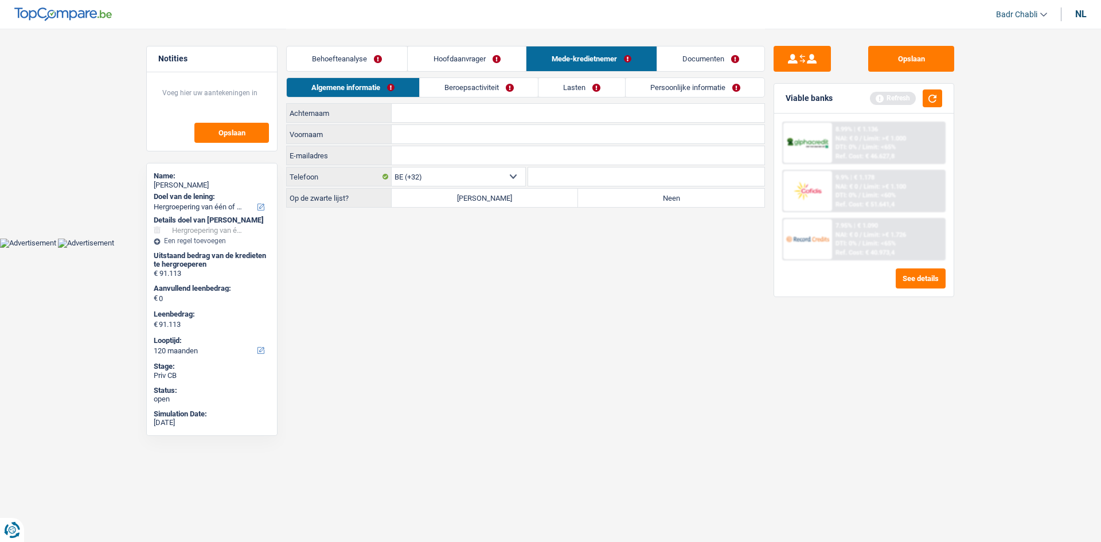
click at [615, 196] on label "Neen" at bounding box center [671, 198] width 186 height 18
click at [615, 196] on input "Neen" at bounding box center [671, 198] width 186 height 18
radio input "true"
click at [476, 114] on input "Achternaam" at bounding box center [578, 113] width 373 height 18
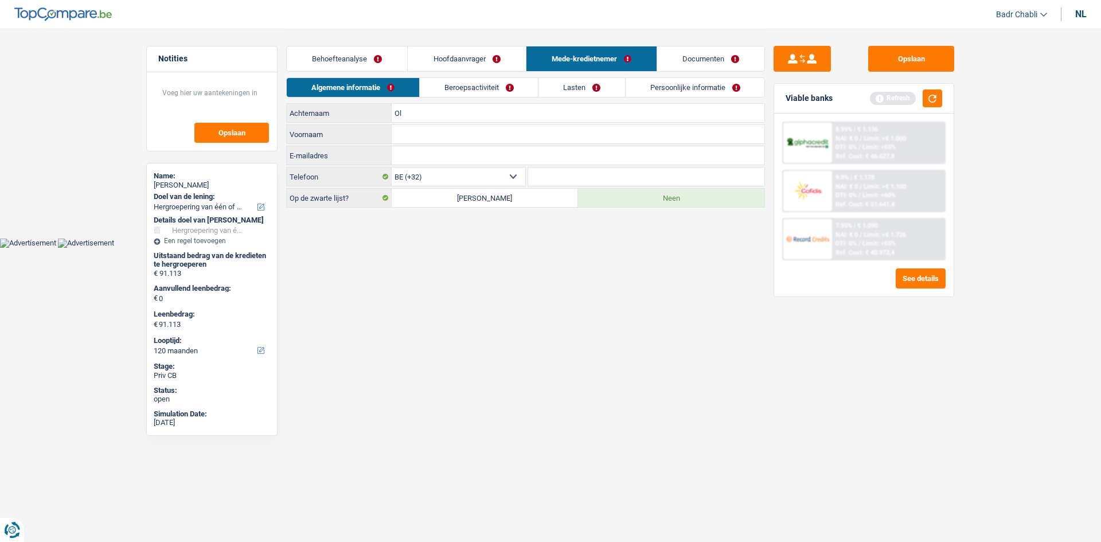
type input "O"
type input "Olga"
click at [477, 113] on input "Achternaam" at bounding box center [578, 113] width 373 height 18
click at [477, 113] on input "Meert-" at bounding box center [578, 113] width 373 height 18
type input "Meert-Jirickova"
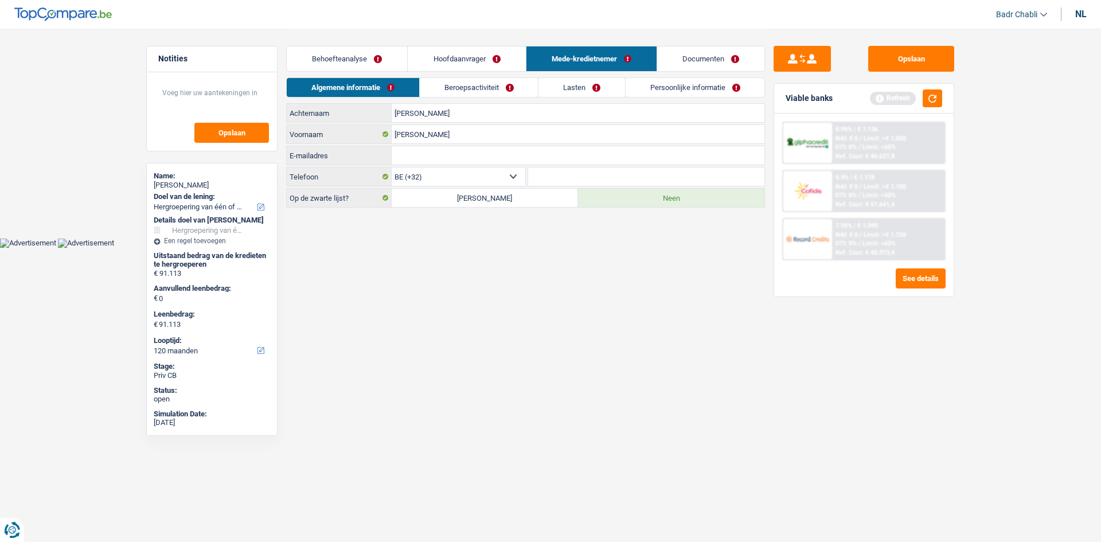
click at [480, 84] on link "Beroepsactiviteit" at bounding box center [479, 87] width 119 height 19
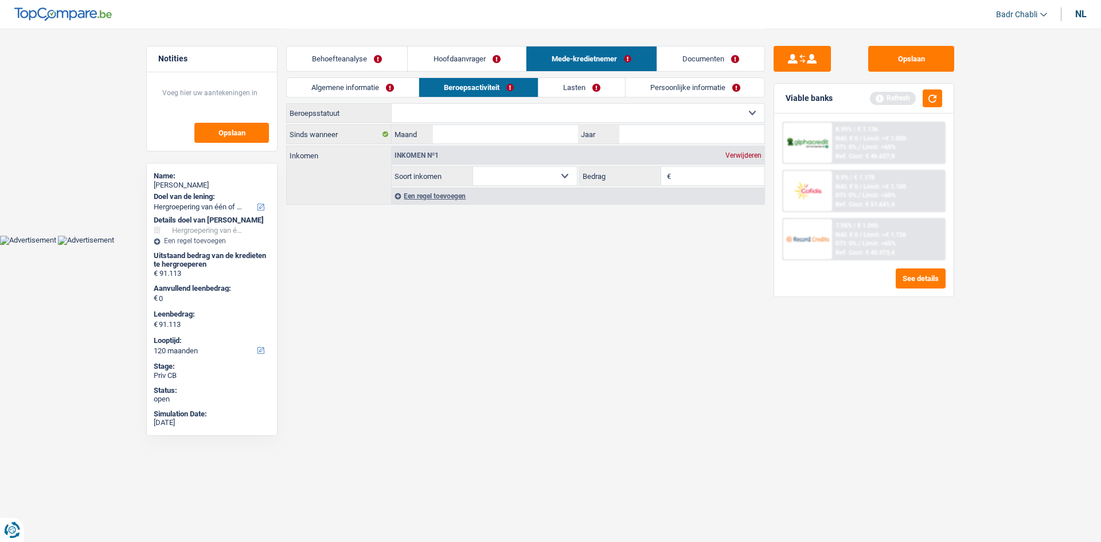
click at [472, 115] on select "Arbeider Bediende (privésector) Ambtenaar (overheidssector) Invalide Zelfstandi…" at bounding box center [578, 113] width 373 height 18
select select "privateEmployee"
click at [392, 104] on select "Arbeider Bediende (privésector) Ambtenaar (overheidssector) Invalide Zelfstandi…" at bounding box center [578, 113] width 373 height 18
select select "netSalary"
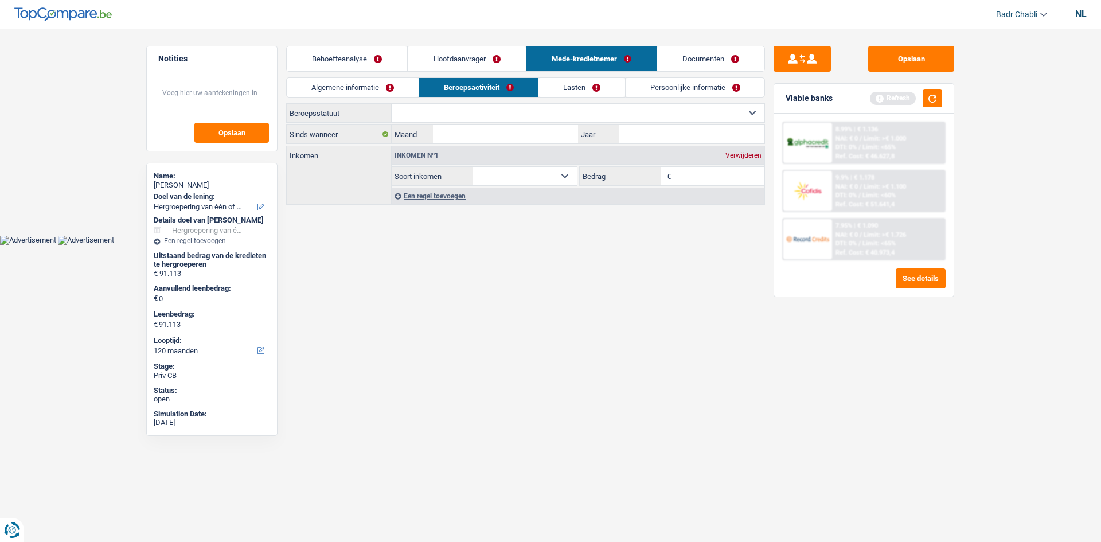
select select "mealVouchers"
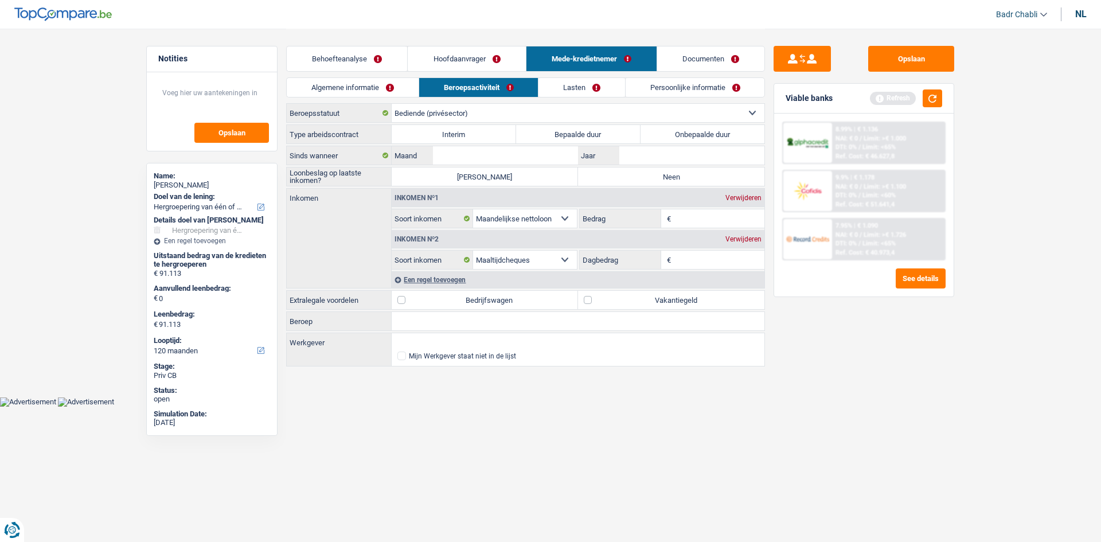
click at [689, 142] on label "Onbepaalde duur" at bounding box center [703, 134] width 124 height 18
click at [689, 142] on input "Onbepaalde duur" at bounding box center [703, 134] width 124 height 18
radio input "true"
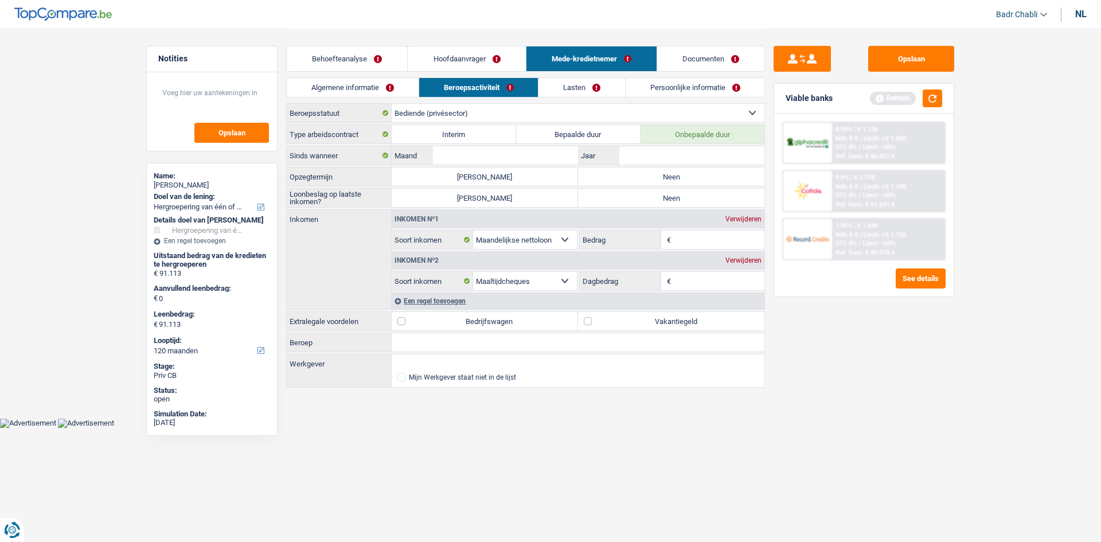
drag, startPoint x: 680, startPoint y: 174, endPoint x: 678, endPoint y: 181, distance: 7.8
click at [679, 174] on label "Neen" at bounding box center [671, 176] width 186 height 18
click at [679, 174] on input "Neen" at bounding box center [671, 176] width 186 height 18
radio input "true"
click at [673, 195] on label "Neen" at bounding box center [671, 198] width 186 height 18
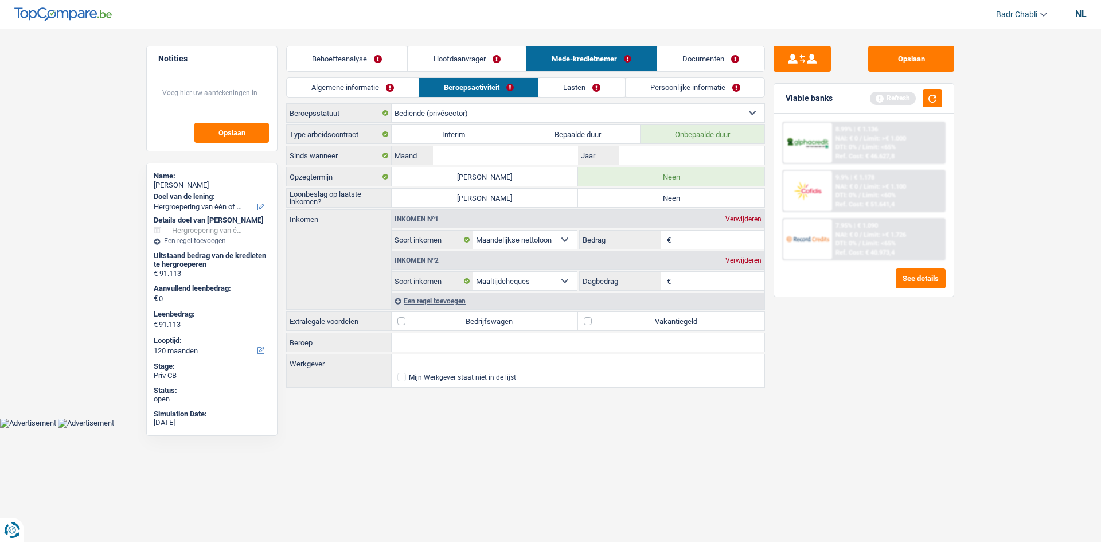
click at [673, 195] on input "Neen" at bounding box center [671, 198] width 186 height 18
radio input "true"
click at [467, 343] on input "Beroep" at bounding box center [578, 342] width 373 height 18
type input "Bediende"
type input "E"
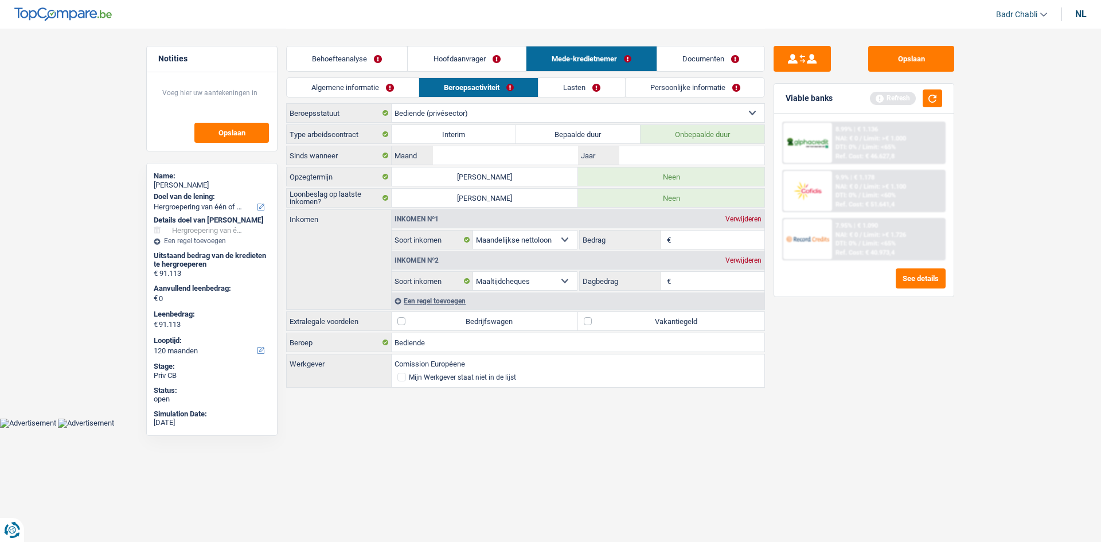
type input "Comission Européene"
click at [501, 158] on input "Maand" at bounding box center [505, 155] width 145 height 18
click at [501, 157] on input "Maand" at bounding box center [505, 155] width 145 height 18
click at [595, 322] on label "Vakantiegeld" at bounding box center [671, 321] width 186 height 18
click at [595, 322] on input "Vakantiegeld" at bounding box center [671, 321] width 186 height 18
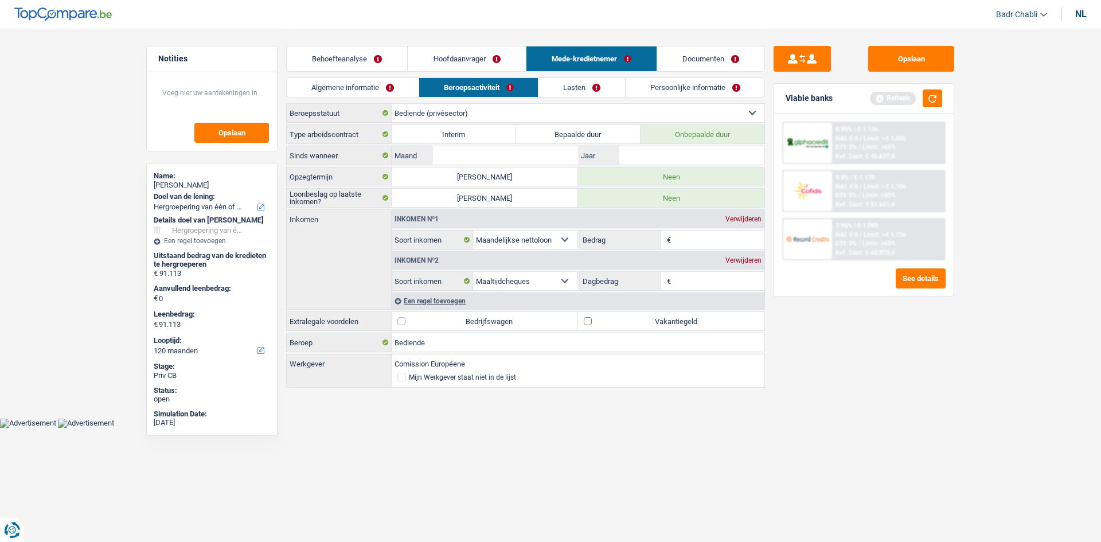
checkbox input "true"
click at [506, 159] on input "Maand" at bounding box center [505, 155] width 145 height 18
type input "04"
type input "2007"
click at [698, 240] on input "Bedrag" at bounding box center [719, 240] width 91 height 18
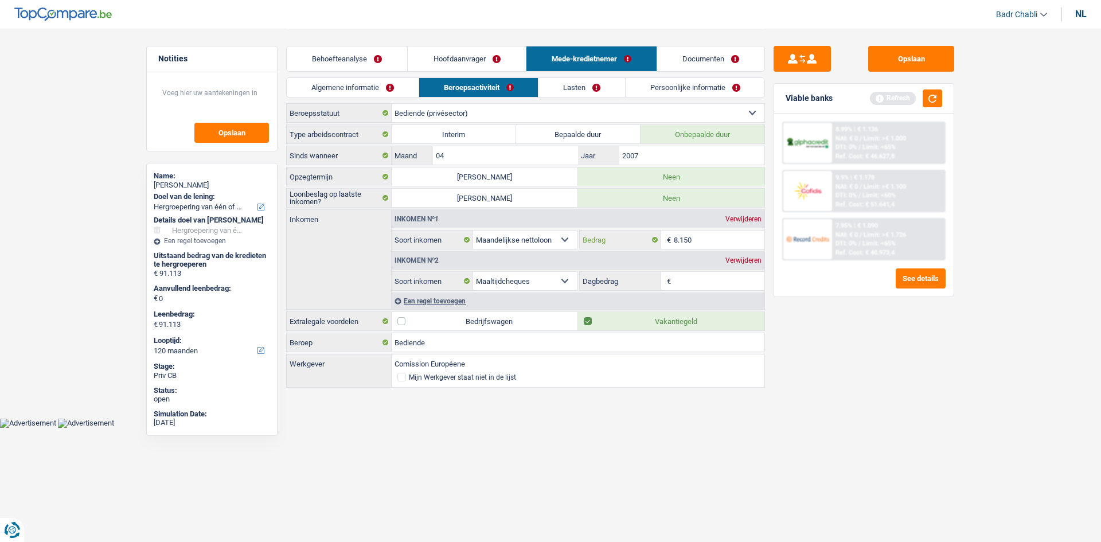
type input "8.150"
click at [759, 260] on div "Verwijderen" at bounding box center [744, 260] width 42 height 7
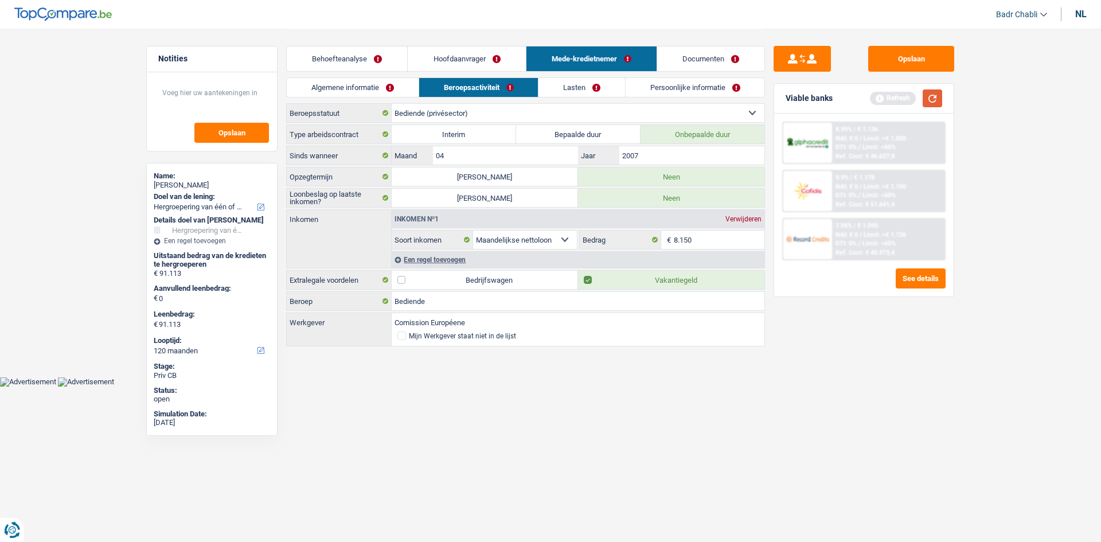
click at [936, 95] on button "button" at bounding box center [932, 98] width 19 height 18
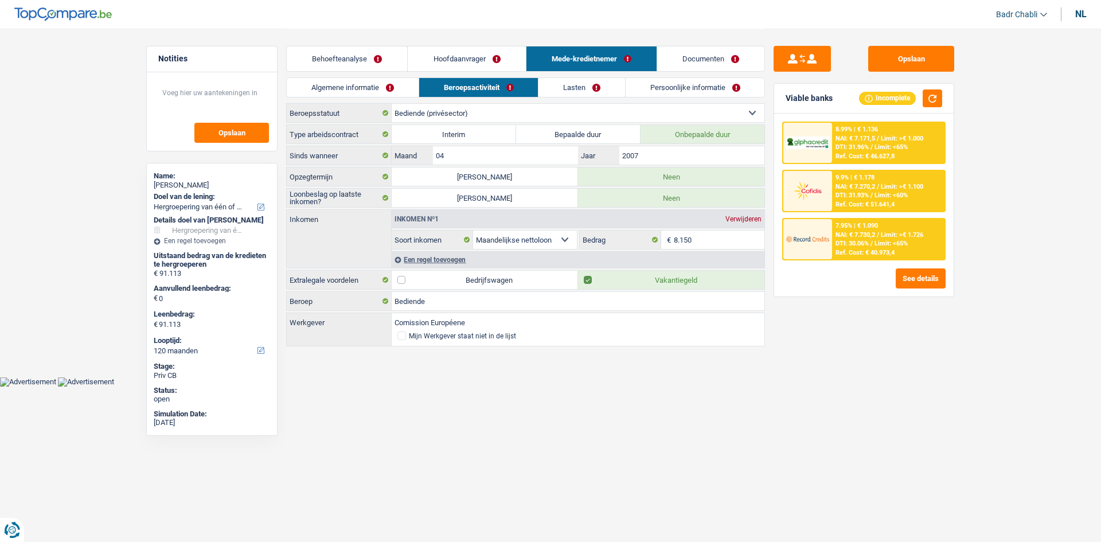
click at [579, 89] on link "Lasten" at bounding box center [581, 87] width 87 height 19
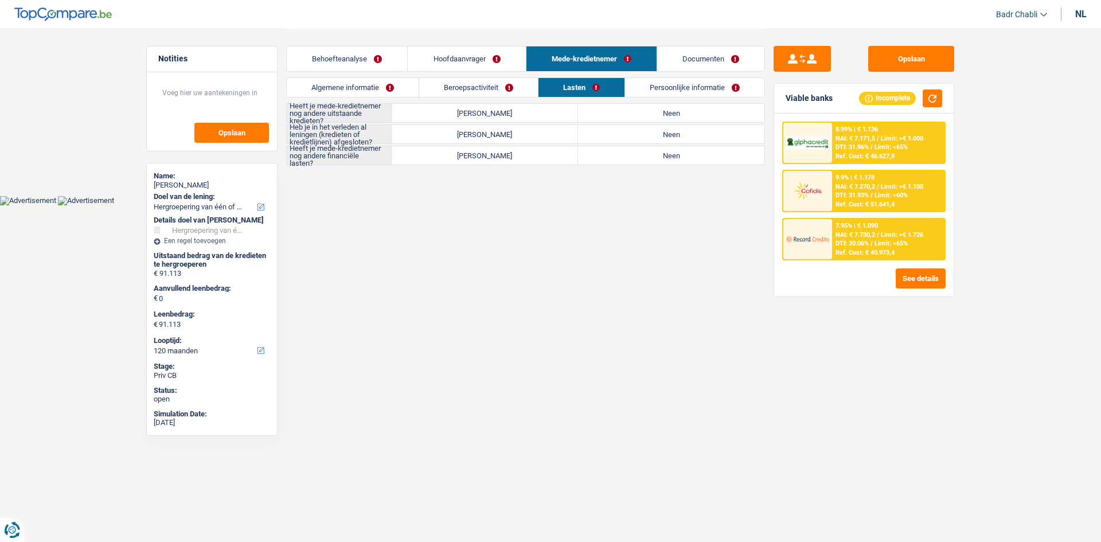
click at [646, 113] on label "Neen" at bounding box center [671, 113] width 186 height 18
click at [646, 113] on input "Neen" at bounding box center [671, 113] width 186 height 18
radio input "true"
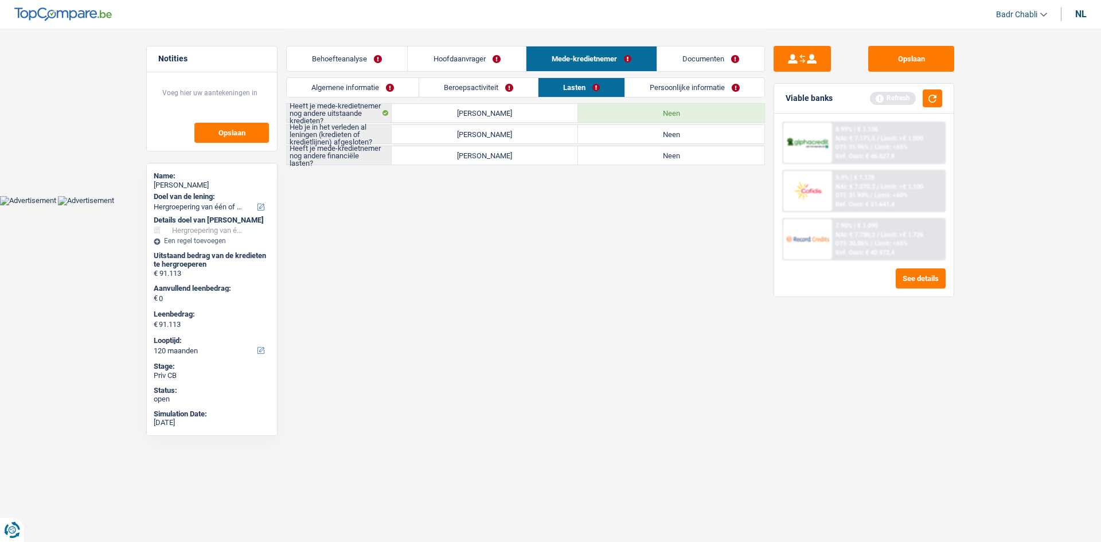
click at [651, 138] on label "Neen" at bounding box center [671, 134] width 186 height 18
click at [651, 138] on input "Neen" at bounding box center [671, 134] width 186 height 18
radio input "true"
click at [663, 157] on label "Neen" at bounding box center [671, 155] width 186 height 18
click at [663, 157] on input "Neen" at bounding box center [671, 155] width 186 height 18
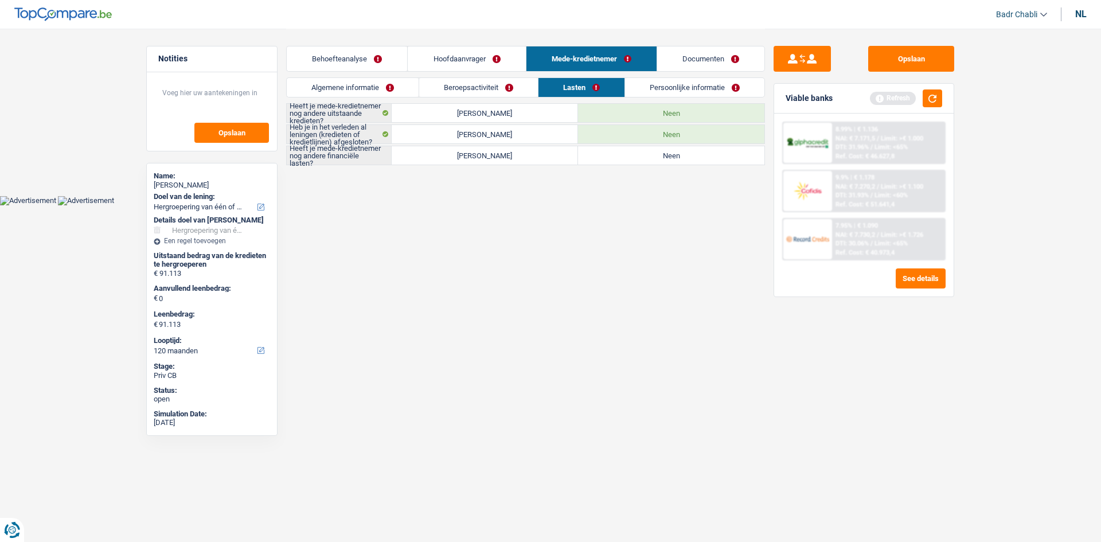
radio input "true"
click at [684, 85] on link "Persoonlijke informatie" at bounding box center [695, 87] width 139 height 19
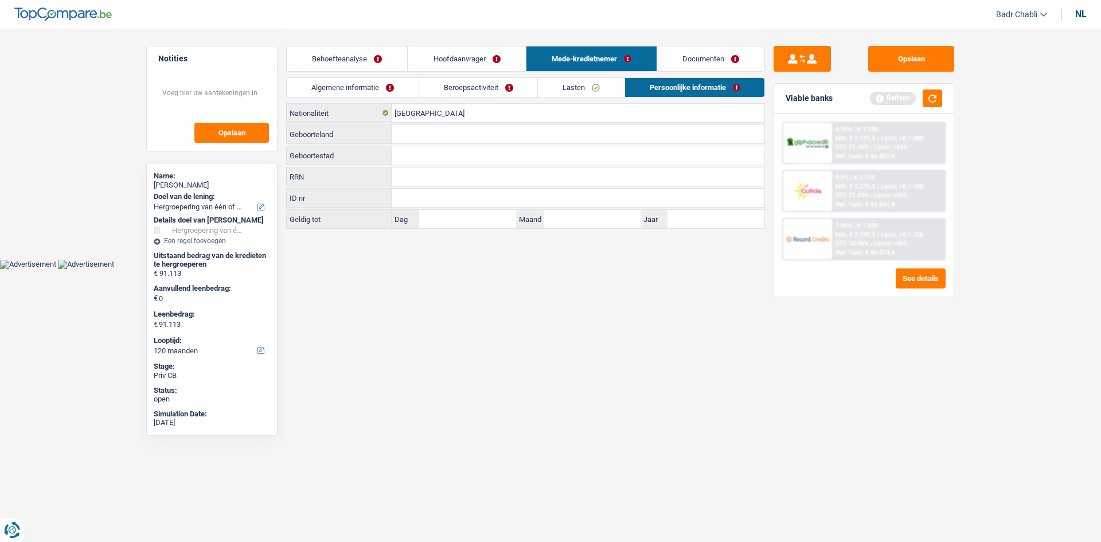
click at [460, 46] on div "Behoefteanalyse Hoofdaanvrager Mede-kredietnemer Documenten" at bounding box center [525, 53] width 479 height 49
click at [467, 55] on link "Hoofdaanvrager" at bounding box center [467, 58] width 118 height 25
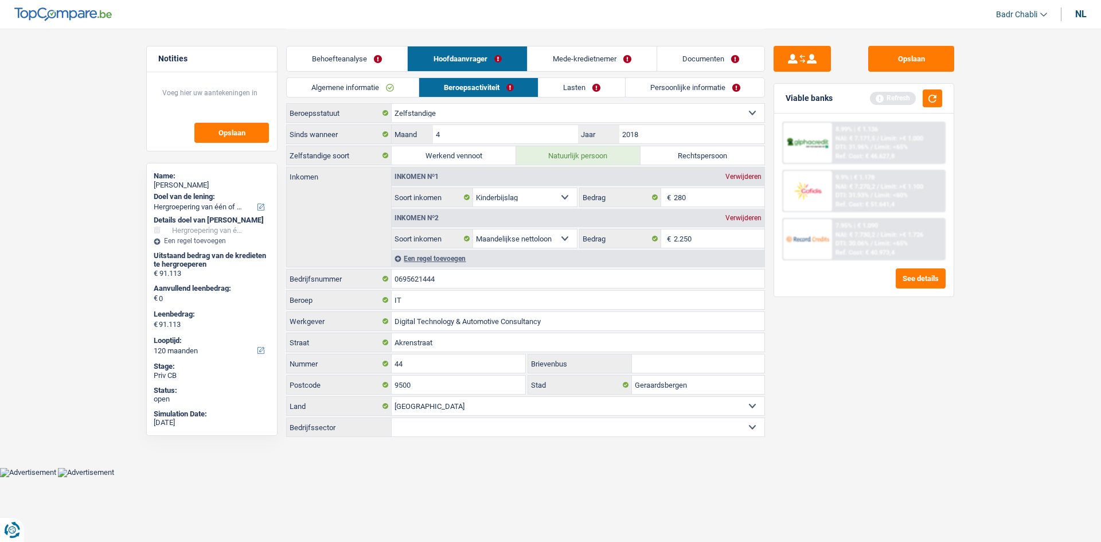
click at [698, 90] on link "Persoonlijke informatie" at bounding box center [695, 87] width 139 height 19
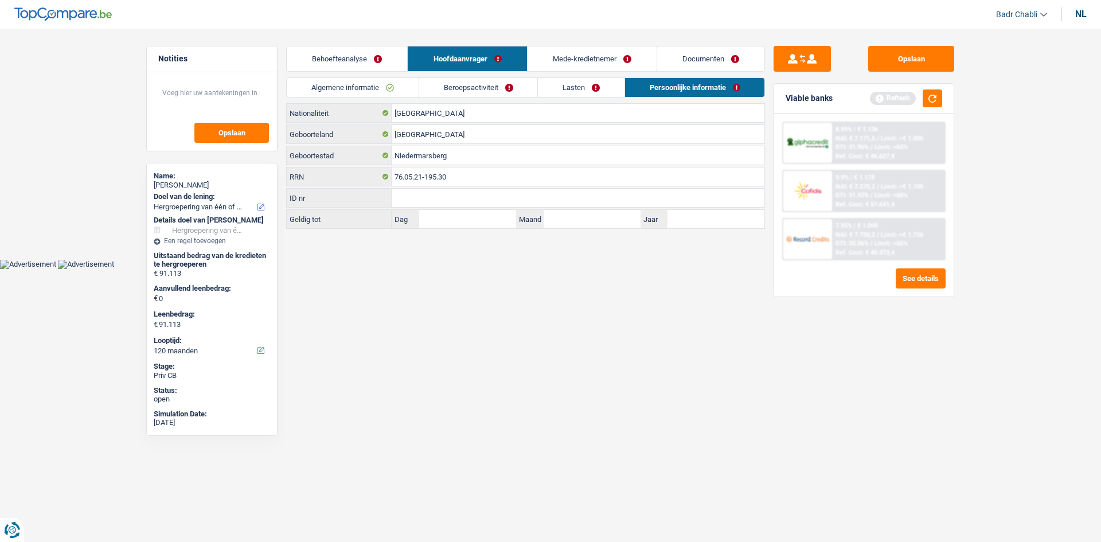
click at [723, 60] on link "Documenten" at bounding box center [710, 58] width 107 height 25
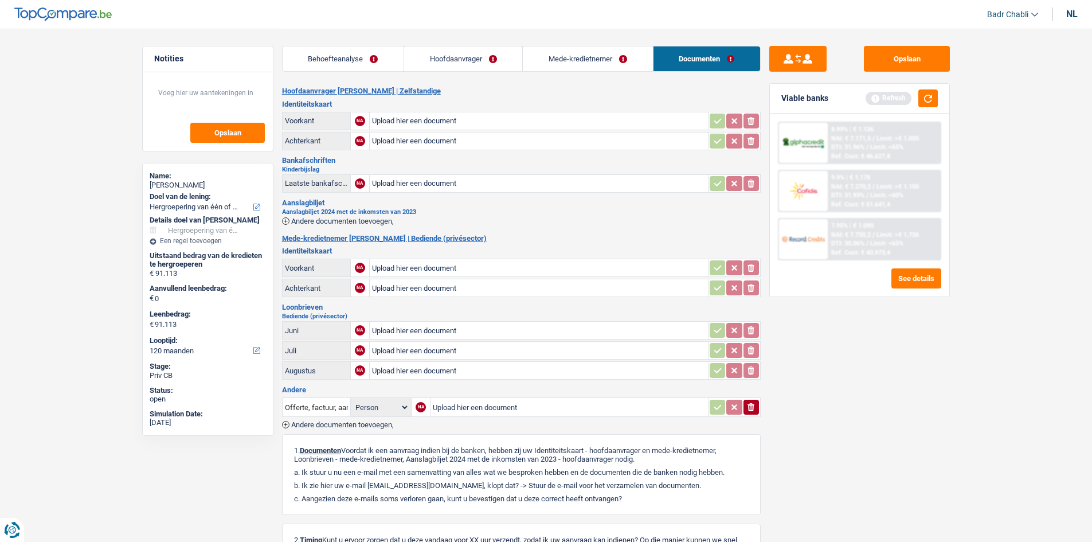
click at [517, 51] on link "Hoofdaanvrager" at bounding box center [463, 58] width 118 height 25
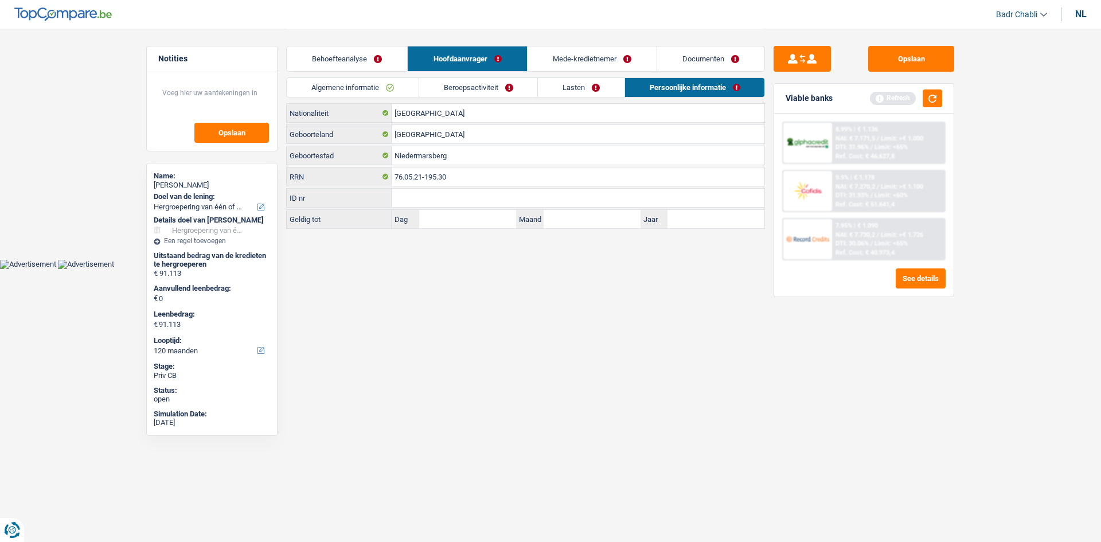
click at [585, 56] on link "Mede-kredietnemer" at bounding box center [592, 58] width 129 height 25
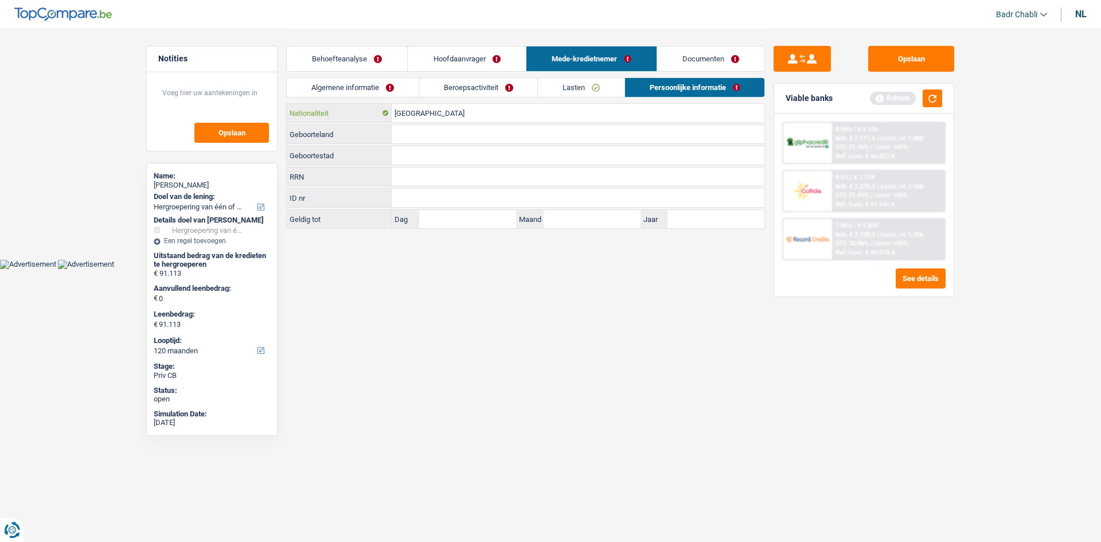
click at [435, 110] on input "[GEOGRAPHIC_DATA]" at bounding box center [578, 113] width 373 height 18
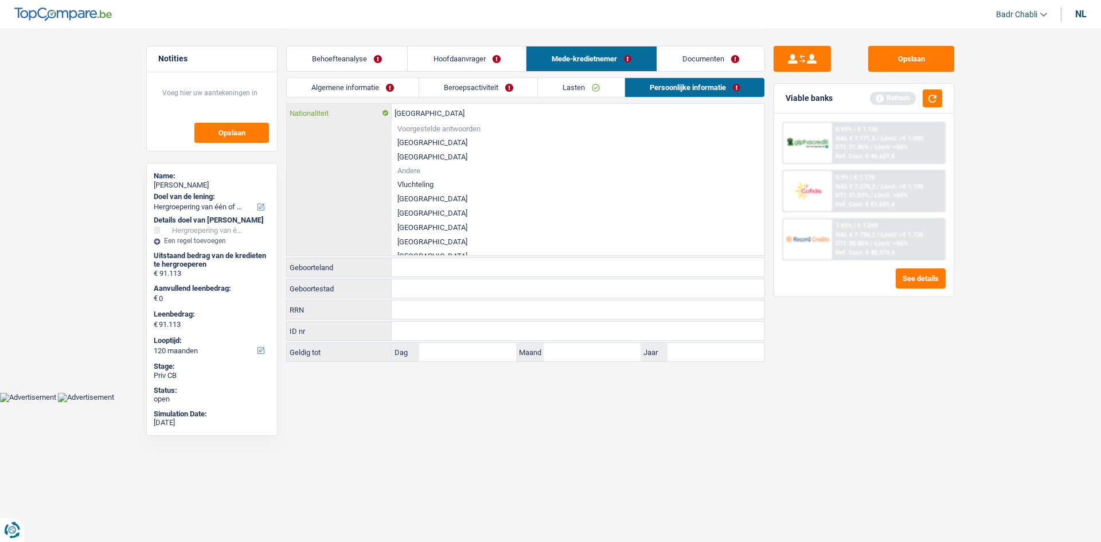
click at [435, 110] on input "[GEOGRAPHIC_DATA]" at bounding box center [578, 113] width 373 height 18
type input "T"
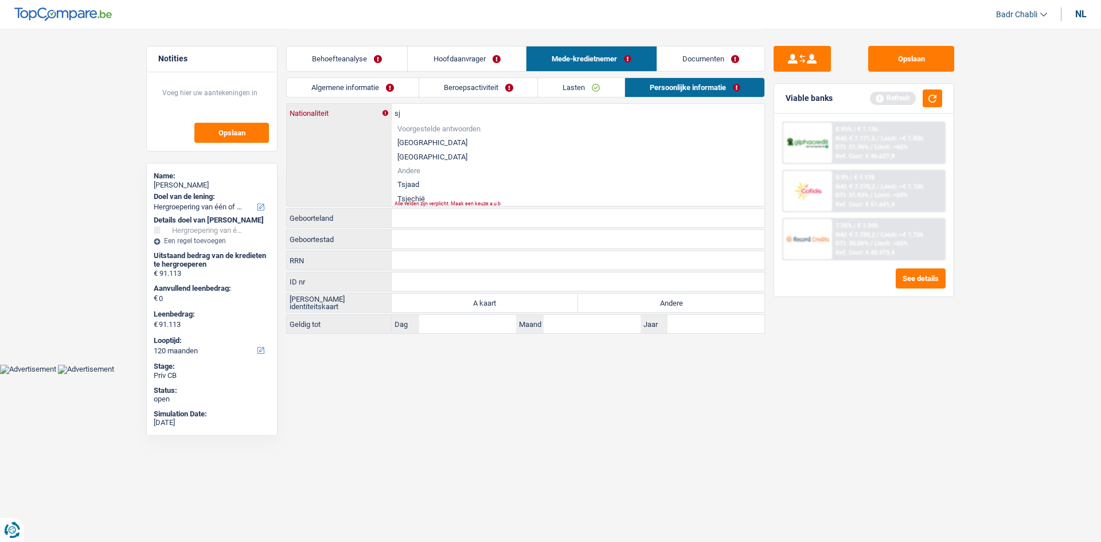
type input "s"
click at [418, 193] on li "Tsjechië" at bounding box center [578, 199] width 373 height 14
type input "Tsjechië"
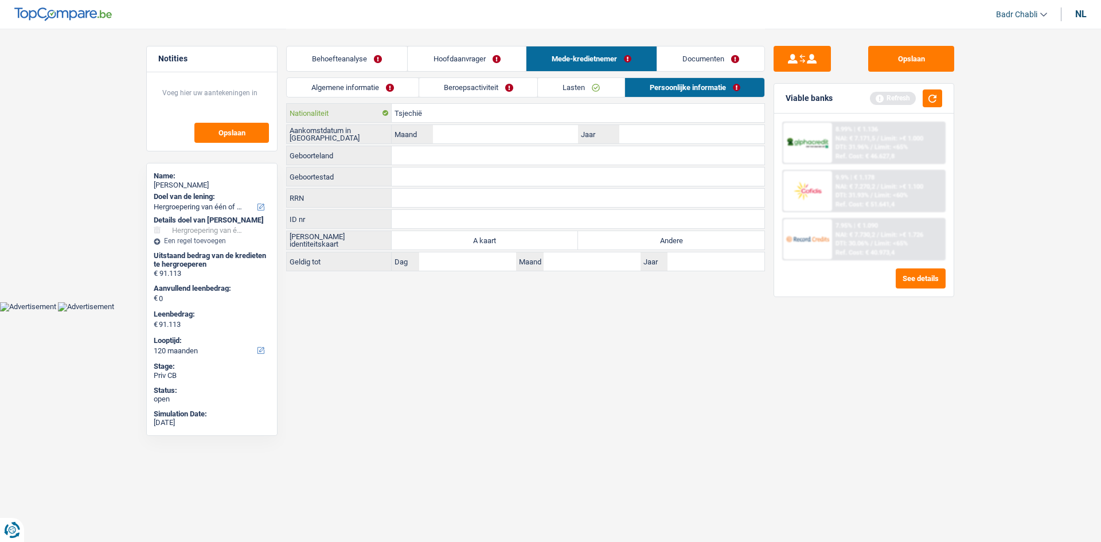
click at [425, 111] on input "Tsjechië" at bounding box center [578, 113] width 373 height 18
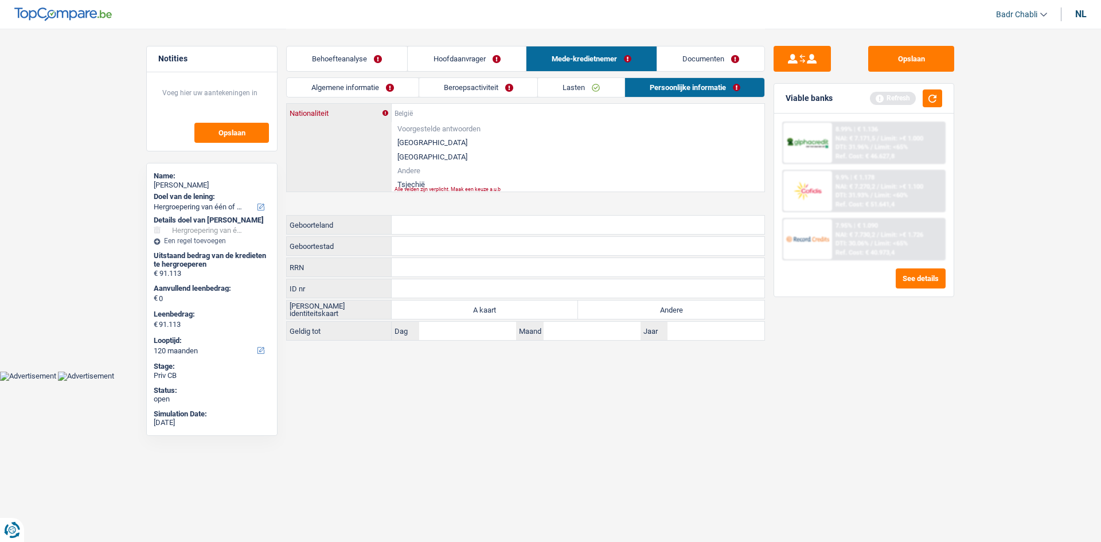
paste input "Tsjechië"
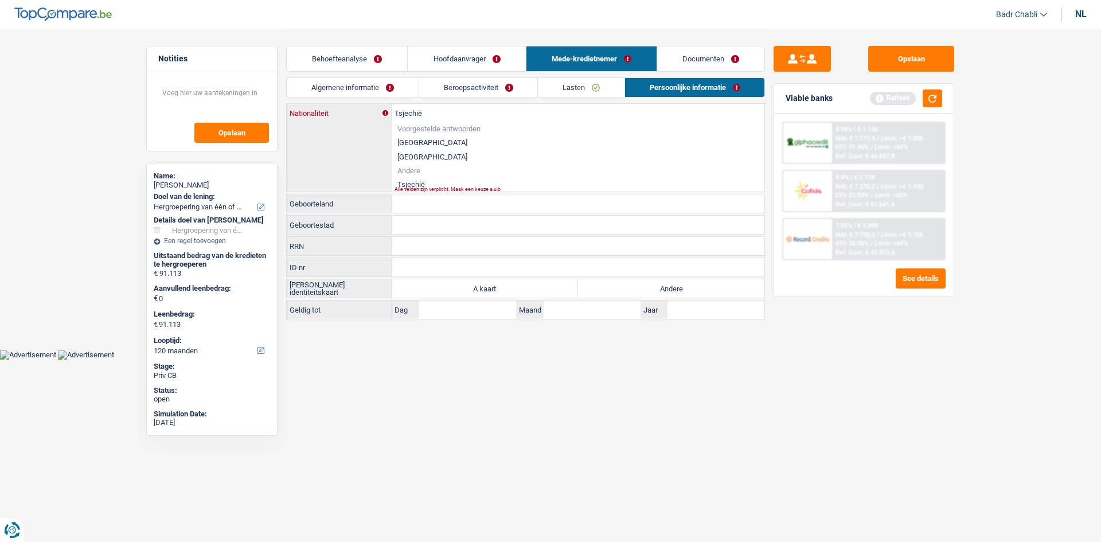
type input "Tsjechië"
click at [415, 181] on li "Tsjechië" at bounding box center [578, 184] width 373 height 14
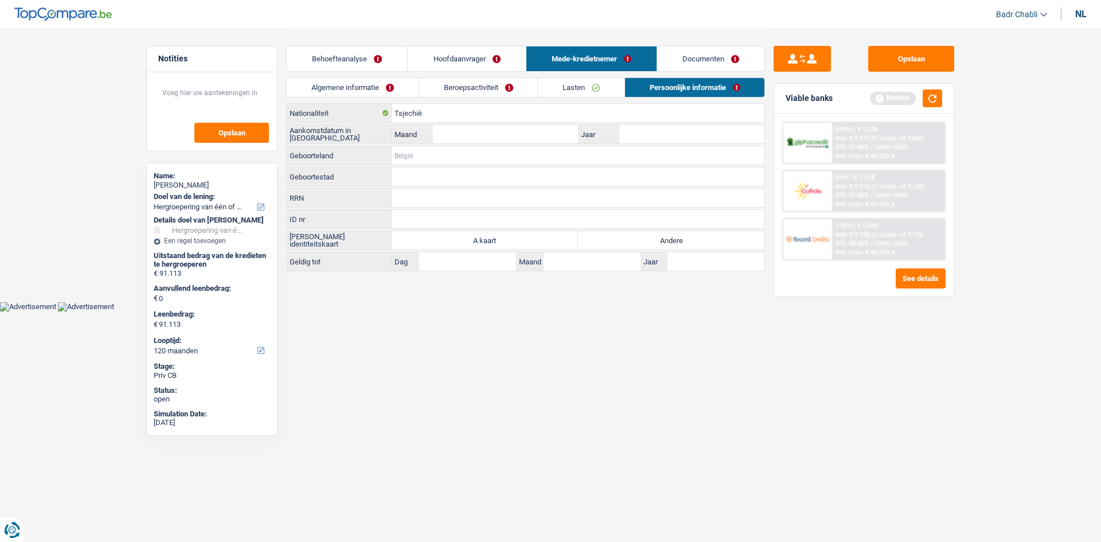
click at [424, 153] on input "Geboorteland" at bounding box center [578, 155] width 373 height 18
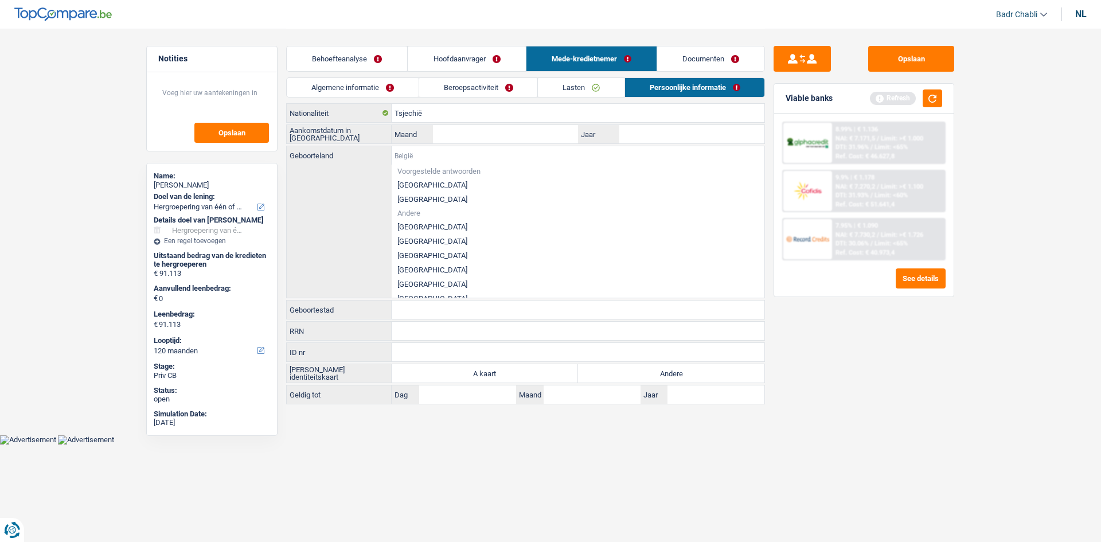
paste input "Tsjechië"
type input "Tsjechië"
paste input "Tsjechië"
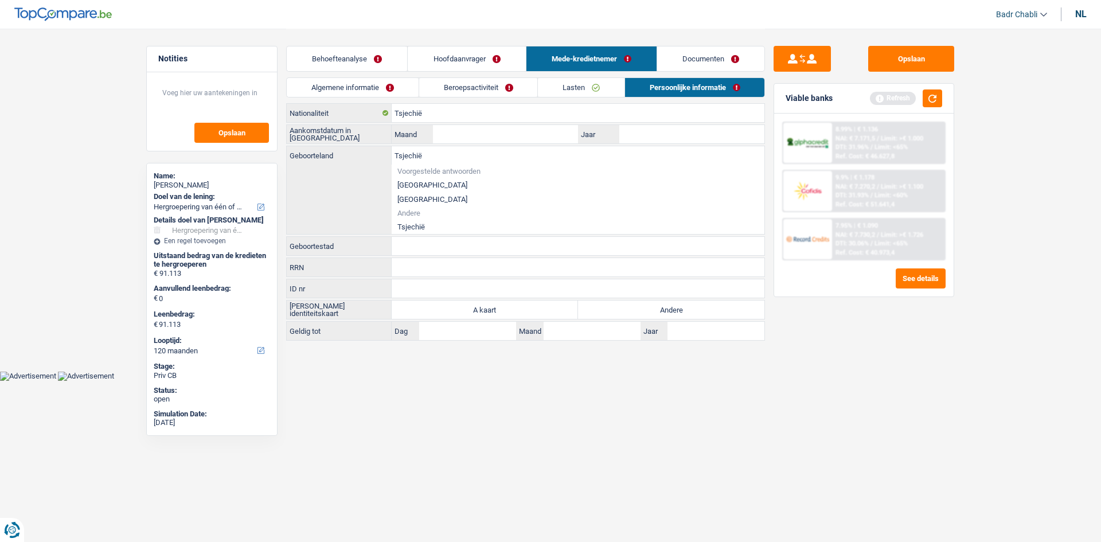
click at [419, 227] on li "Tsjechië" at bounding box center [578, 227] width 373 height 14
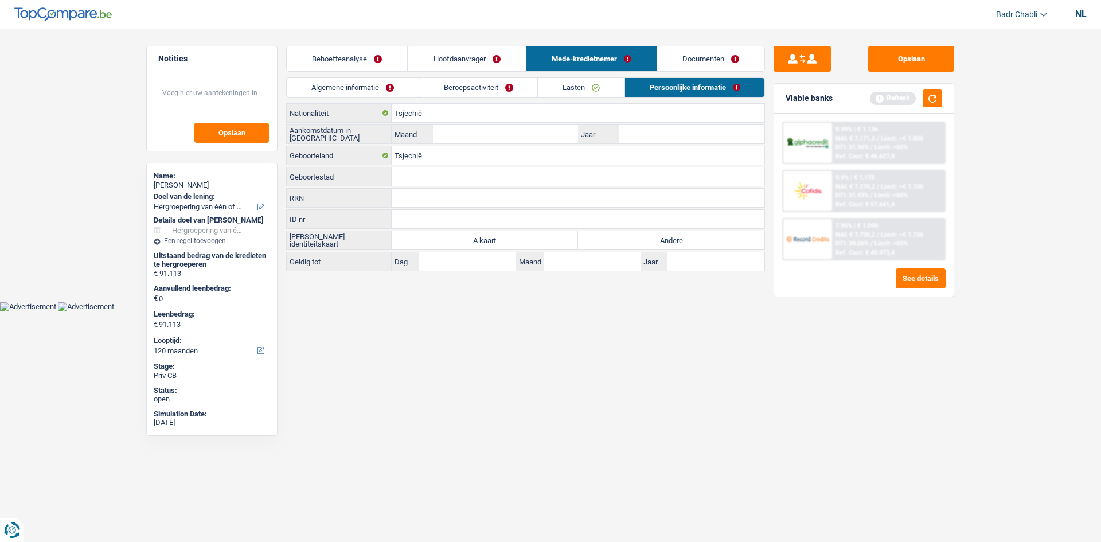
click at [424, 175] on input "Geboortestad" at bounding box center [578, 176] width 373 height 18
click at [442, 173] on input "Geboortestad" at bounding box center [578, 176] width 373 height 18
click at [667, 239] on label "Andere" at bounding box center [671, 240] width 186 height 18
click at [667, 239] on input "Andere" at bounding box center [671, 240] width 186 height 18
click at [518, 134] on input "Maand" at bounding box center [505, 134] width 145 height 18
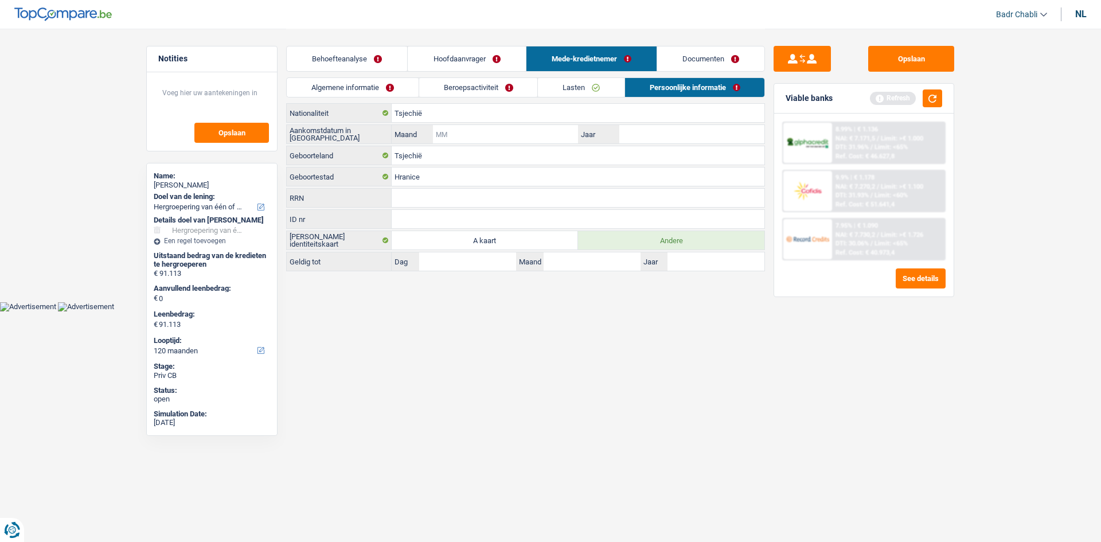
click at [549, 128] on input "Maand" at bounding box center [505, 134] width 145 height 18
click at [595, 93] on link "Lasten" at bounding box center [581, 87] width 87 height 19
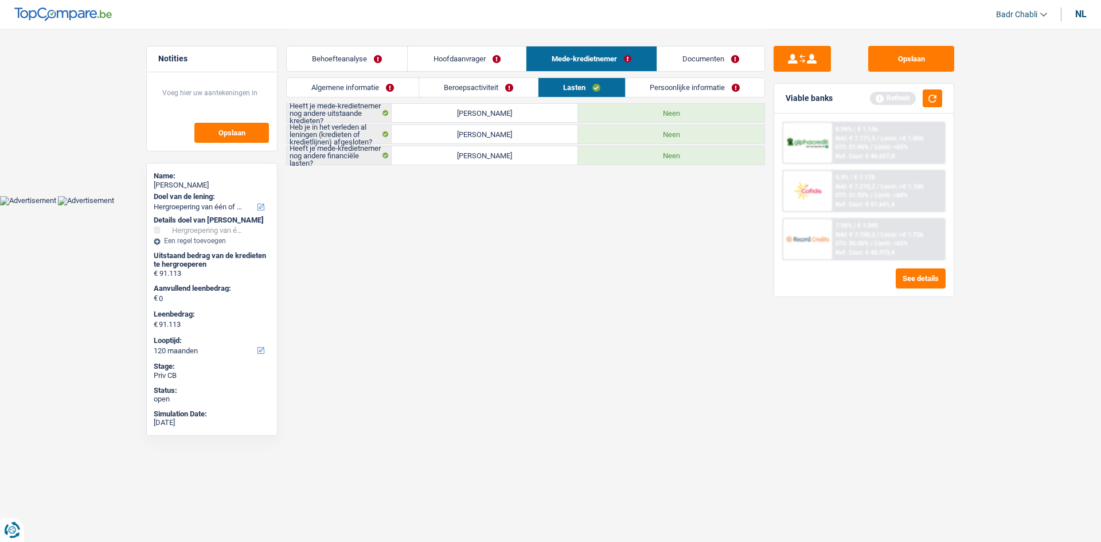
click at [667, 92] on link "Persoonlijke informatie" at bounding box center [695, 87] width 139 height 19
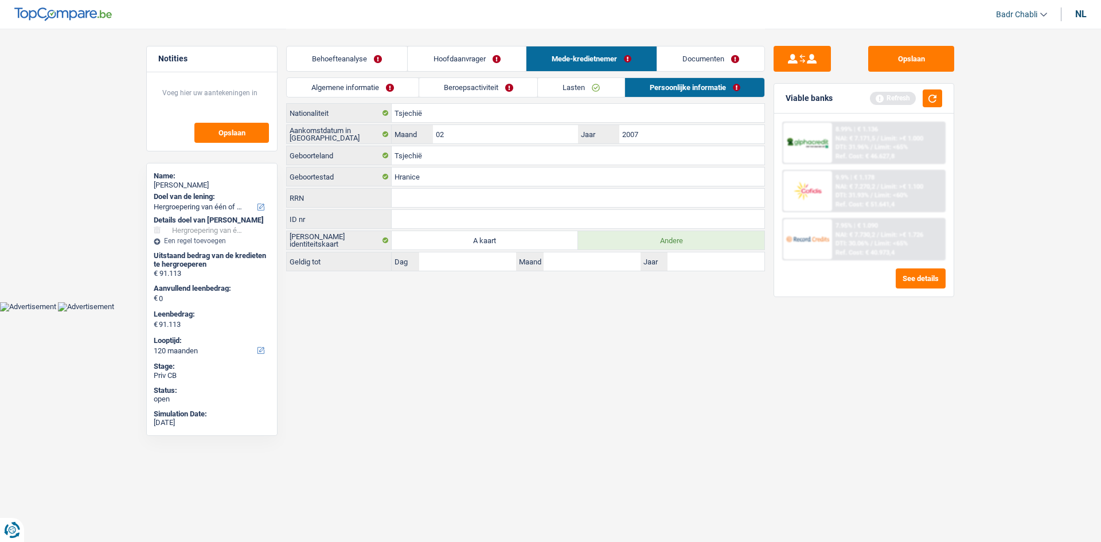
click at [592, 85] on link "Lasten" at bounding box center [581, 87] width 87 height 19
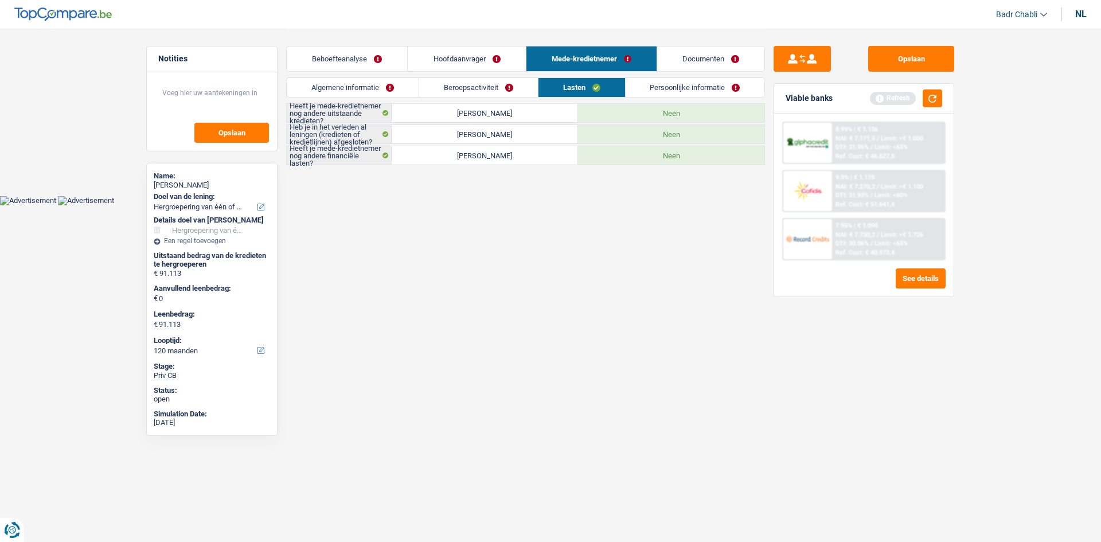
click at [452, 88] on link "Beroepsactiviteit" at bounding box center [478, 87] width 119 height 19
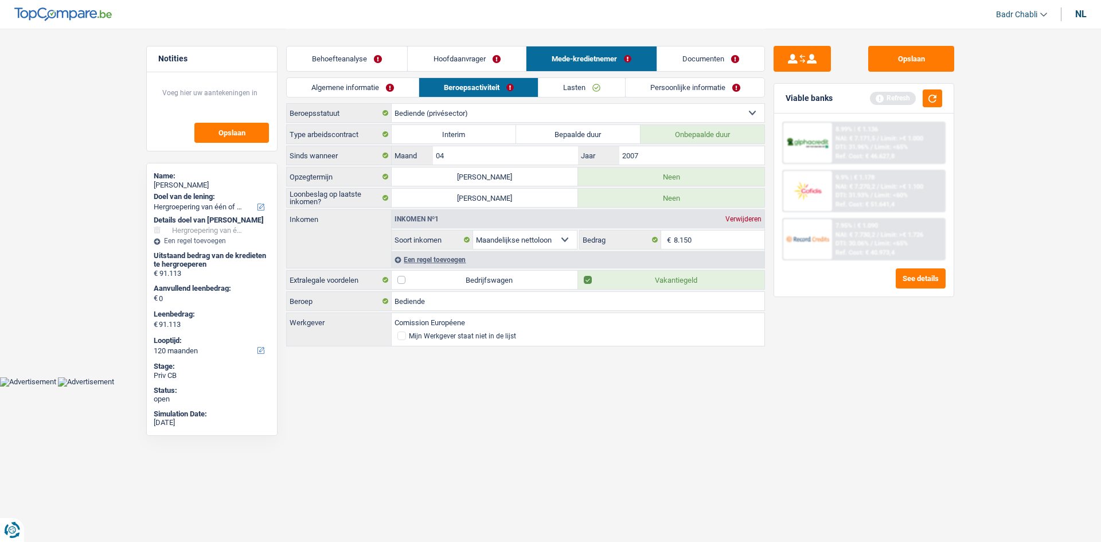
click at [380, 89] on link "Algemene informatie" at bounding box center [353, 87] width 132 height 19
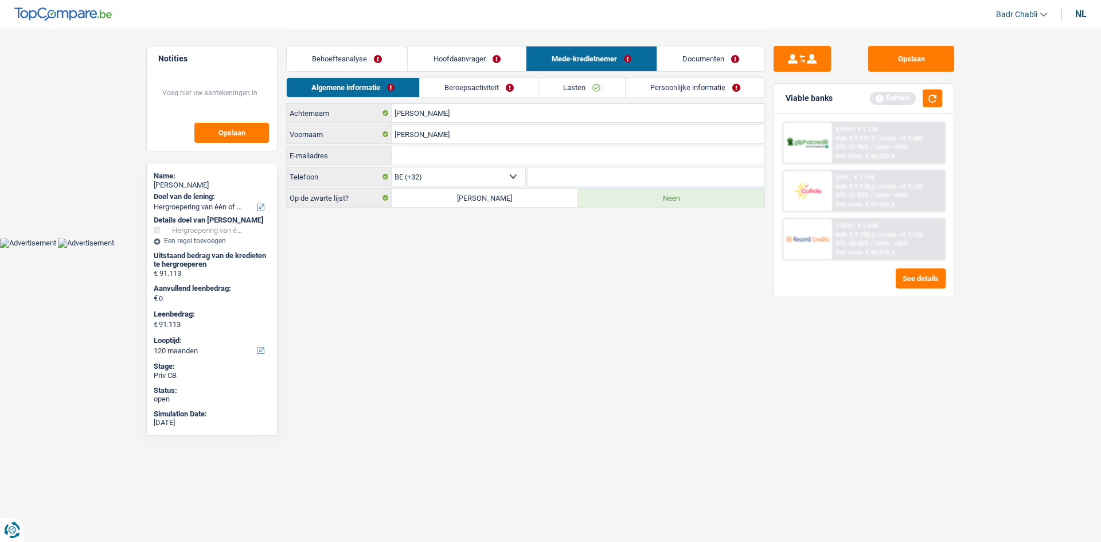
click at [464, 64] on link "Hoofdaanvrager" at bounding box center [467, 58] width 118 height 25
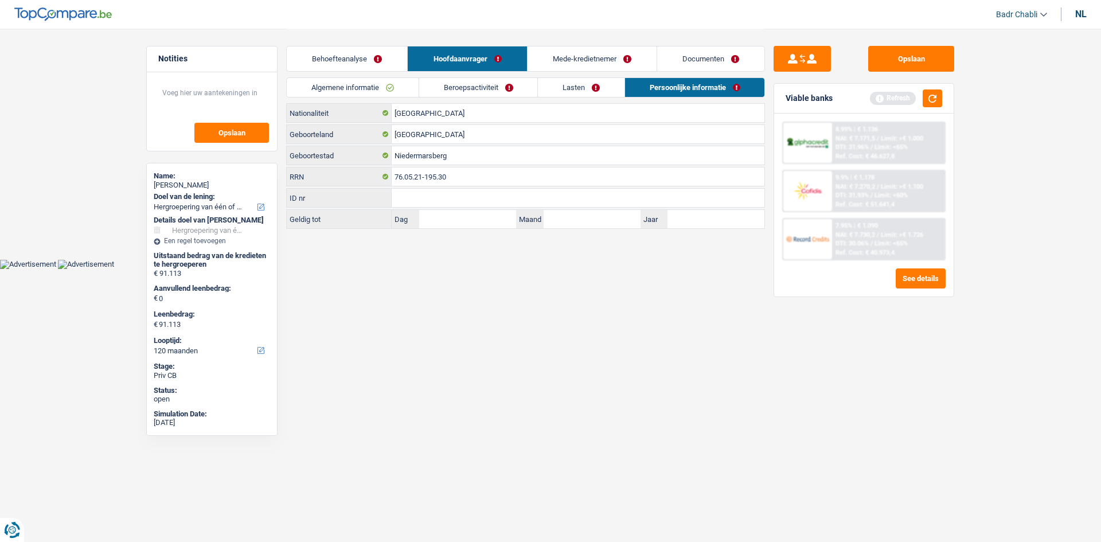
click at [488, 85] on link "Beroepsactiviteit" at bounding box center [478, 87] width 119 height 19
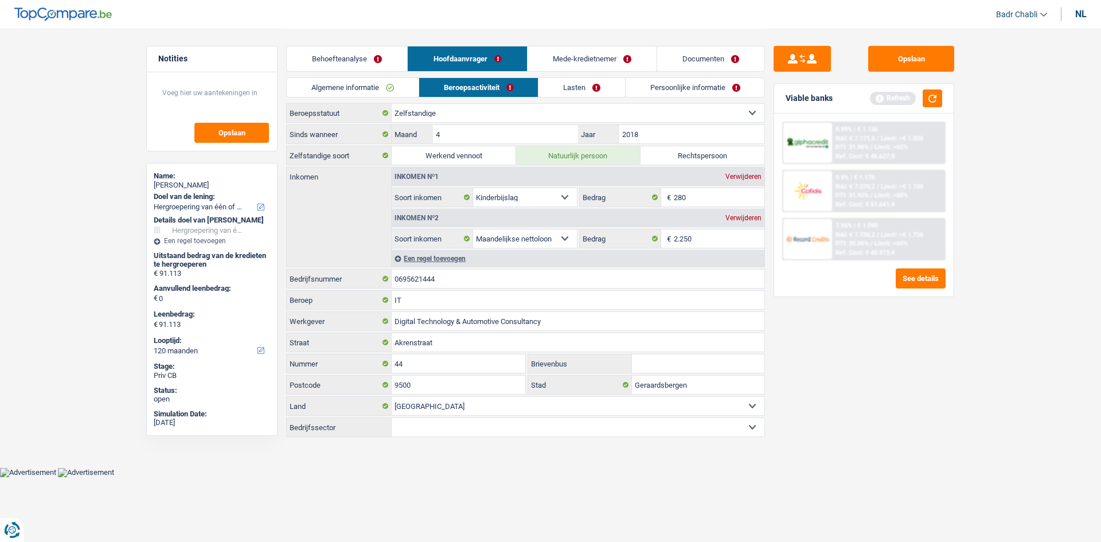
click at [573, 88] on link "Lasten" at bounding box center [581, 87] width 87 height 19
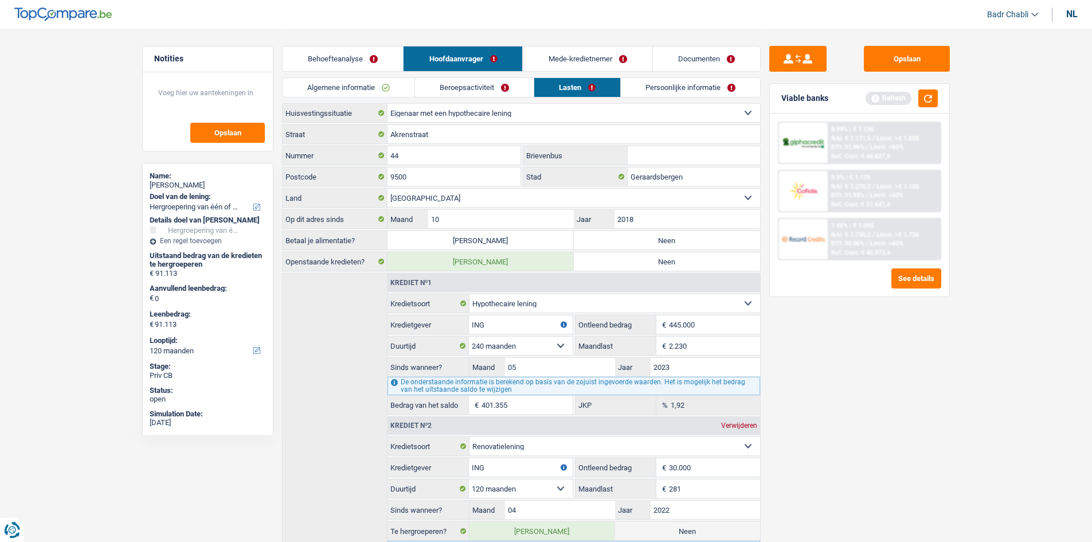
click at [663, 89] on link "Persoonlijke informatie" at bounding box center [690, 87] width 139 height 19
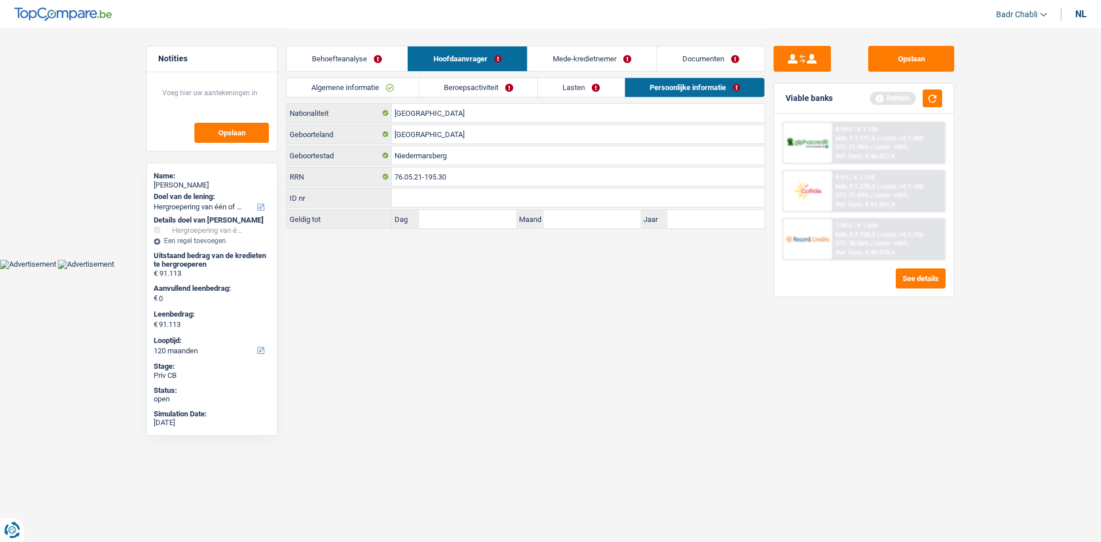
click at [591, 54] on link "Mede-kredietnemer" at bounding box center [592, 58] width 129 height 25
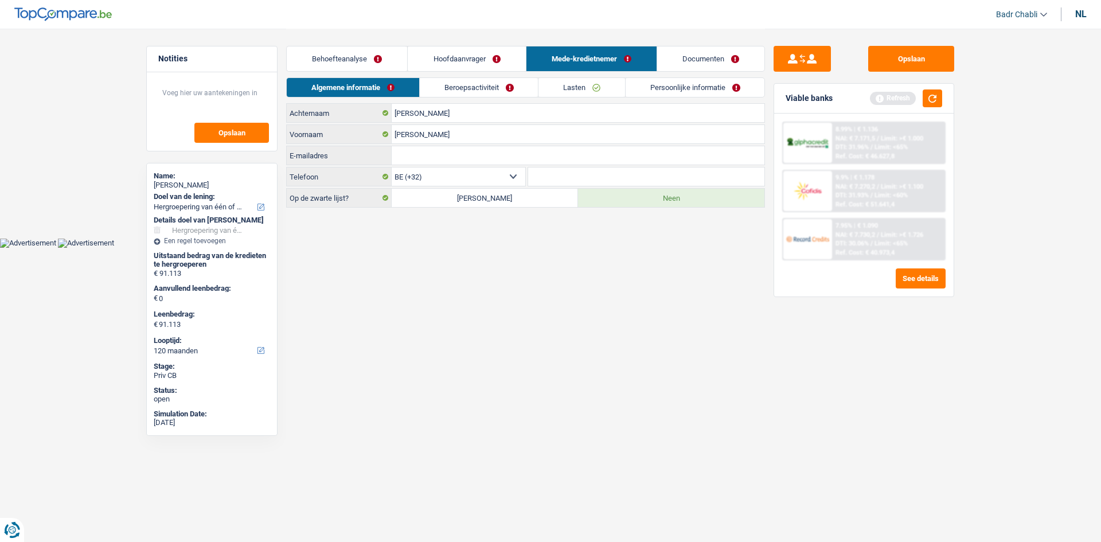
click at [691, 85] on link "Persoonlijke informatie" at bounding box center [695, 87] width 139 height 19
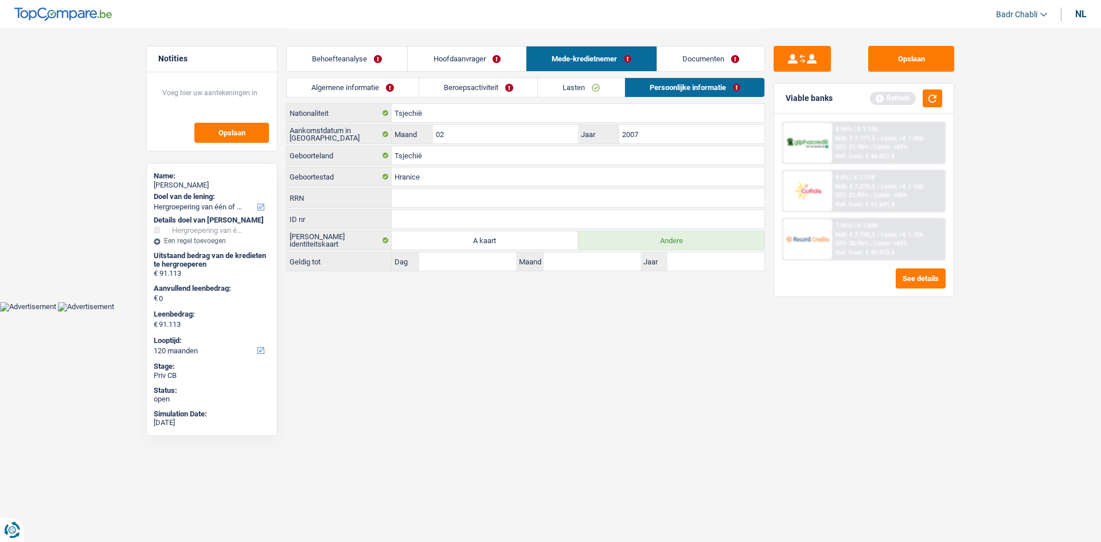
click at [706, 62] on link "Documenten" at bounding box center [710, 58] width 107 height 25
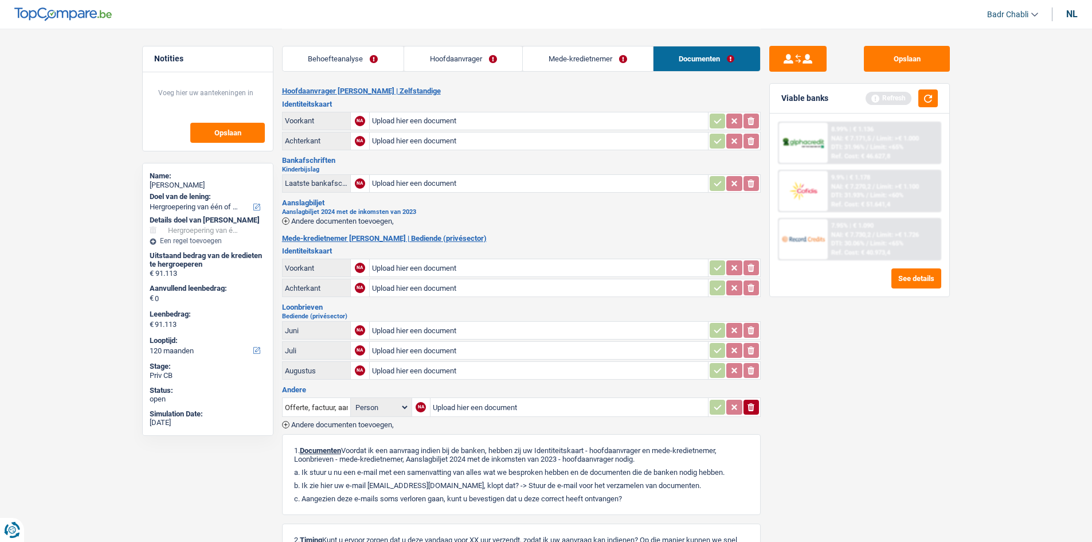
click at [329, 55] on link "Behoefteanalyse" at bounding box center [343, 58] width 121 height 25
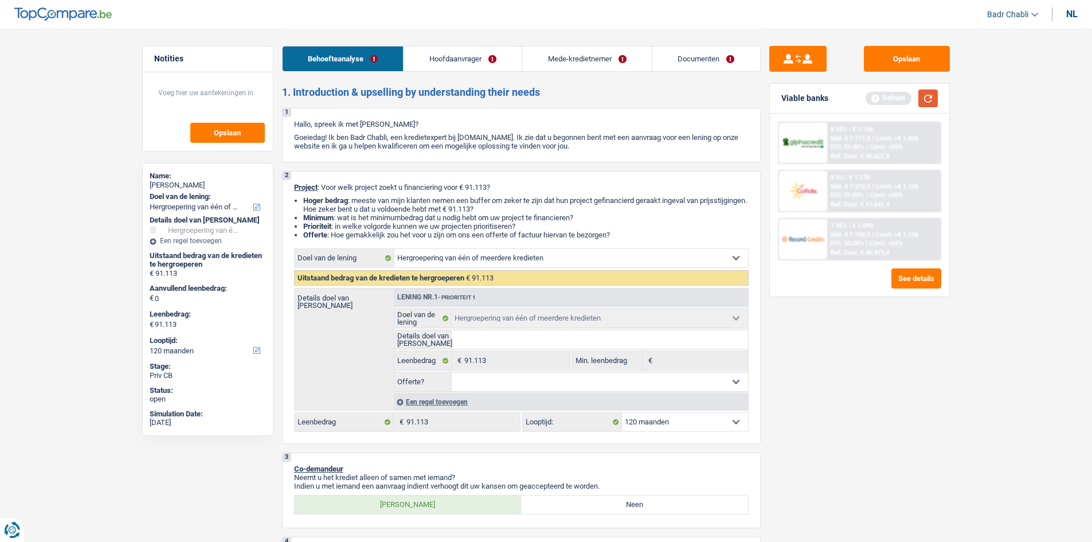
click at [920, 96] on button "button" at bounding box center [928, 98] width 19 height 18
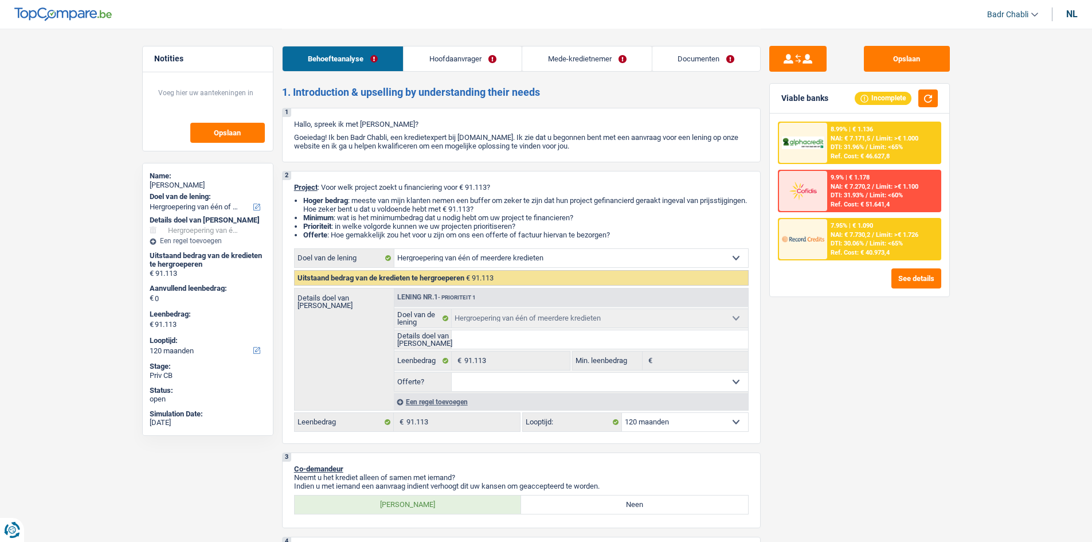
click at [870, 154] on div "Ref. Cost: € 46.627,8" at bounding box center [860, 156] width 59 height 7
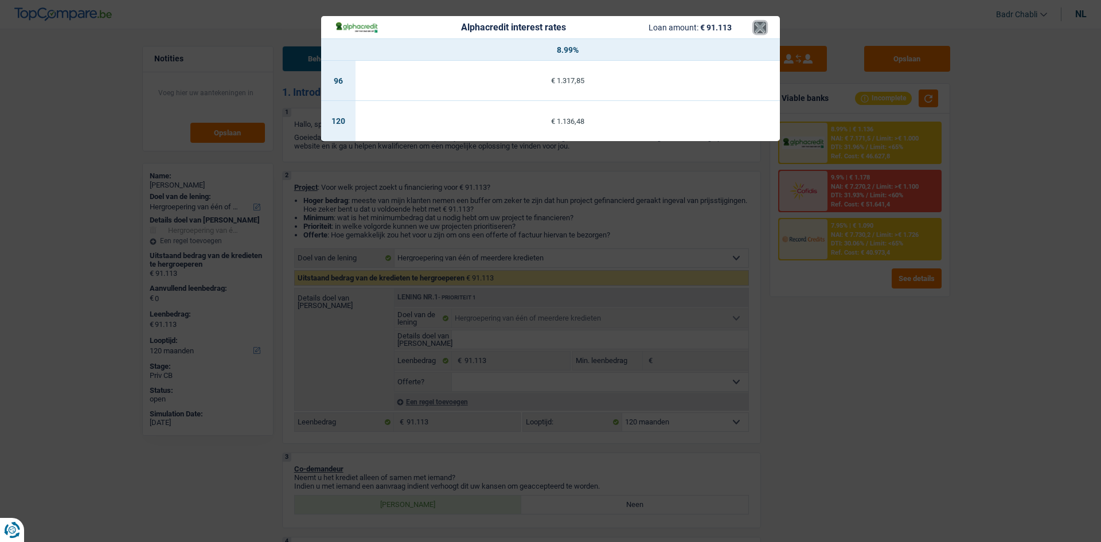
click at [759, 25] on button "×" at bounding box center [760, 27] width 12 height 11
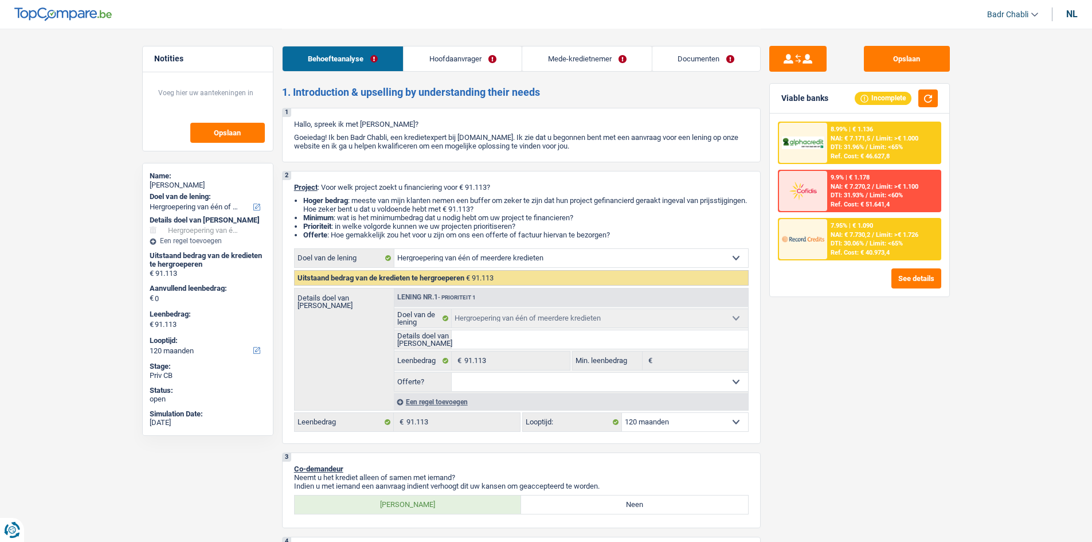
click at [888, 240] on span "Limit: <65%" at bounding box center [886, 243] width 33 height 7
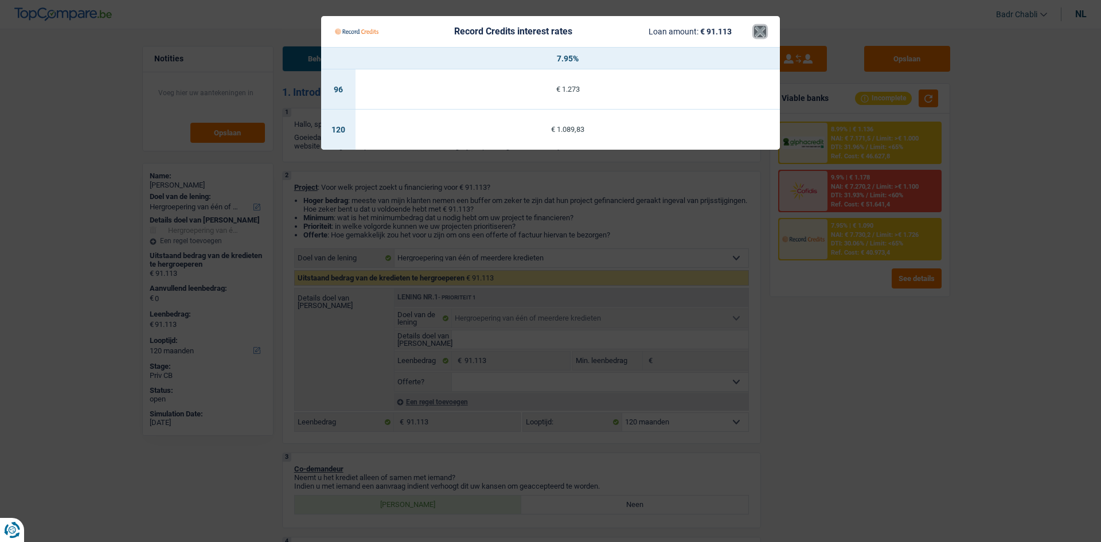
click at [759, 29] on button "×" at bounding box center [760, 31] width 12 height 11
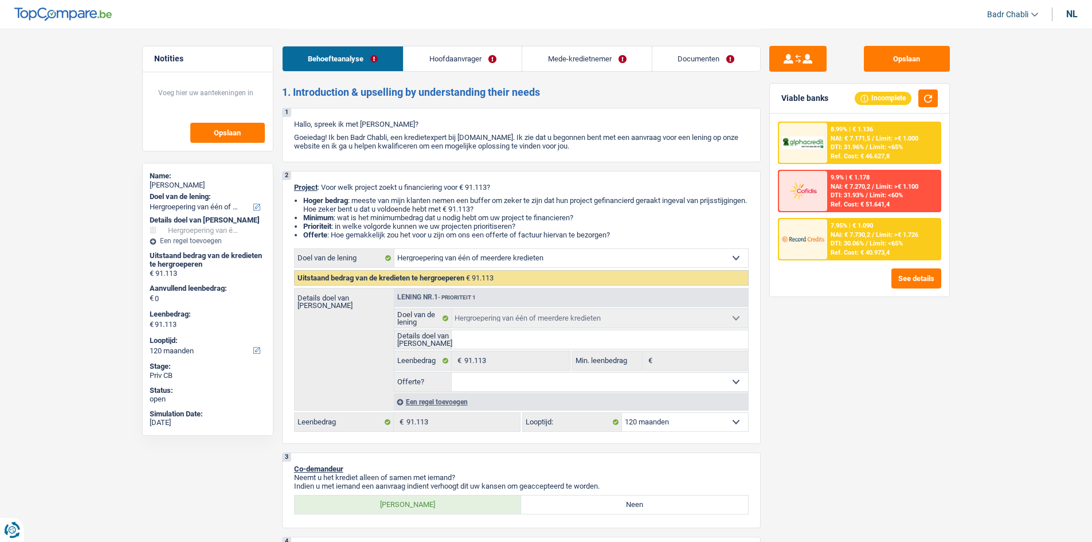
click at [557, 381] on select "Ja Neen Niet beantwoord Maak een keuze a.u.b" at bounding box center [600, 382] width 296 height 18
click at [452, 373] on select "Ja Neen Niet beantwoord Maak een keuze a.u.b" at bounding box center [600, 382] width 296 height 18
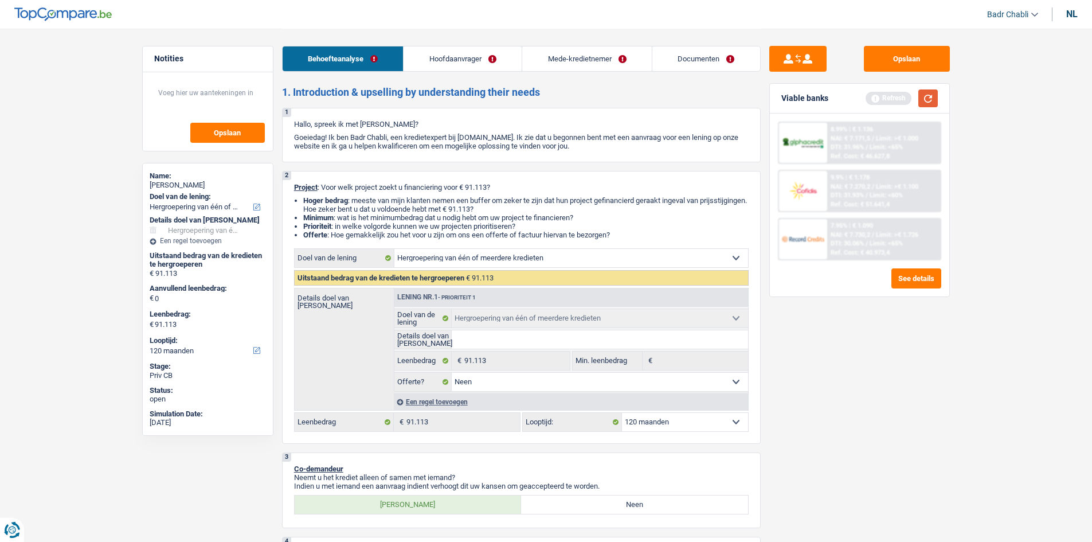
click at [935, 92] on button "button" at bounding box center [928, 98] width 19 height 18
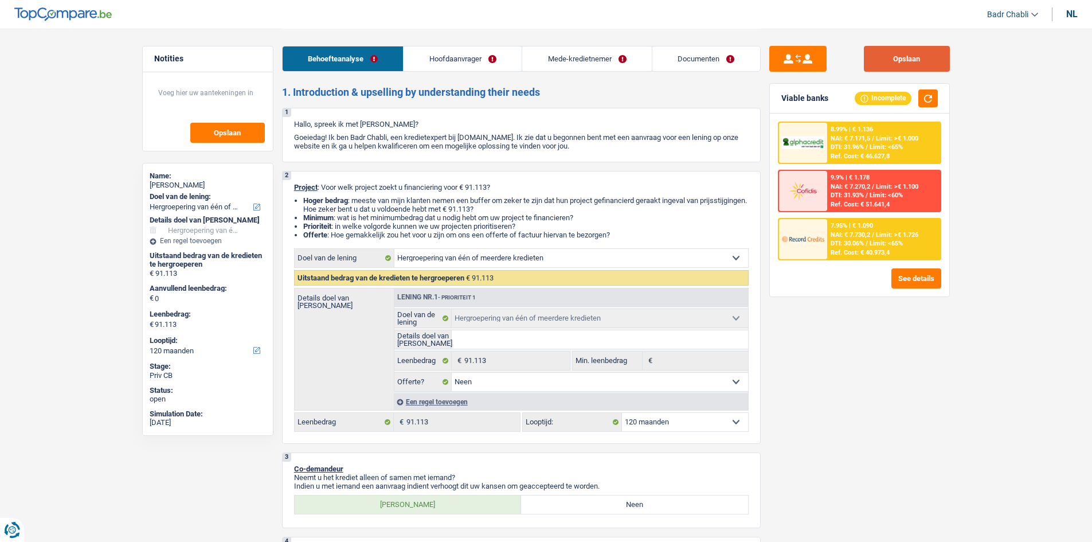
click at [930, 61] on button "Opslaan" at bounding box center [907, 59] width 86 height 26
click at [557, 59] on link "Mede-kredietnemer" at bounding box center [587, 58] width 130 height 25
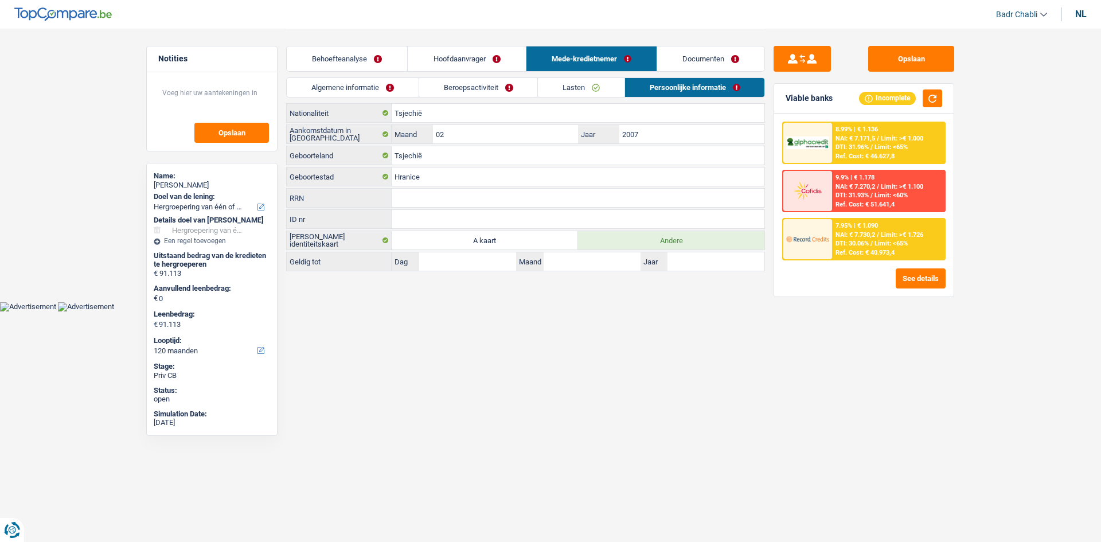
click at [578, 86] on link "Lasten" at bounding box center [581, 87] width 87 height 19
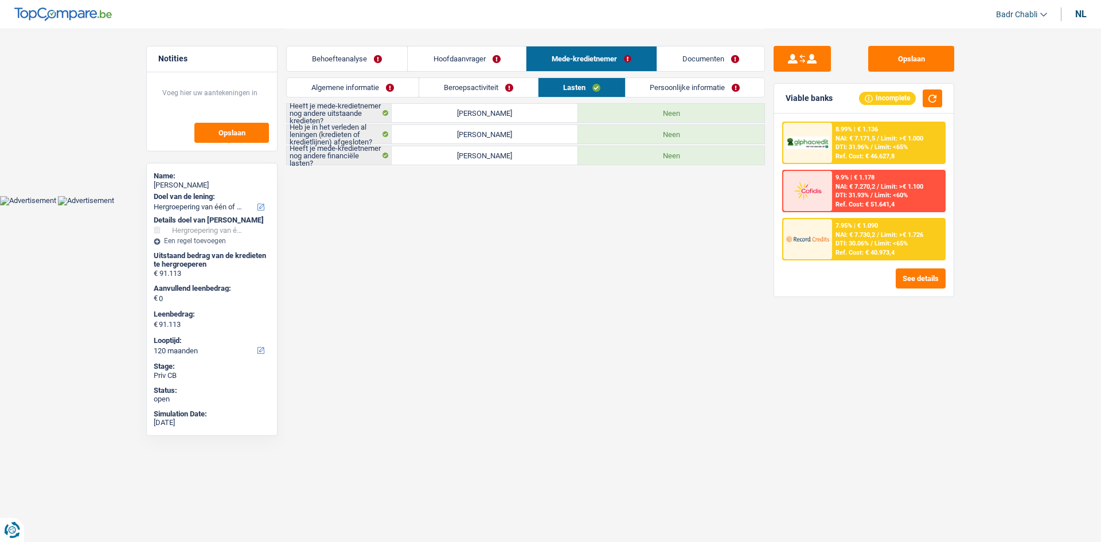
click at [490, 89] on link "Beroepsactiviteit" at bounding box center [478, 87] width 119 height 19
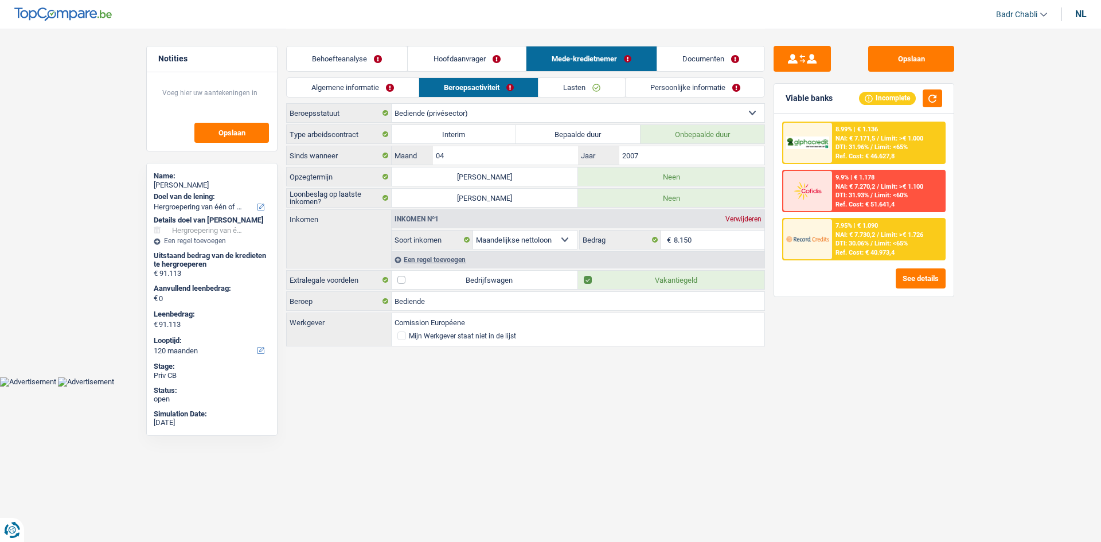
click at [581, 89] on link "Lasten" at bounding box center [581, 87] width 87 height 19
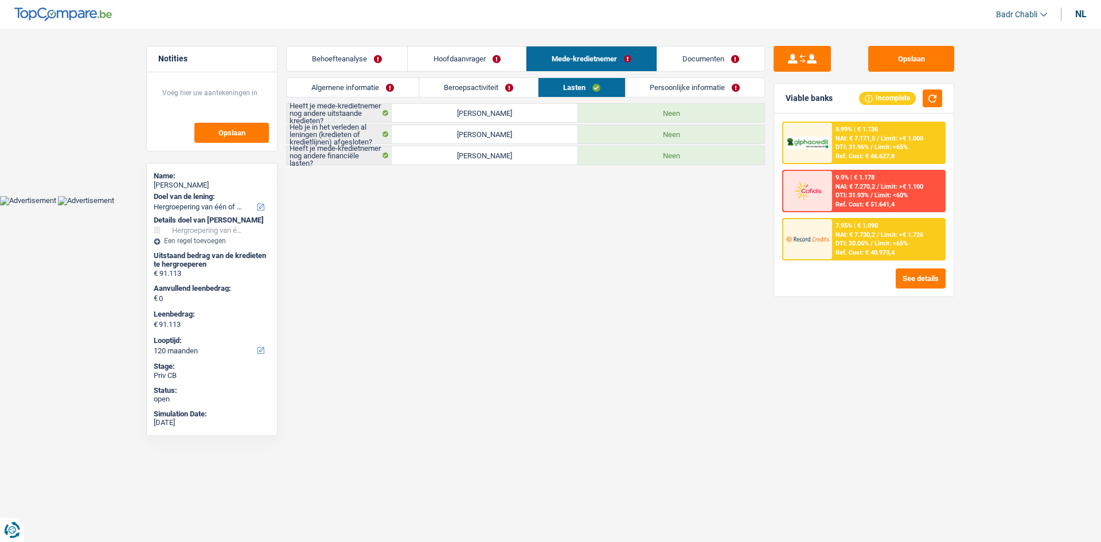
click at [685, 91] on link "Persoonlijke informatie" at bounding box center [695, 87] width 139 height 19
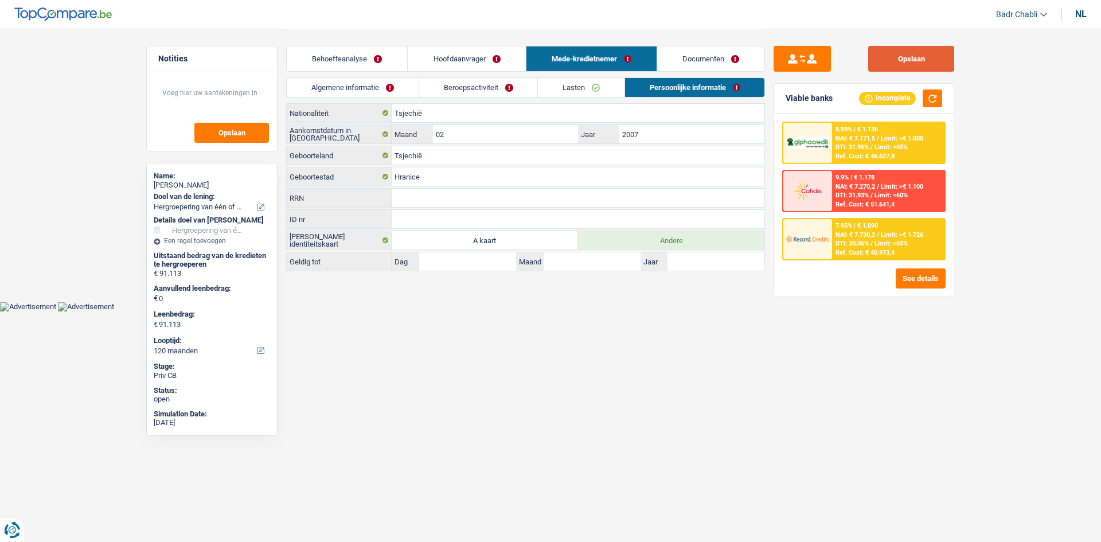
click at [938, 71] on button "Opslaan" at bounding box center [911, 59] width 86 height 26
click at [600, 85] on link "Lasten" at bounding box center [581, 87] width 87 height 19
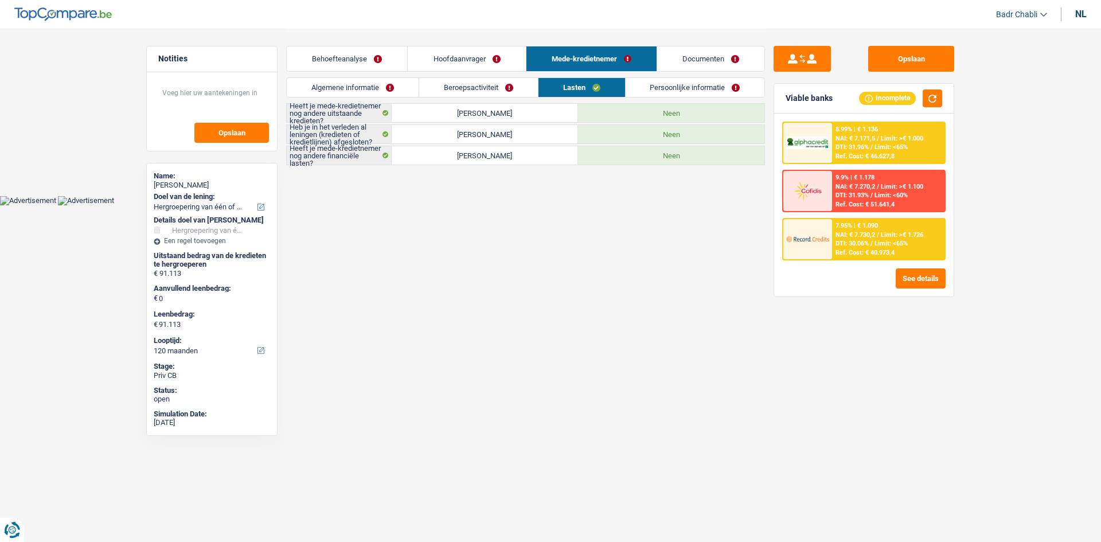
click at [454, 62] on link "Hoofdaanvrager" at bounding box center [467, 58] width 118 height 25
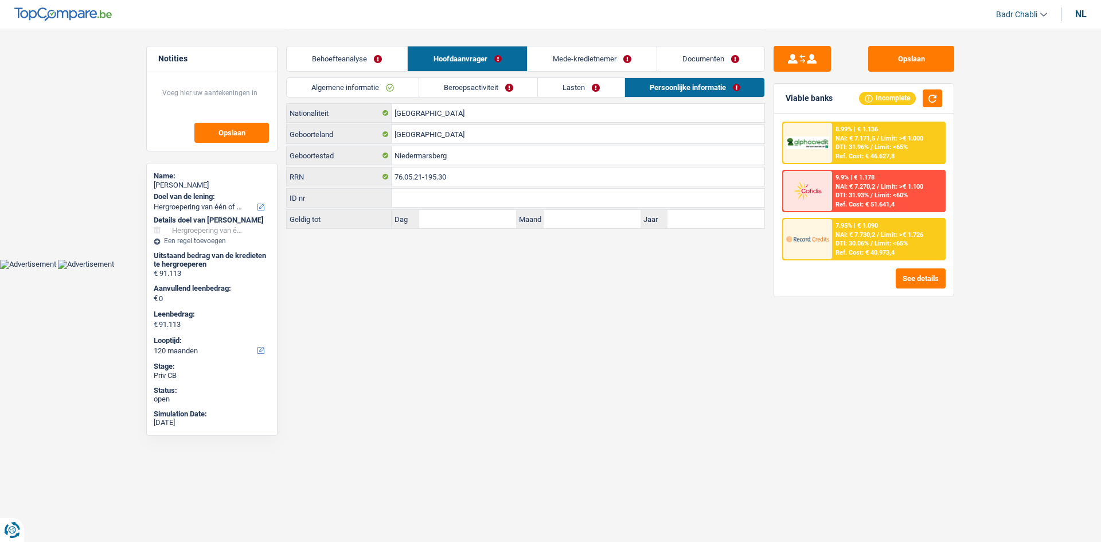
click at [588, 89] on link "Lasten" at bounding box center [581, 87] width 87 height 19
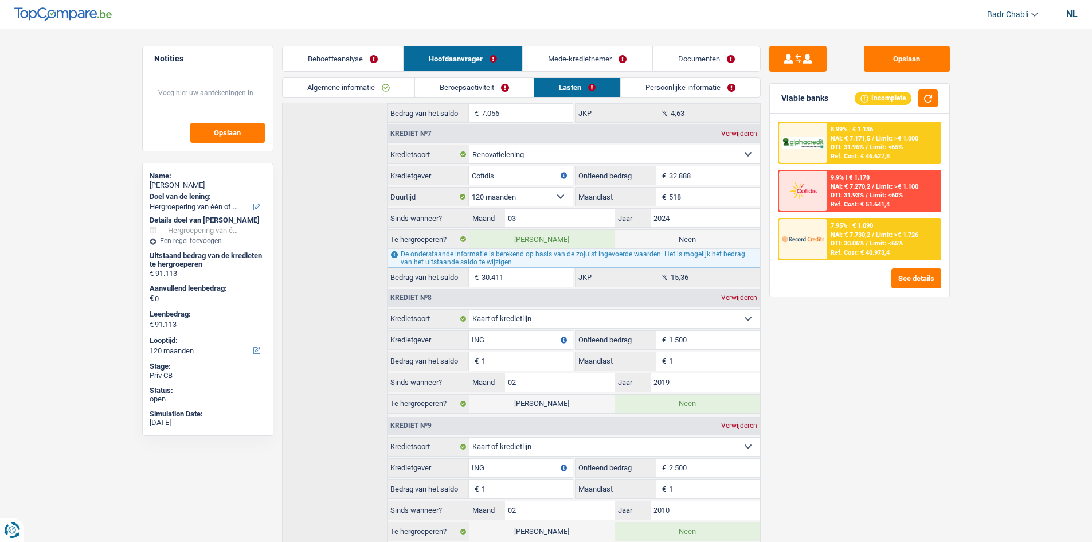
scroll to position [943, 0]
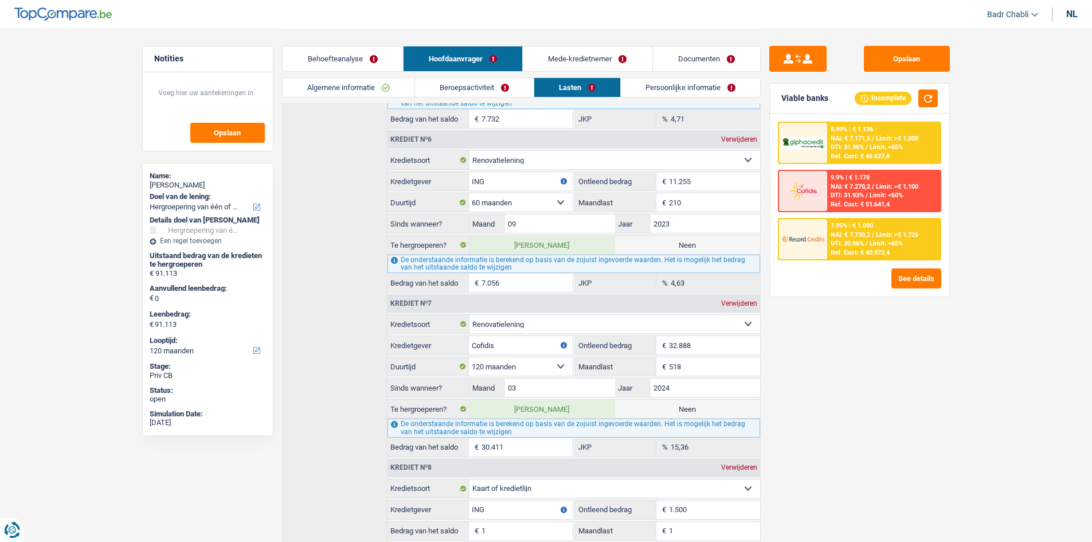
click at [489, 86] on link "Beroepsactiviteit" at bounding box center [474, 87] width 119 height 19
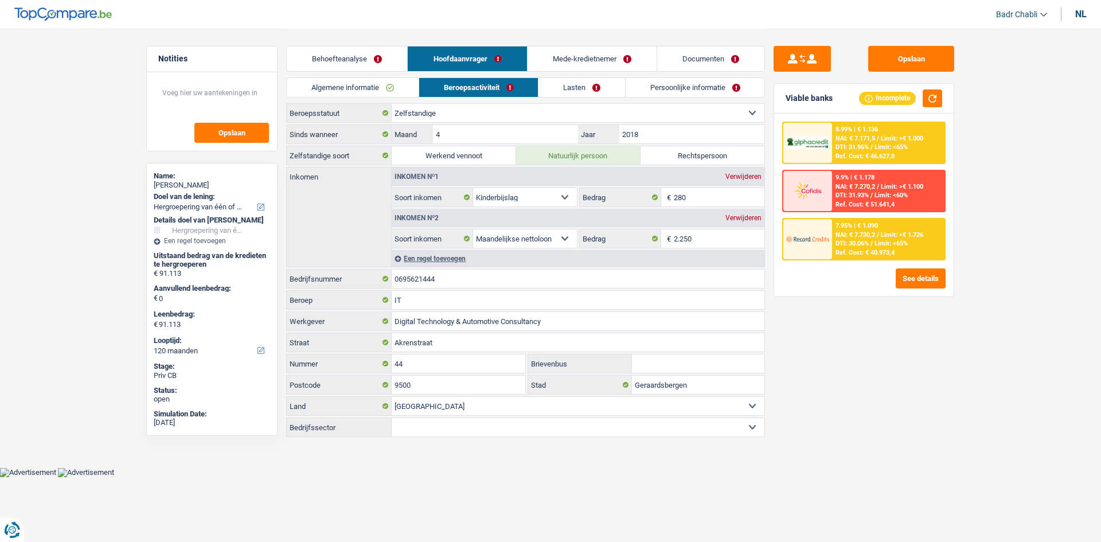
click at [580, 65] on link "Mede-kredietnemer" at bounding box center [592, 58] width 129 height 25
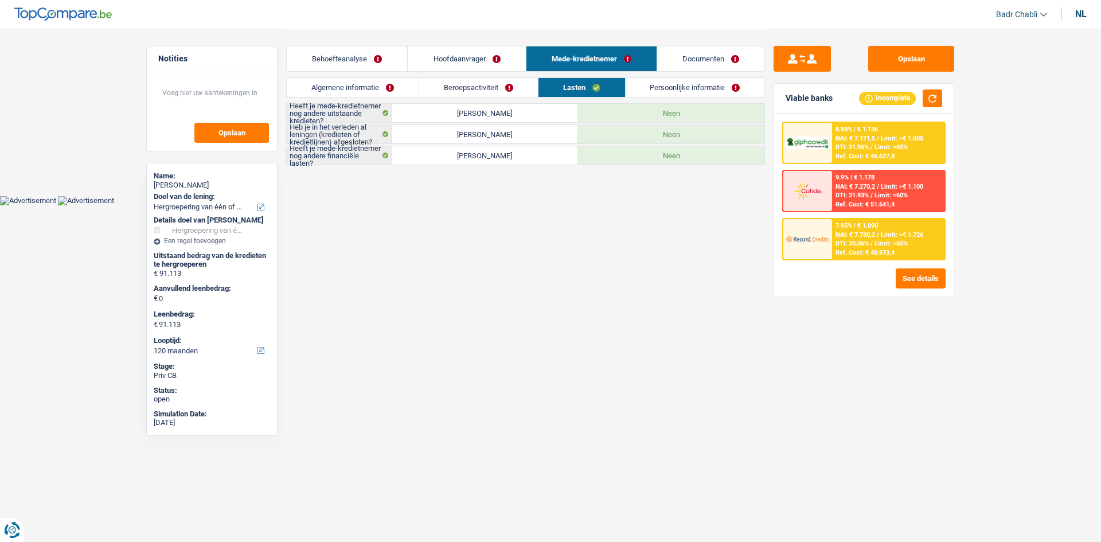
click at [489, 91] on link "Beroepsactiviteit" at bounding box center [478, 87] width 119 height 19
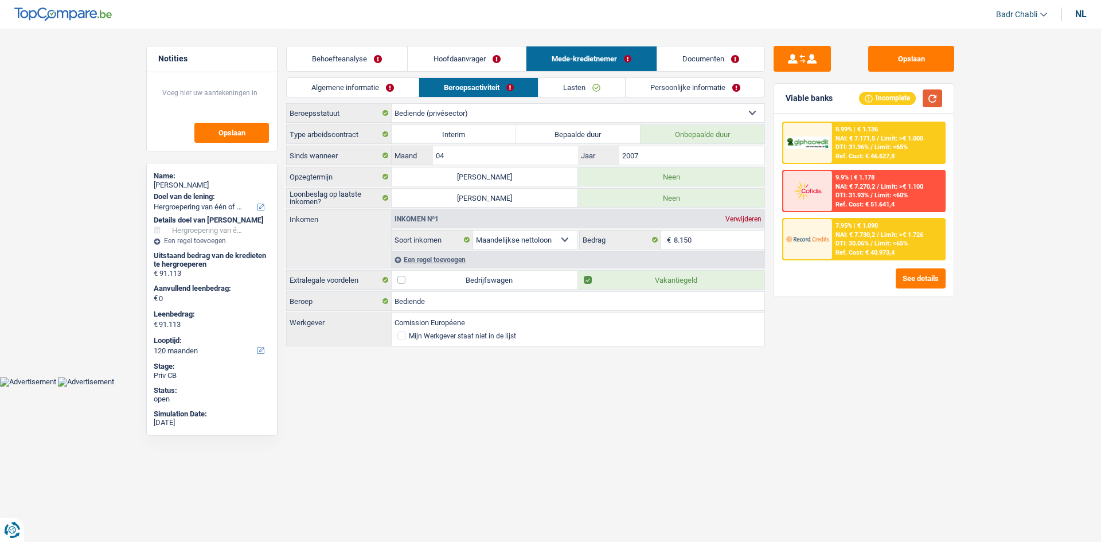
click at [928, 99] on button "button" at bounding box center [932, 98] width 19 height 18
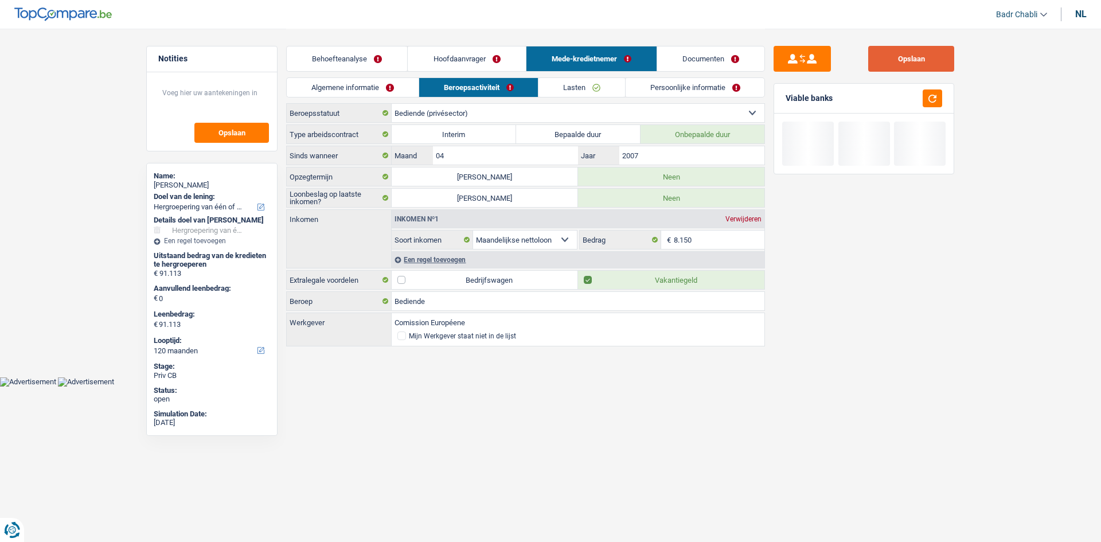
click at [924, 58] on button "Opslaan" at bounding box center [911, 59] width 86 height 26
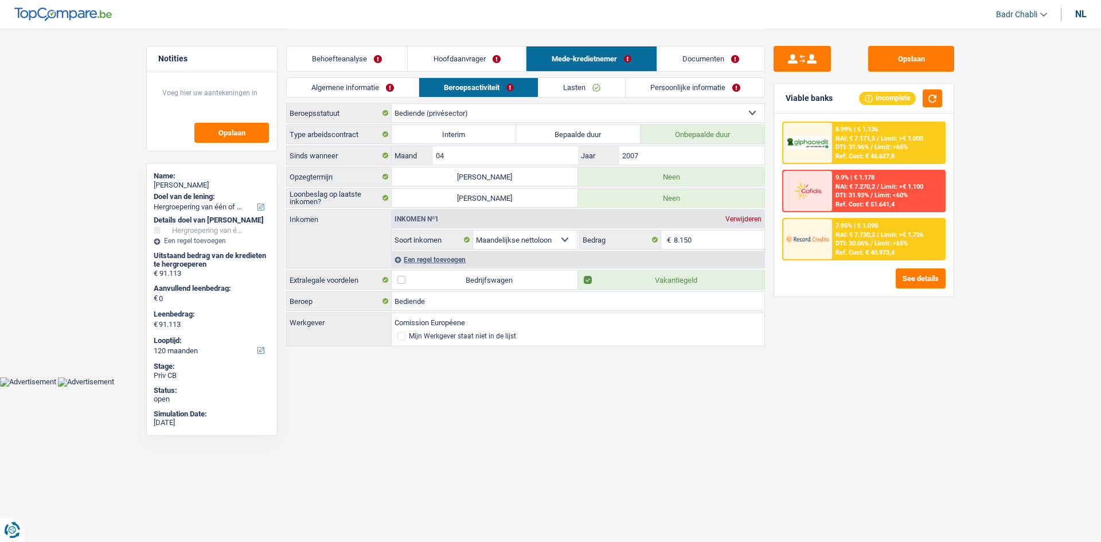
click at [485, 61] on link "Hoofdaanvrager" at bounding box center [467, 58] width 118 height 25
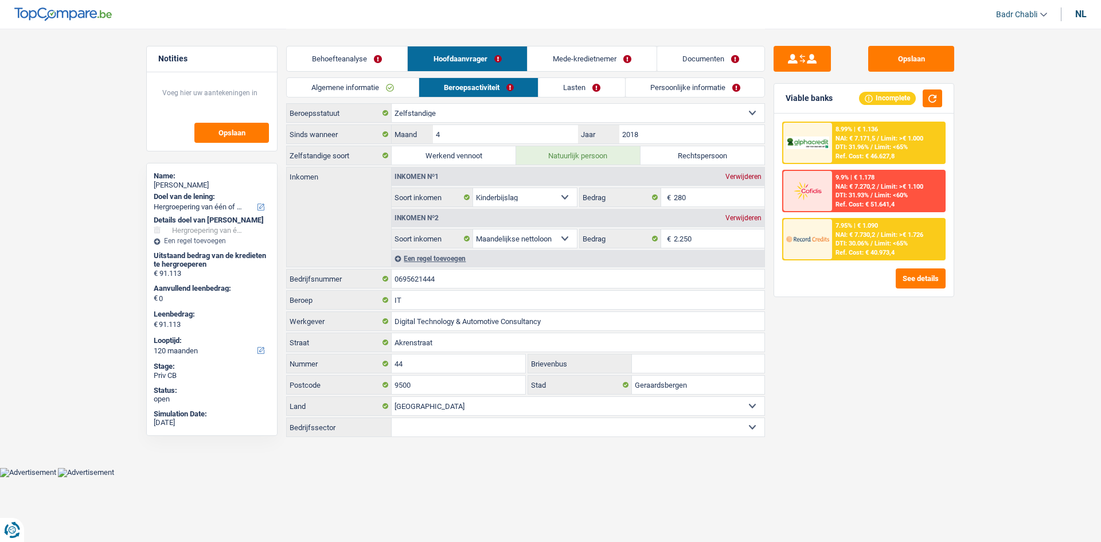
click at [573, 87] on link "Lasten" at bounding box center [581, 87] width 87 height 19
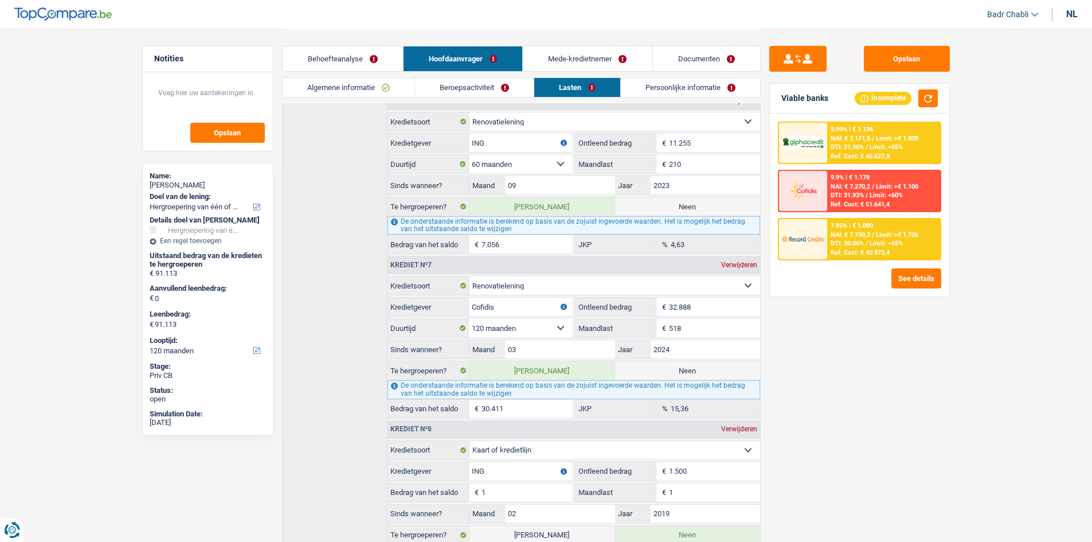
scroll to position [886, 0]
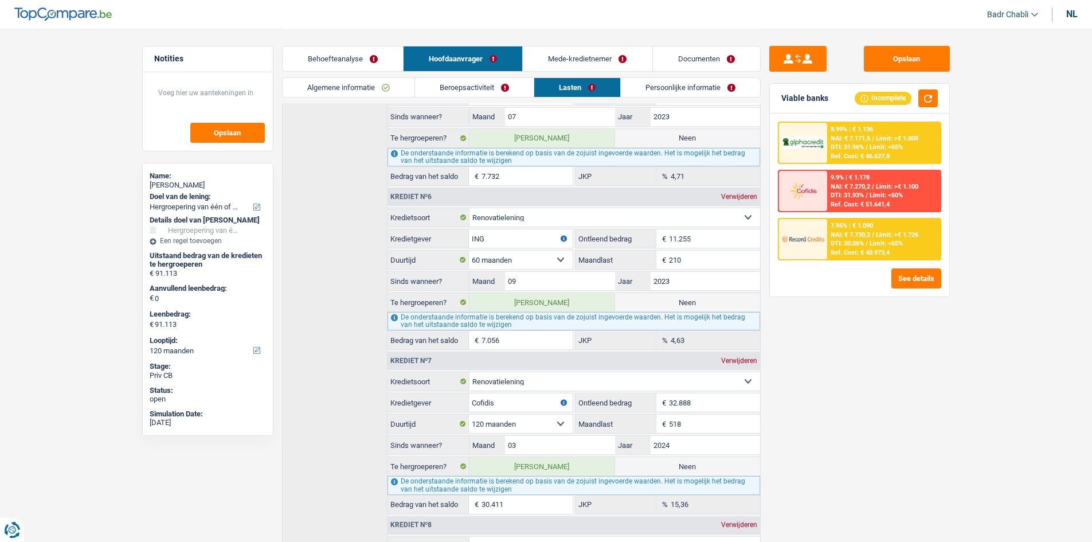
click at [471, 95] on link "Beroepsactiviteit" at bounding box center [474, 87] width 119 height 19
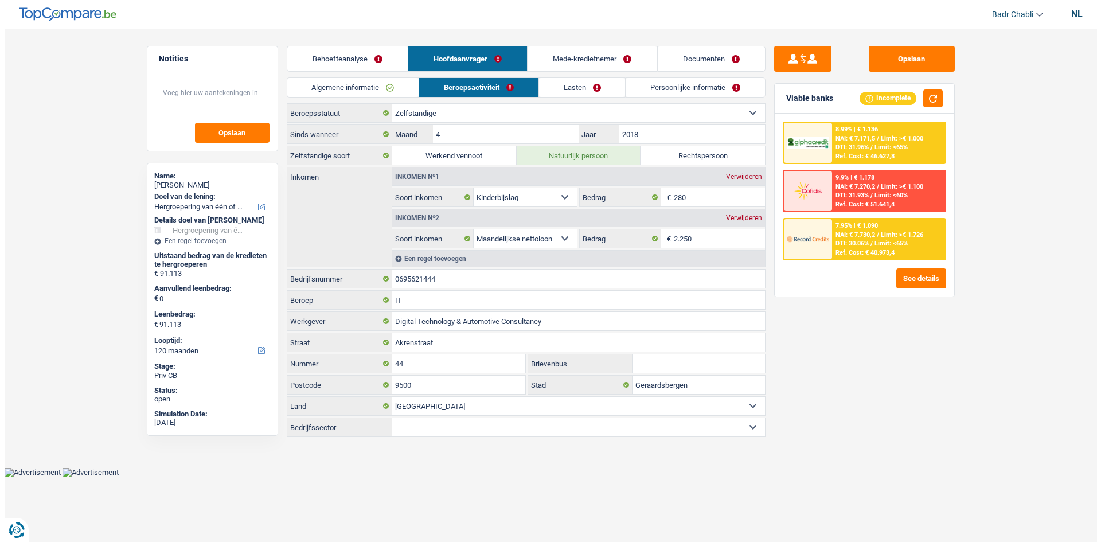
scroll to position [0, 0]
click at [623, 64] on link "Mede-kredietnemer" at bounding box center [592, 58] width 129 height 25
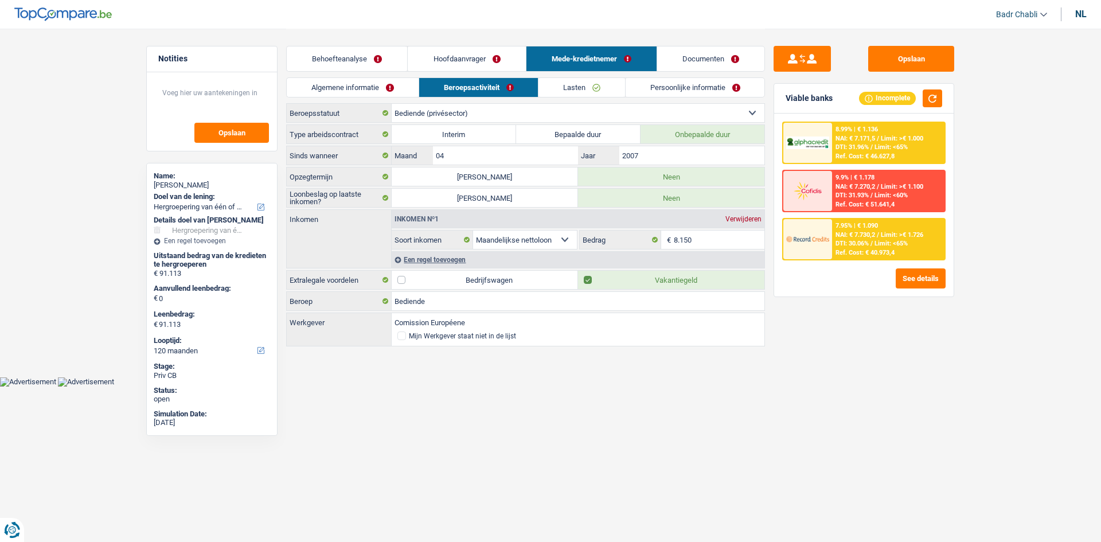
click at [361, 93] on link "Algemene informatie" at bounding box center [353, 87] width 132 height 19
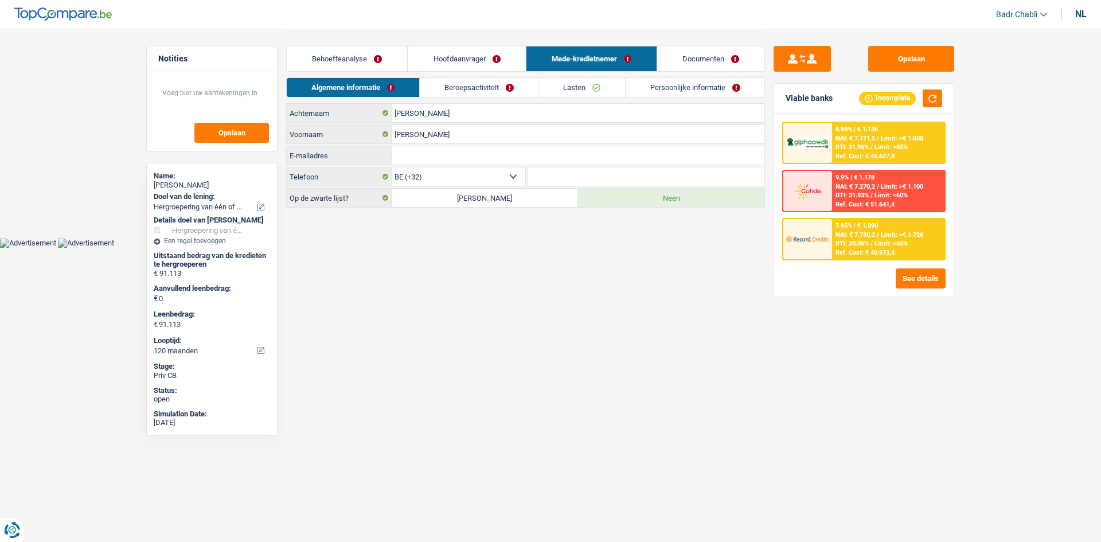
click at [489, 79] on link "Beroepsactiviteit" at bounding box center [479, 87] width 119 height 19
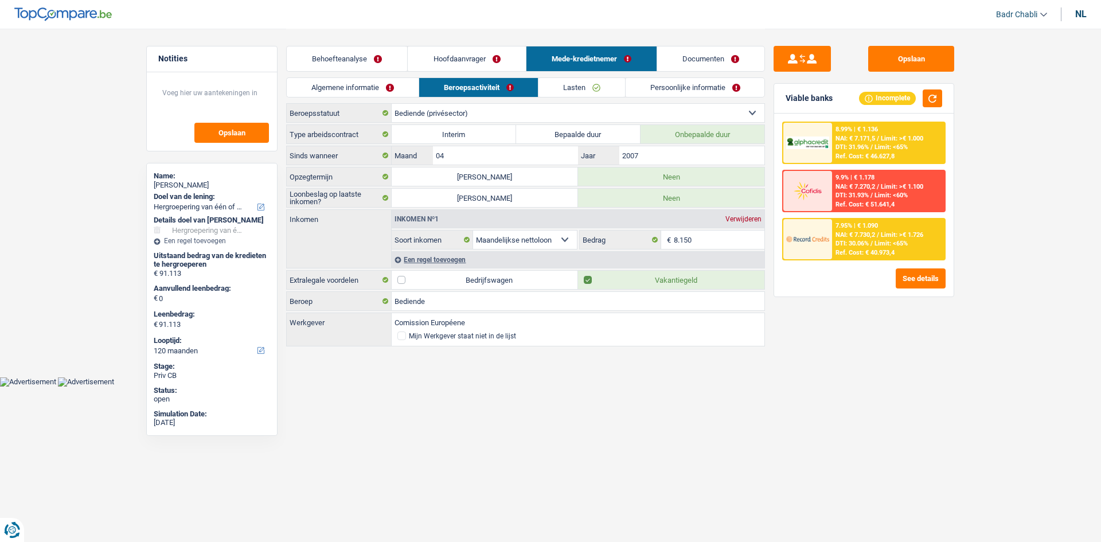
click at [861, 223] on div "7.95% | € 1.090" at bounding box center [856, 225] width 42 height 7
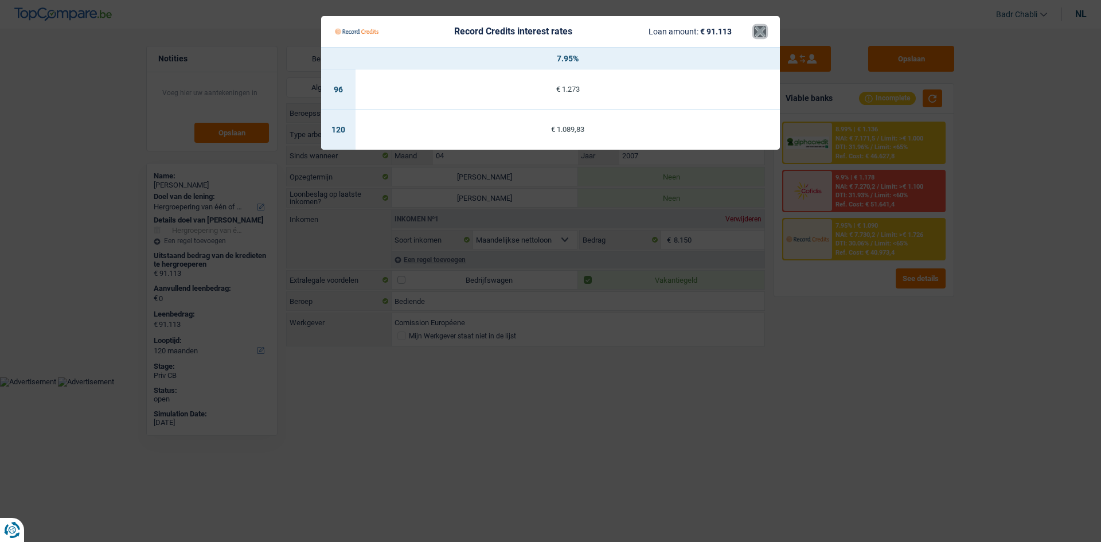
click at [764, 26] on button "×" at bounding box center [760, 31] width 12 height 11
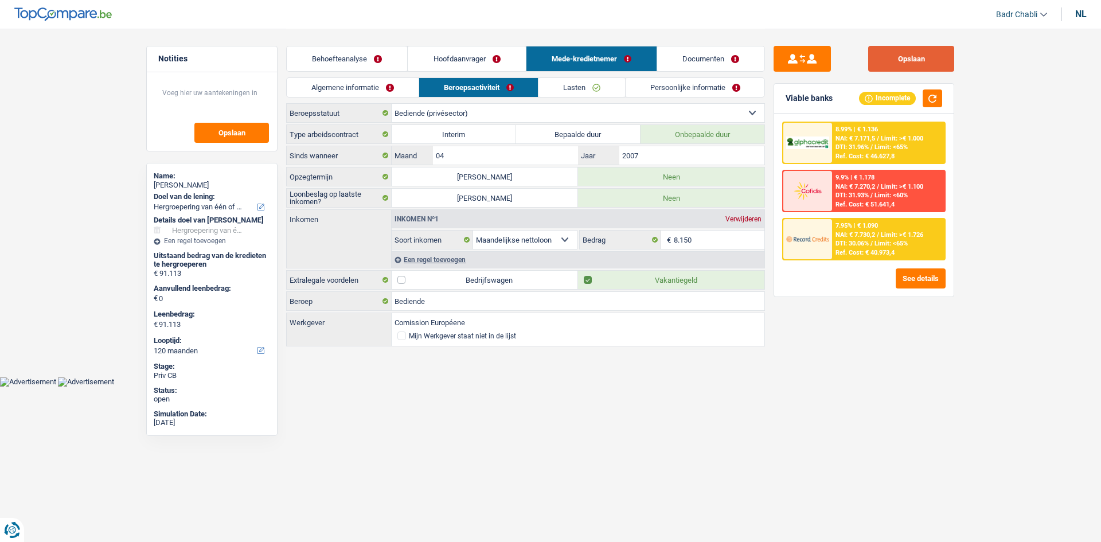
click at [895, 56] on button "Opslaan" at bounding box center [911, 59] width 86 height 26
click at [183, 183] on div "Kristof Meert" at bounding box center [212, 185] width 116 height 9
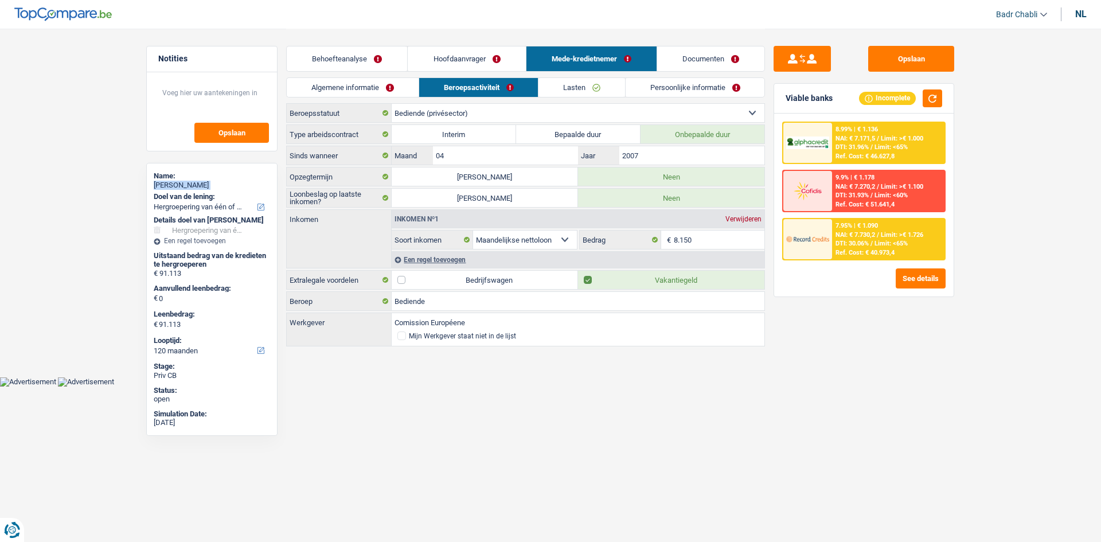
click at [183, 183] on div "Kristof Meert" at bounding box center [212, 185] width 116 height 9
click at [895, 49] on button "Opslaan" at bounding box center [911, 59] width 86 height 26
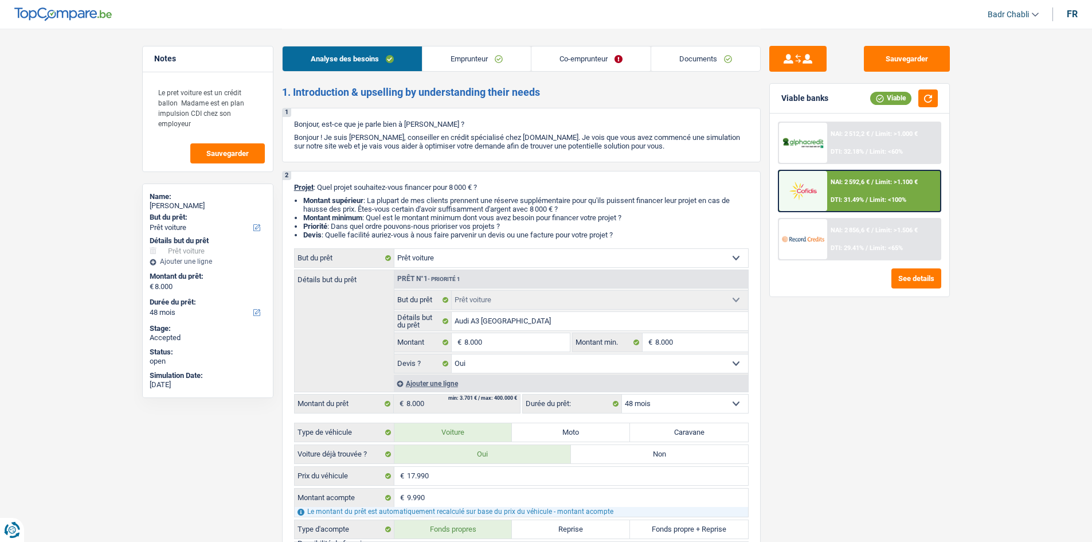
select select "car"
select select "48"
select select "car"
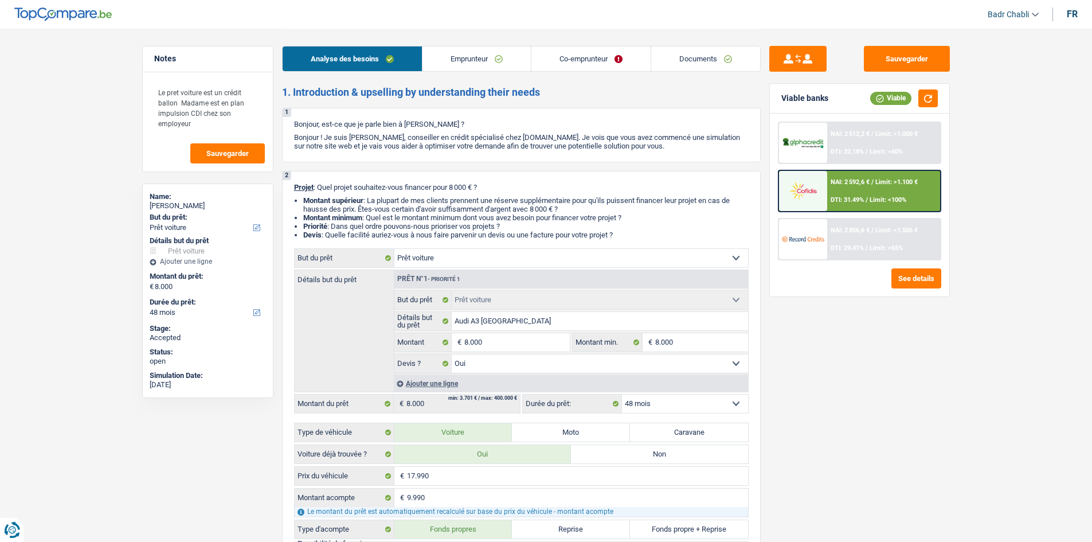
select select "yes"
select select "48"
select select "privateEmployee"
select select "worker"
select select "netSalary"
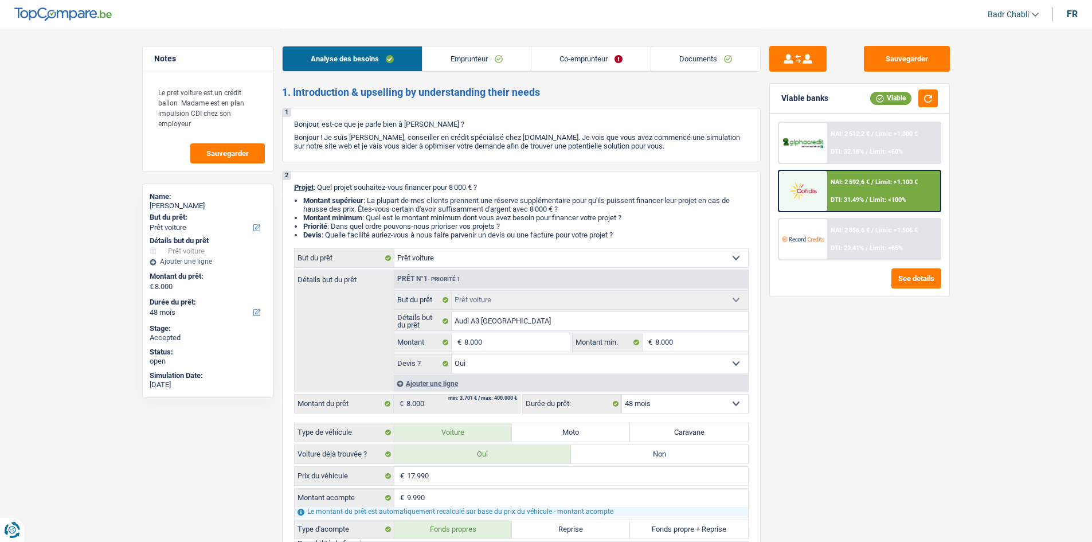
select select "mealVouchers"
select select "unemployment"
select select "netSalary"
select select "ownerWithMortgage"
select select "mortgage"
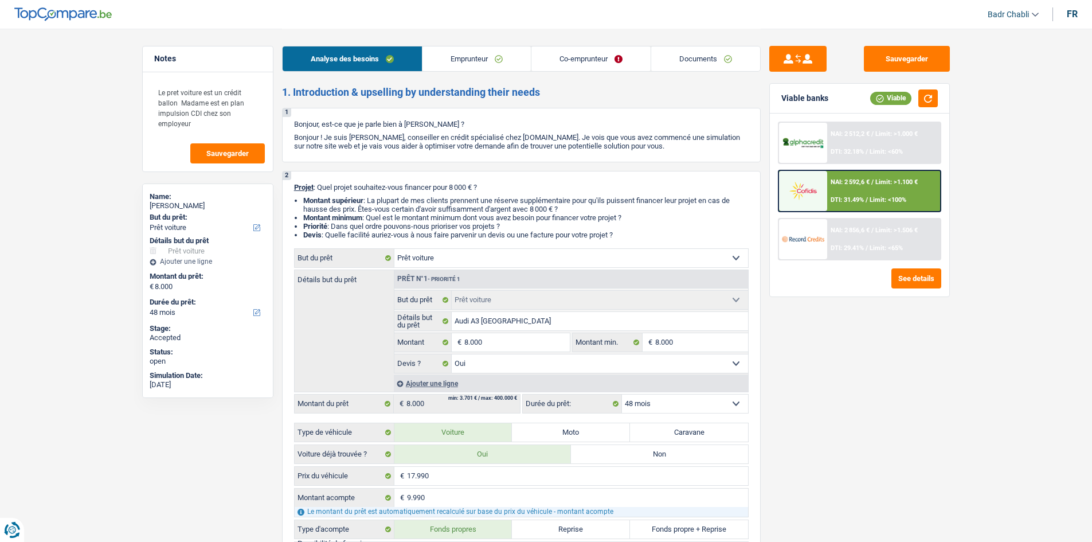
select select "300"
select select "carLoan"
select select "60"
select select "car"
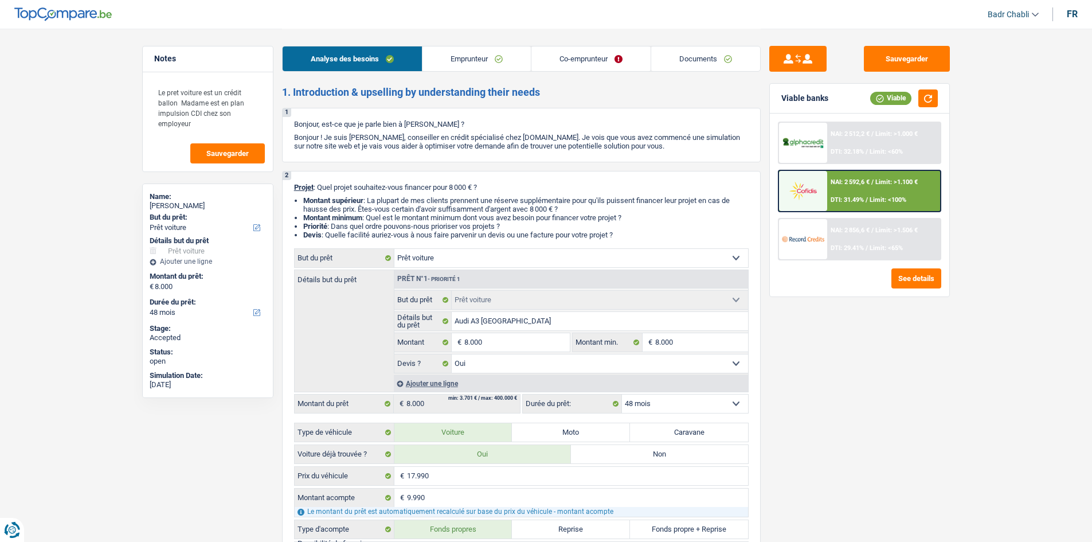
select select "yes"
select select "48"
click at [677, 53] on link "Documents" at bounding box center [705, 58] width 109 height 25
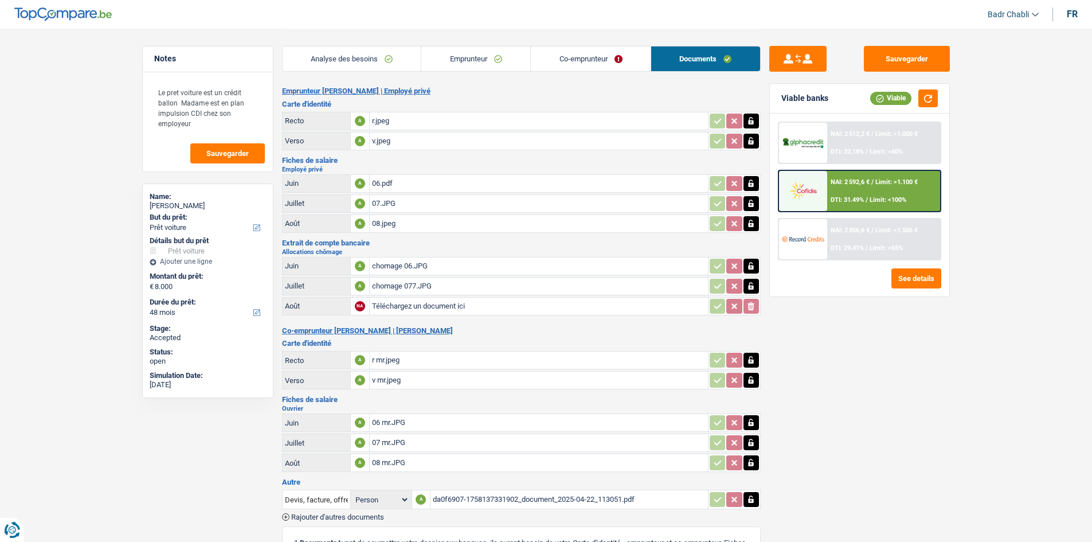
click at [494, 499] on div "da0f6907-1758137331902_document_2025-04-22_113051.pdf" at bounding box center [569, 499] width 273 height 17
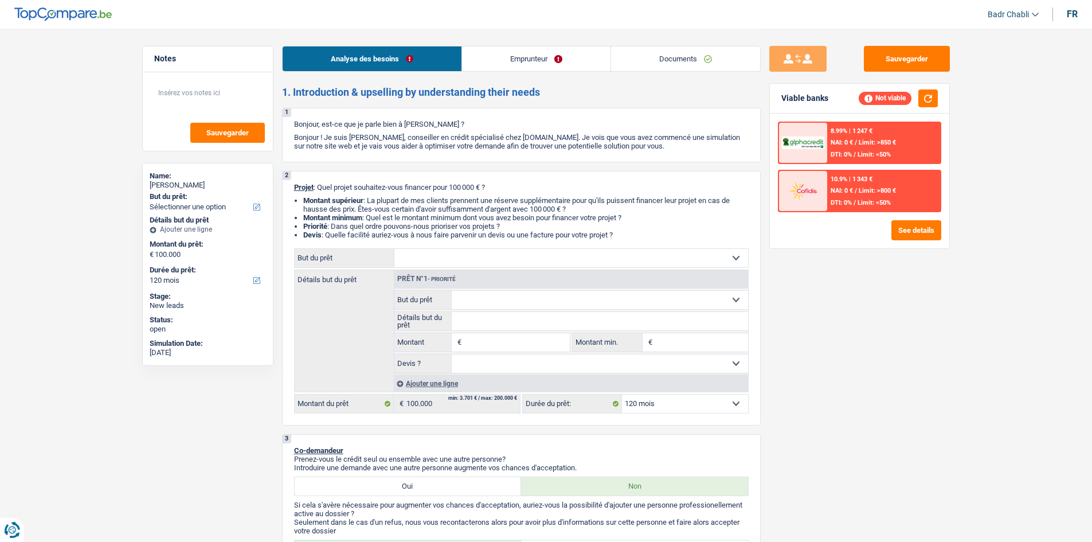
select select "120"
click at [520, 345] on input "Montant" at bounding box center [516, 342] width 105 height 18
type input "10.001"
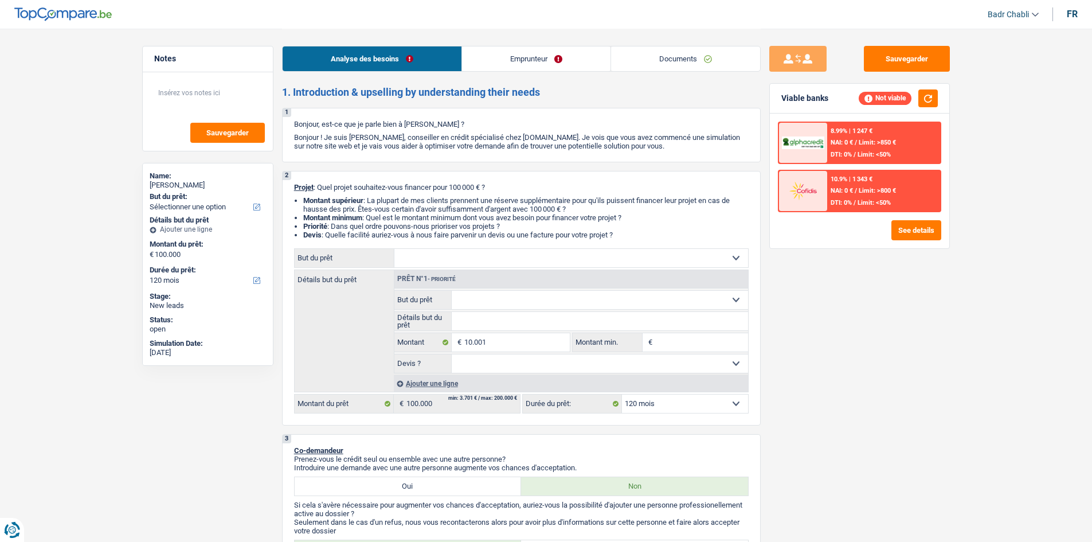
type input "10.001"
select select "60"
type input "10.001"
select select "60"
type input "10.001"
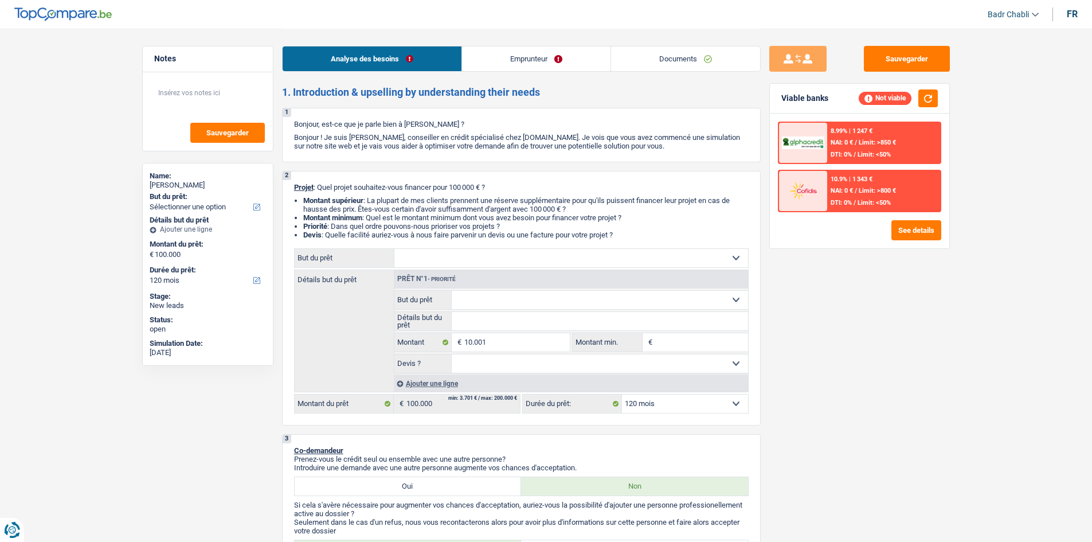
type input "10.001"
select select "60"
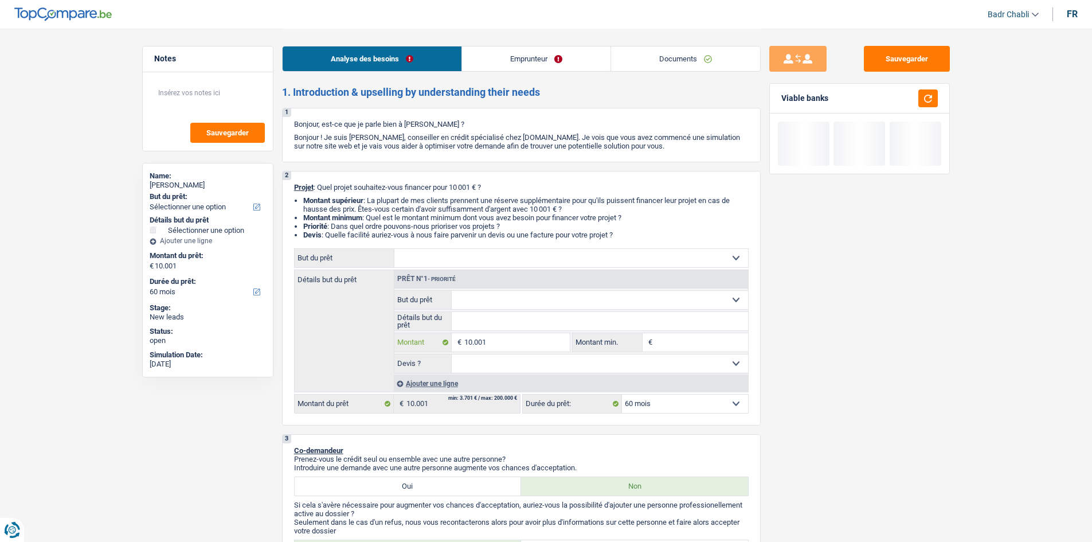
click at [556, 347] on input "10.001" at bounding box center [516, 342] width 105 height 18
click at [667, 345] on input "Montant min." at bounding box center [701, 342] width 93 height 18
paste input "10.001"
type input "10.001"
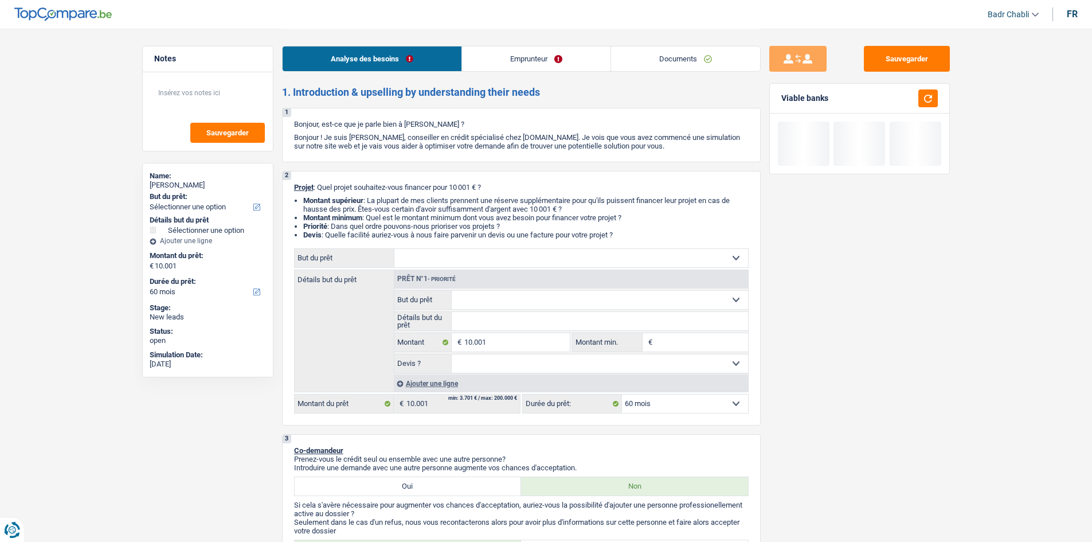
type input "10.001"
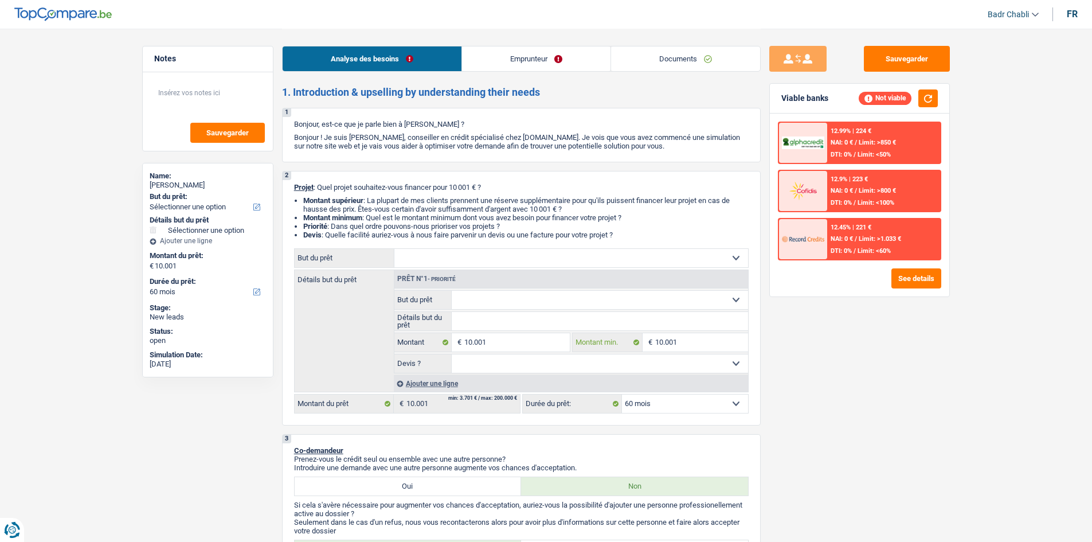
type input "10.001"
click at [568, 360] on select "Oui Non Non répondu Sélectionner une option" at bounding box center [600, 363] width 296 height 18
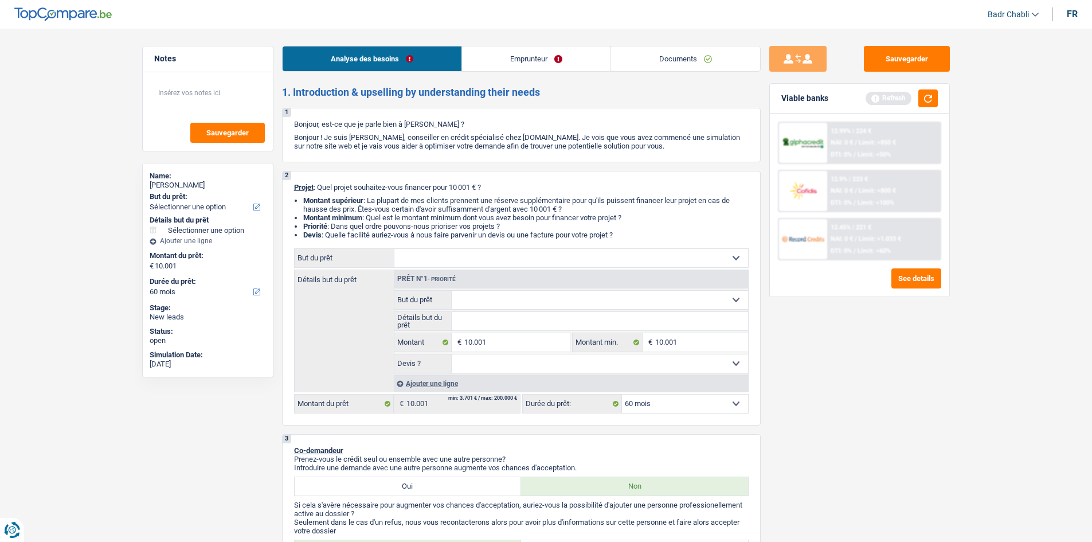
select select "yes"
click at [452, 354] on select "Oui Non Non répondu Sélectionner une option" at bounding box center [600, 363] width 296 height 18
select select "yes"
click at [421, 256] on select "Confort maison: meubles, textile, peinture, électroménager, outillage non-profe…" at bounding box center [572, 258] width 354 height 18
select select "household"
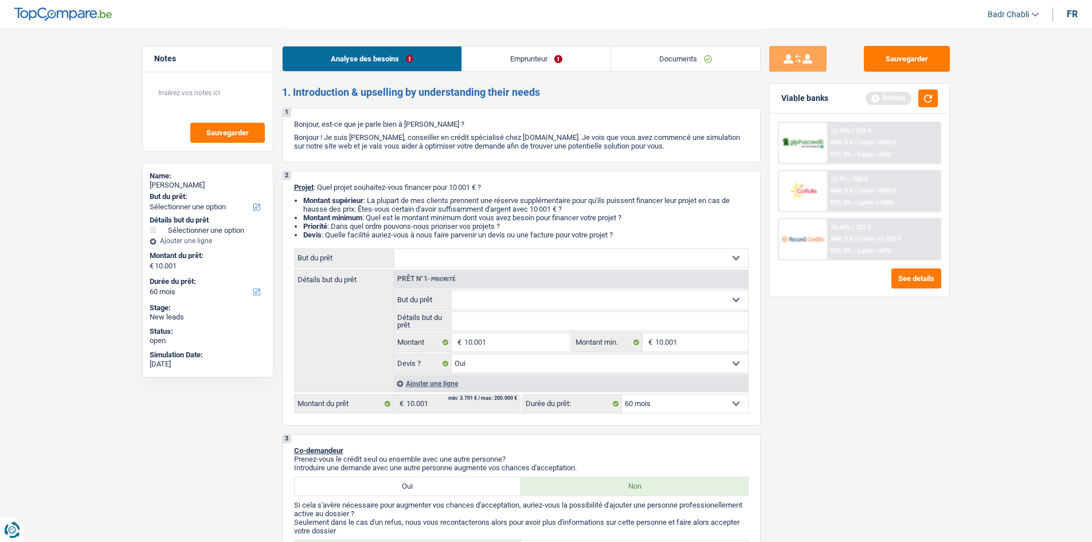
click at [395, 249] on select "Confort maison: meubles, textile, peinture, électroménager, outillage non-profe…" at bounding box center [572, 258] width 354 height 18
select select "household"
select select
select select "household"
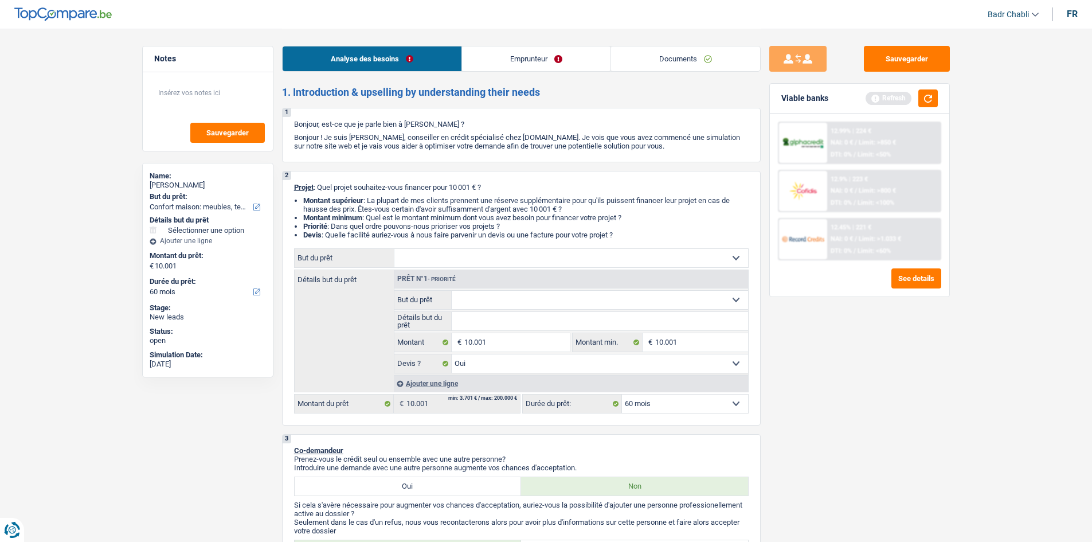
select select "household"
select select
select select "household"
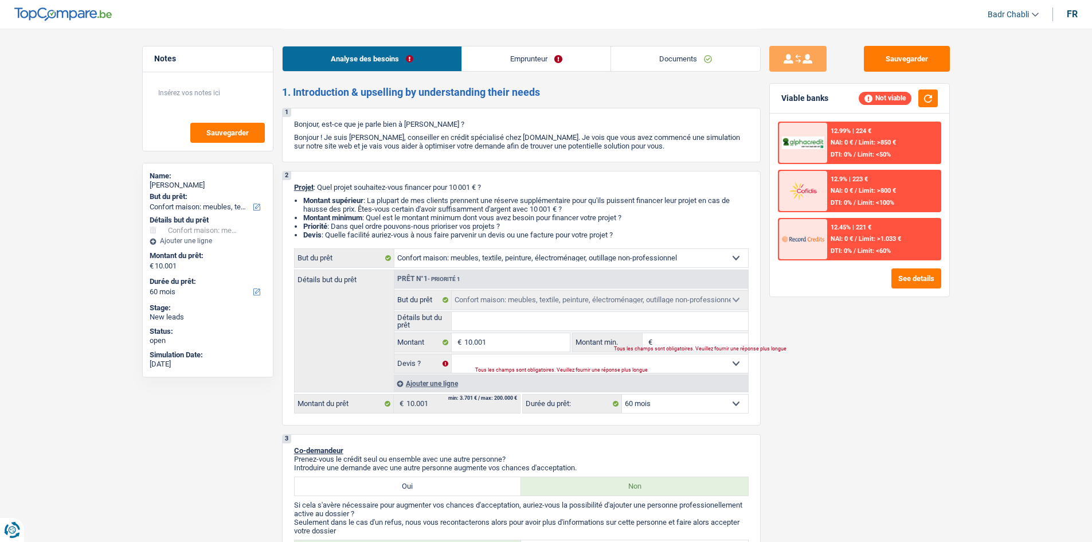
click at [670, 340] on input "Montant min." at bounding box center [701, 342] width 93 height 18
click at [513, 314] on input "Détails but du prêt" at bounding box center [600, 321] width 296 height 18
type input "r"
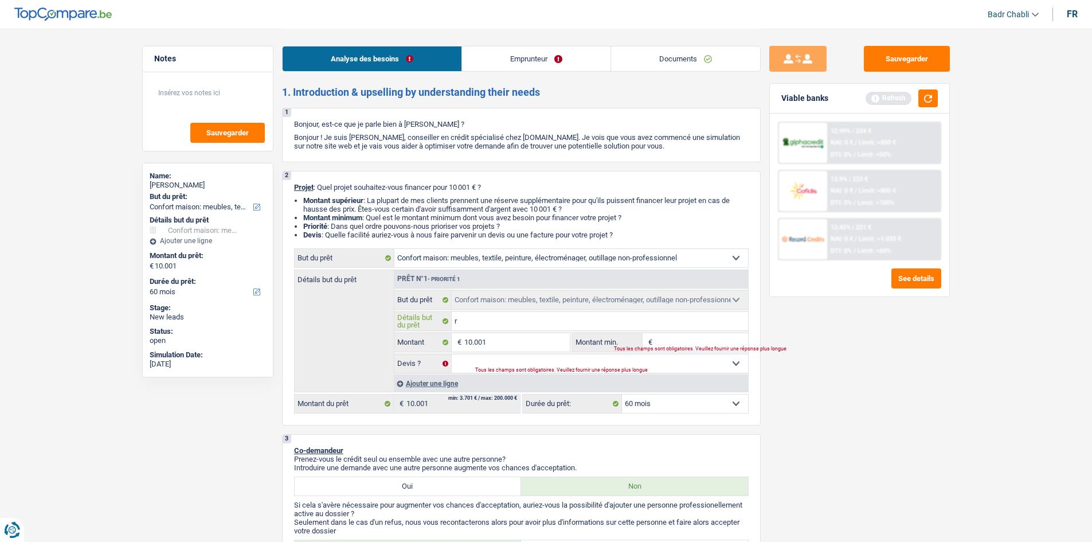
type input "re"
type input "rem"
type input "remp"
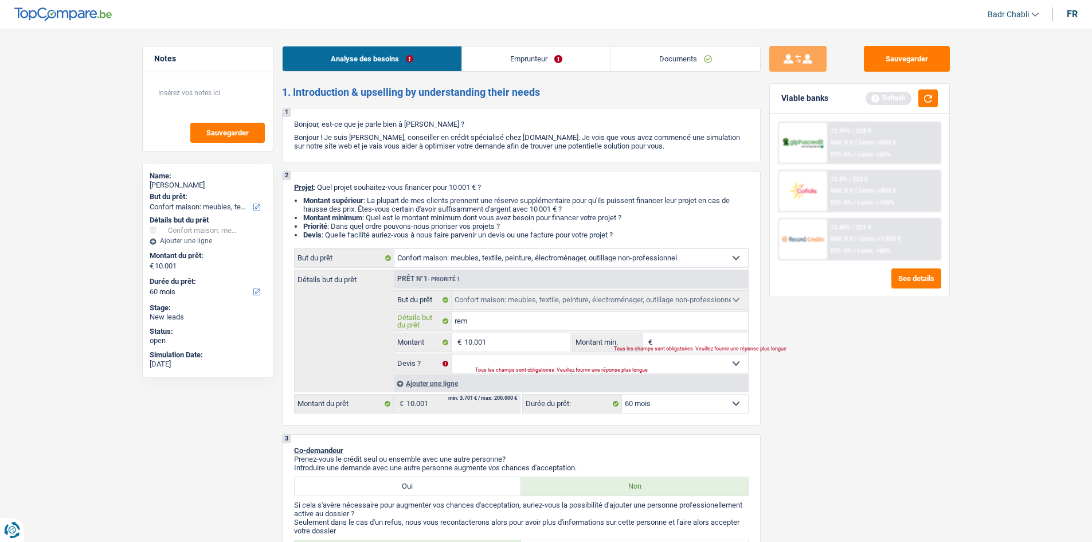
type input "remp"
type input "rempl"
type input "rempla"
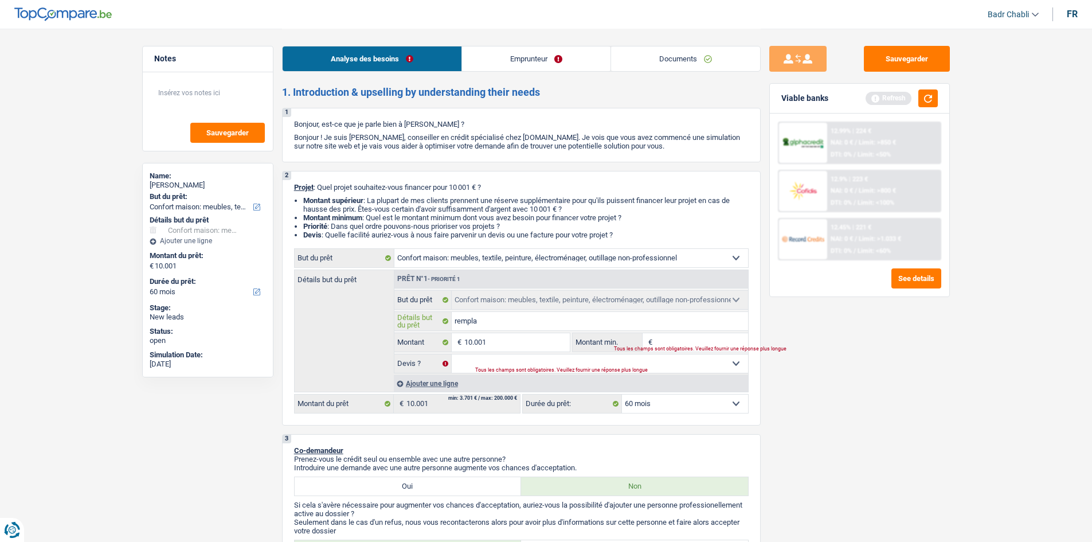
type input "remplac"
type input "remplace"
type input "remplacer"
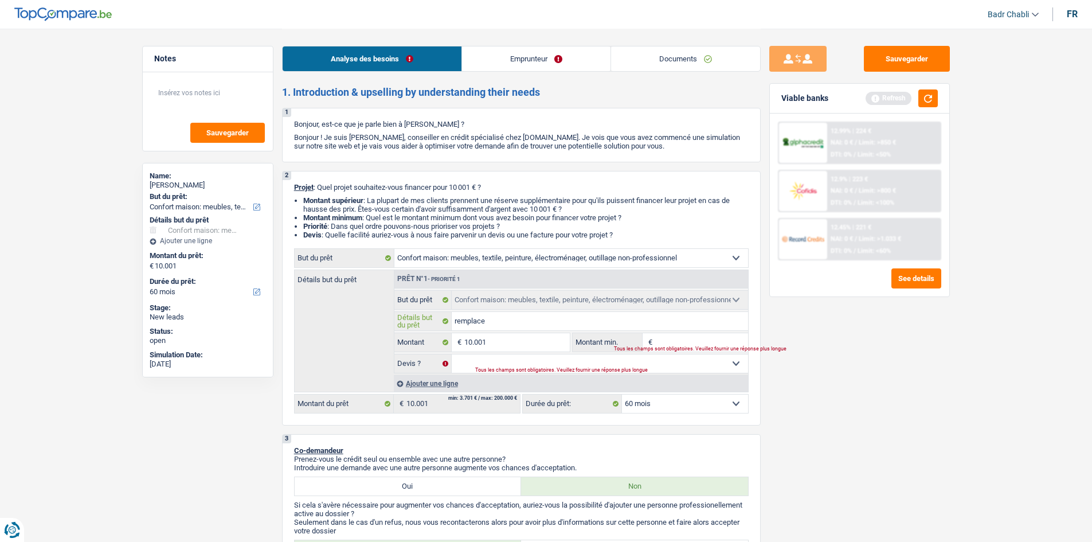
type input "remplacer"
type input "remplace"
type input "remplac"
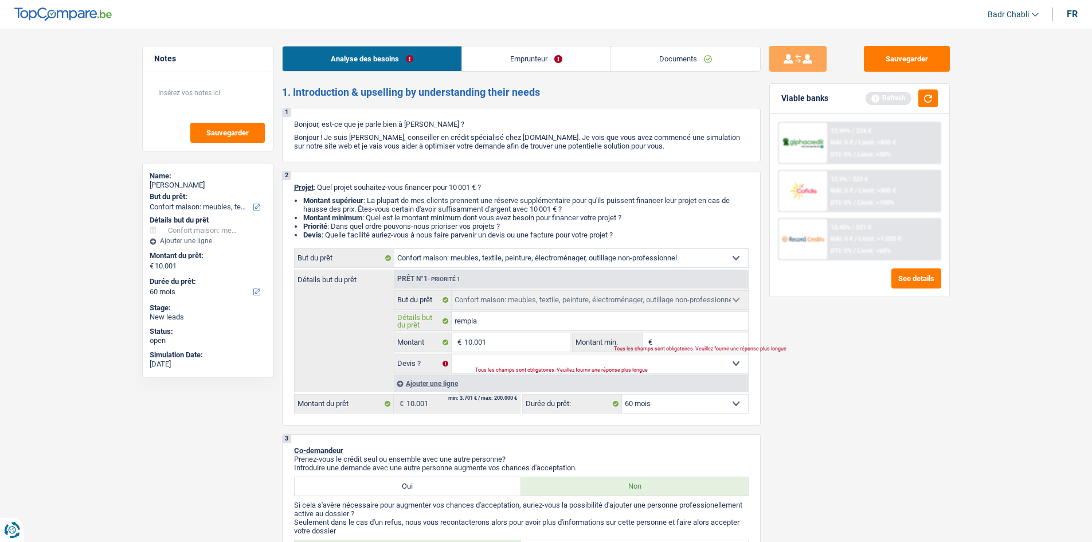
type input "rempl"
type input "remp"
type input "rem"
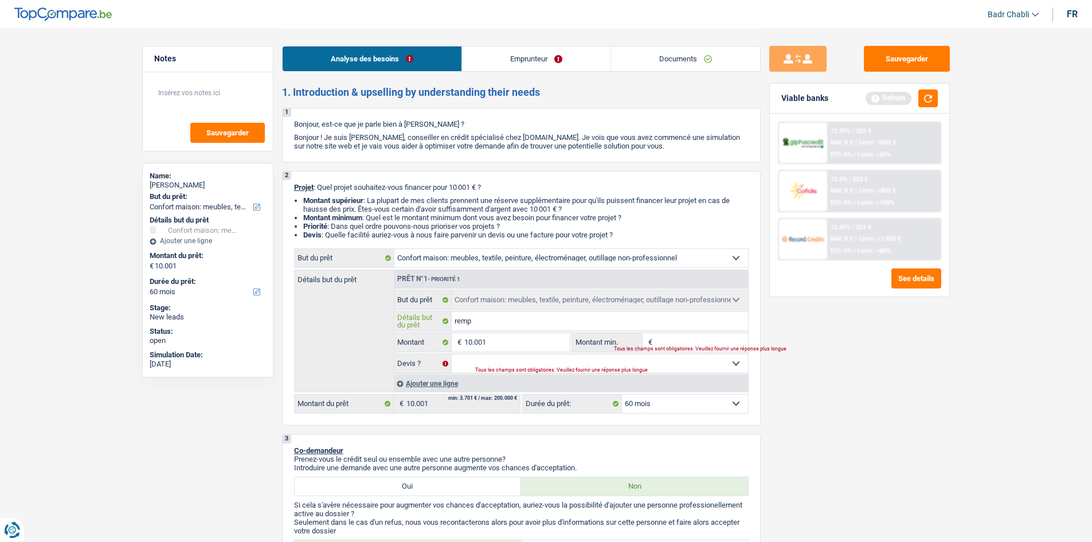
type input "rem"
type input "re"
type input "r"
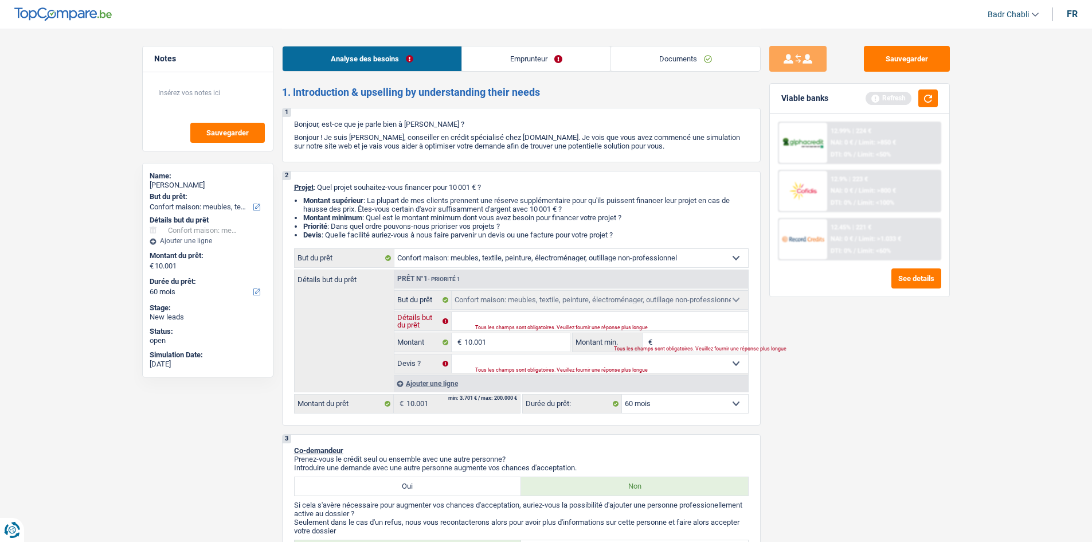
type input "V"
type input "Ve"
type input "Ver"
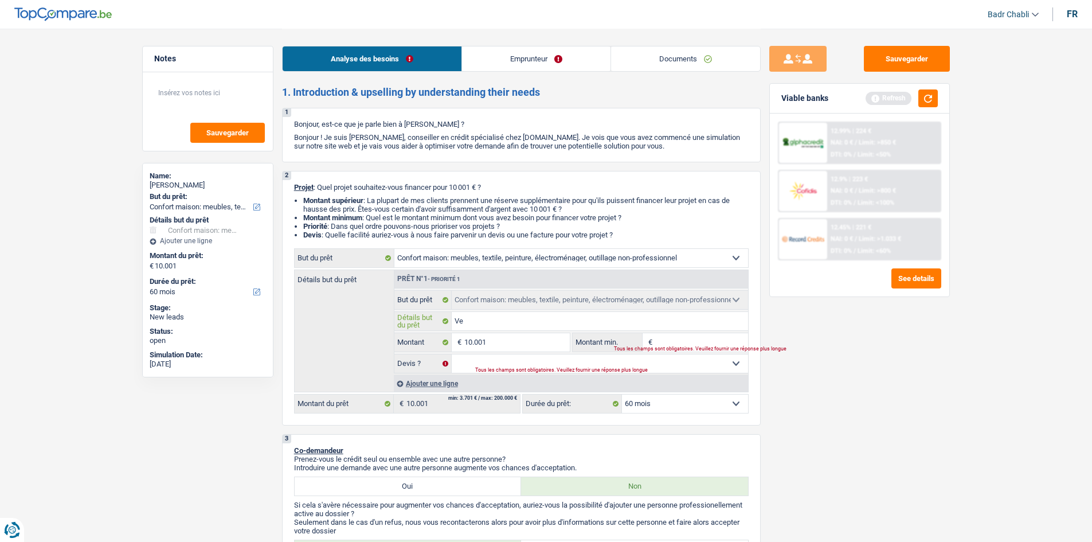
type input "Ver"
type input "Verv"
type input "Verva"
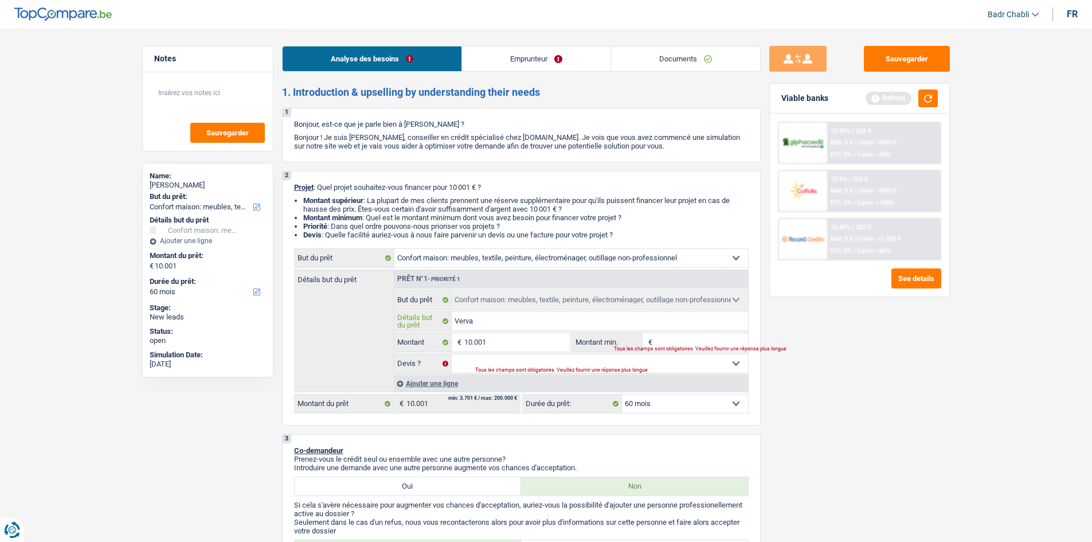
type input "Vervan"
type input "Vervang"
type input "Vervange"
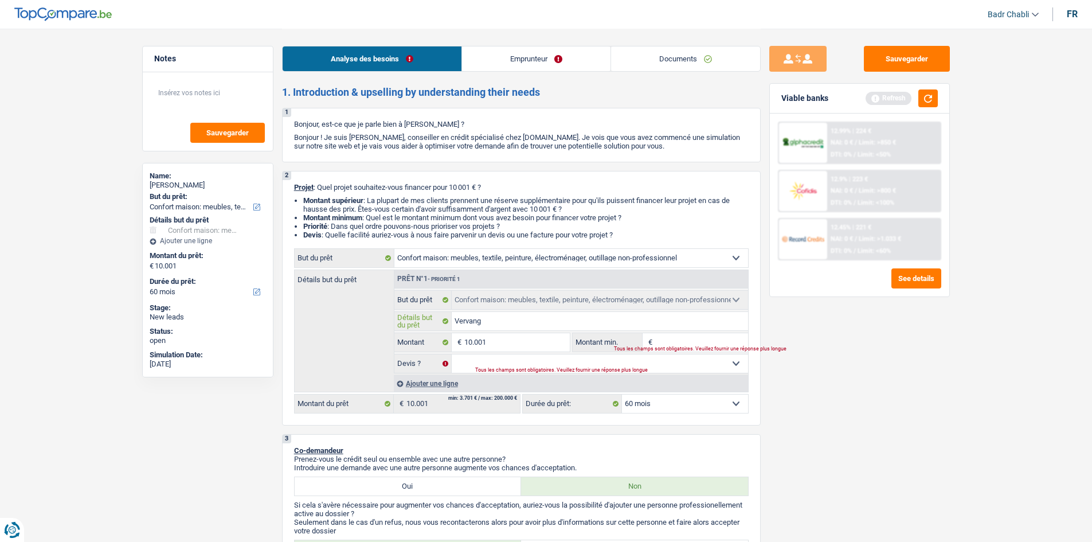
type input "Vervange"
type input "Vervangen"
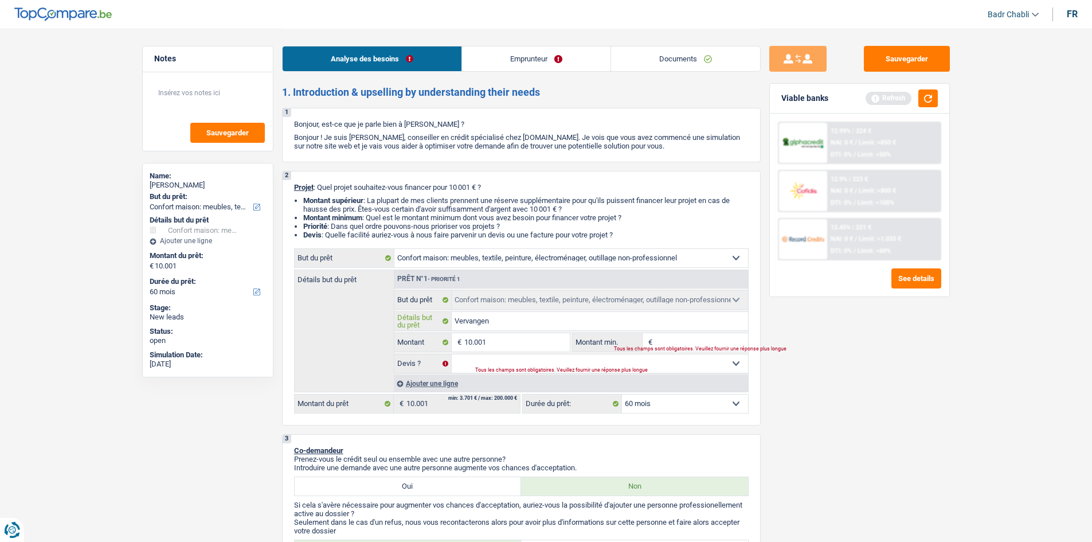
type input "Vervangen m"
type input "Vervangen me"
type input "Vervangen meu"
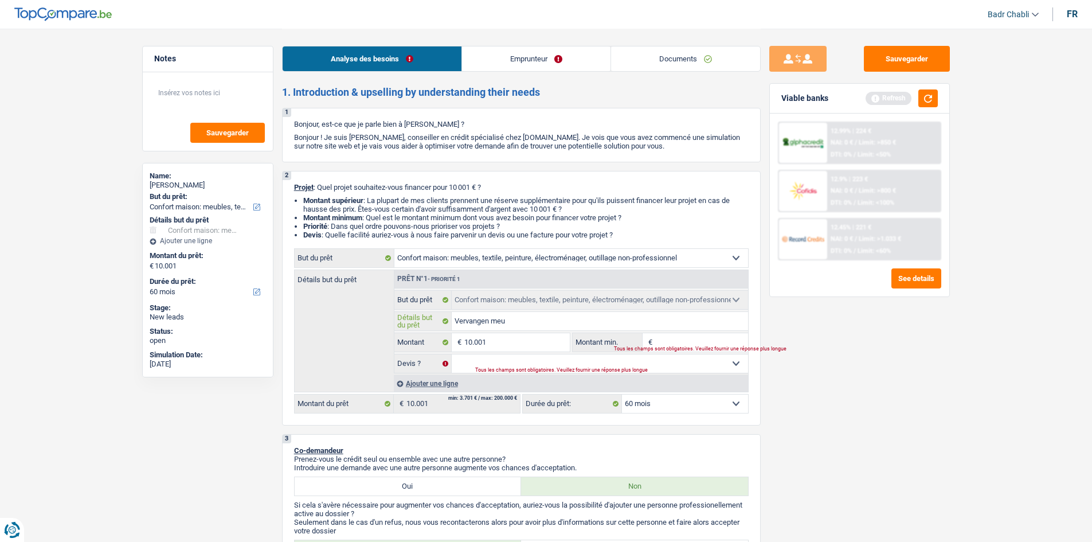
type input "Vervangen meu"
type input "Vervangen meub"
type input "Vervangen meube"
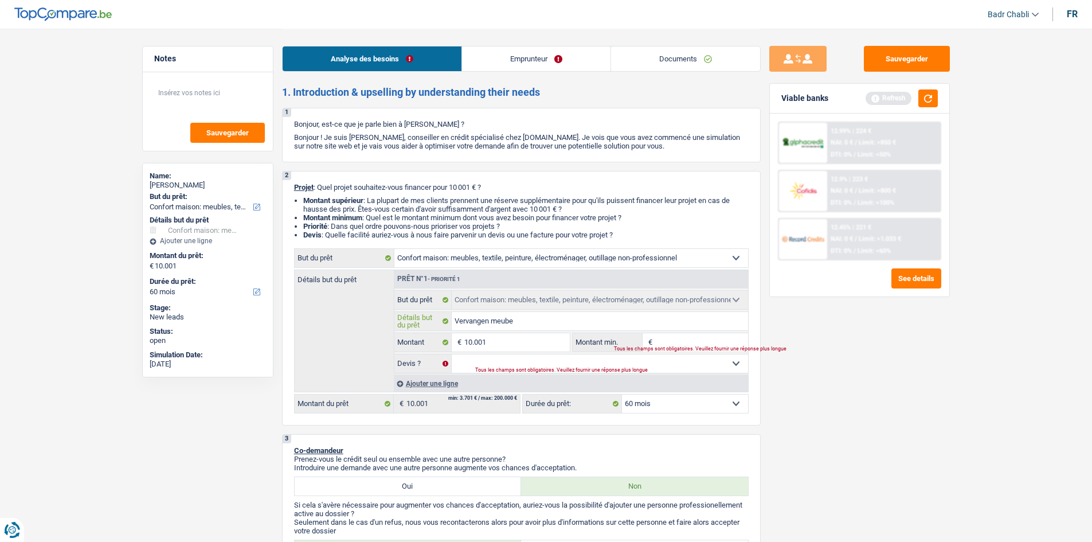
type input "Vervangen meubel"
type input "Vervangen meubels"
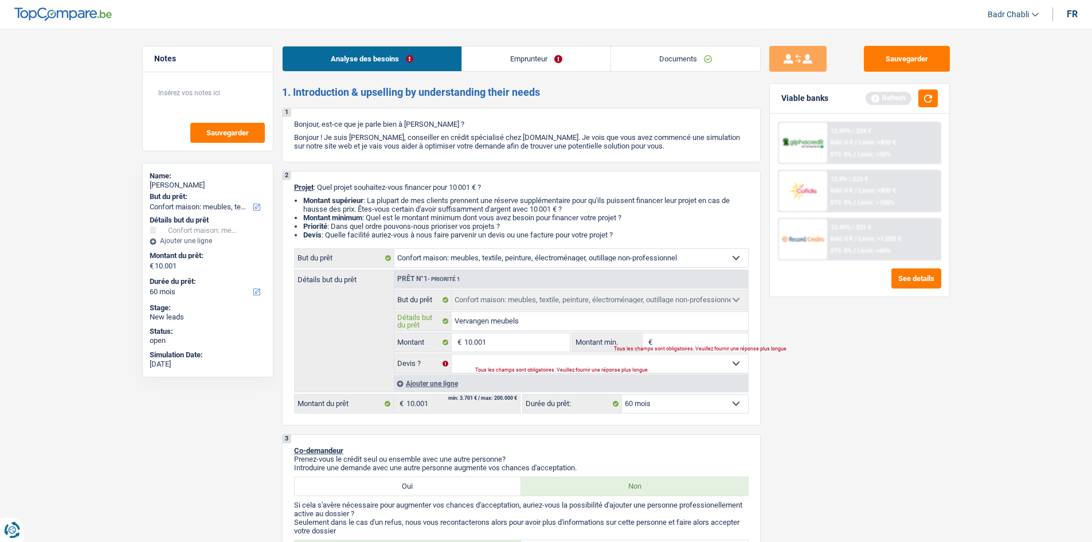
type input "Vervangen meubels"
type input "Vervangen meubels t"
type input "Vervangen meubels th"
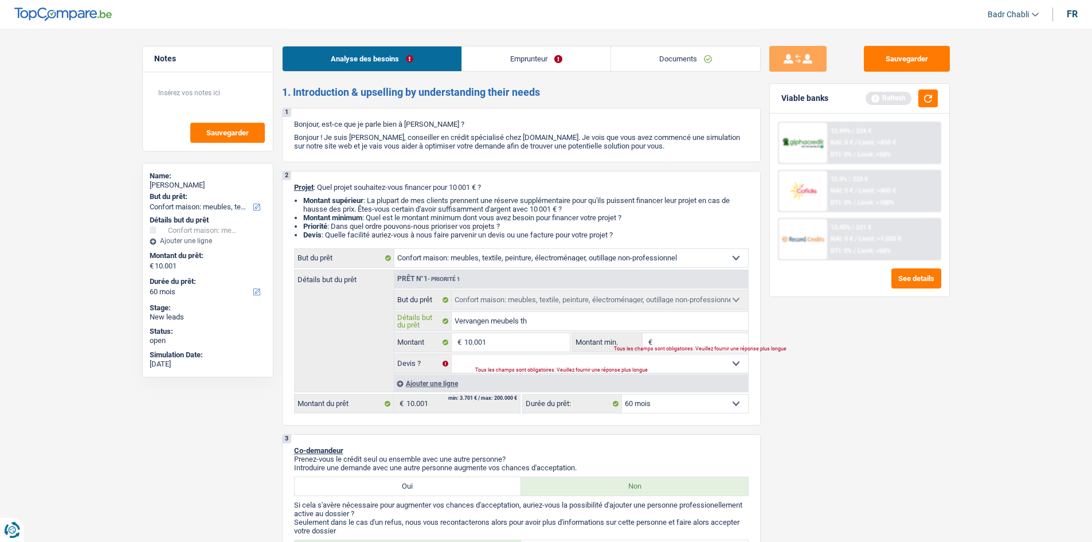
type input "Vervangen meubels thu"
type input "Vervangen meubels thui"
type input "Vervangen meubels thuis"
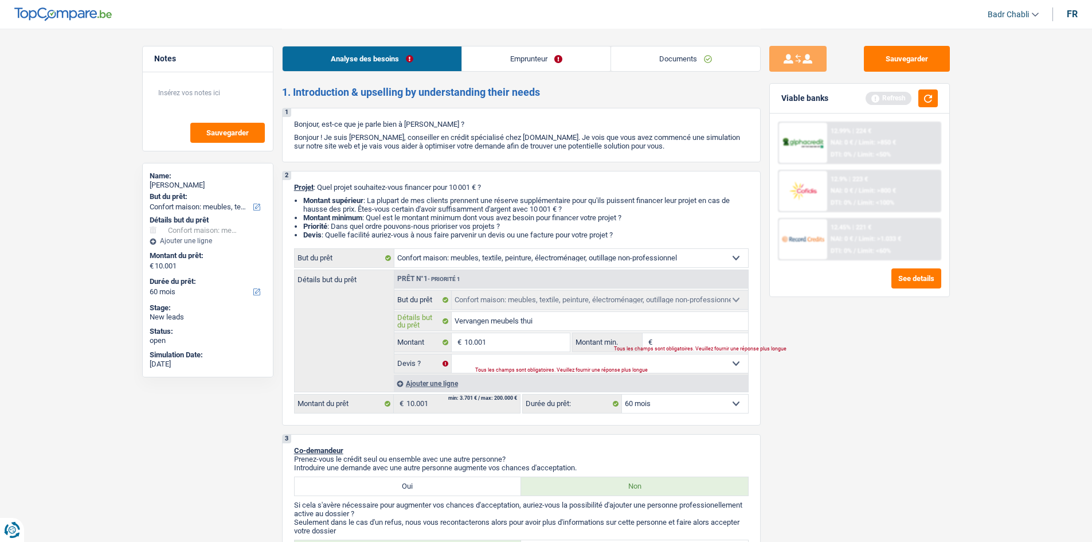
type input "Vervangen meubels thuis"
click at [667, 342] on input "Montant min." at bounding box center [701, 342] width 93 height 18
type input "8"
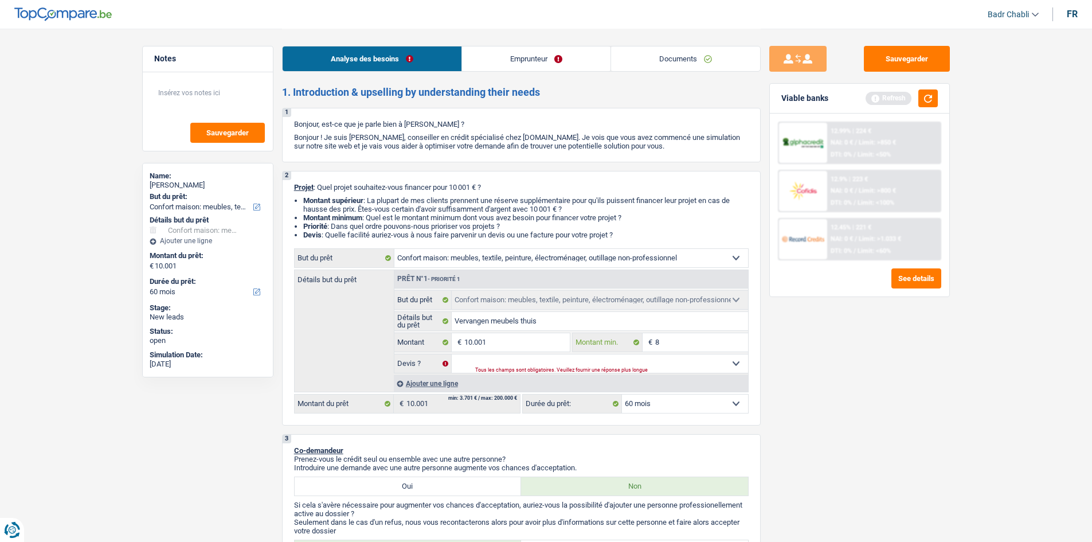
type input "80"
type input "800"
type input "8.000"
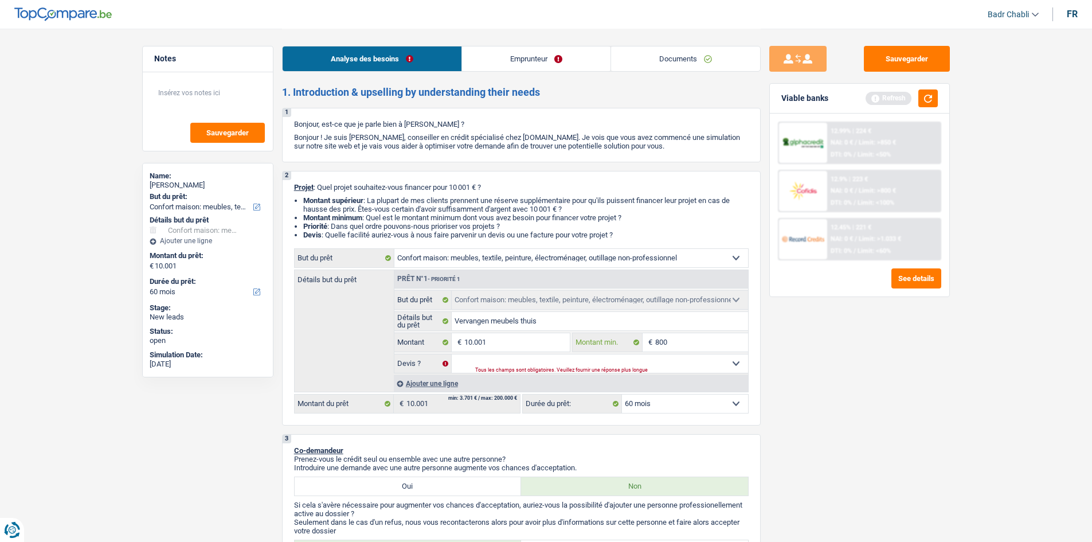
type input "8.000"
click at [646, 362] on select "Oui Non Non répondu Sélectionner une option" at bounding box center [600, 363] width 296 height 18
select select "false"
click at [452, 354] on select "Oui Non Non répondu Sélectionner une option" at bounding box center [600, 363] width 296 height 18
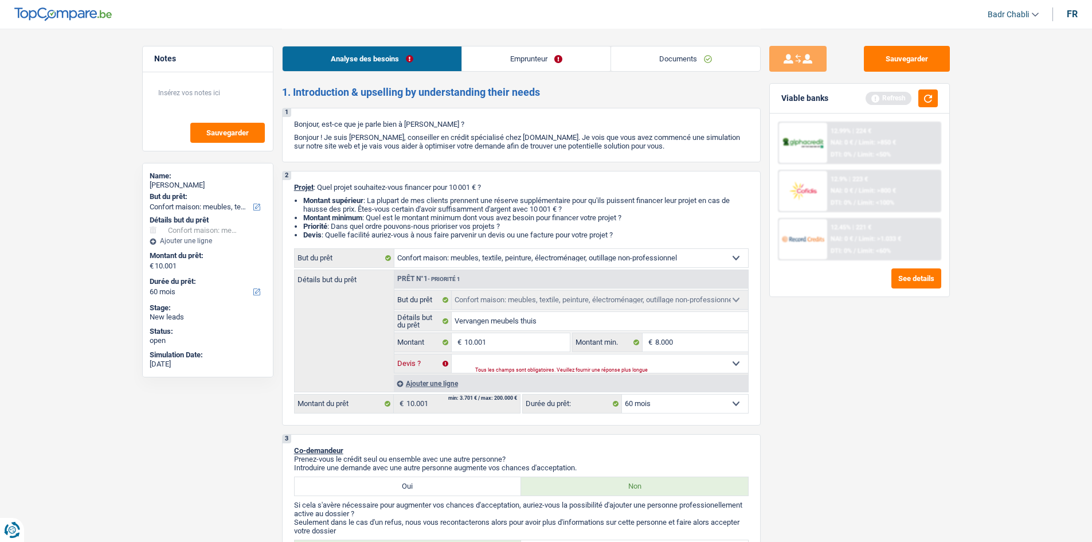
select select "false"
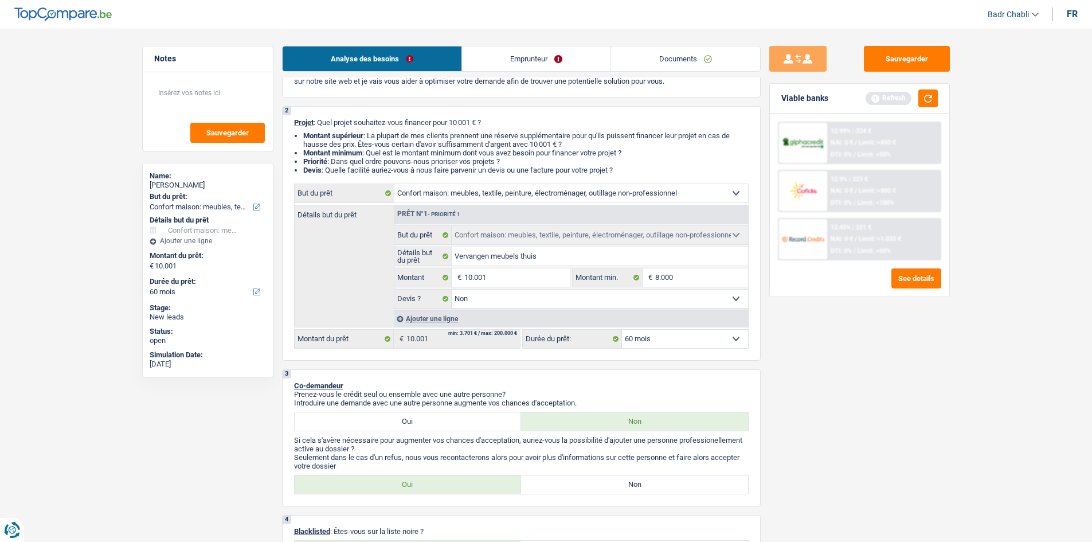
scroll to position [172, 0]
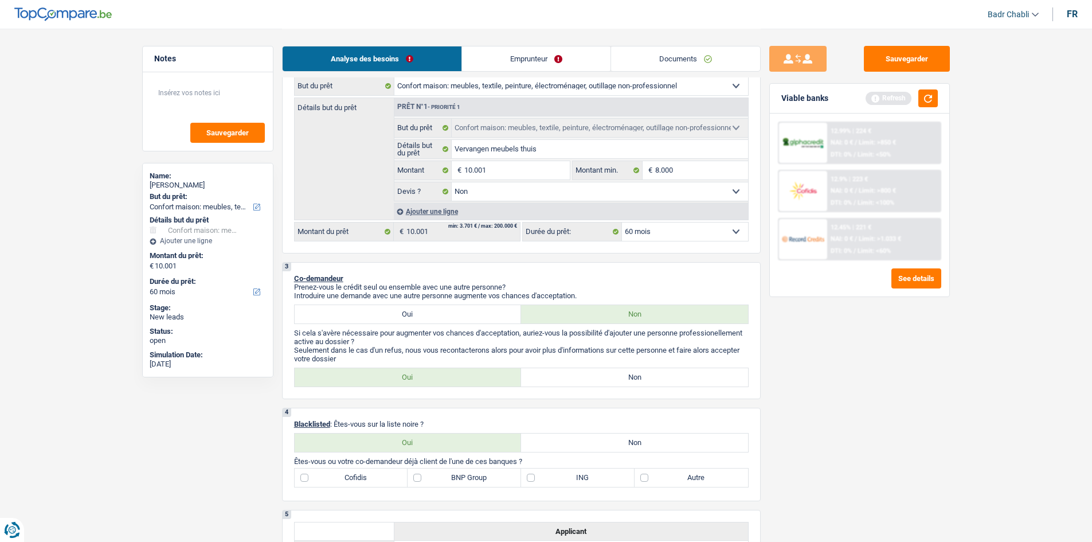
click at [592, 378] on label "Non" at bounding box center [634, 377] width 227 height 18
click at [592, 378] on input "Non" at bounding box center [634, 377] width 227 height 18
radio input "true"
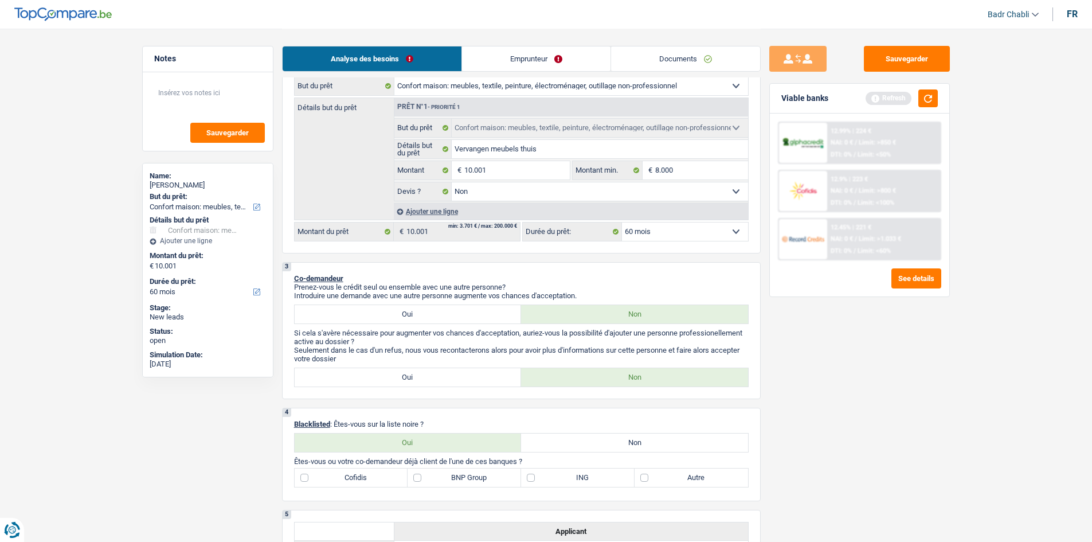
click at [626, 446] on label "Non" at bounding box center [634, 443] width 227 height 18
click at [626, 446] on input "Non" at bounding box center [634, 443] width 227 height 18
radio input "true"
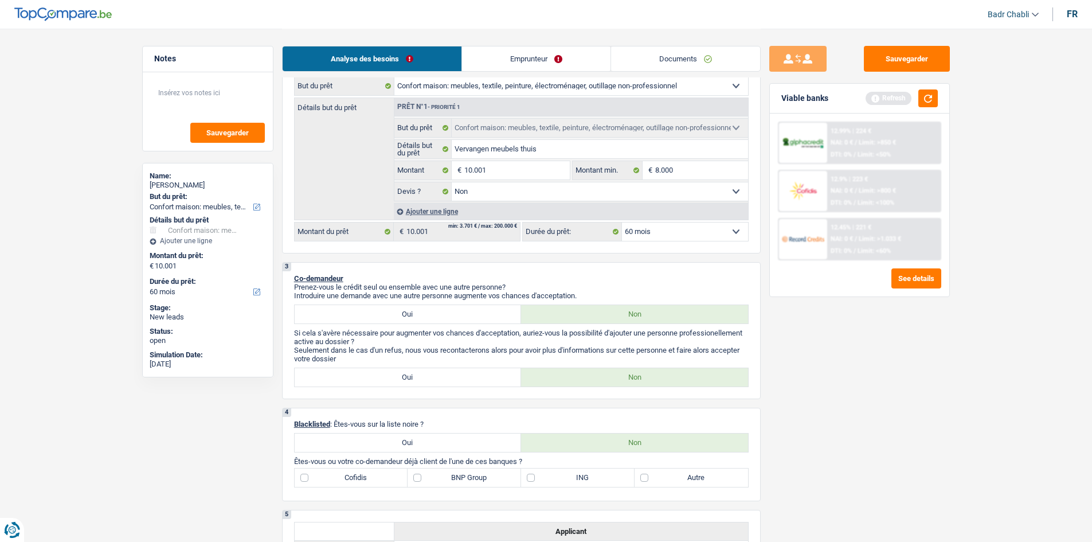
click at [545, 48] on link "Emprunteur" at bounding box center [536, 58] width 149 height 25
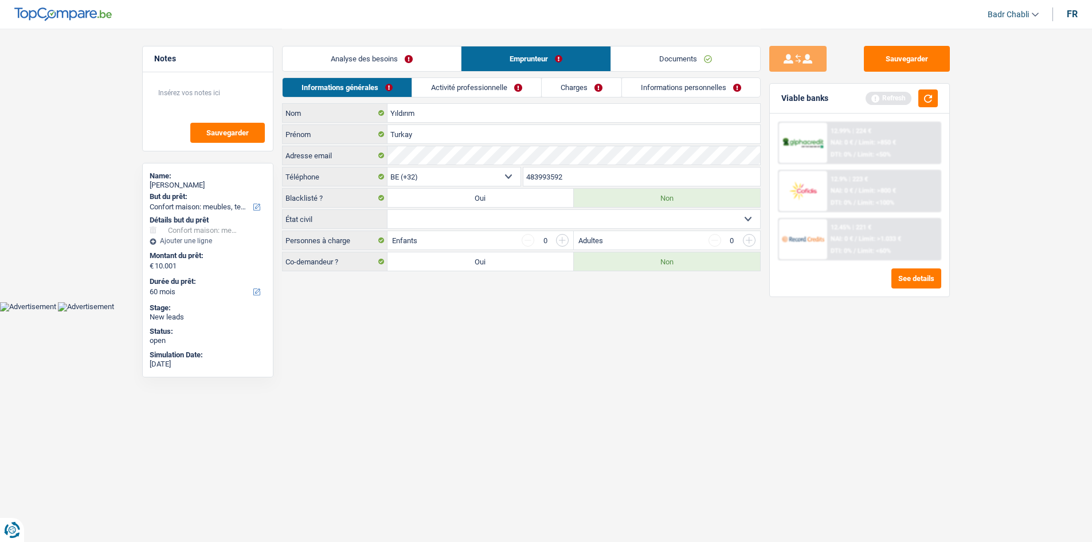
scroll to position [0, 0]
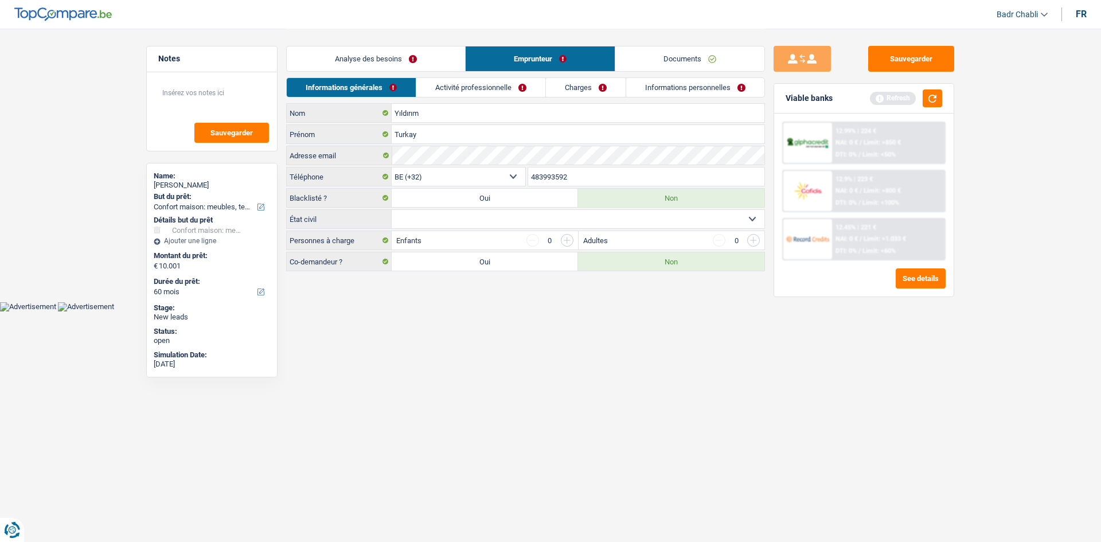
click at [545, 55] on link "Emprunteur" at bounding box center [540, 58] width 149 height 25
click at [506, 86] on link "Activité professionnelle" at bounding box center [480, 87] width 129 height 19
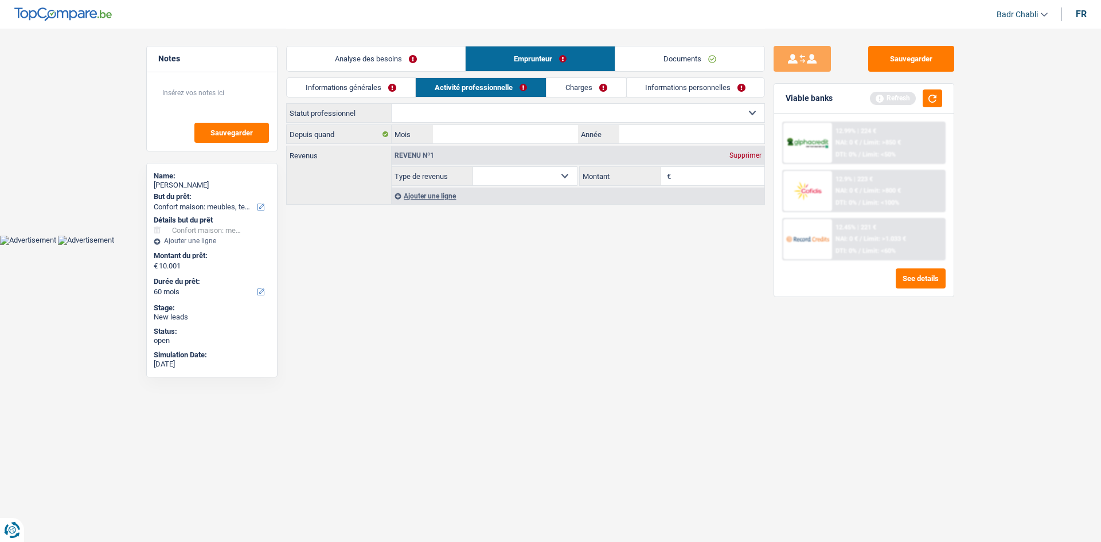
click at [384, 49] on link "Analyse des besoins" at bounding box center [376, 58] width 178 height 25
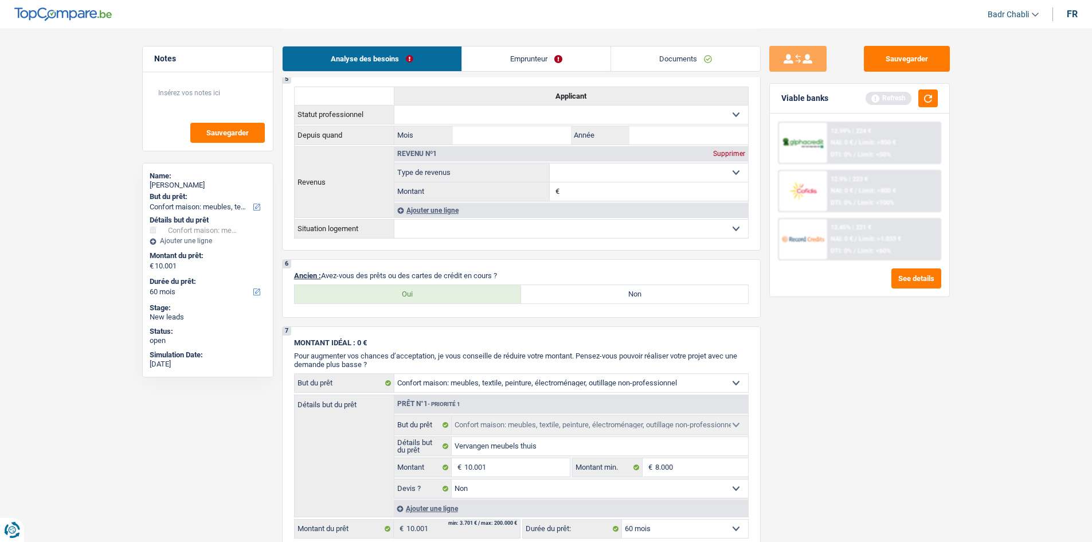
scroll to position [688, 0]
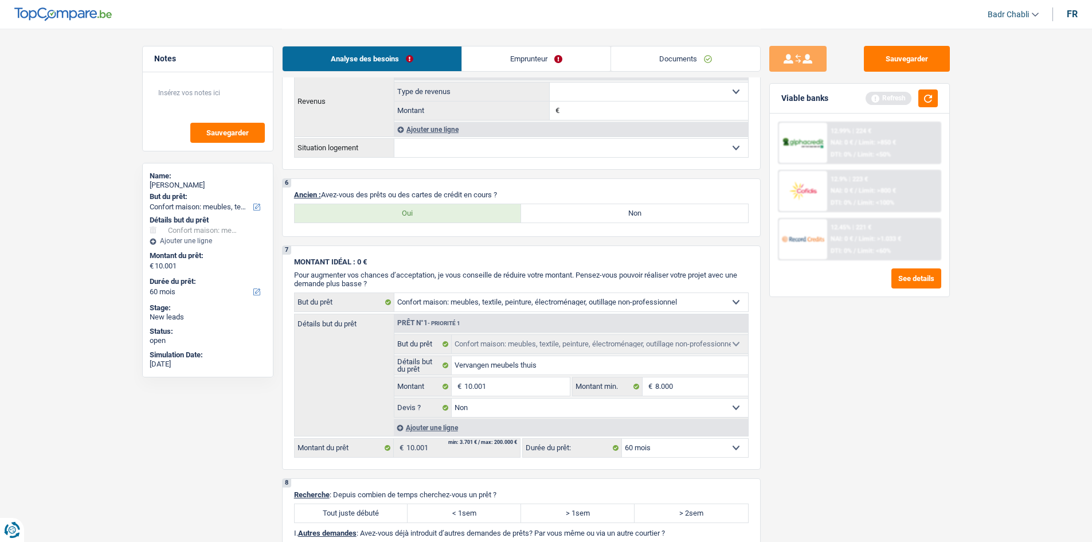
click at [1070, 15] on div "fr" at bounding box center [1072, 14] width 11 height 11
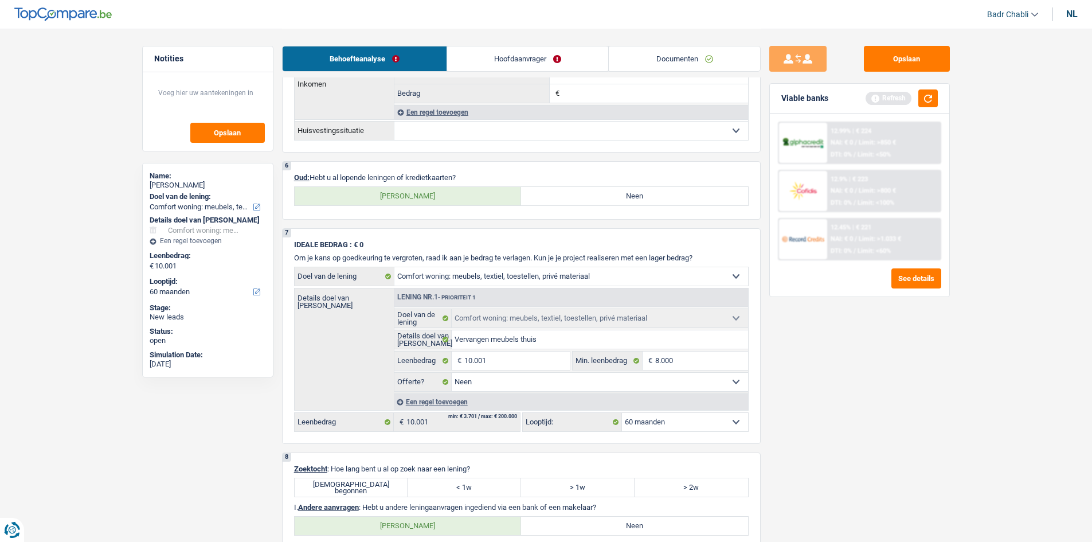
click at [626, 197] on label "Neen" at bounding box center [634, 196] width 227 height 18
click at [626, 197] on input "Neen" at bounding box center [634, 196] width 227 height 18
radio input "true"
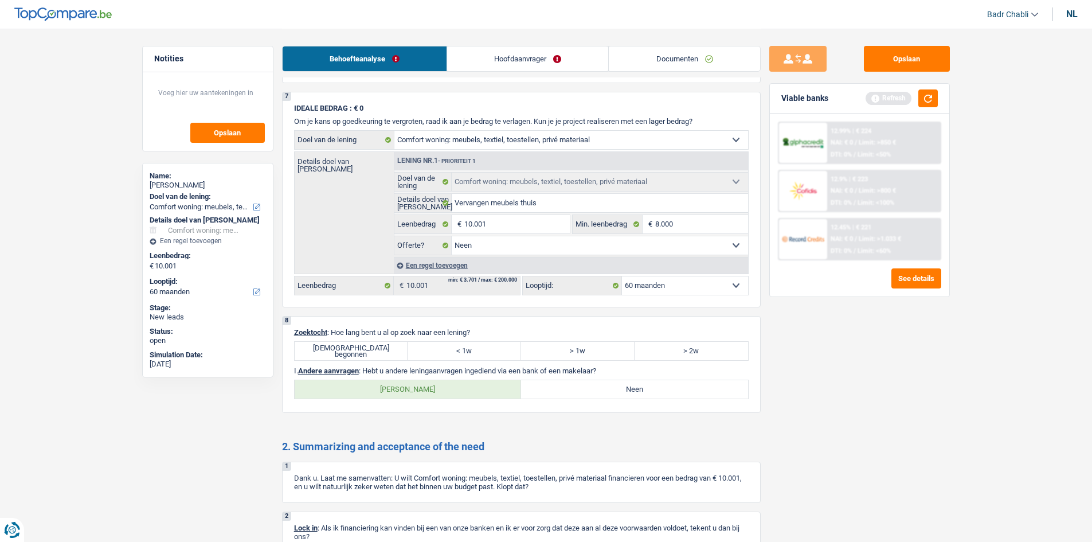
scroll to position [917, 0]
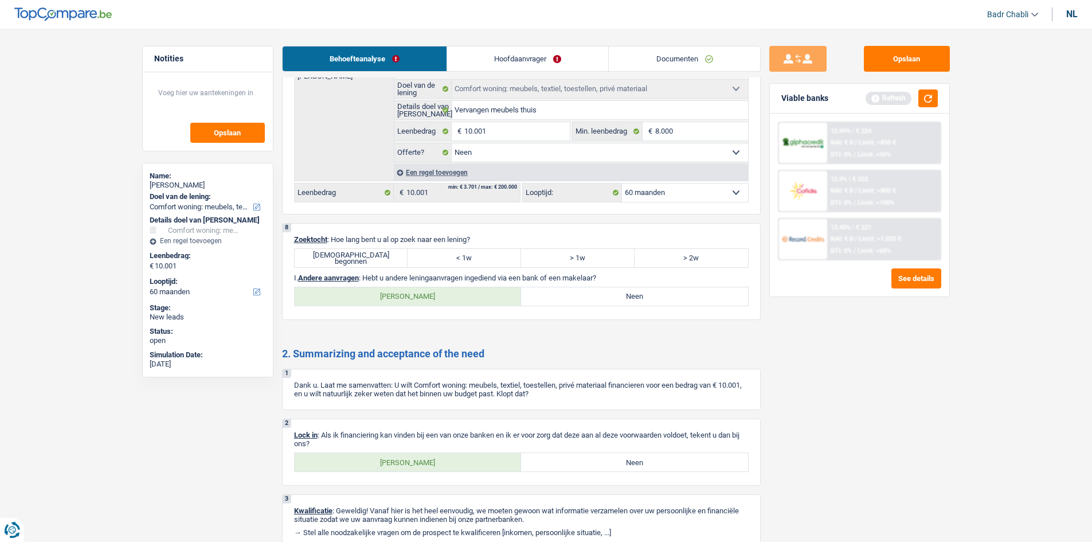
click at [375, 261] on label "[DEMOGRAPHIC_DATA] begonnen" at bounding box center [352, 258] width 114 height 18
click at [375, 261] on input "[DEMOGRAPHIC_DATA] begonnen" at bounding box center [352, 258] width 114 height 18
radio input "true"
click at [590, 285] on div "8 Zoektocht : Hoe lang bent u al op zoek naar een lening? [DEMOGRAPHIC_DATA] be…" at bounding box center [521, 271] width 479 height 97
click at [594, 300] on label "Neen" at bounding box center [634, 296] width 227 height 18
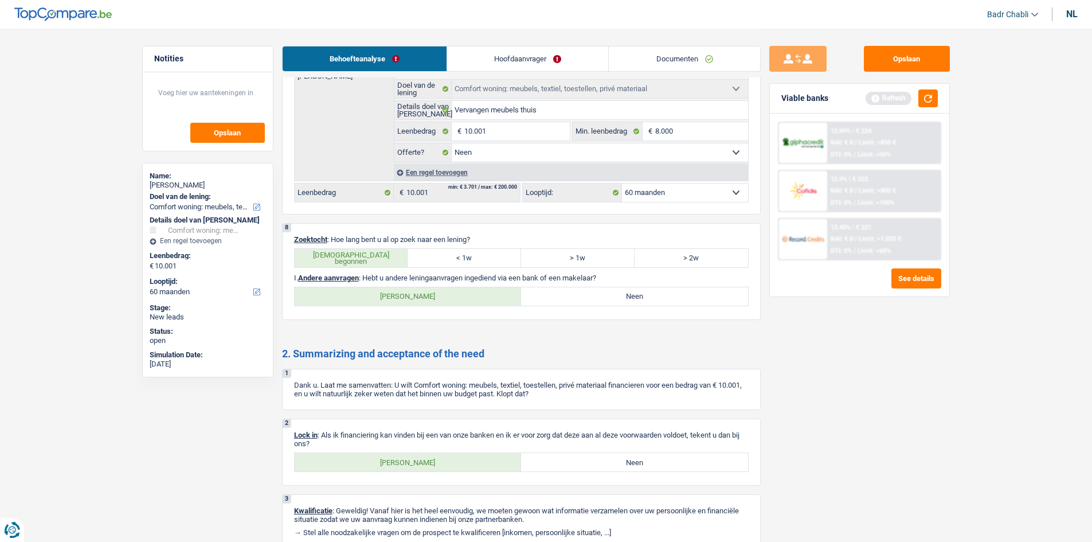
click at [594, 300] on input "Neen" at bounding box center [634, 296] width 227 height 18
radio input "true"
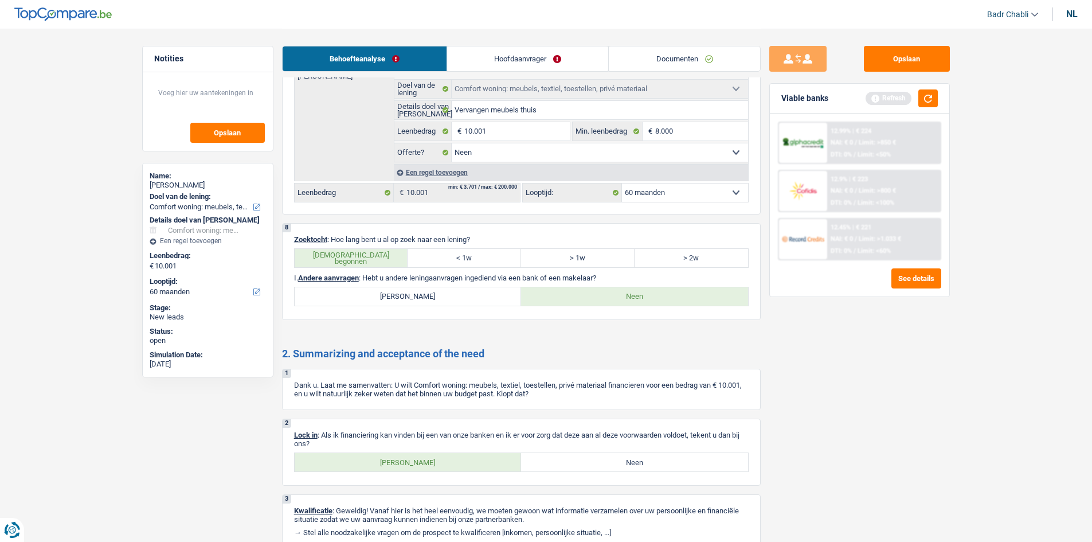
click at [436, 466] on label "[PERSON_NAME]" at bounding box center [408, 462] width 227 height 18
click at [436, 466] on input "[PERSON_NAME]" at bounding box center [408, 462] width 227 height 18
radio input "true"
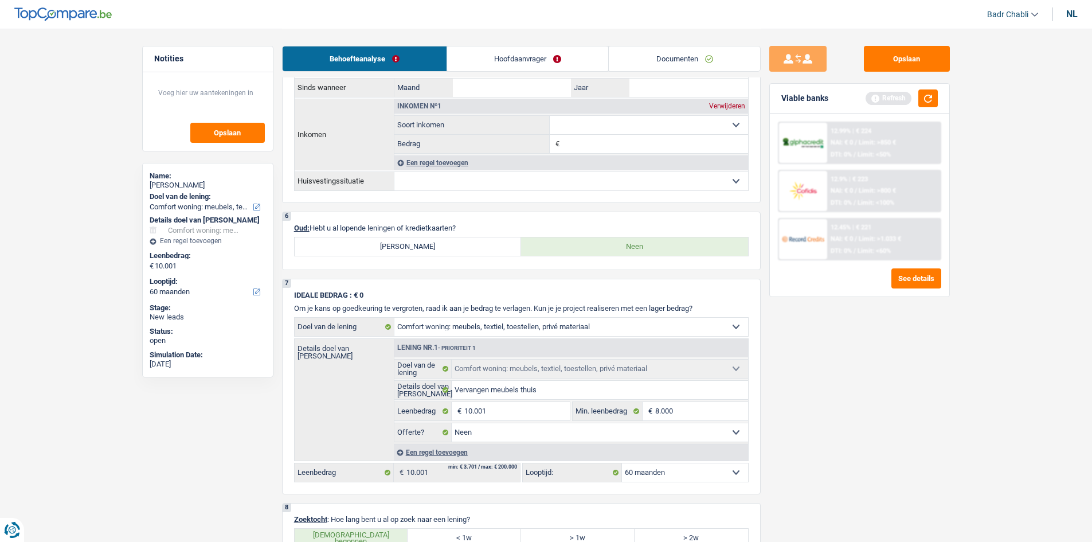
scroll to position [631, 0]
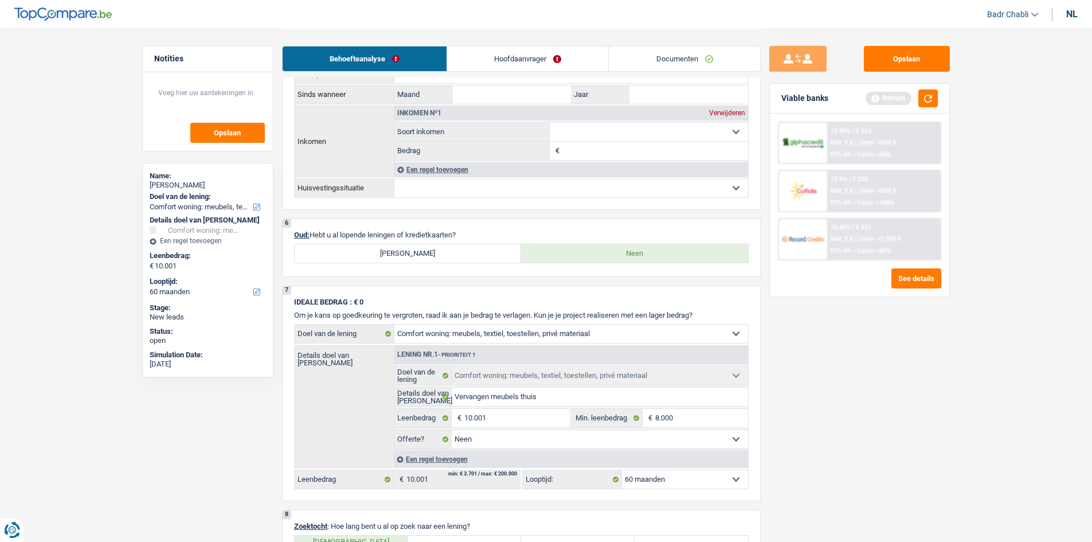
click at [440, 251] on label "[PERSON_NAME]" at bounding box center [408, 253] width 227 height 18
click at [440, 251] on input "[PERSON_NAME]" at bounding box center [408, 253] width 227 height 18
radio input "true"
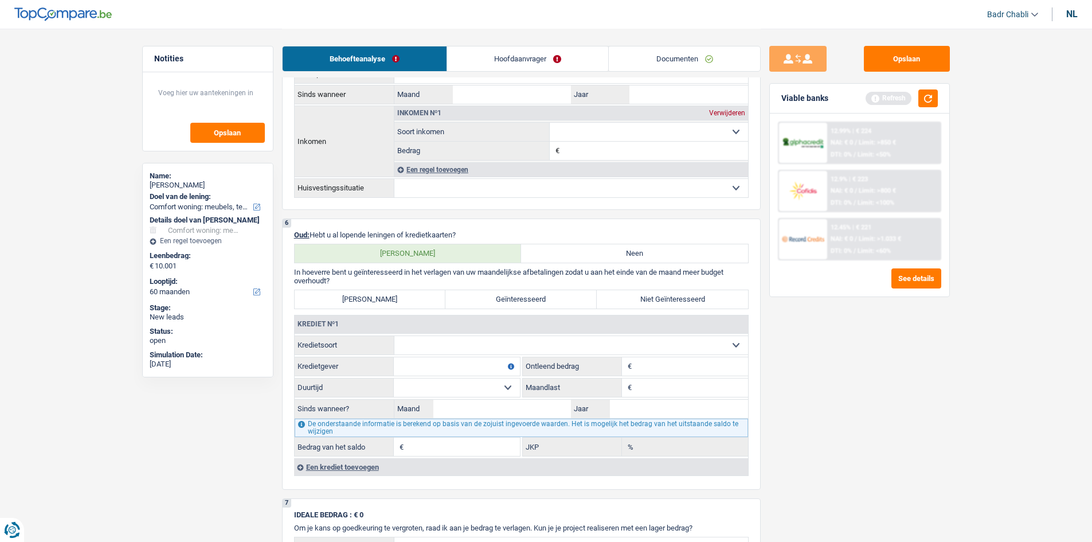
click at [482, 342] on select "Kaart of kredietlijn Hypothecaire lening Verkoop op afbetaling Lening op afbeta…" at bounding box center [572, 345] width 354 height 18
select select "personalLoan"
type input "0"
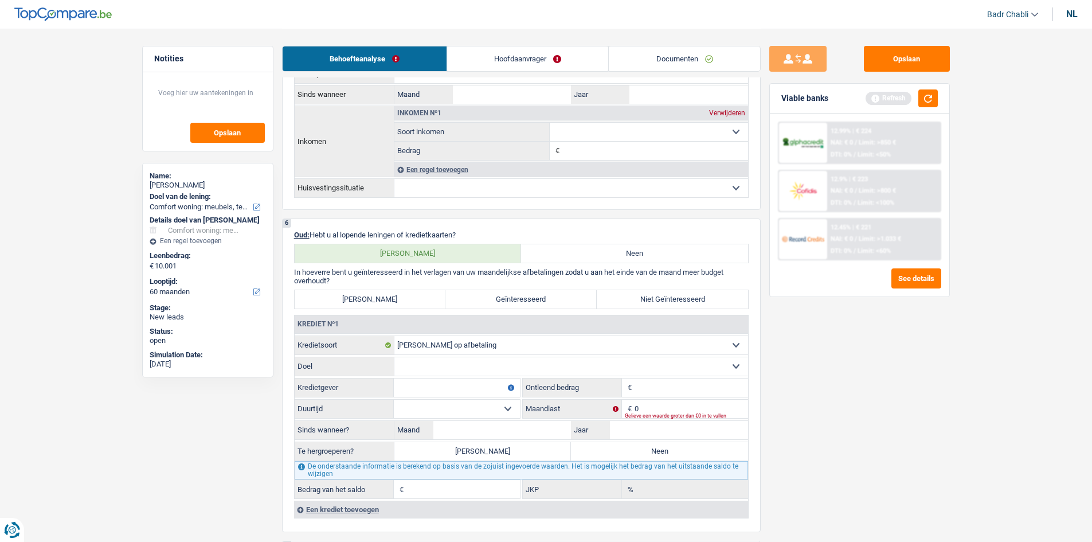
click at [485, 376] on fieldset "Kaart of kredietlijn Hypothecaire lening Verkoop op afbetaling Lening op afbeta…" at bounding box center [522, 416] width 454 height 163
click at [493, 368] on select "Comfort woning: meubels, textiel, toestellen, privé materiaal, hifi, multimedia…" at bounding box center [572, 366] width 354 height 18
select select "homeFurnishingOrRelocation"
click at [395, 357] on select "Comfort woning: meubels, textiel, toestellen, privé materiaal, hifi, multimedia…" at bounding box center [572, 366] width 354 height 18
click at [462, 400] on select "12 maanden 18 maanden 24 maanden Maak een keuze a.u.b" at bounding box center [457, 409] width 126 height 18
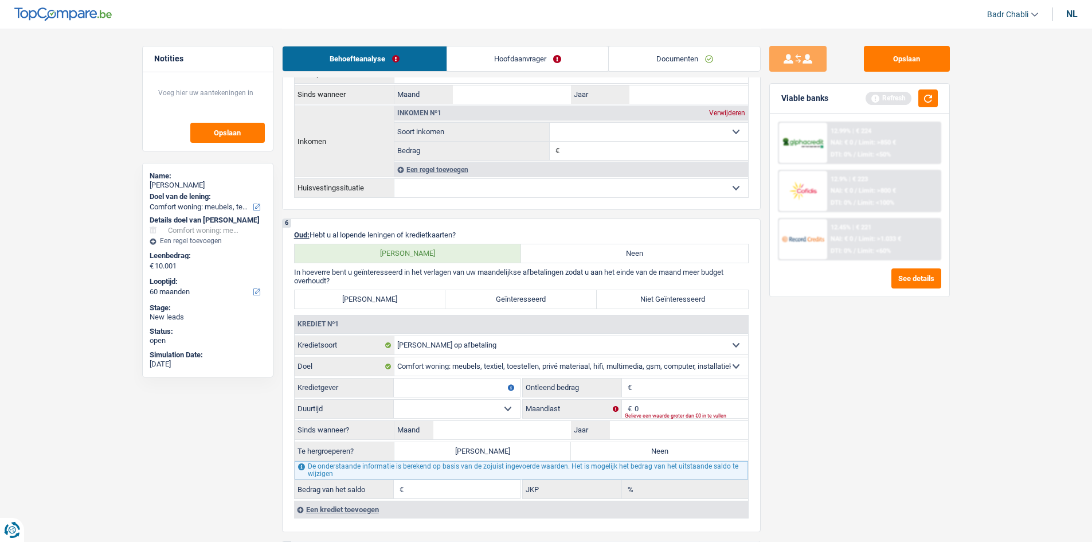
click at [470, 387] on input "Kredietgever" at bounding box center [457, 387] width 126 height 18
click at [474, 386] on input "Kredietgever" at bounding box center [457, 387] width 126 height 18
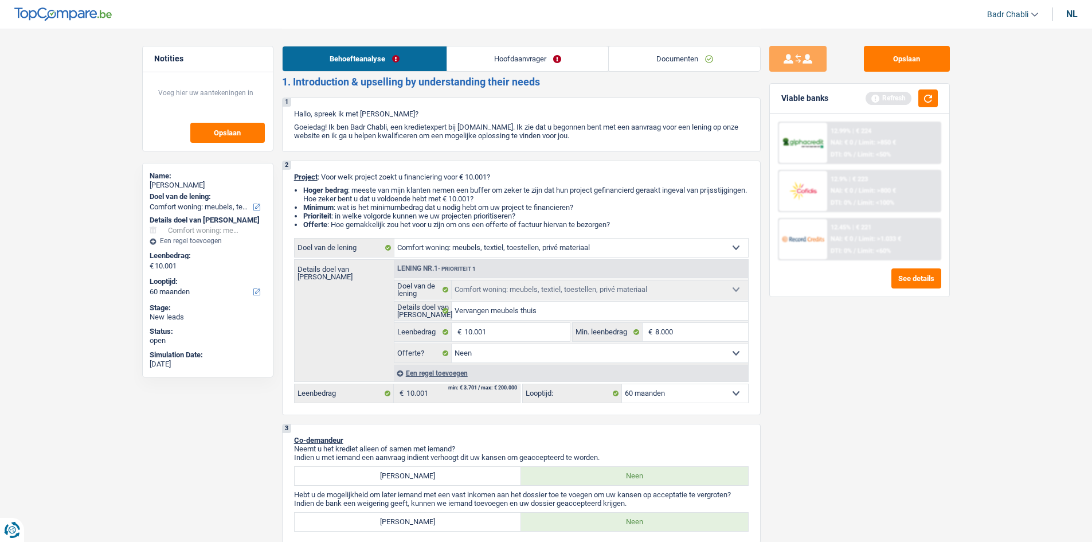
scroll to position [0, 0]
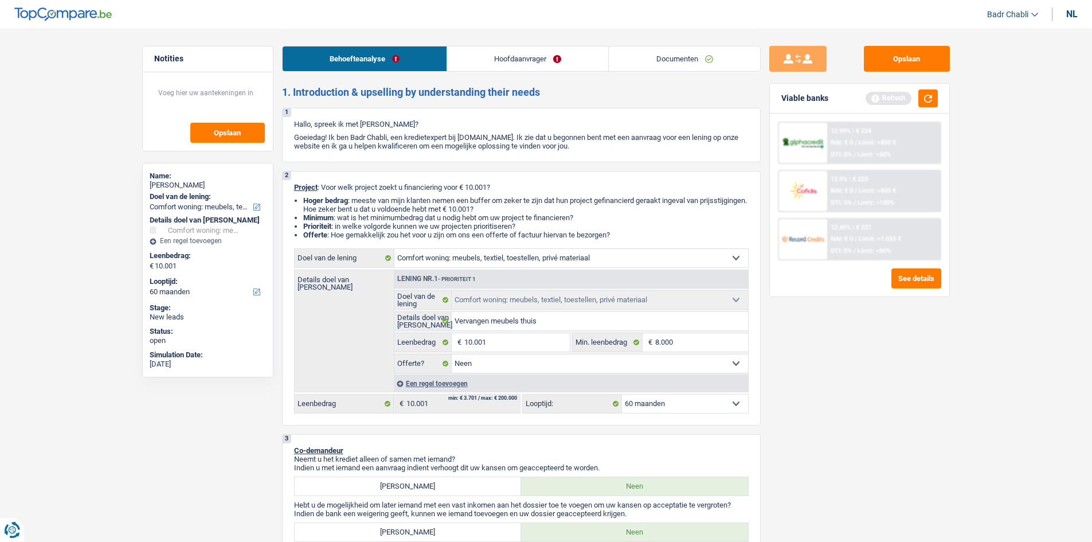
click at [513, 68] on link "Hoofdaanvrager" at bounding box center [527, 58] width 161 height 25
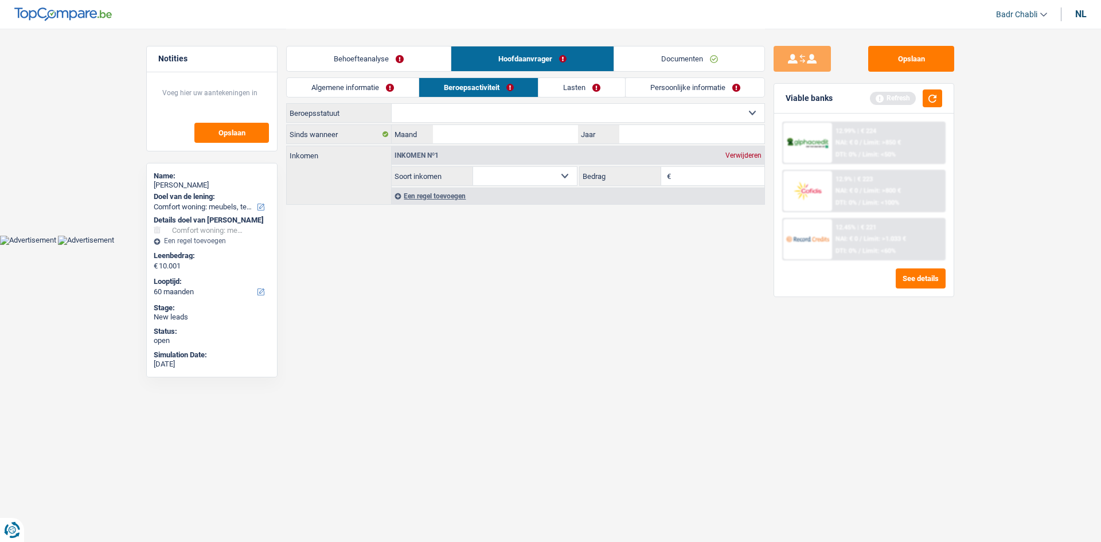
click at [588, 89] on link "Lasten" at bounding box center [581, 87] width 87 height 19
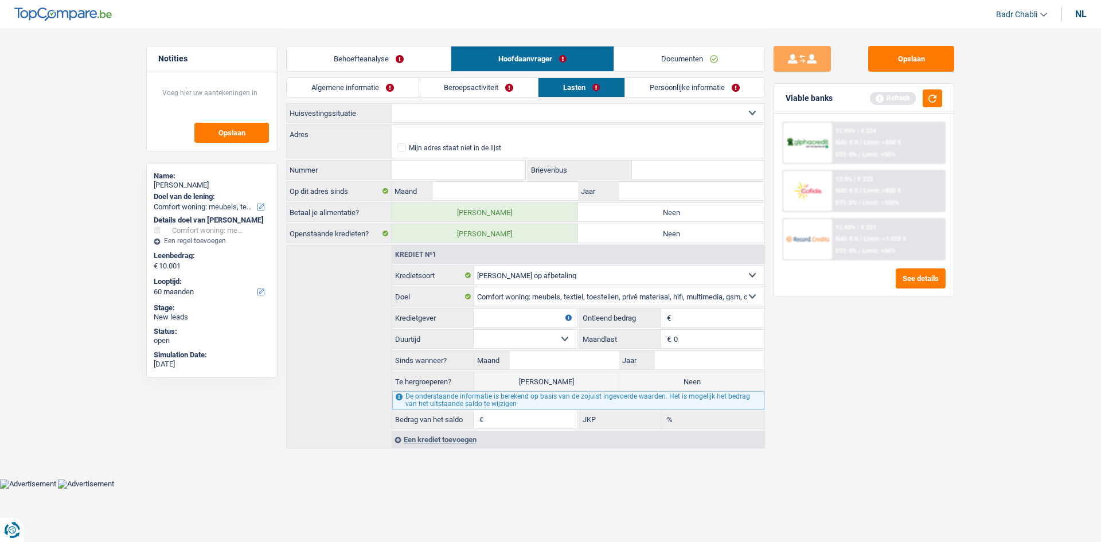
click at [691, 95] on link "Persoonlijke informatie" at bounding box center [694, 87] width 139 height 19
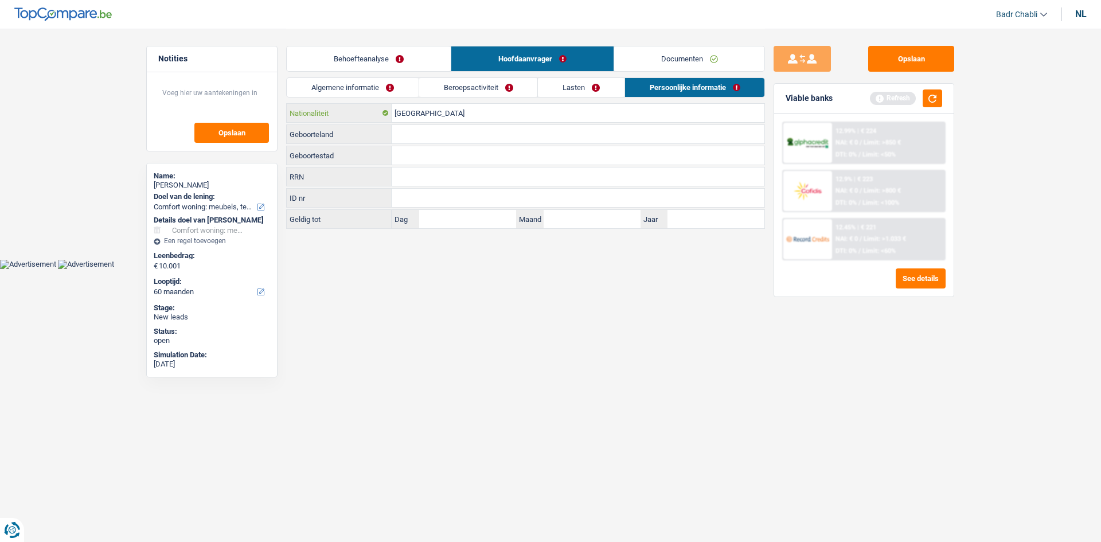
click at [432, 118] on input "[GEOGRAPHIC_DATA]" at bounding box center [578, 113] width 373 height 18
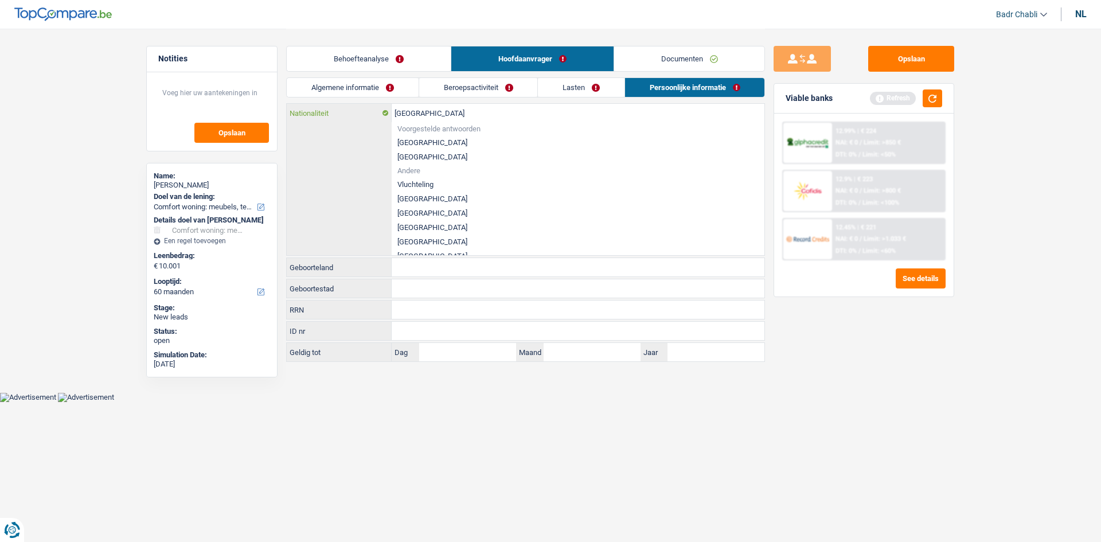
click at [432, 118] on input "[GEOGRAPHIC_DATA]" at bounding box center [578, 113] width 373 height 18
click at [413, 144] on li "[GEOGRAPHIC_DATA]" at bounding box center [578, 142] width 373 height 14
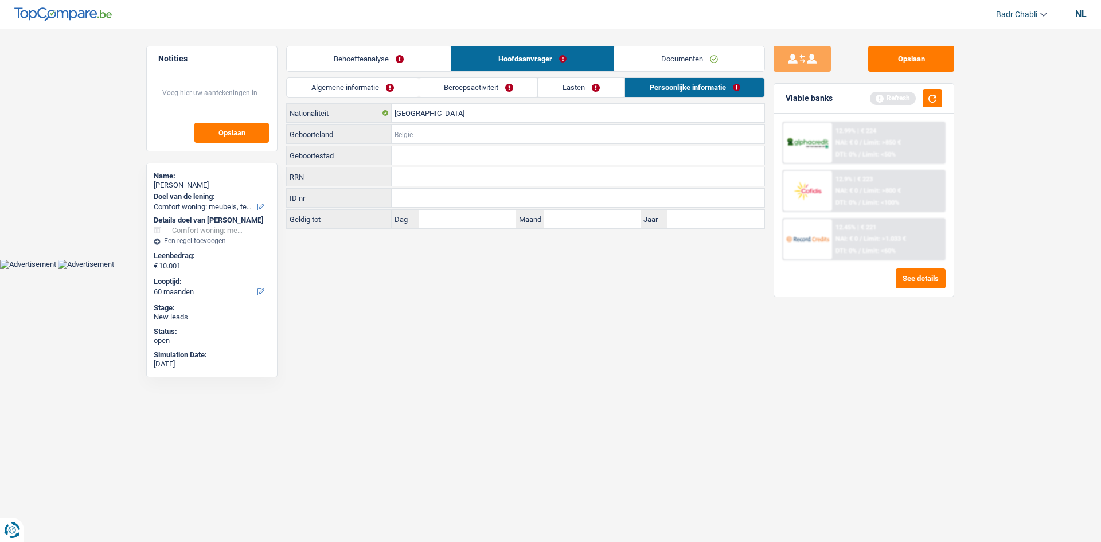
click at [421, 130] on input "Geboorteland" at bounding box center [578, 134] width 373 height 18
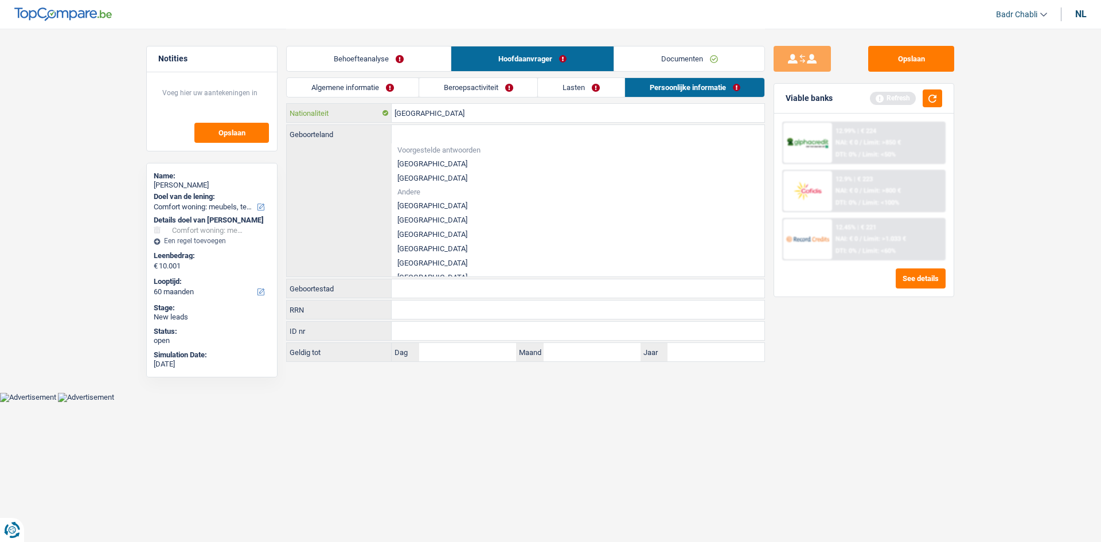
click at [419, 116] on input "[GEOGRAPHIC_DATA]" at bounding box center [578, 113] width 373 height 18
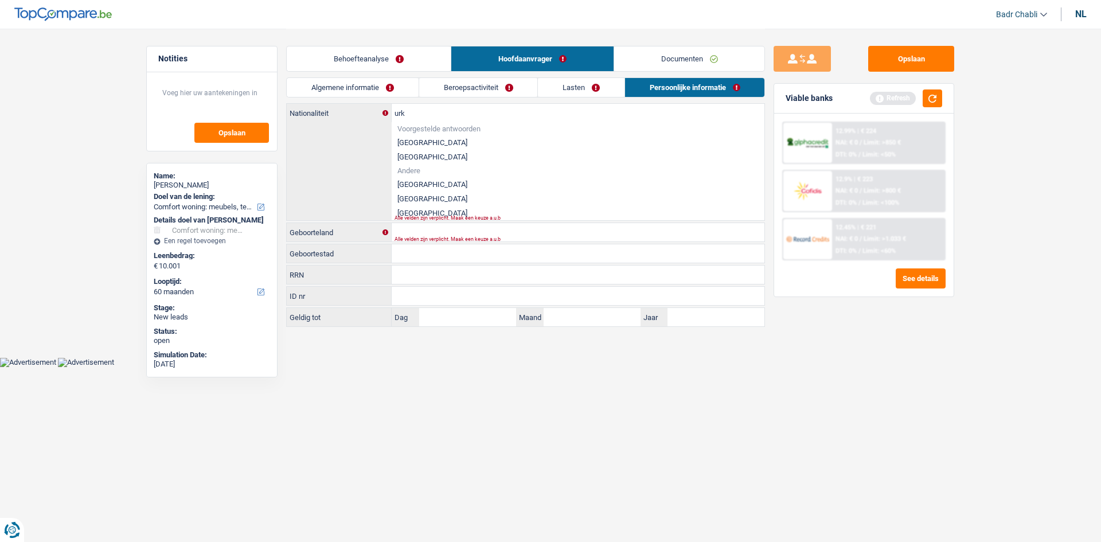
click at [416, 190] on li "[GEOGRAPHIC_DATA]" at bounding box center [578, 184] width 373 height 14
type input "[GEOGRAPHIC_DATA]"
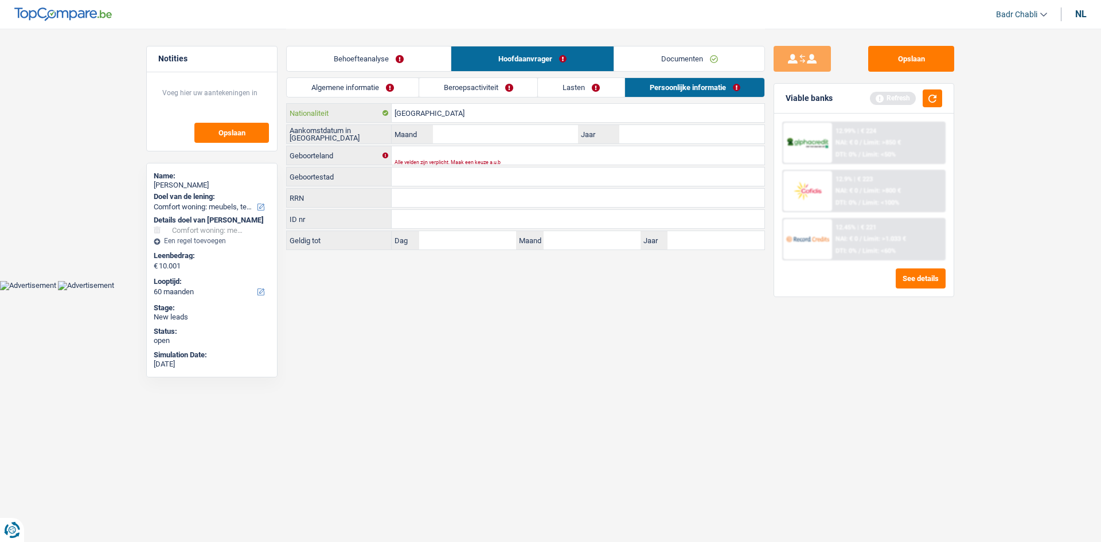
click at [431, 114] on input "[GEOGRAPHIC_DATA]" at bounding box center [578, 113] width 373 height 18
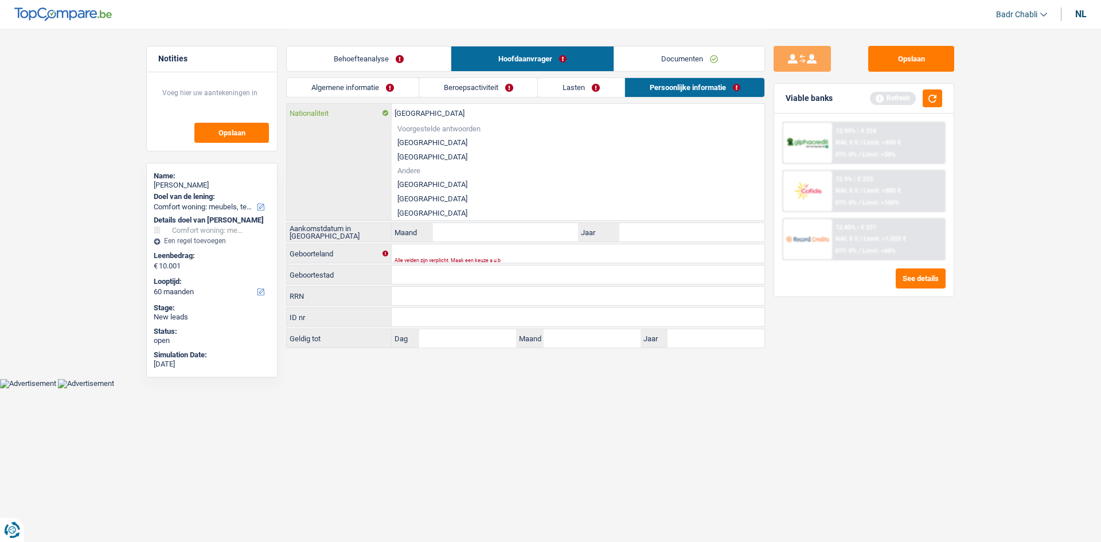
click at [431, 114] on input "[GEOGRAPHIC_DATA]" at bounding box center [578, 113] width 373 height 18
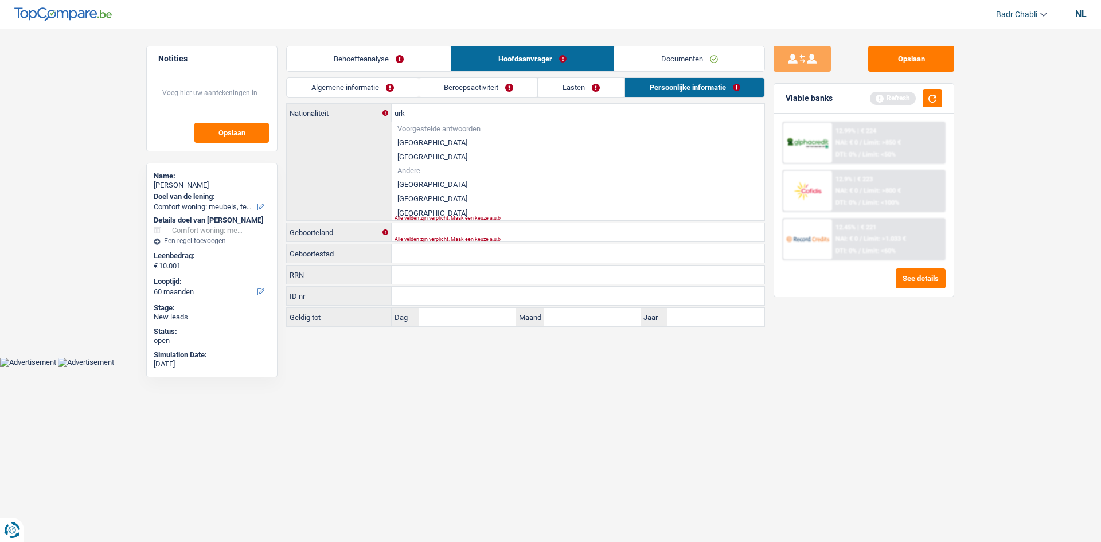
click at [414, 199] on li "[GEOGRAPHIC_DATA]" at bounding box center [578, 199] width 373 height 14
type input "[GEOGRAPHIC_DATA]"
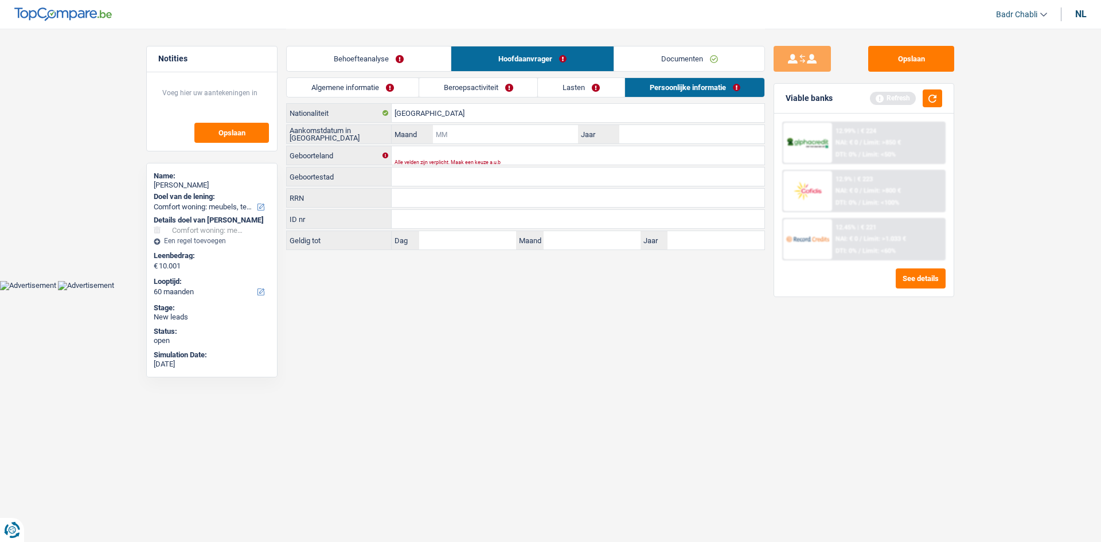
click at [495, 134] on input "Maand" at bounding box center [505, 134] width 145 height 18
type input "01"
type input "2015"
click at [474, 157] on input "Geboorteland" at bounding box center [578, 155] width 373 height 18
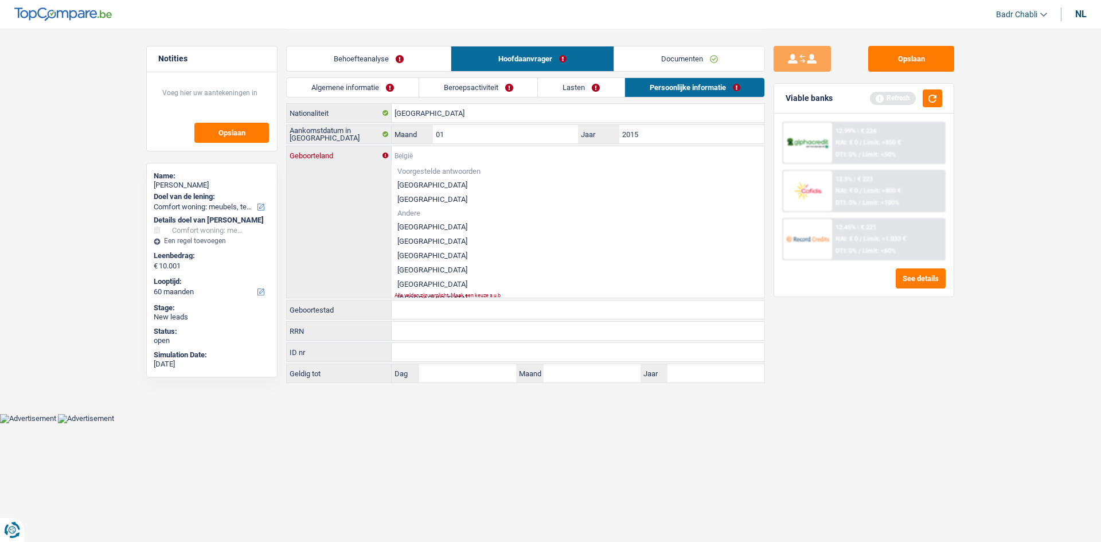
type input "T"
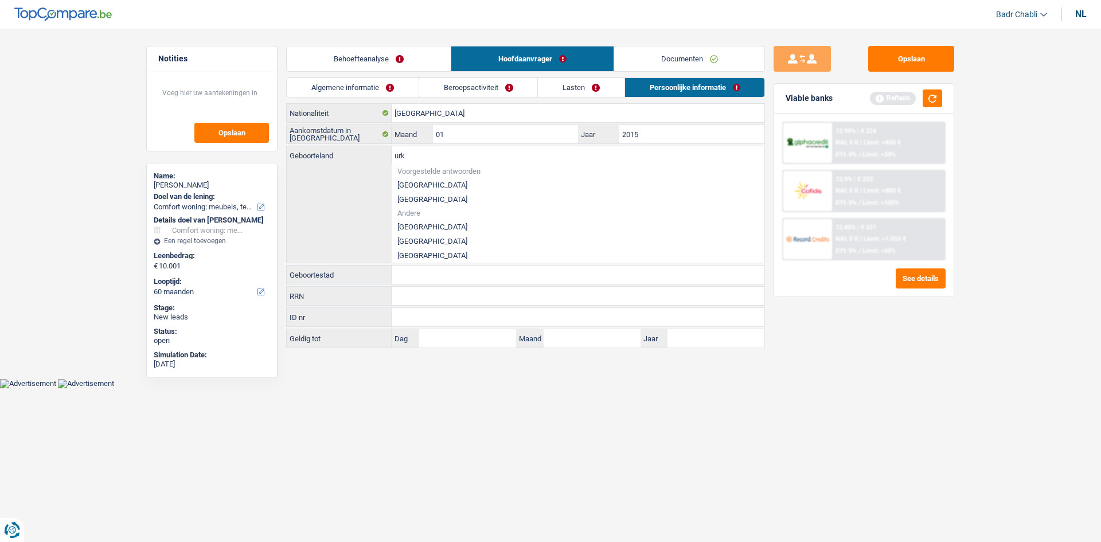
click at [413, 236] on li "[GEOGRAPHIC_DATA]" at bounding box center [578, 241] width 373 height 14
type input "[GEOGRAPHIC_DATA]"
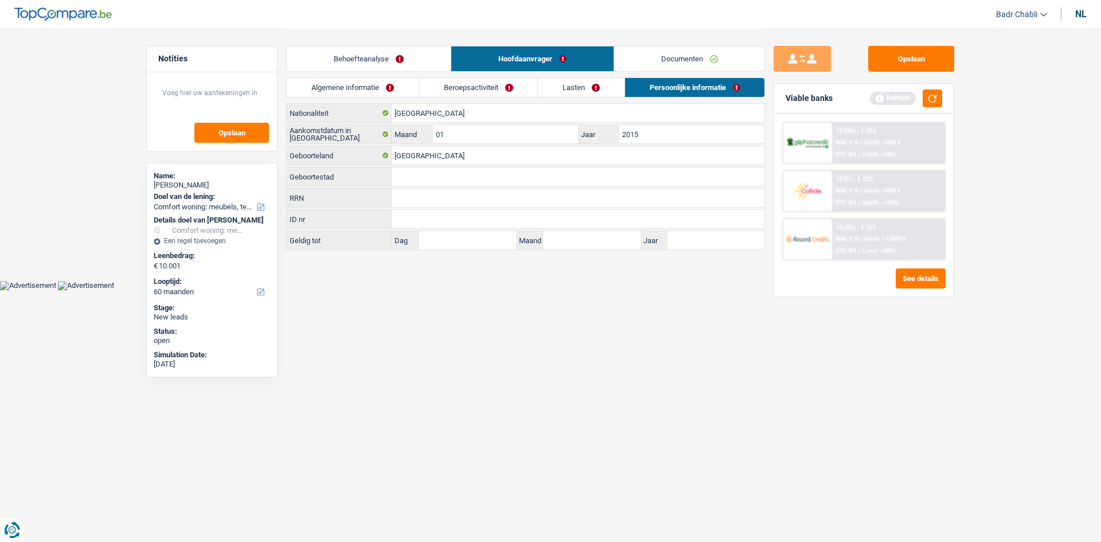
click at [421, 172] on input "Geboortestad" at bounding box center [578, 176] width 373 height 18
type input "E"
type input "[GEOGRAPHIC_DATA]"
click at [412, 54] on link "Behoefteanalyse" at bounding box center [369, 58] width 164 height 25
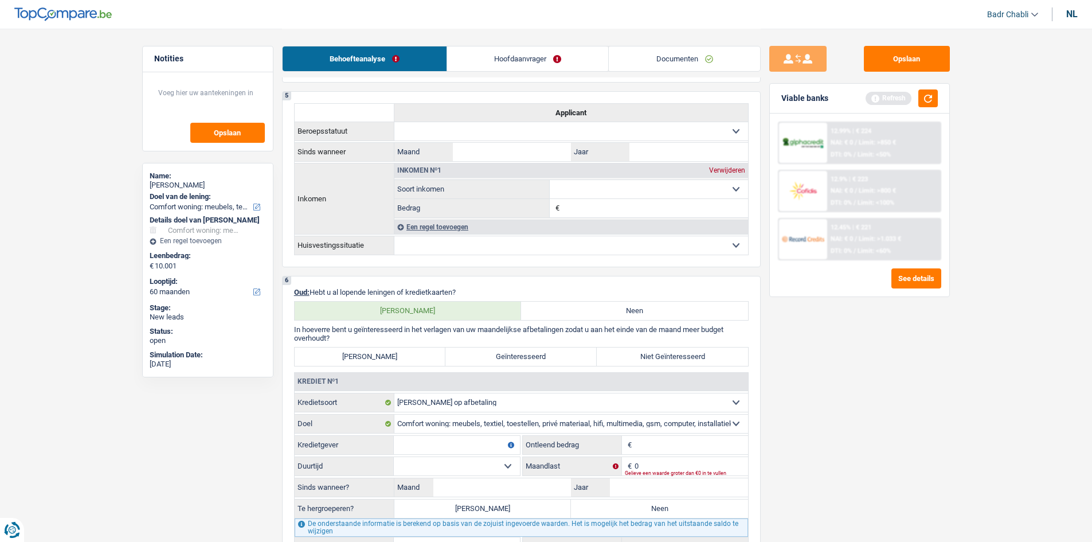
scroll to position [803, 0]
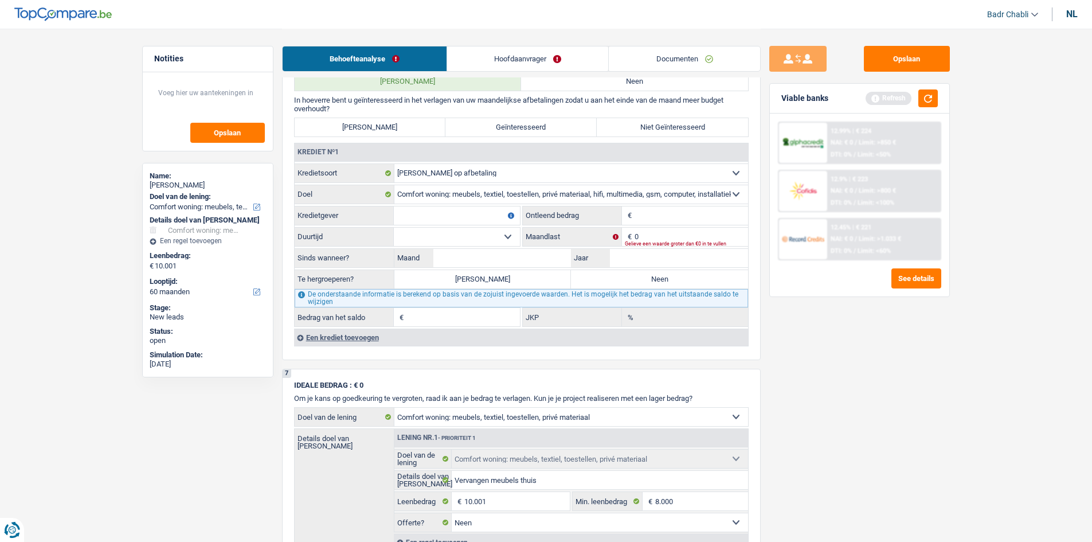
click at [642, 79] on label "Neen" at bounding box center [634, 81] width 227 height 18
click at [642, 79] on input "Neen" at bounding box center [634, 81] width 227 height 18
radio input "true"
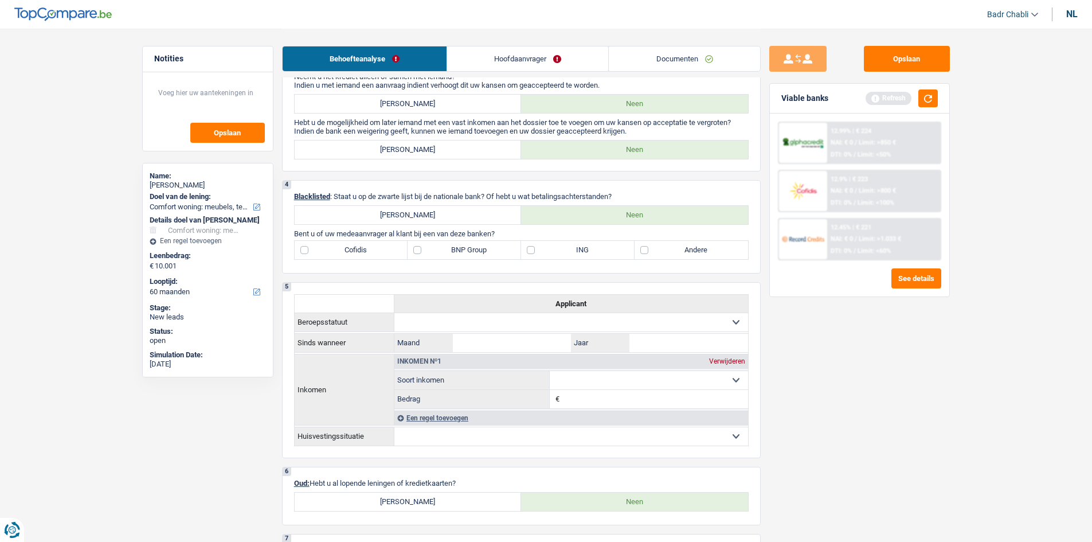
scroll to position [339, 0]
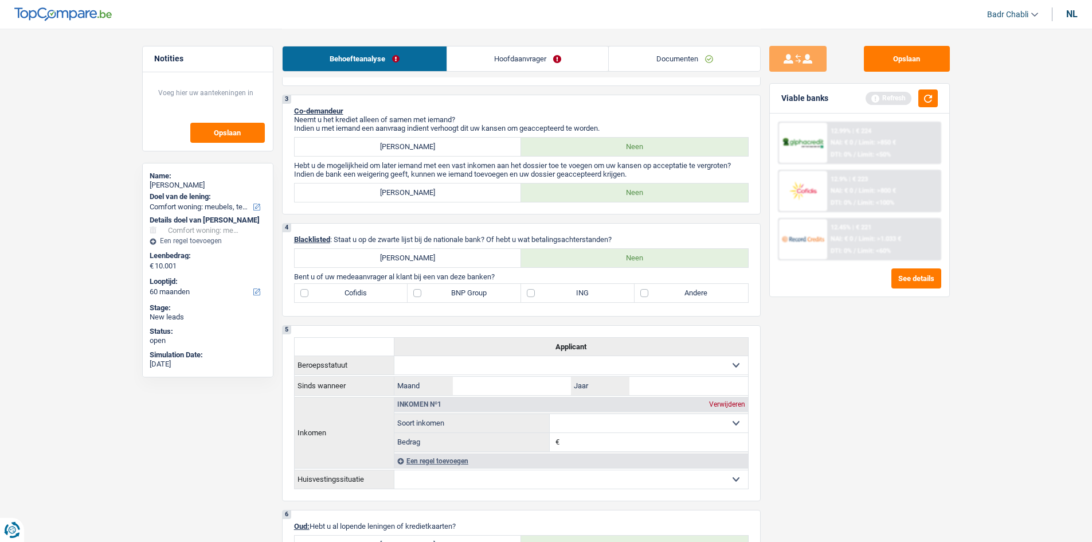
click at [680, 291] on label "Andere" at bounding box center [692, 293] width 114 height 18
click at [680, 291] on input "Andere" at bounding box center [692, 293] width 114 height 18
checkbox input "true"
click at [416, 294] on label "BNP Group" at bounding box center [465, 293] width 114 height 18
click at [416, 294] on input "BNP Group" at bounding box center [465, 293] width 114 height 18
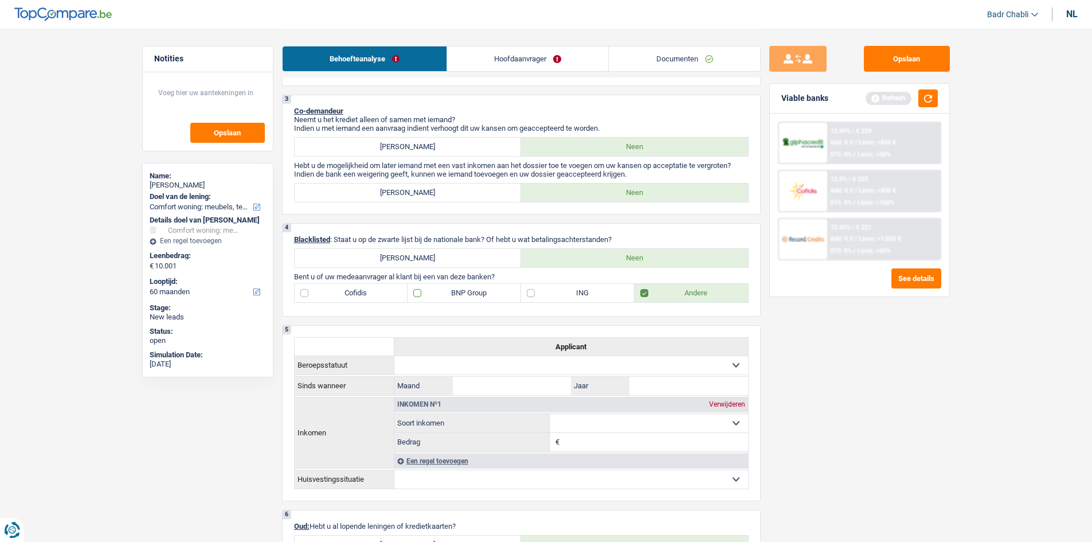
checkbox input "true"
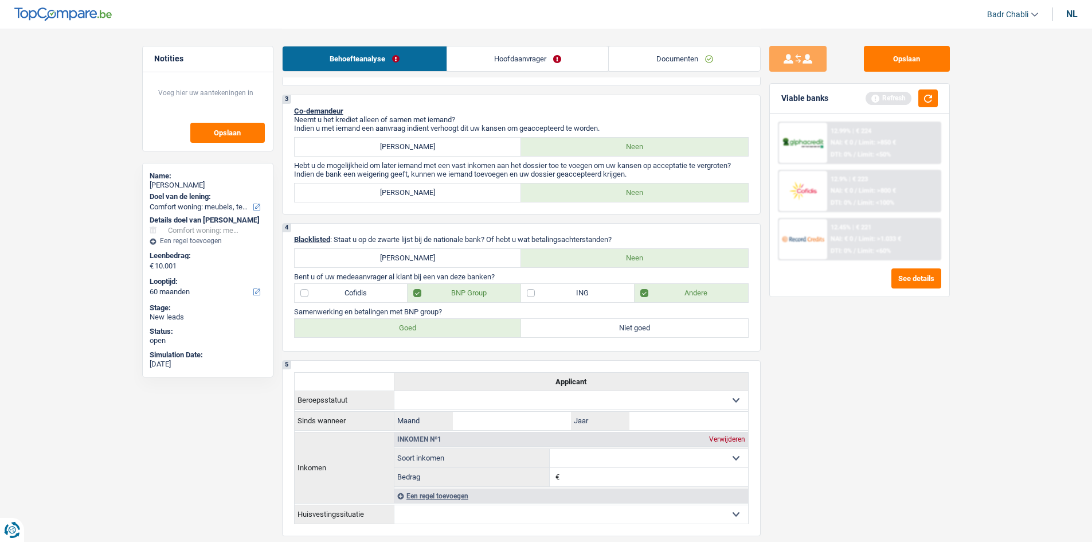
click at [421, 320] on label "Goed" at bounding box center [408, 328] width 227 height 18
click at [421, 320] on input "Goed" at bounding box center [408, 328] width 227 height 18
radio input "true"
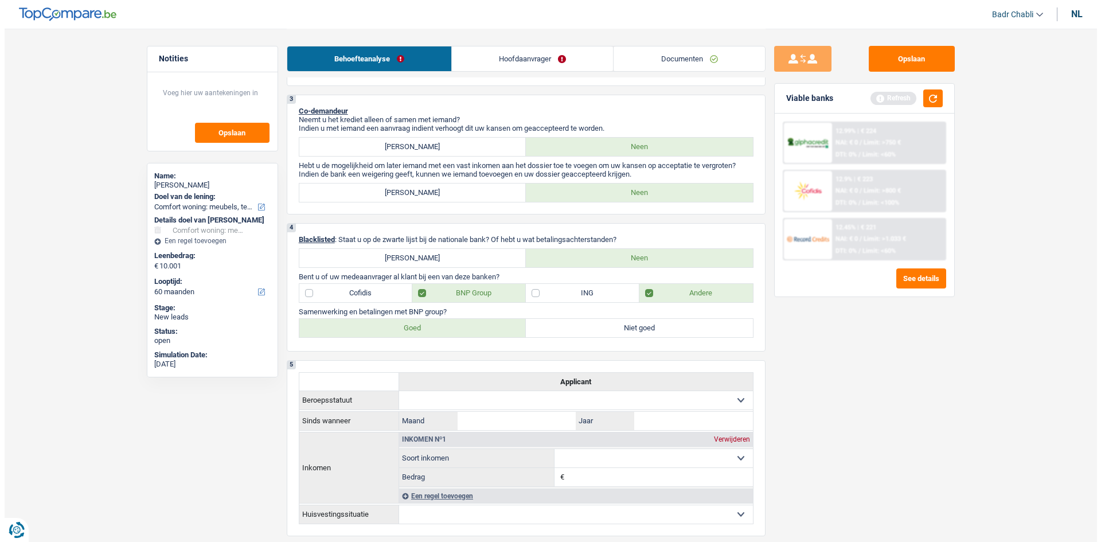
scroll to position [0, 0]
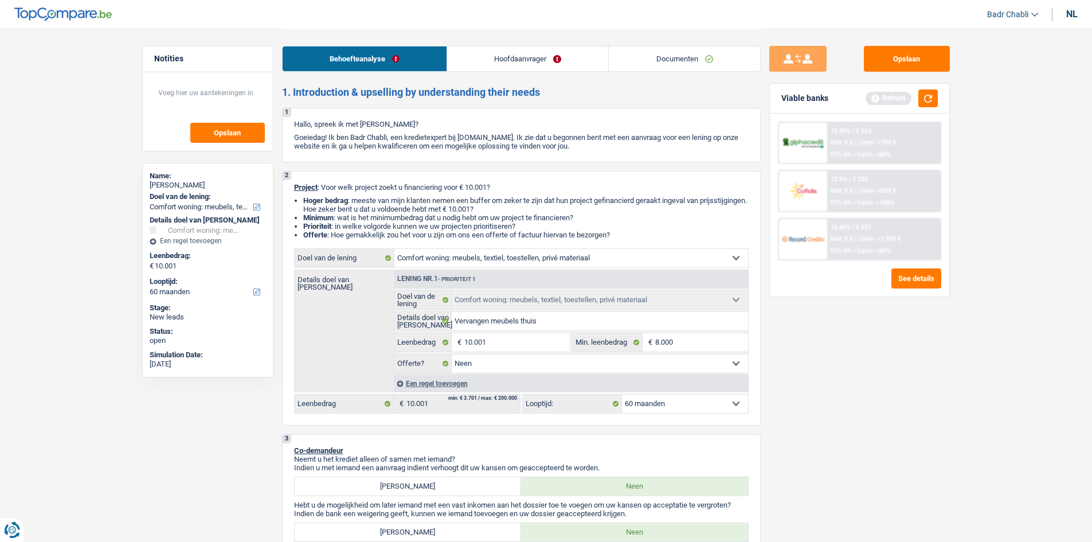
click at [507, 53] on link "Hoofdaanvrager" at bounding box center [527, 58] width 161 height 25
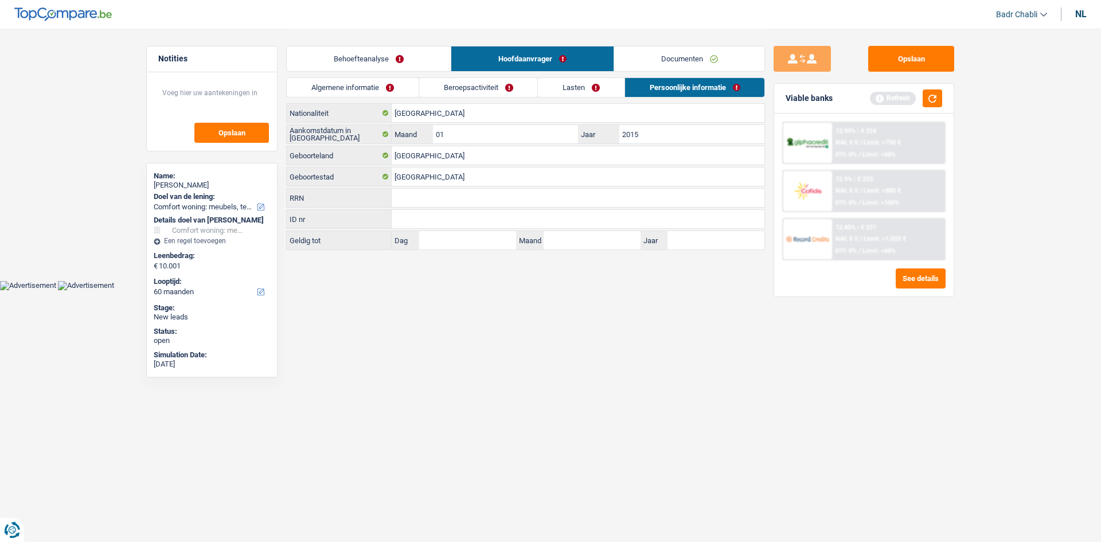
click at [367, 91] on link "Algemene informatie" at bounding box center [353, 87] width 132 height 19
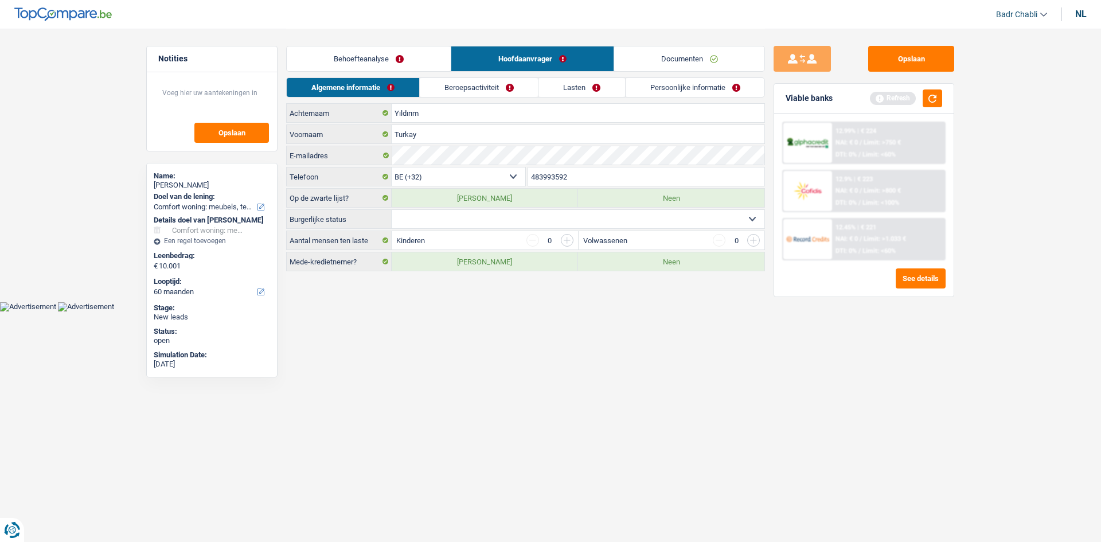
click at [495, 213] on select "Alleenstaand Getrouwd Samenwonend Uit de echt gescheiden Weduwe/weduwnaar Gehuw…" at bounding box center [578, 219] width 373 height 18
click at [392, 210] on select "Alleenstaand Getrouwd Samenwonend Uit de echt gescheiden Weduwe/weduwnaar Gehuw…" at bounding box center [578, 219] width 373 height 18
click at [463, 214] on select "Alleenstaand Getrouwd Samenwonend Uit de echt gescheiden Weduwe/weduwnaar Gehuw…" at bounding box center [578, 219] width 373 height 18
select select "divorced"
click at [392, 210] on select "Alleenstaand Getrouwd Samenwonend Uit de echt gescheiden Weduwe/weduwnaar Gehuw…" at bounding box center [578, 219] width 373 height 18
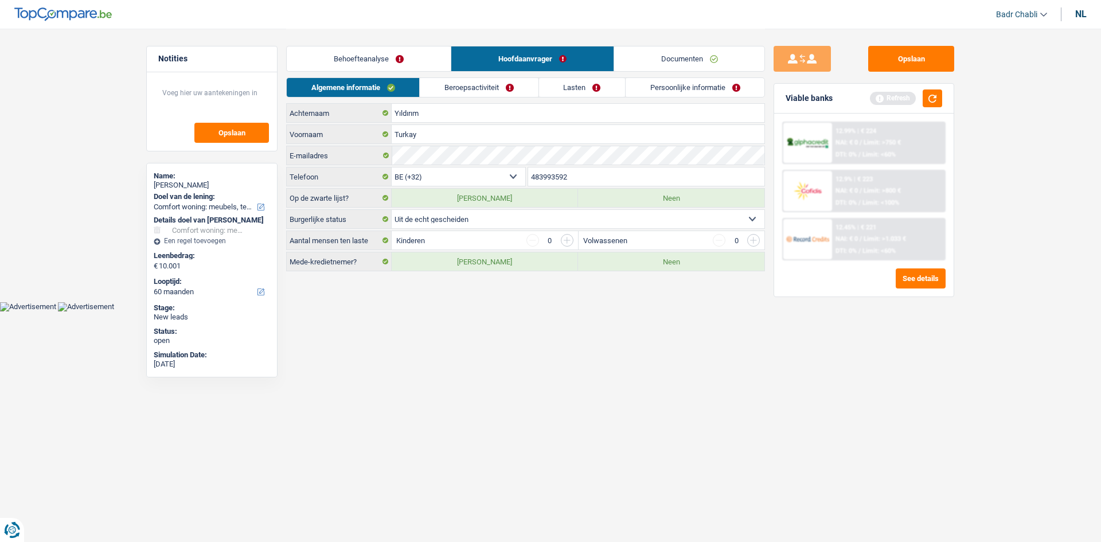
click at [474, 87] on link "Beroepsactiviteit" at bounding box center [479, 87] width 118 height 19
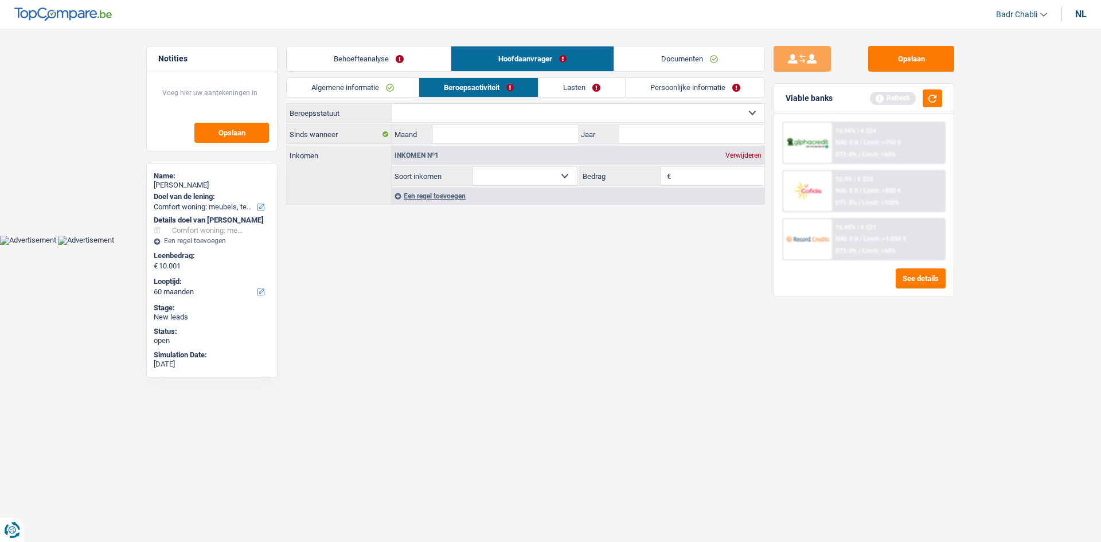
click at [499, 114] on select "Arbeider Bediende (privésector) Ambtenaar (overheidssector) Invalide Zelfstandi…" at bounding box center [578, 113] width 373 height 18
select select "independent"
click at [392, 104] on select "Arbeider Bediende (privésector) Ambtenaar (overheidssector) Invalide Zelfstandi…" at bounding box center [578, 113] width 373 height 18
select select "netSalary"
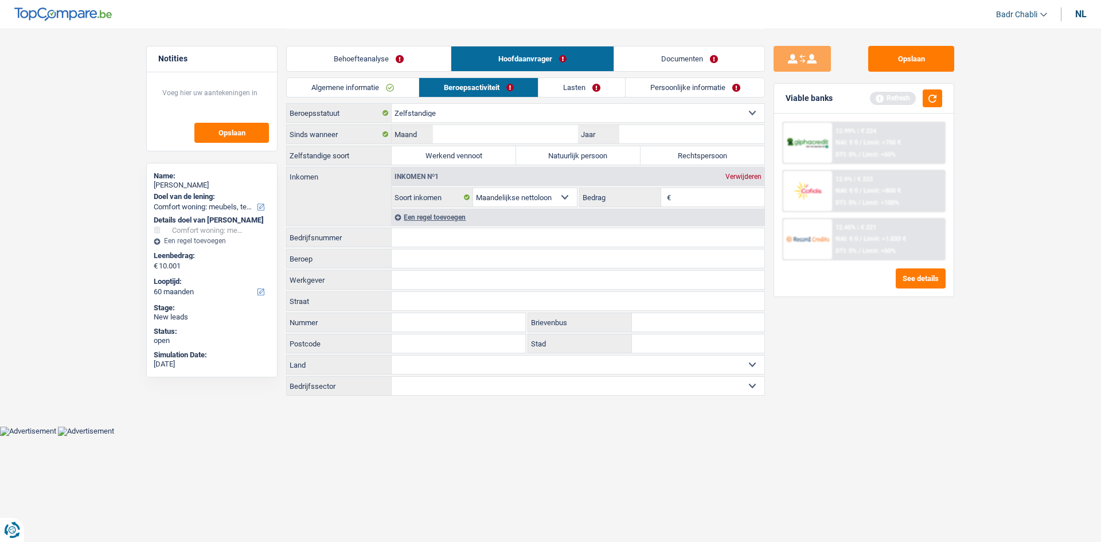
click at [581, 157] on label "Natuurlijk persoon" at bounding box center [578, 155] width 124 height 18
click at [581, 157] on input "Natuurlijk persoon" at bounding box center [578, 155] width 124 height 18
radio input "true"
click at [476, 235] on input "Bedrijfsnummer" at bounding box center [578, 237] width 373 height 18
type input "electricien"
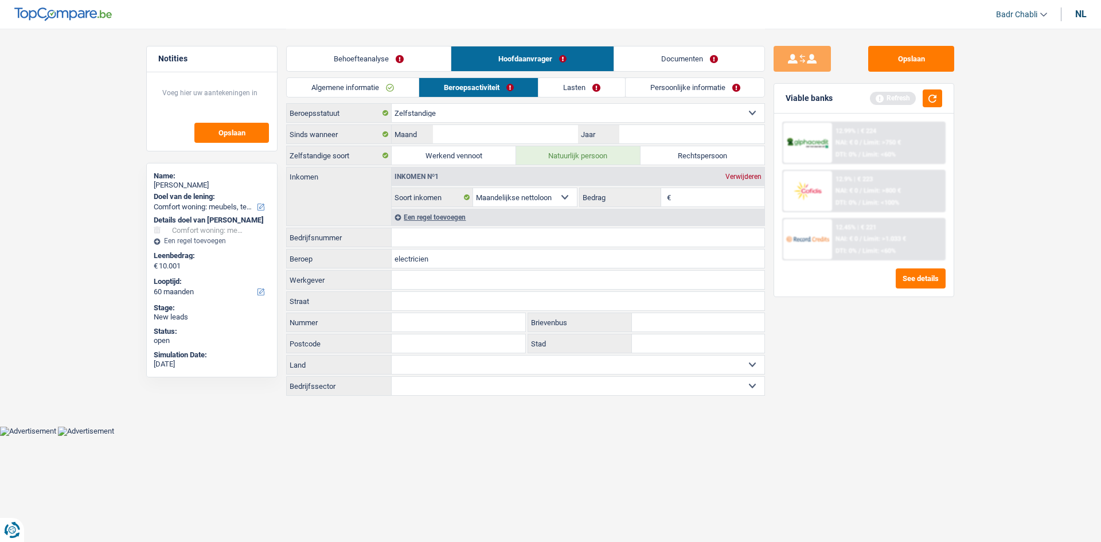
click at [477, 236] on input "Bedrijfsnummer" at bounding box center [578, 237] width 373 height 18
click at [559, 128] on input "Maand" at bounding box center [505, 134] width 145 height 18
click at [452, 235] on input "Bedrijfsnummer" at bounding box center [578, 237] width 373 height 18
